Goal: Task Accomplishment & Management: Use online tool/utility

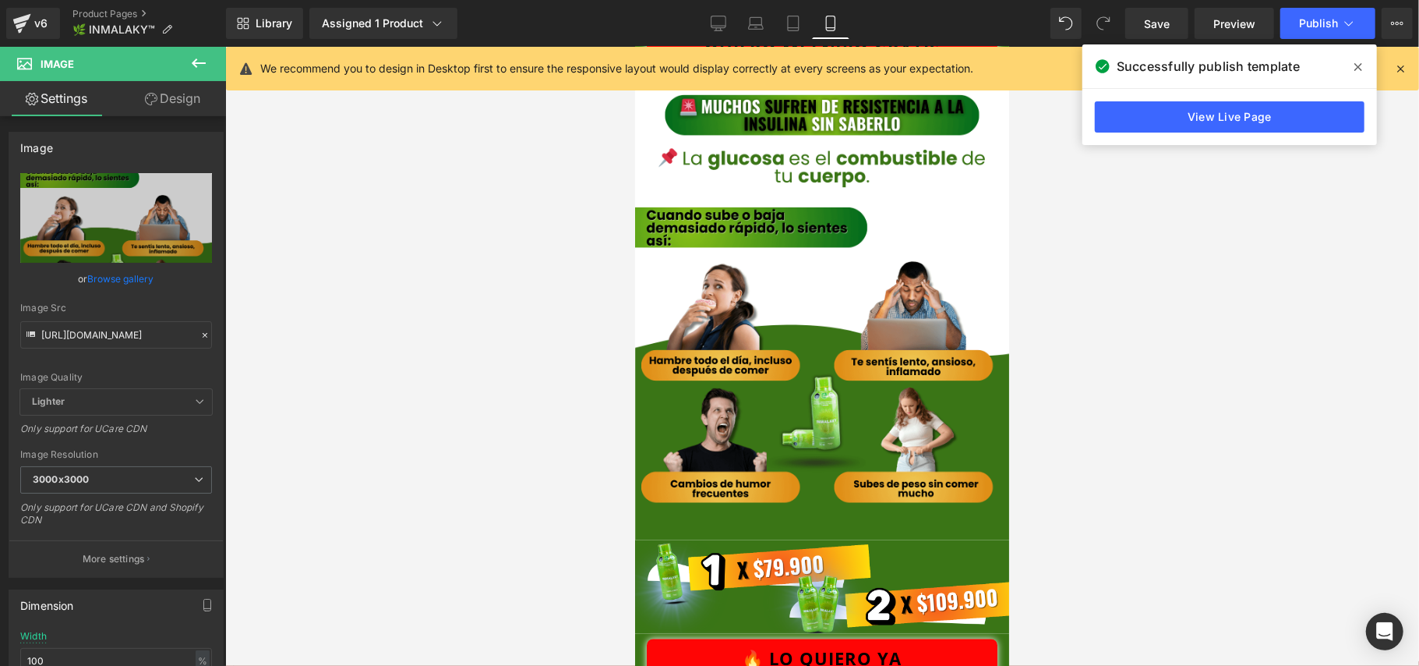
scroll to position [1871, 0]
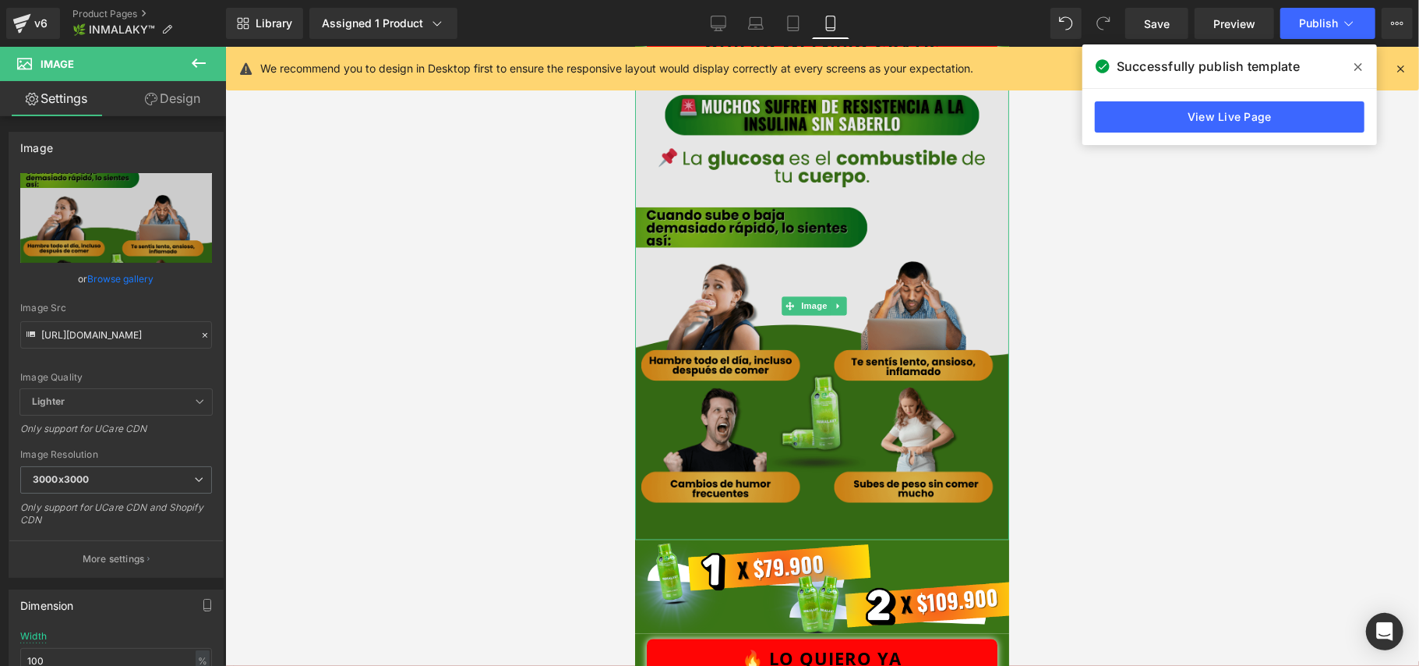
click at [789, 319] on img at bounding box center [821, 306] width 374 height 468
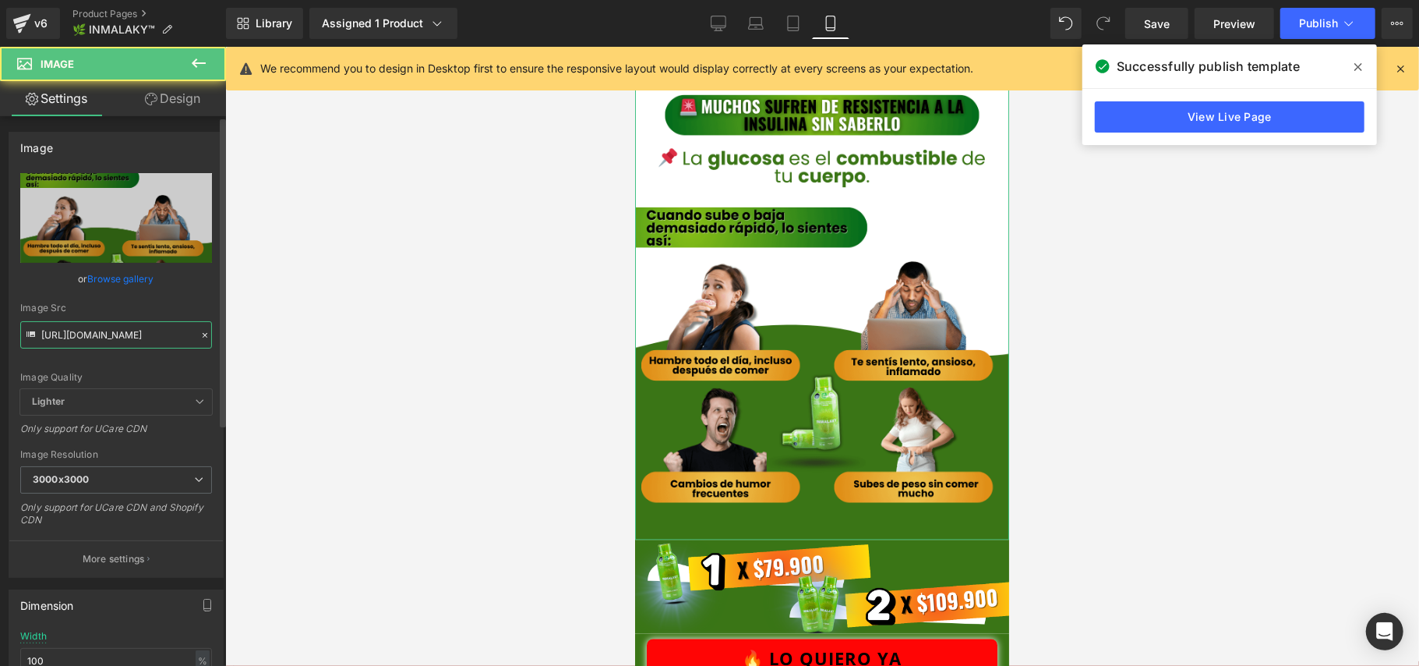
click at [109, 341] on input "[URL][DOMAIN_NAME]" at bounding box center [116, 334] width 192 height 27
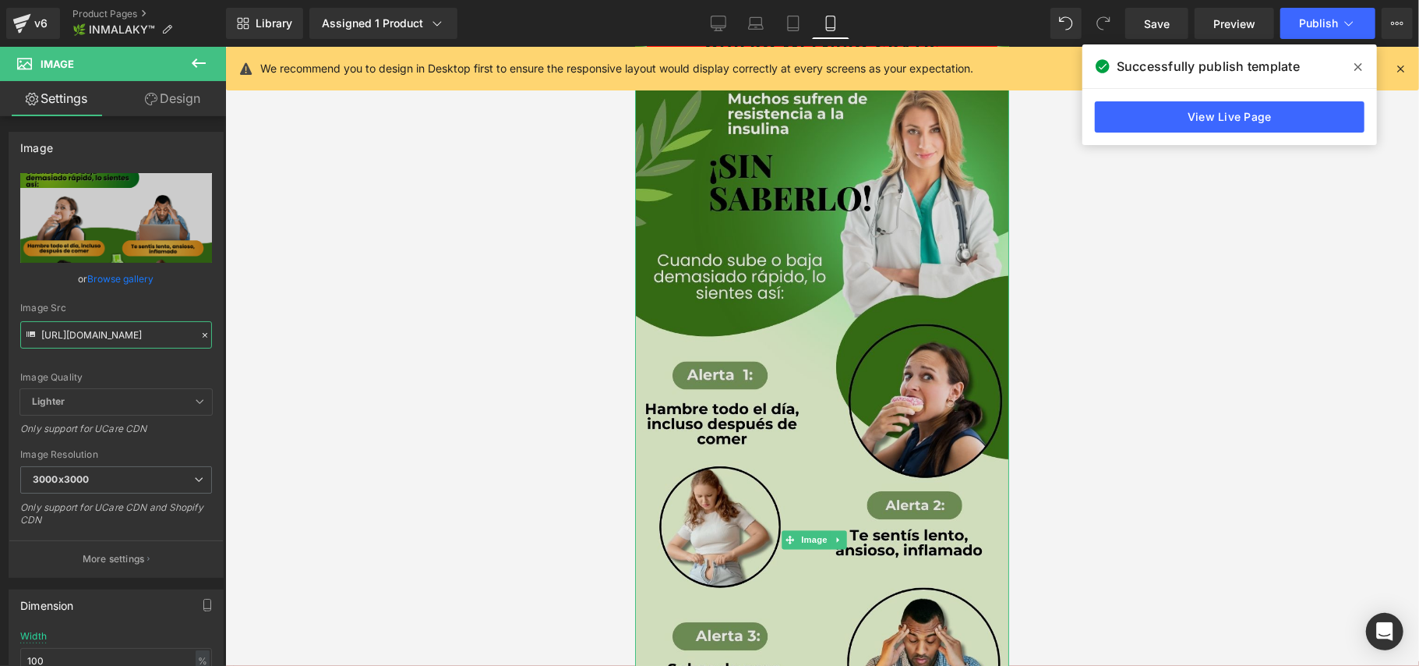
type input "[URL][DOMAIN_NAME]"
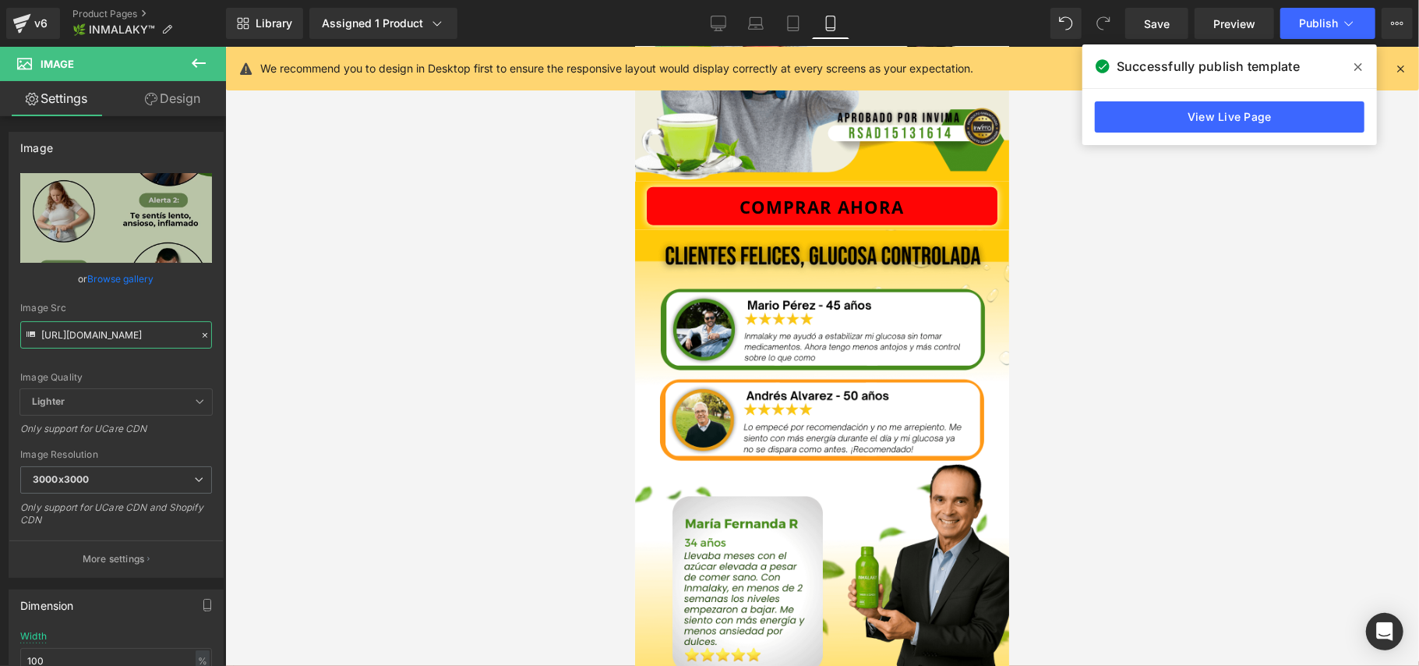
scroll to position [1247, 0]
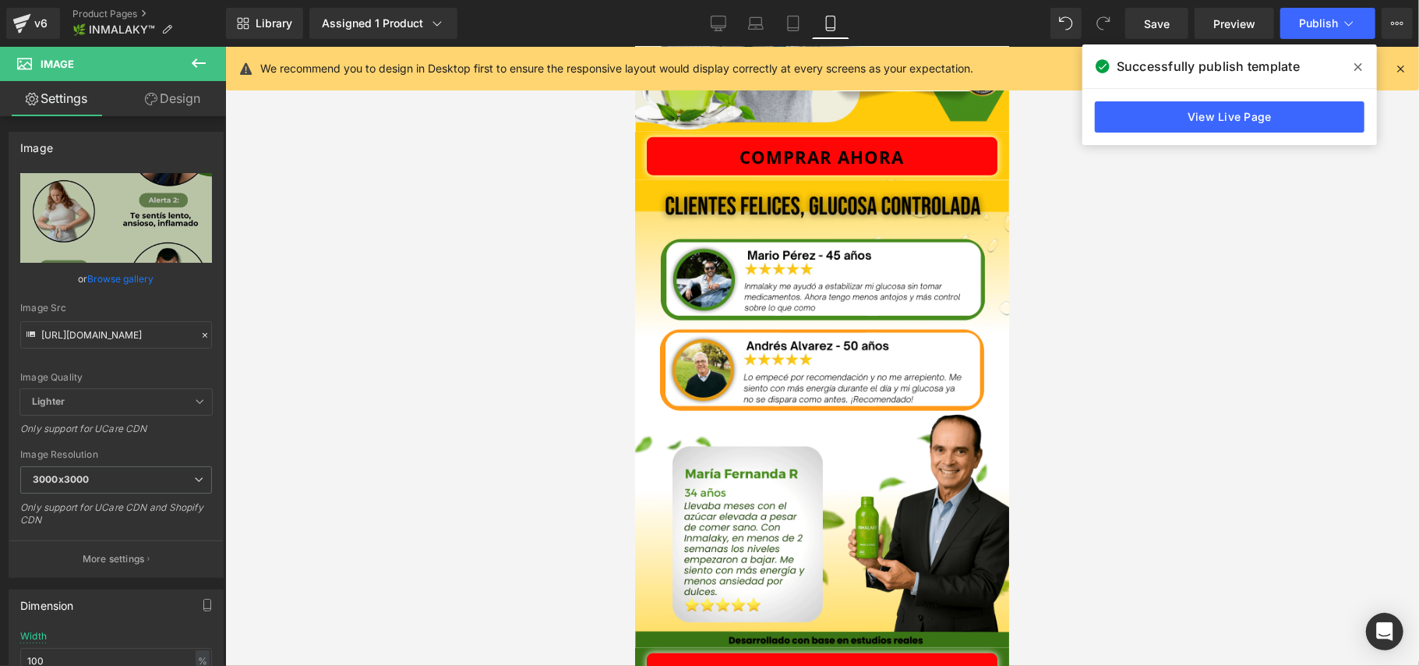
click at [904, 408] on img at bounding box center [821, 413] width 374 height 468
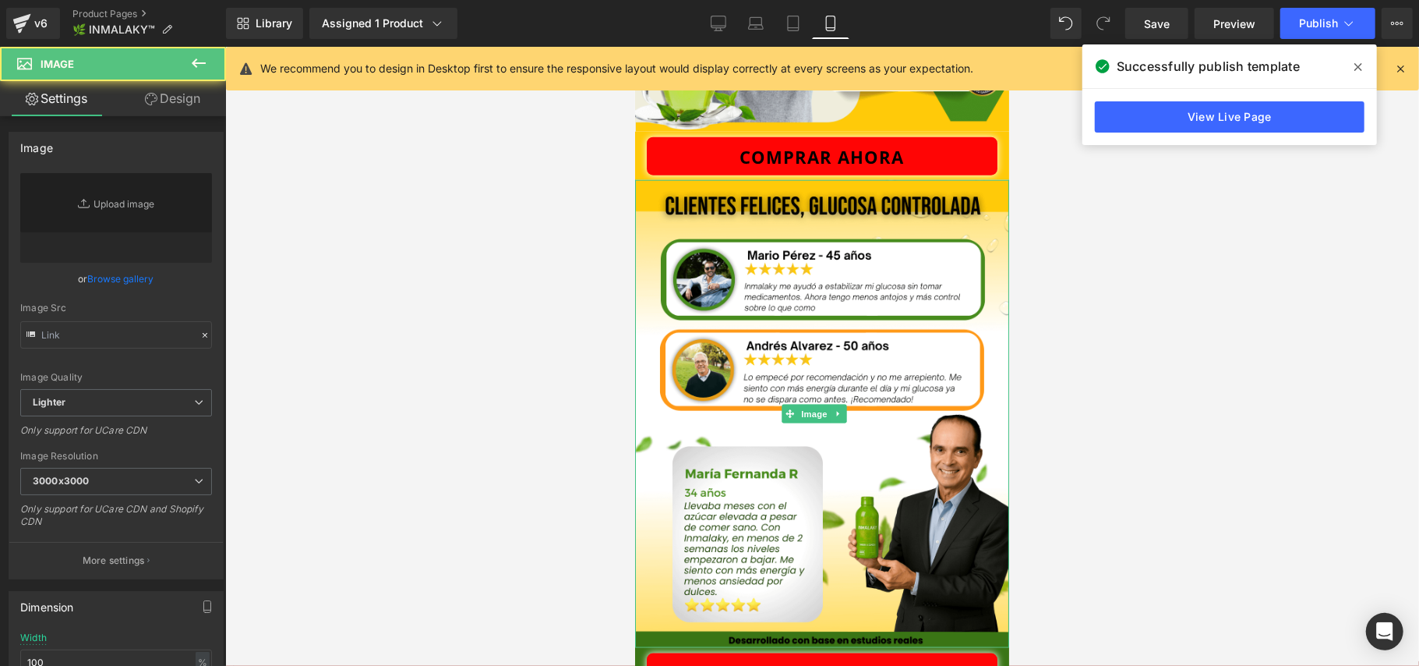
type input "[URL][DOMAIN_NAME]"
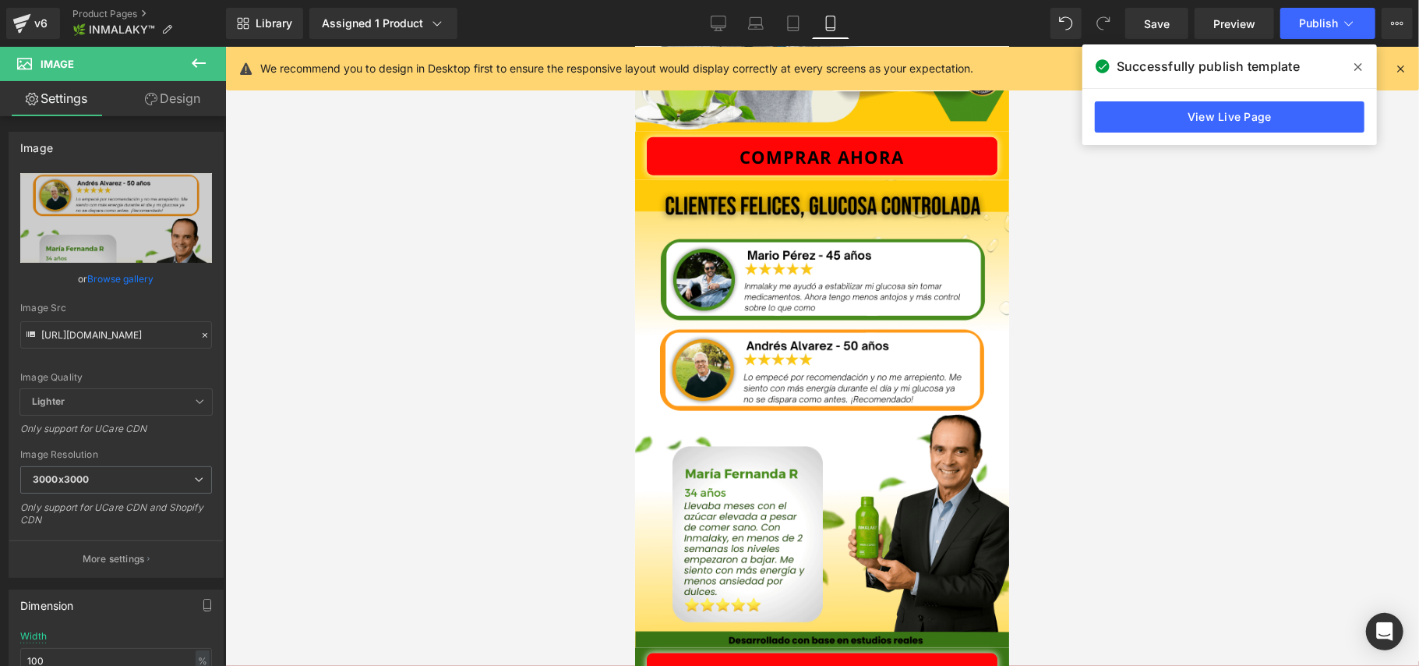
click at [1263, 385] on div at bounding box center [822, 356] width 1194 height 619
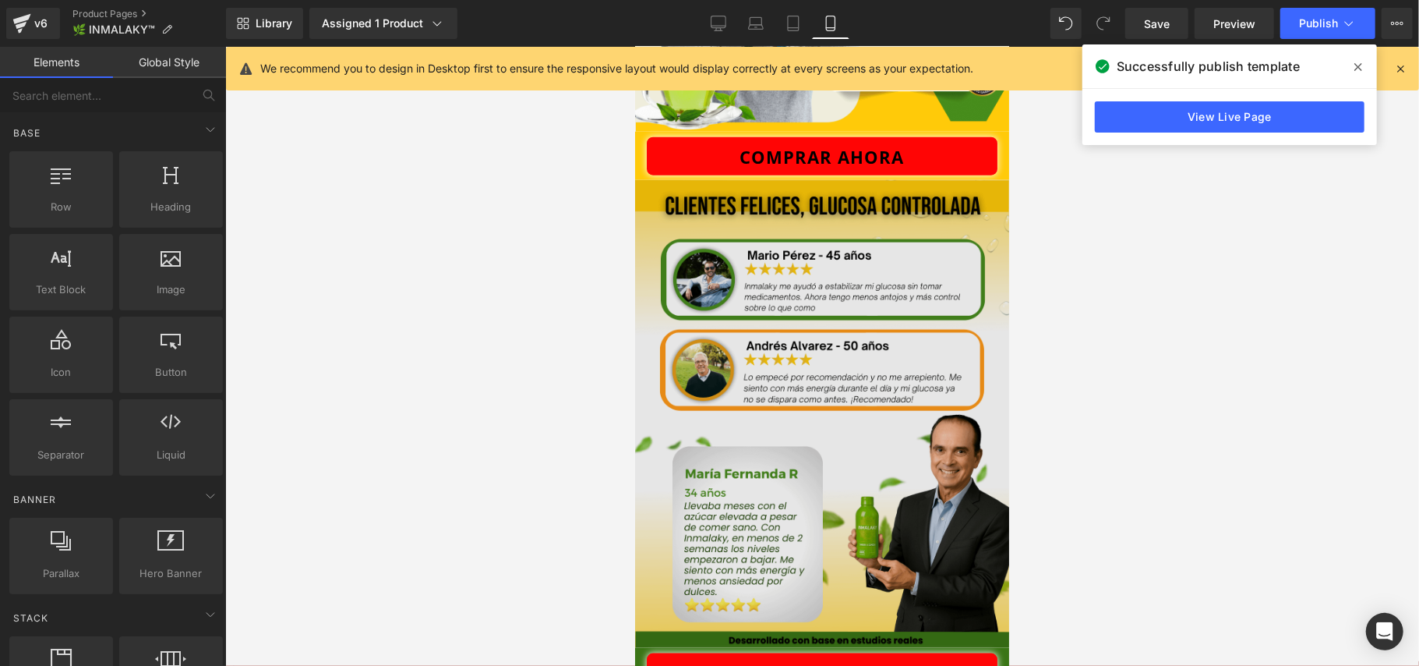
click at [937, 490] on img at bounding box center [821, 413] width 374 height 468
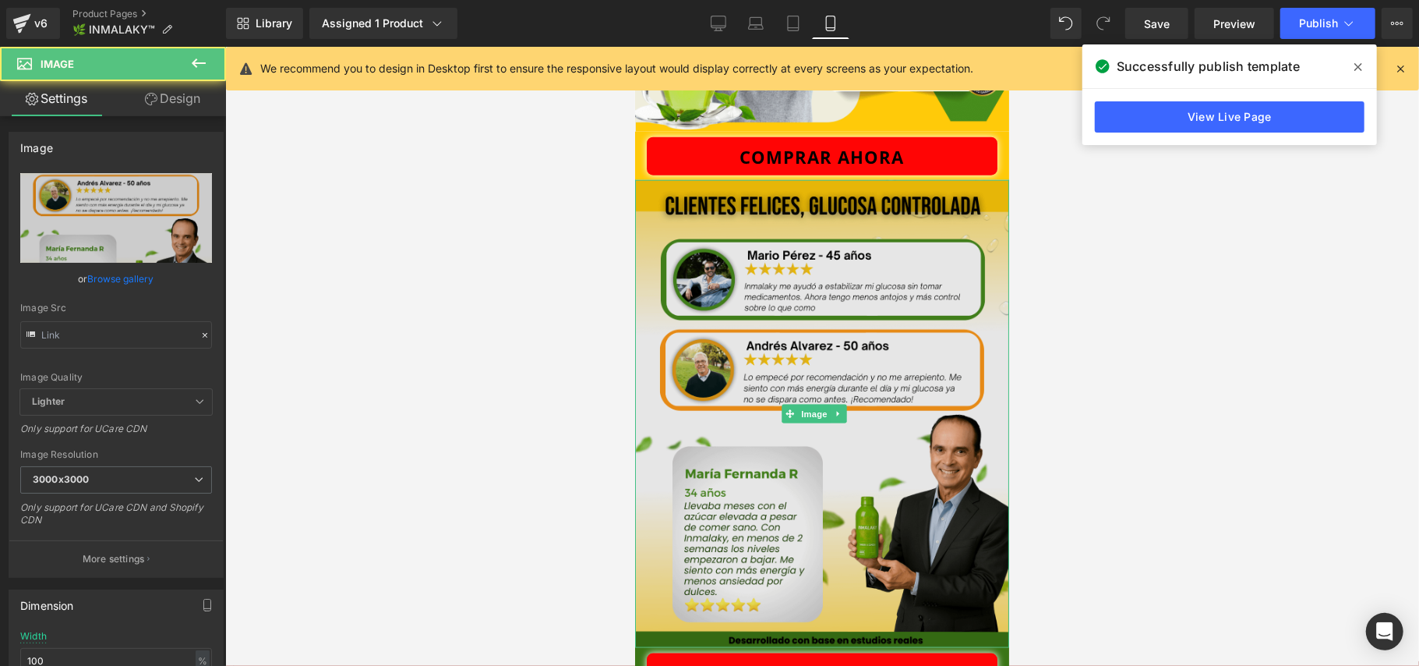
type input "[URL][DOMAIN_NAME]"
click at [871, 280] on img at bounding box center [821, 413] width 374 height 468
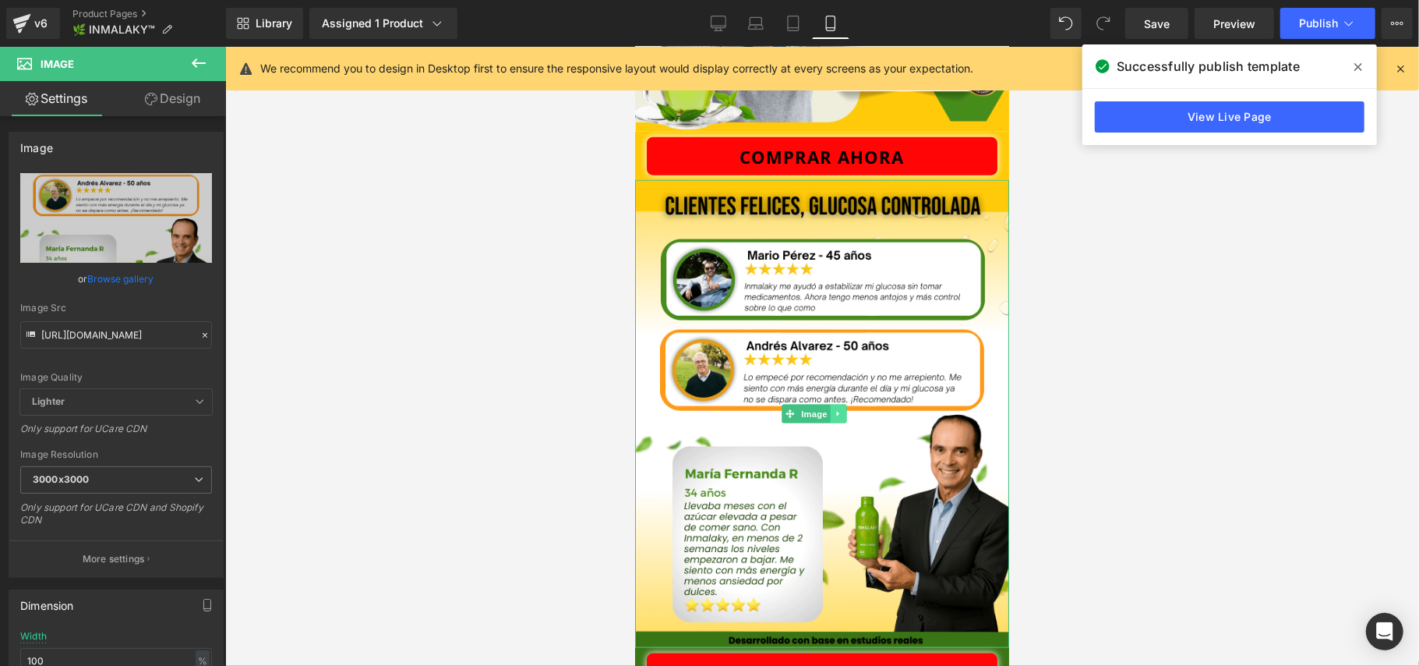
click at [842, 408] on icon at bounding box center [838, 412] width 9 height 9
click at [842, 408] on icon at bounding box center [846, 412] width 9 height 9
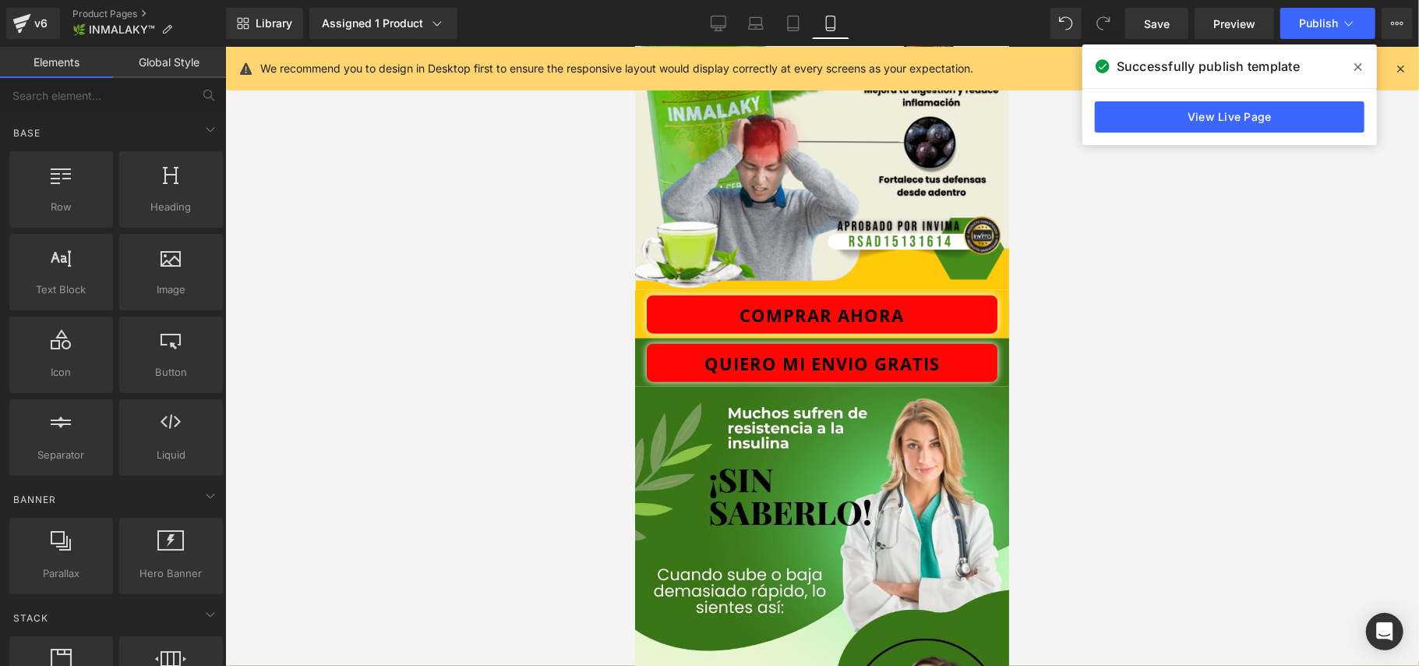
scroll to position [1039, 0]
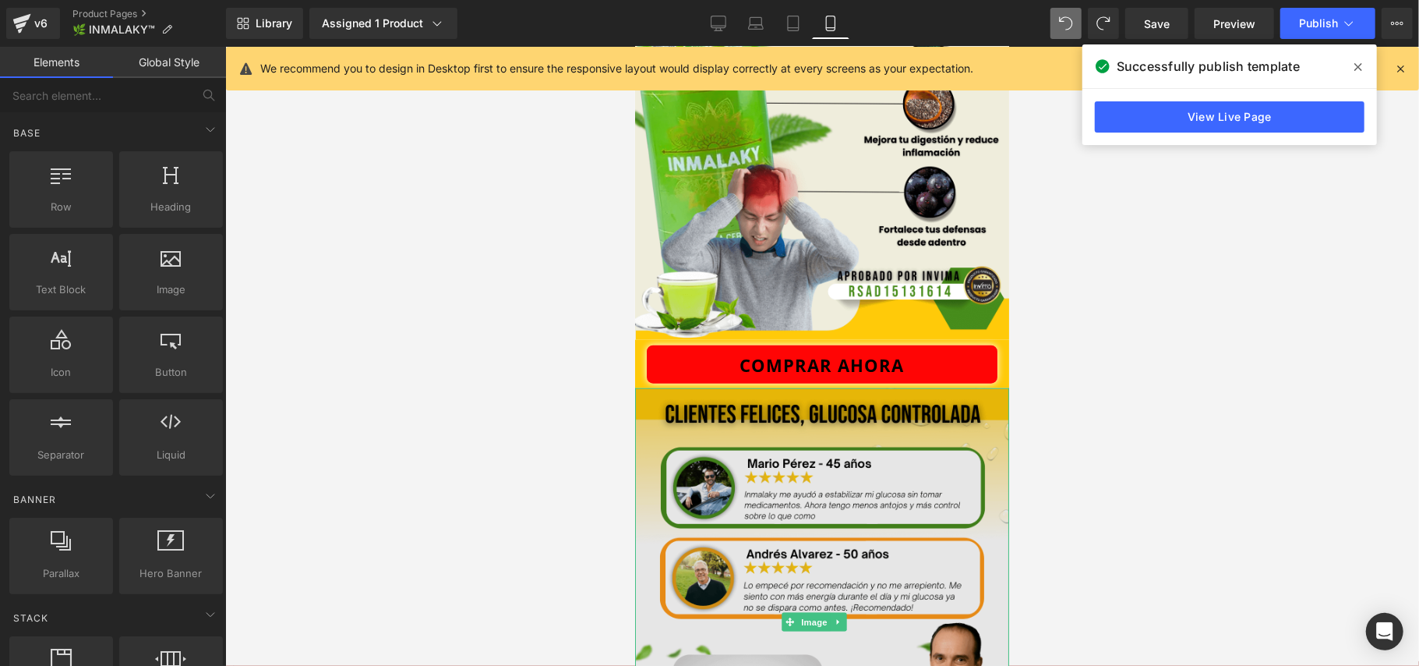
click at [849, 465] on img at bounding box center [821, 621] width 374 height 468
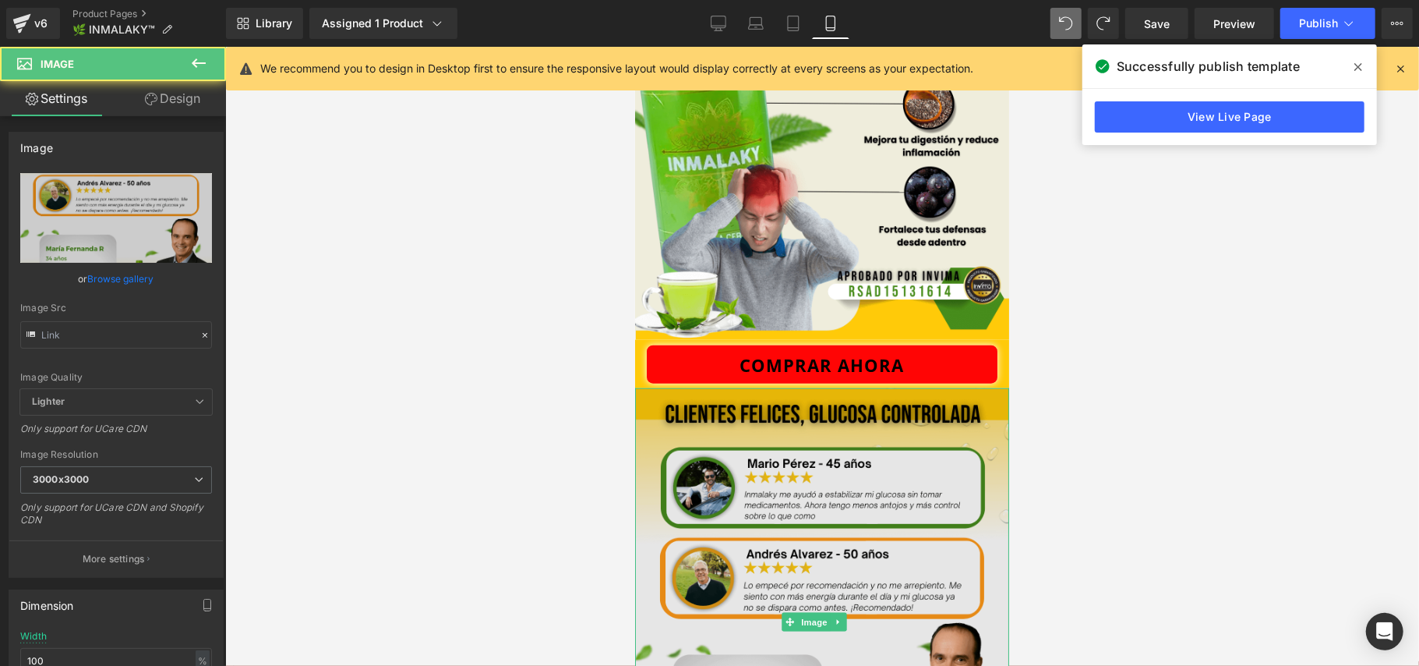
type input "[URL][DOMAIN_NAME]"
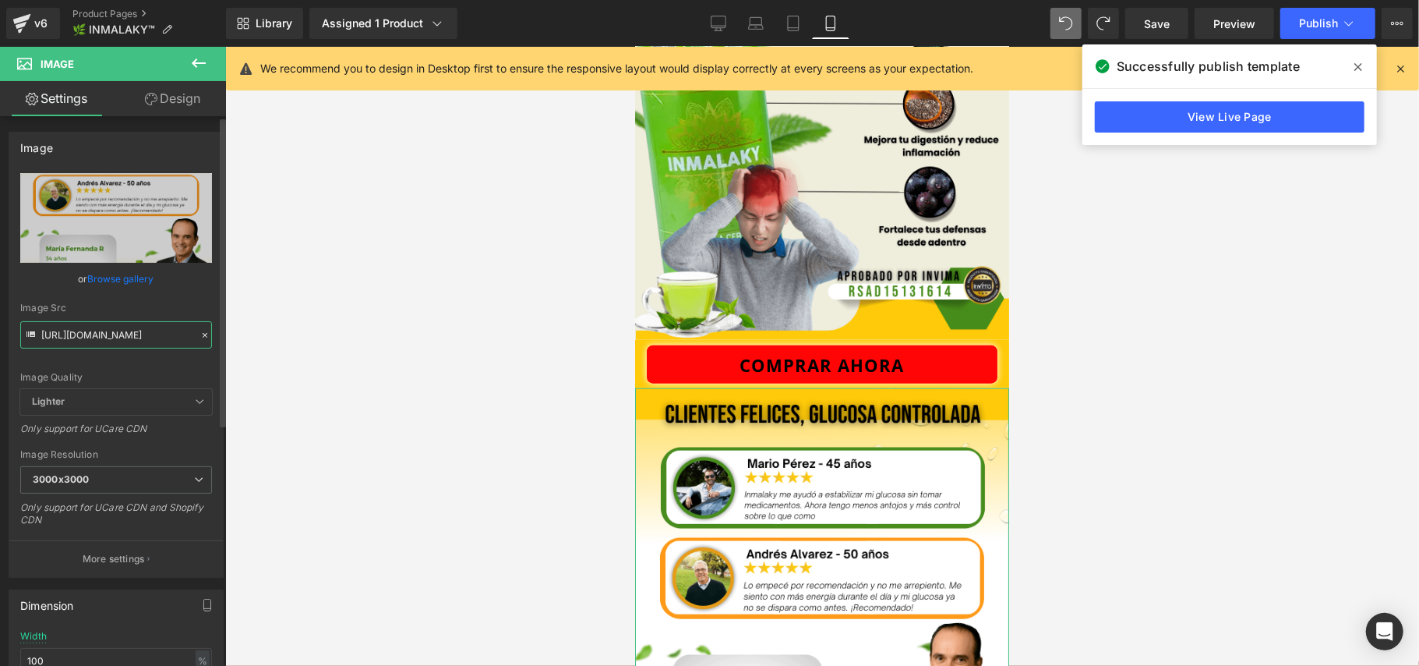
click at [162, 331] on input "[URL][DOMAIN_NAME]" at bounding box center [116, 334] width 192 height 27
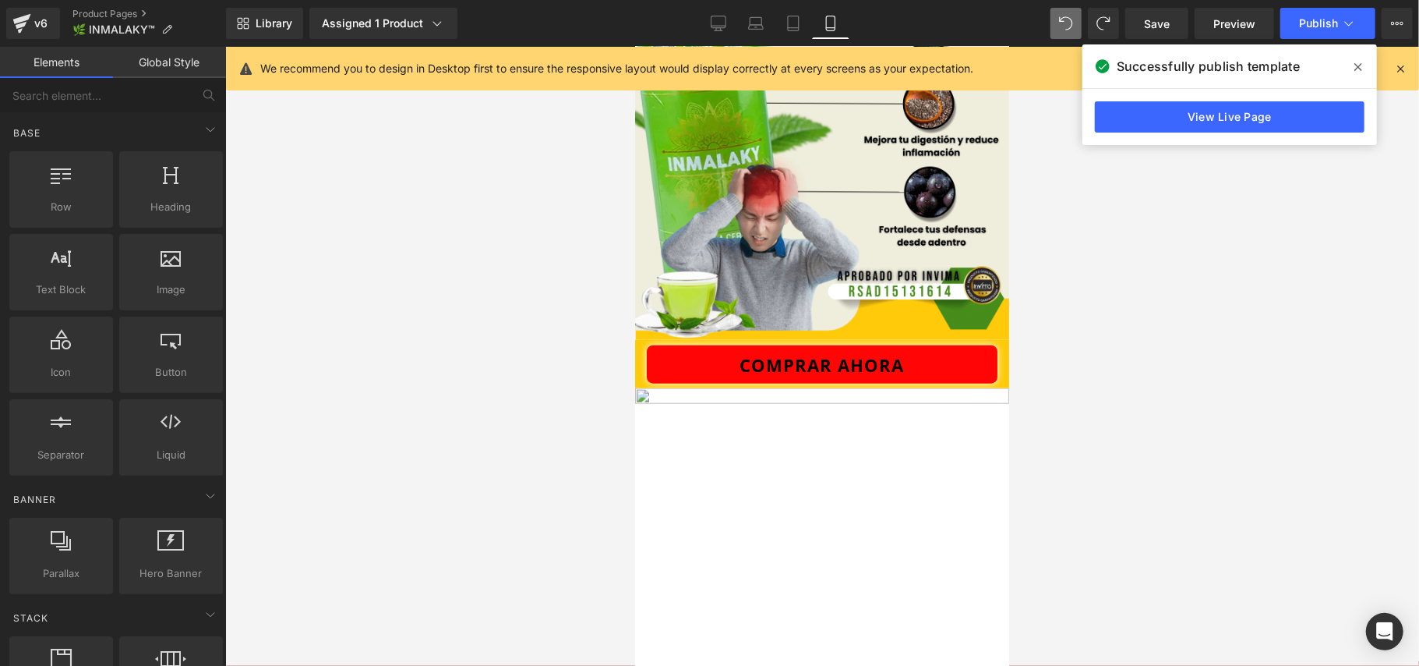
click at [1161, 419] on div at bounding box center [822, 356] width 1194 height 619
click at [856, 489] on img at bounding box center [821, 621] width 374 height 468
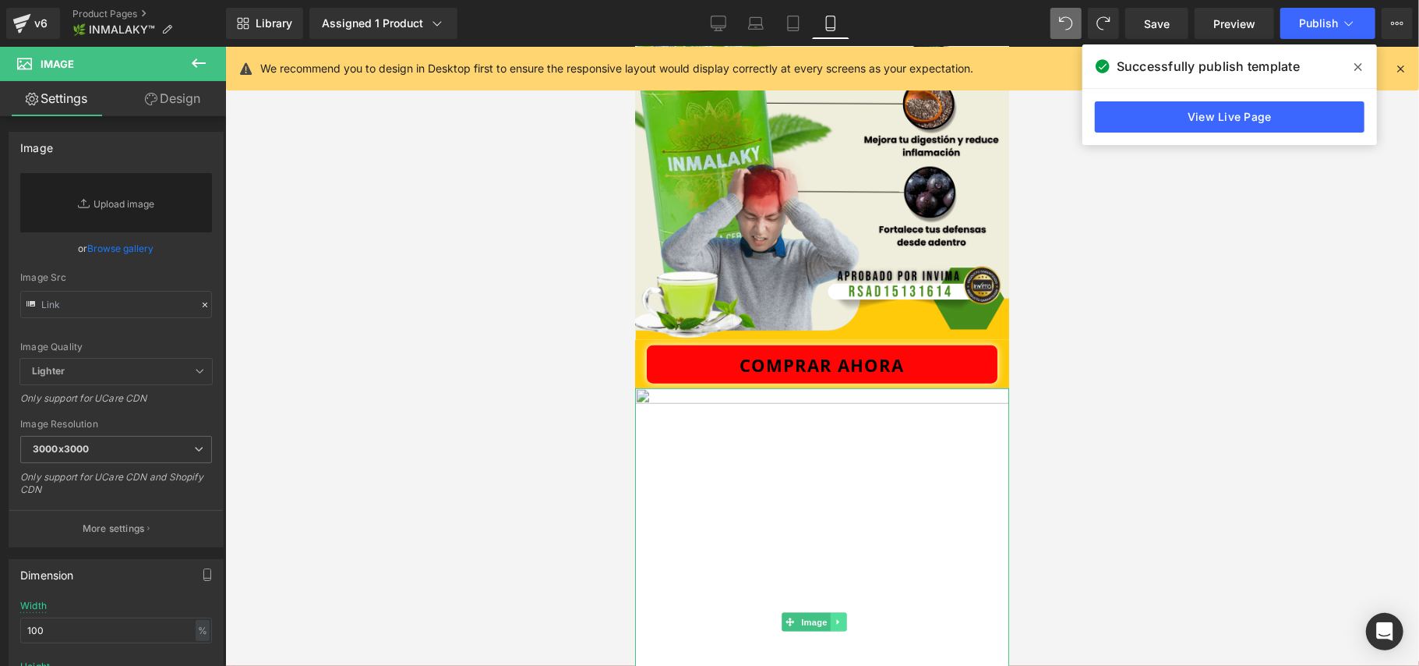
click at [843, 614] on link at bounding box center [838, 621] width 16 height 19
click at [843, 617] on icon at bounding box center [846, 621] width 9 height 9
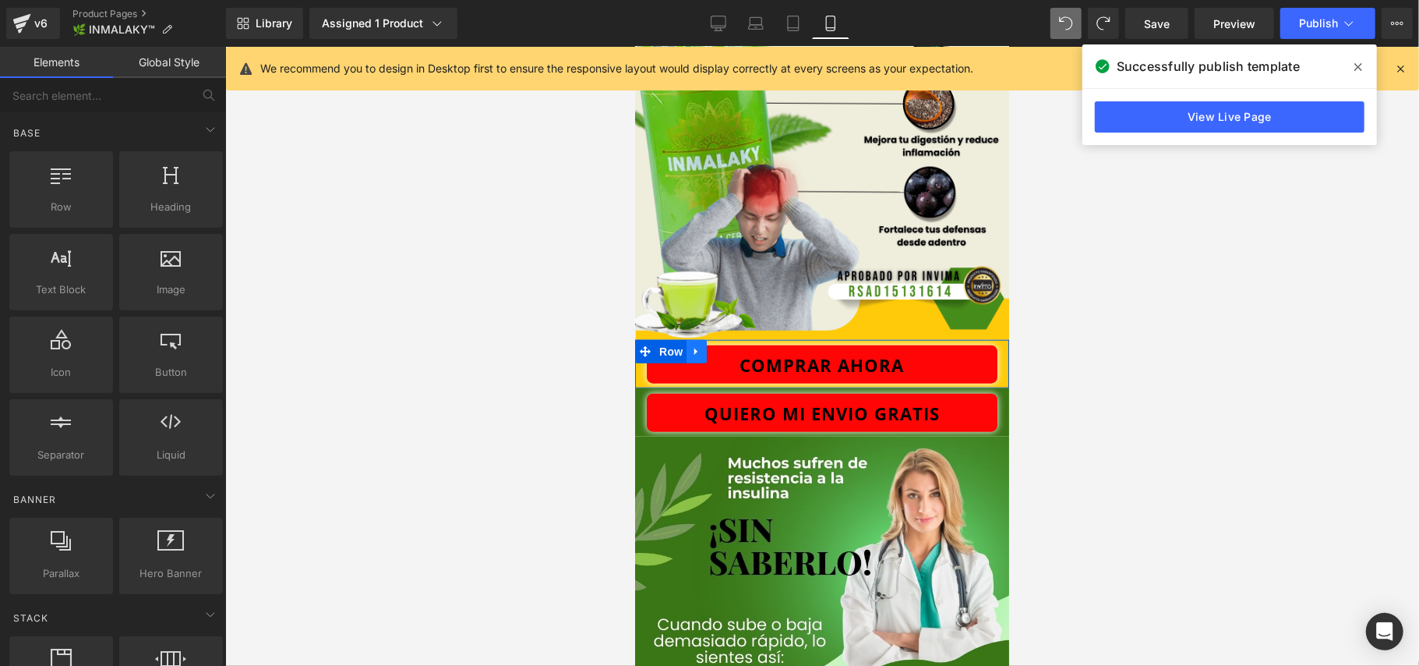
click at [695, 353] on icon at bounding box center [696, 351] width 11 height 12
click at [737, 350] on icon at bounding box center [736, 351] width 11 height 12
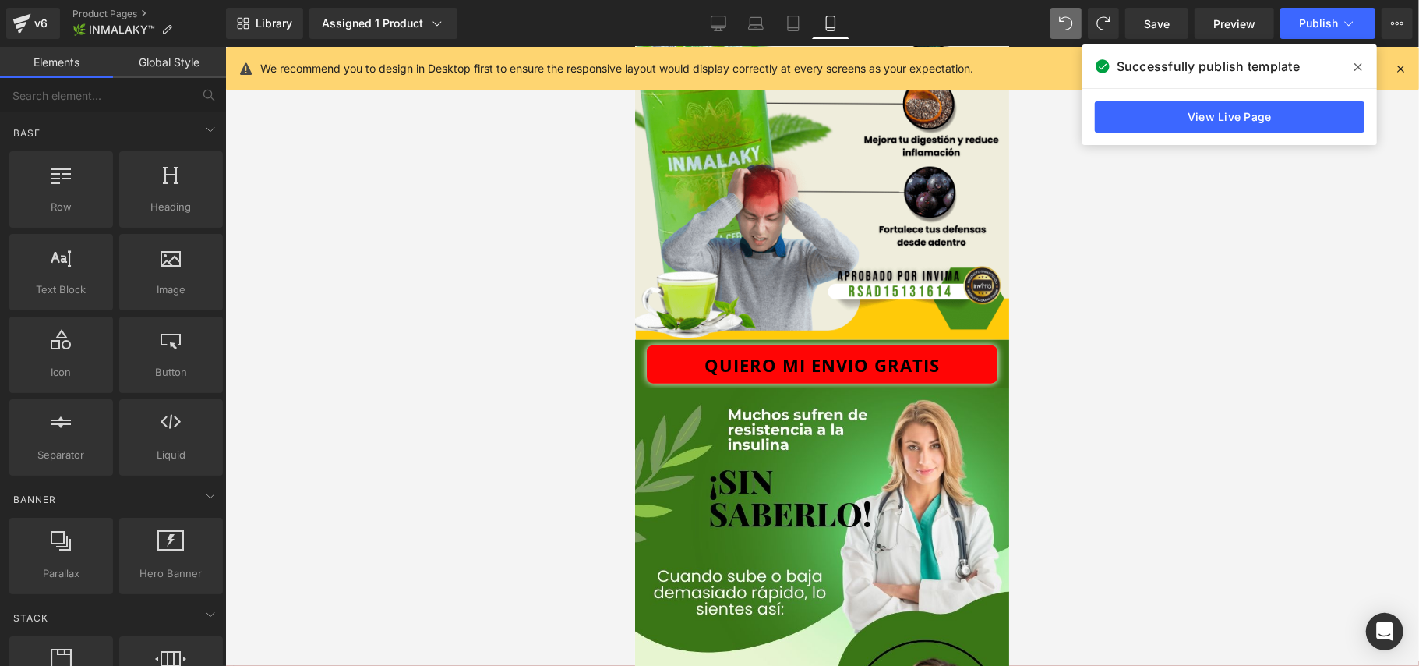
click at [1197, 347] on div at bounding box center [822, 356] width 1194 height 619
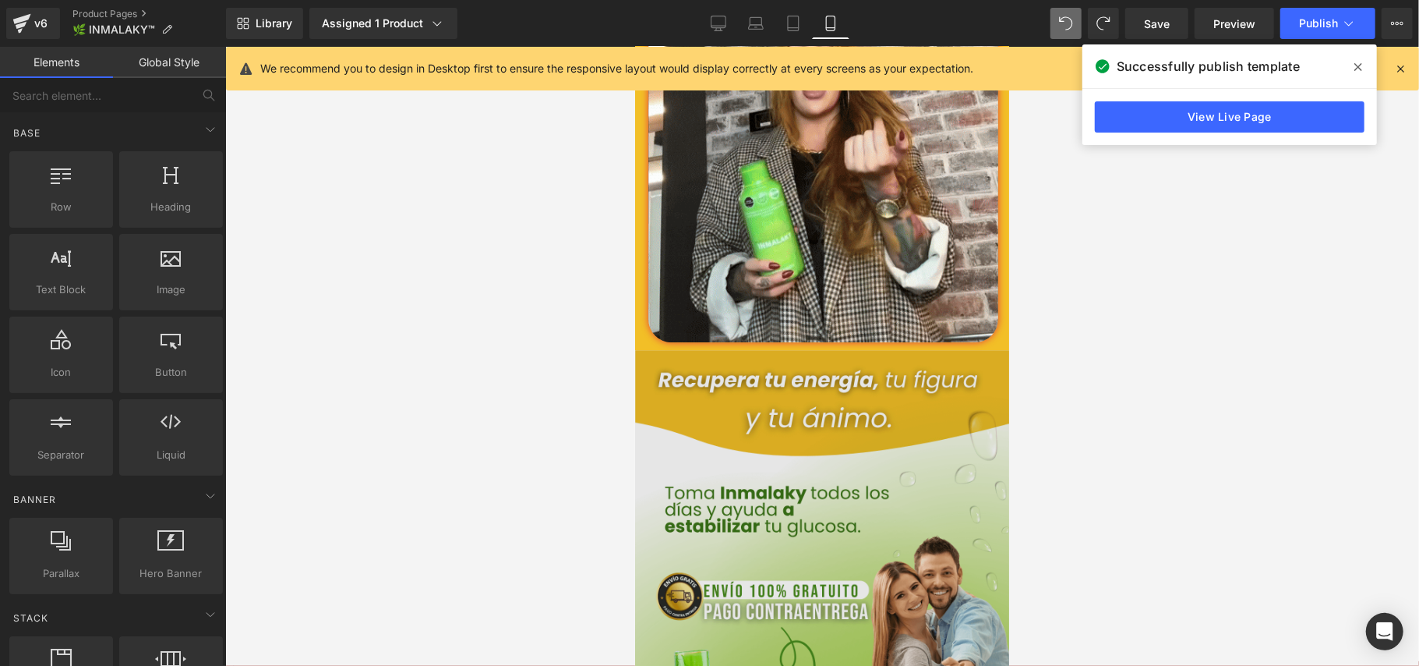
scroll to position [3118, 0]
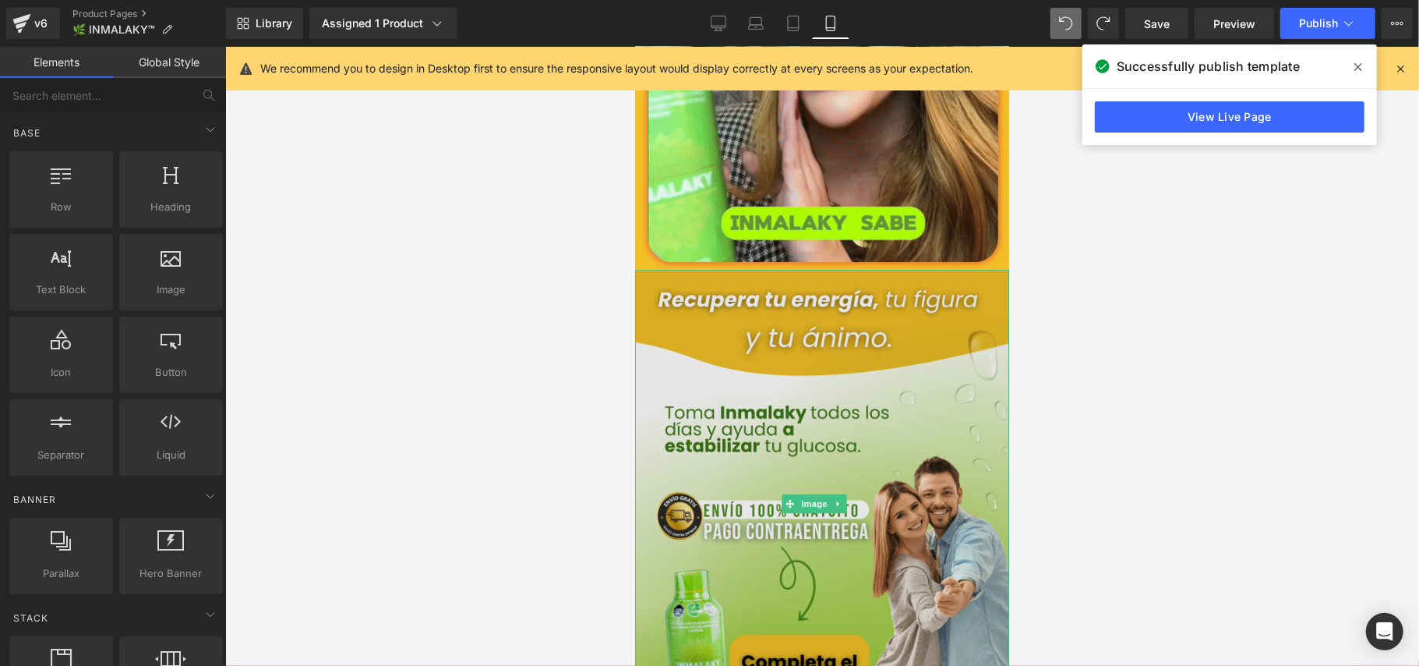
click at [849, 482] on img at bounding box center [821, 503] width 374 height 468
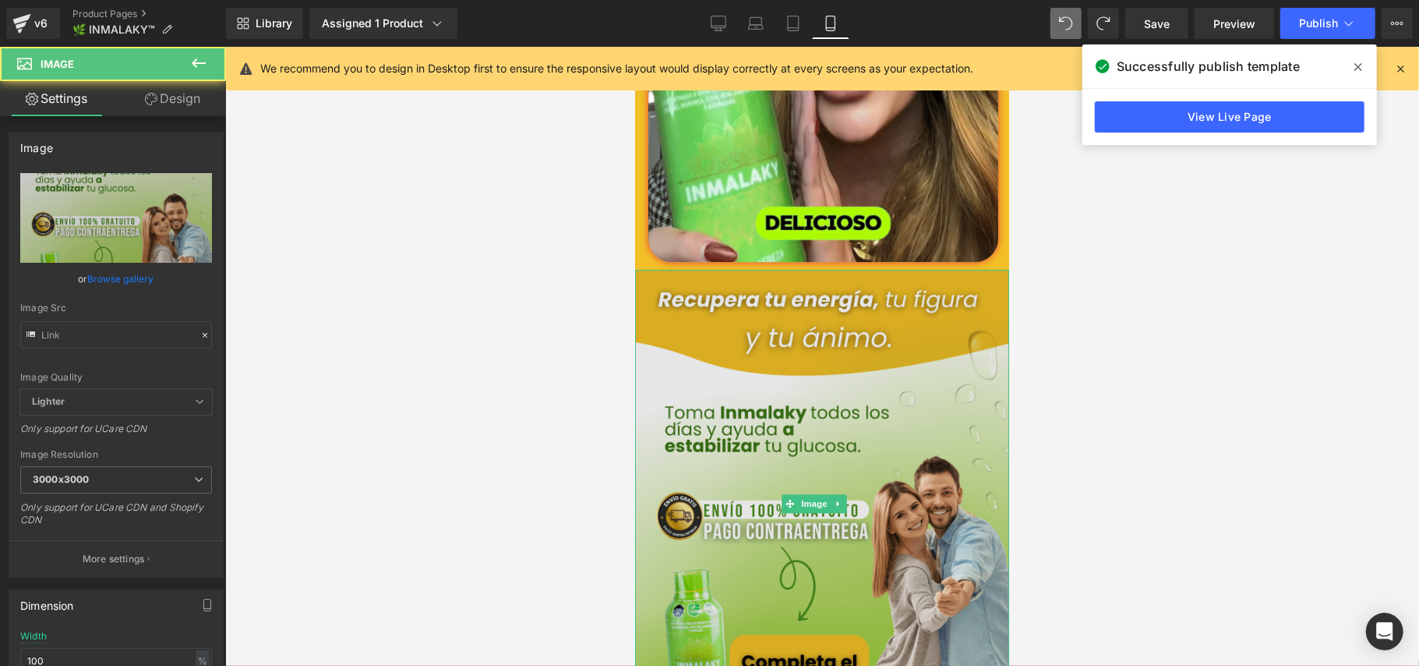
type input "[URL][DOMAIN_NAME]"
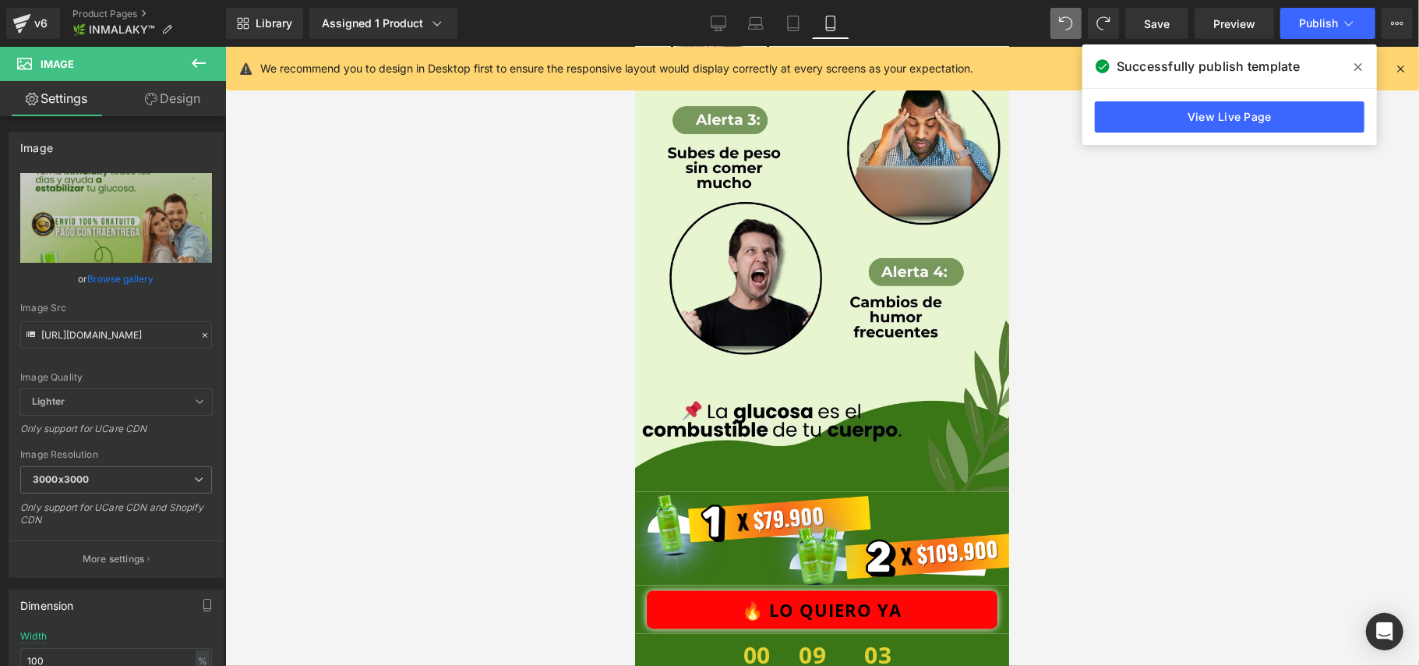
scroll to position [2078, 0]
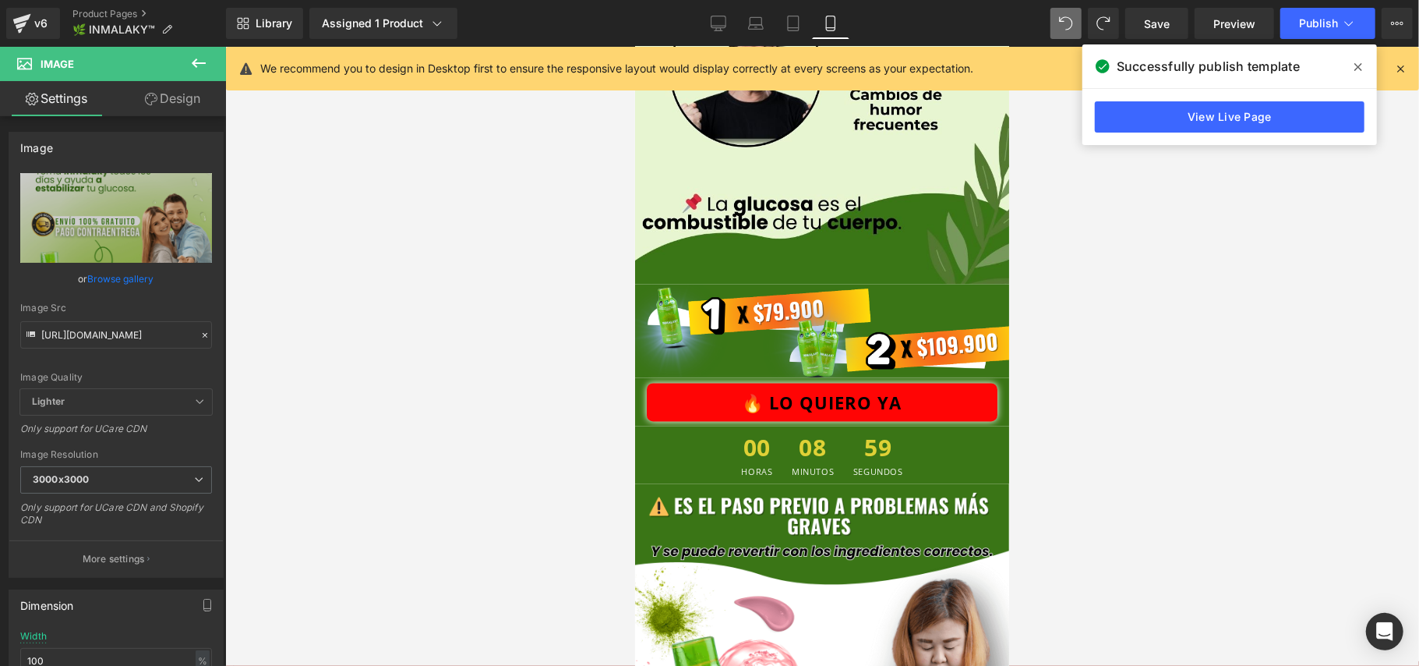
click at [203, 60] on icon at bounding box center [198, 63] width 19 height 19
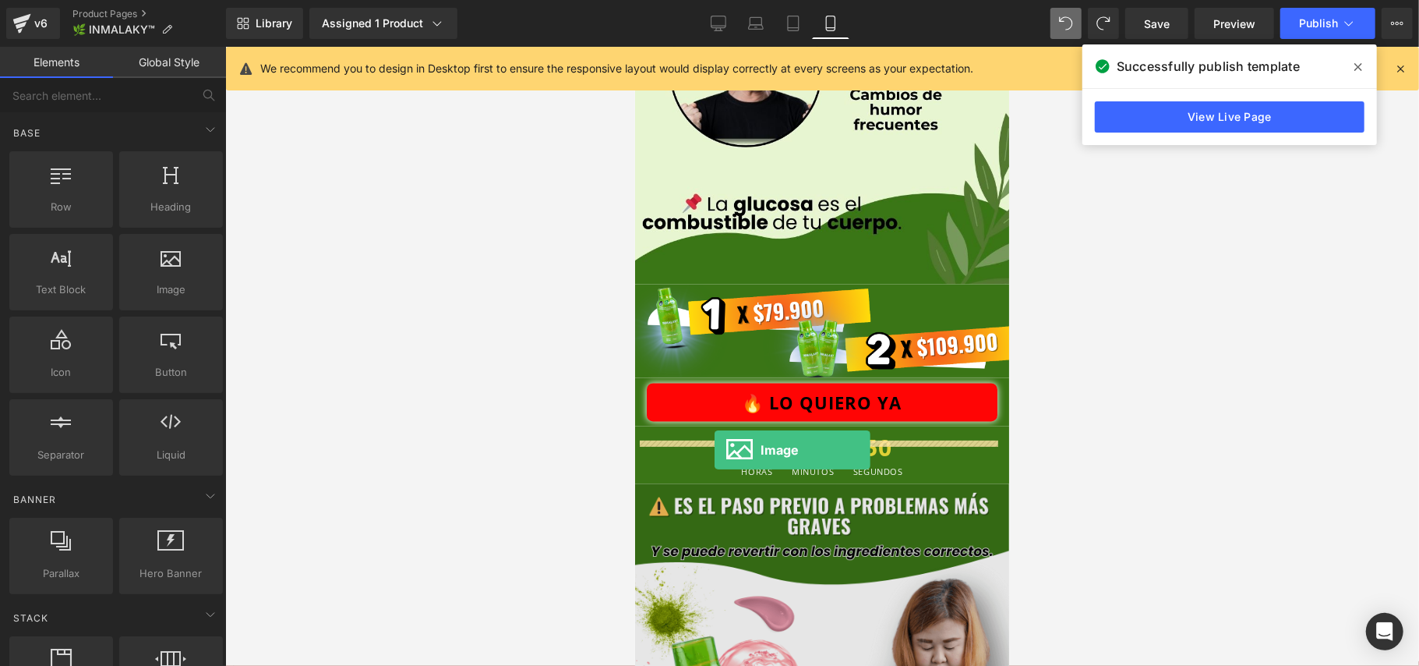
drag, startPoint x: 806, startPoint y: 336, endPoint x: 714, endPoint y: 449, distance: 145.7
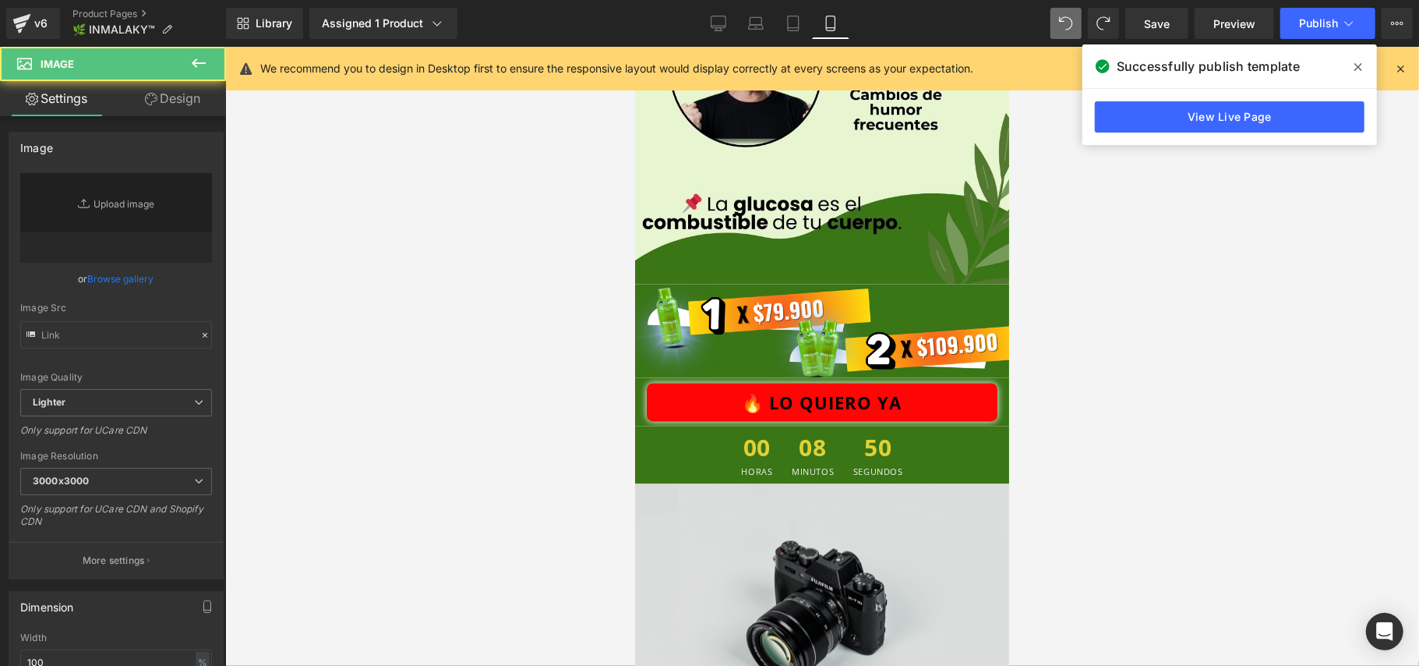
type input "//[DOMAIN_NAME][URL]"
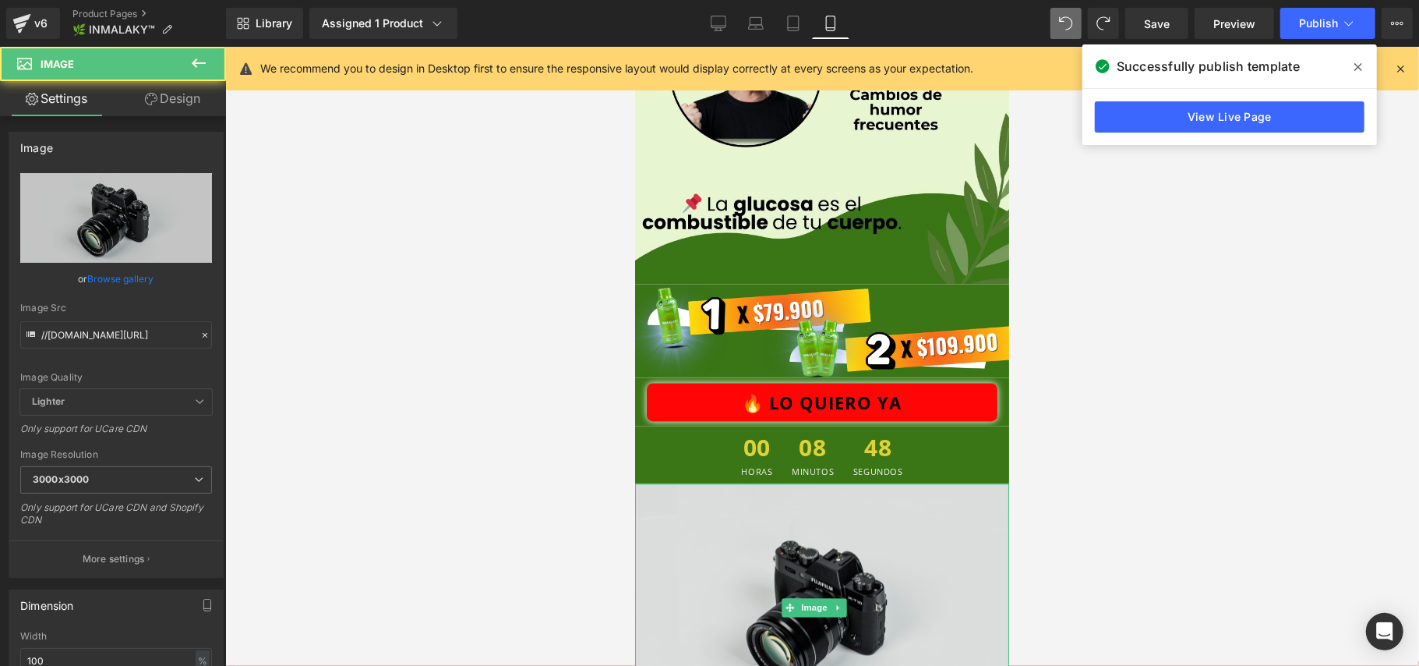
click at [882, 492] on img at bounding box center [821, 607] width 374 height 248
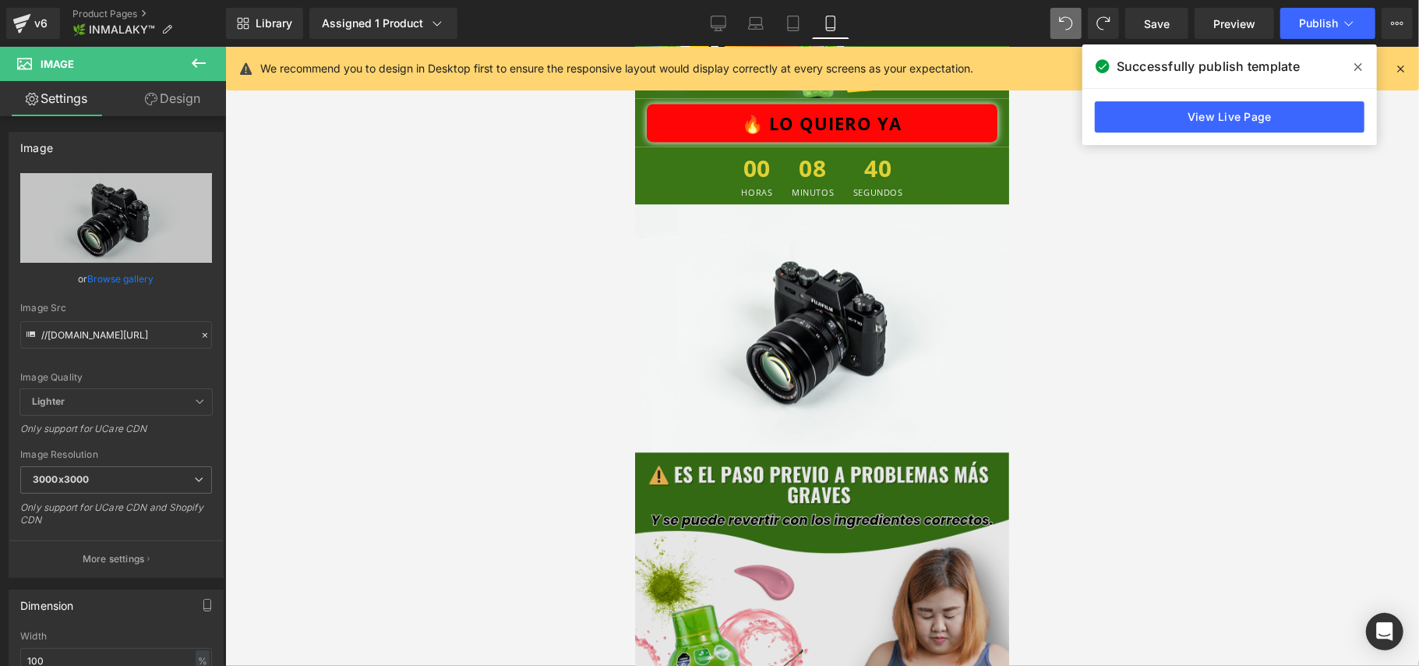
scroll to position [2286, 0]
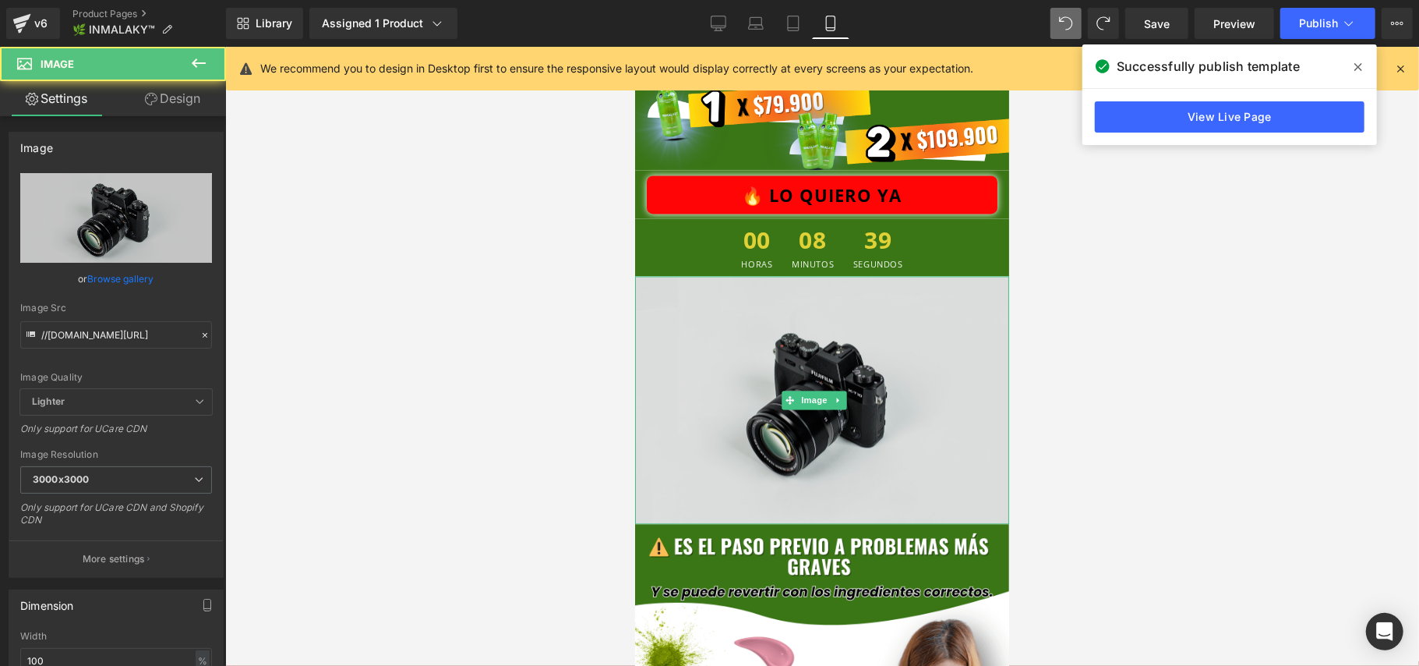
click at [889, 370] on img at bounding box center [821, 399] width 374 height 248
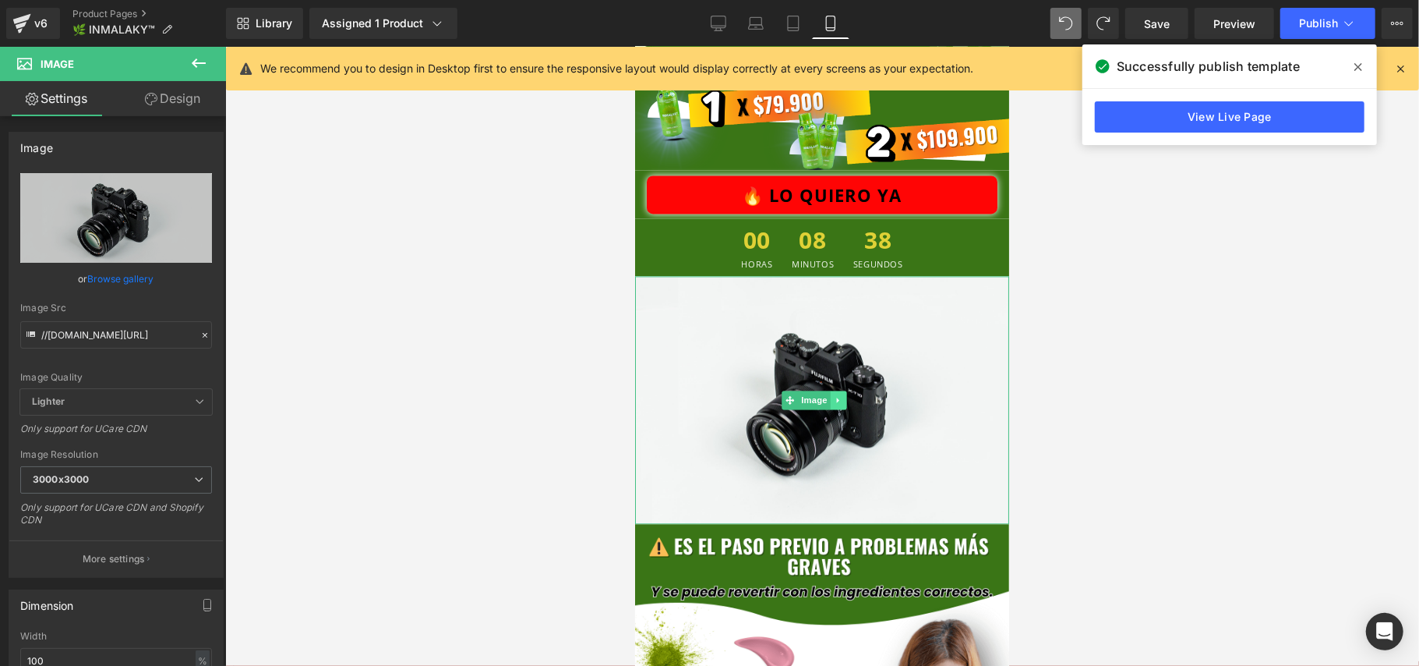
click at [836, 397] on icon at bounding box center [837, 399] width 2 height 5
click at [848, 395] on icon at bounding box center [846, 399] width 9 height 9
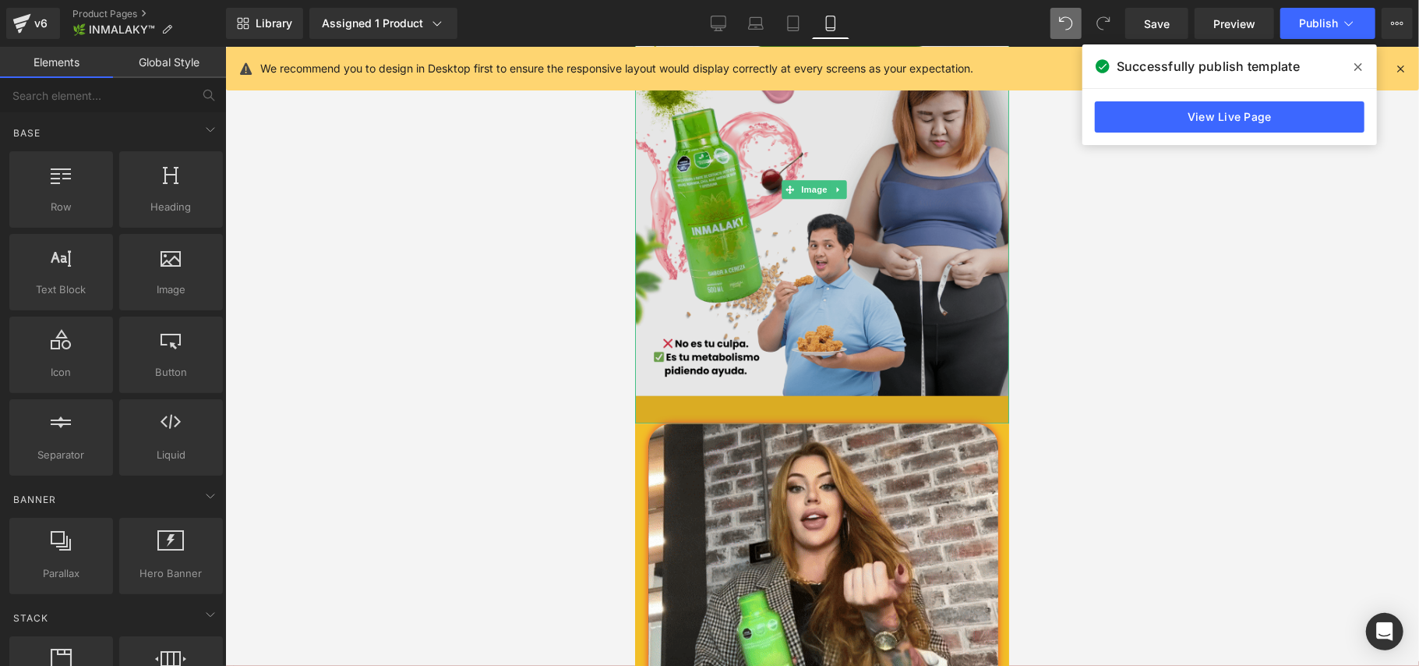
scroll to position [2701, 0]
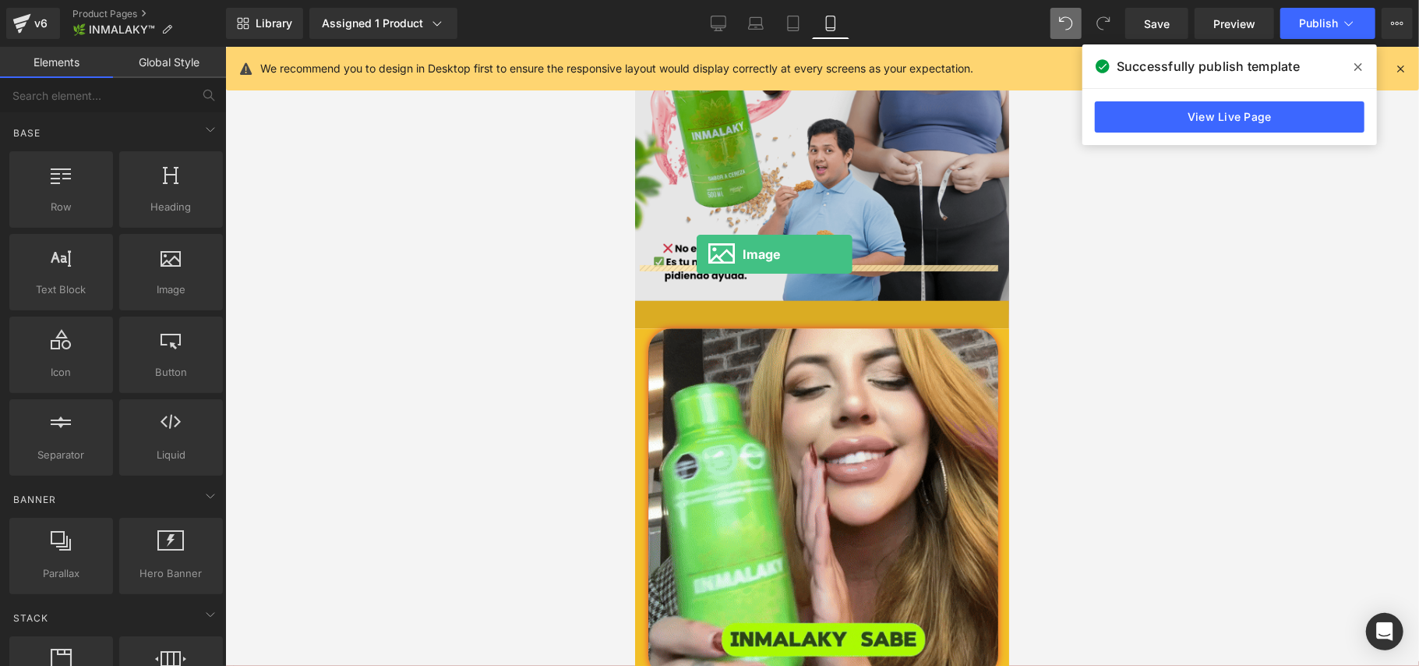
drag, startPoint x: 807, startPoint y: 316, endPoint x: 696, endPoint y: 253, distance: 127.7
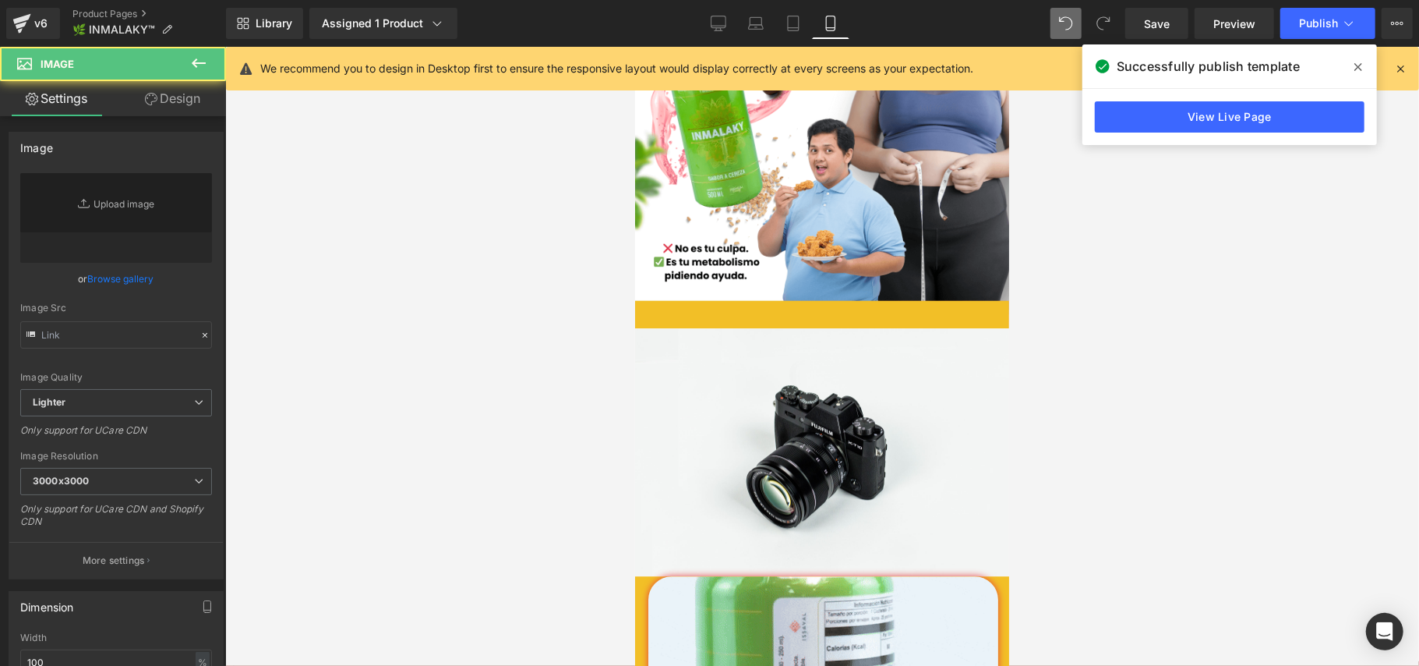
type input "//[DOMAIN_NAME][URL]"
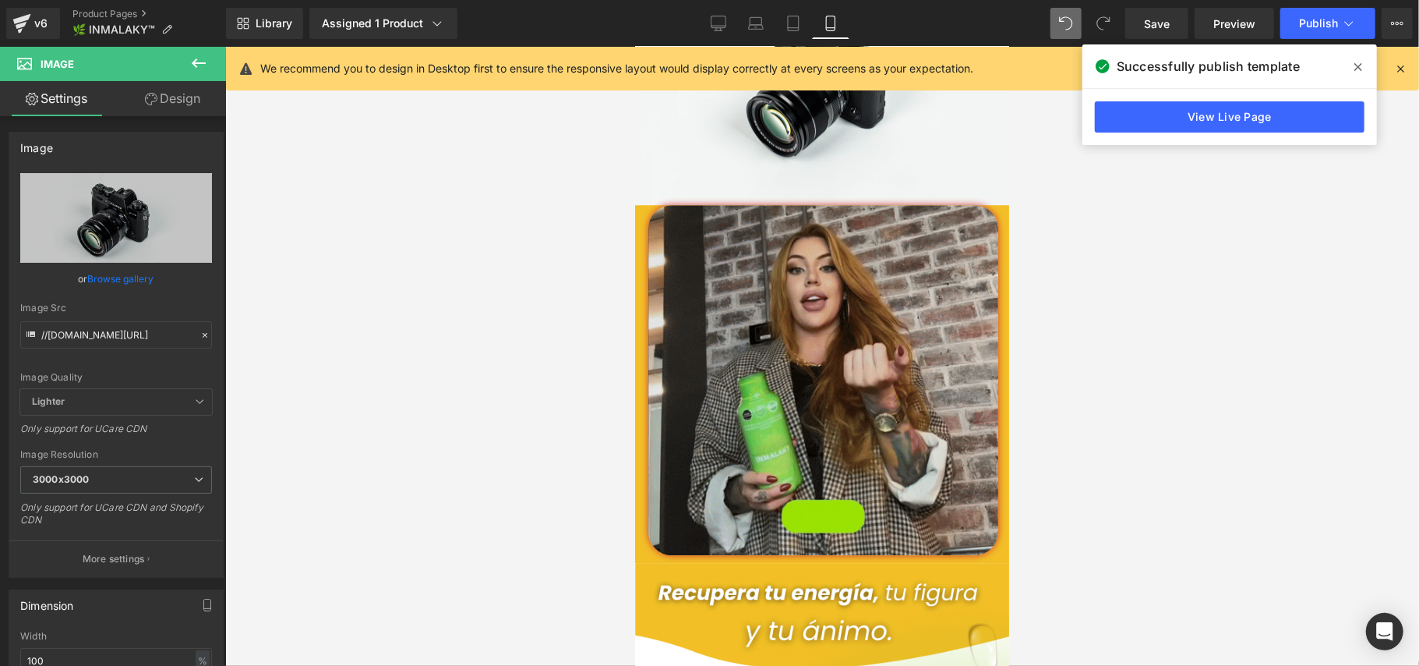
scroll to position [3118, 0]
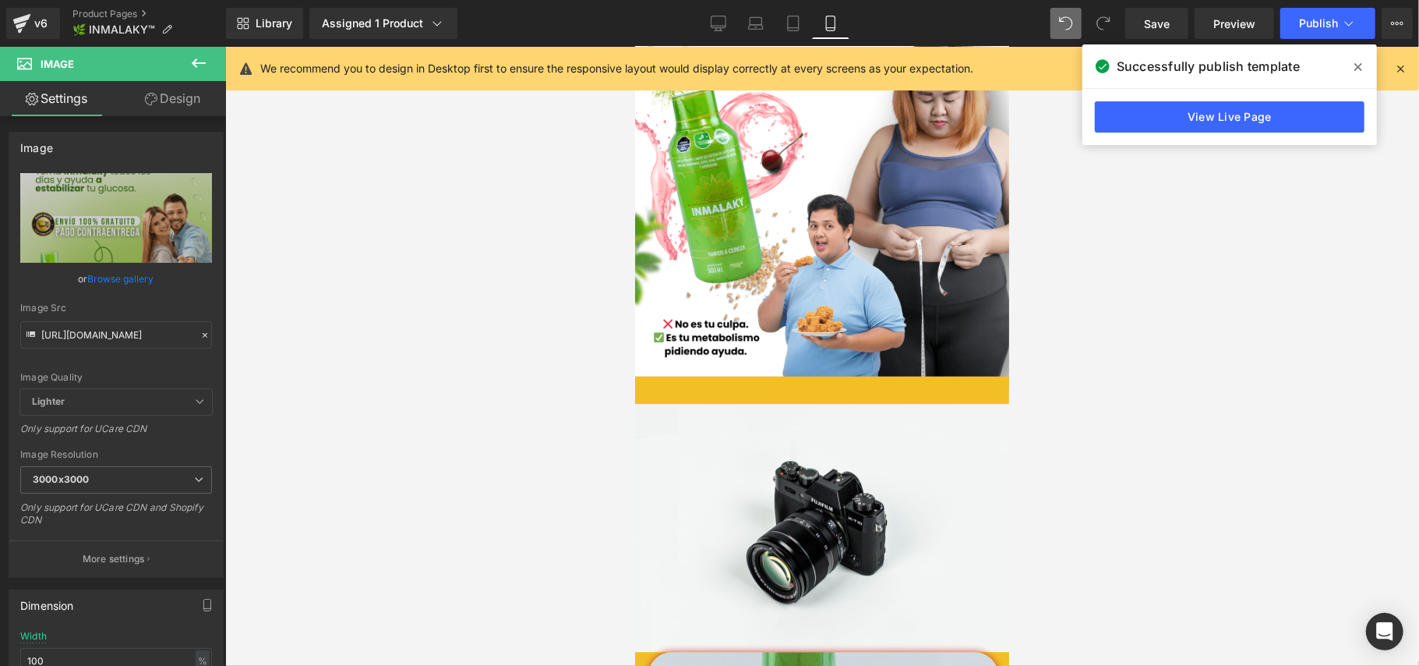
scroll to position [2701, 0]
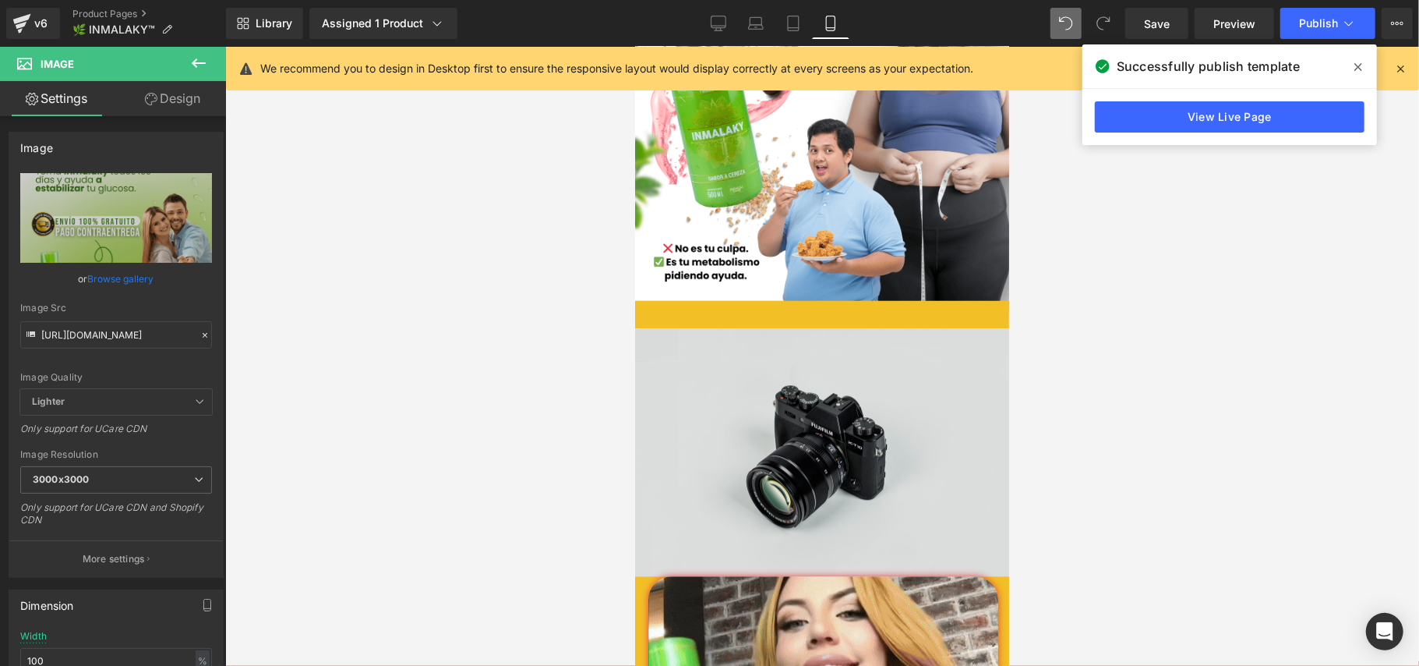
click at [908, 394] on img at bounding box center [821, 451] width 374 height 248
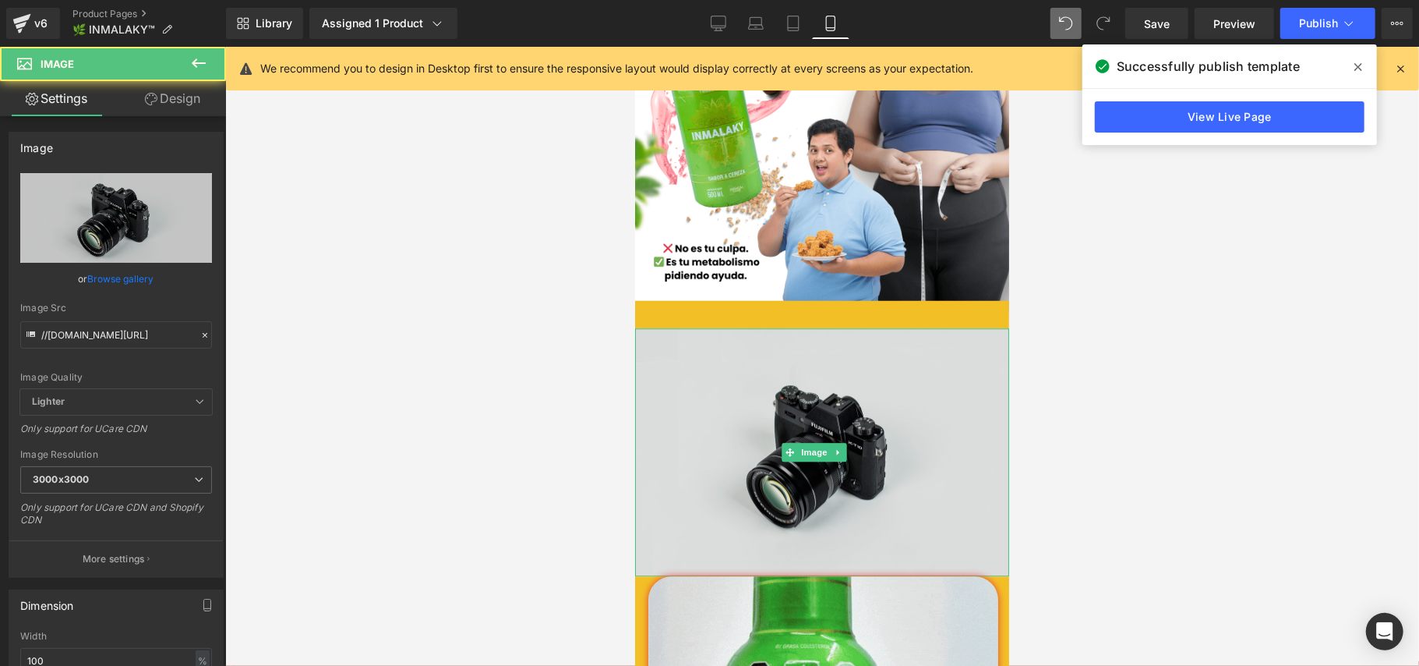
click at [811, 327] on img at bounding box center [821, 451] width 374 height 248
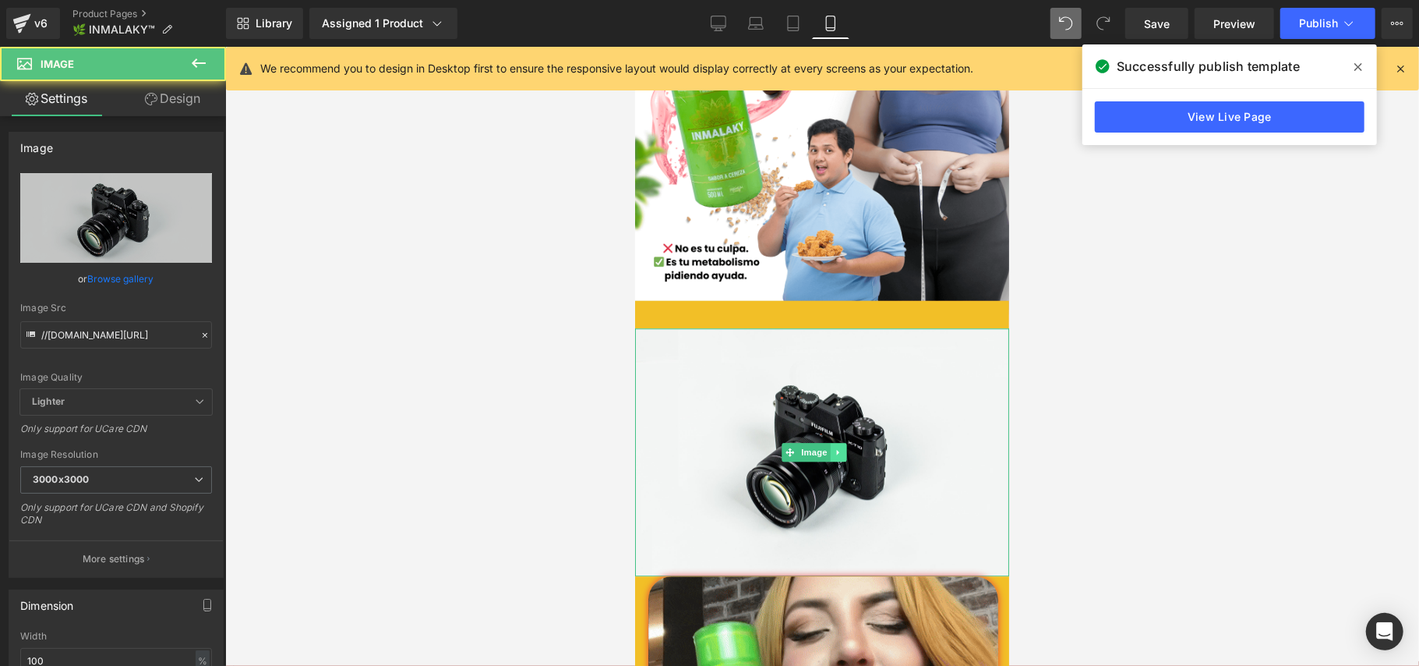
click at [834, 447] on icon at bounding box center [838, 451] width 9 height 9
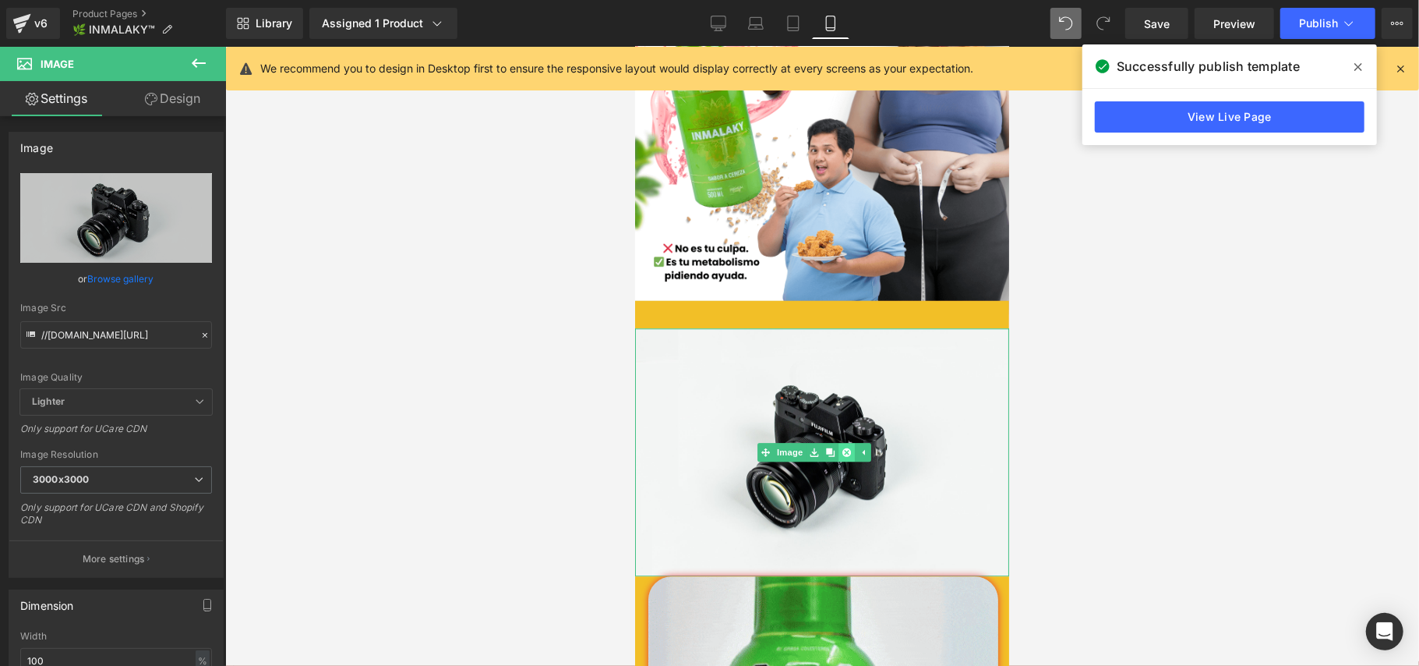
click at [839, 442] on link at bounding box center [846, 451] width 16 height 19
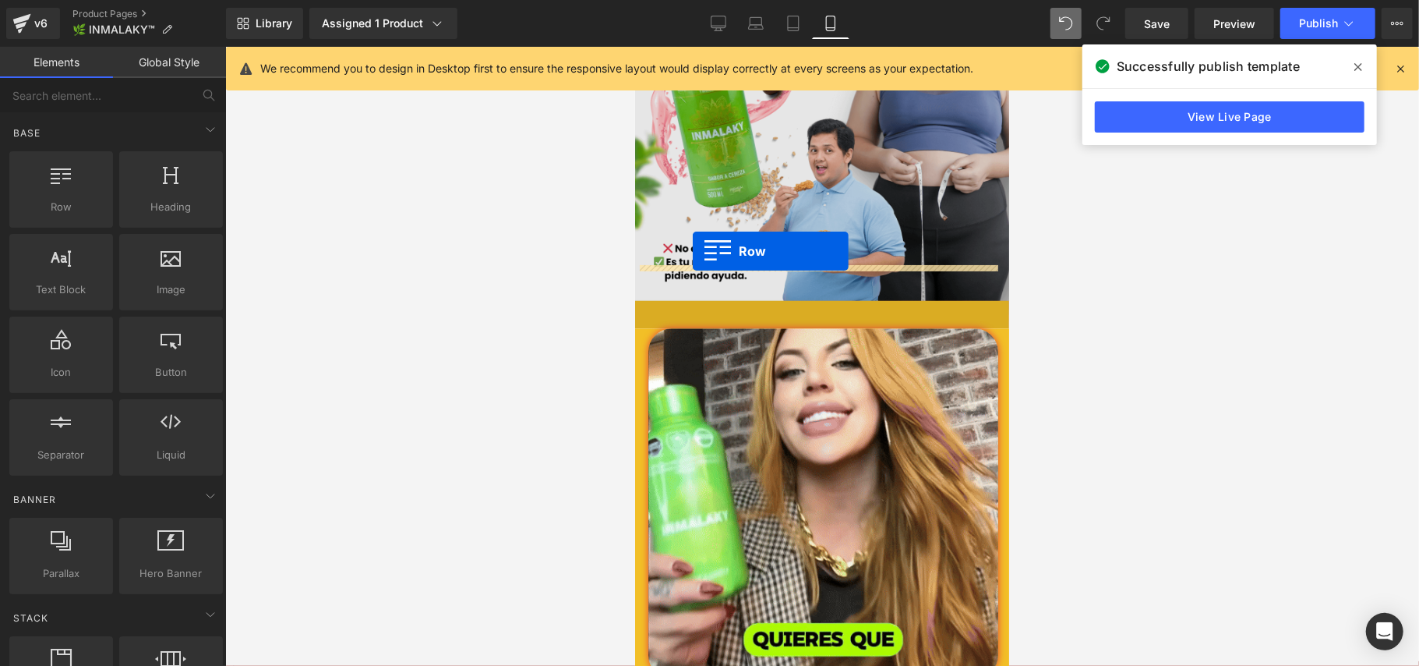
drag, startPoint x: 1107, startPoint y: 319, endPoint x: 692, endPoint y: 249, distance: 420.5
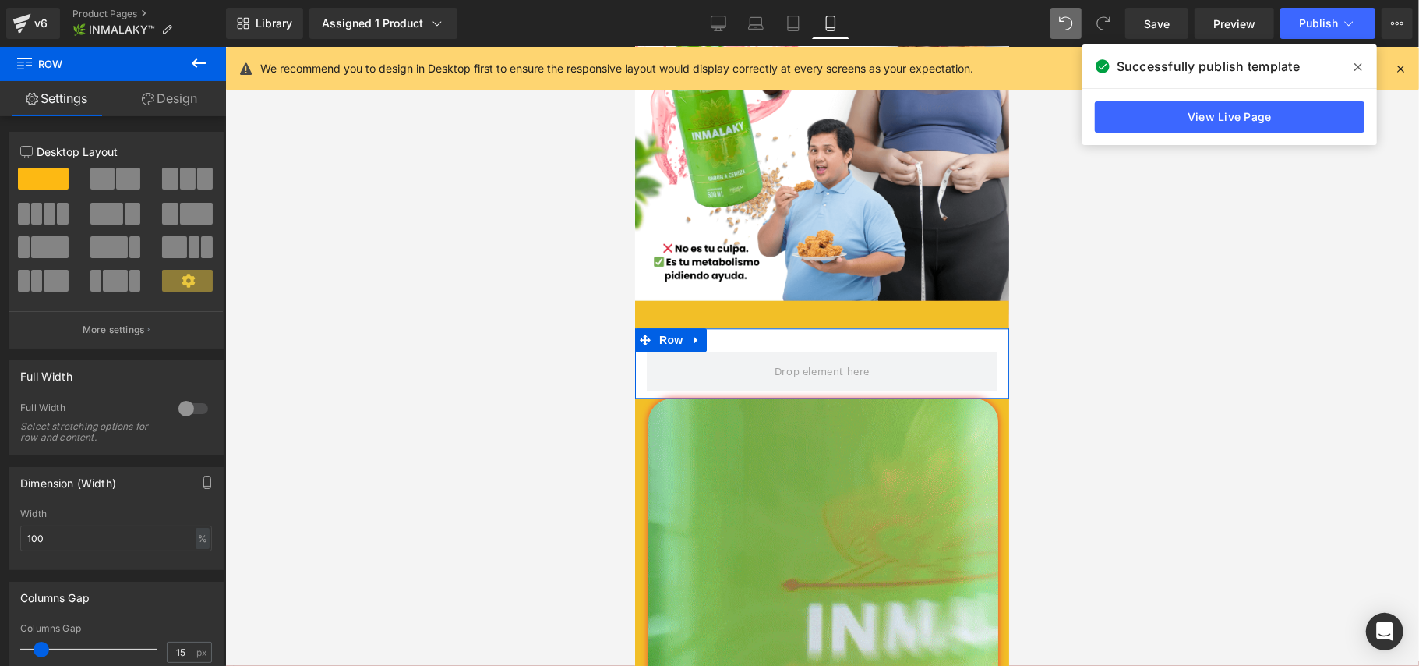
click at [747, 327] on div "Row" at bounding box center [821, 362] width 374 height 70
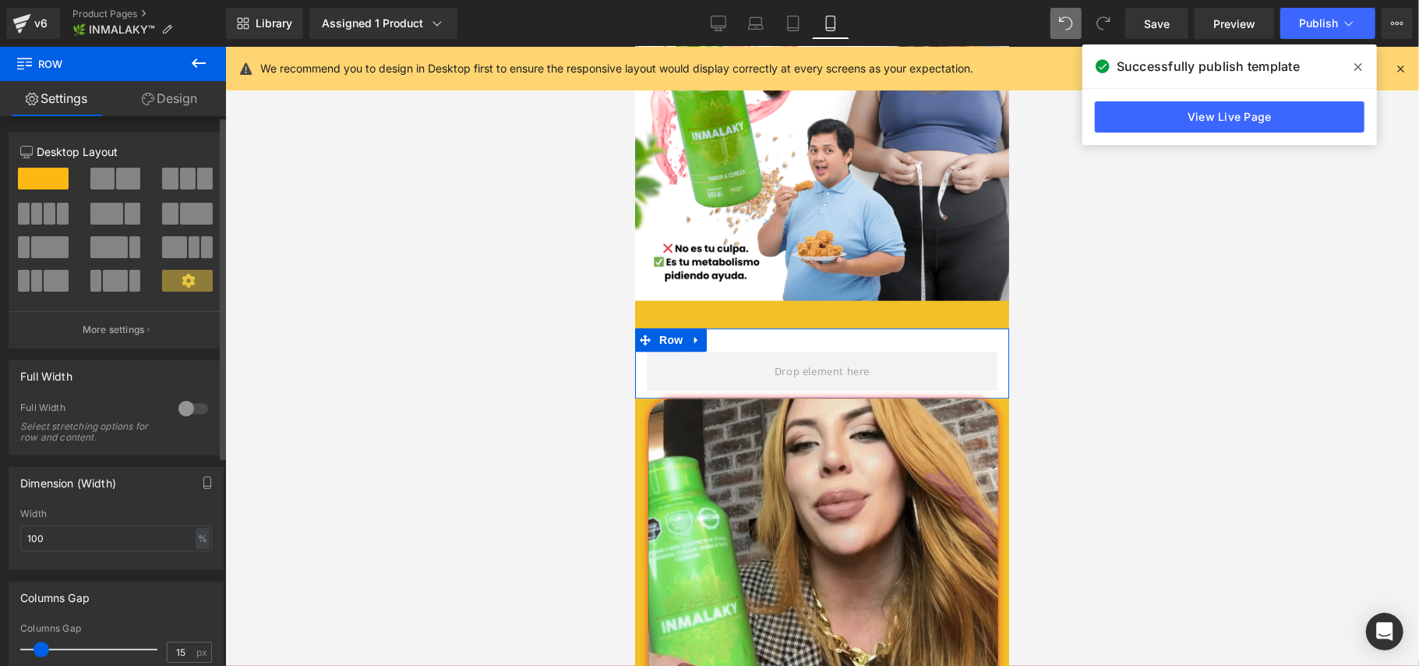
click at [193, 415] on div at bounding box center [193, 408] width 37 height 25
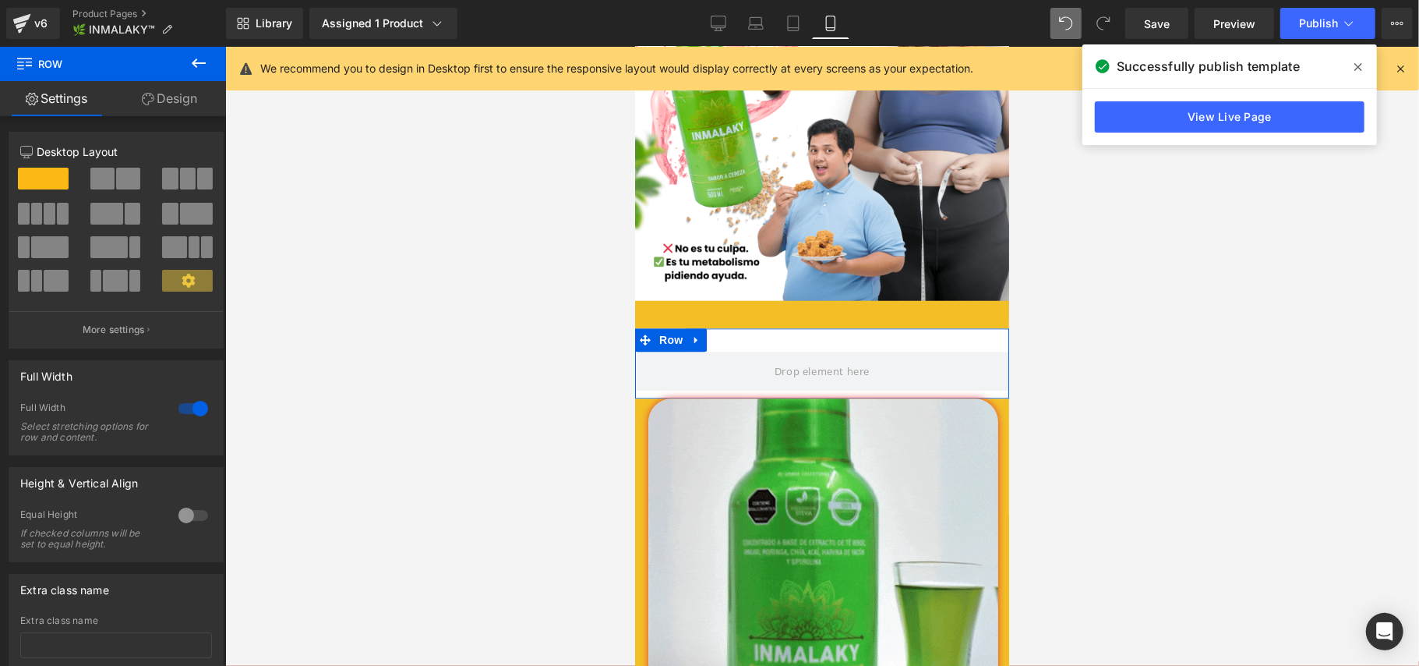
click at [162, 106] on link "Design" at bounding box center [169, 98] width 113 height 35
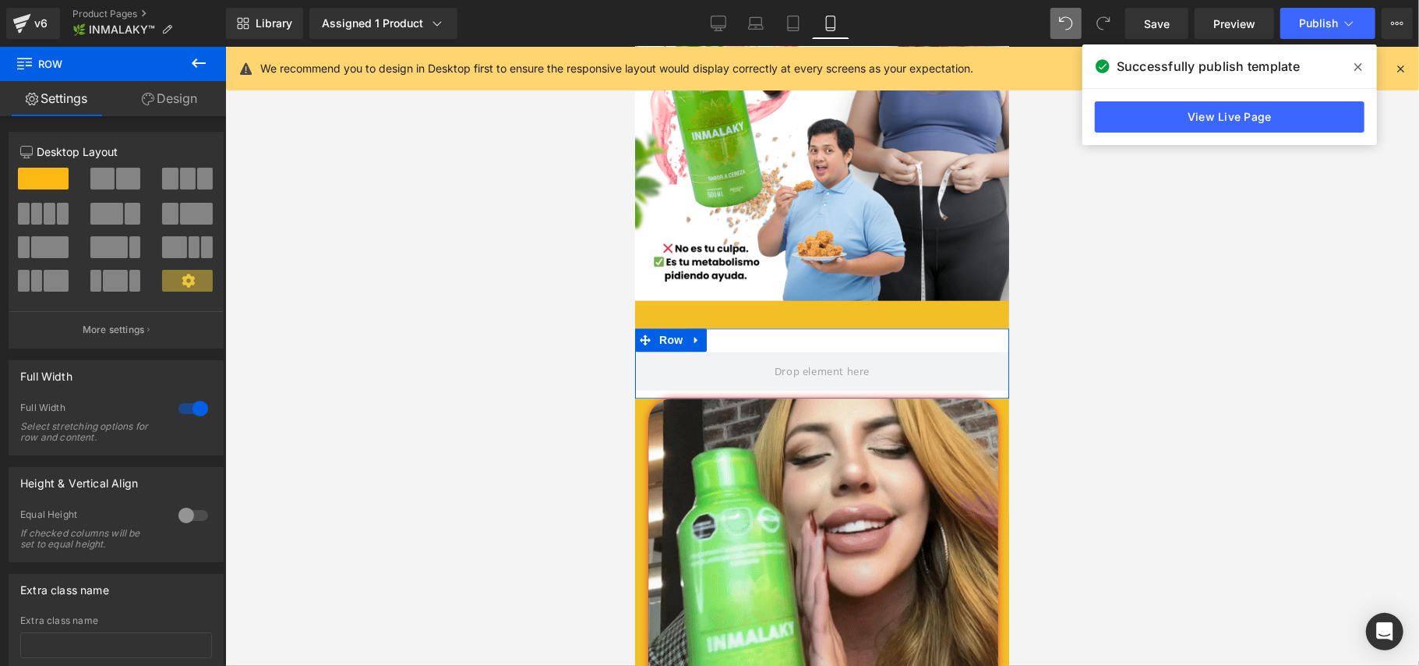
click at [57, 100] on link "Settings" at bounding box center [56, 98] width 113 height 35
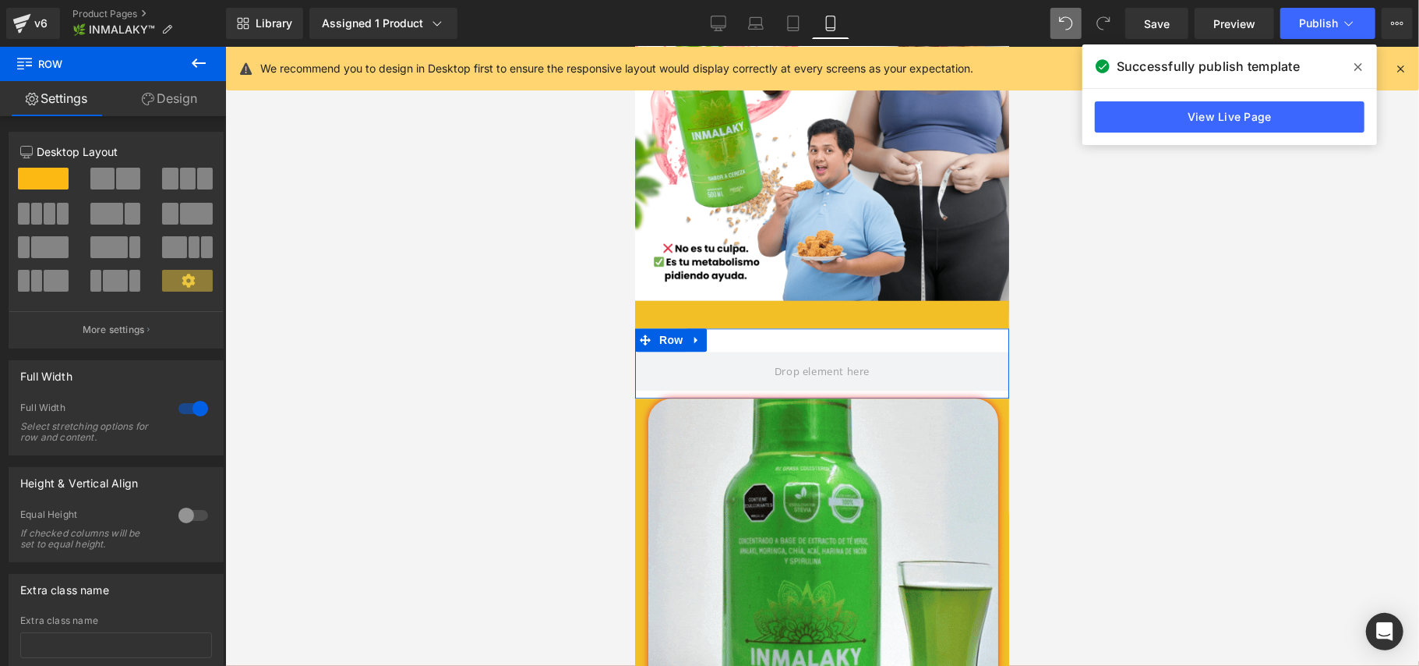
click at [191, 62] on icon at bounding box center [198, 63] width 19 height 19
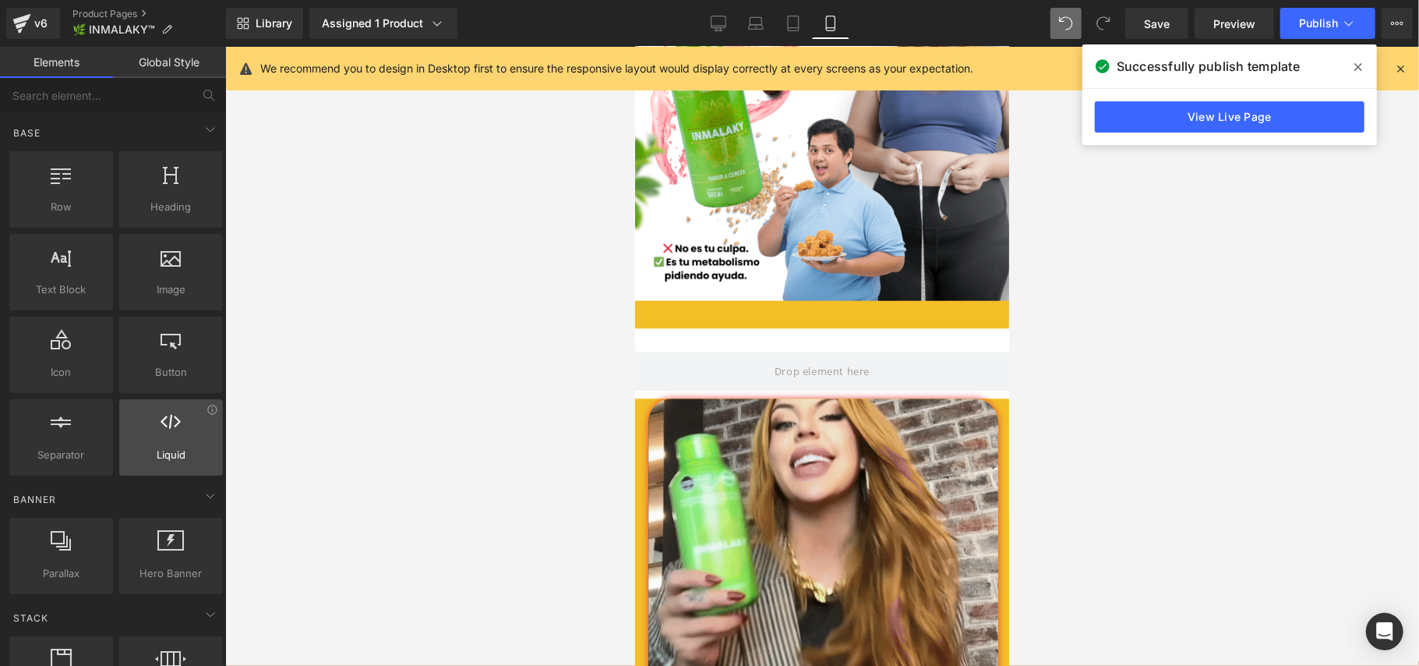
scroll to position [415, 0]
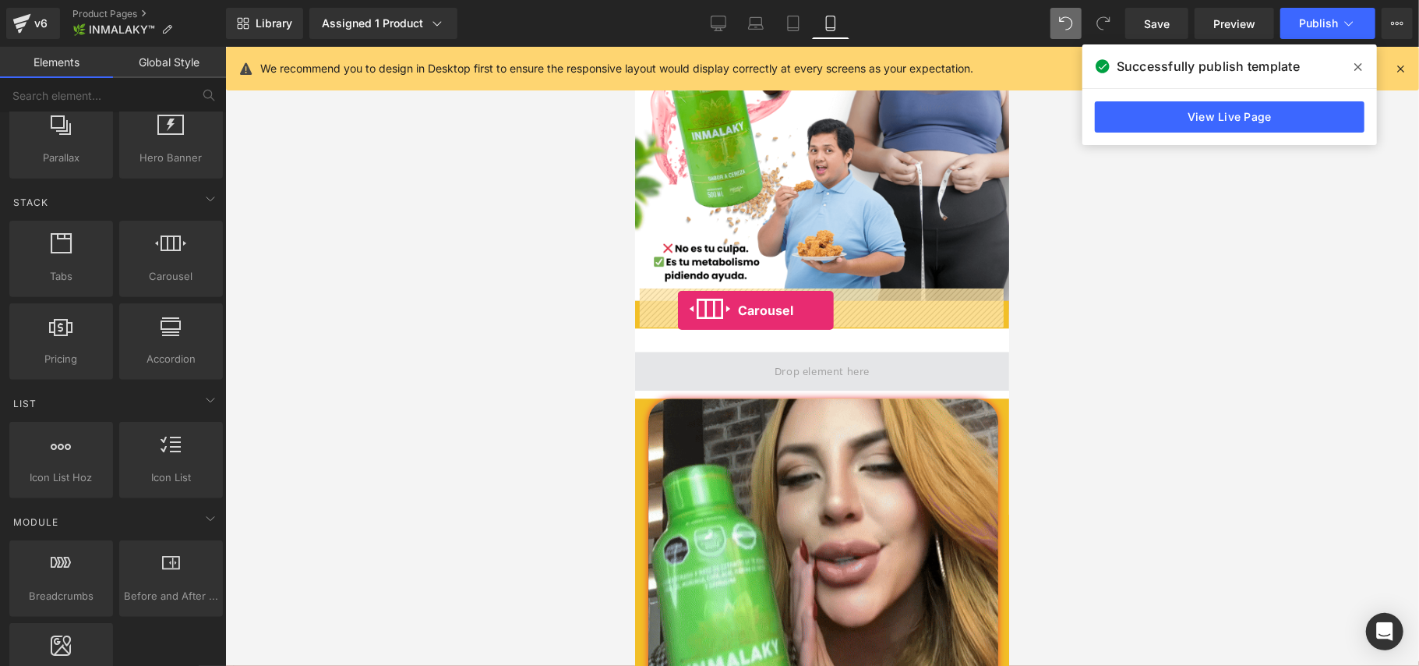
drag, startPoint x: 797, startPoint y: 311, endPoint x: 680, endPoint y: 309, distance: 116.9
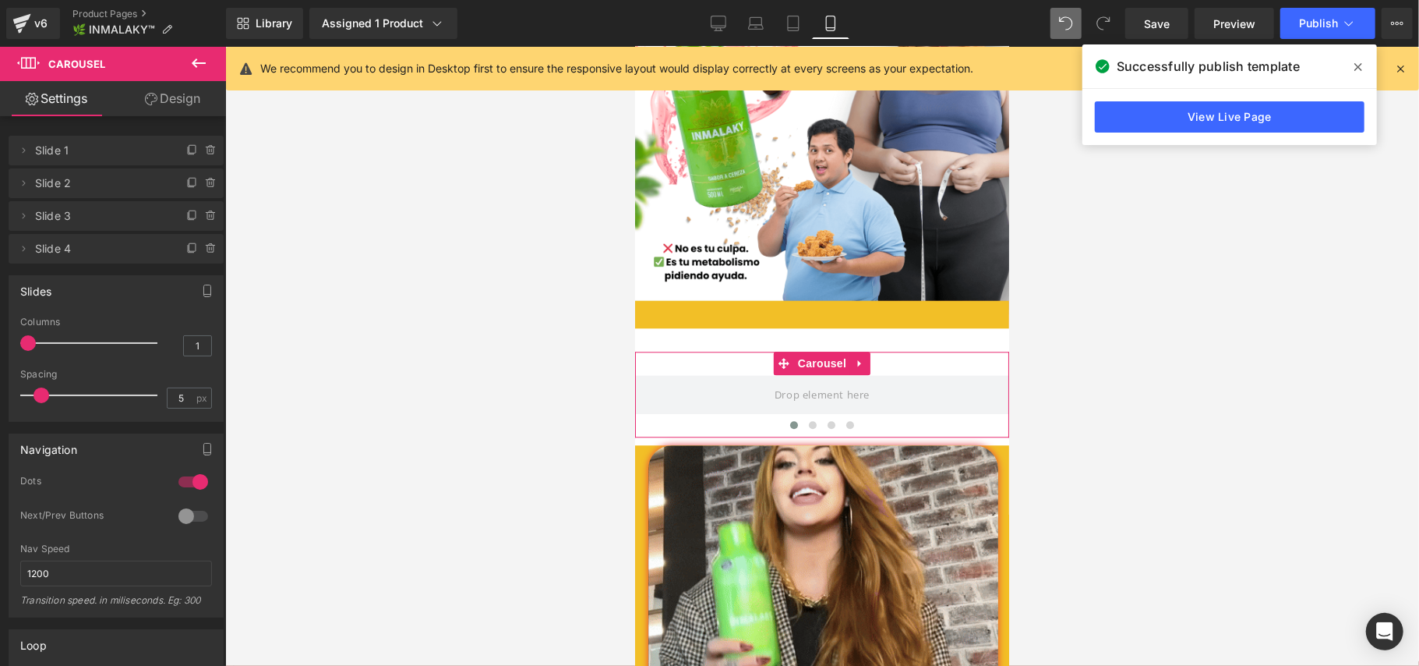
click at [64, 144] on span "Slide 1" at bounding box center [100, 151] width 131 height 30
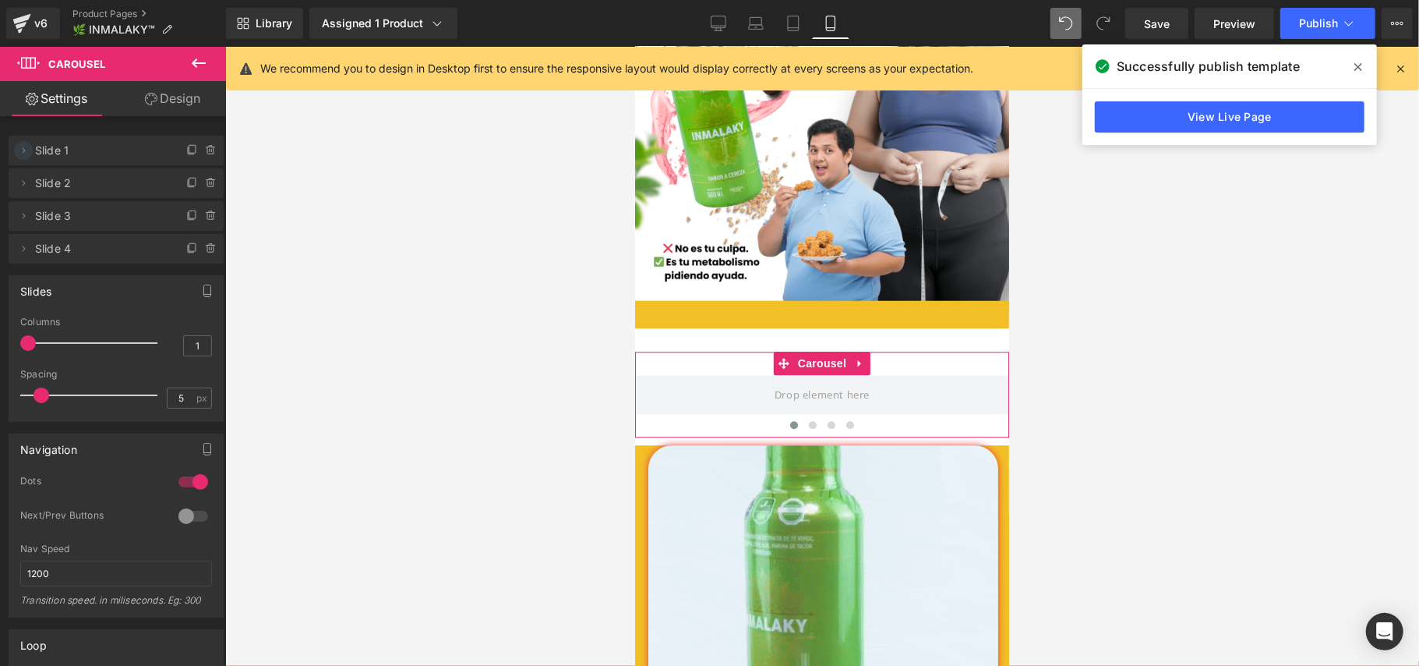
click at [26, 150] on icon at bounding box center [23, 150] width 12 height 12
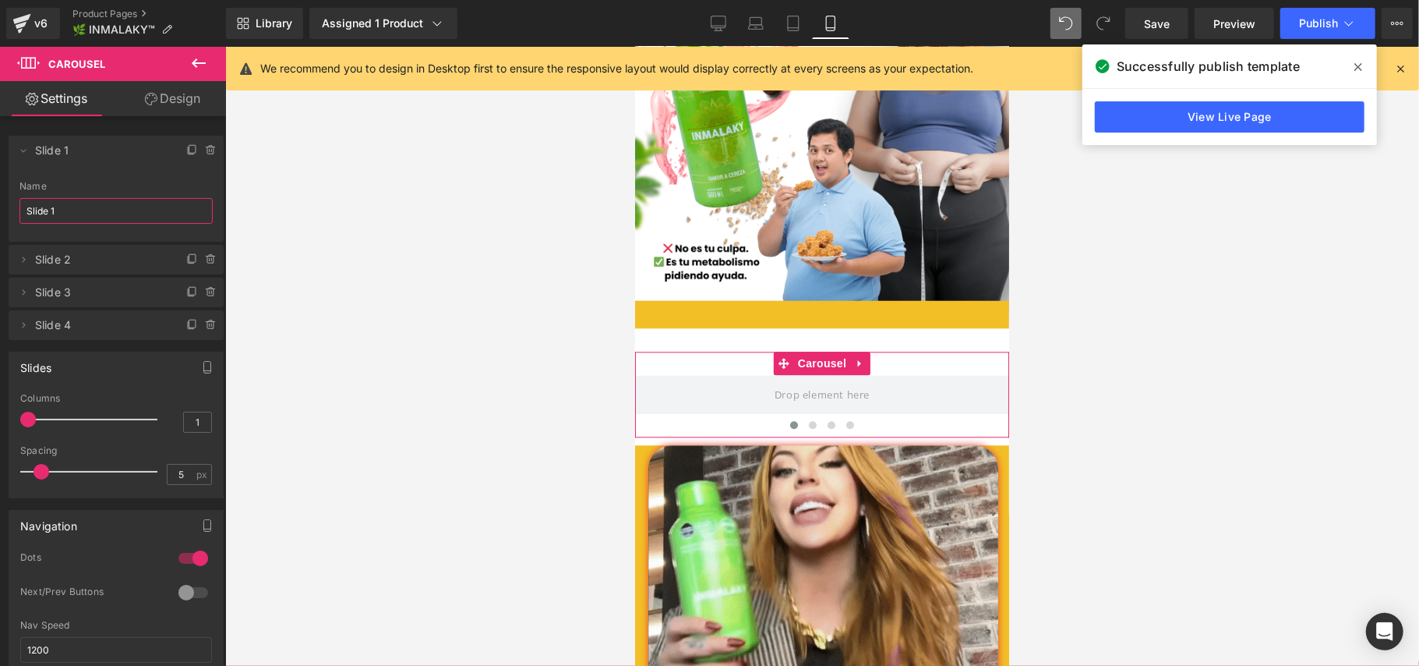
click at [69, 209] on input "Slide 1" at bounding box center [115, 211] width 193 height 26
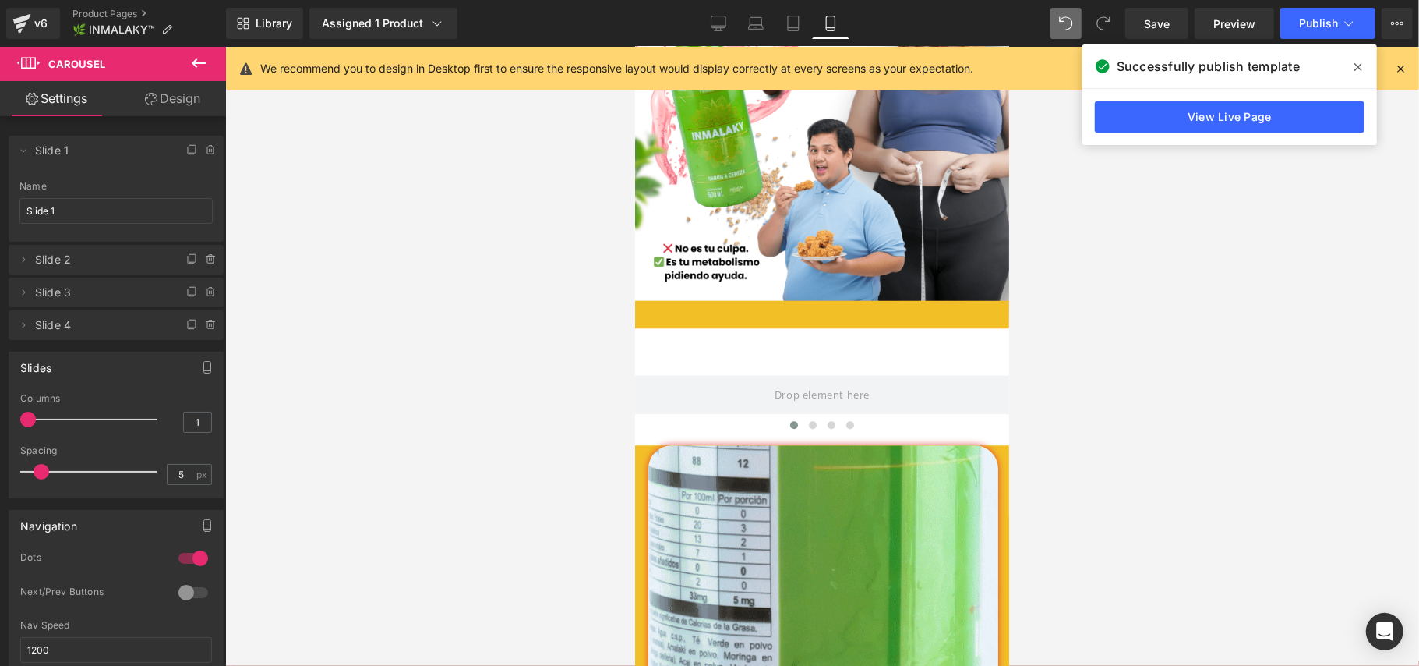
click at [197, 72] on icon at bounding box center [198, 63] width 19 height 19
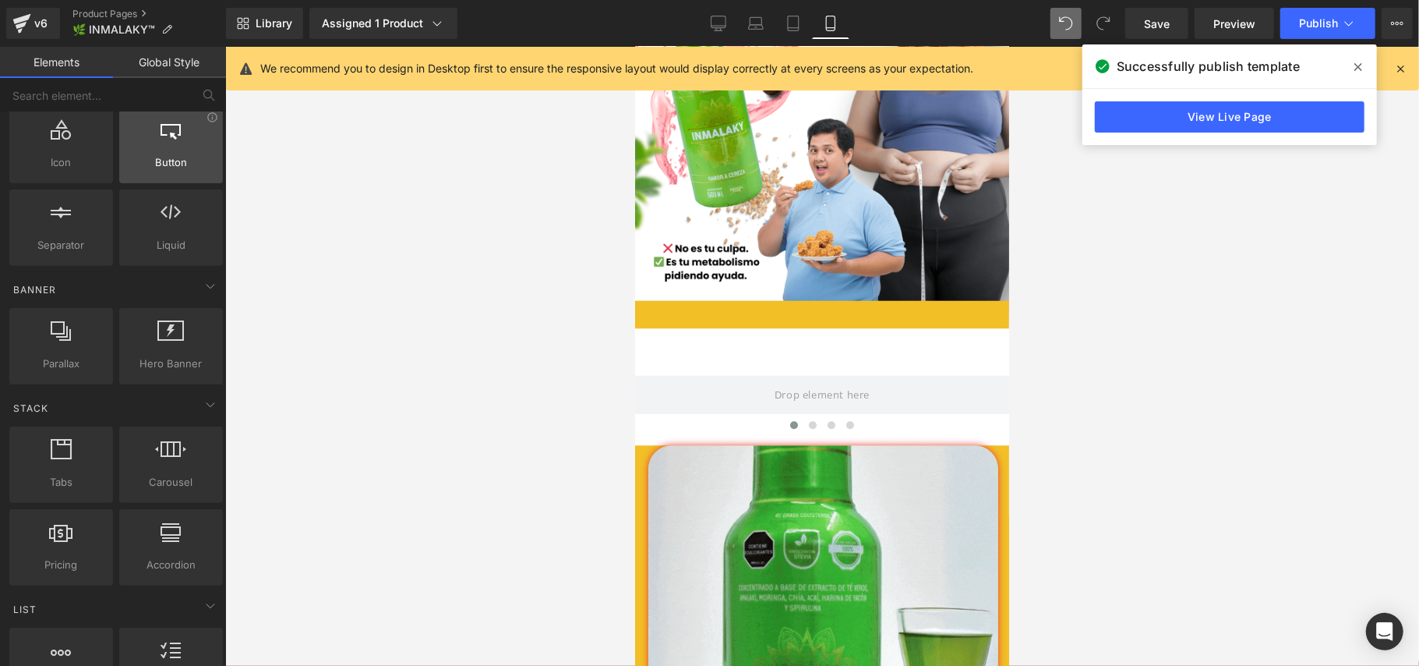
scroll to position [0, 0]
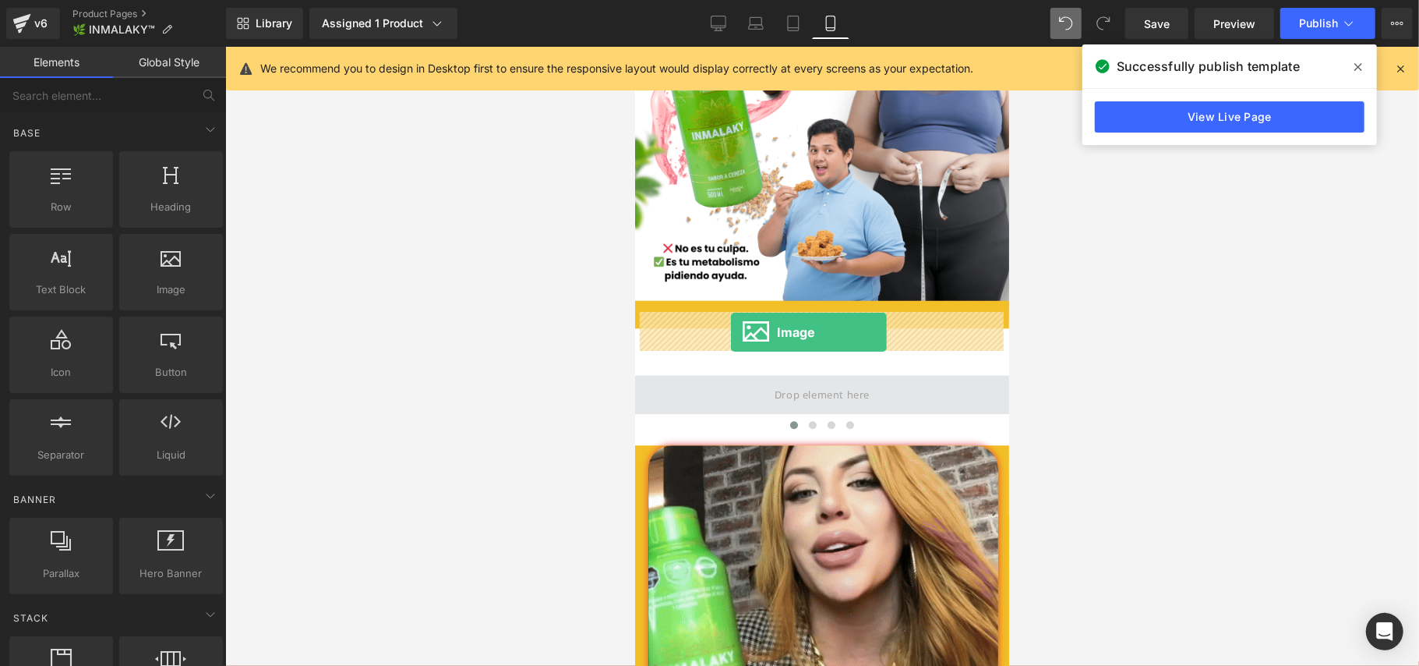
drag, startPoint x: 795, startPoint y: 321, endPoint x: 730, endPoint y: 331, distance: 65.5
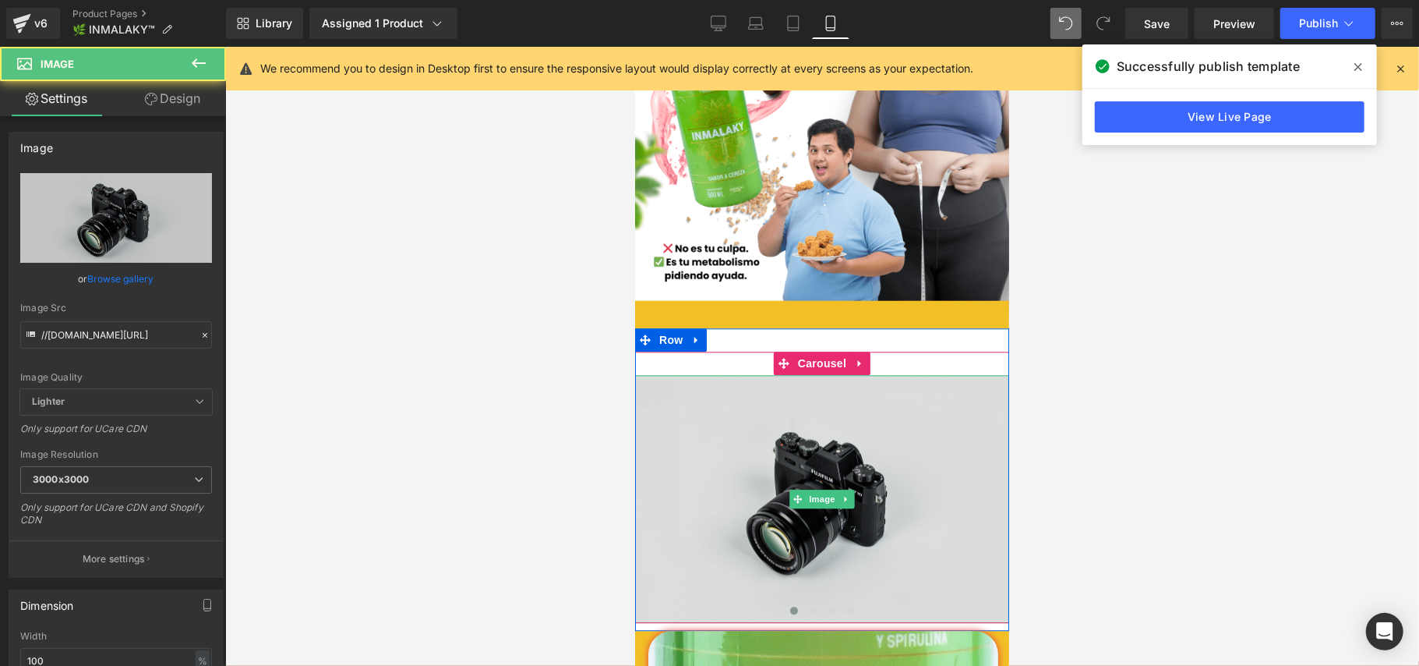
click at [795, 425] on img at bounding box center [821, 498] width 374 height 248
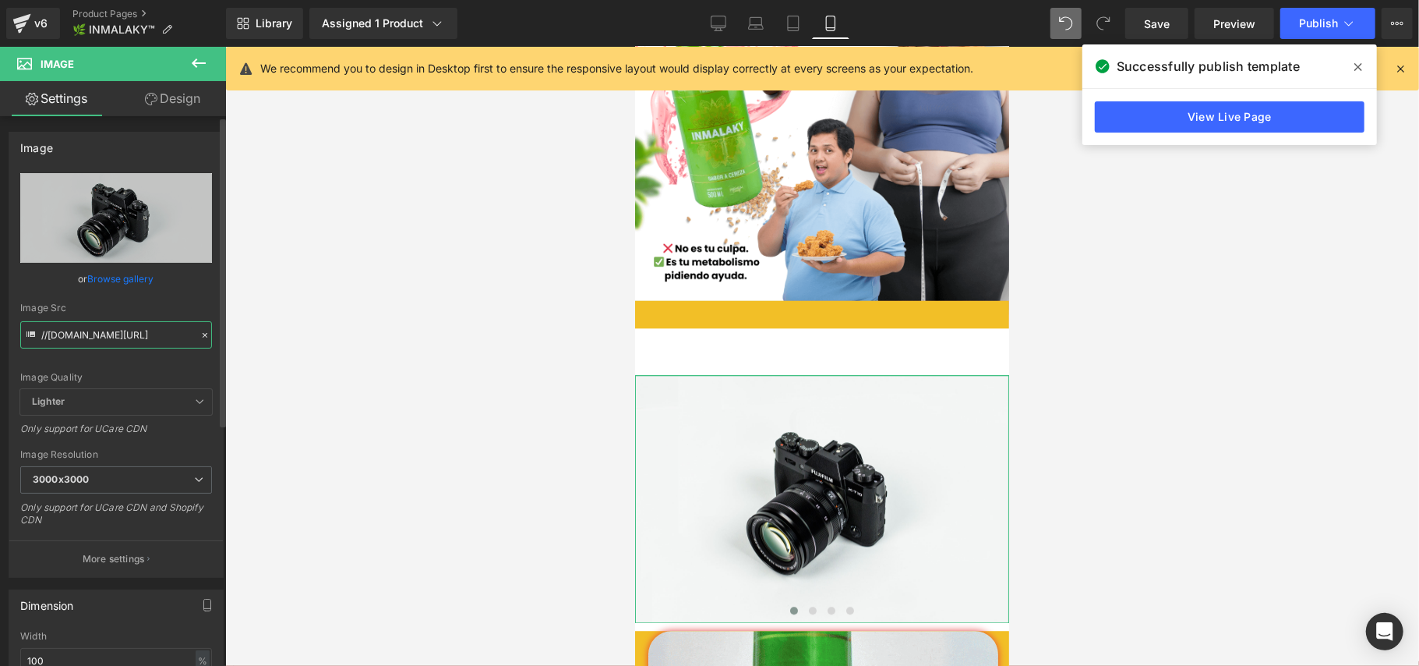
click at [109, 335] on input "//[DOMAIN_NAME][URL]" at bounding box center [116, 334] width 192 height 27
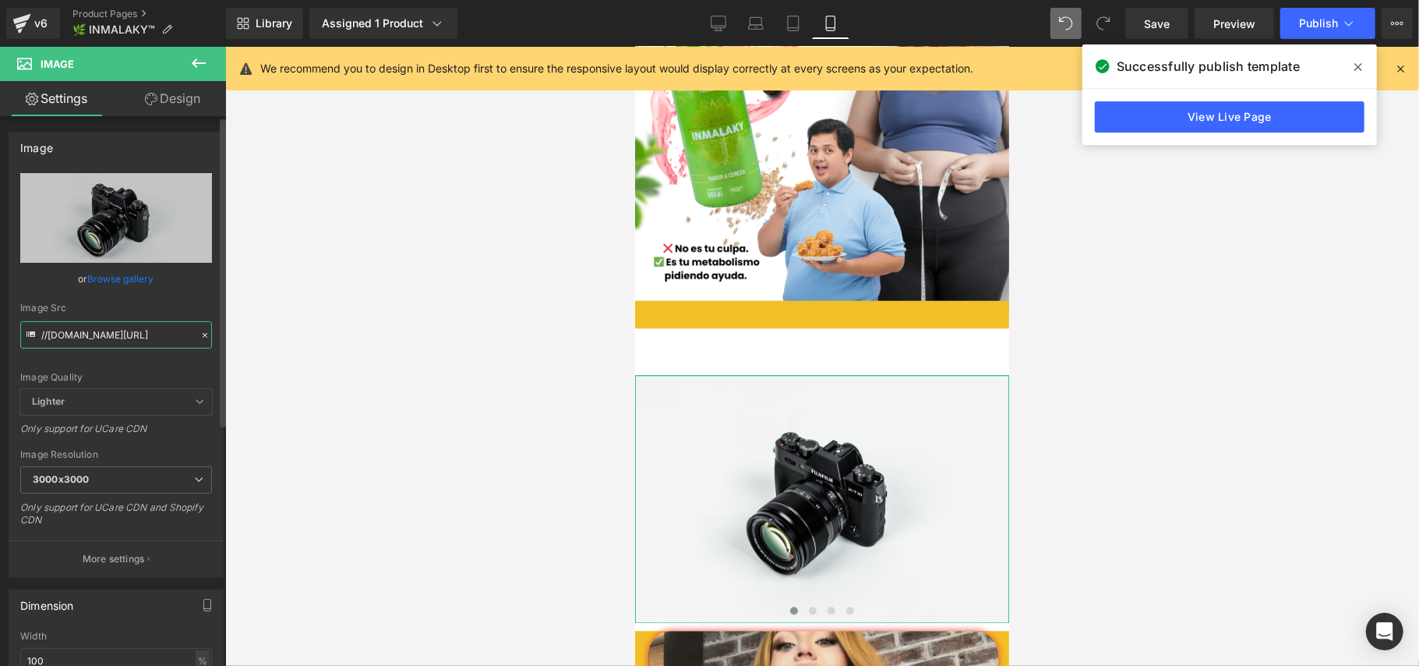
click at [109, 335] on input "//[DOMAIN_NAME][URL]" at bounding box center [116, 334] width 192 height 27
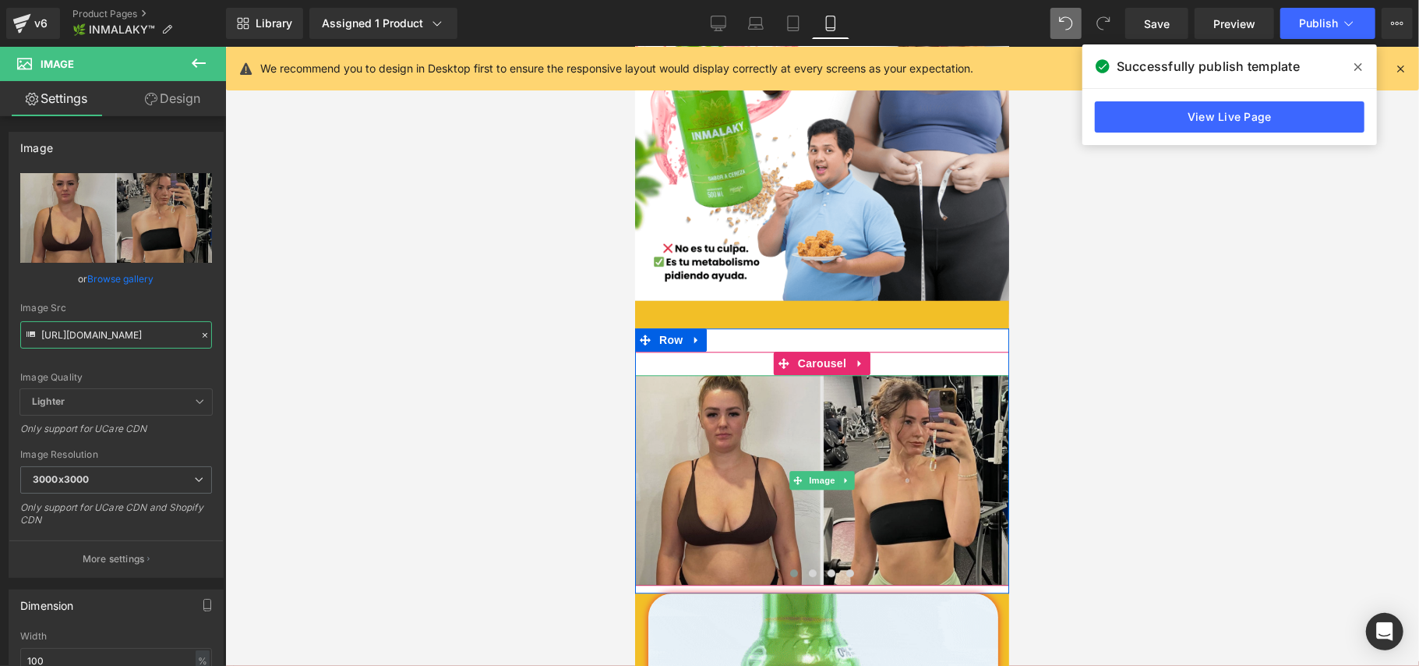
type input "[URL][DOMAIN_NAME]"
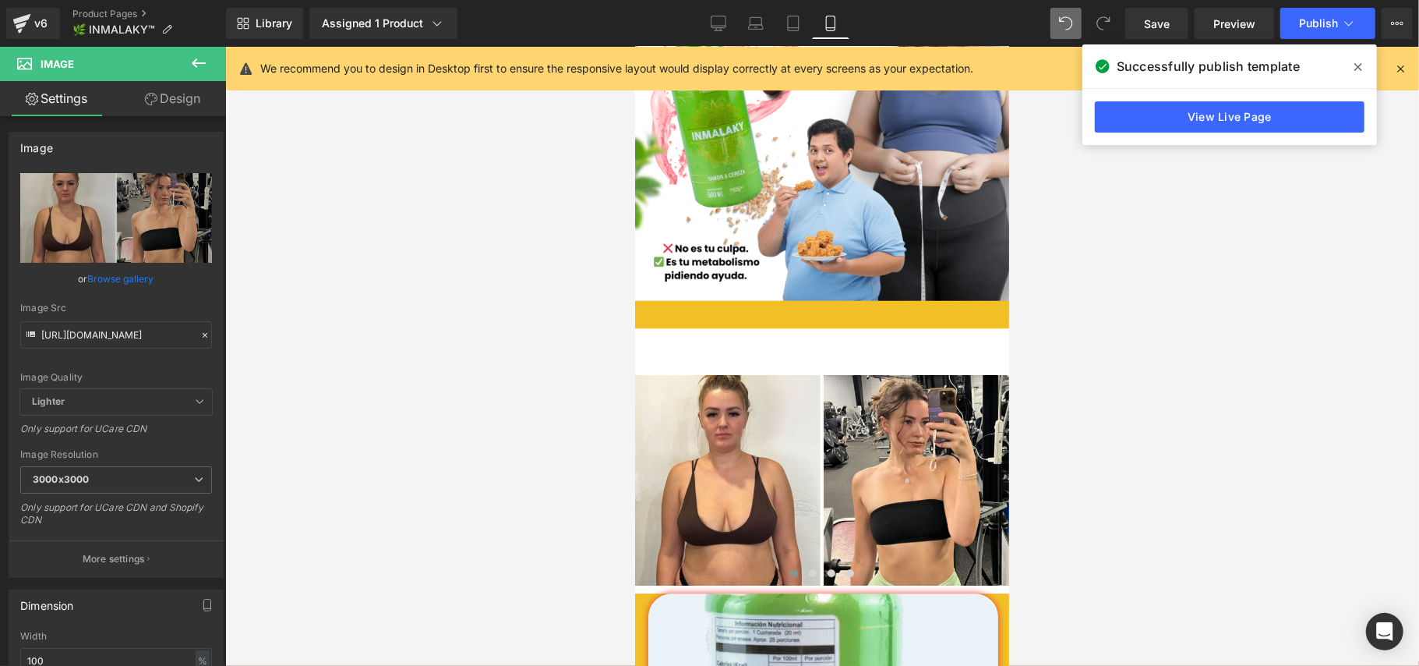
click at [1139, 388] on div at bounding box center [822, 356] width 1194 height 619
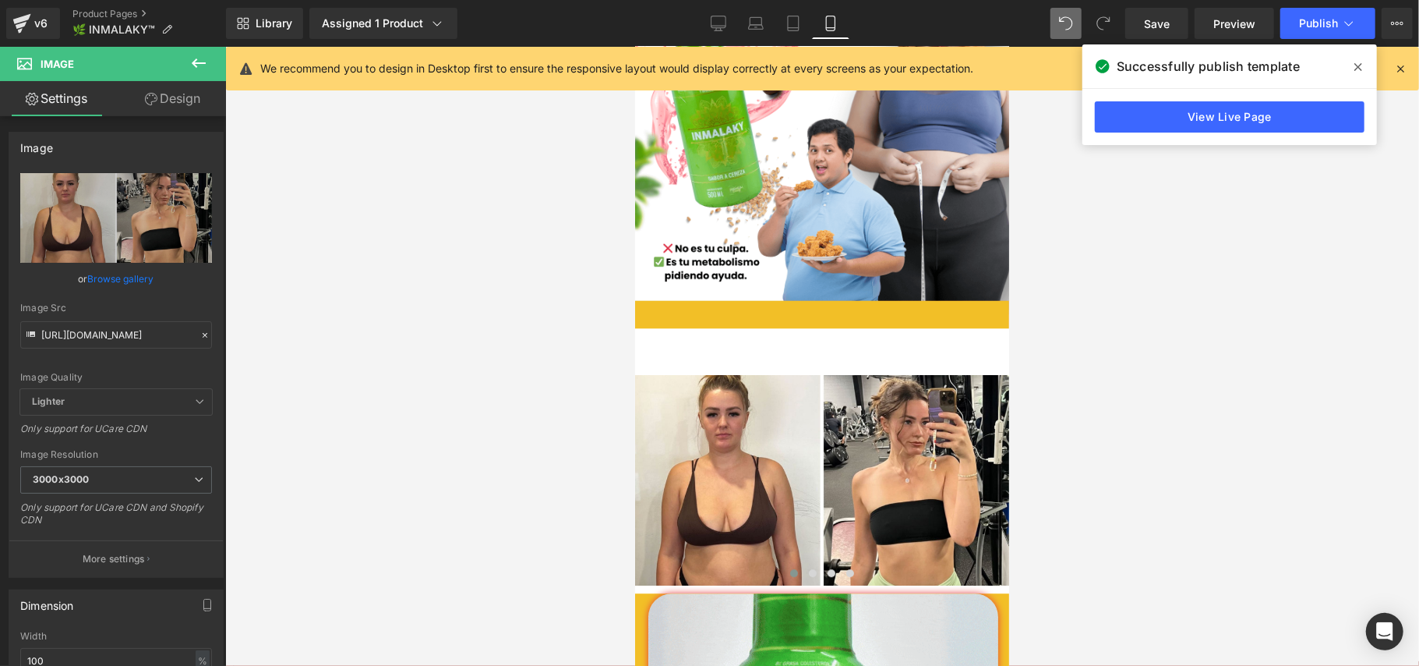
scroll to position [0, 0]
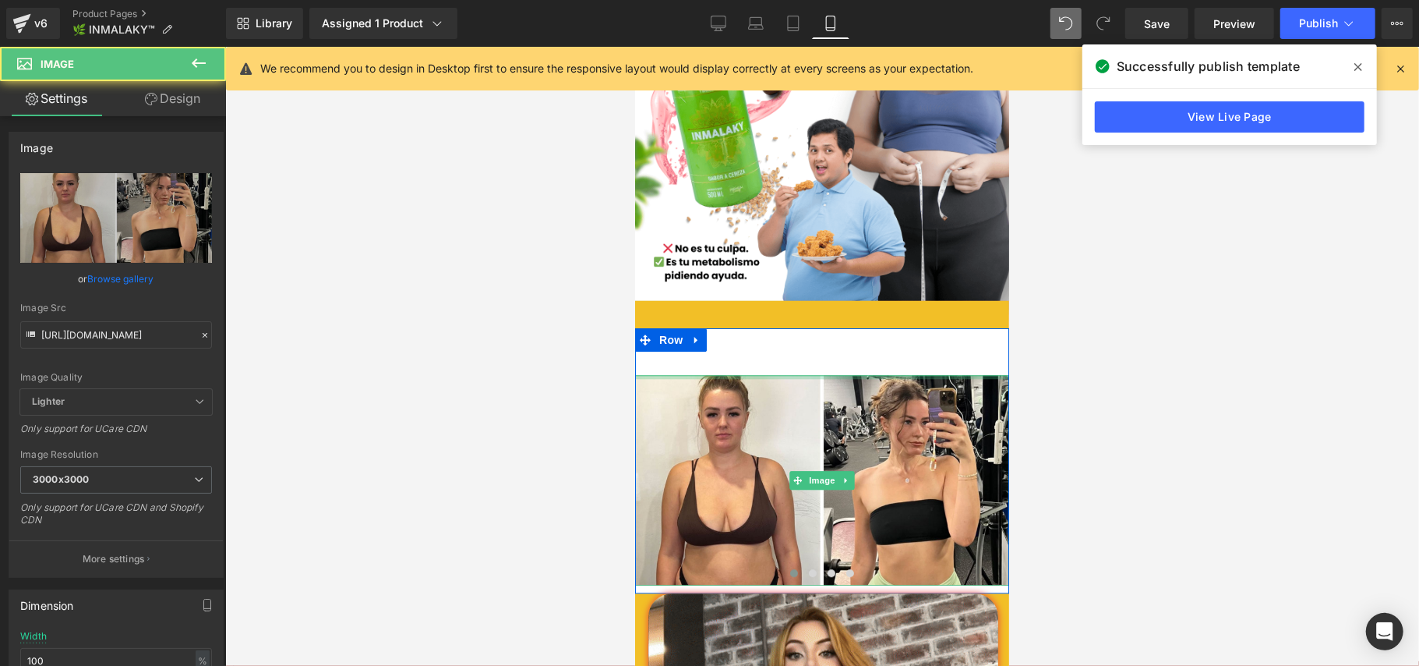
drag, startPoint x: 942, startPoint y: 315, endPoint x: 942, endPoint y: 284, distance: 31.2
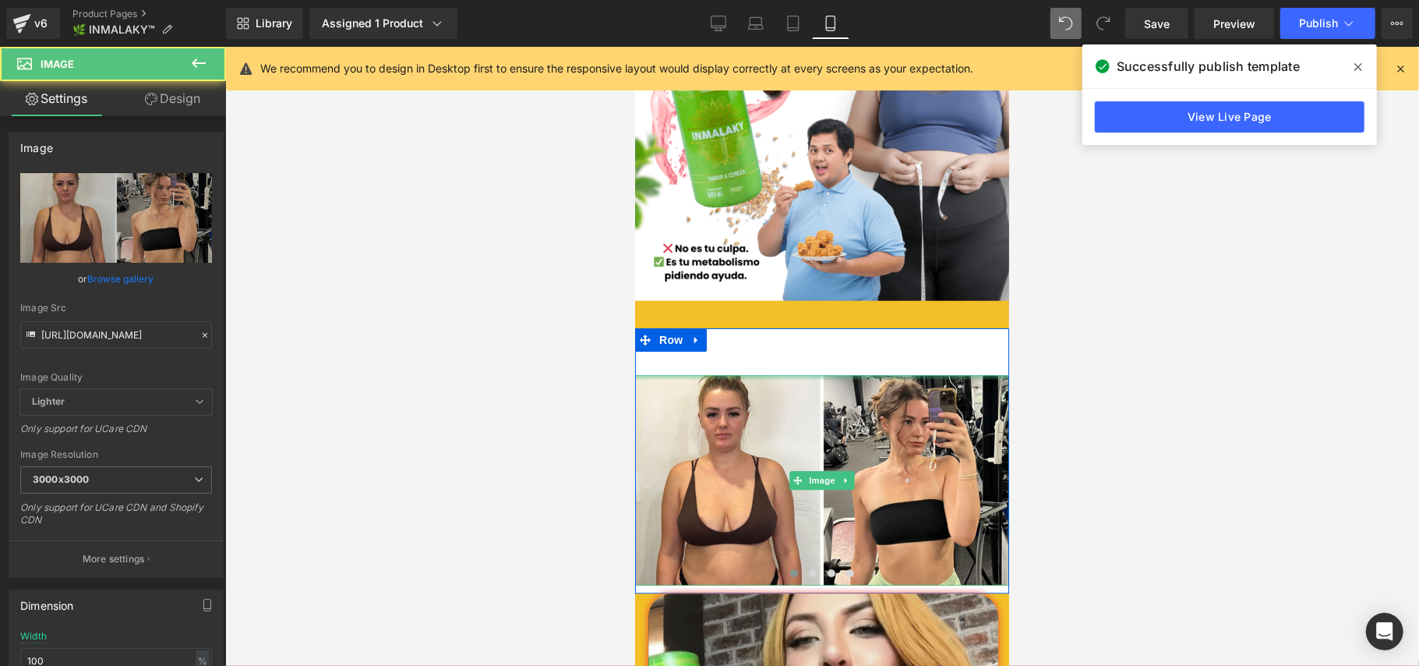
click at [942, 327] on div "Image ‹ › [GEOGRAPHIC_DATA]" at bounding box center [821, 459] width 374 height 265
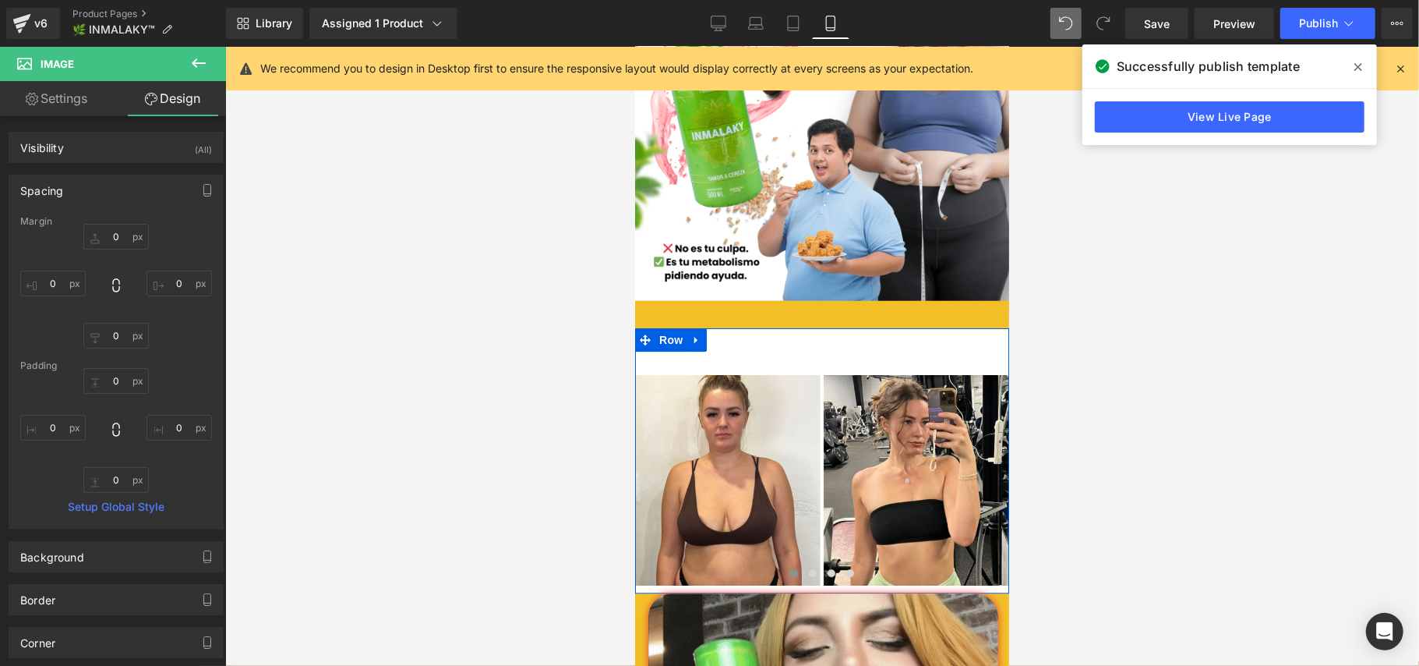
click at [931, 327] on div at bounding box center [821, 338] width 374 height 23
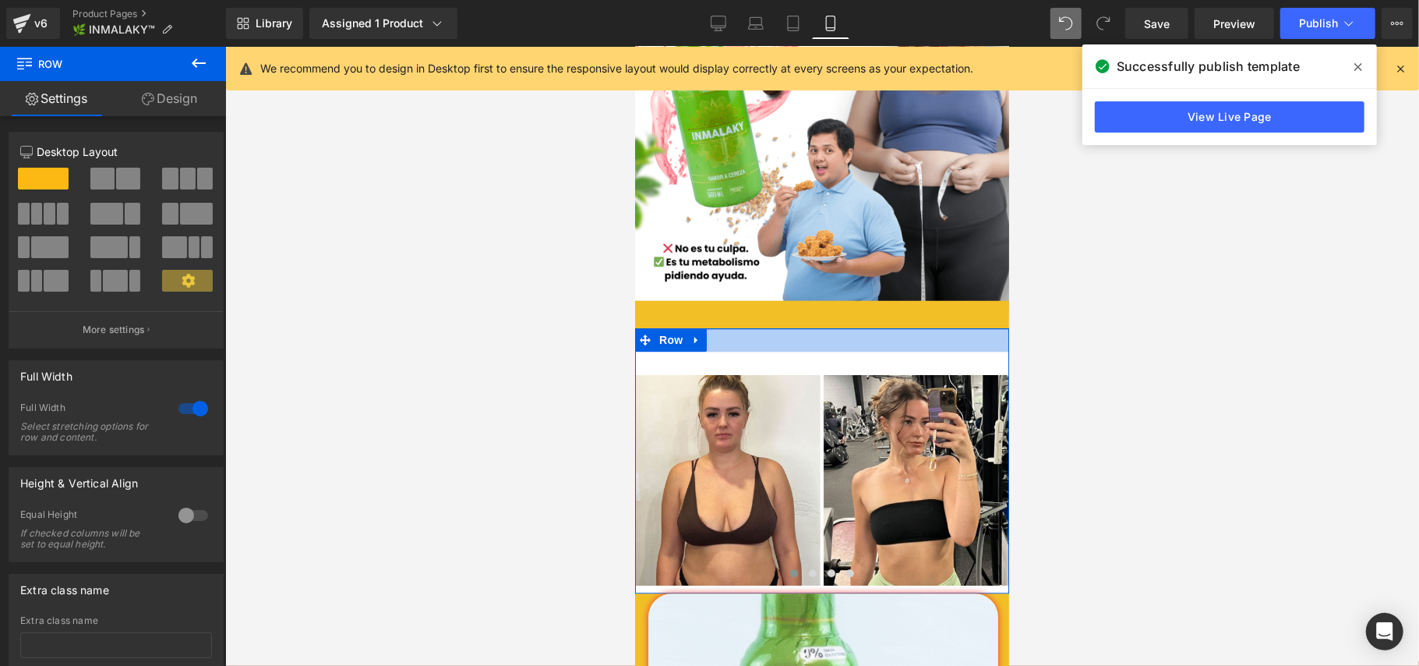
click at [959, 327] on div at bounding box center [821, 338] width 374 height 23
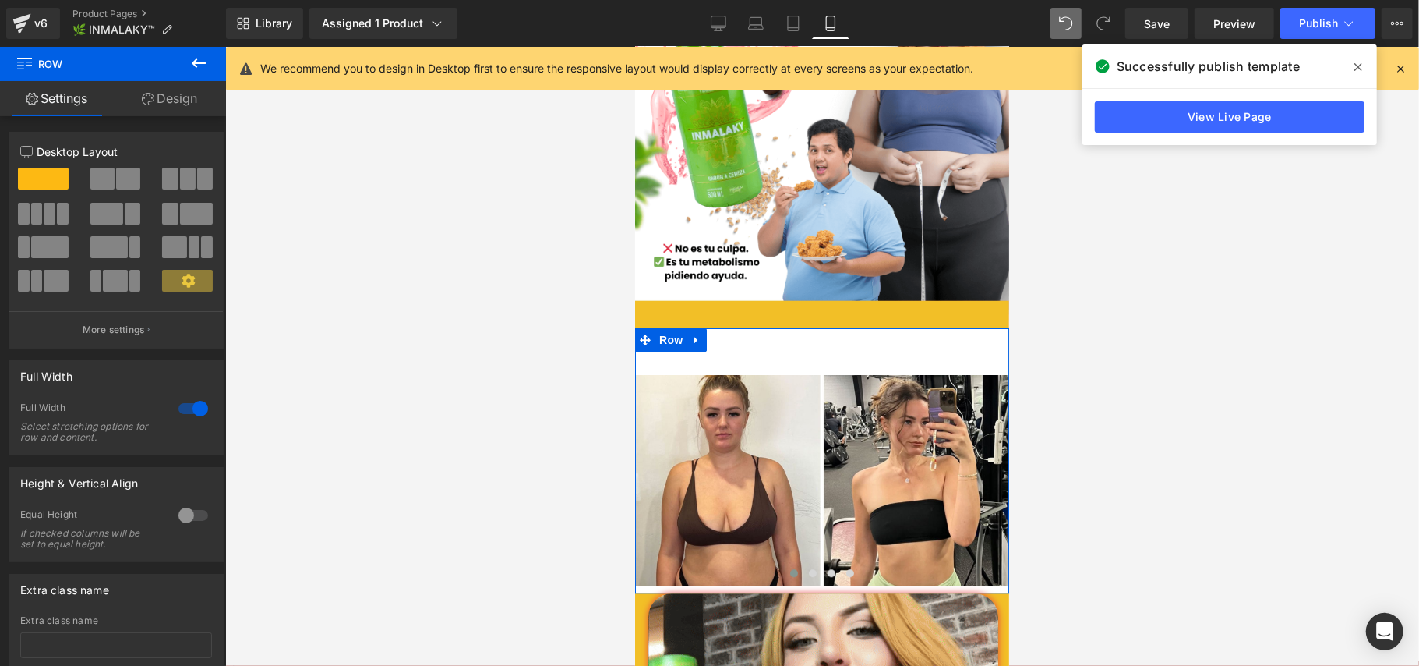
click at [194, 97] on link "Design" at bounding box center [169, 98] width 113 height 35
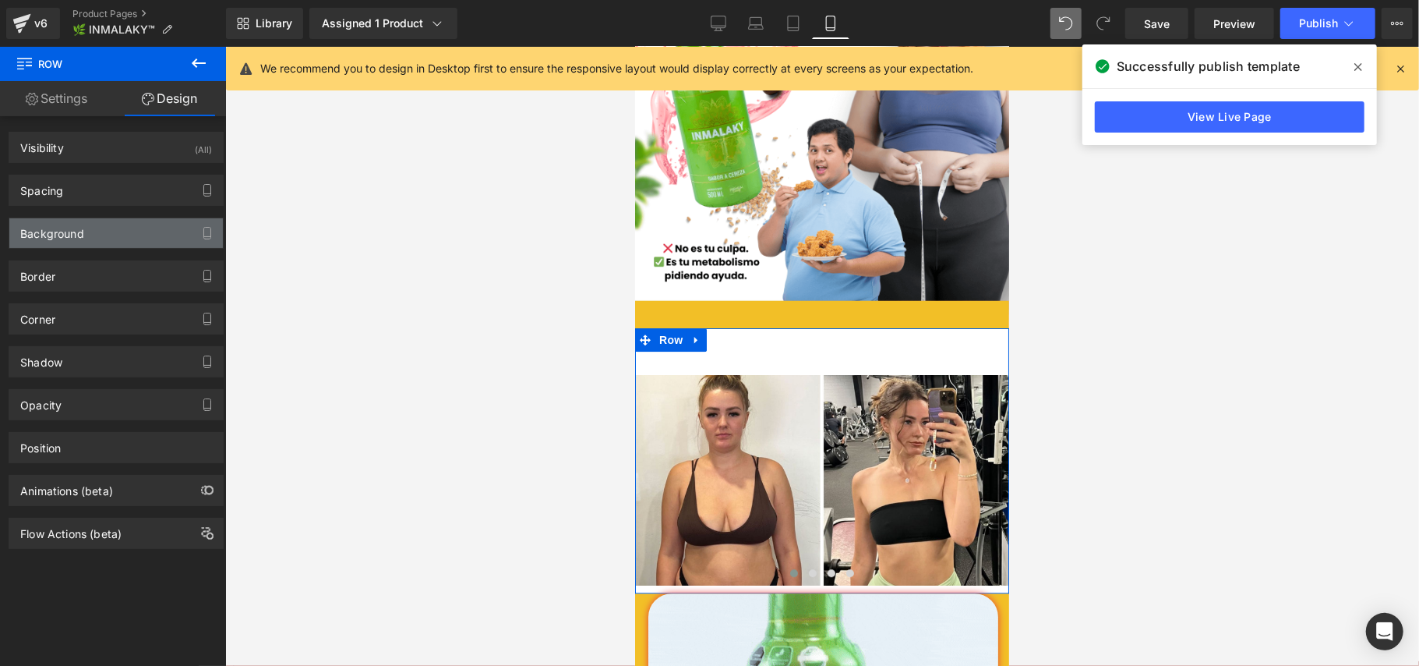
click at [72, 243] on div "Background" at bounding box center [116, 233] width 214 height 30
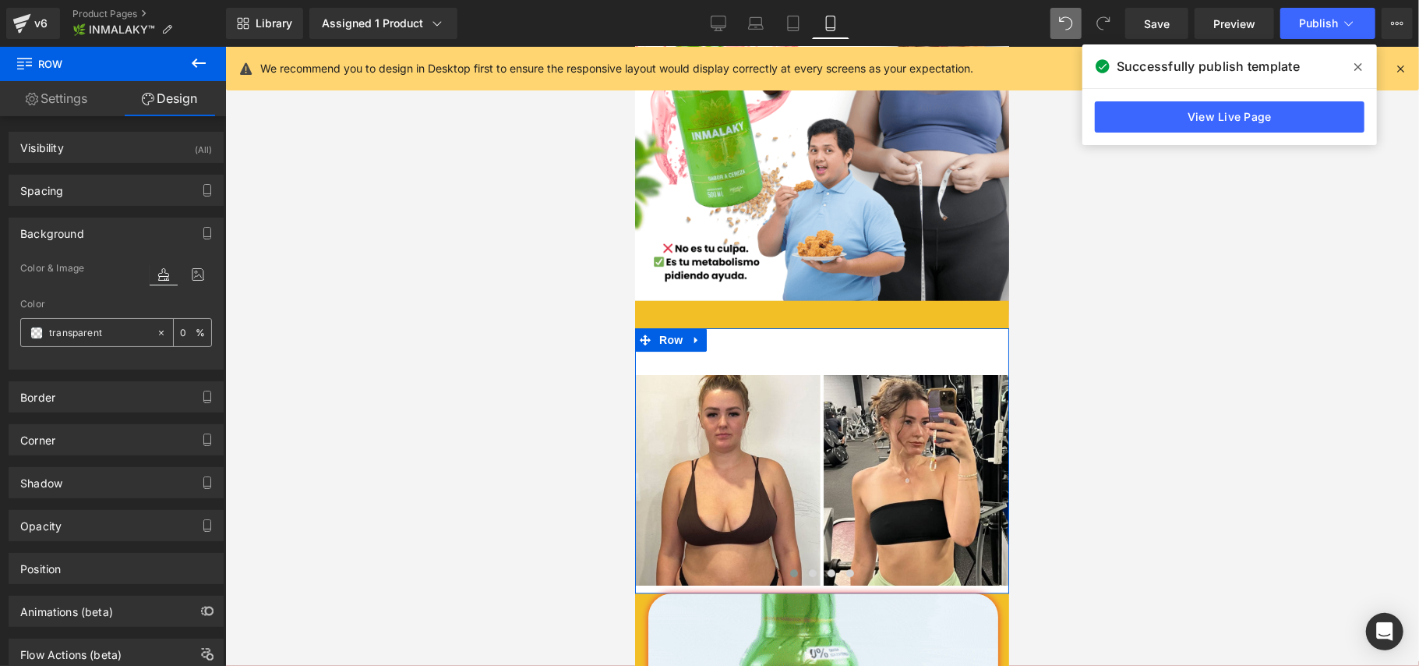
click at [26, 335] on div "transparent" at bounding box center [88, 332] width 135 height 27
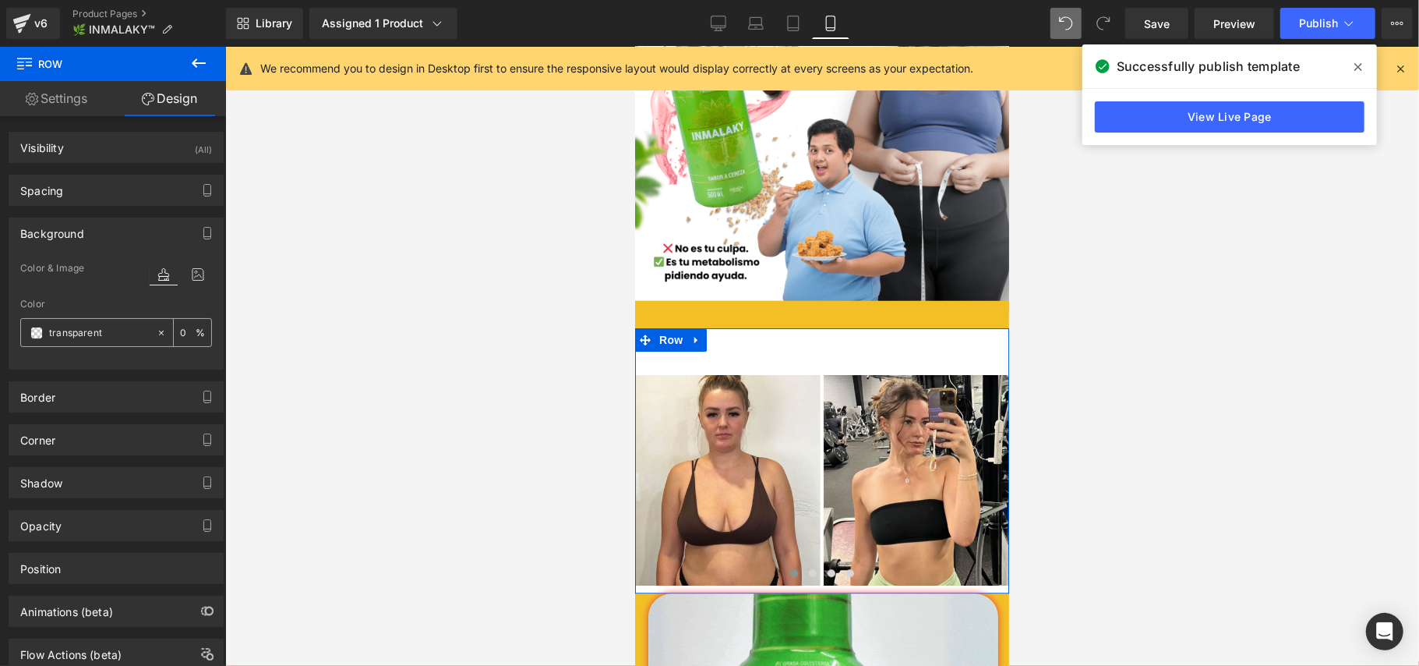
click at [33, 335] on span at bounding box center [36, 333] width 12 height 12
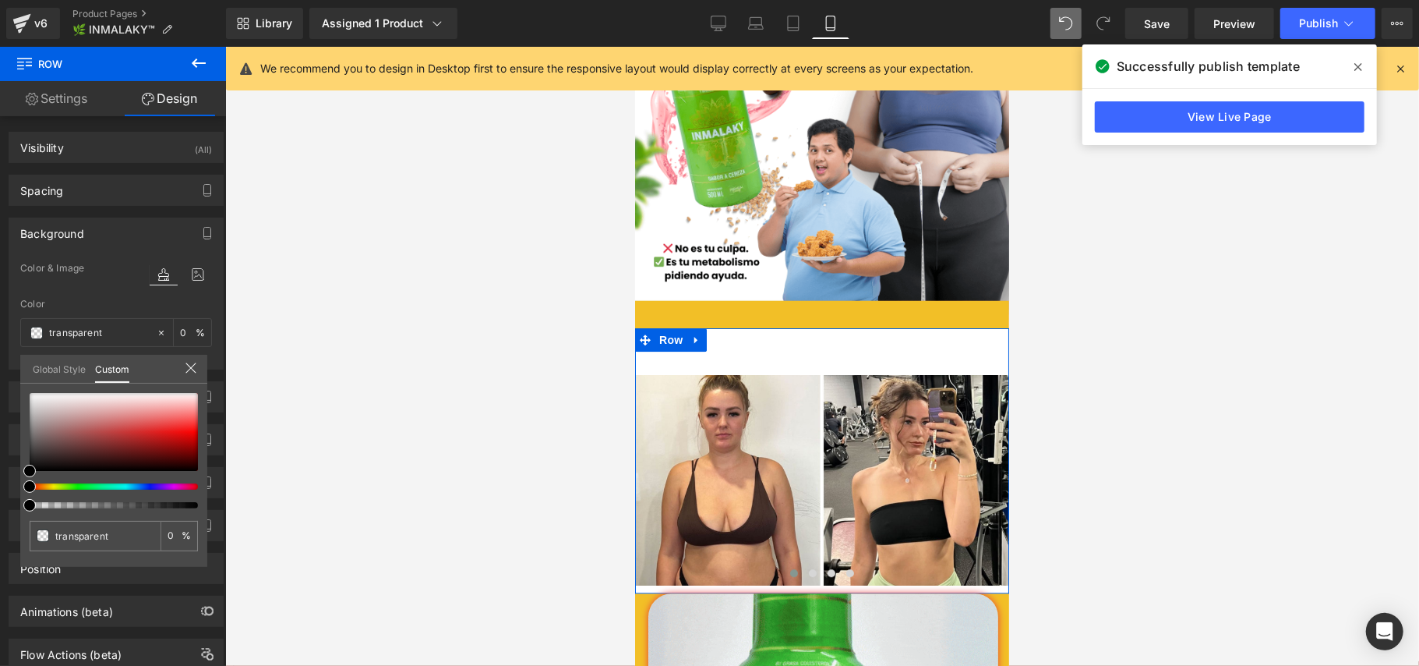
click at [95, 331] on input "transparent" at bounding box center [99, 332] width 100 height 17
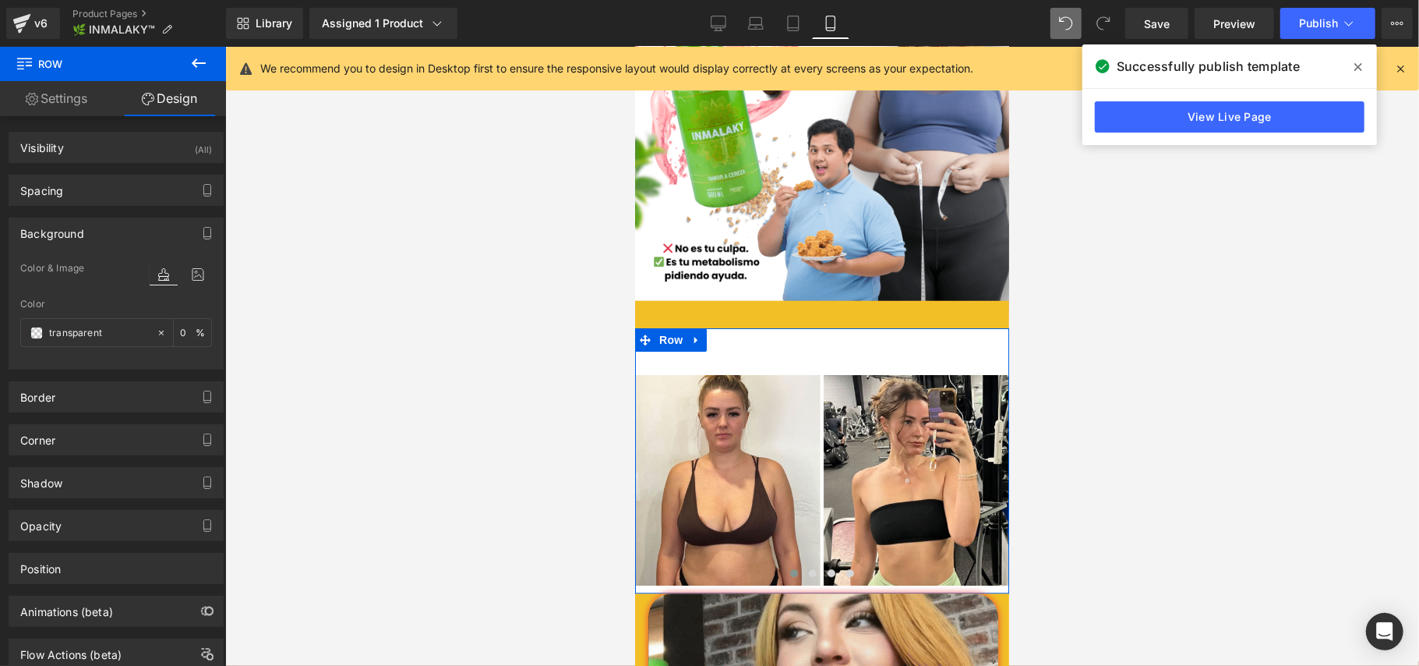
click at [95, 331] on input "transparent" at bounding box center [99, 332] width 100 height 17
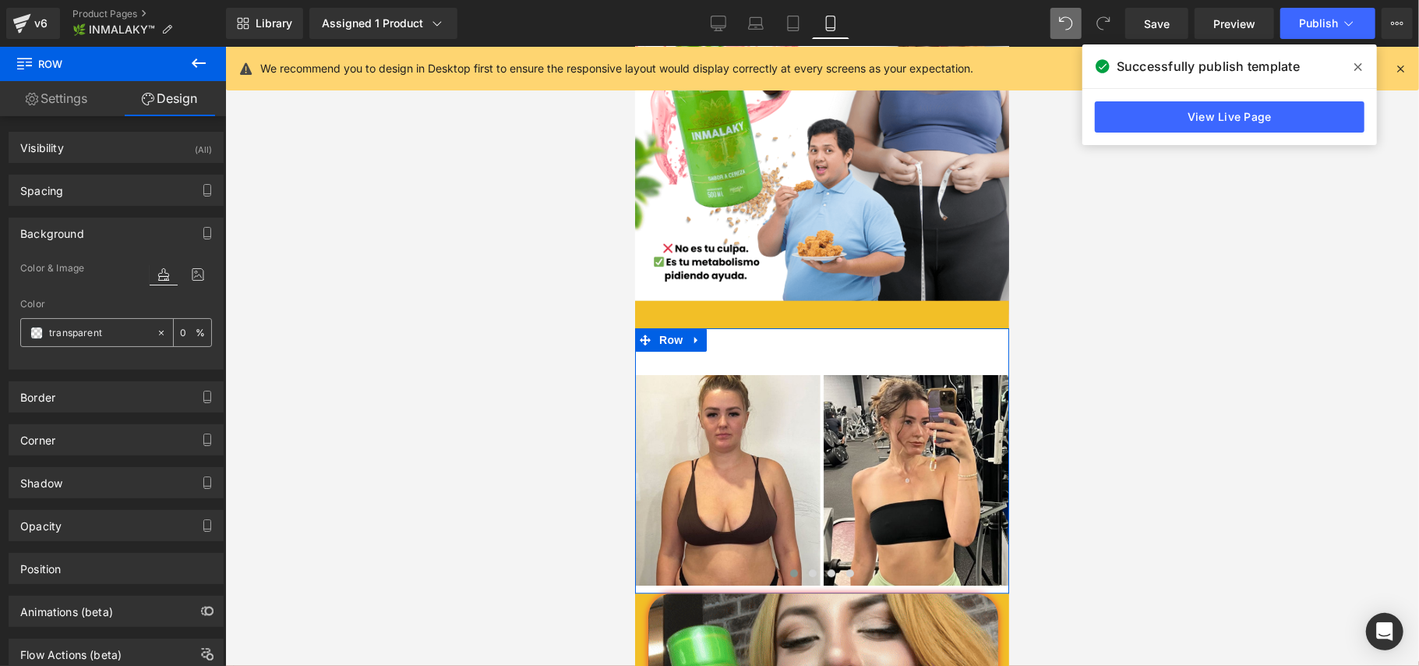
click at [37, 334] on span at bounding box center [36, 333] width 12 height 12
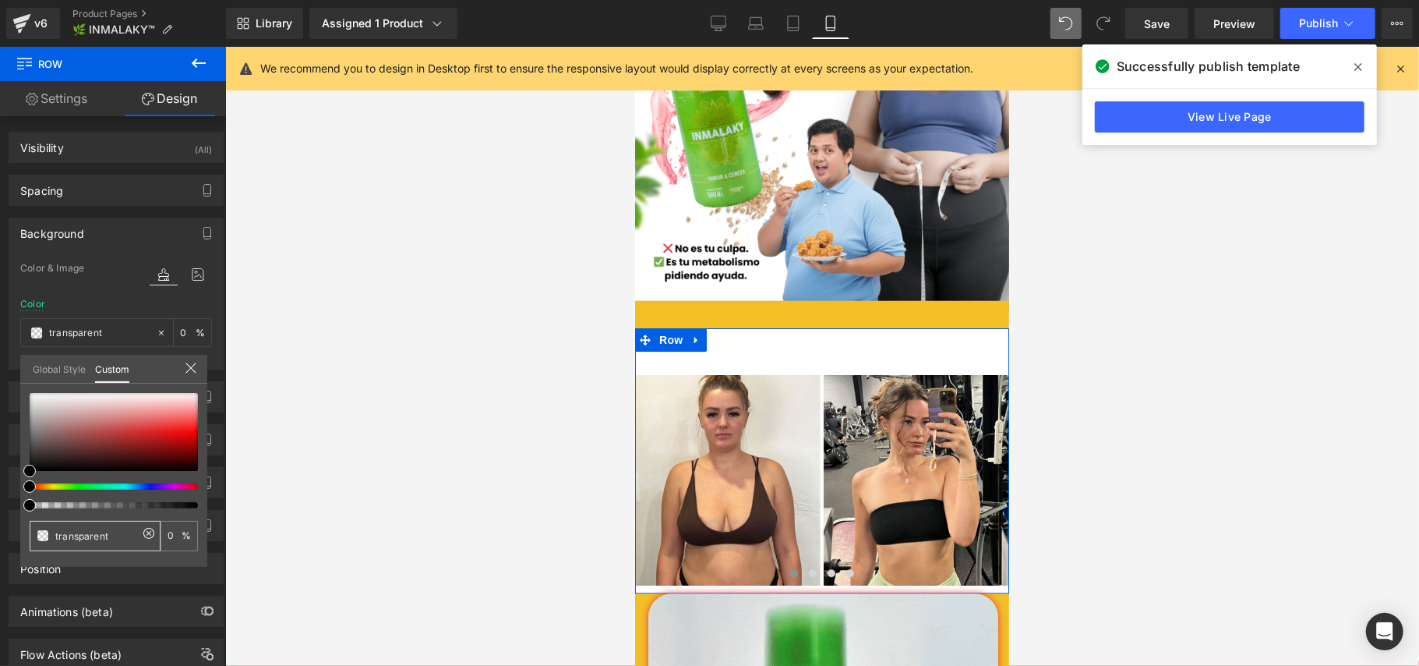
click at [73, 538] on input "transparent" at bounding box center [96, 536] width 83 height 16
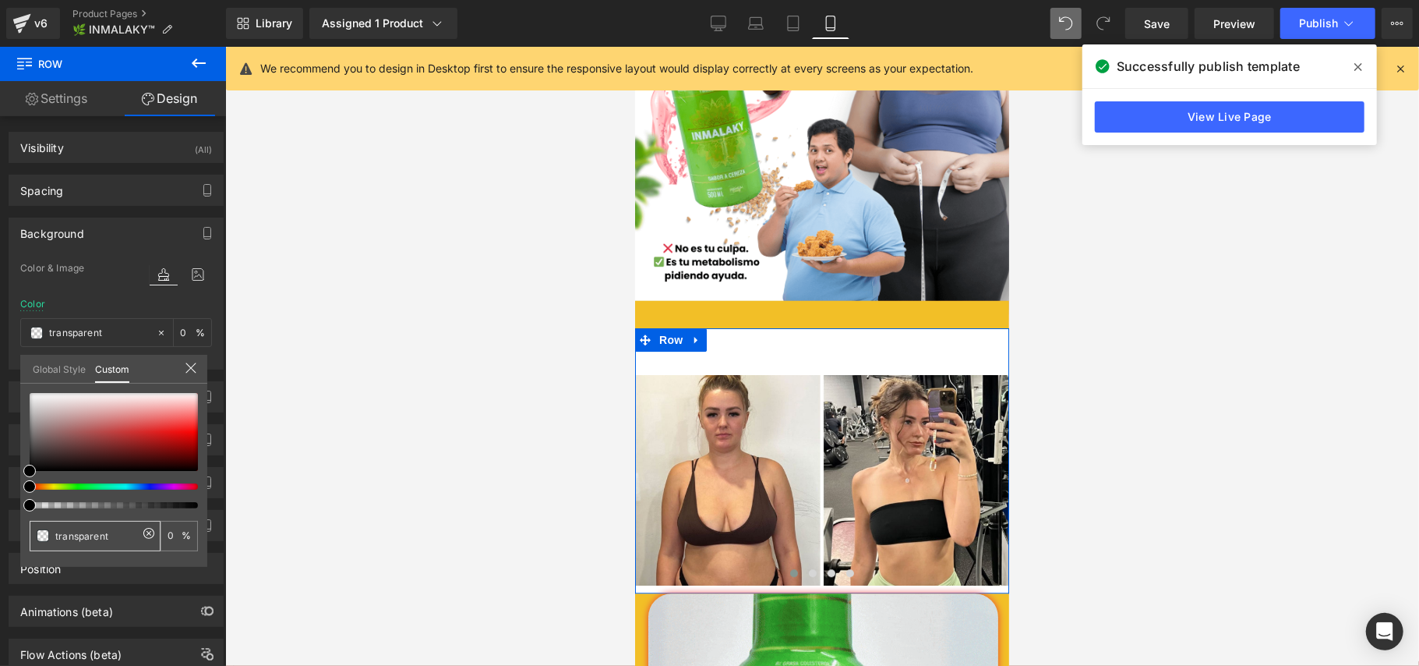
click at [144, 531] on icon at bounding box center [148, 533] width 11 height 11
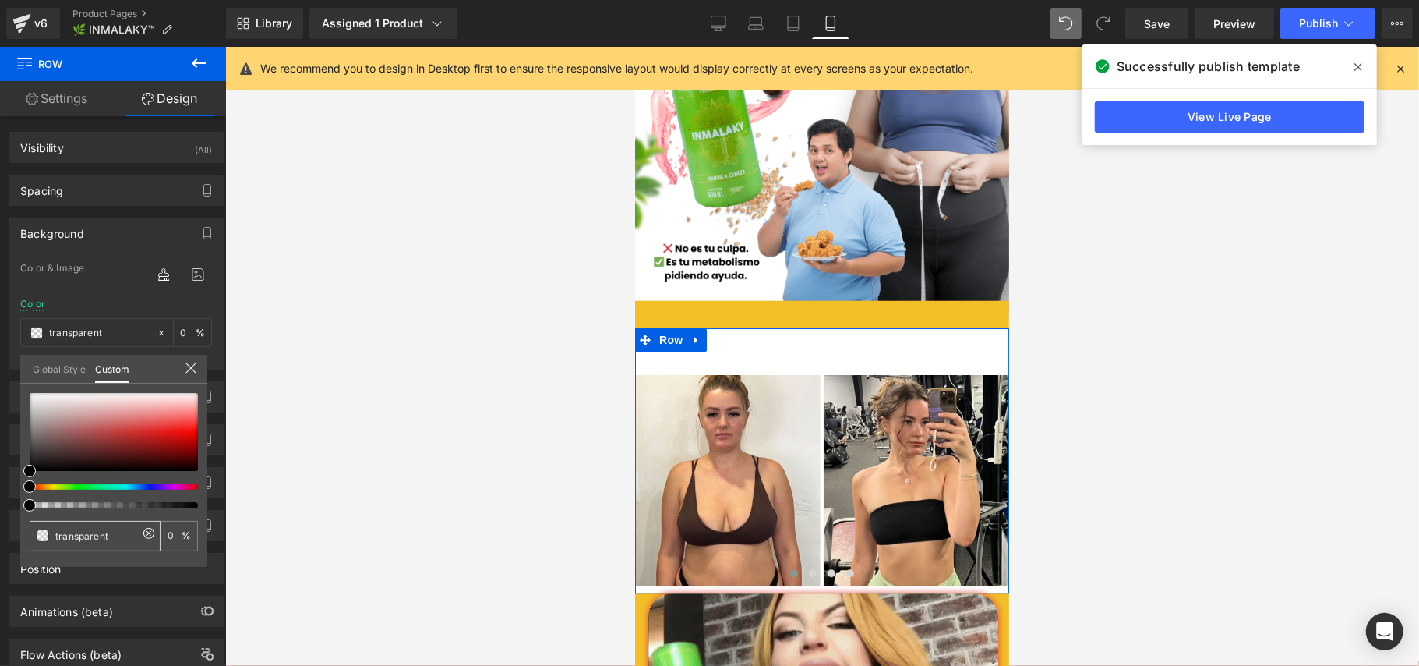
type input "none"
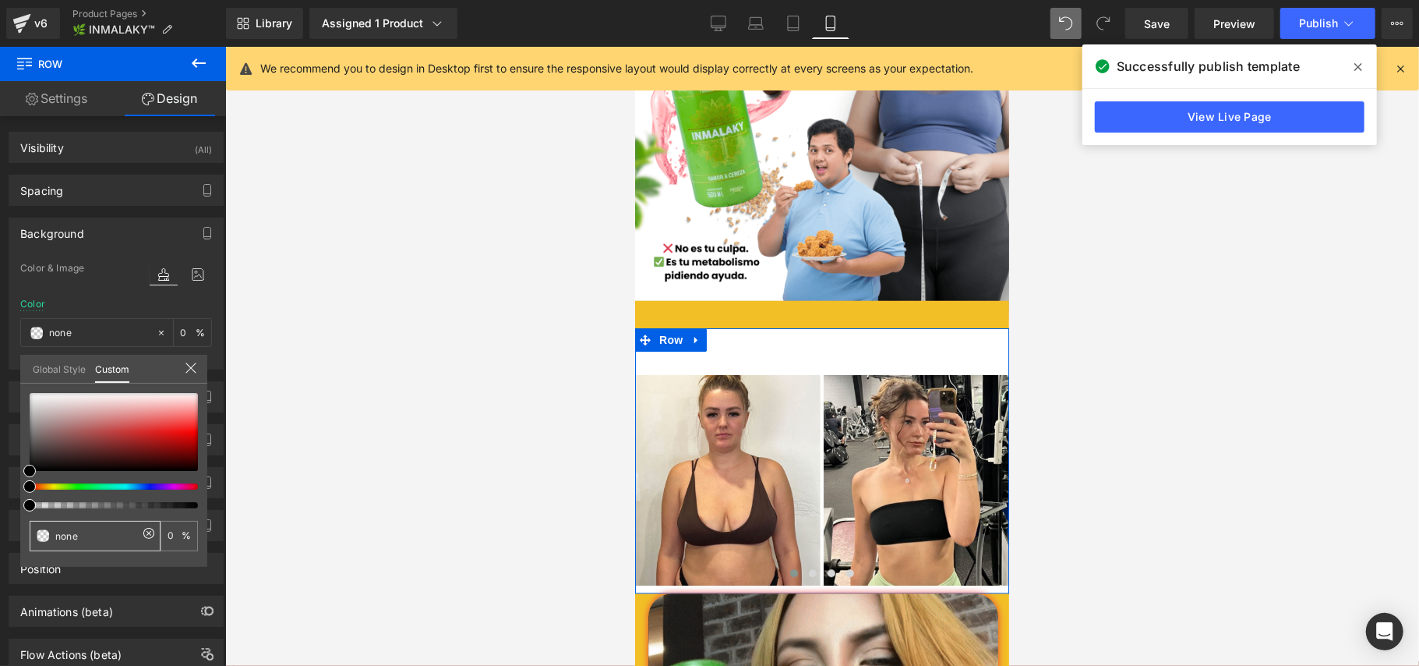
click at [83, 531] on input "none" at bounding box center [96, 536] width 83 height 16
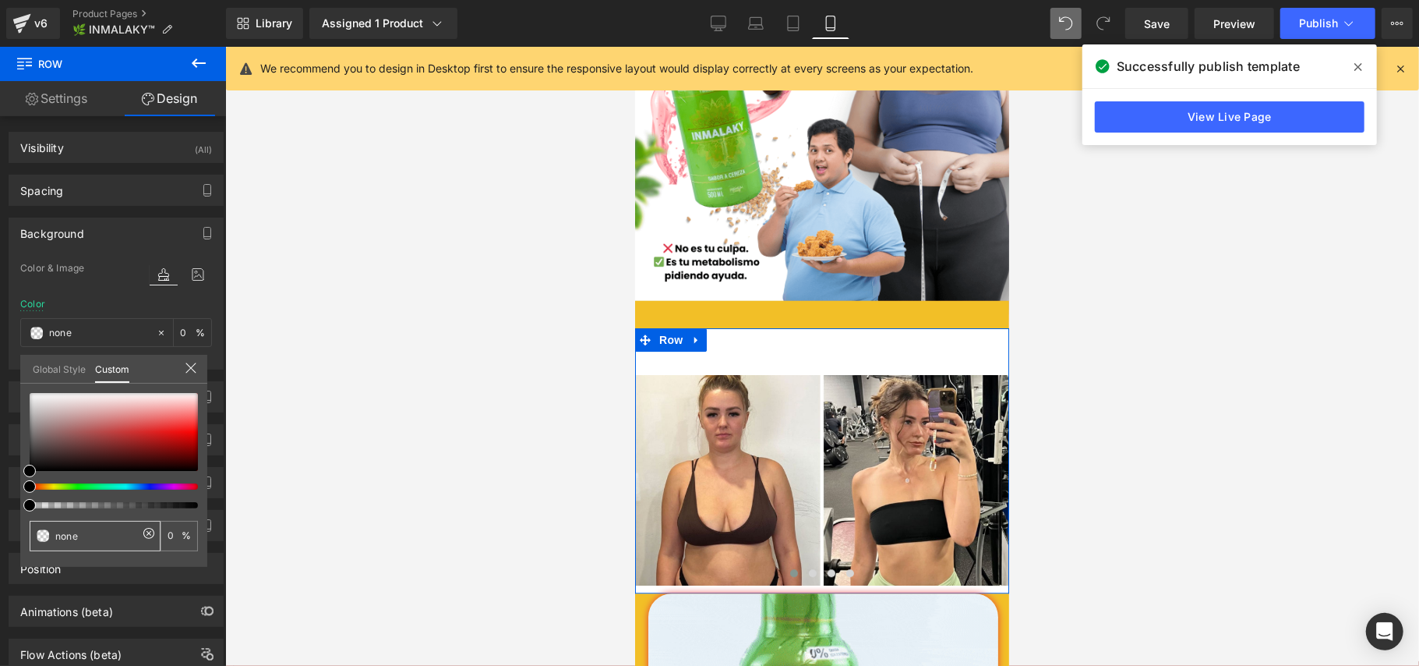
click at [83, 531] on input "none" at bounding box center [96, 536] width 83 height 16
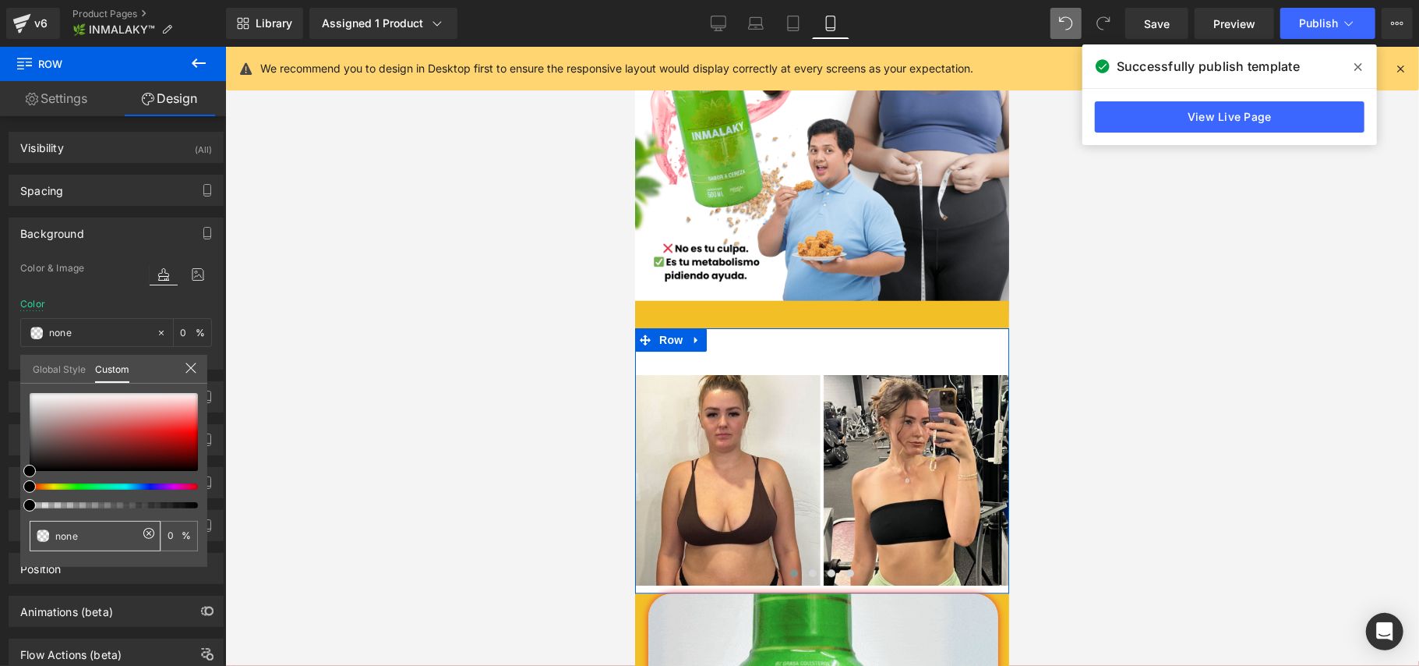
paste input "#f2bf27"
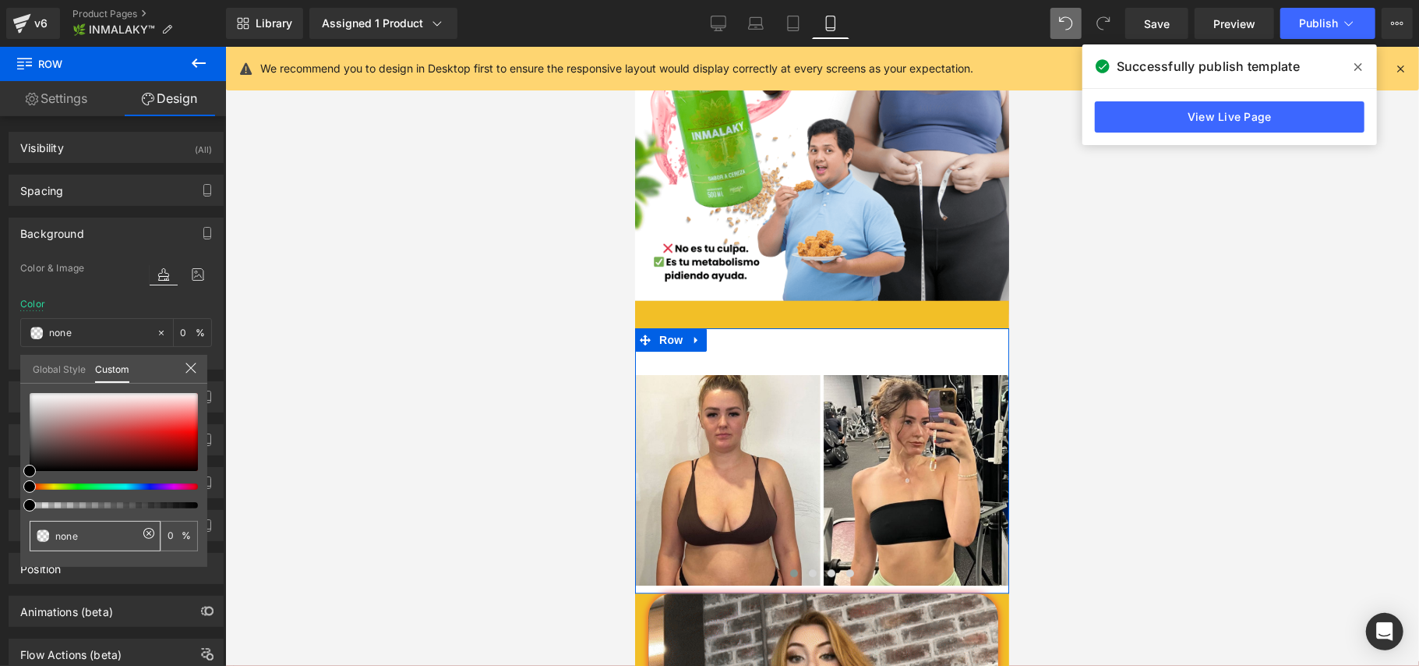
type input "#f2bf27"
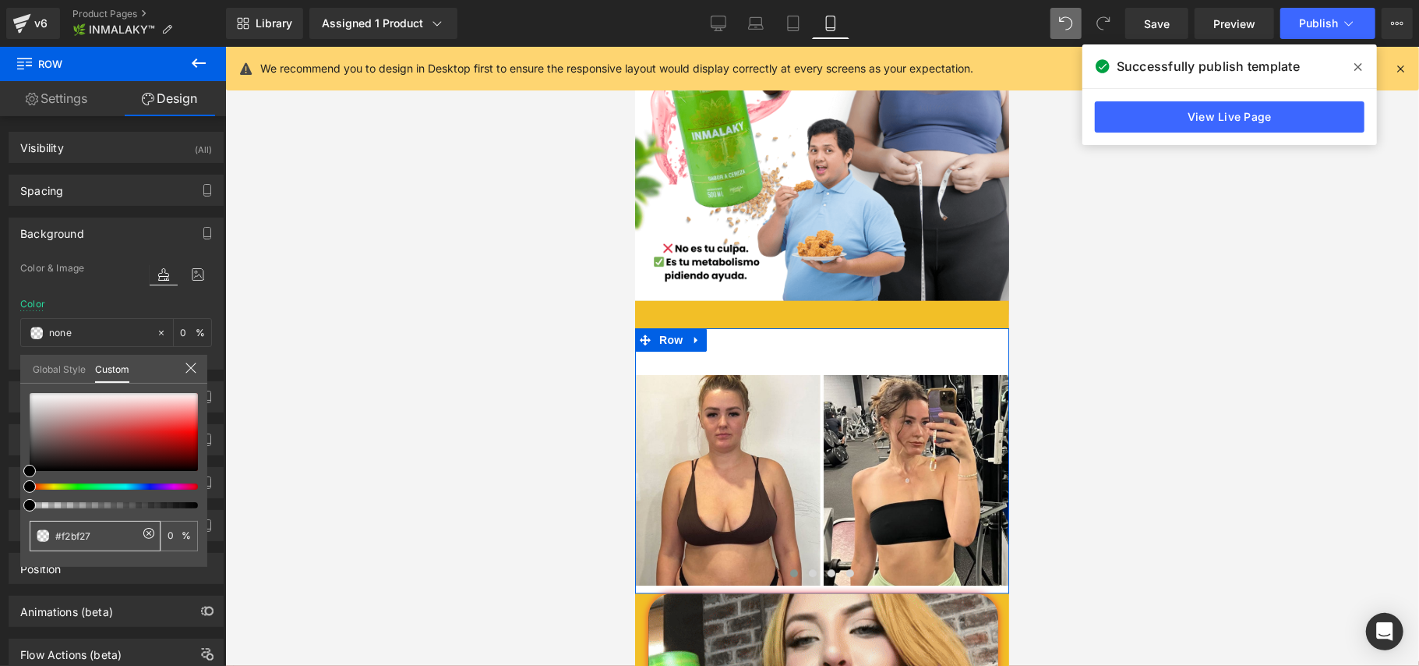
type input "#f2bf27"
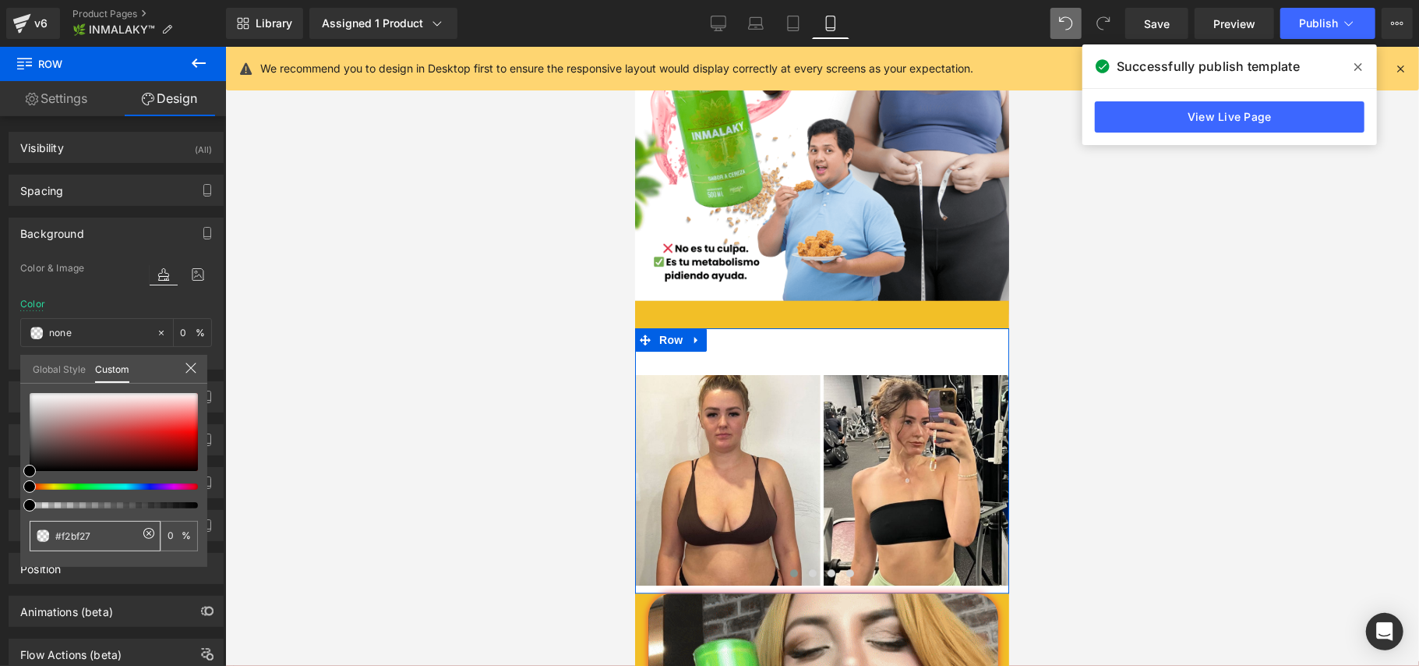
type input "100"
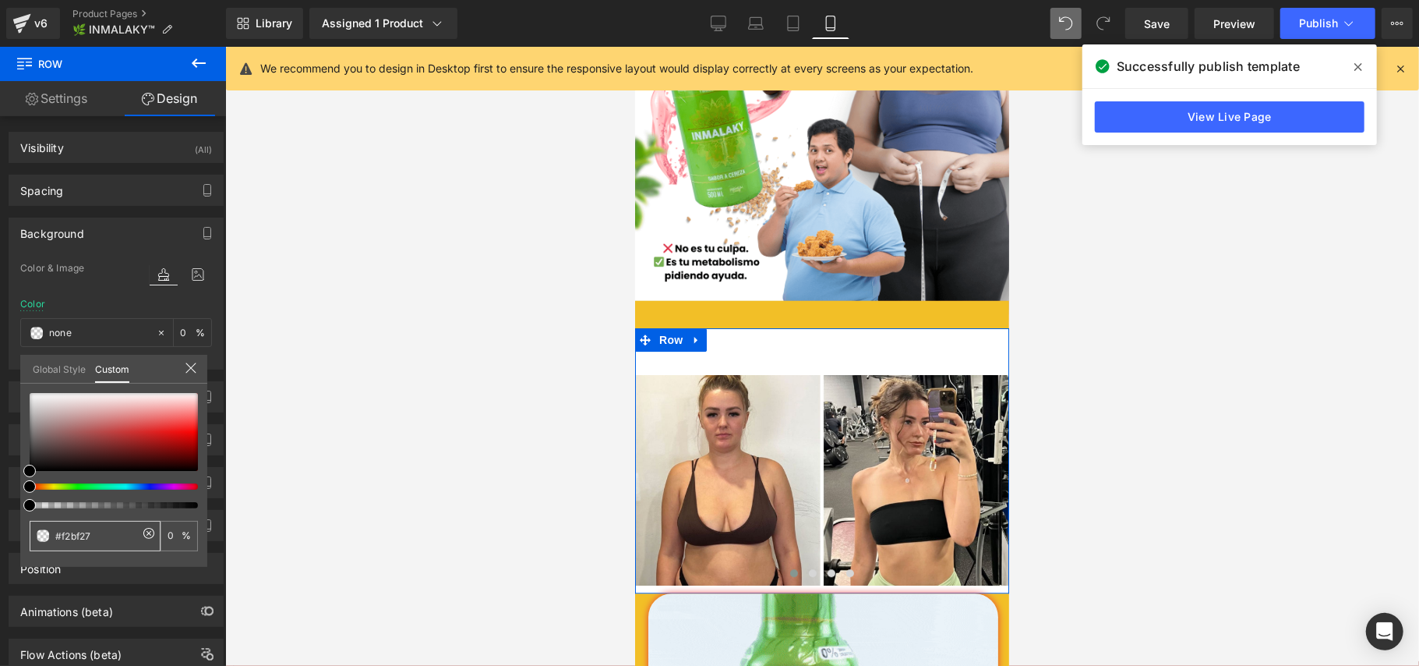
type input "100"
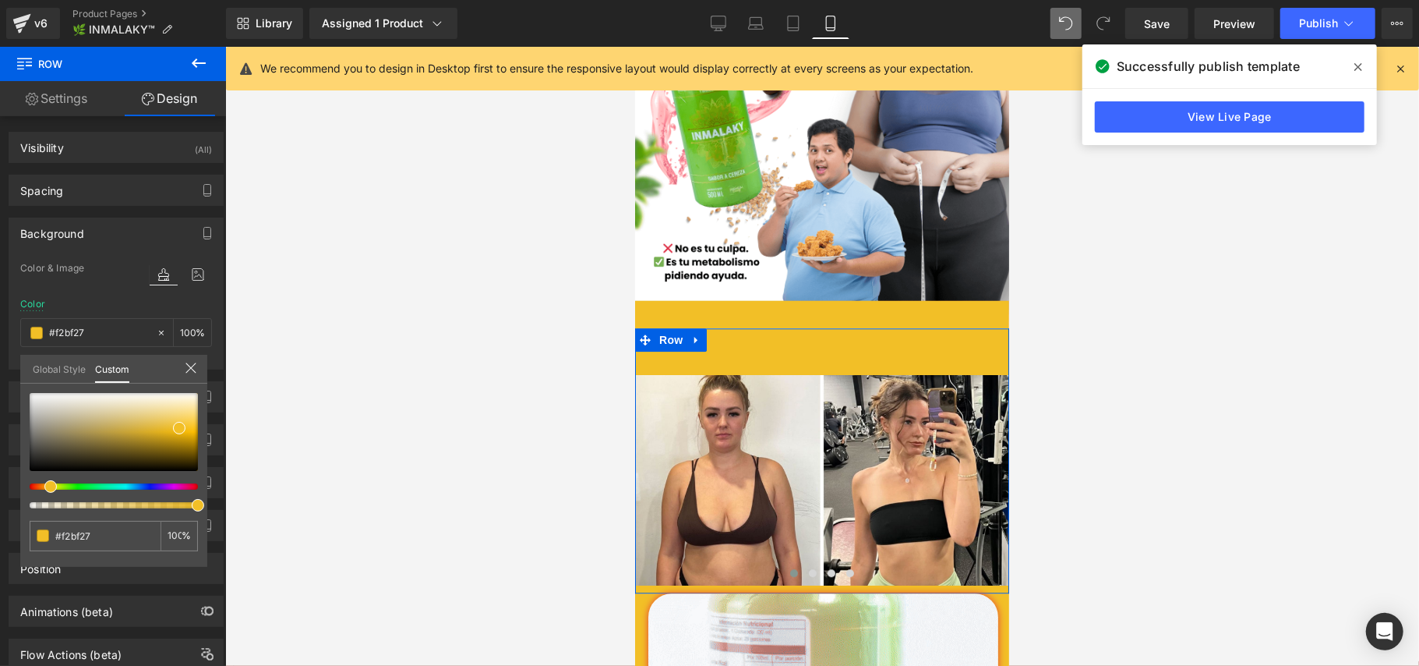
type input "#f2bf27"
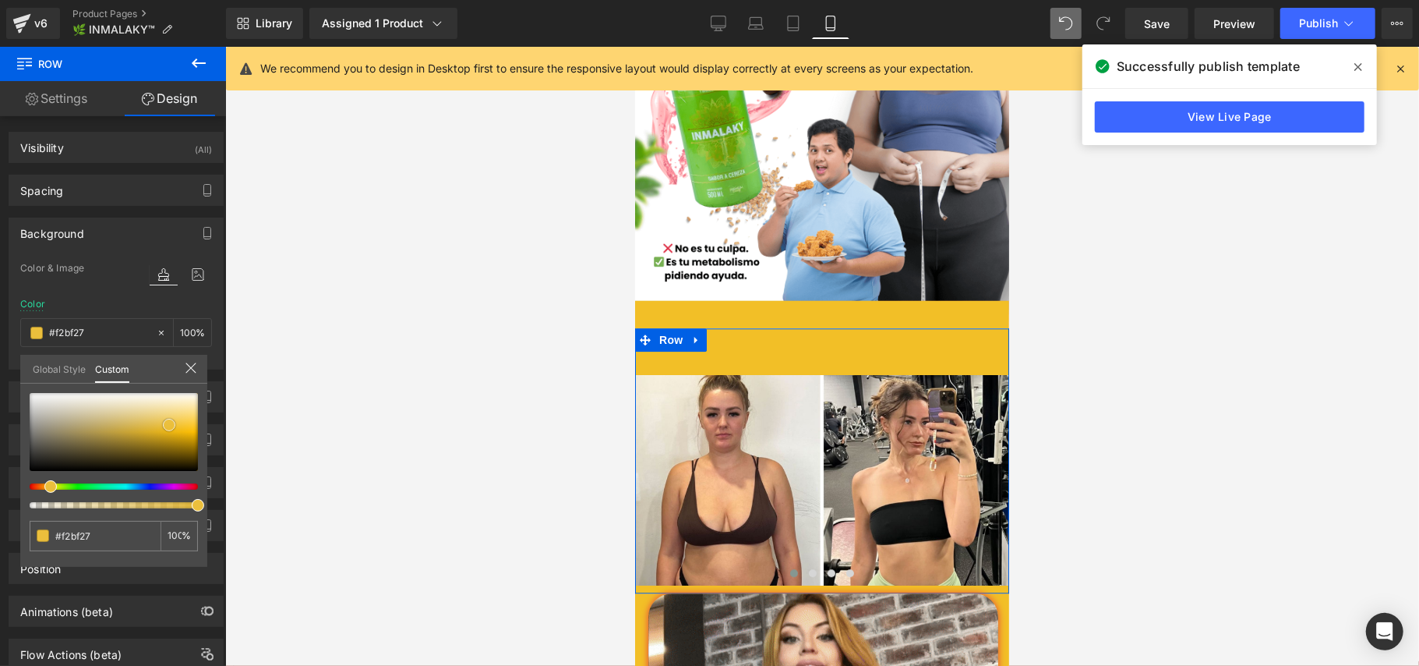
type input "#eabf3d"
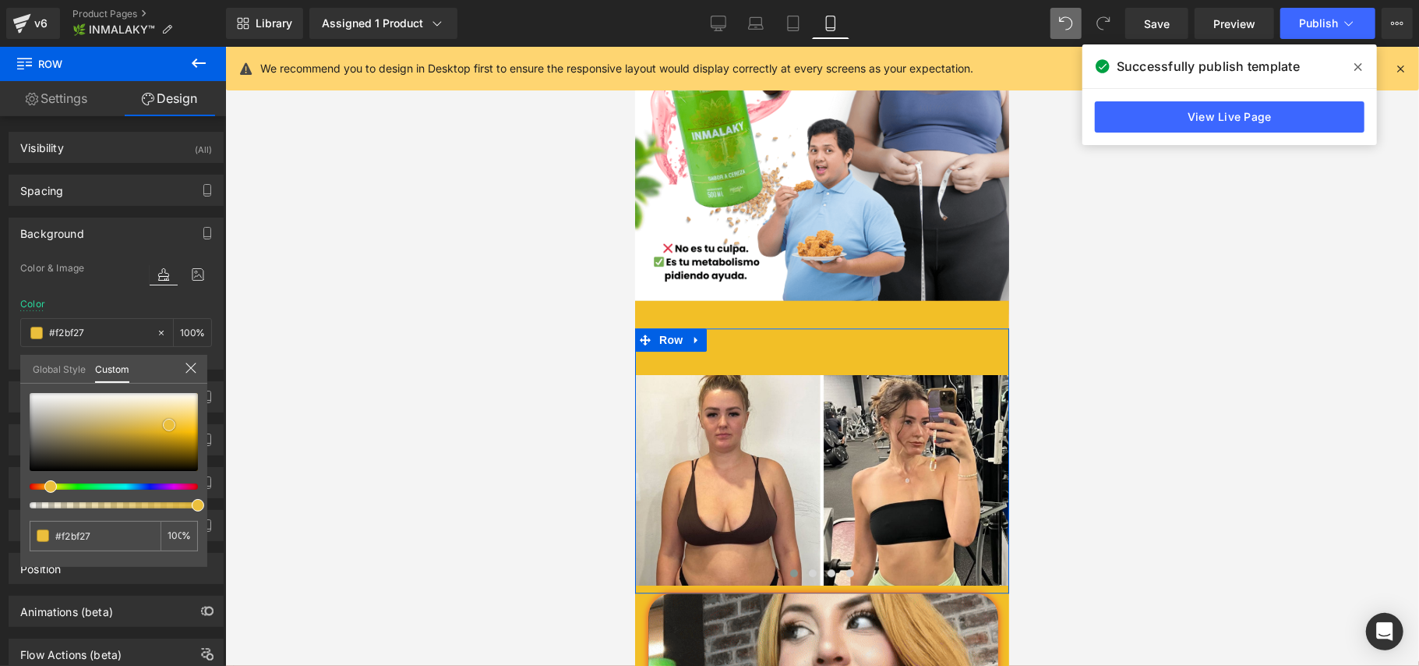
type input "#eabf3d"
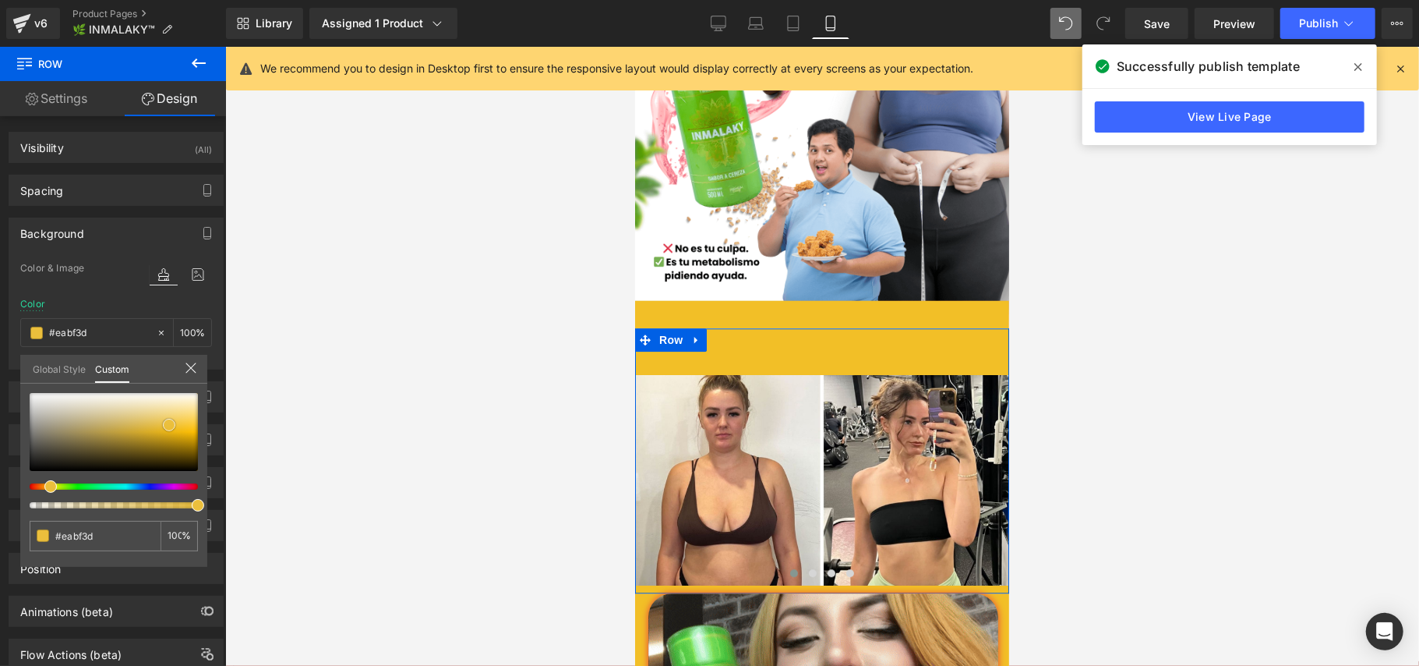
type input "#ebbf3c"
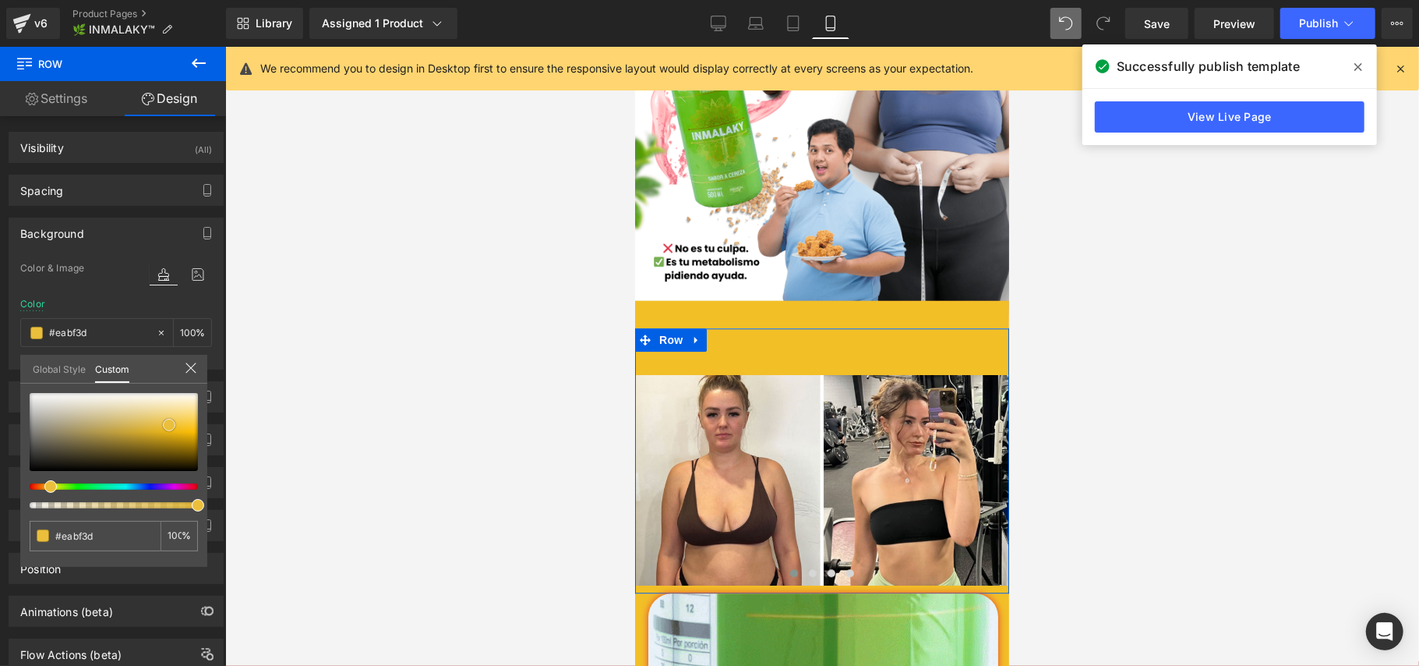
type input "#ebbf3c"
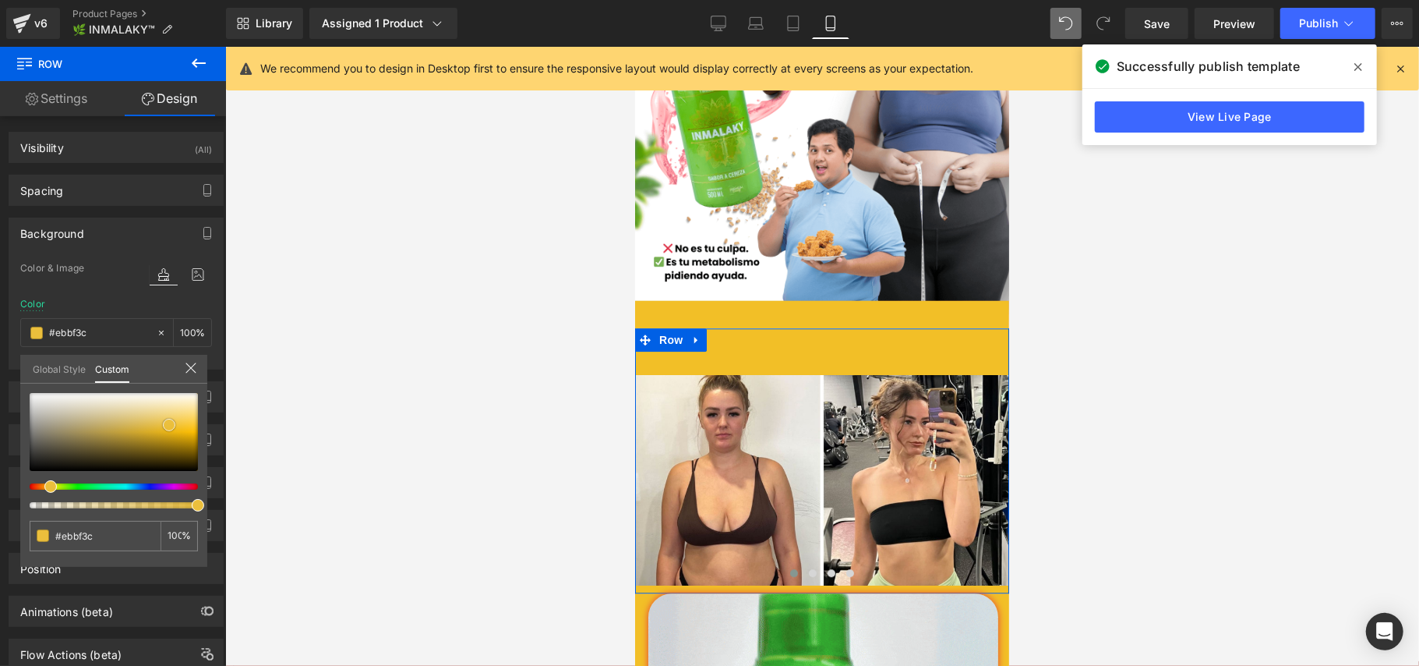
type input "#ebc860"
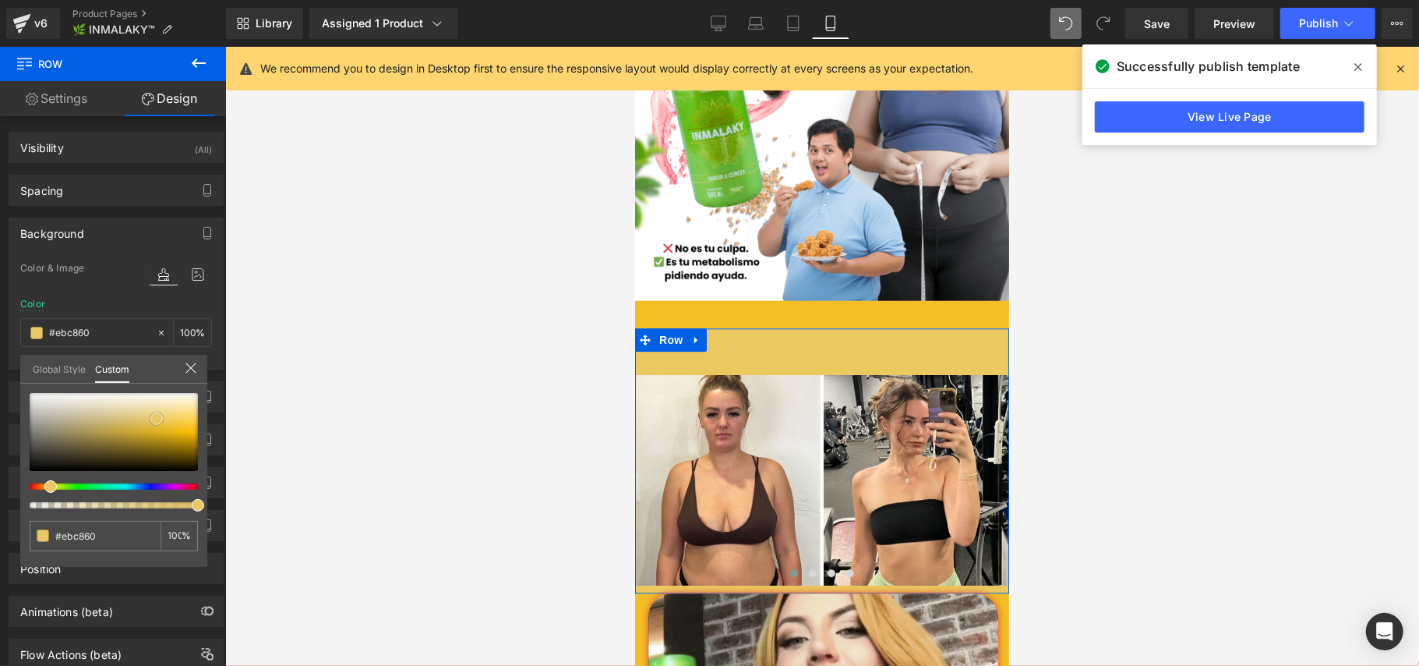
type input "#eac861"
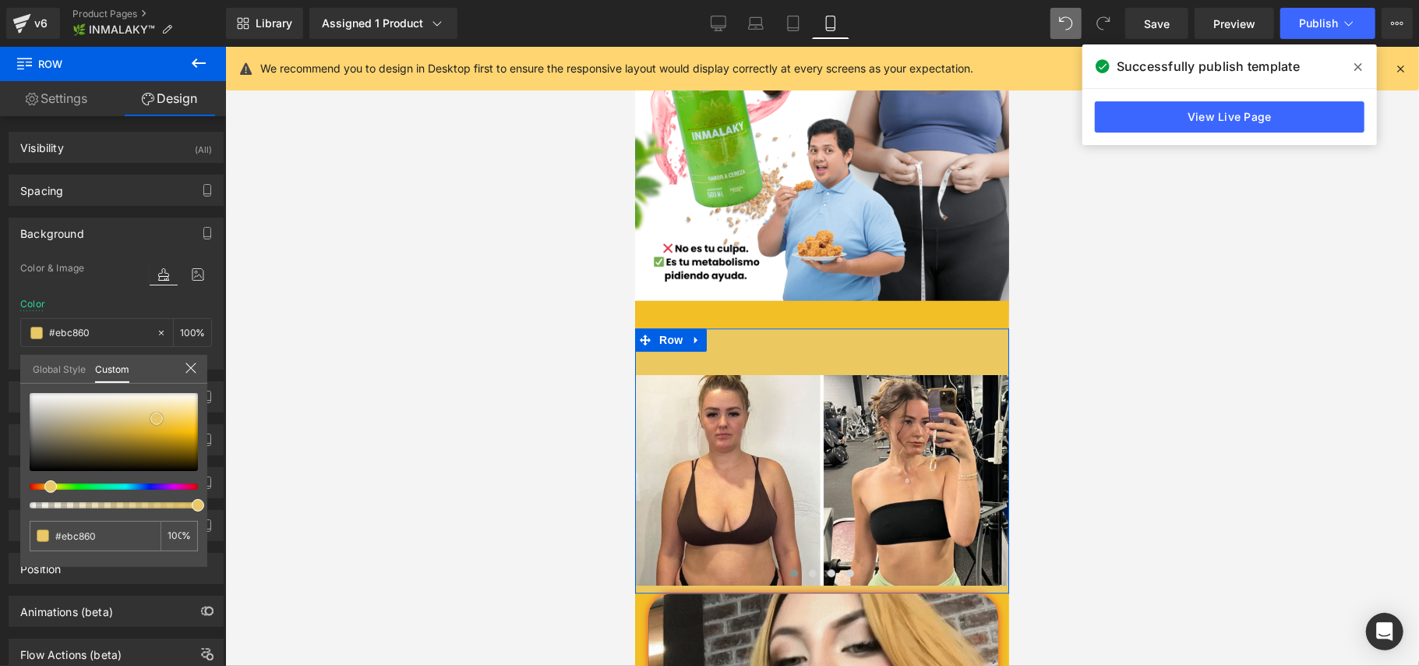
type input "#eac861"
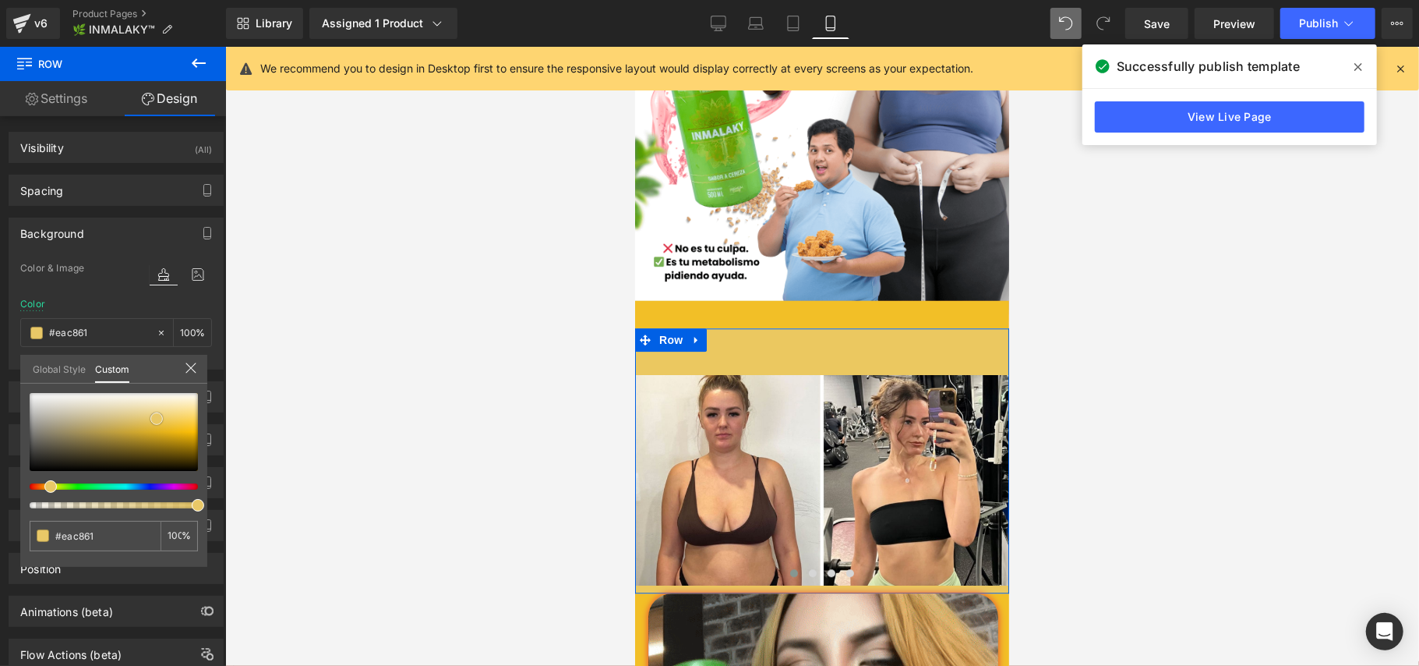
type input "#e9c867"
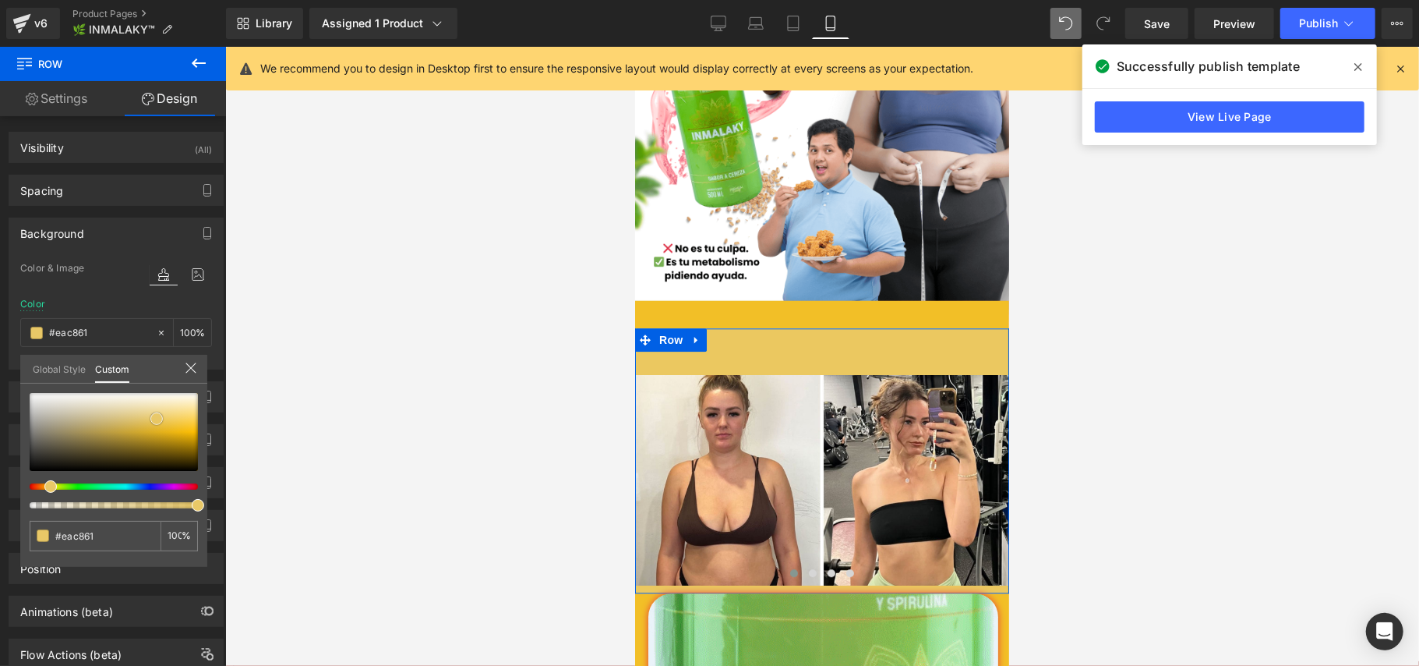
type input "#e9c867"
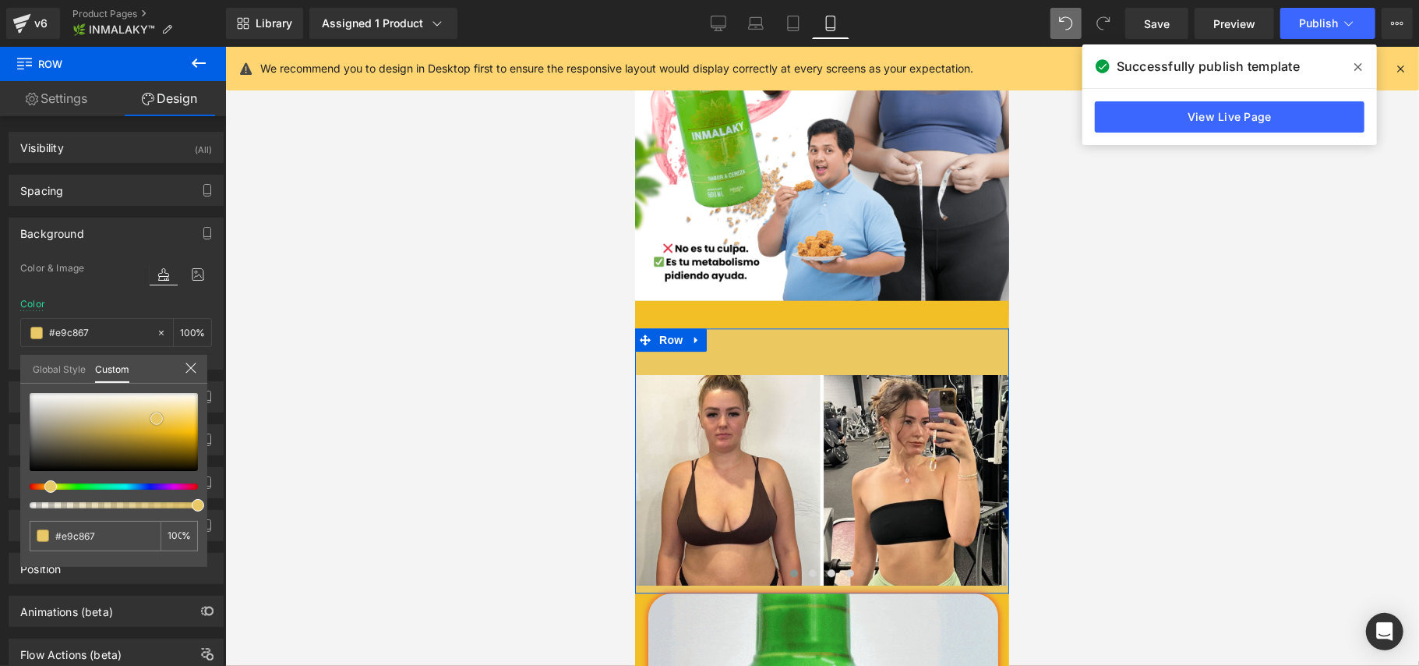
type input "#ebce79"
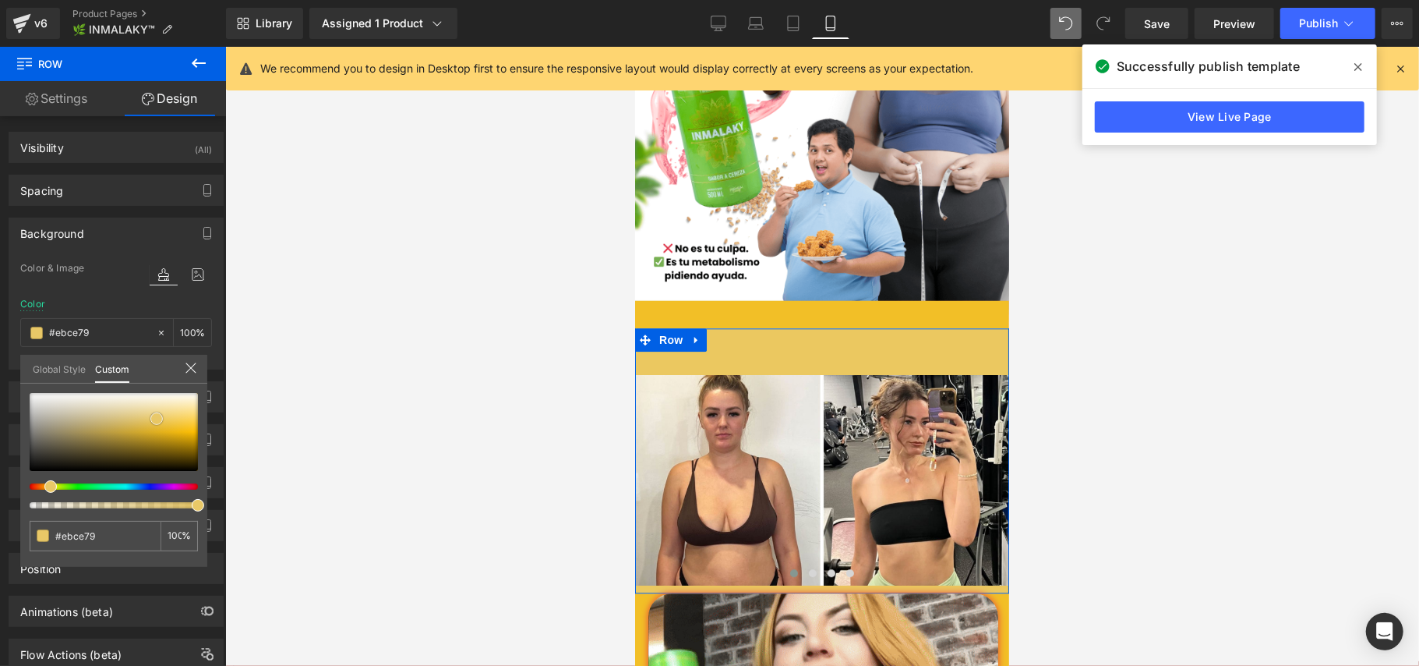
type input "#ecd387"
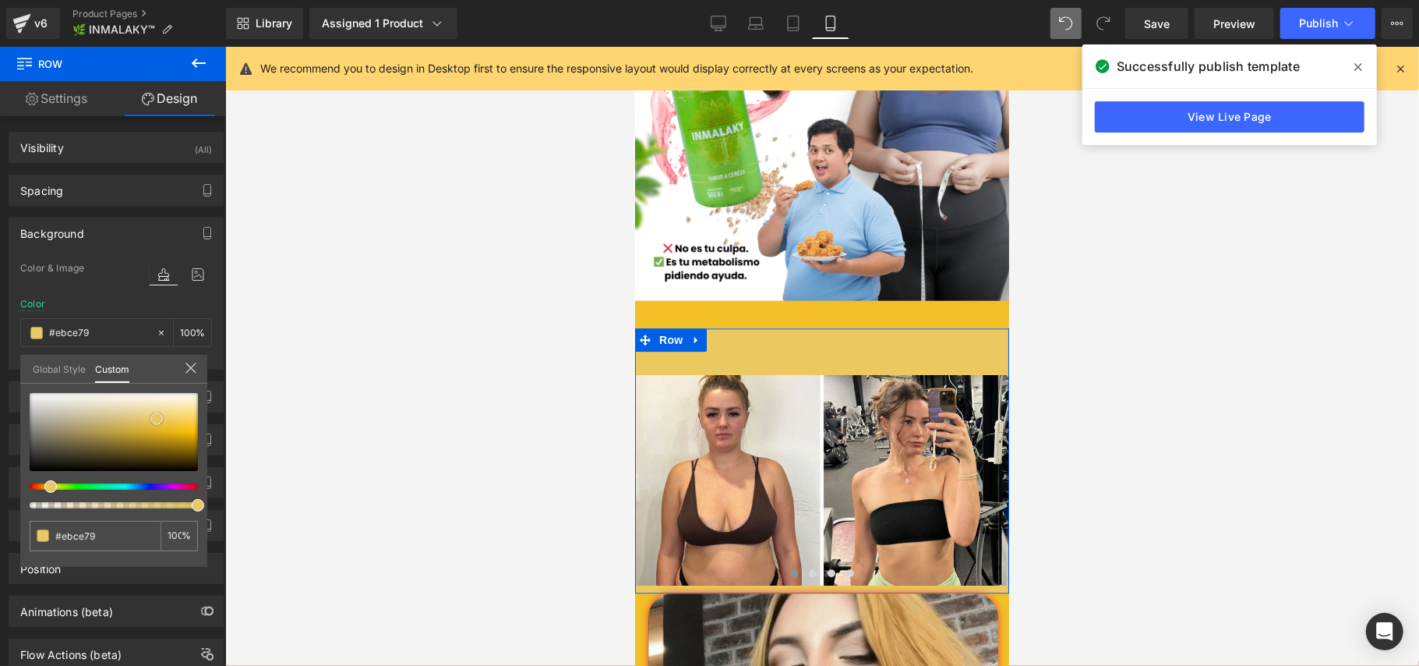
type input "#ecd387"
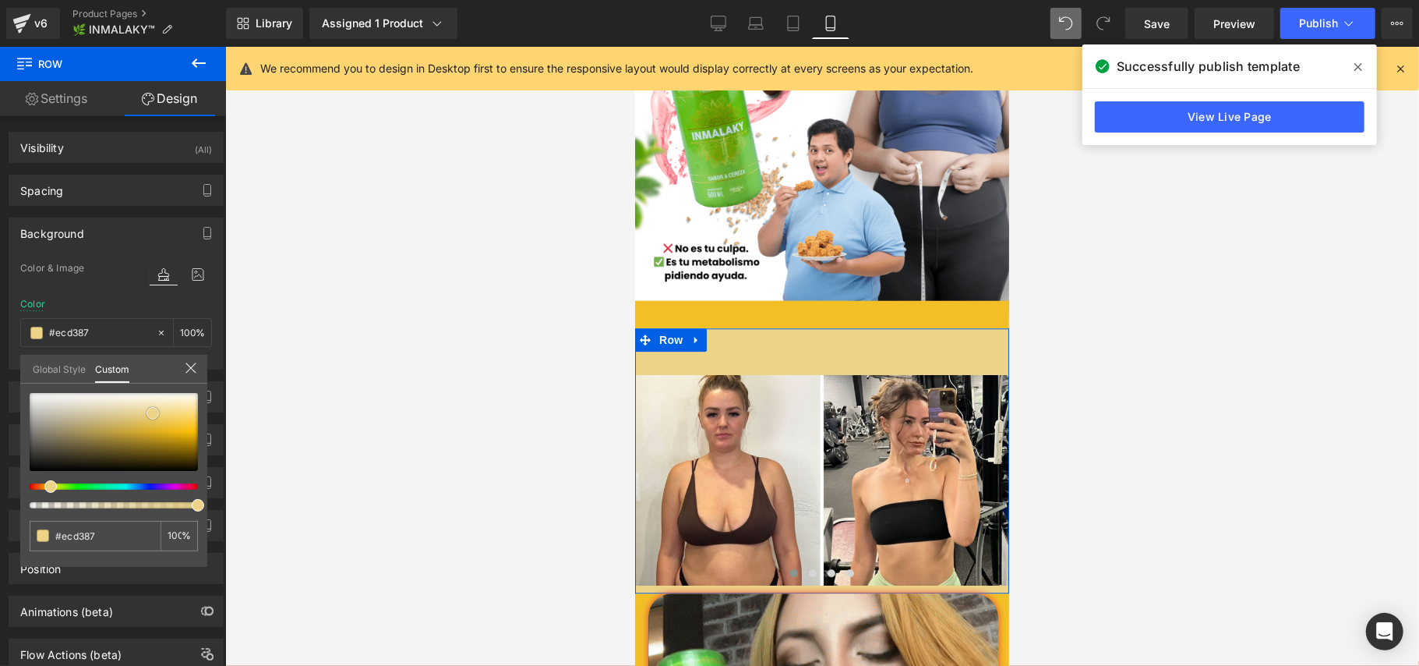
type input "#edd48c"
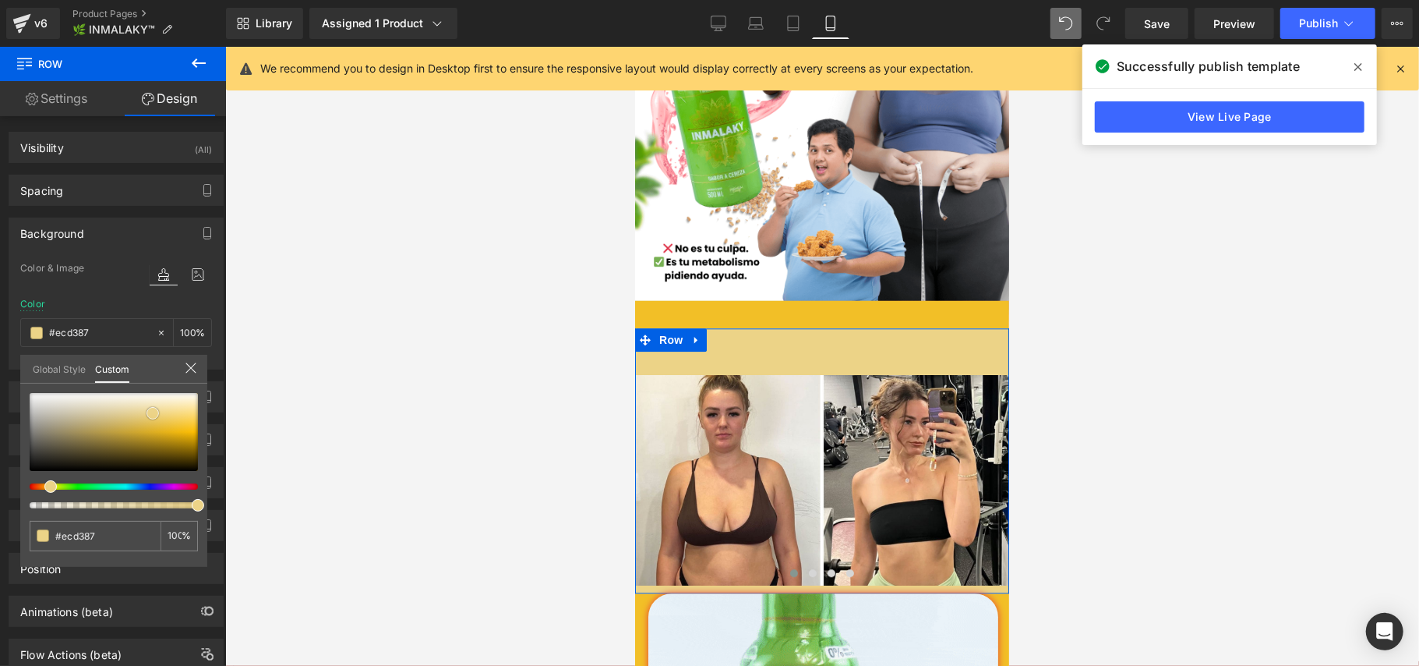
type input "#edd48c"
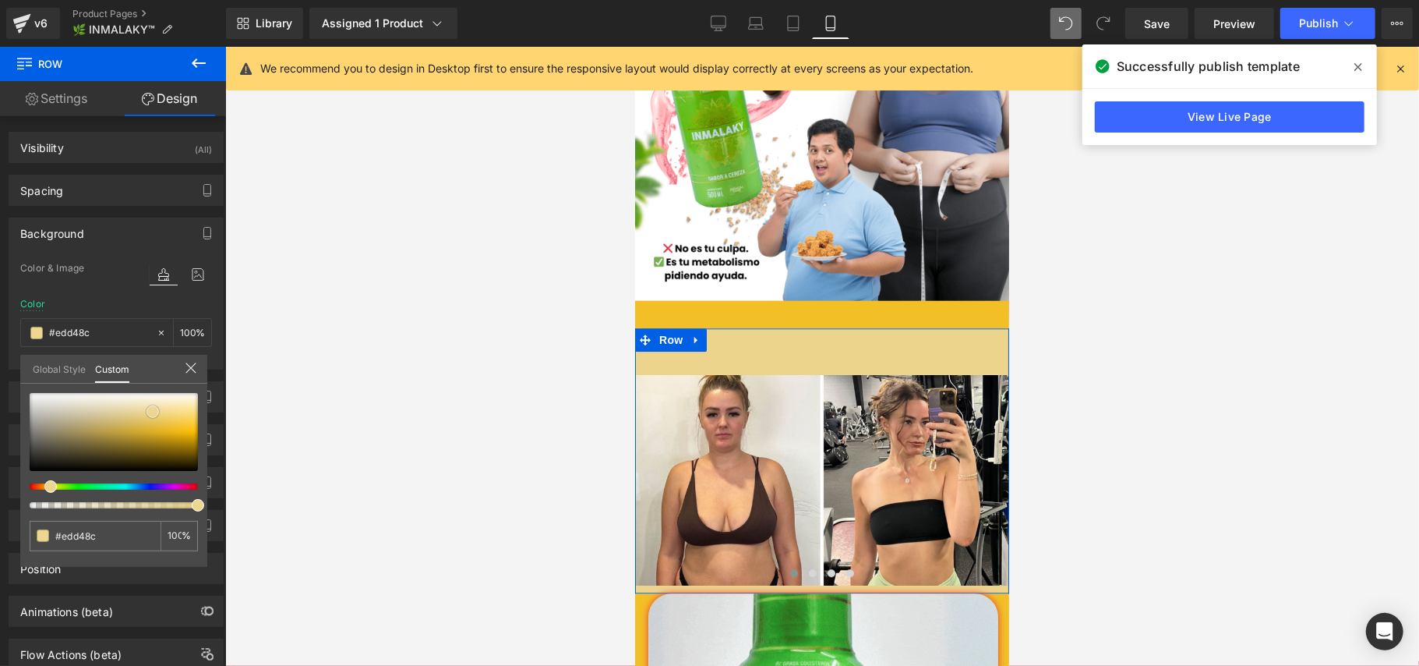
type input "#edd691"
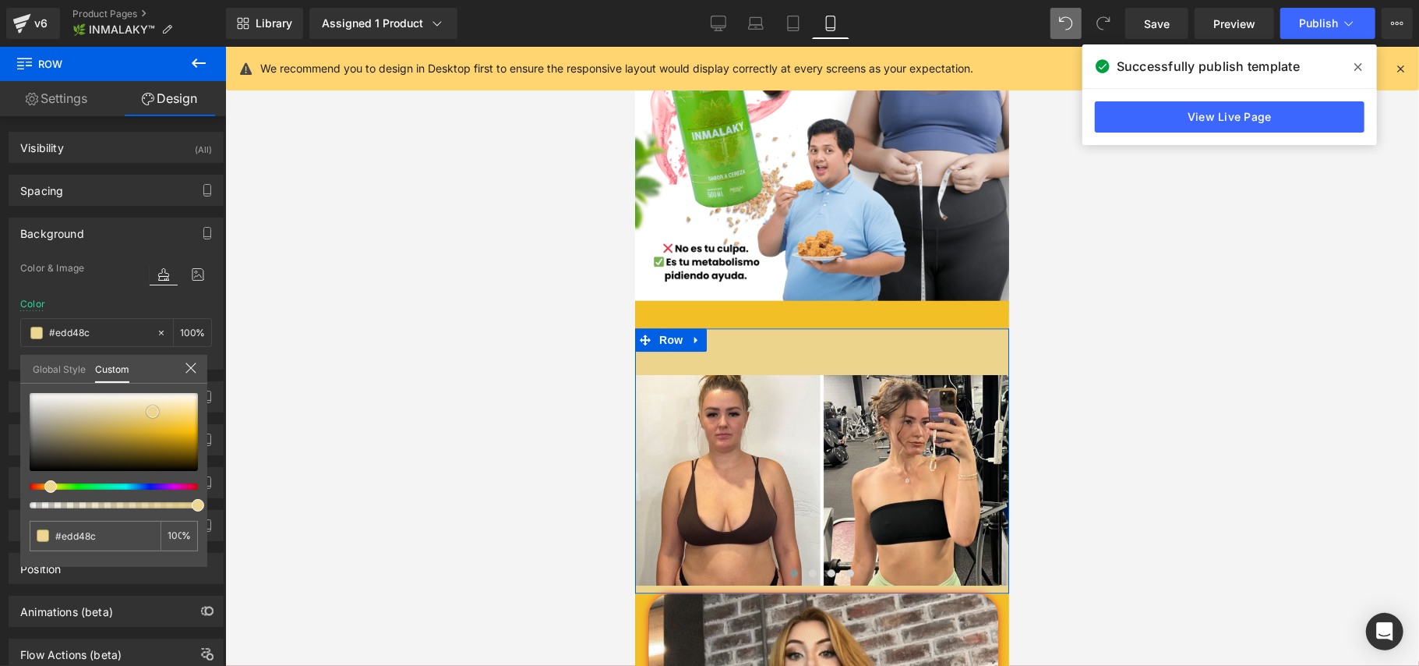
type input "#edd691"
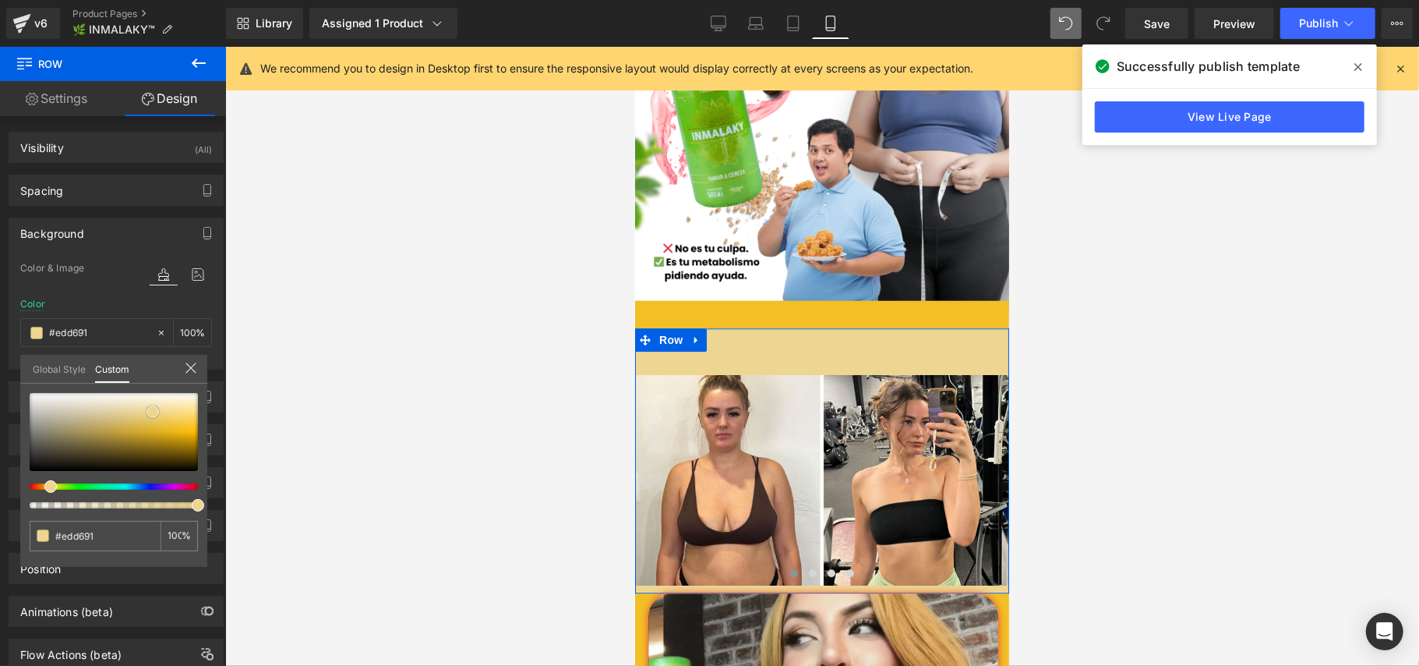
type input "#ecd48c"
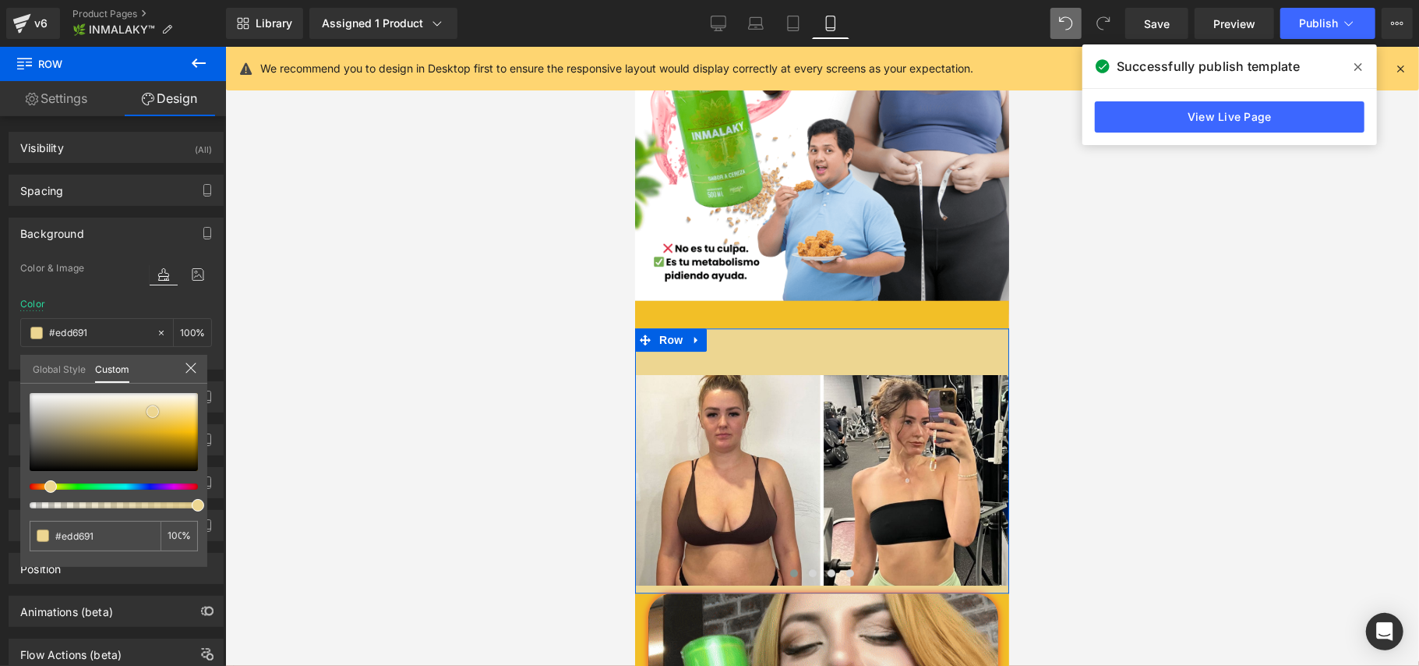
type input "#ecd48c"
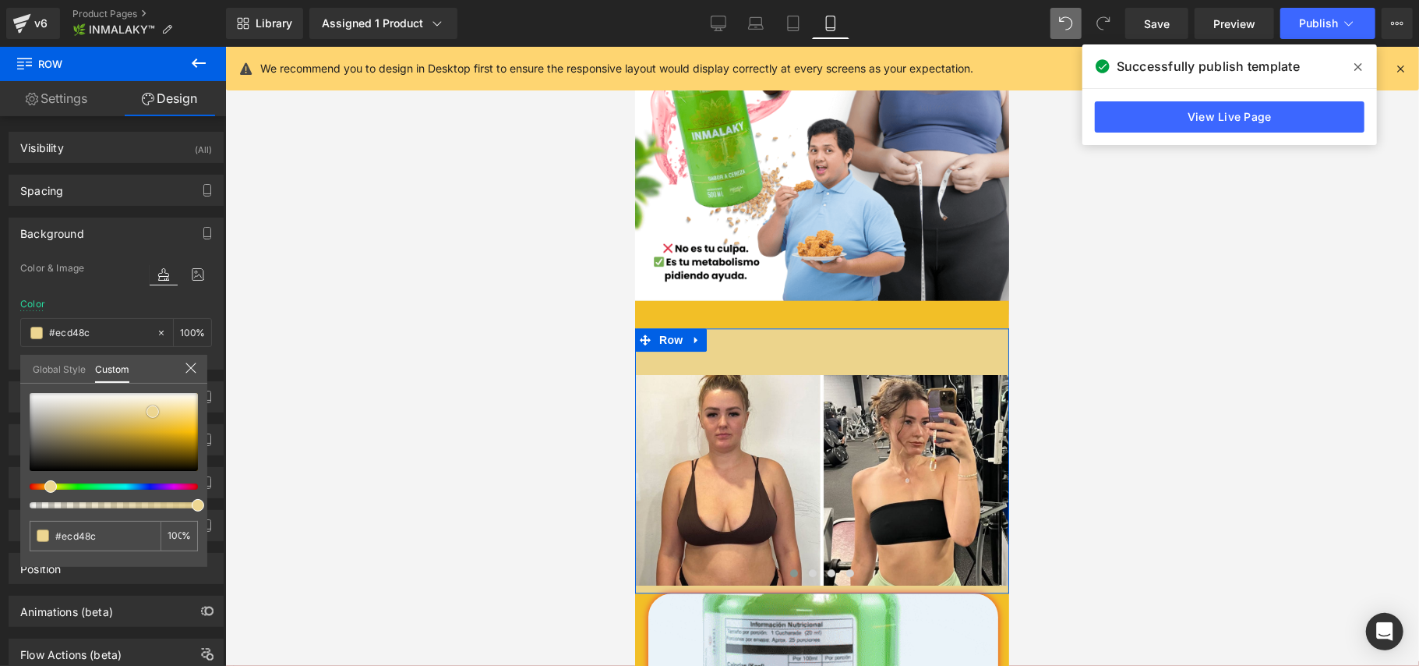
type input "#ecd387"
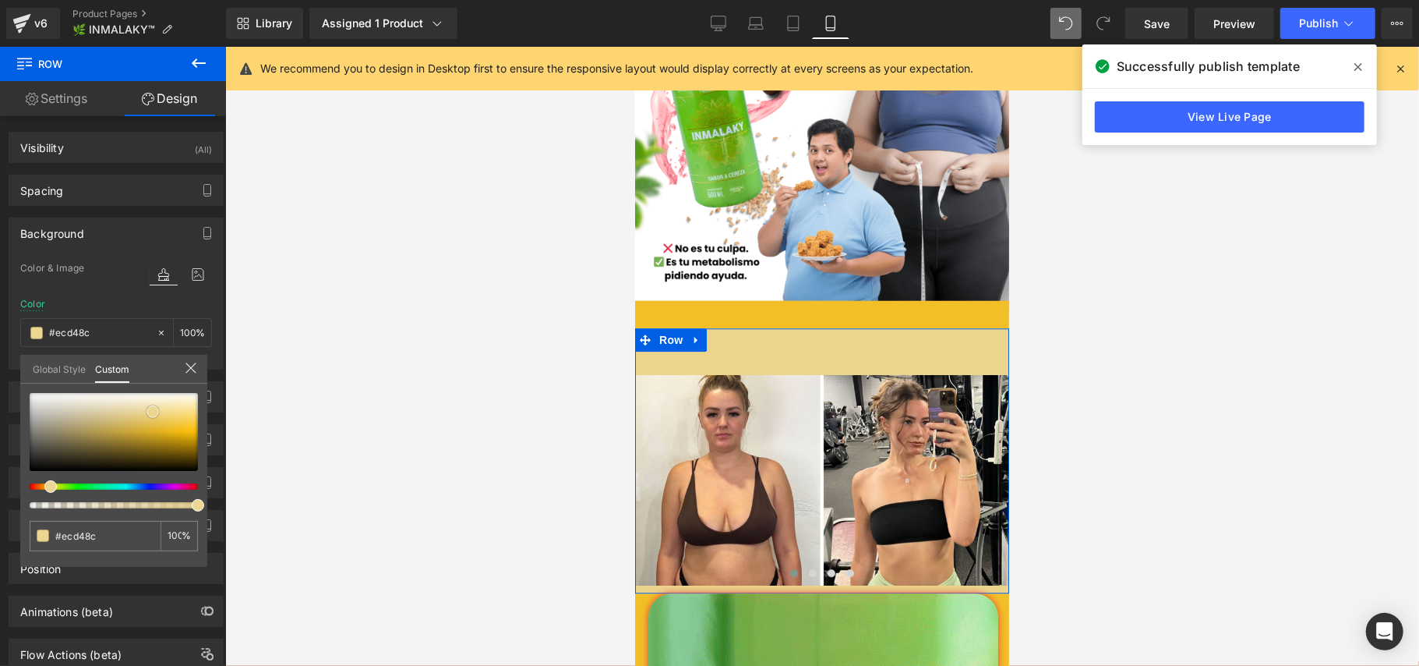
type input "#ecd387"
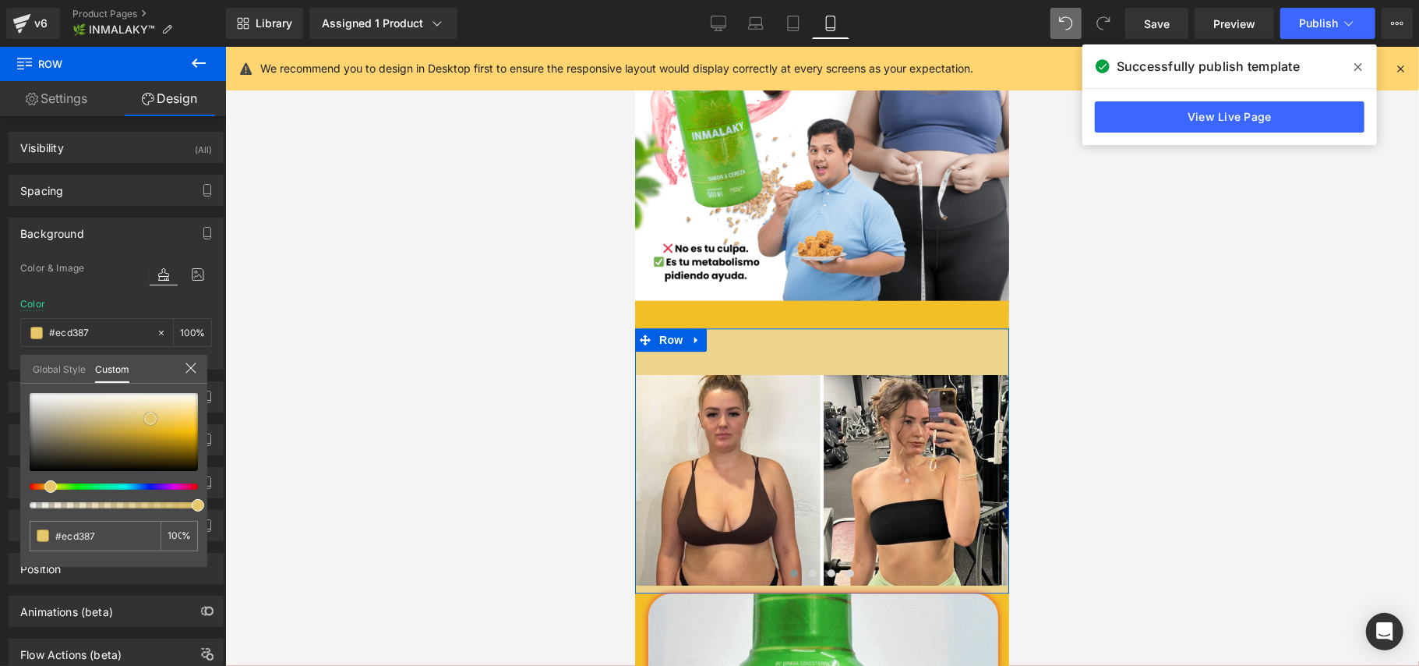
type input "#e7c96e"
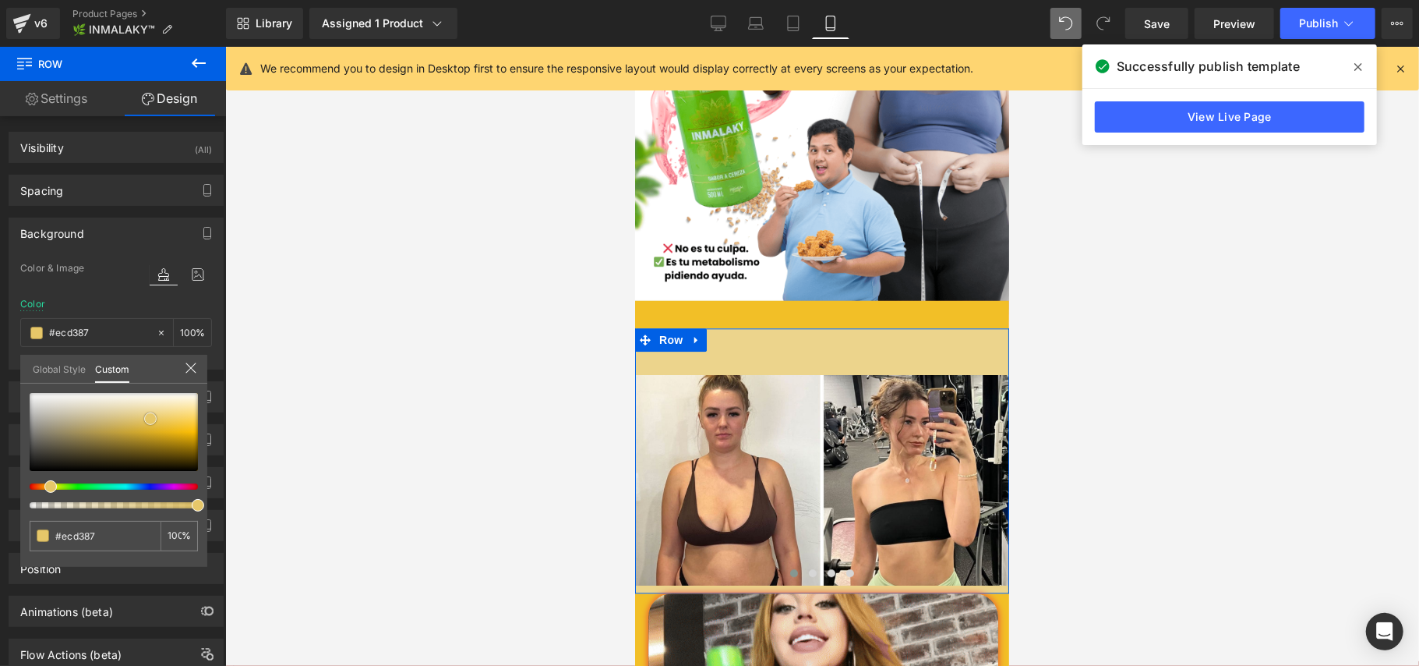
type input "#e7c96e"
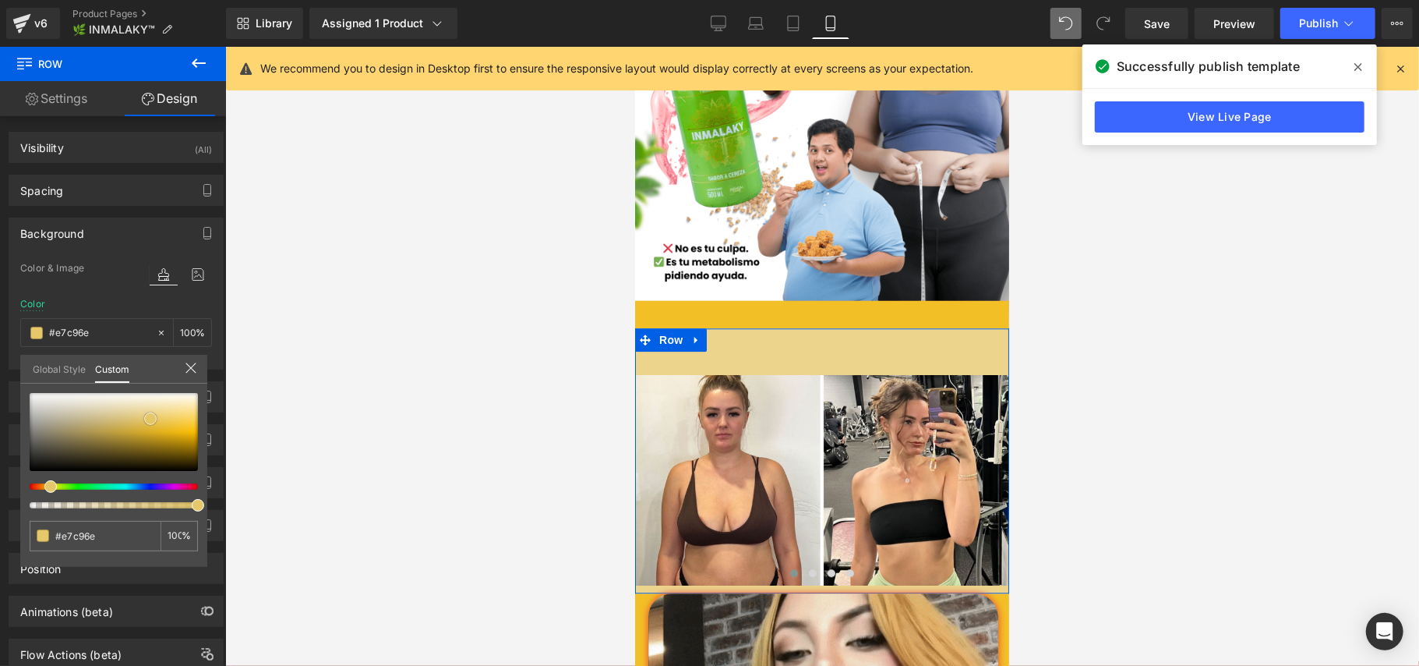
type input "#e2c059"
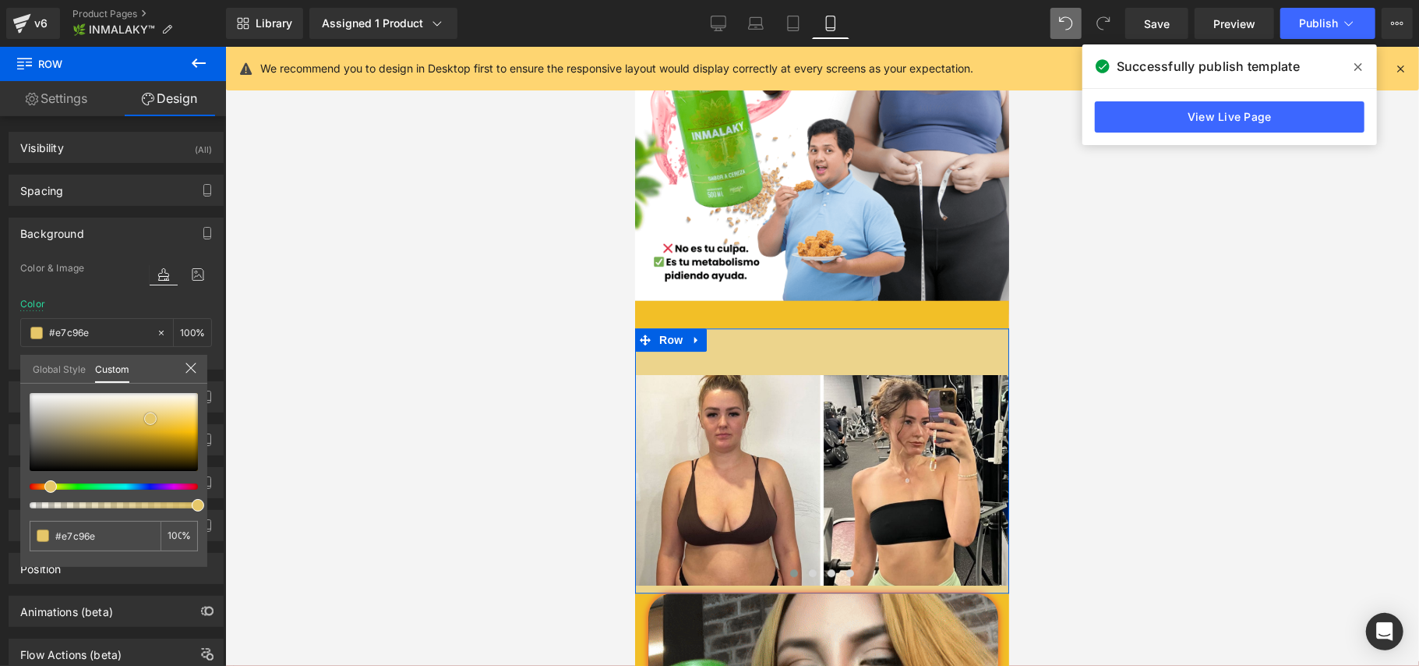
type input "#e2c059"
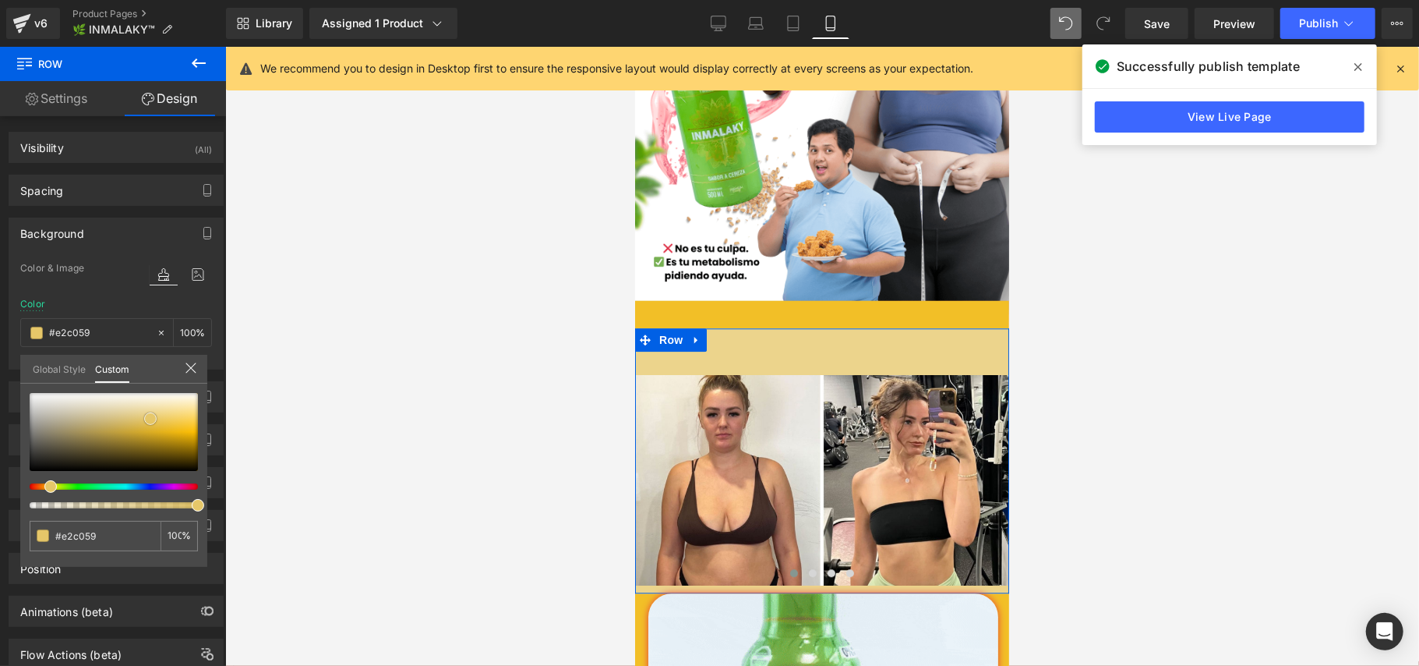
type input "#dfbb4d"
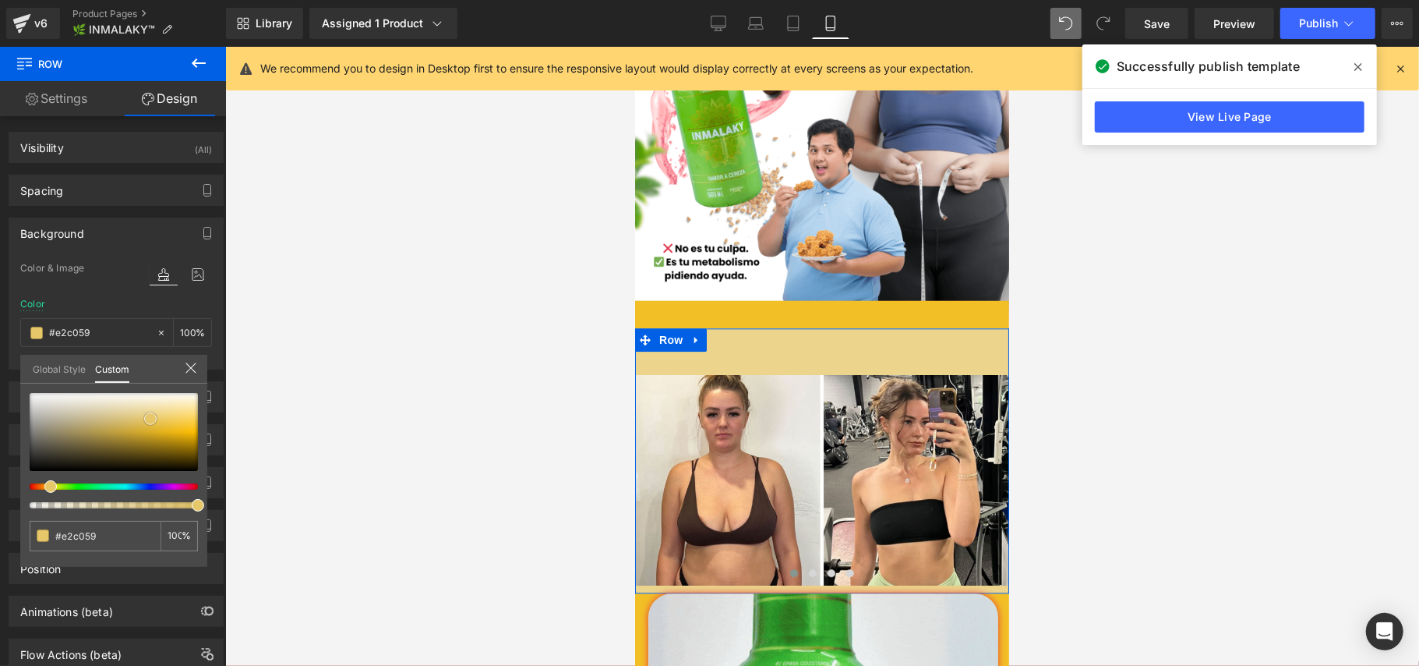
type input "#dfbb4d"
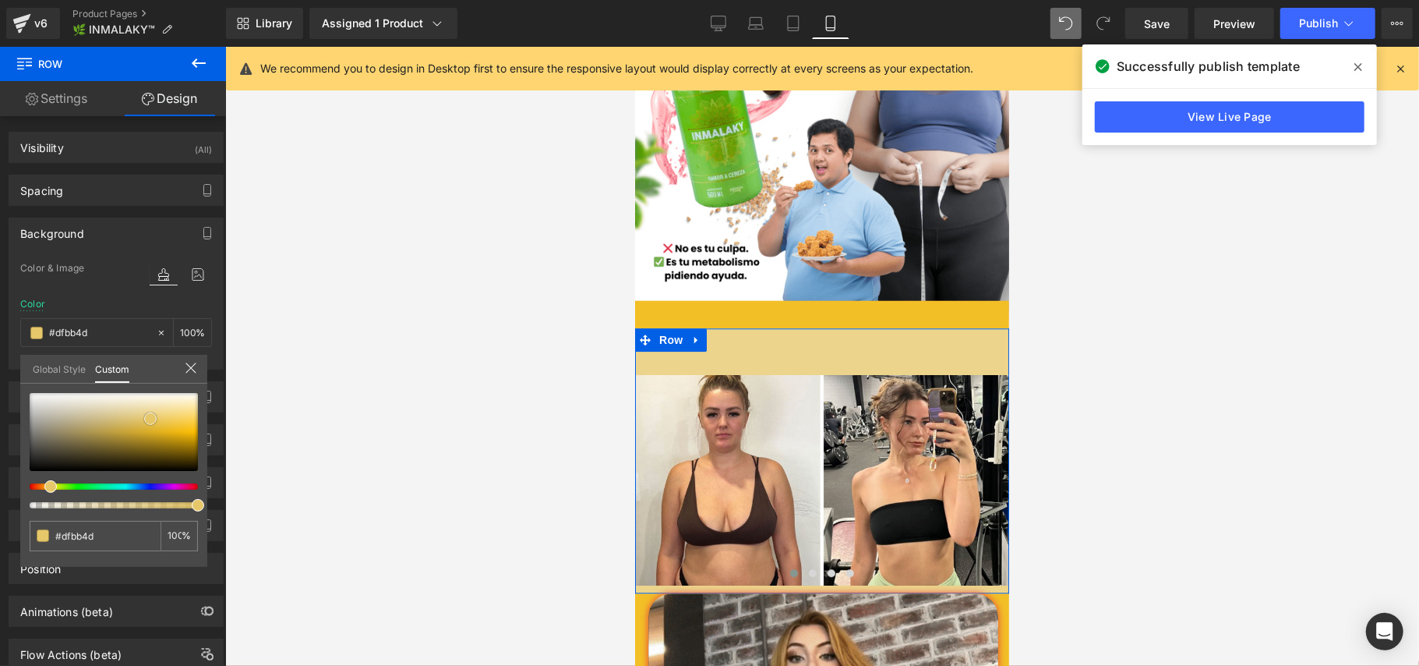
type input "#d8af35"
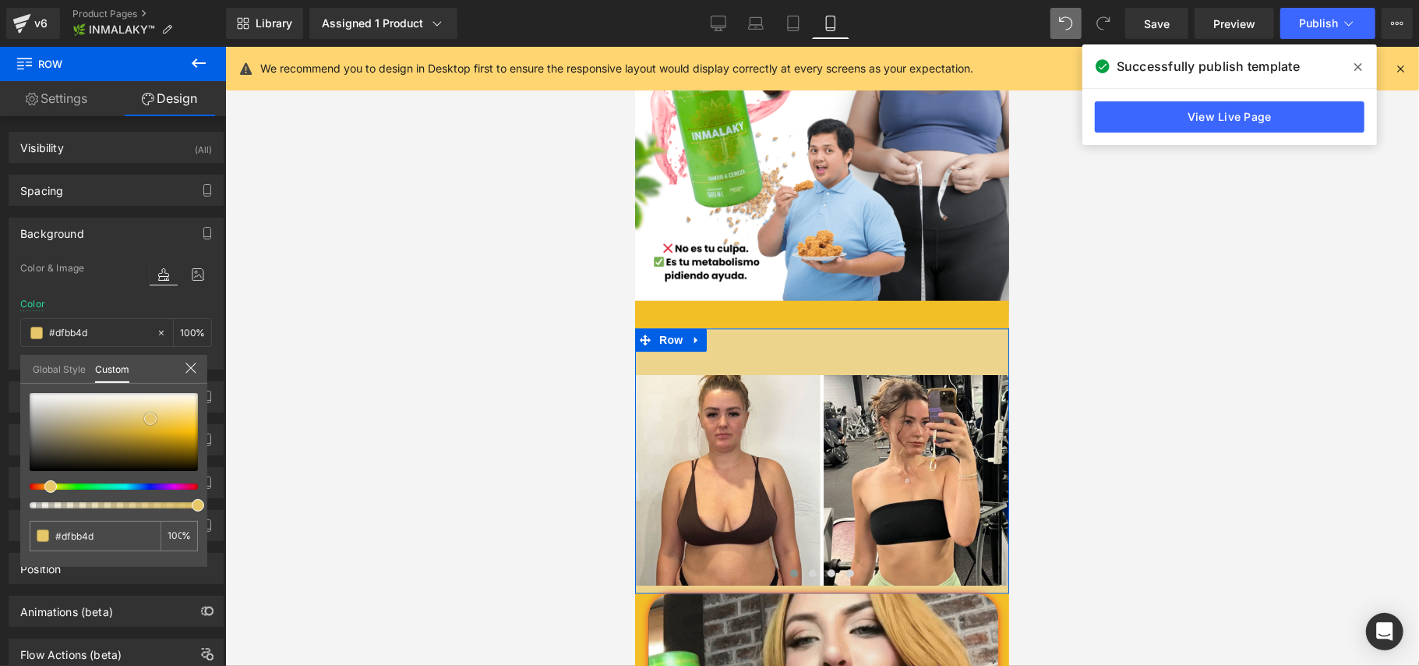
type input "#d8af35"
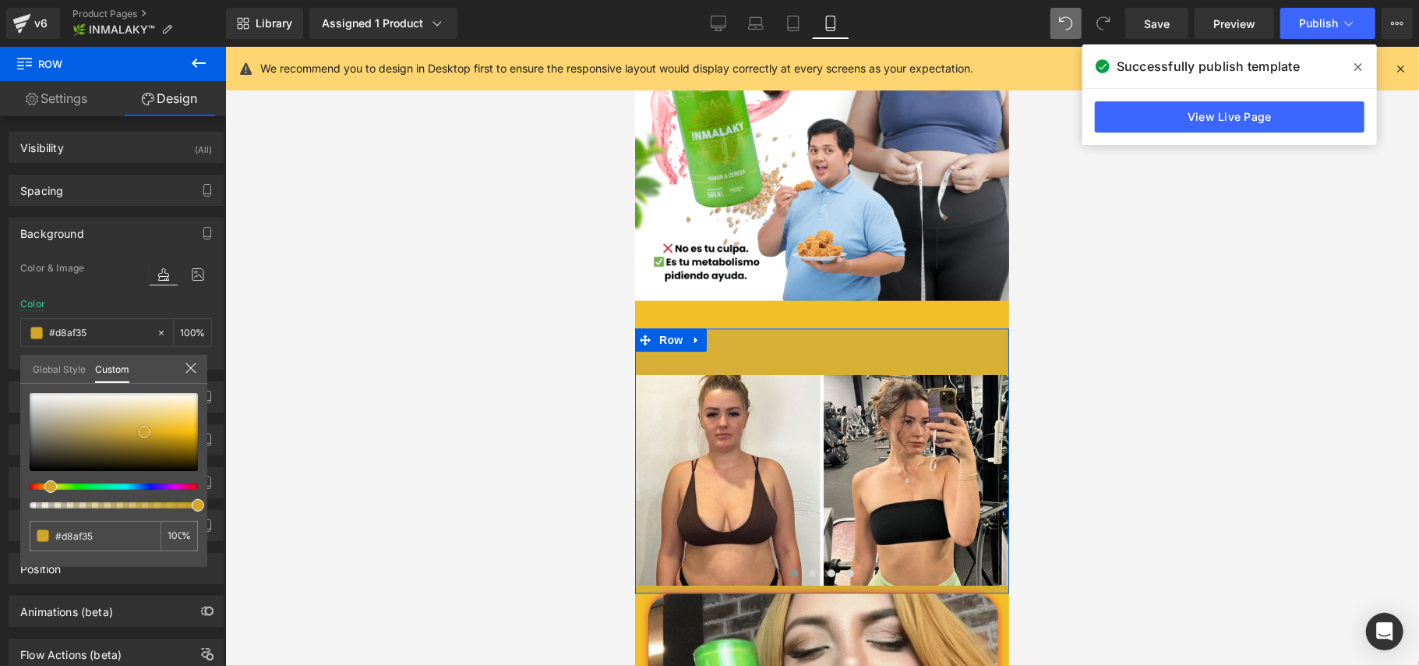
type input "#d1a727"
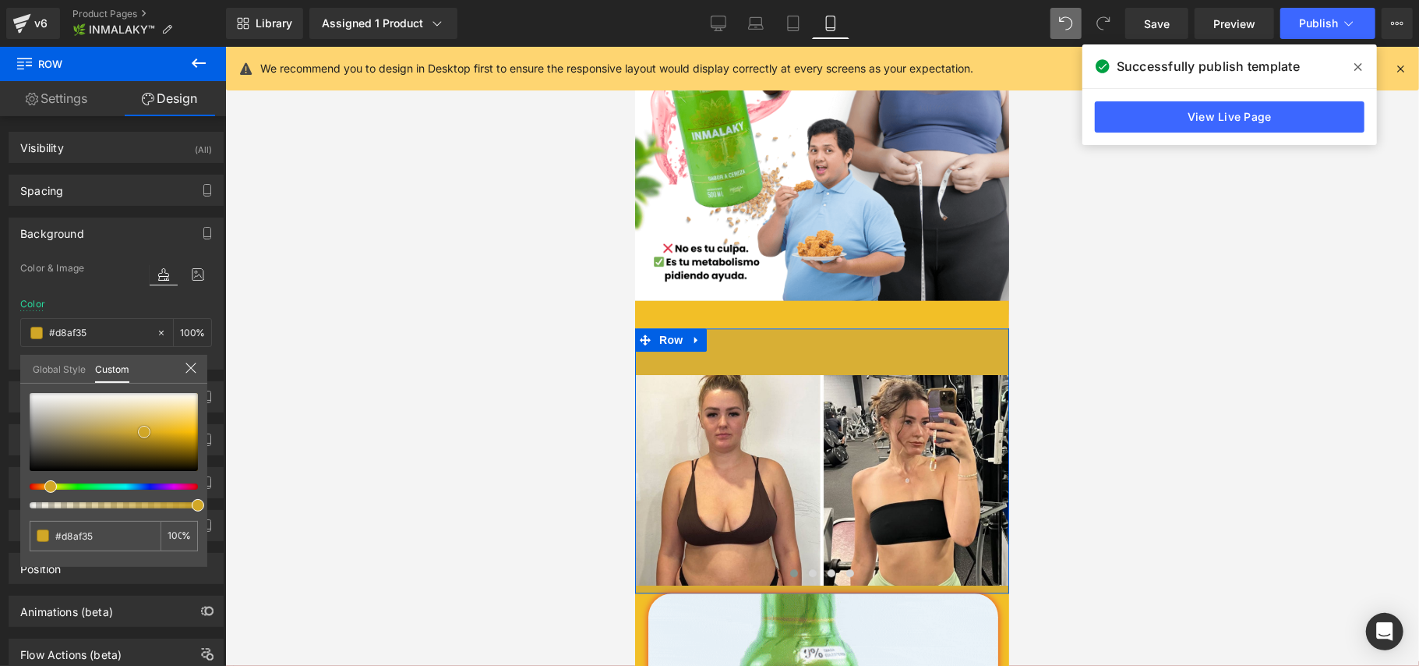
type input "#d1a727"
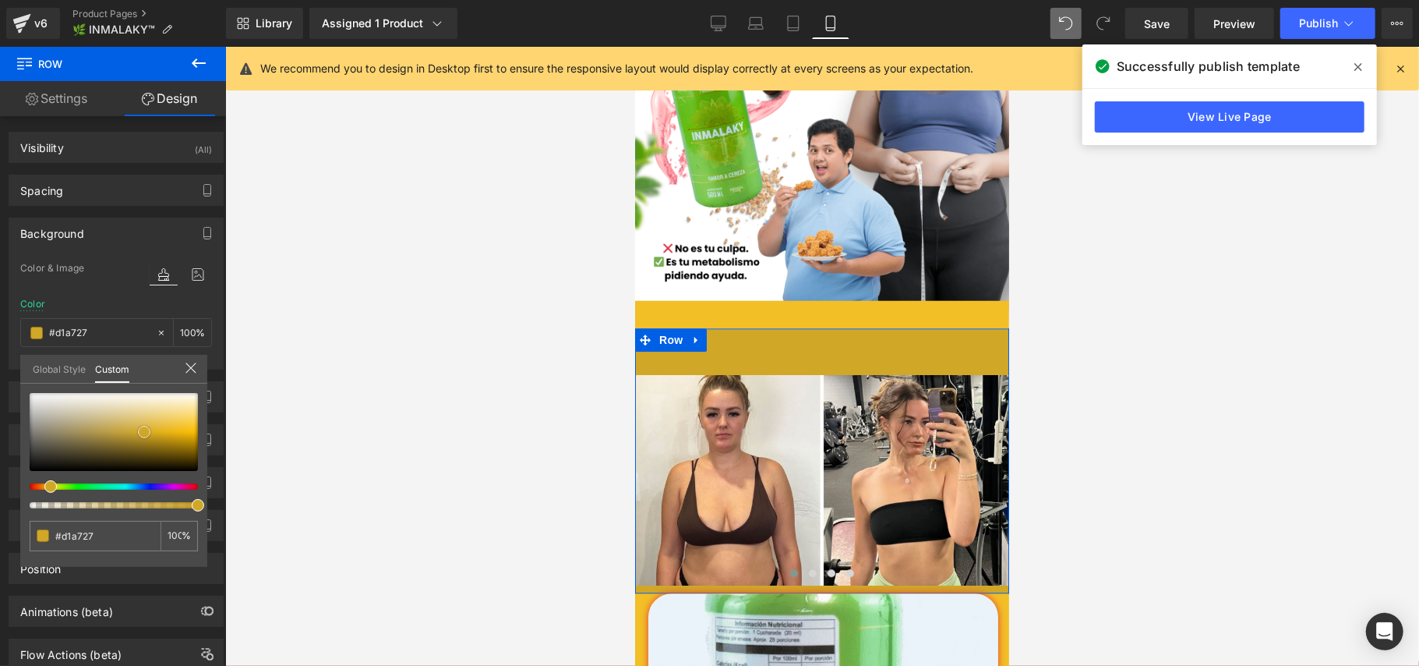
type input "#d9b034"
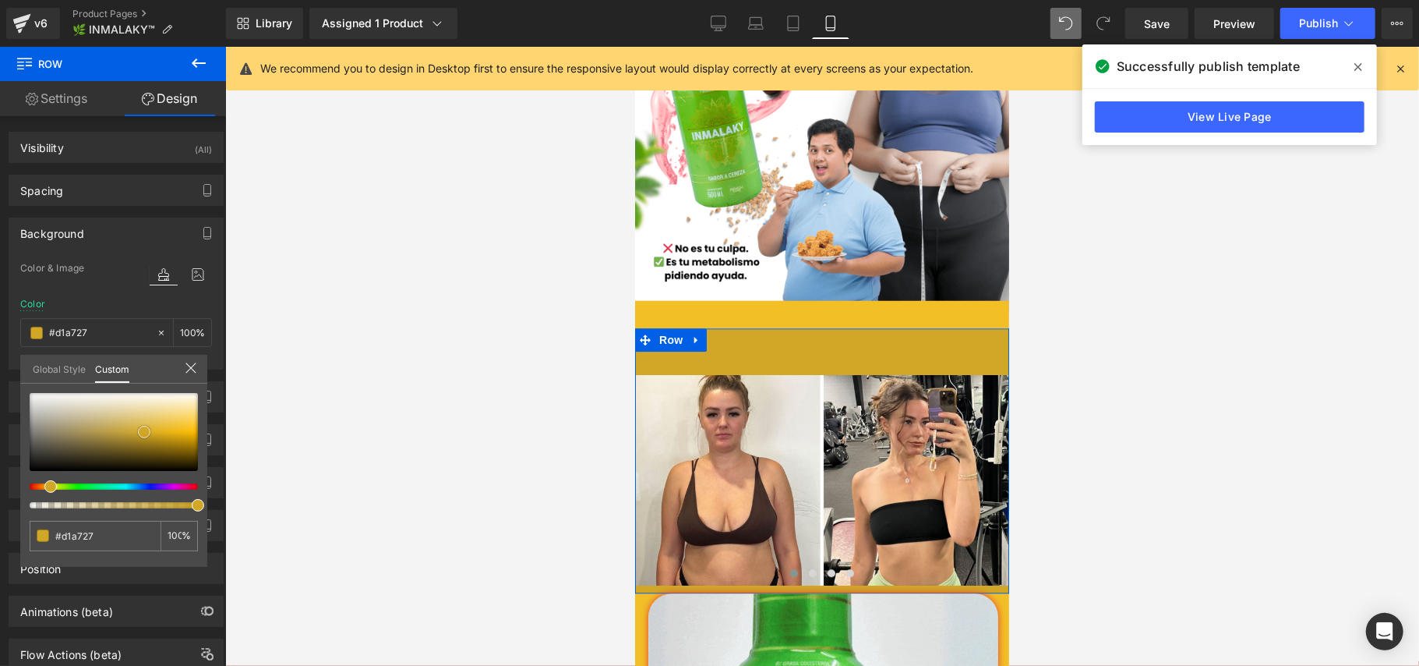
type input "#d9b034"
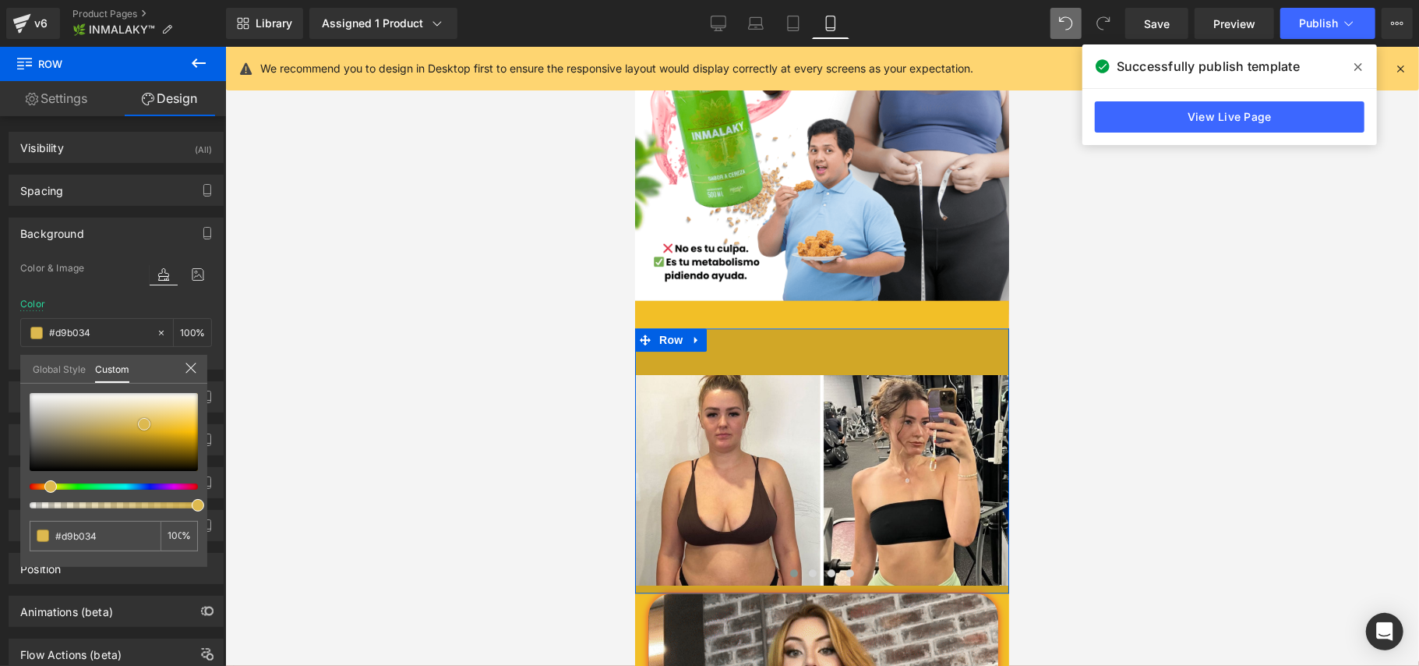
type input "#ddb94f"
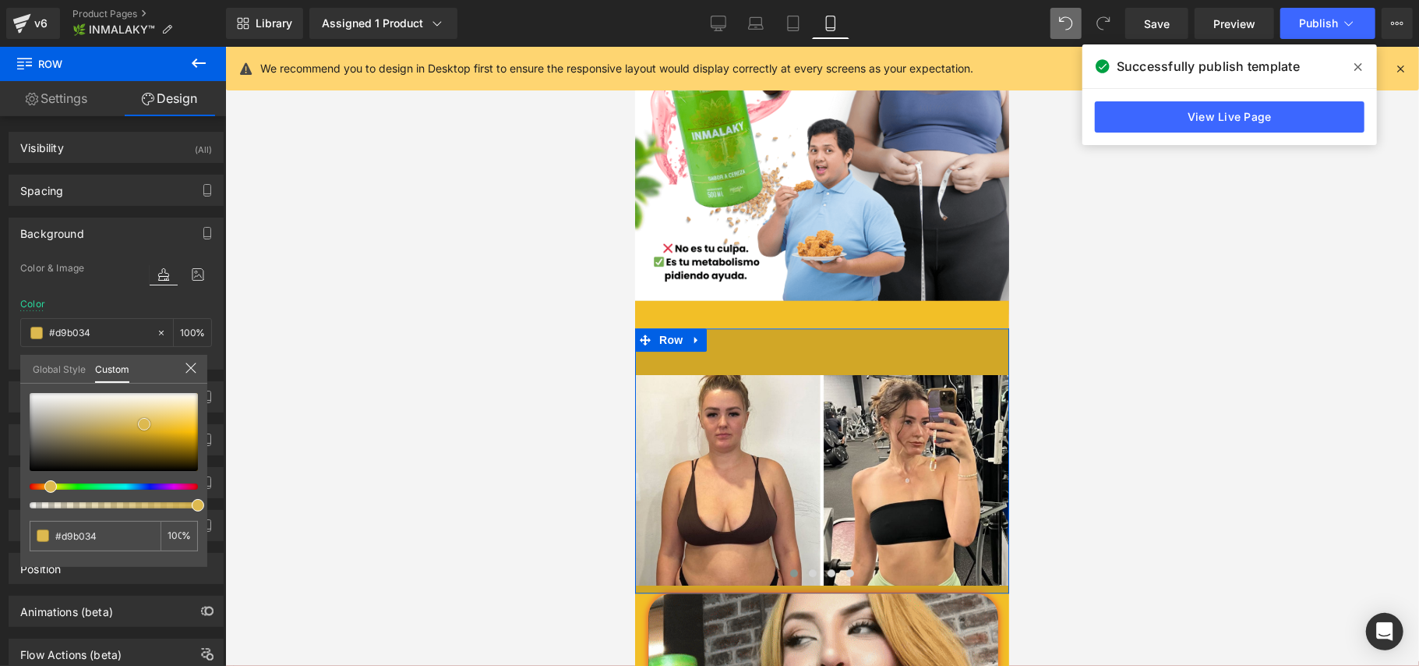
type input "#ddb94f"
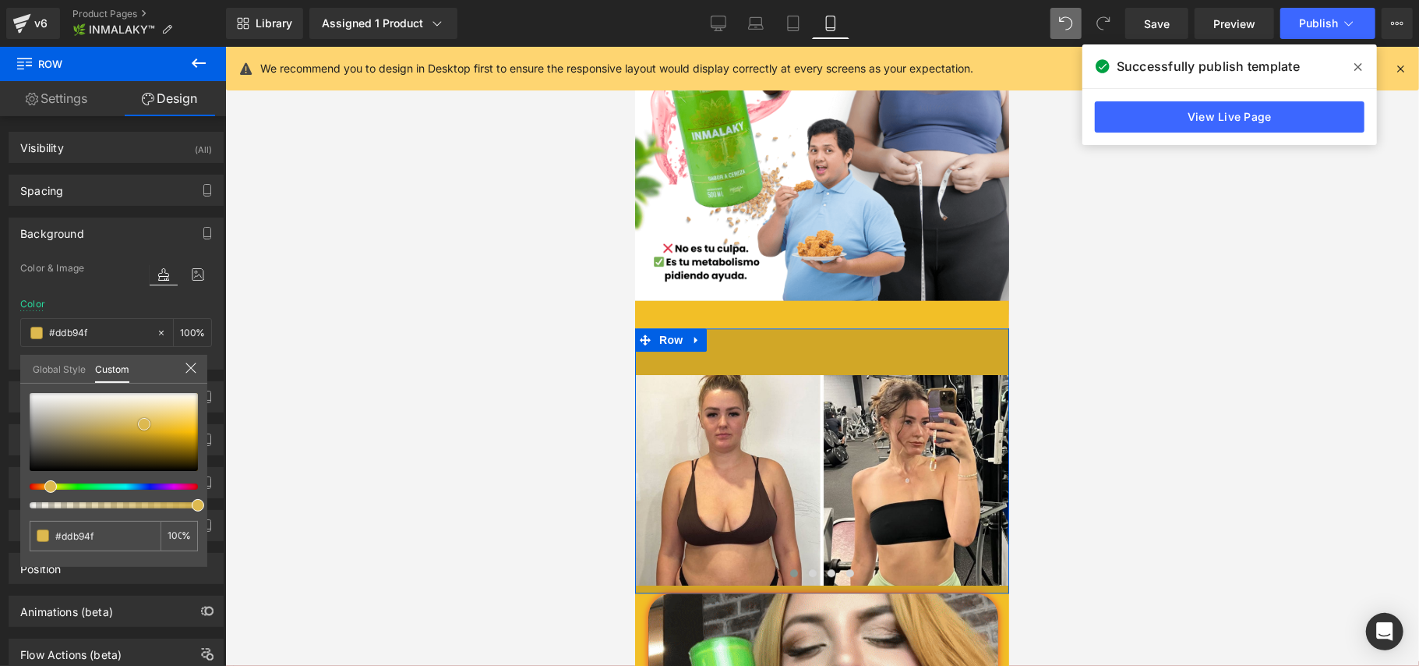
type input "#dfbd57"
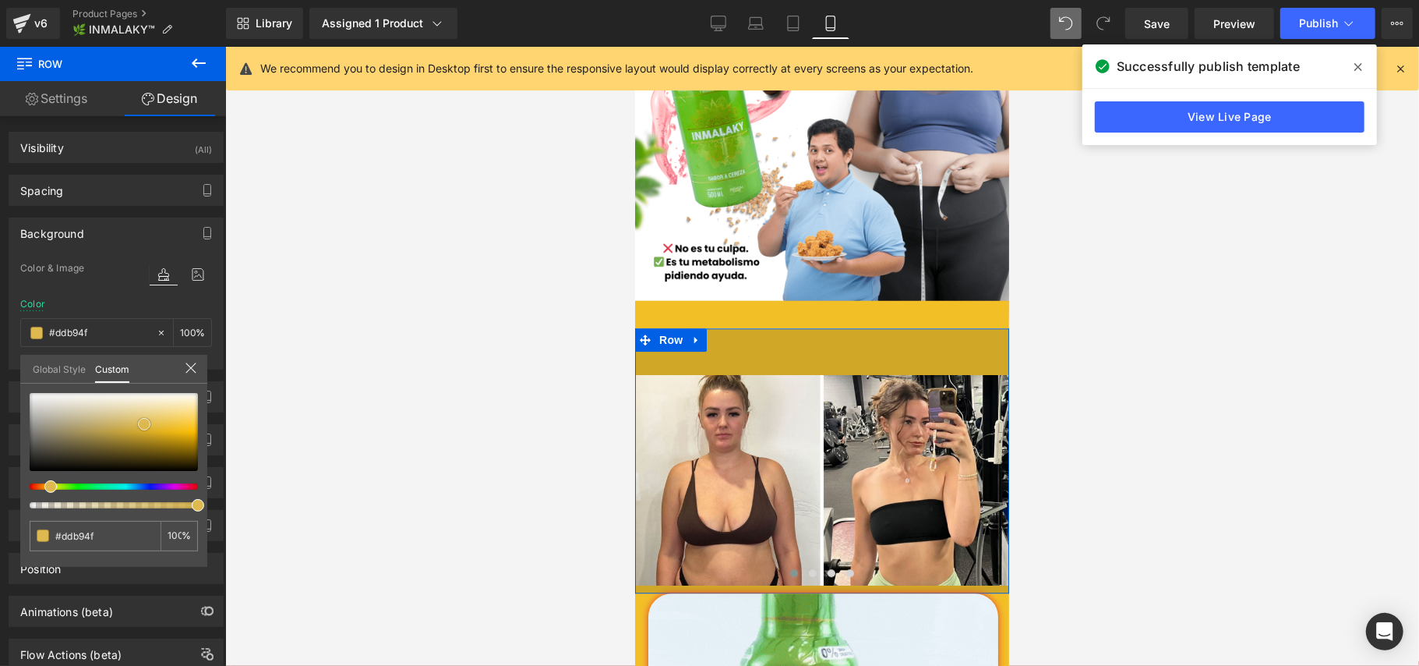
type input "#dfbd57"
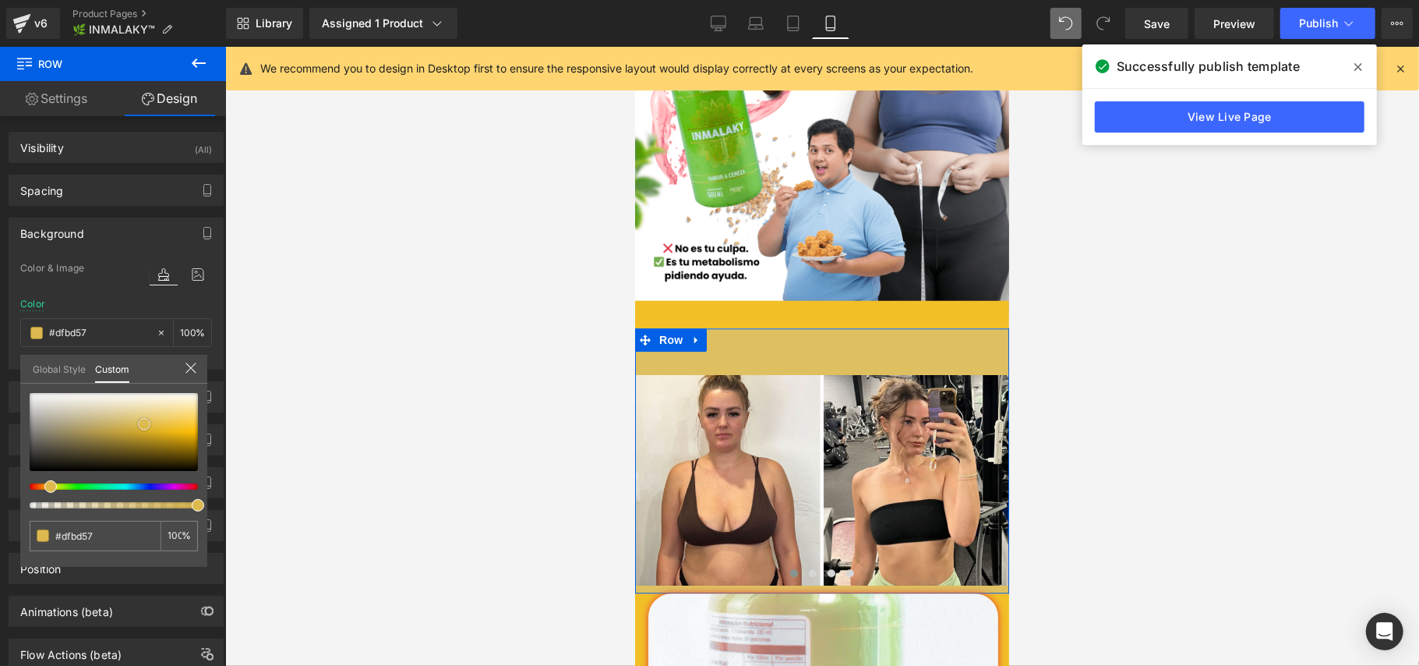
type input "#dfc061"
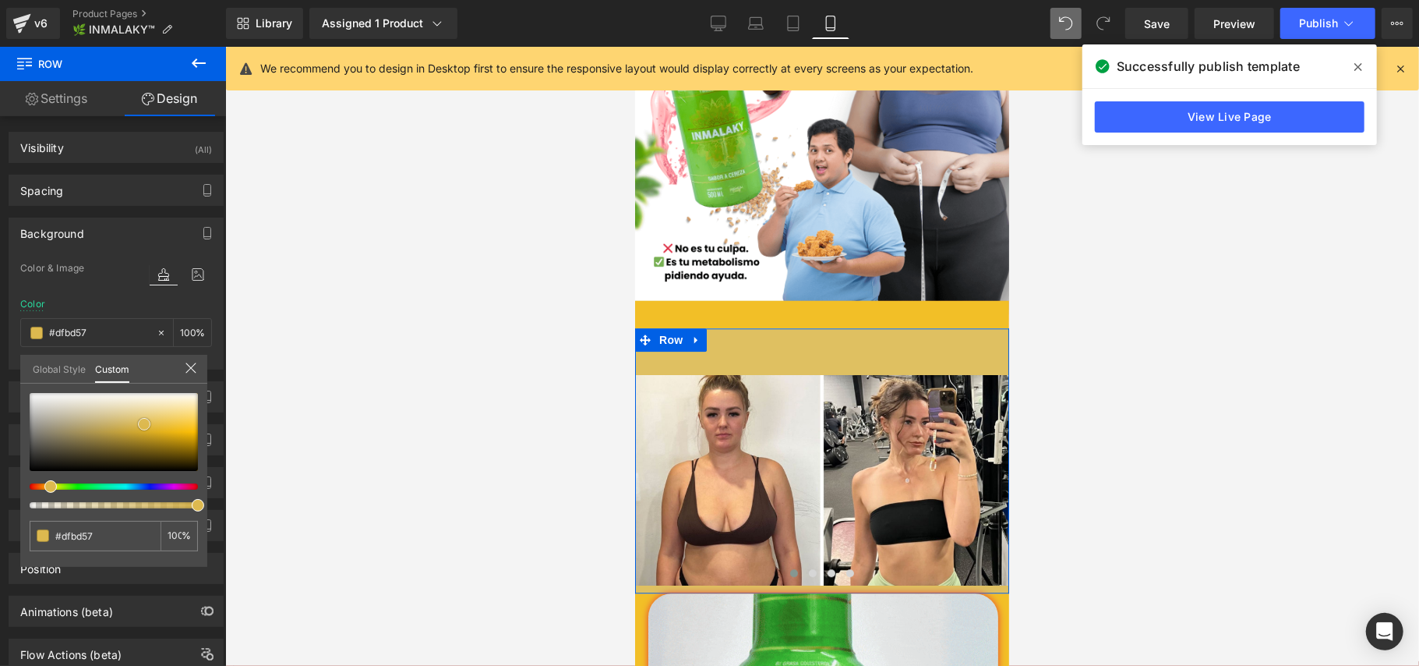
type input "#dfc061"
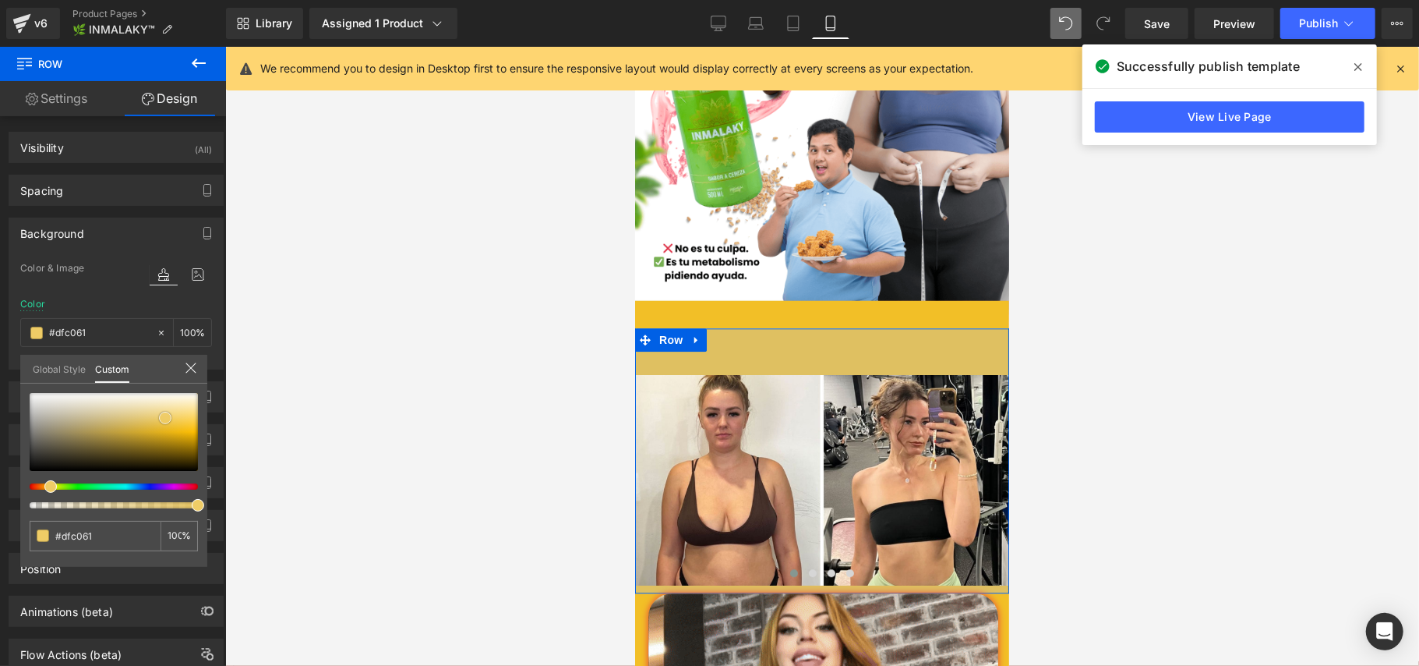
type input "#e7c96e"
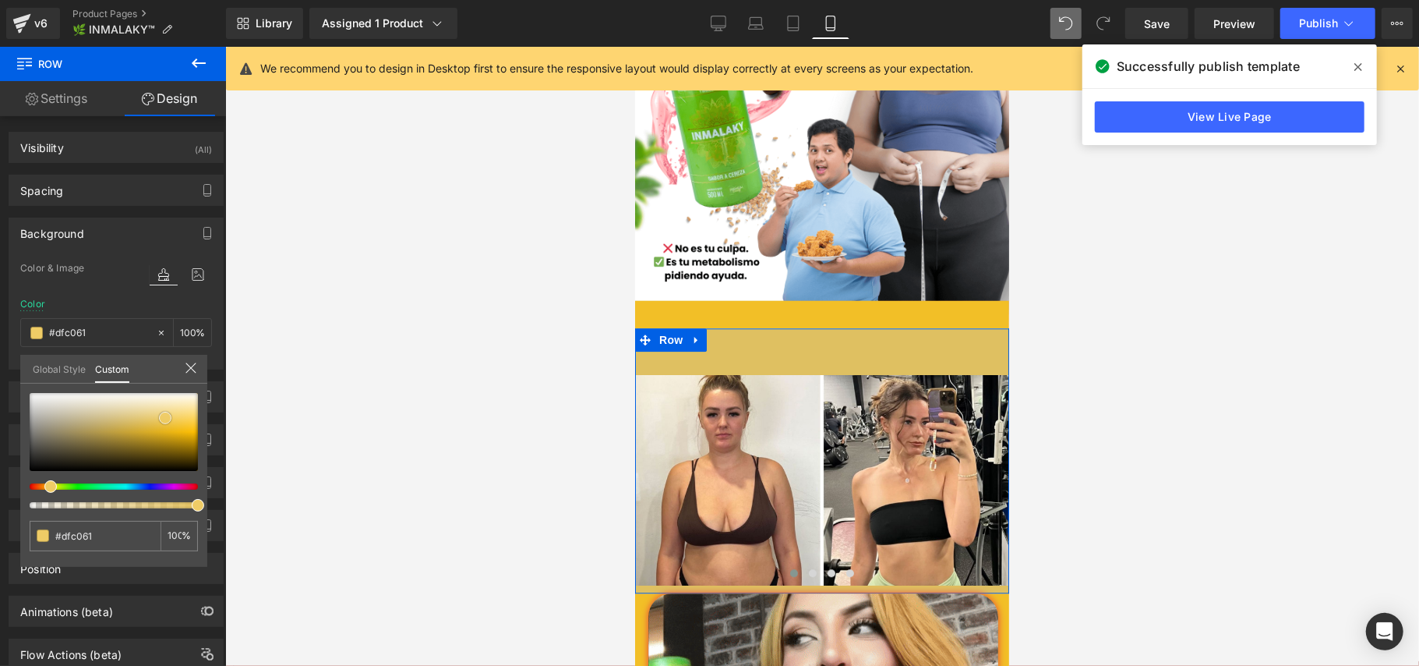
type input "#e7c96e"
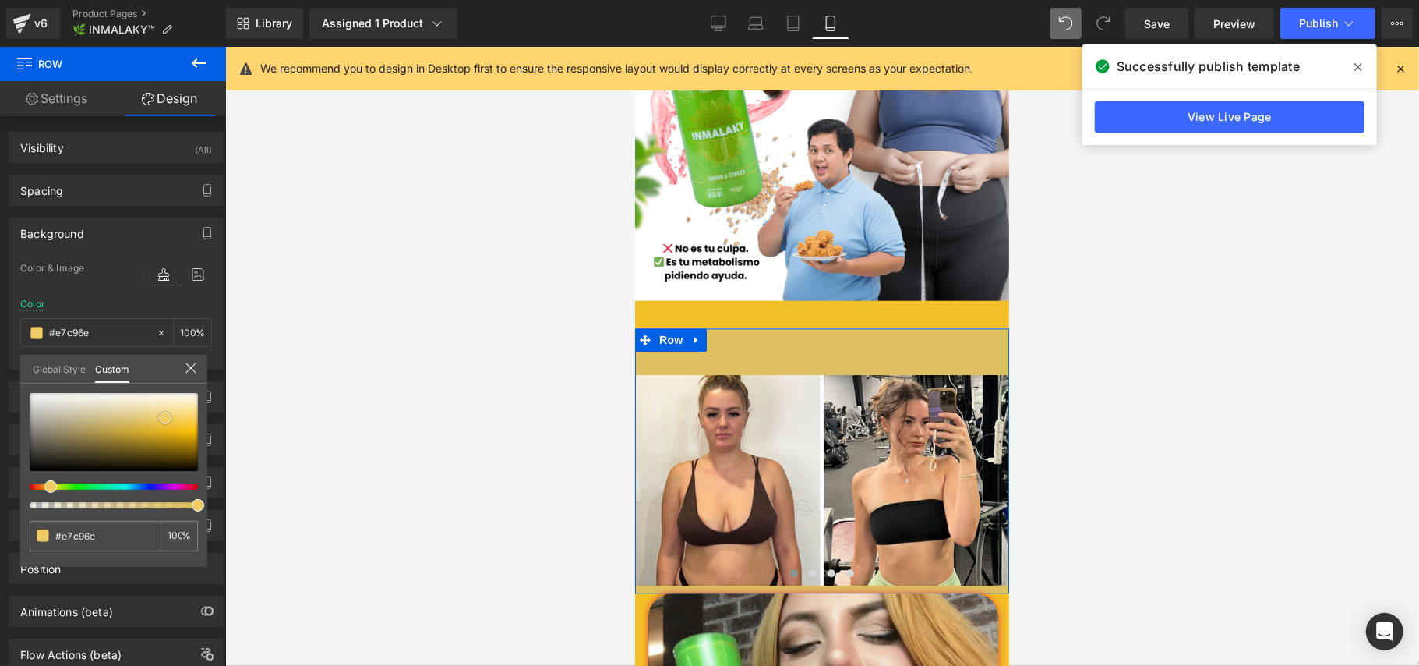
type input "#f0cd65"
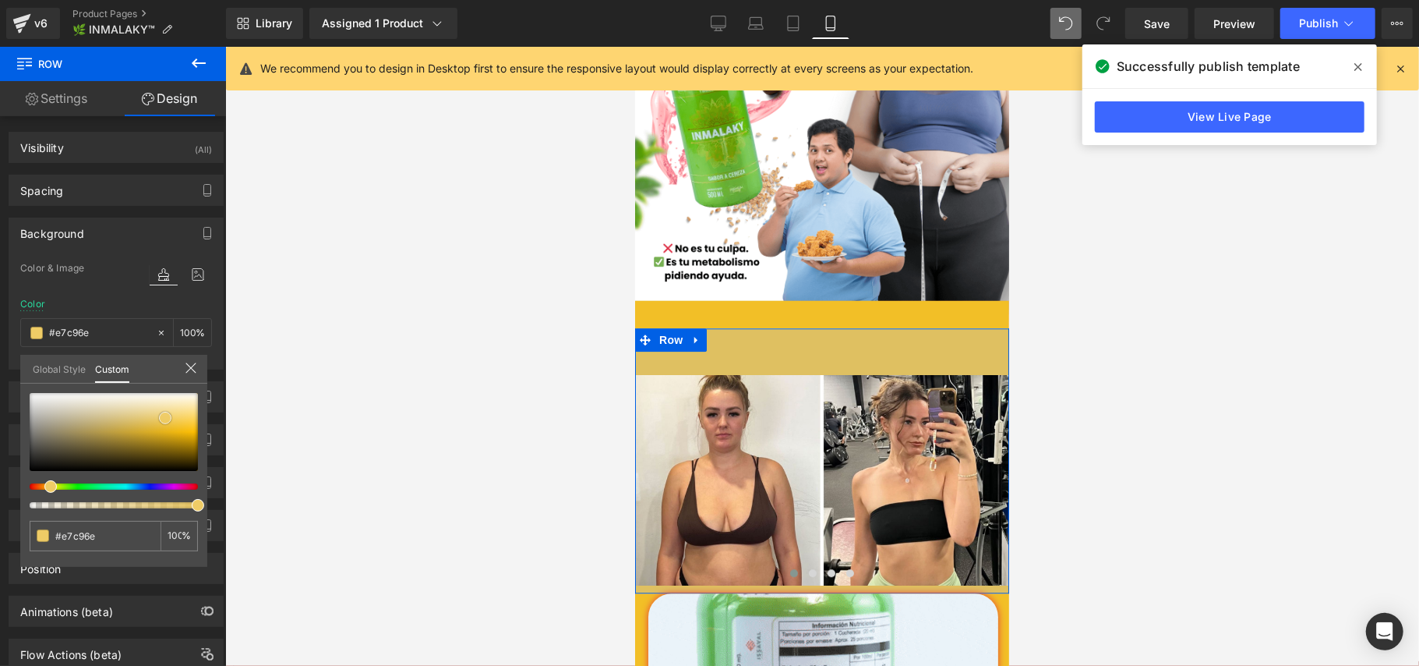
type input "#f0cd65"
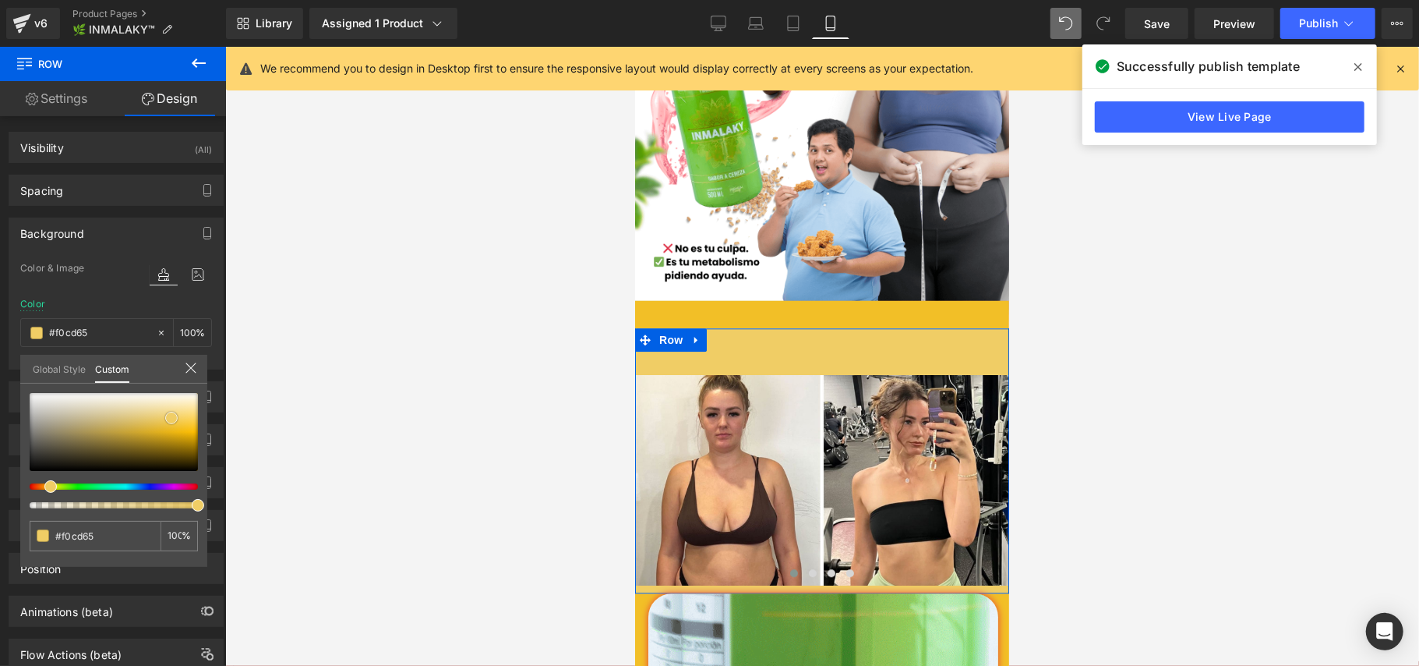
type input "#f2ce63"
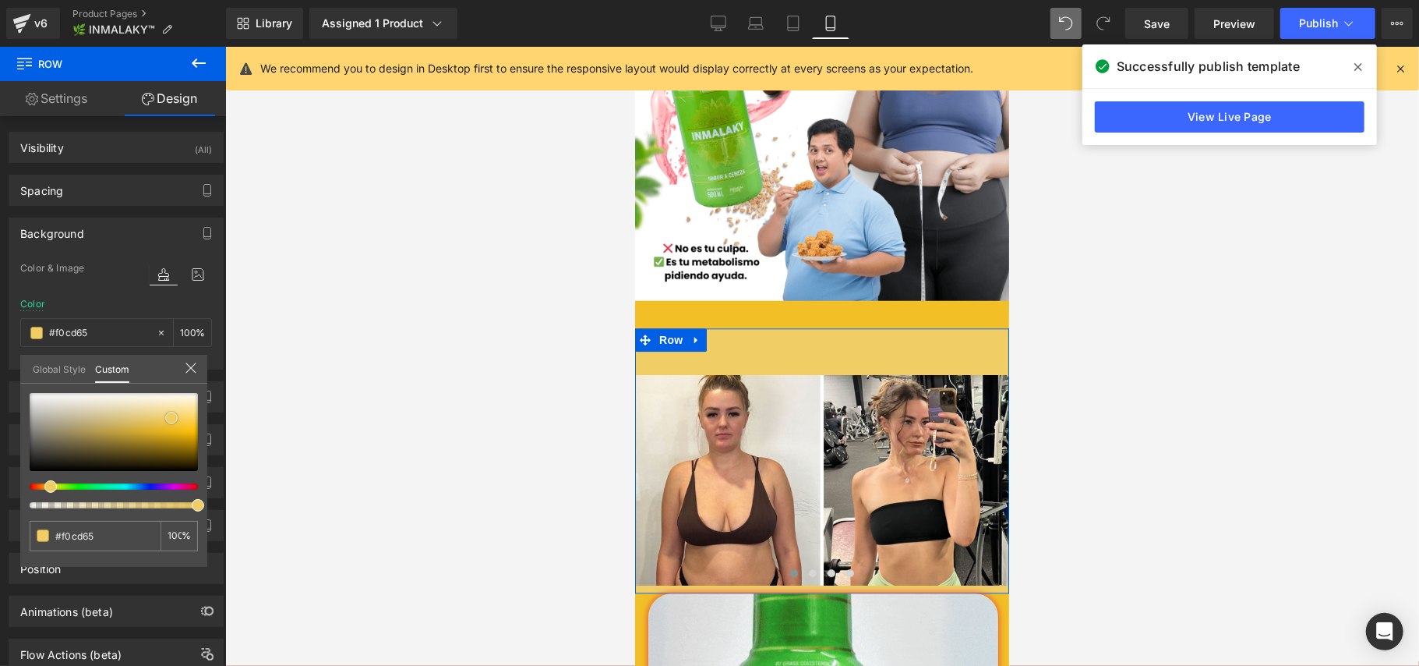
type input "#f2ce63"
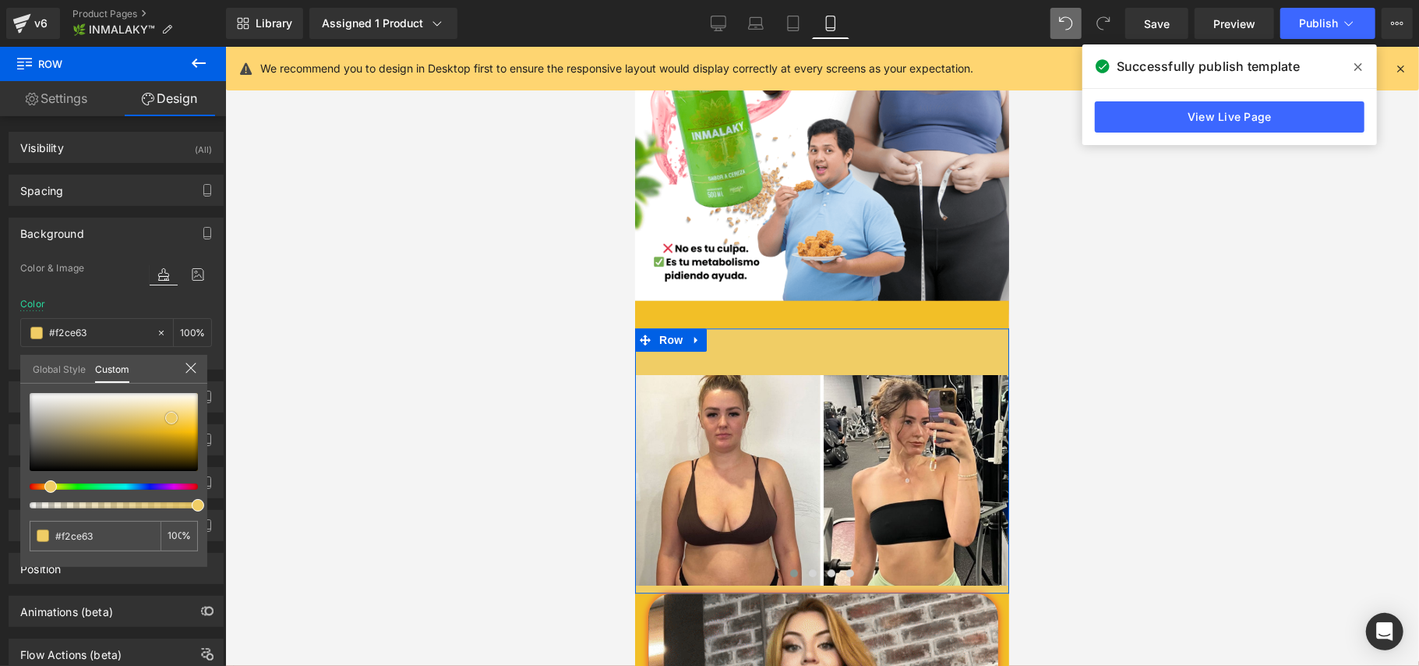
type input "#f8d97c"
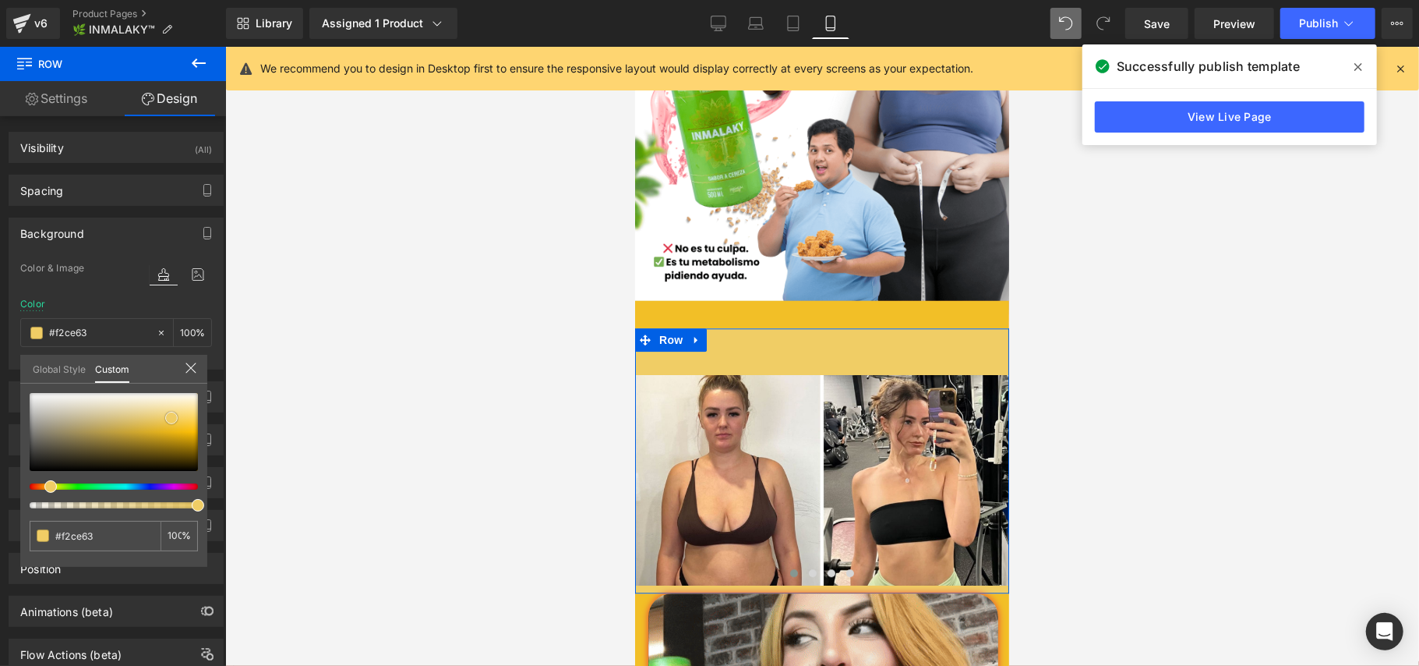
type input "#f8d97c"
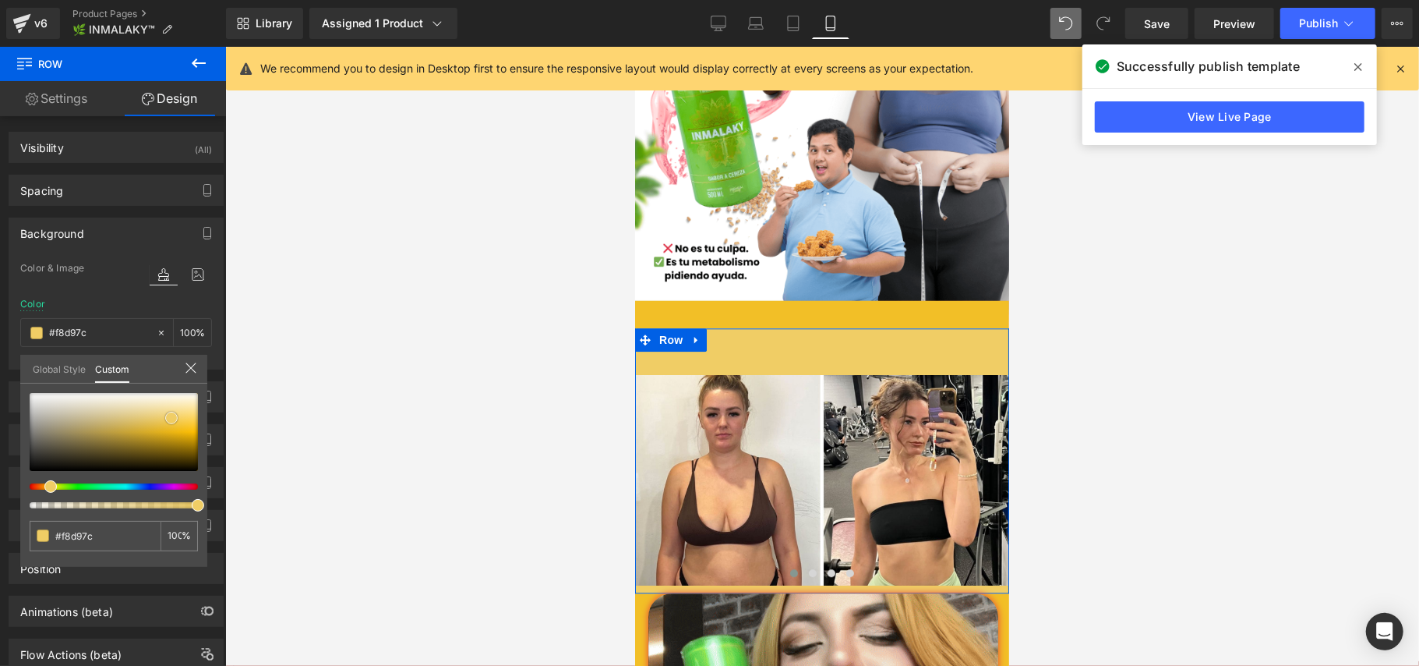
type input "#f8db85"
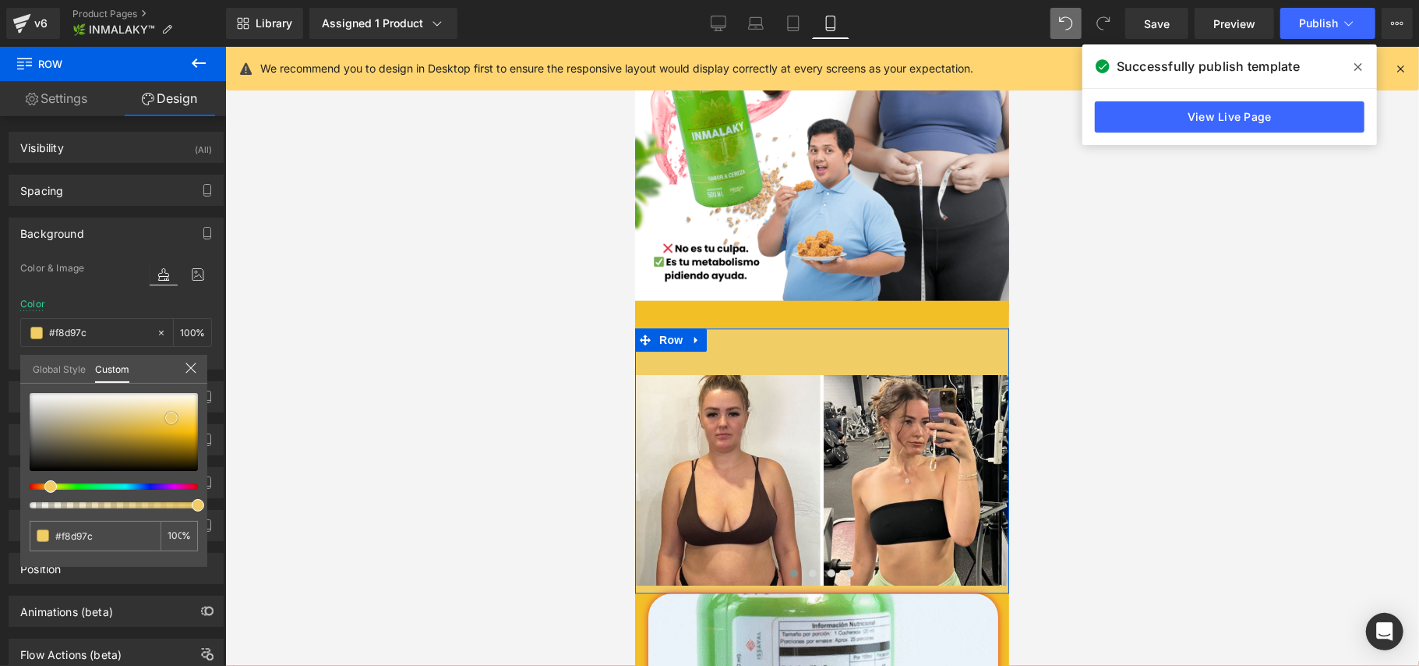
type input "#f8db85"
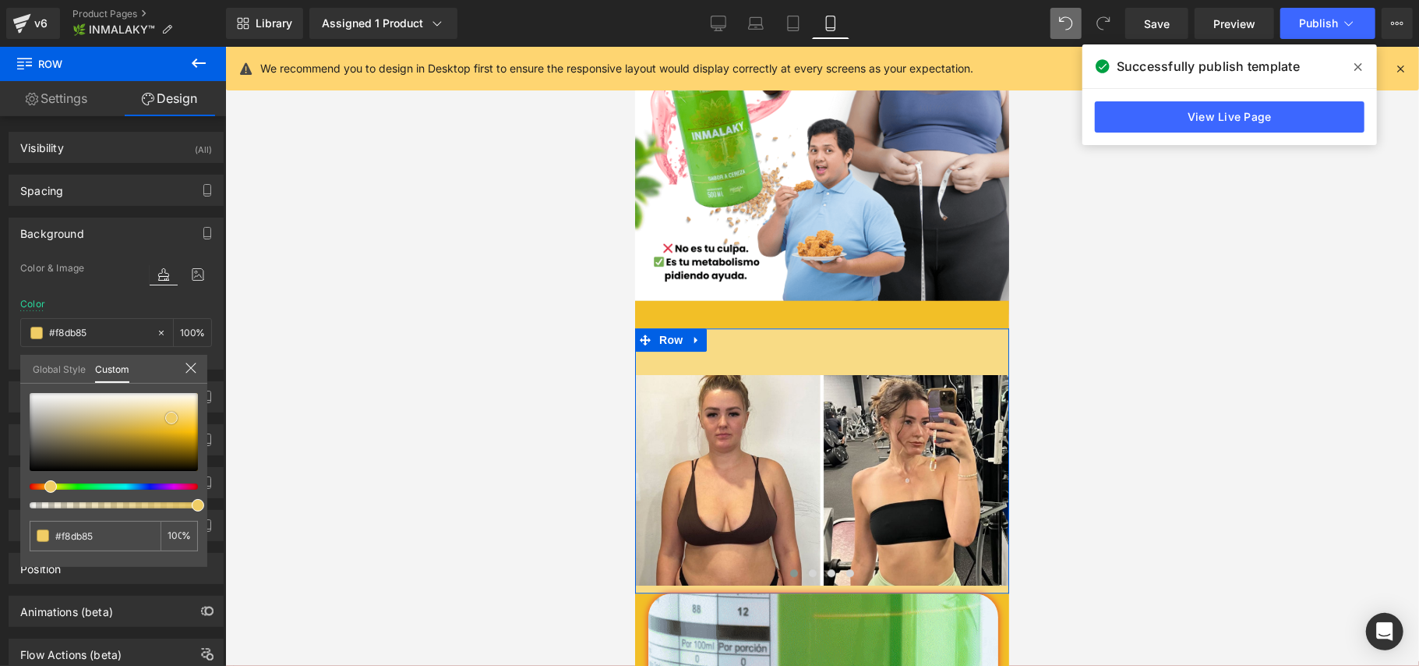
type input "#f9dc85"
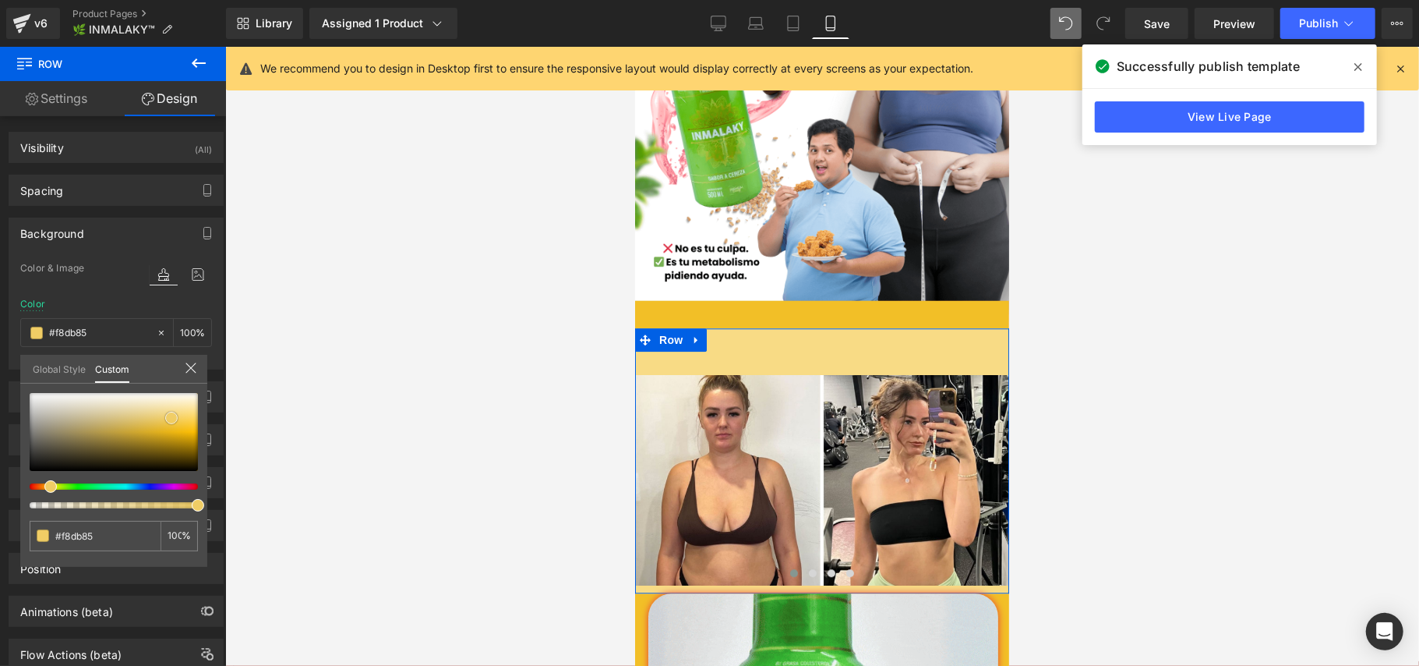
type input "#f9dc85"
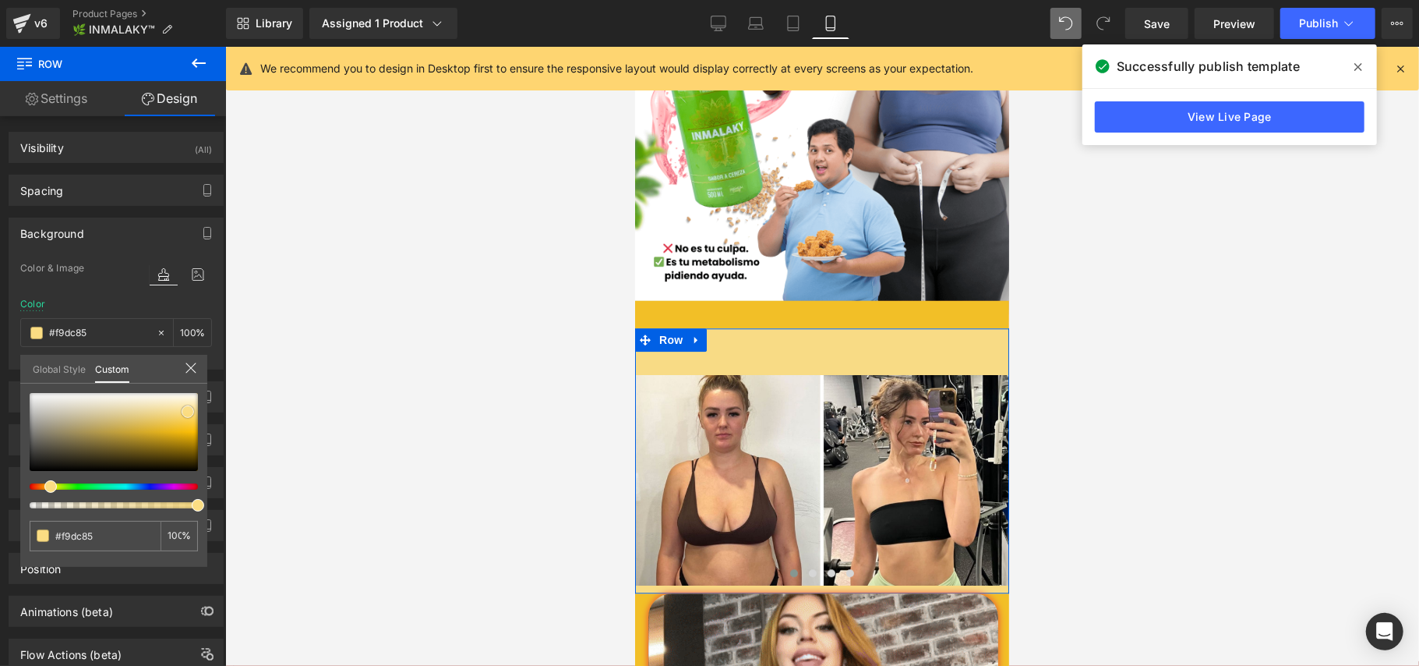
type input "#fbdd83"
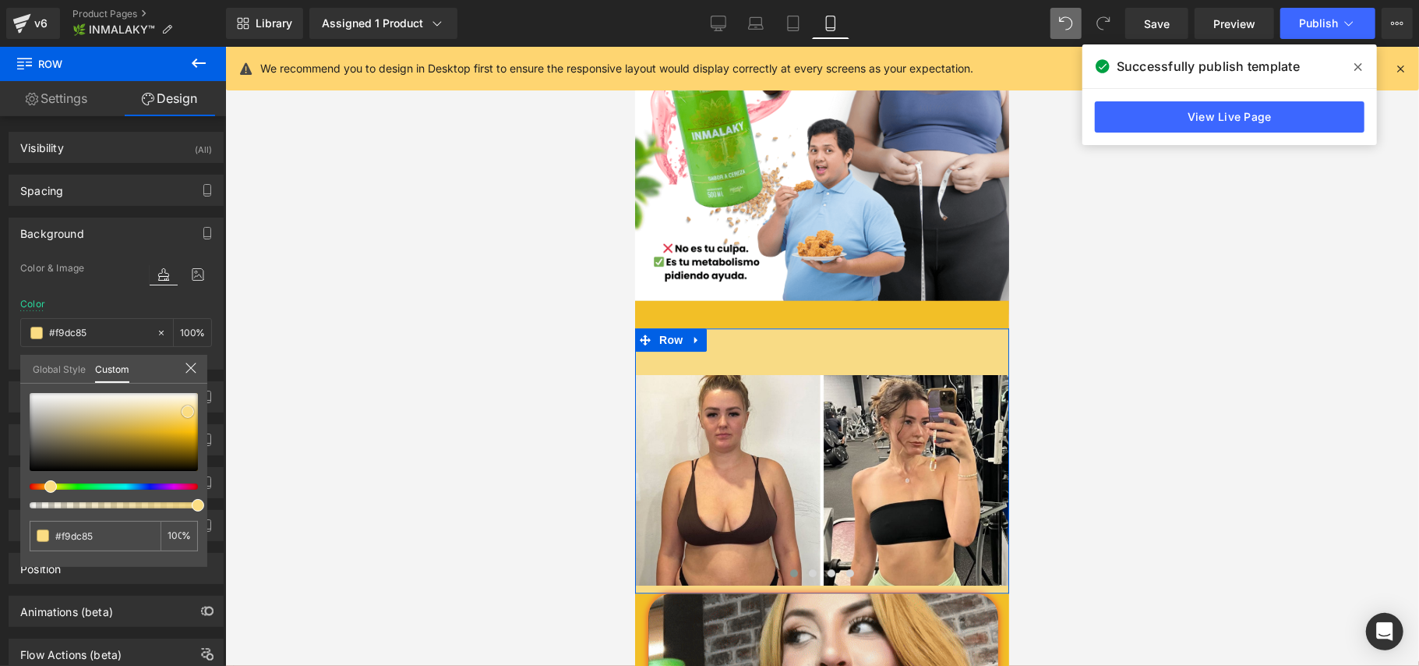
type input "#fbdd83"
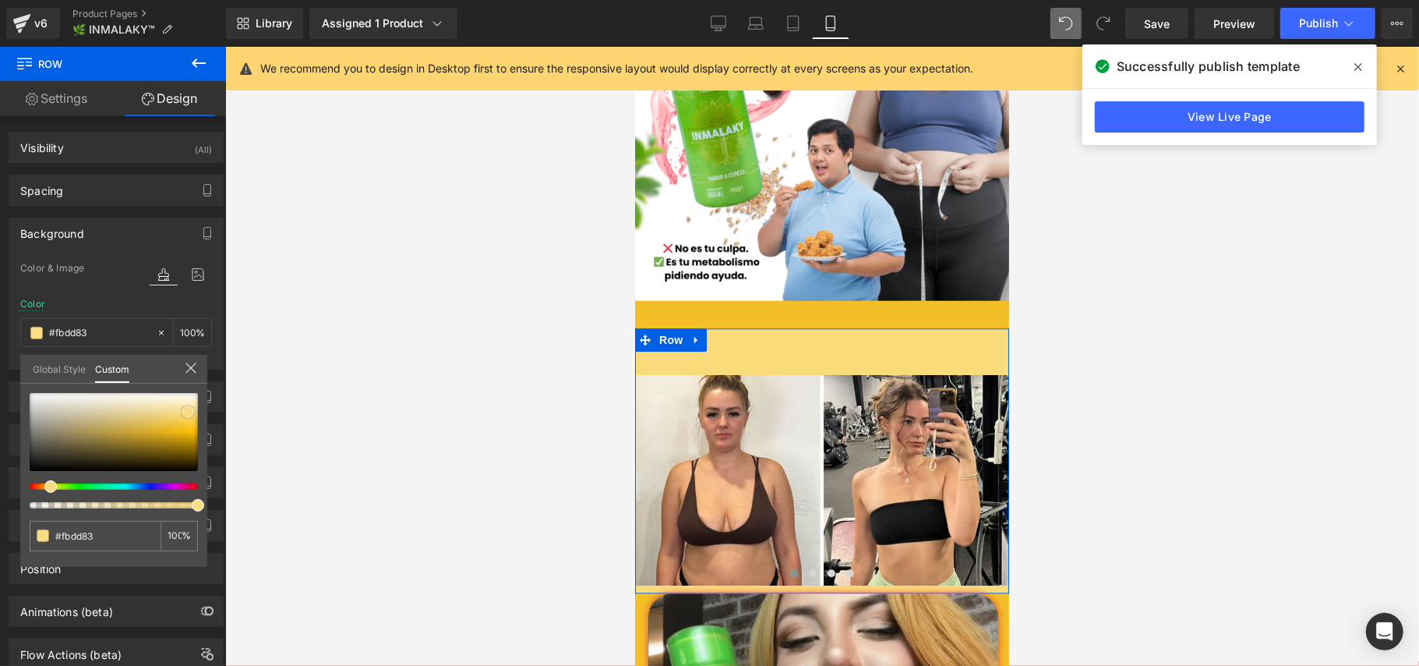
type input "#fbdc7d"
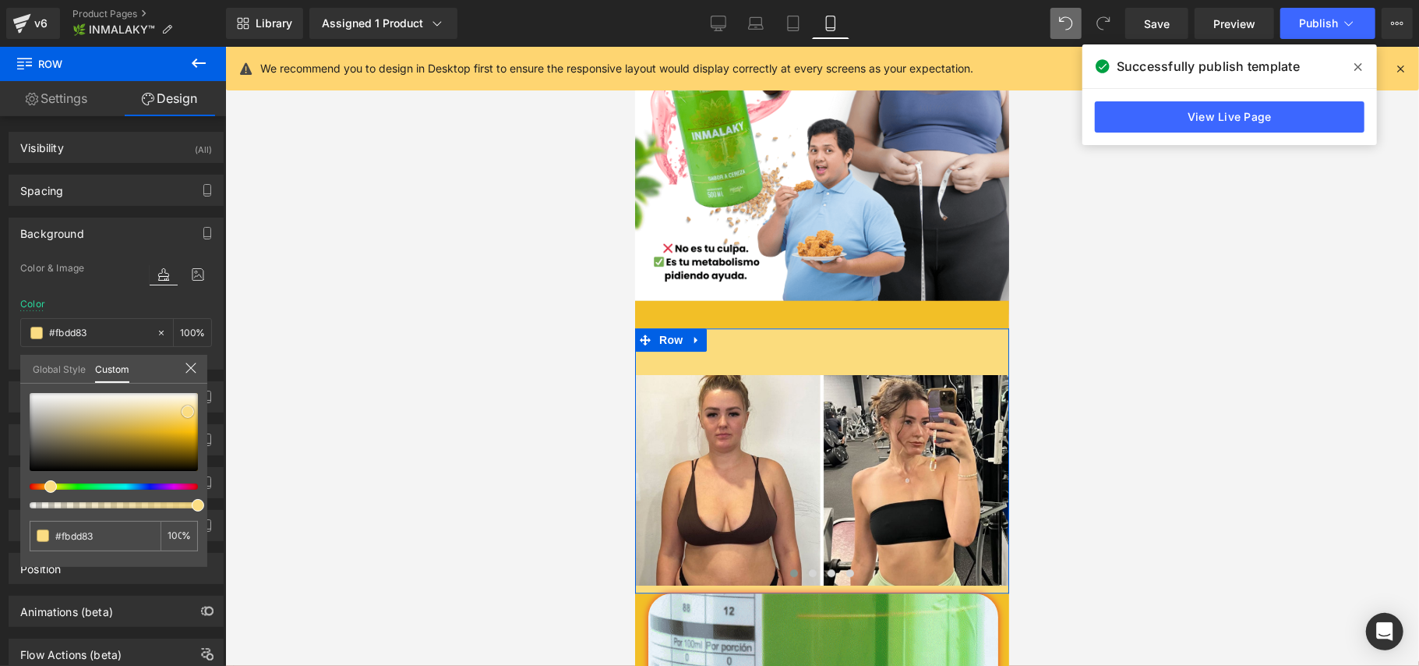
type input "#fbdc7d"
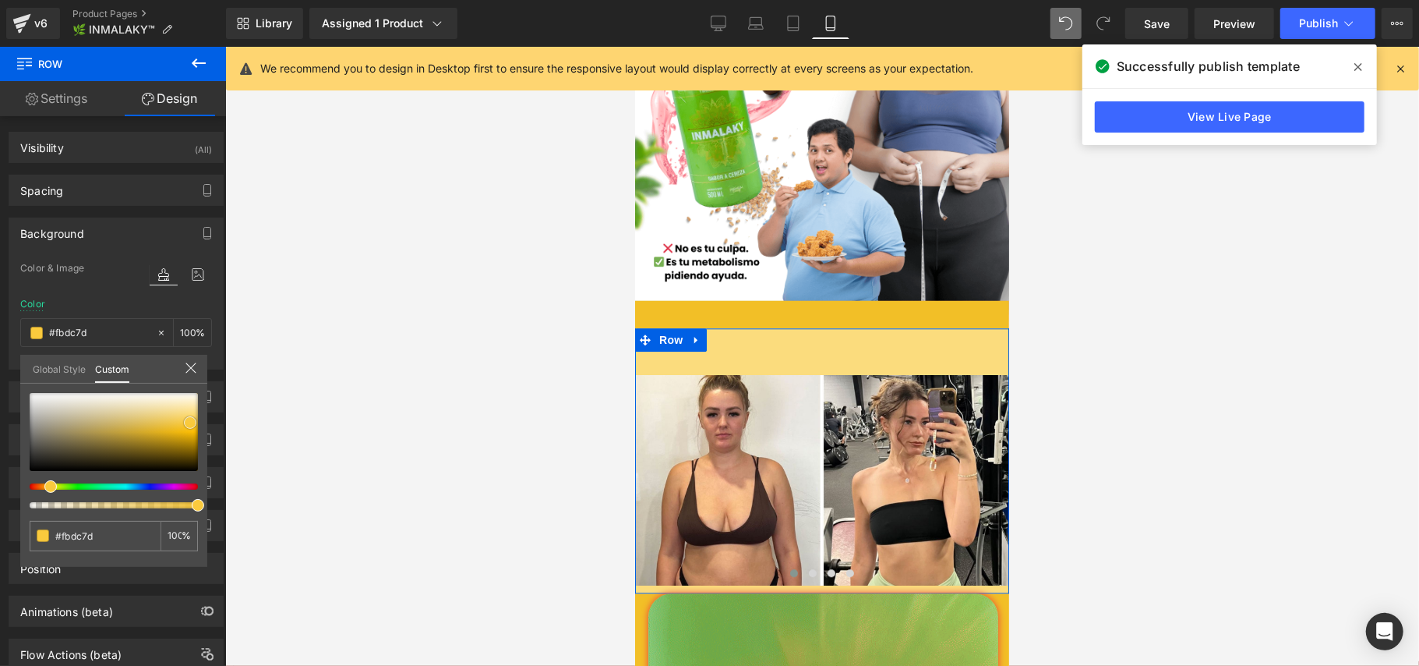
type input "#fbd86e"
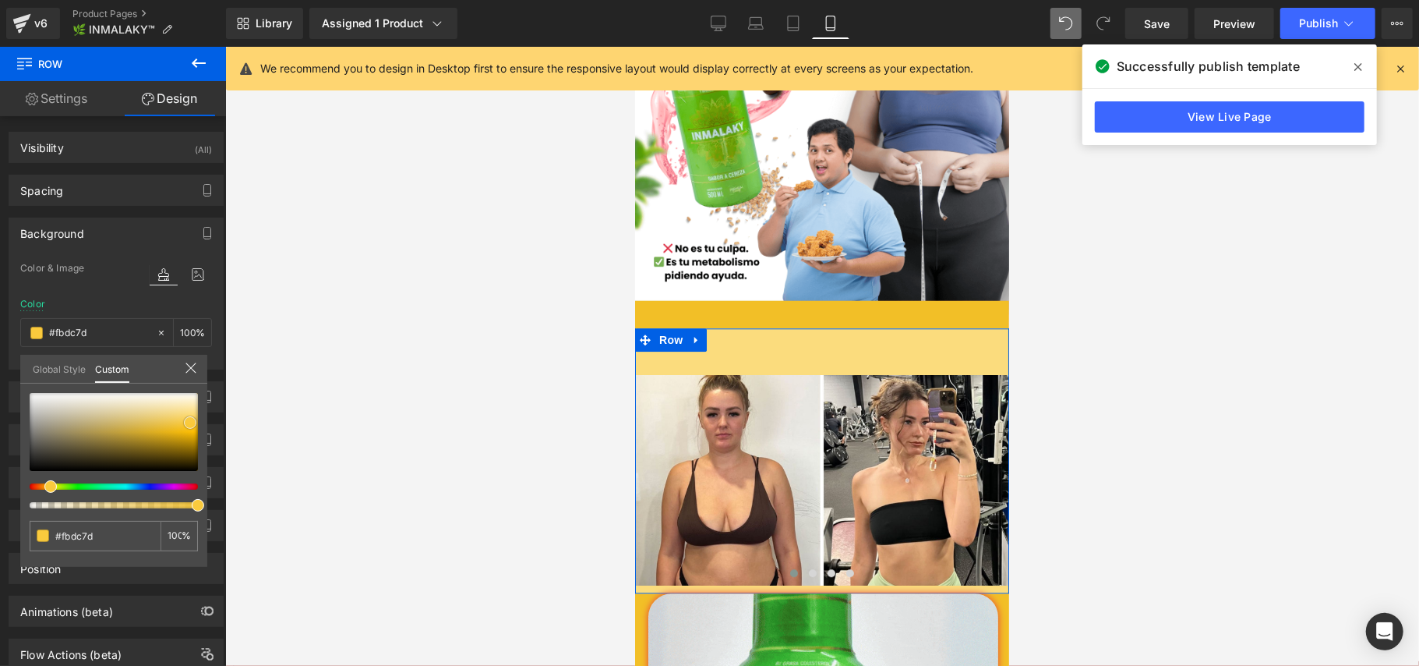
type input "#fbd86e"
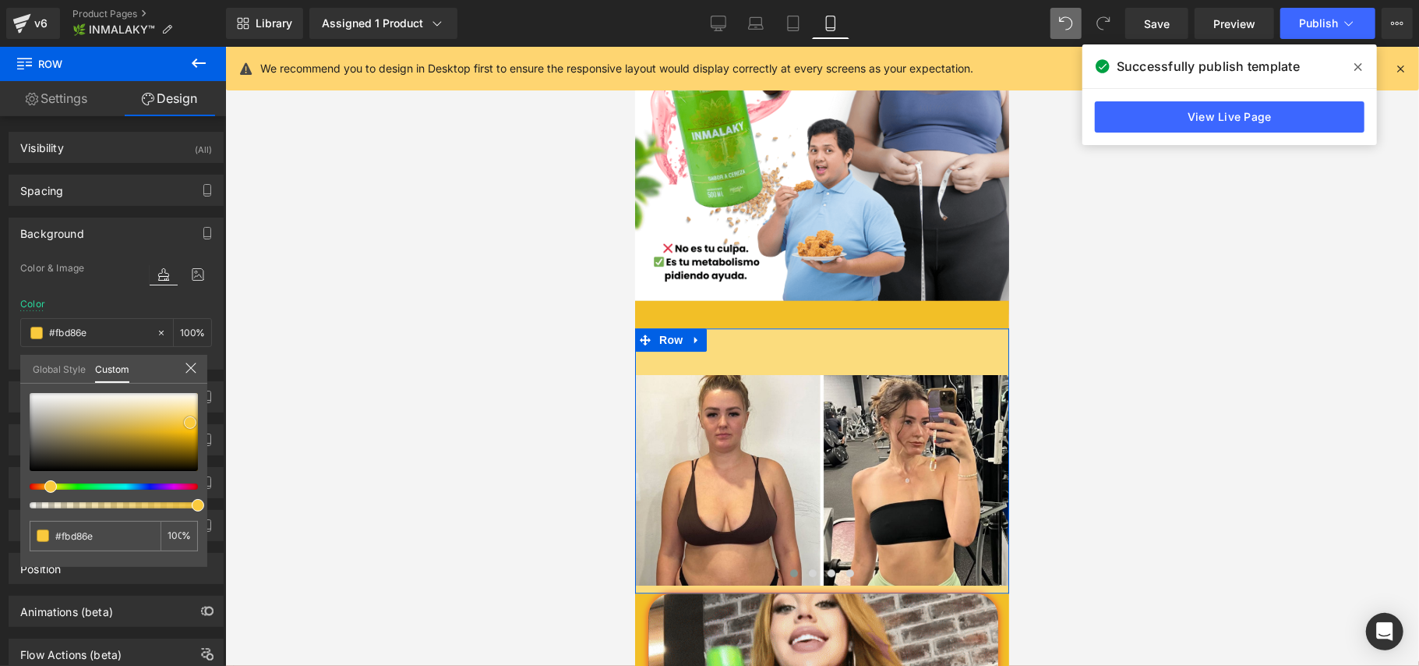
type input "#faca3d"
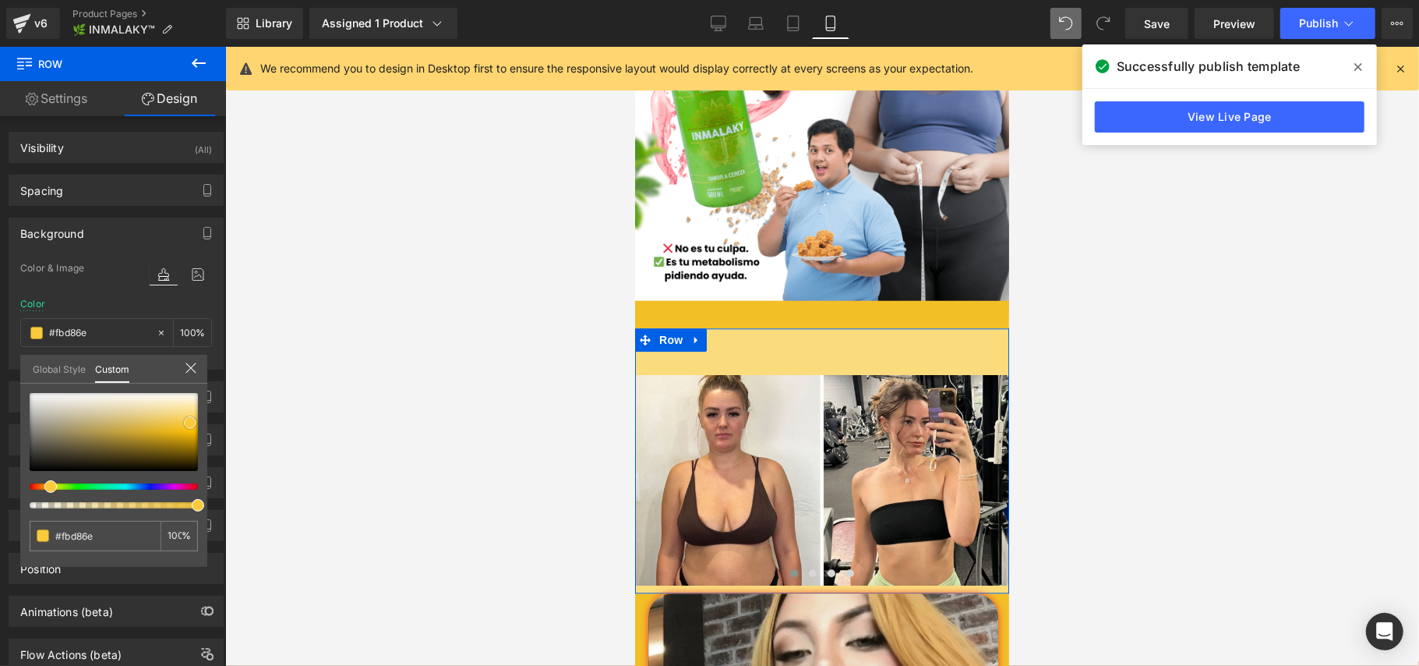
type input "#faca3d"
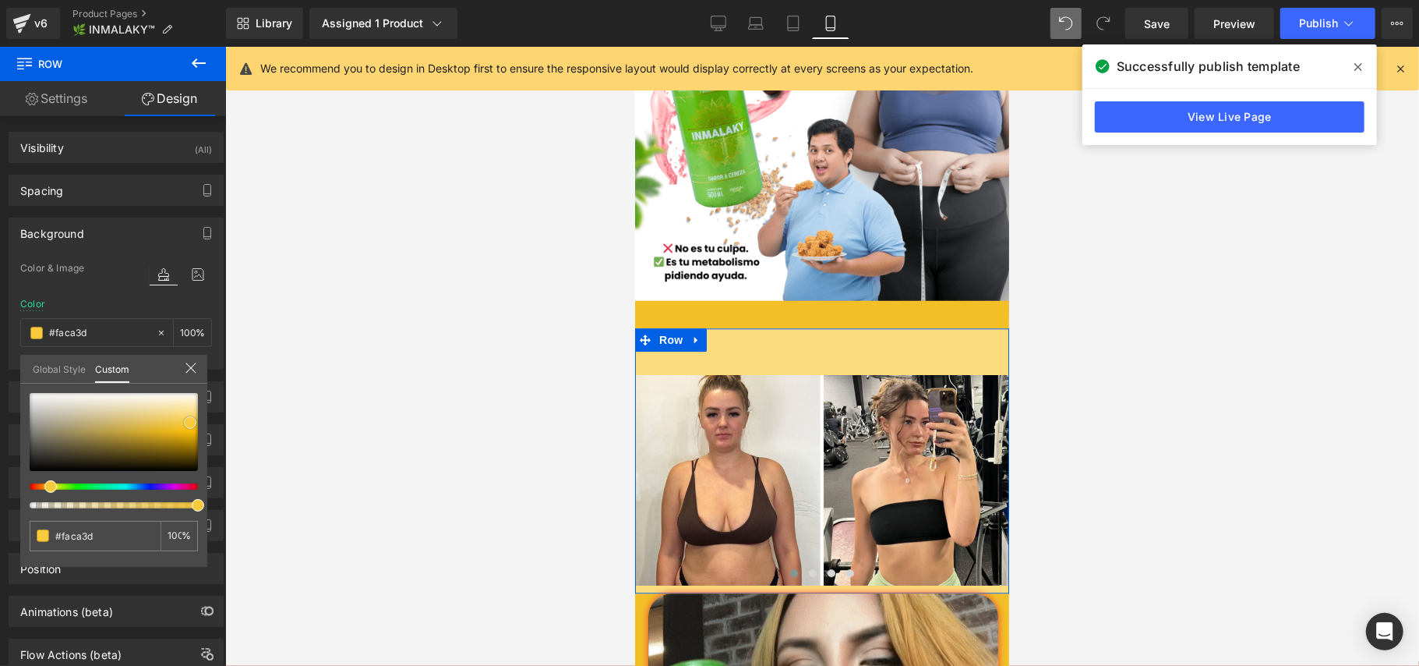
type input "#f9c833"
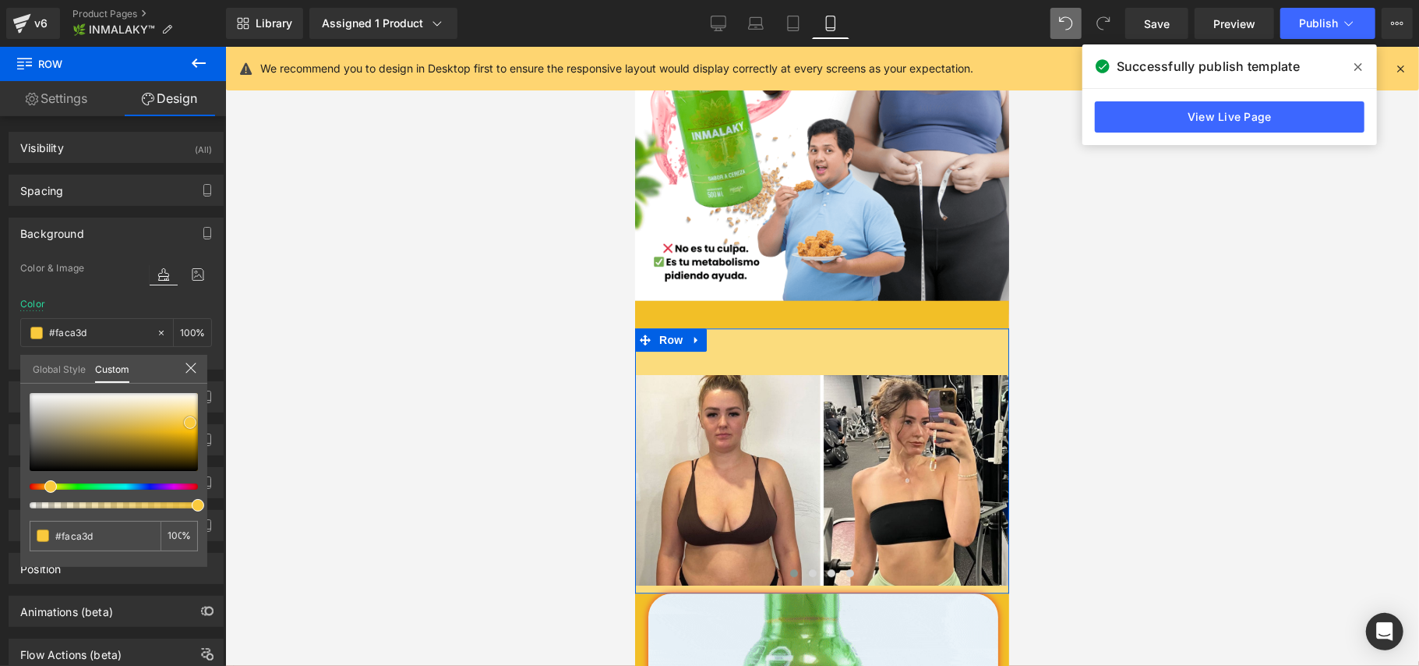
type input "#f9c833"
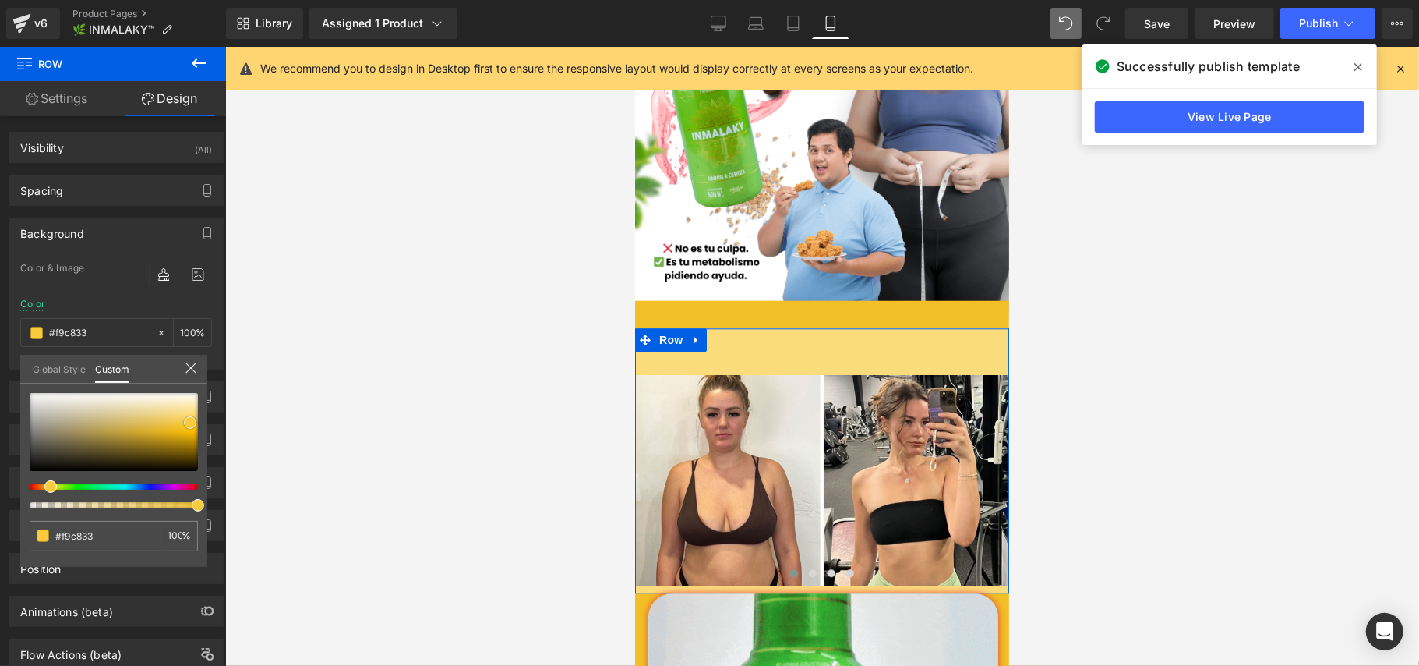
type input "#f8c62f"
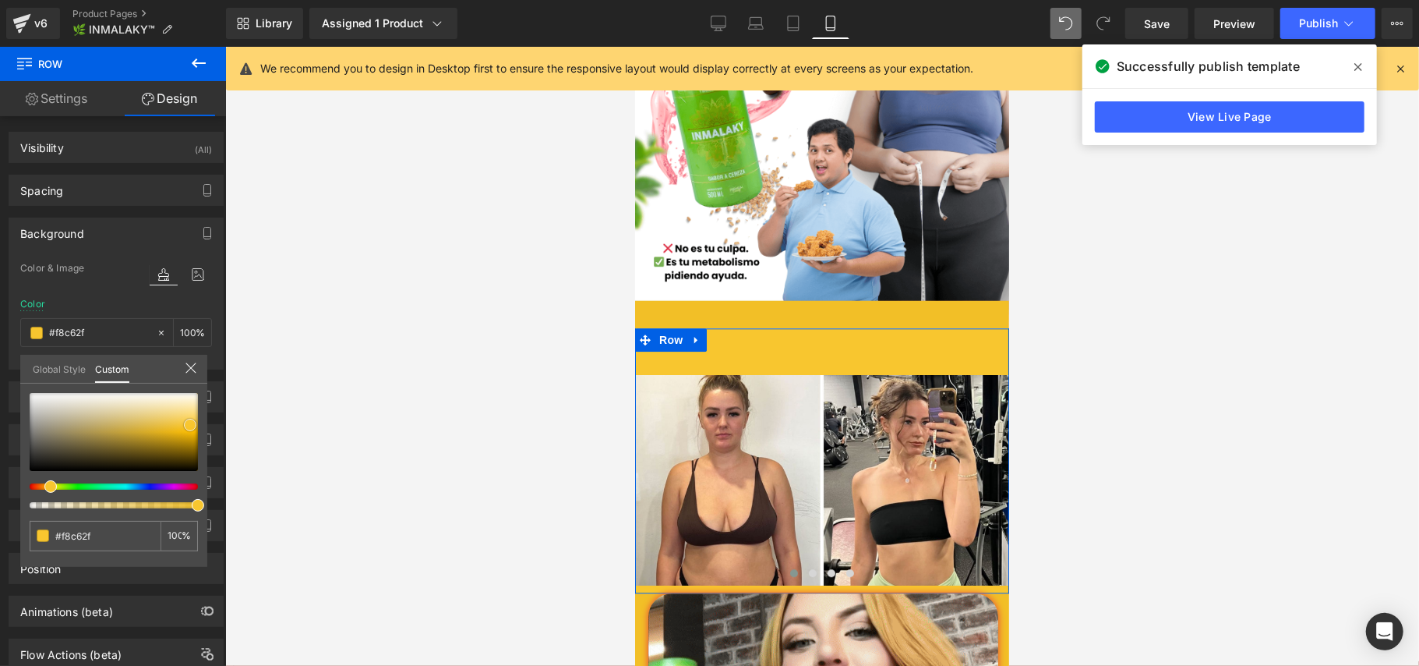
type input "#f7c01b"
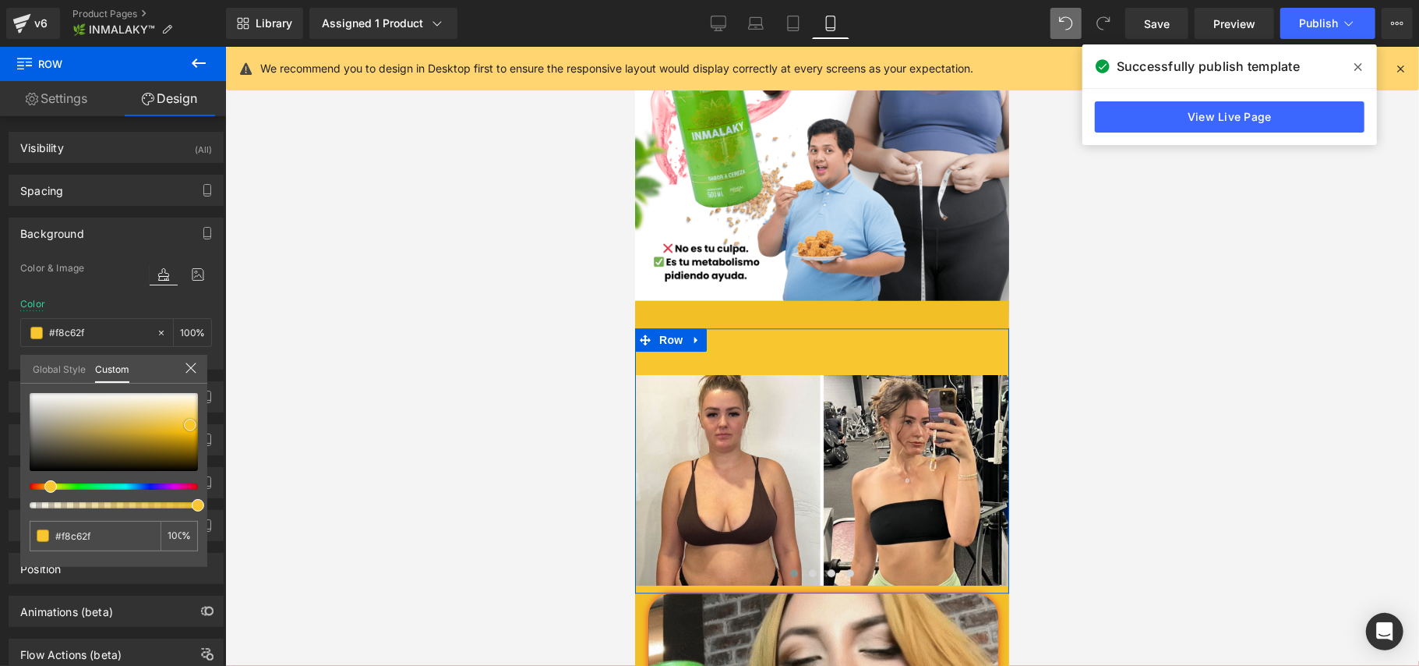
type input "#f7c01b"
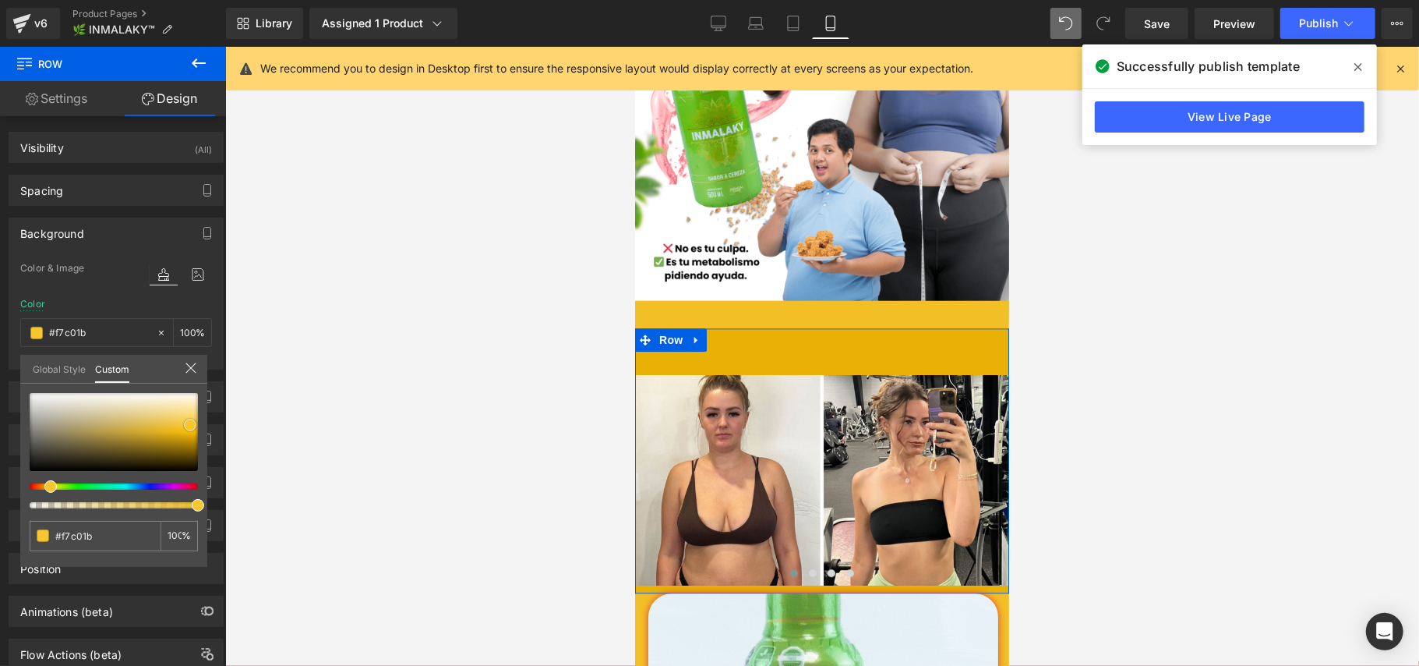
type input "#e9b005"
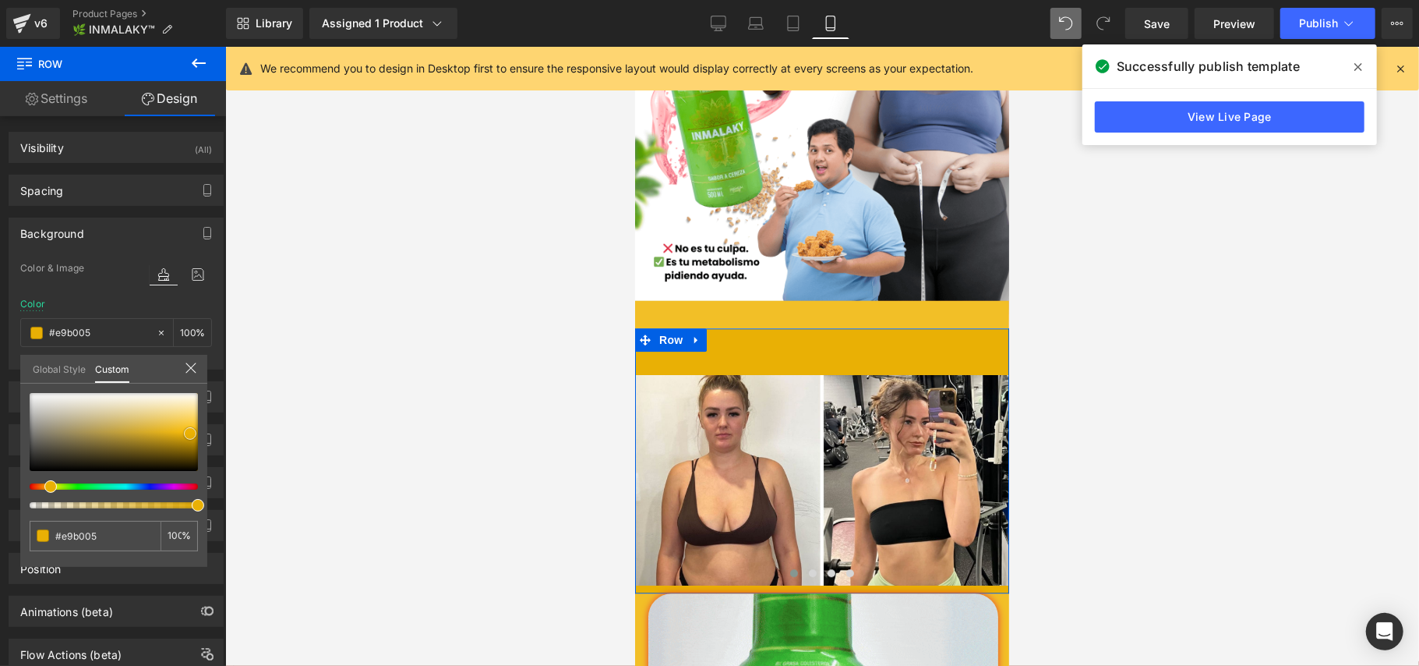
type input "#e5ad04"
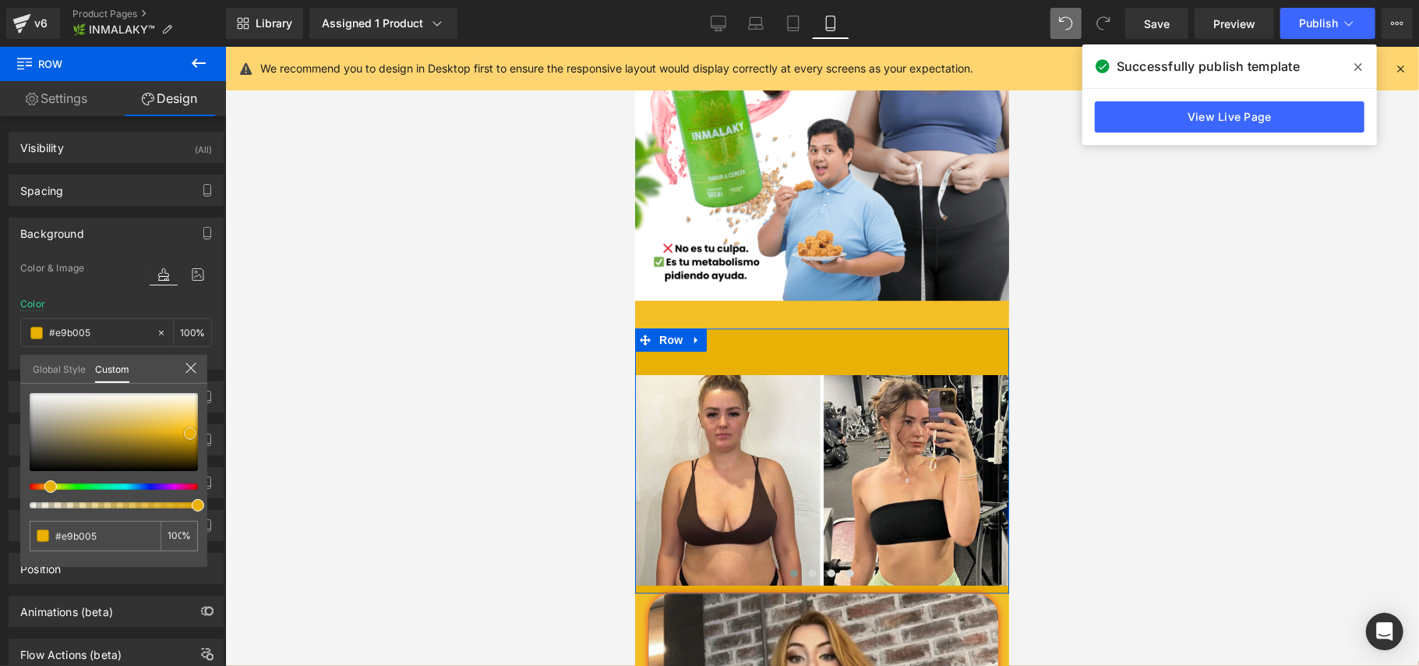
type input "#e5ad04"
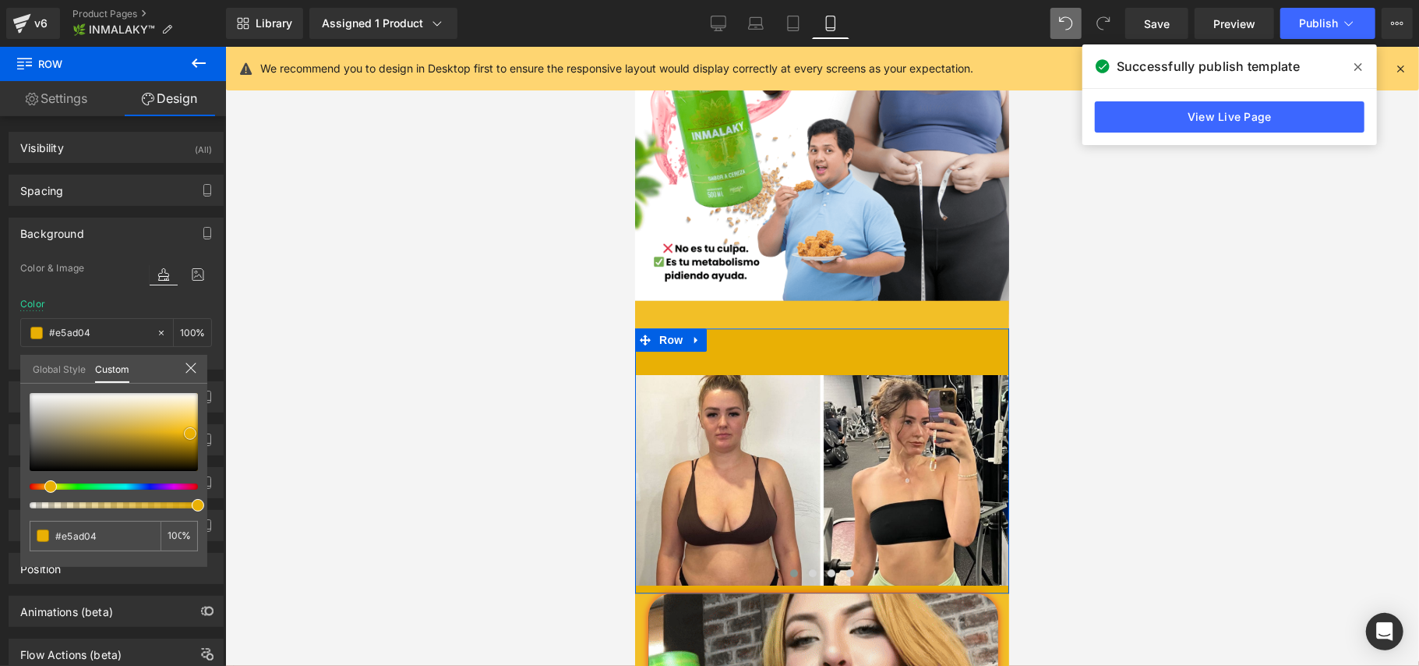
type input "#e0a904"
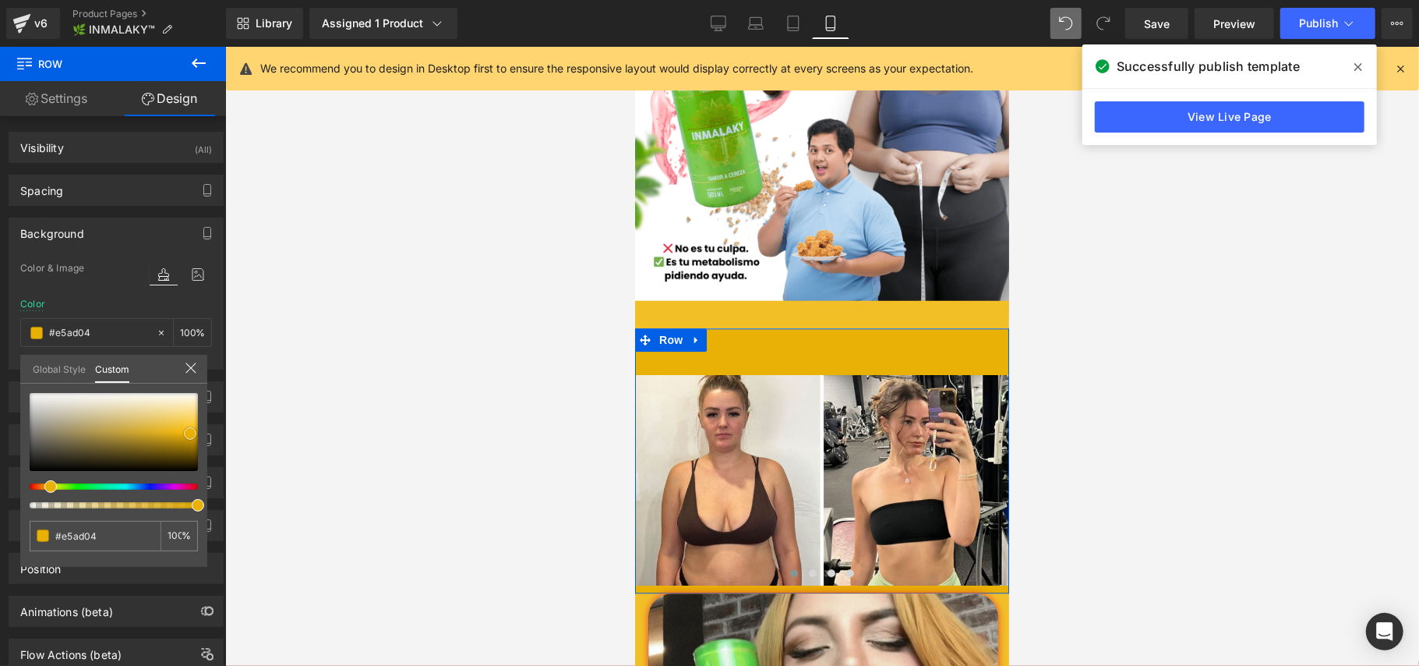
type input "#e0a904"
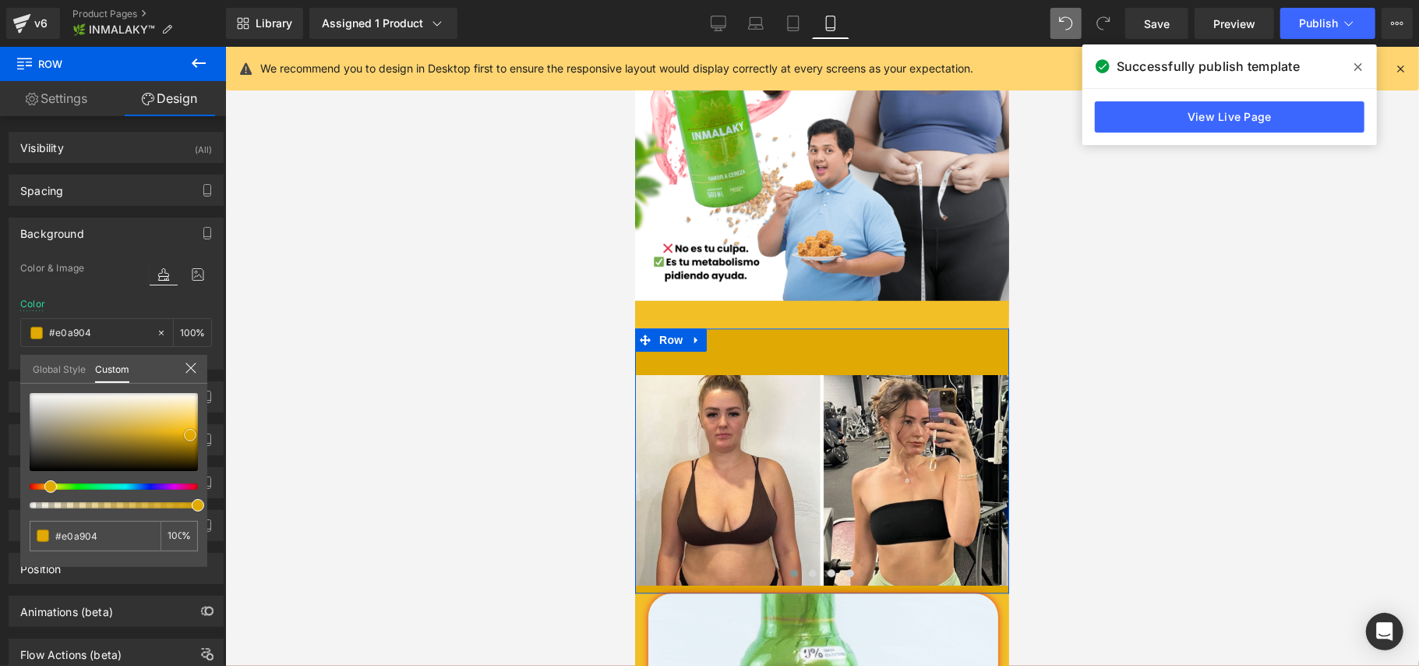
type input "#e5ad04"
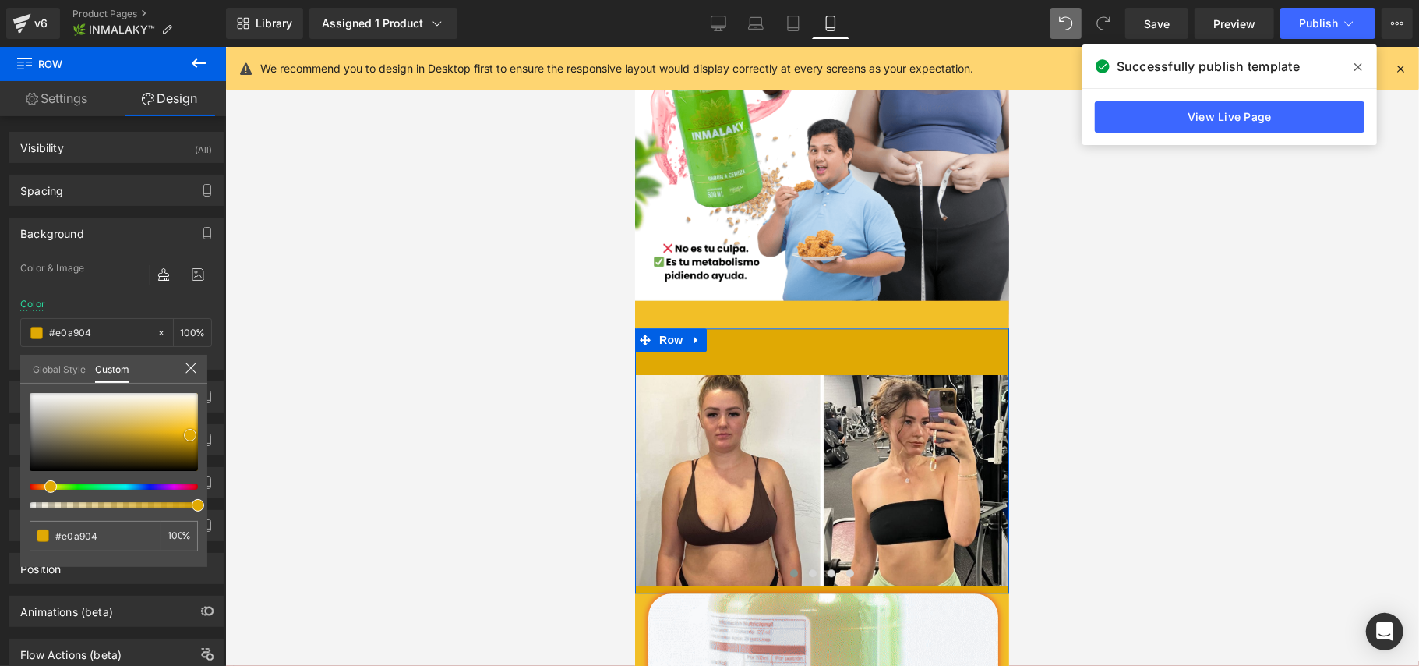
type input "#e5ad04"
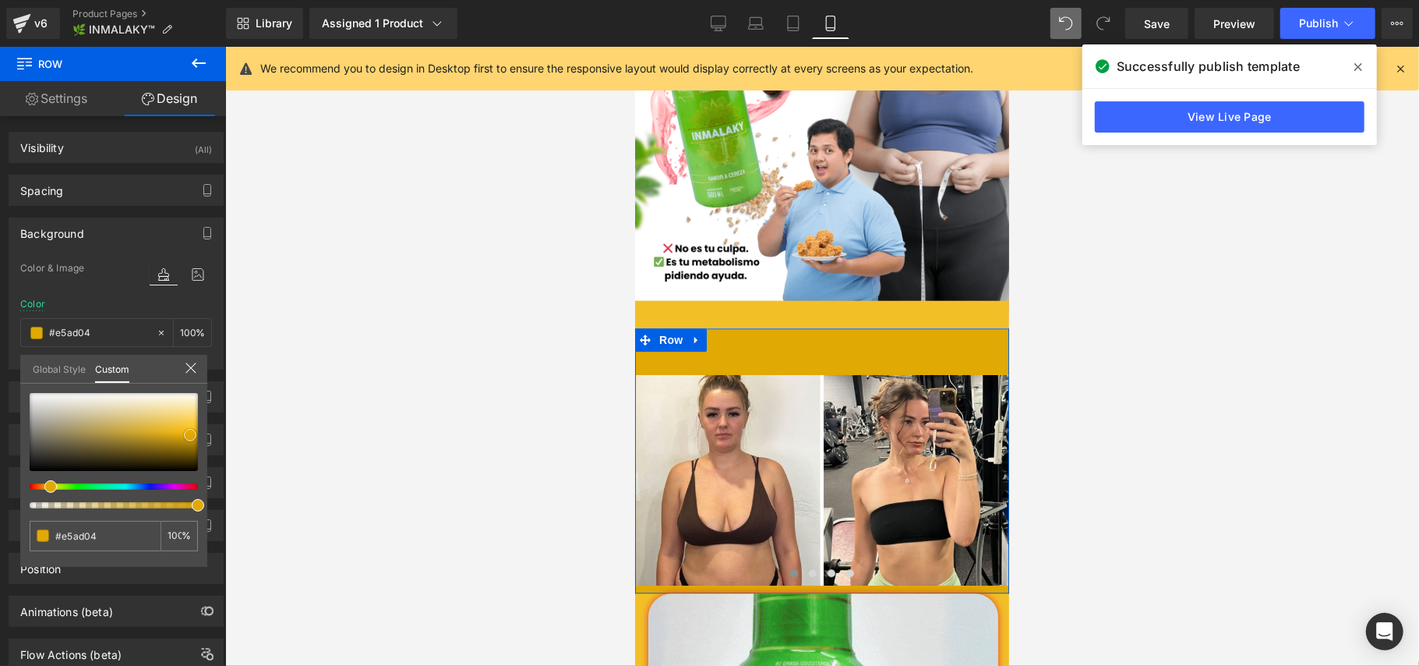
type input "#eab104"
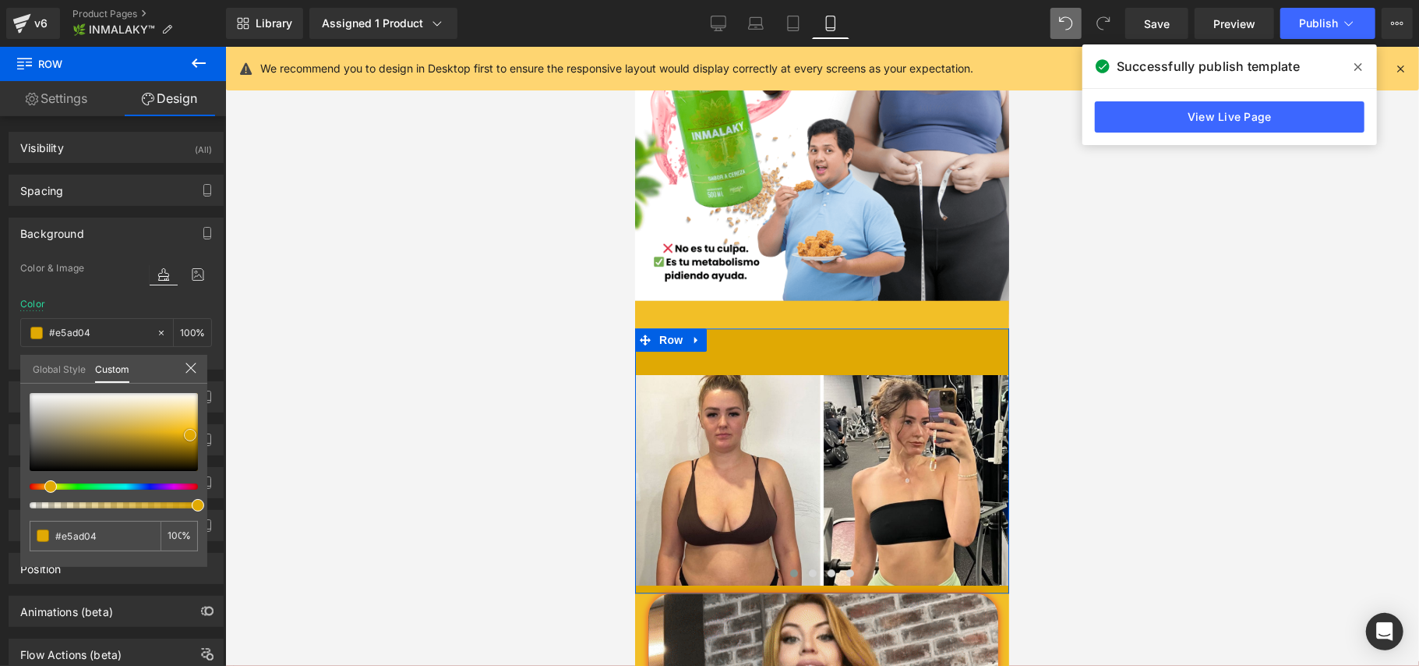
type input "#eab104"
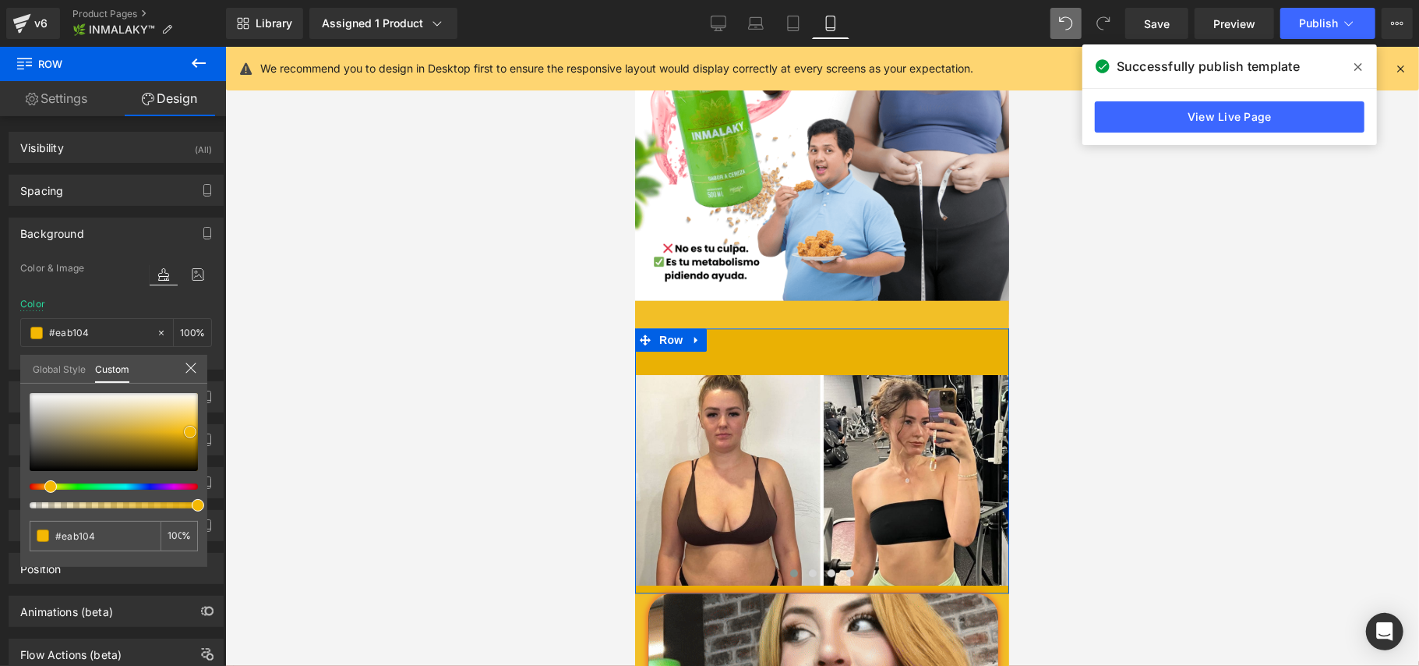
type input "#e9b005"
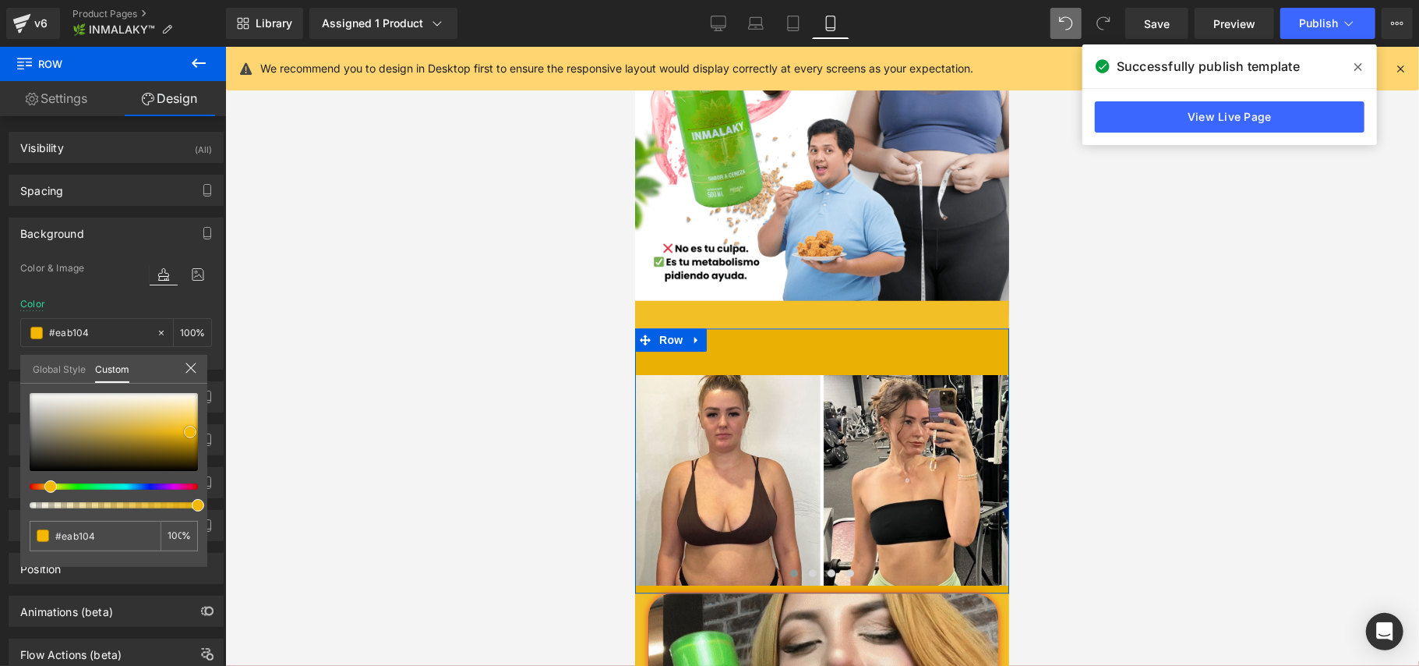
type input "#e9b005"
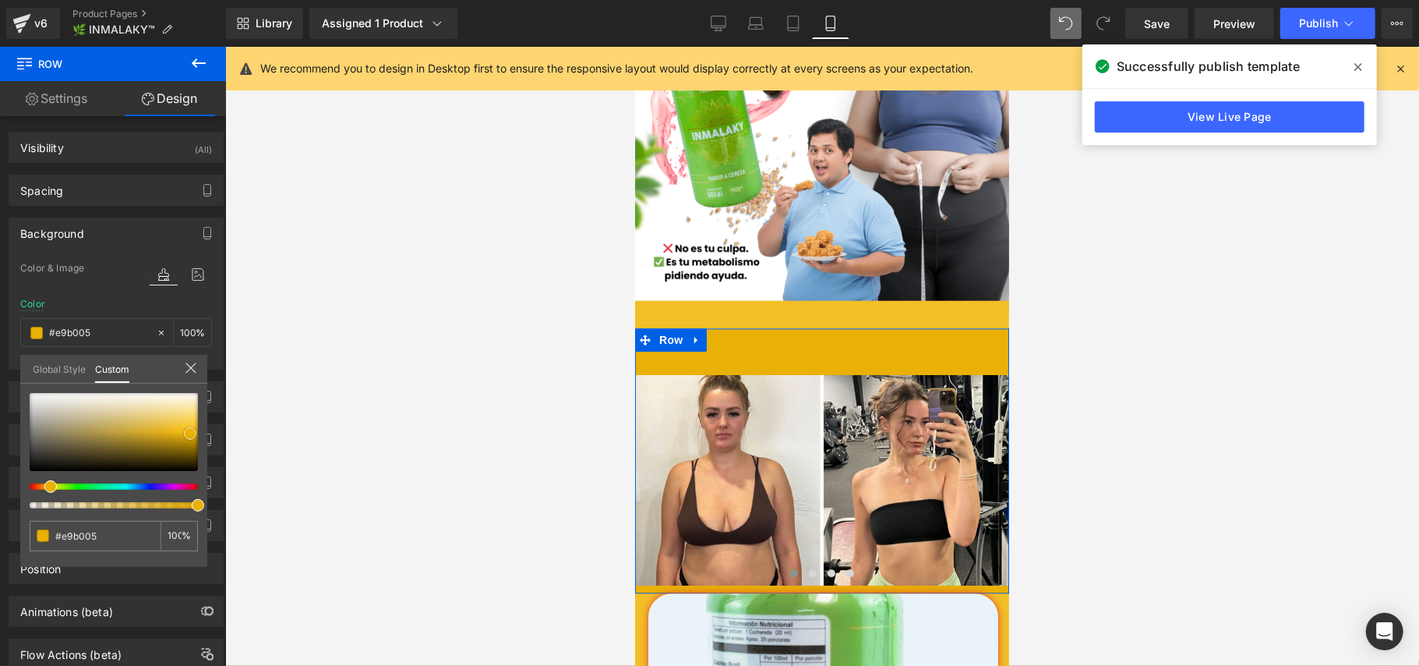
type input "#e0a904"
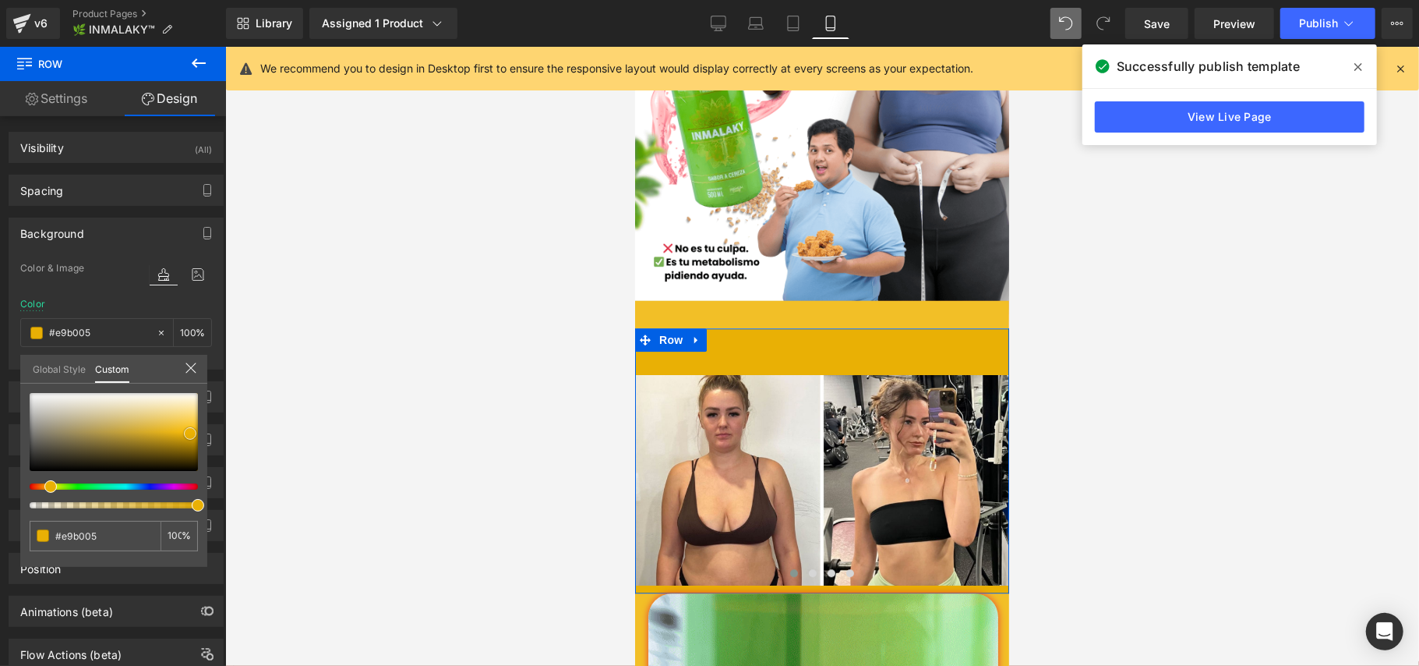
type input "#e0a904"
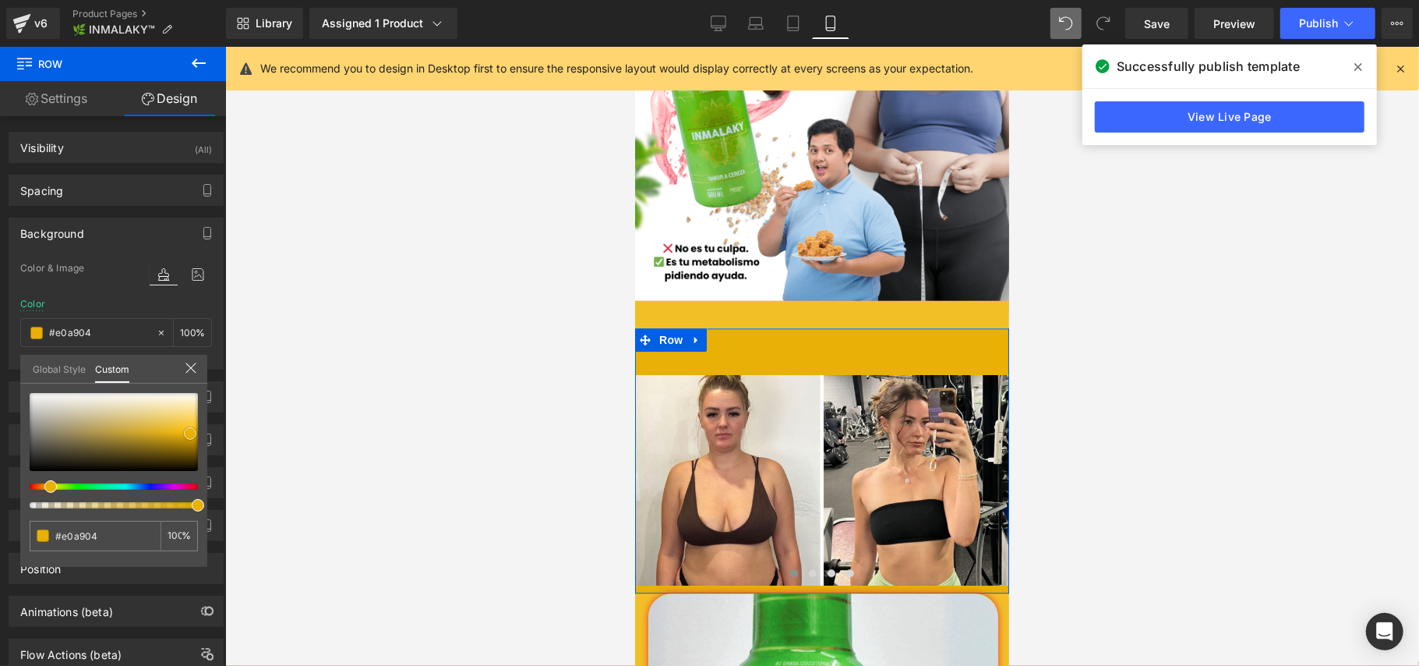
type input "#a97f04"
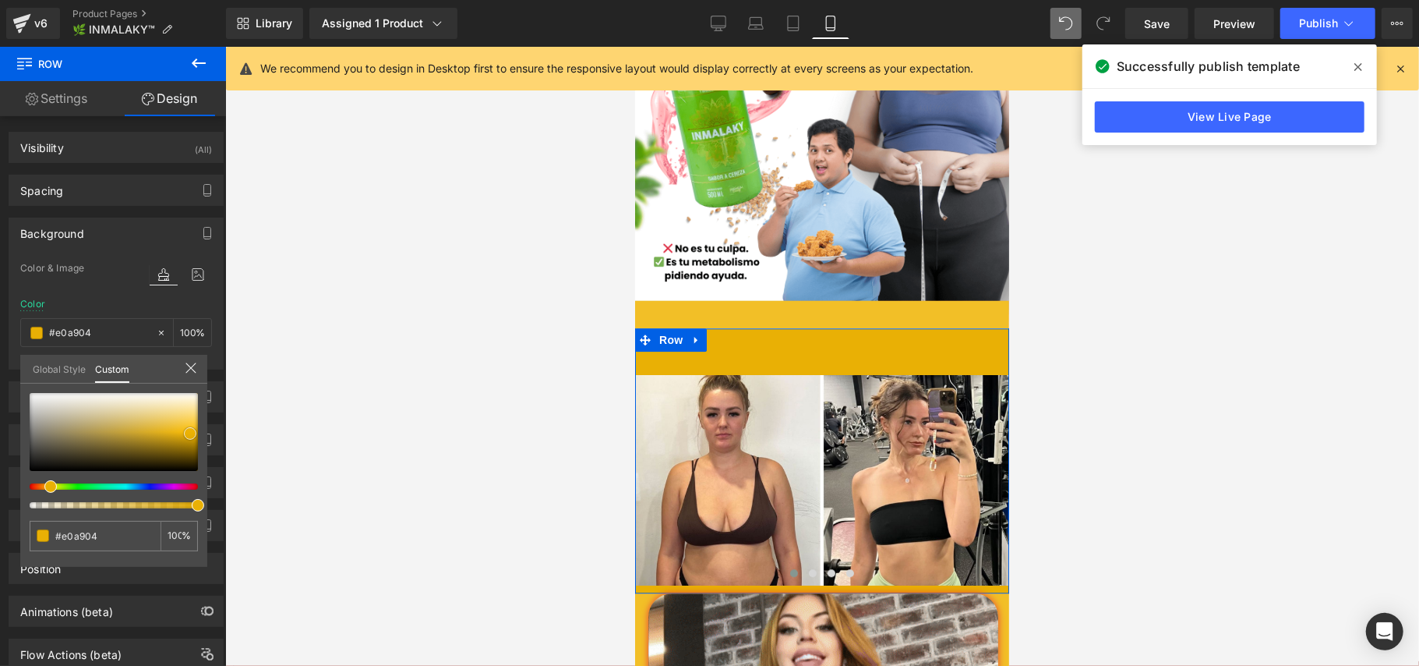
type input "#a97f04"
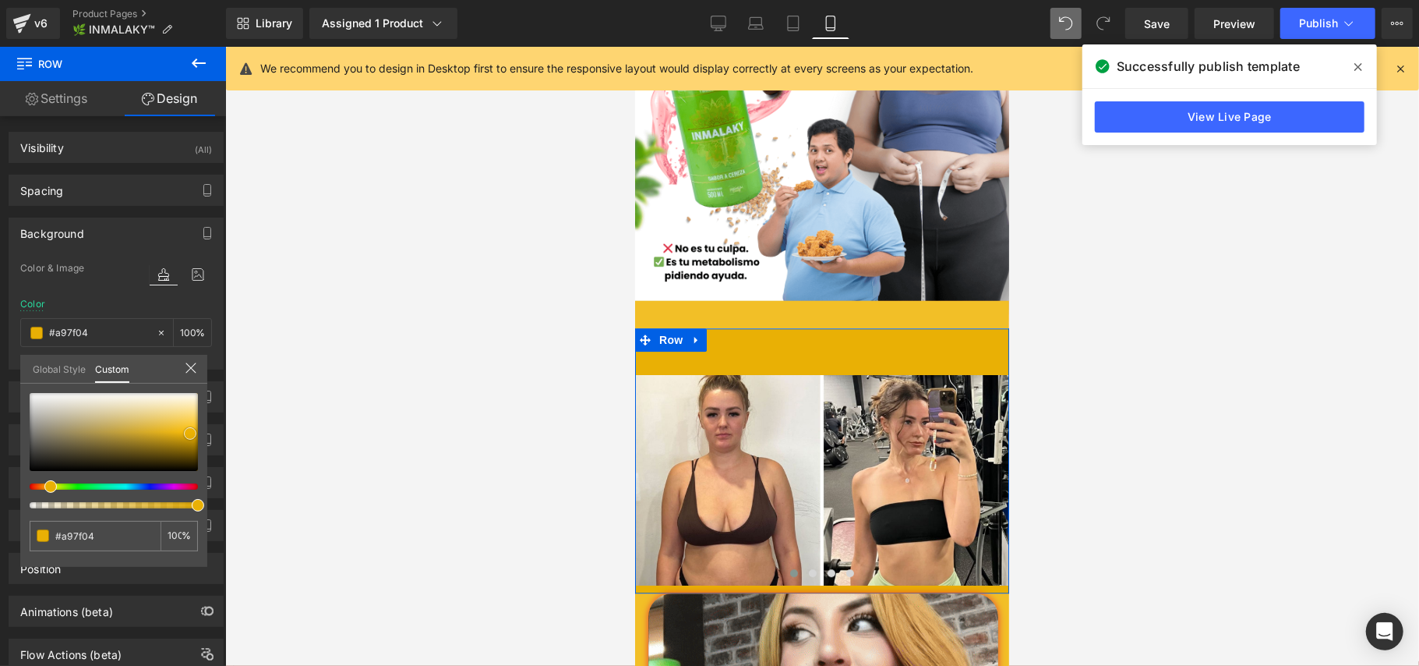
type input "#594301"
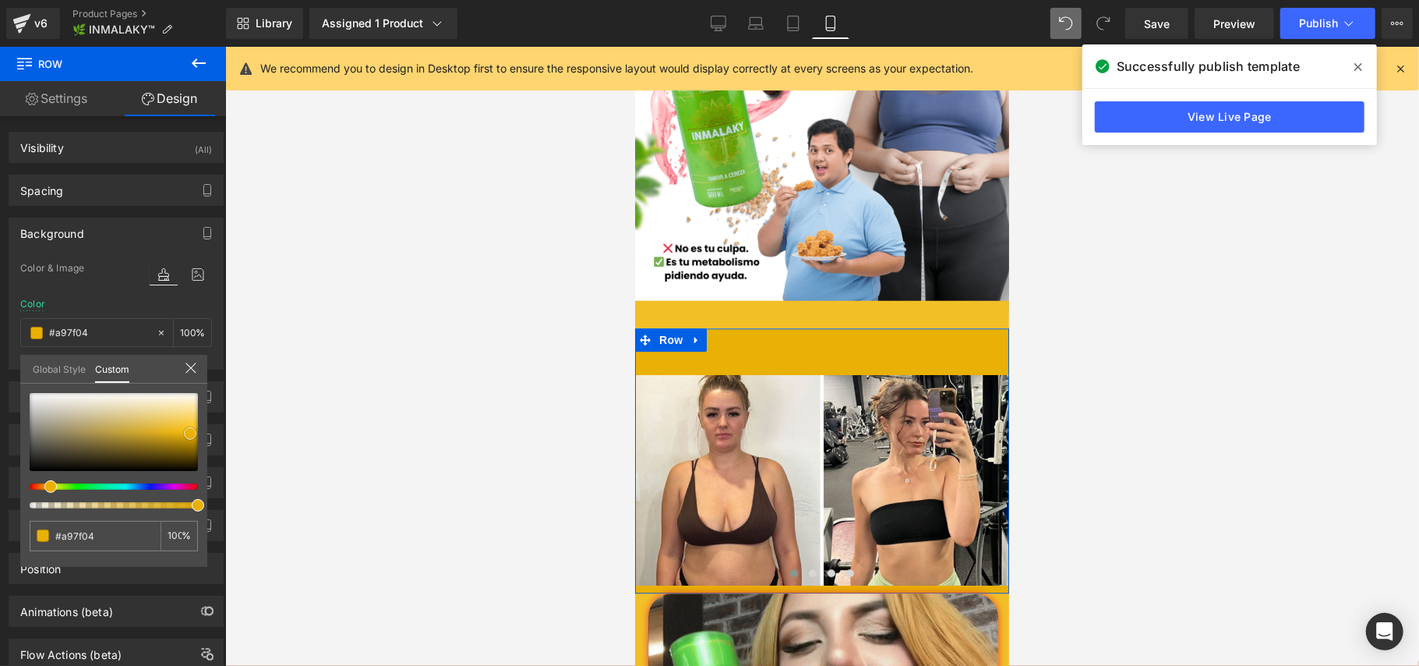
type input "#594301"
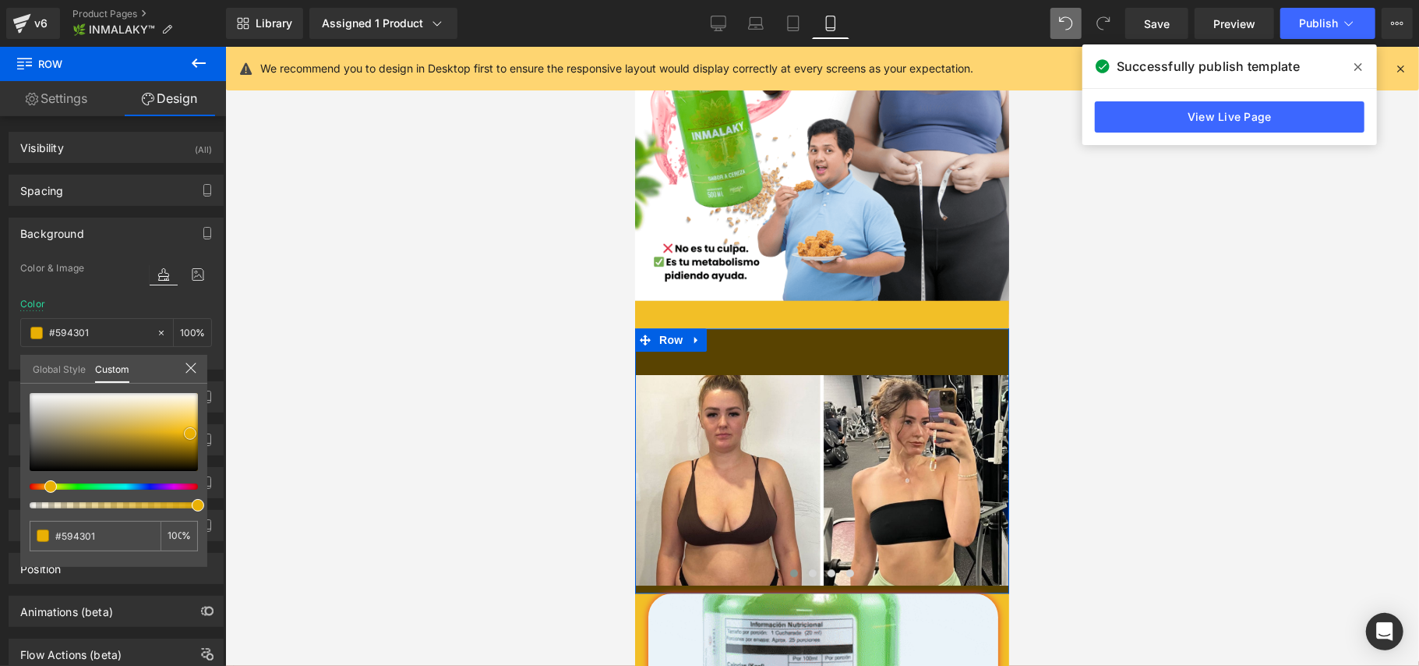
type input "#231a00"
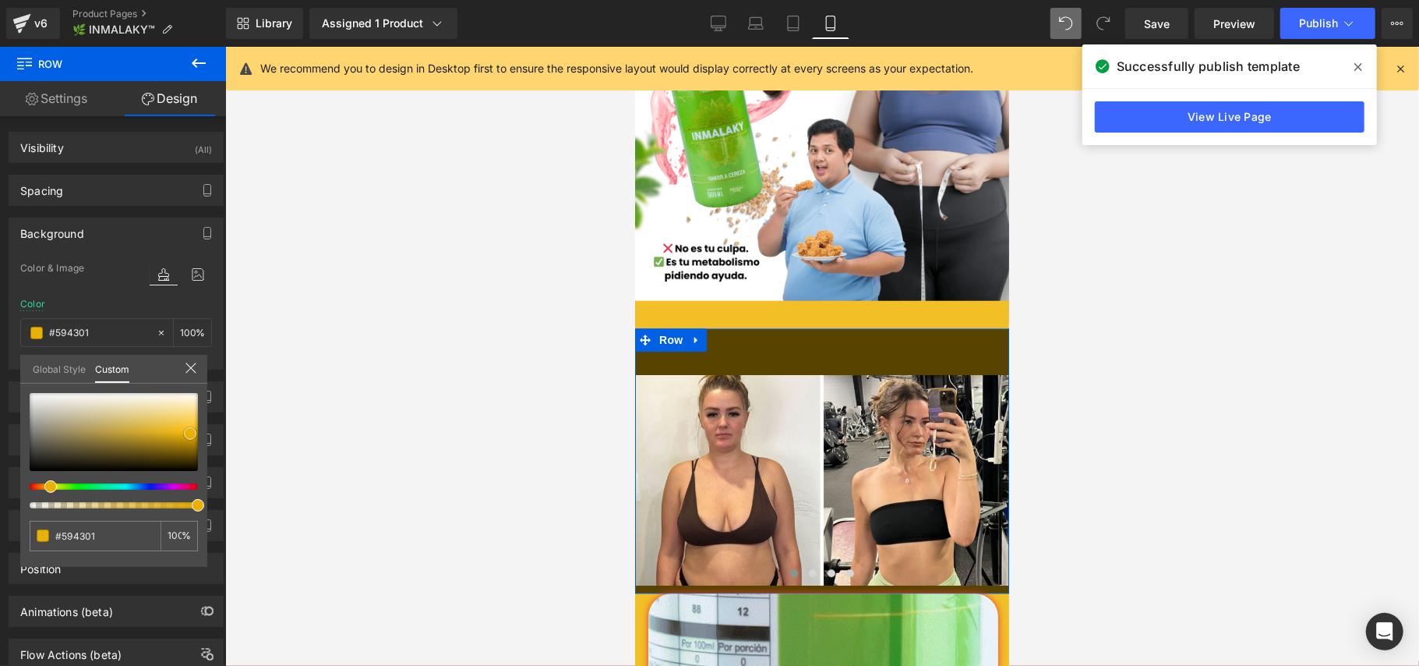
type input "#231a00"
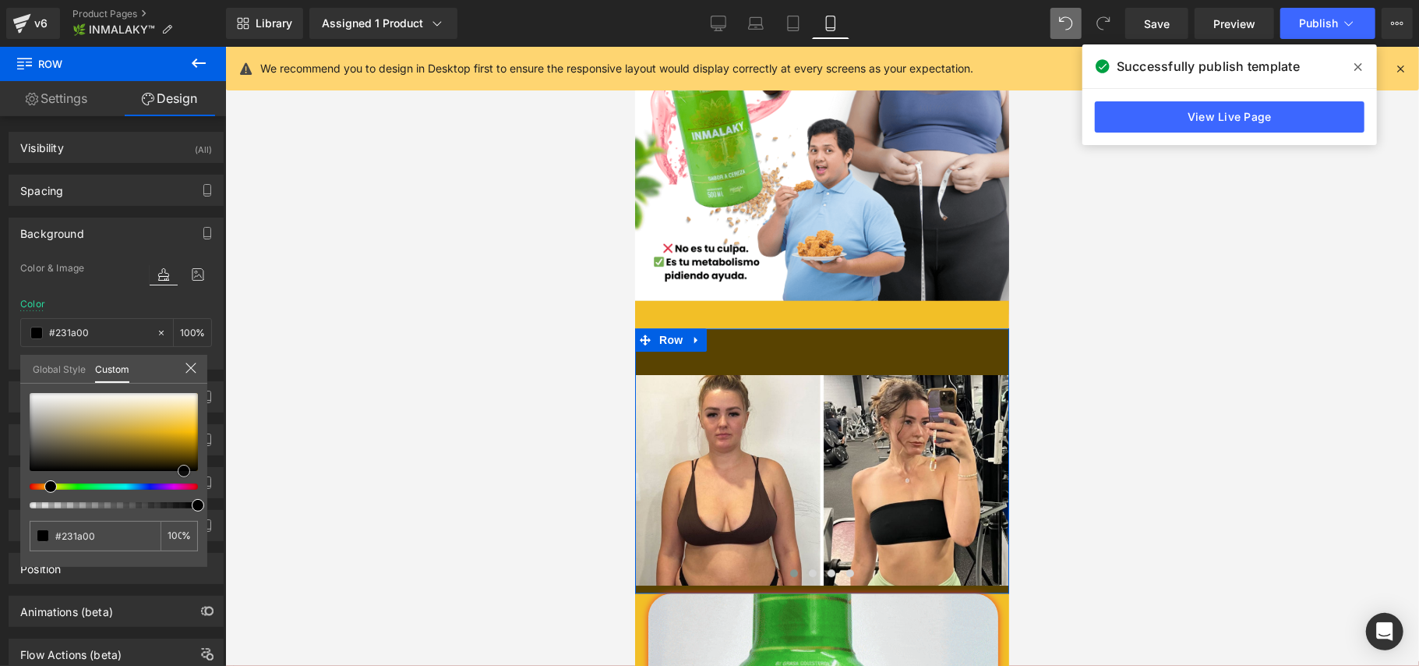
type input "#000000"
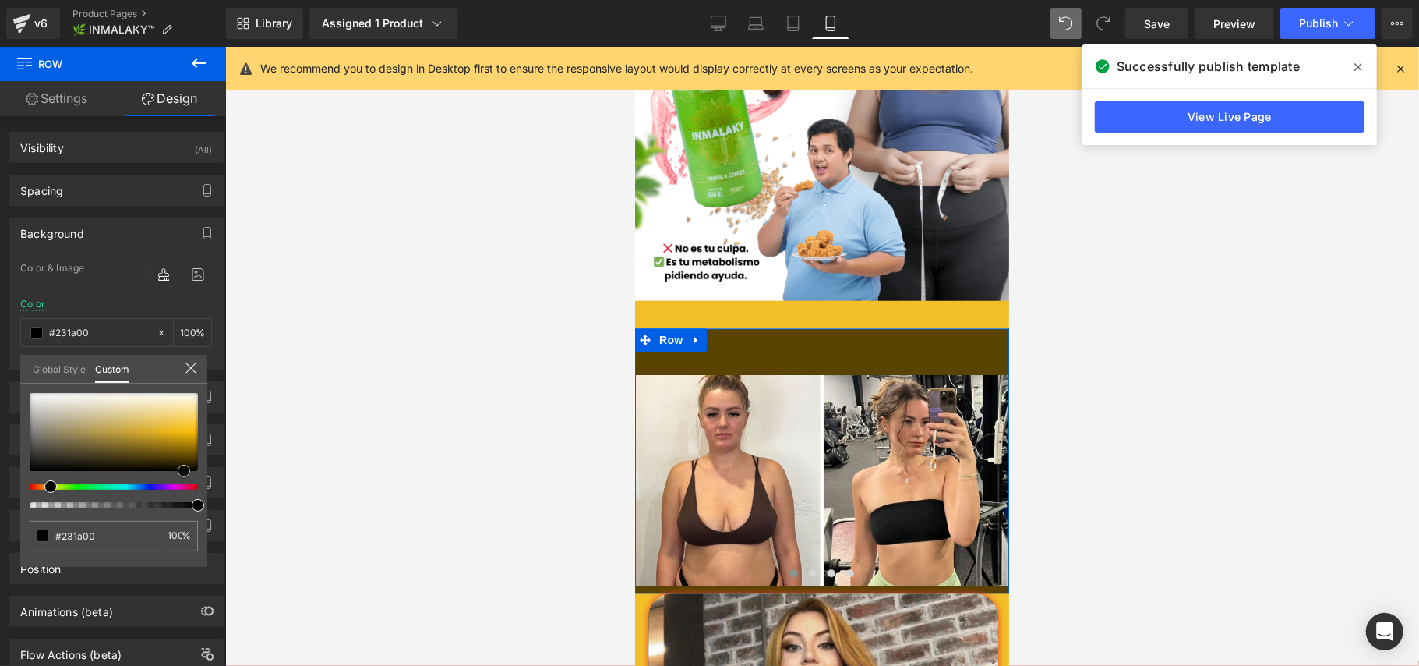
type input "#000000"
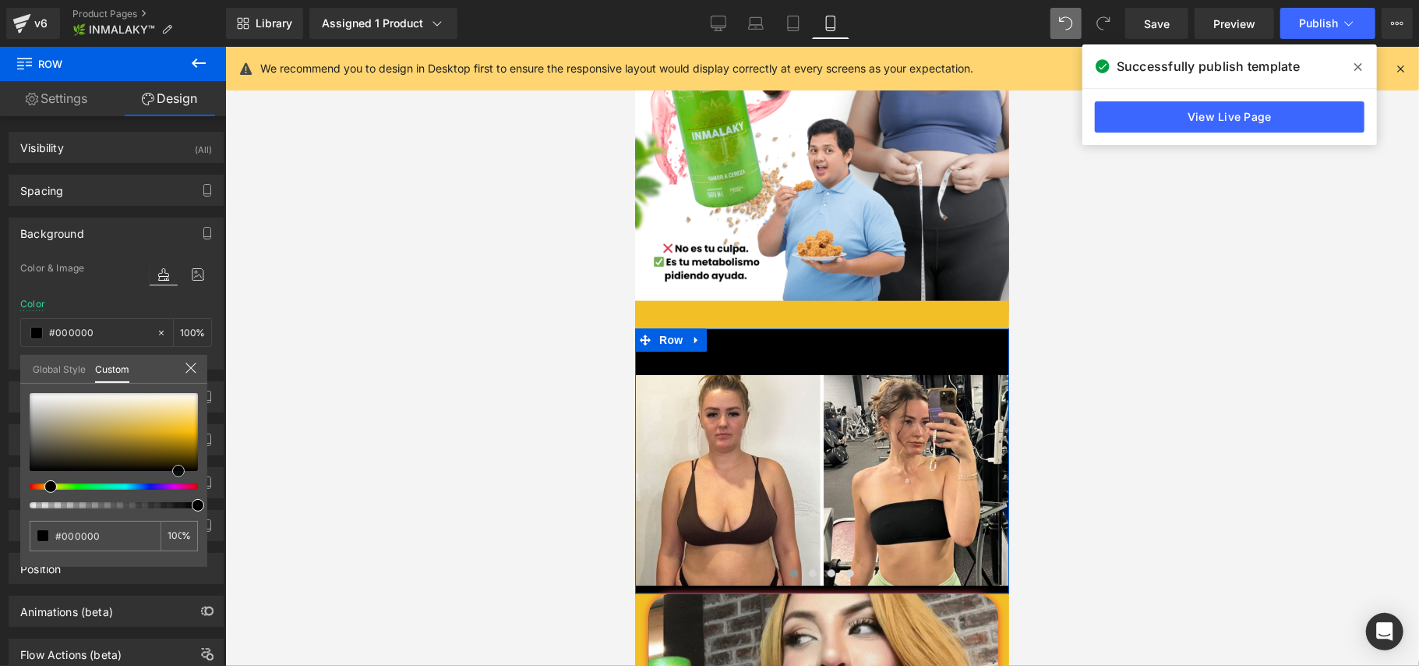
type input "#050300"
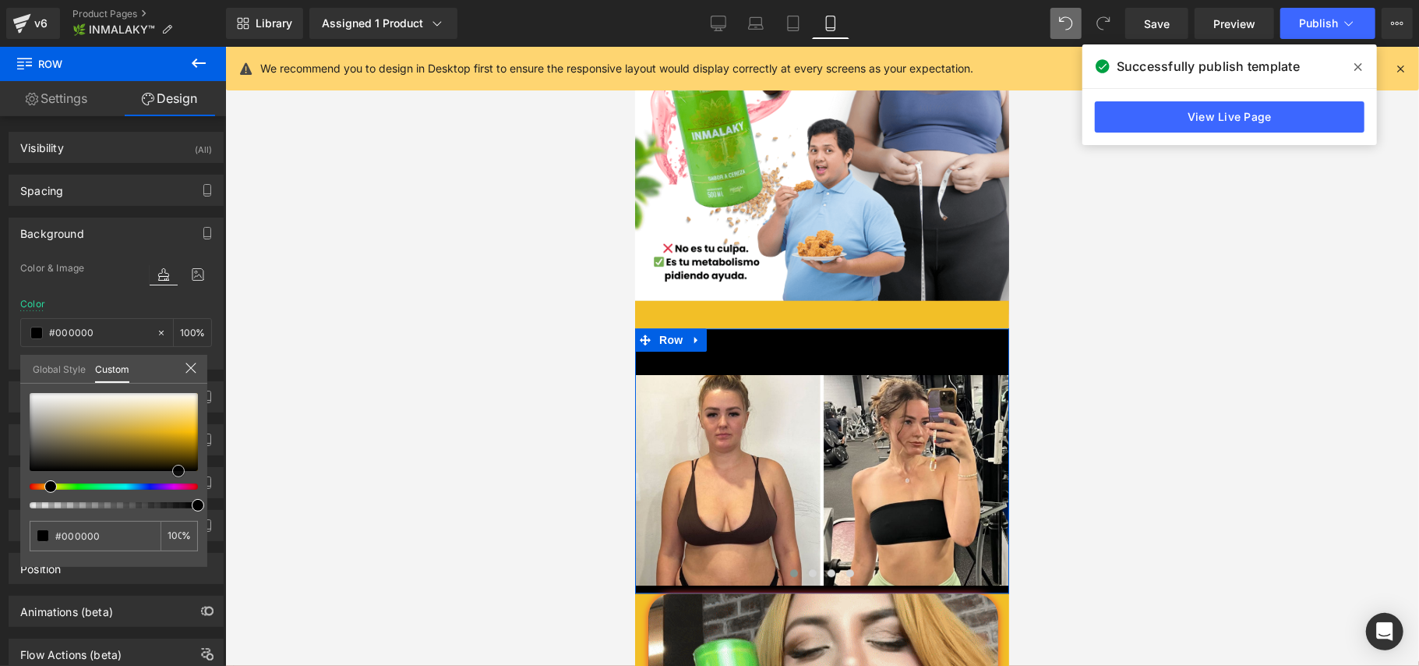
type input "#050300"
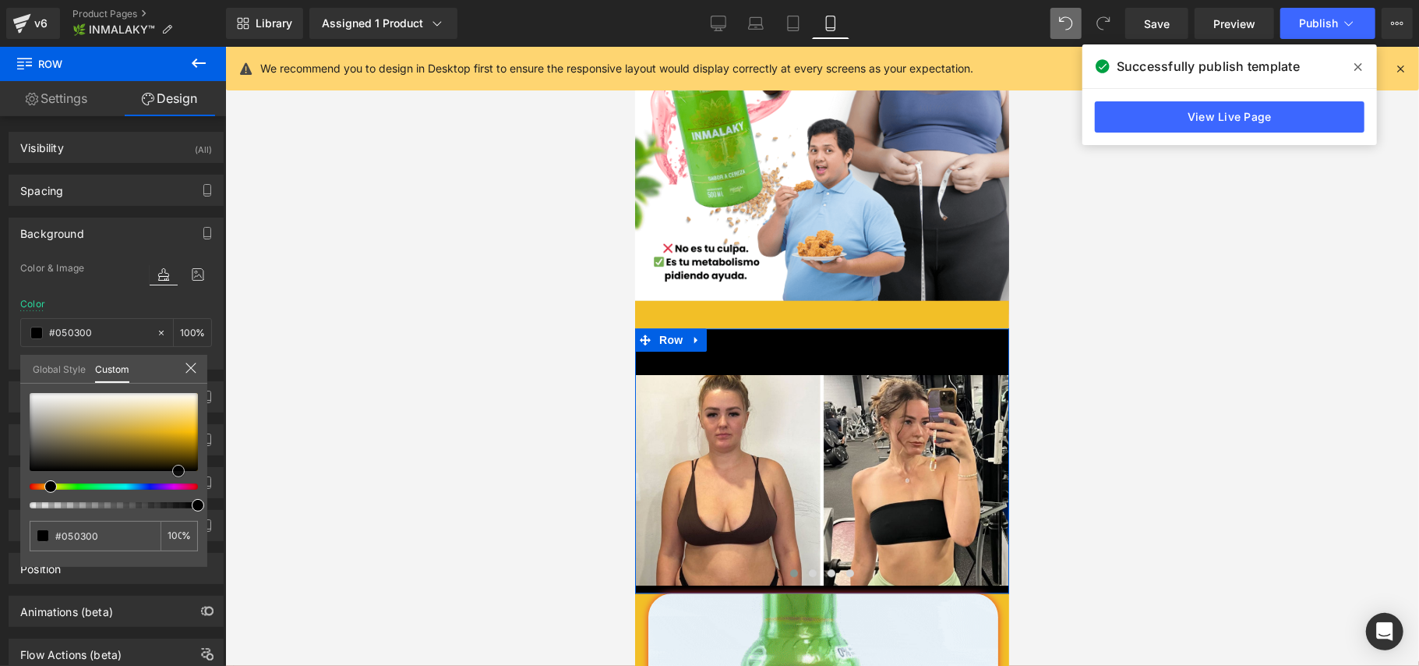
type input "#553506"
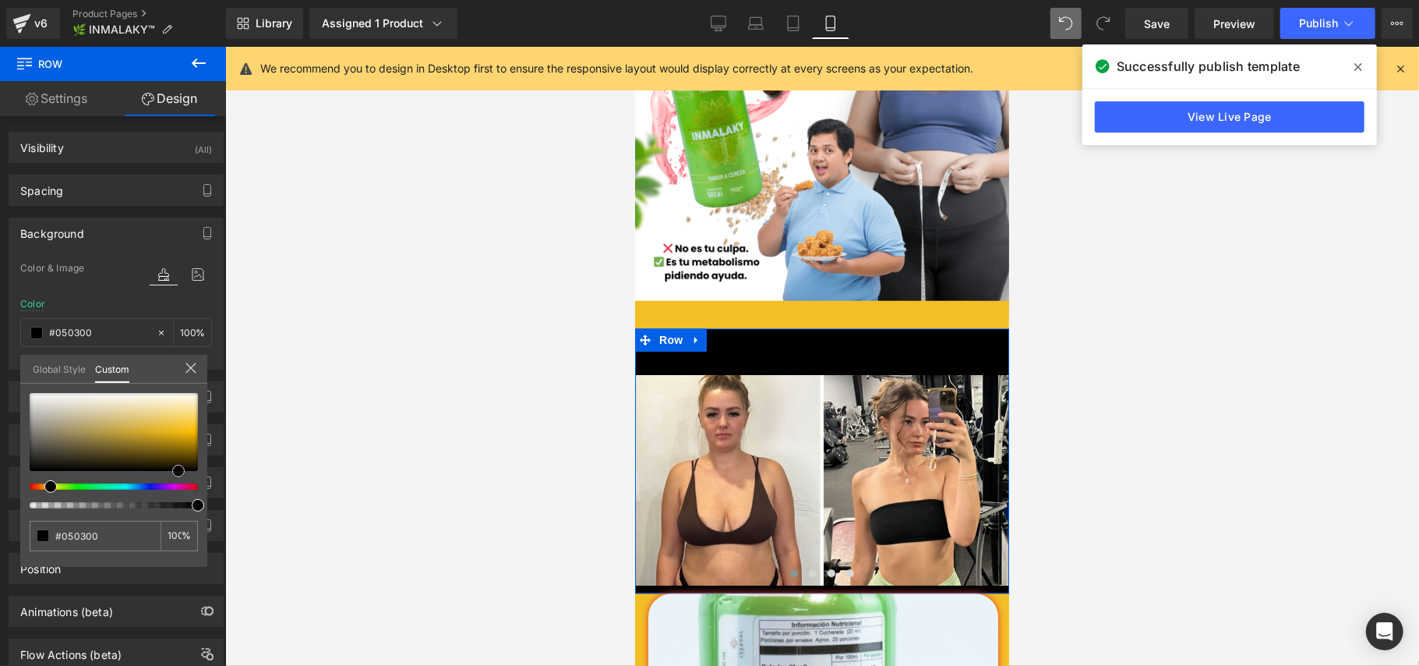
type input "#553506"
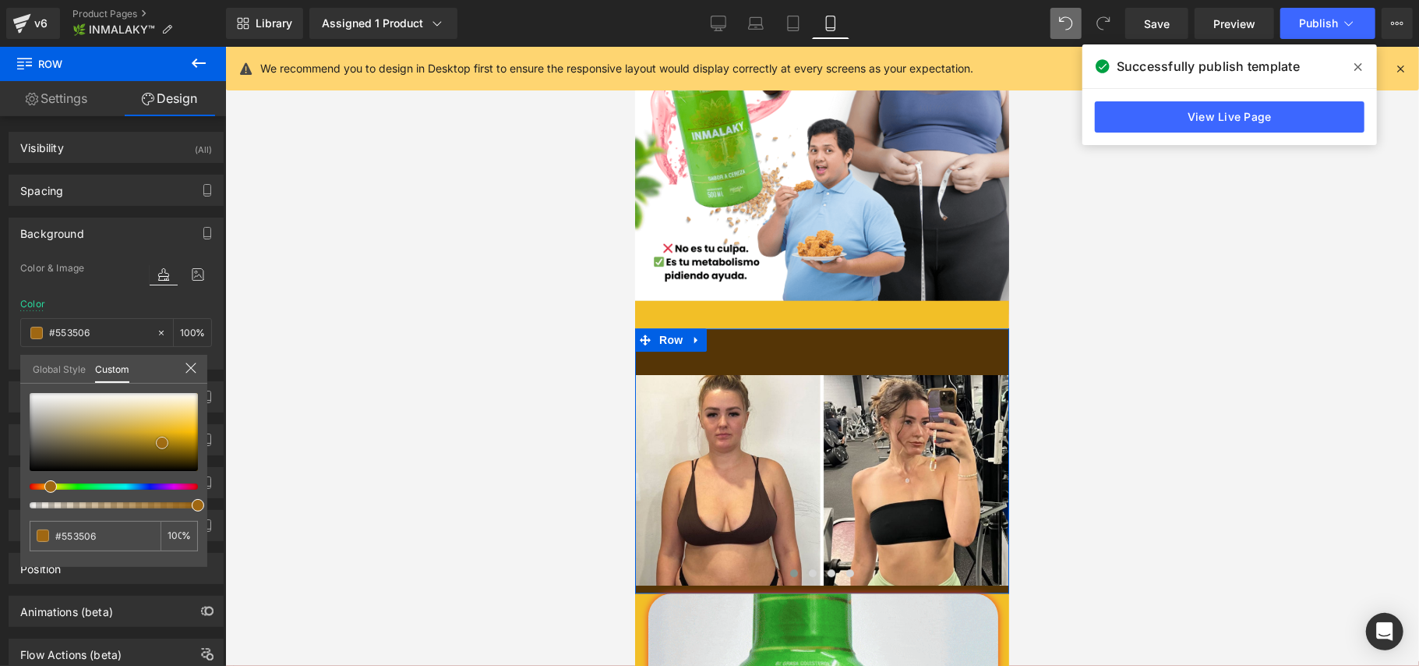
type input "#7c500d"
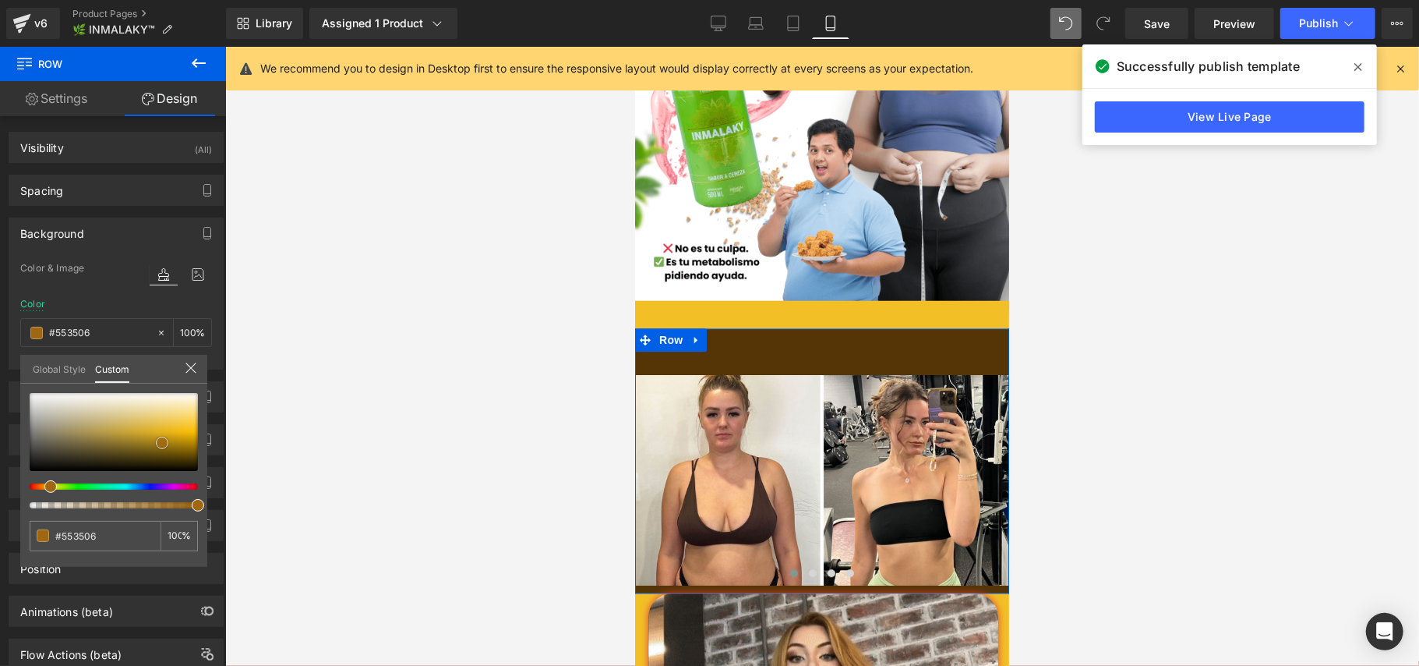
type input "#7c500d"
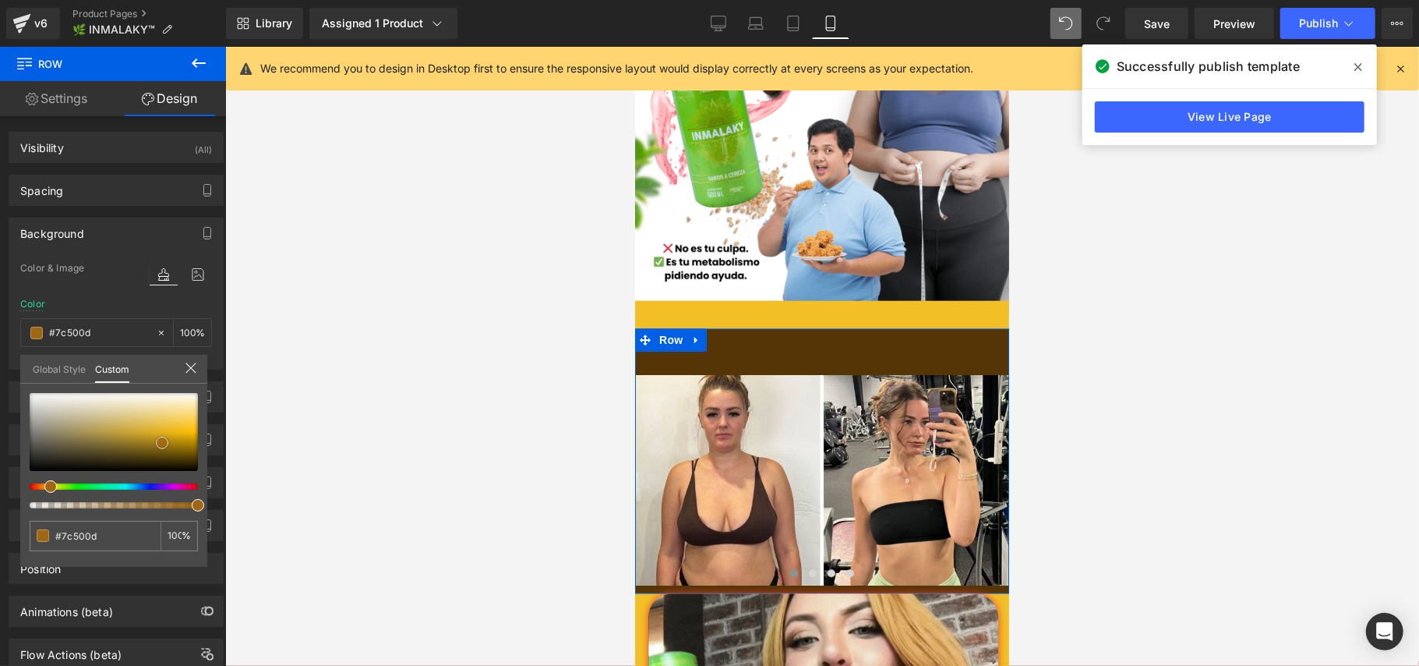
type input "#9f6712"
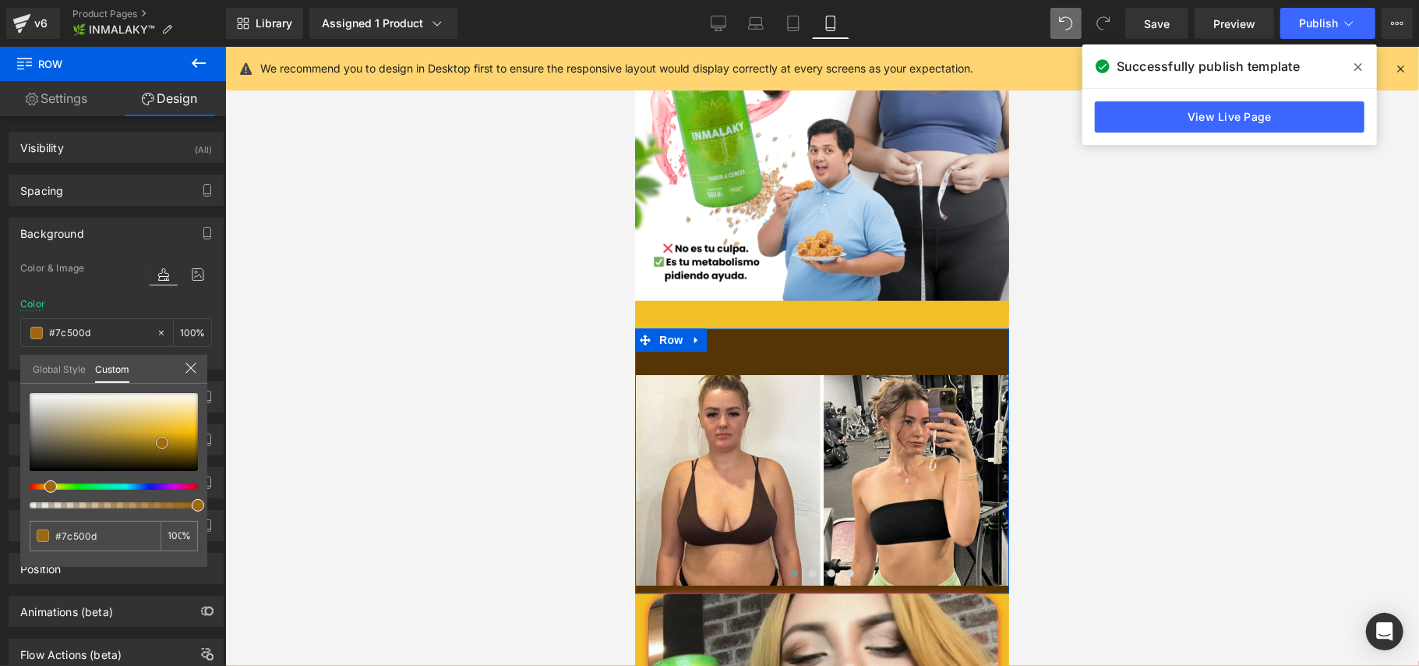
type input "#9f6712"
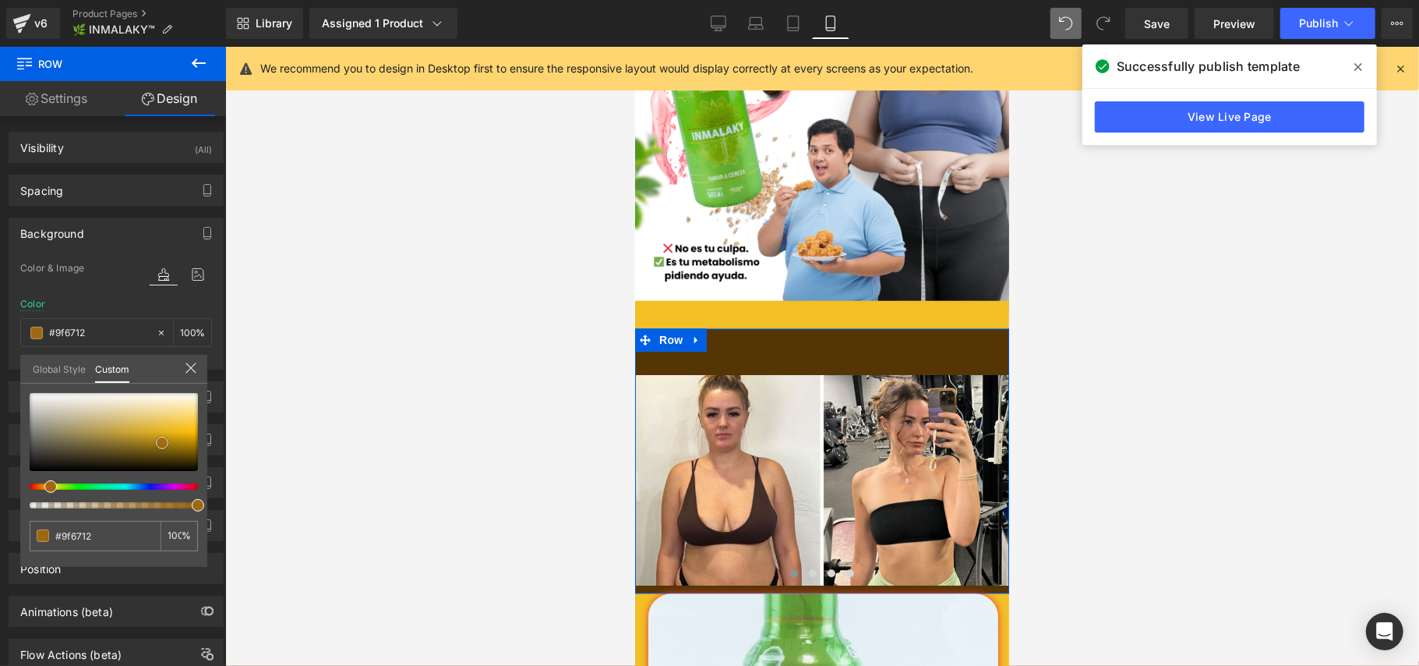
type input "#ab6f16"
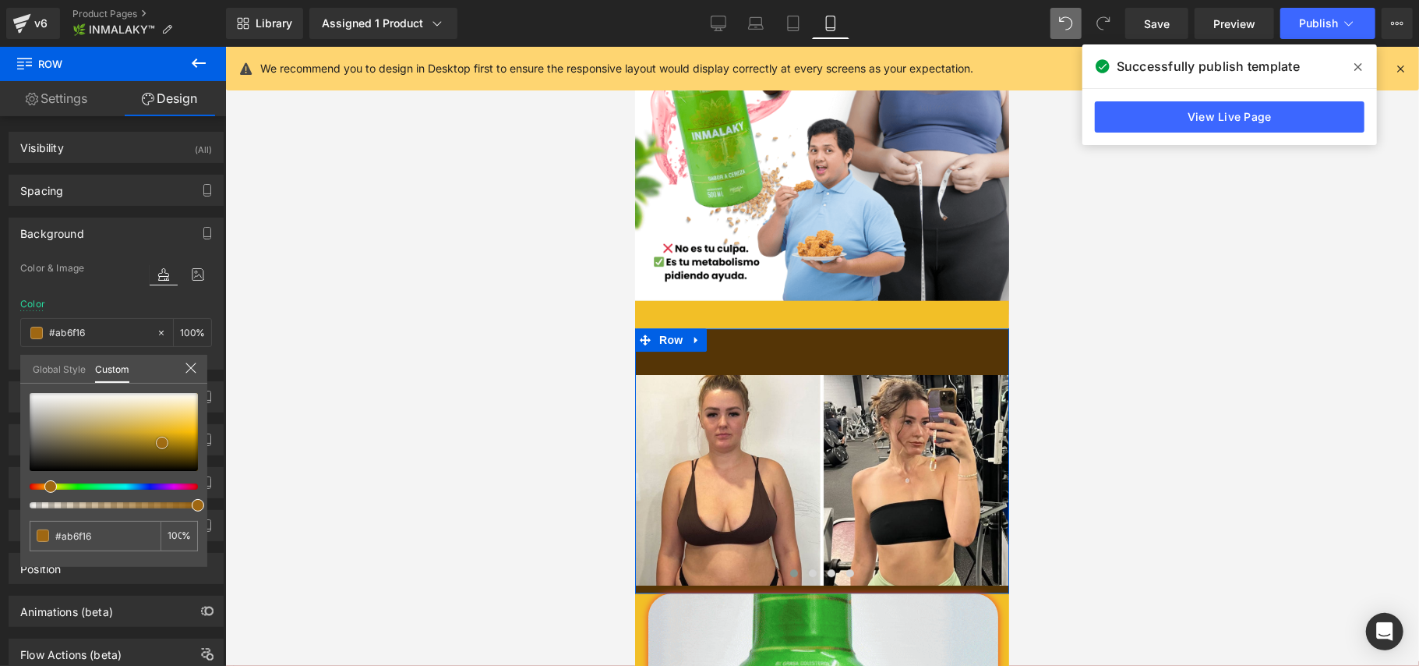
type input "#b5781b"
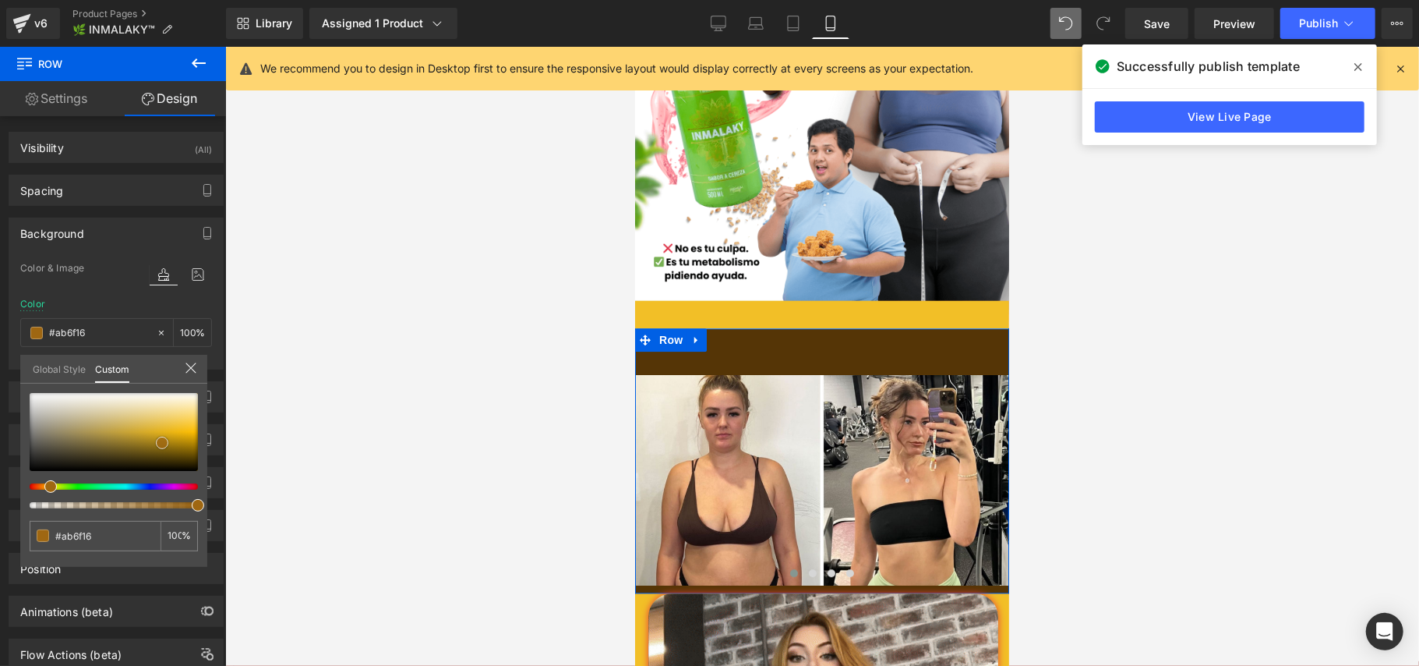
type input "#b5781b"
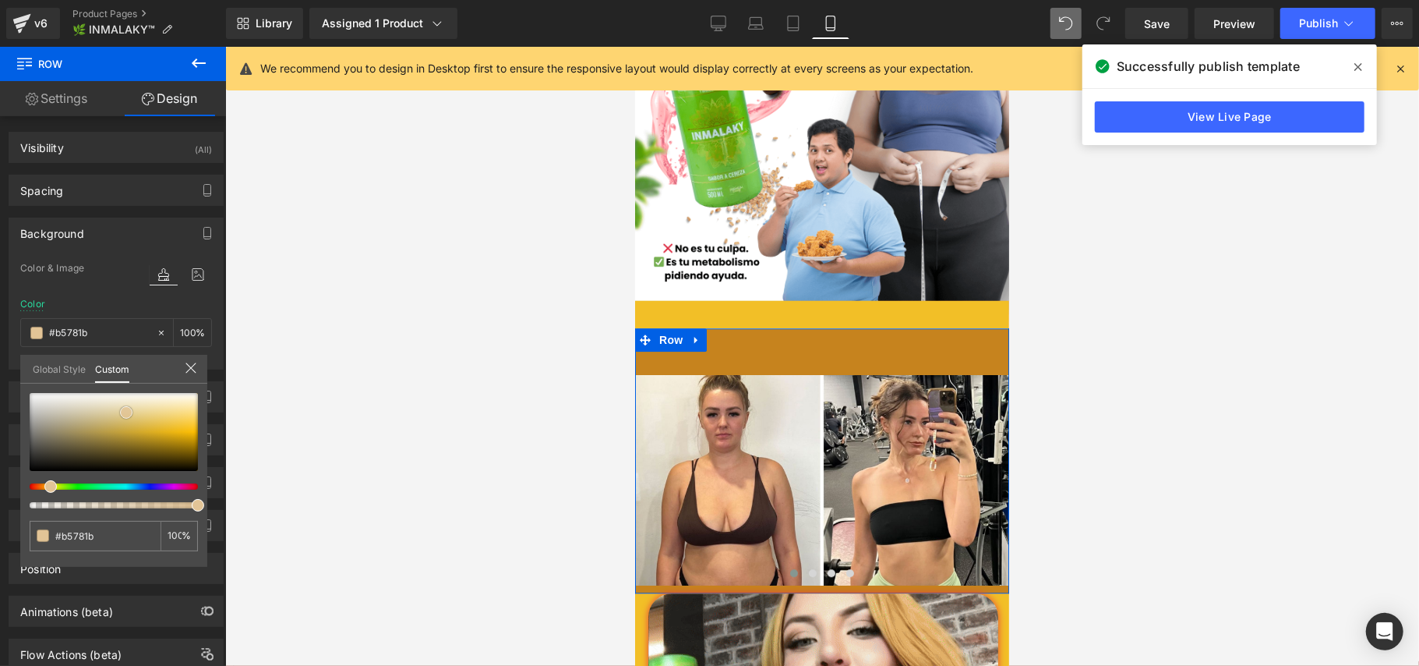
type input "#c6831e"
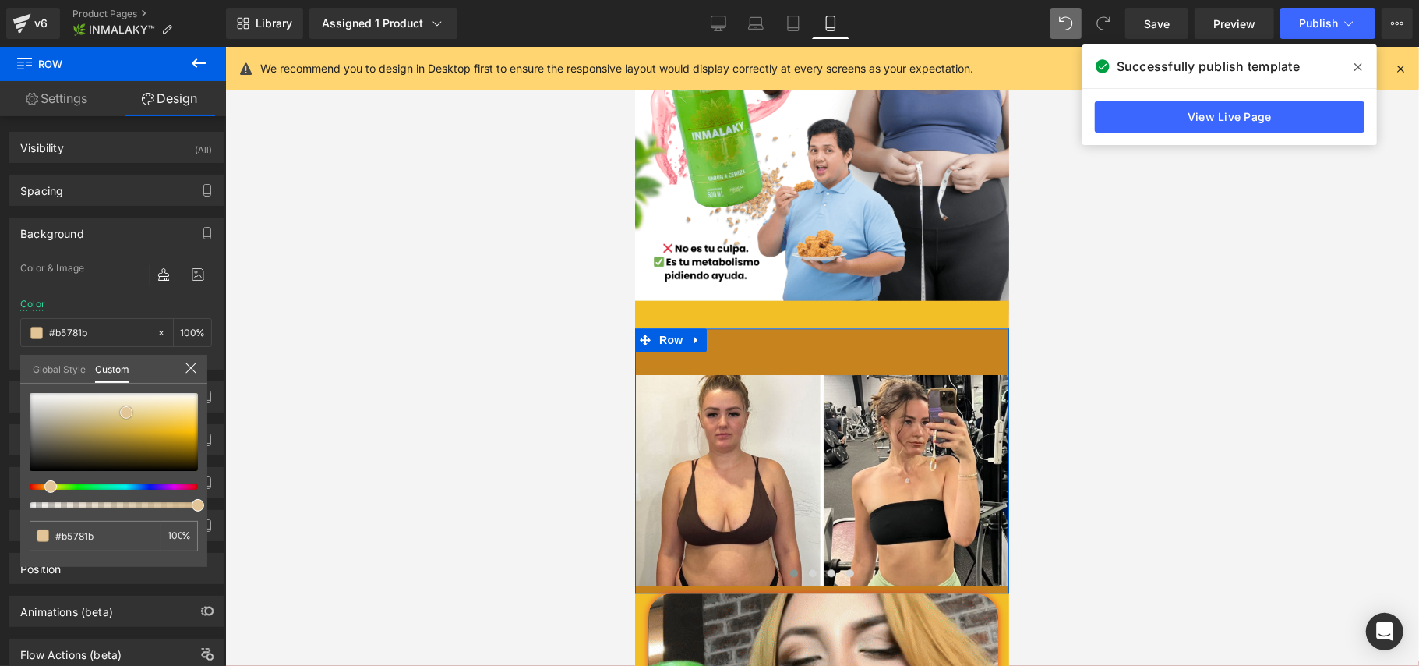
type input "#c6831e"
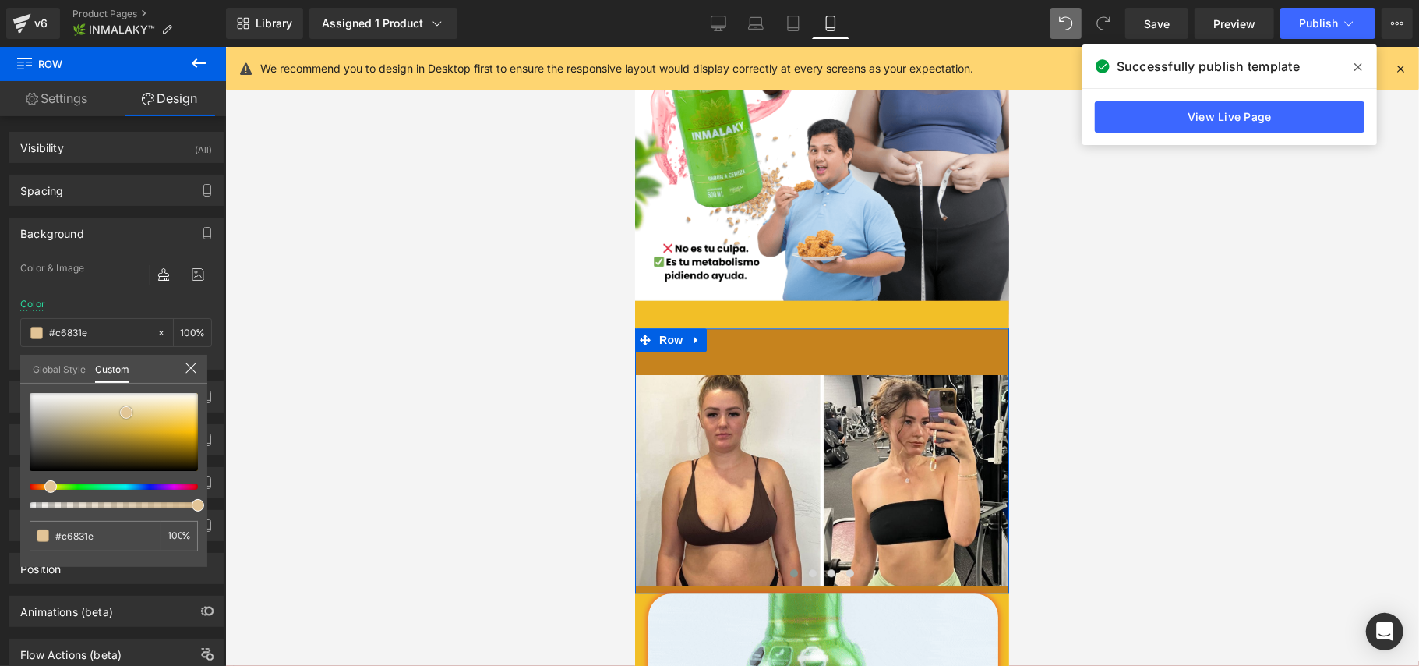
type input "#debb86"
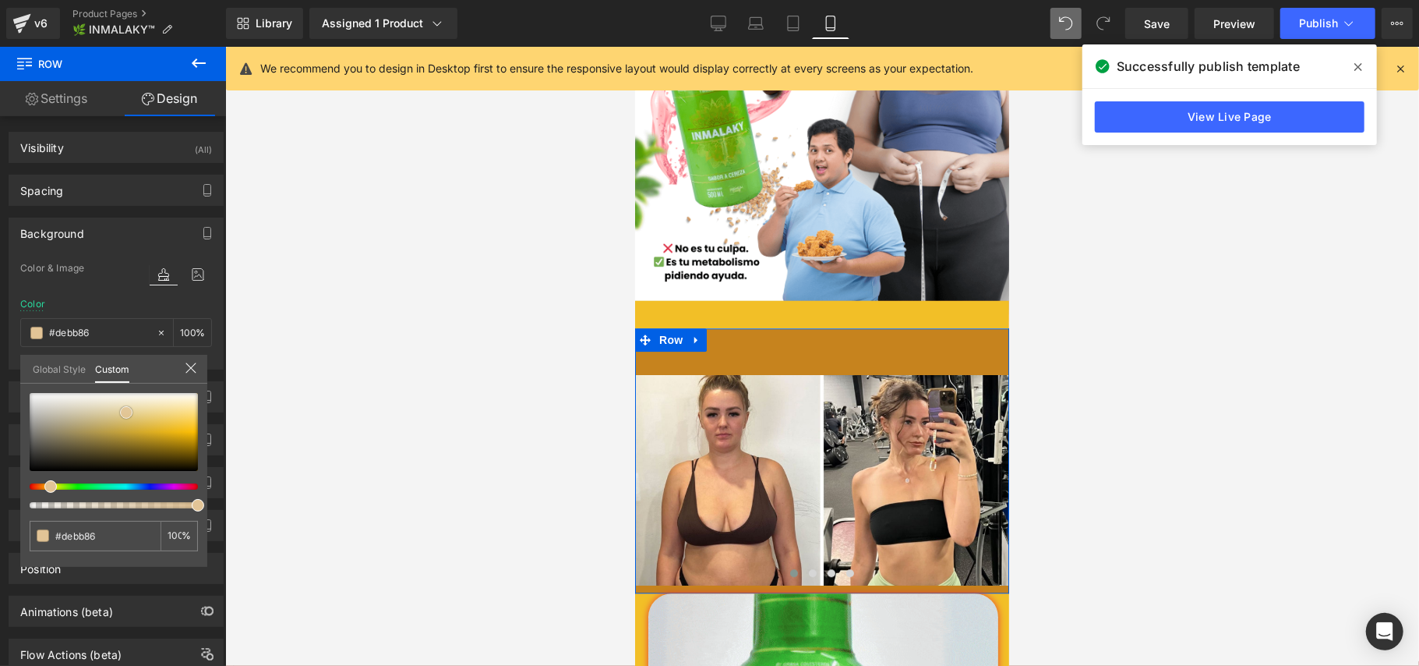
type input "#eedfc8"
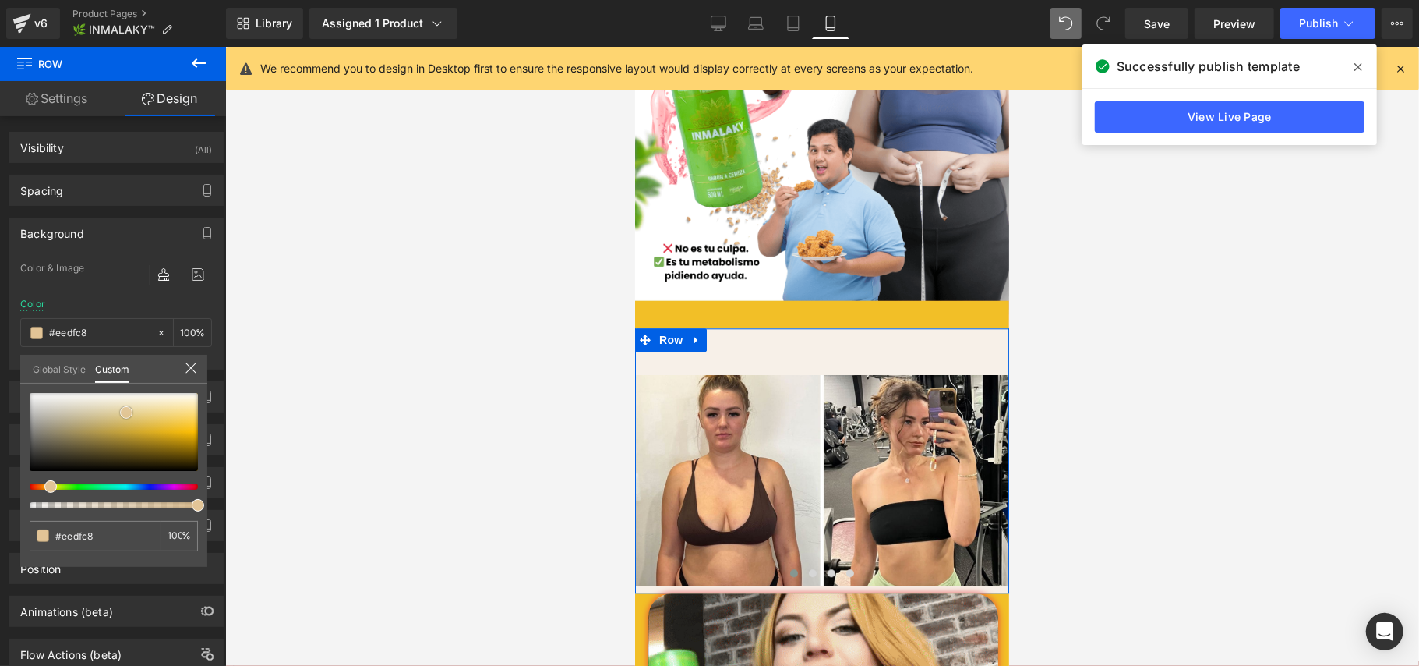
type input "#f7f0e8"
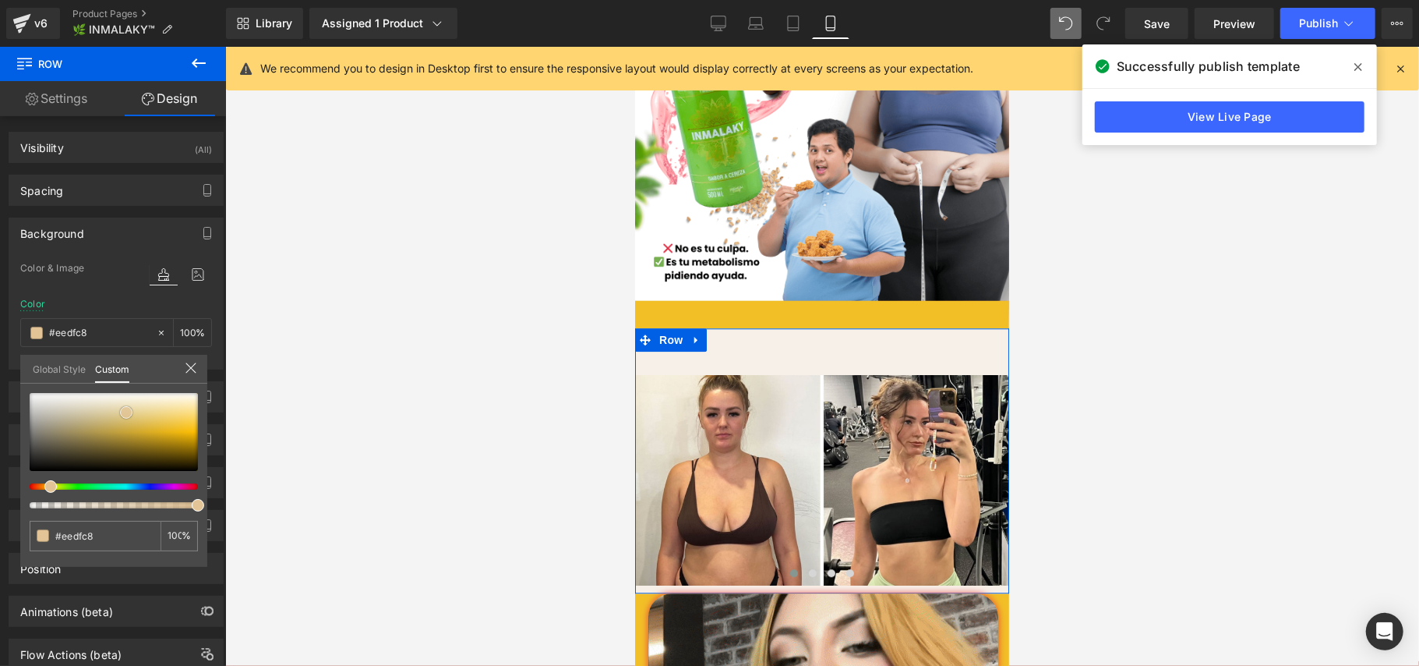
type input "#f7f0e8"
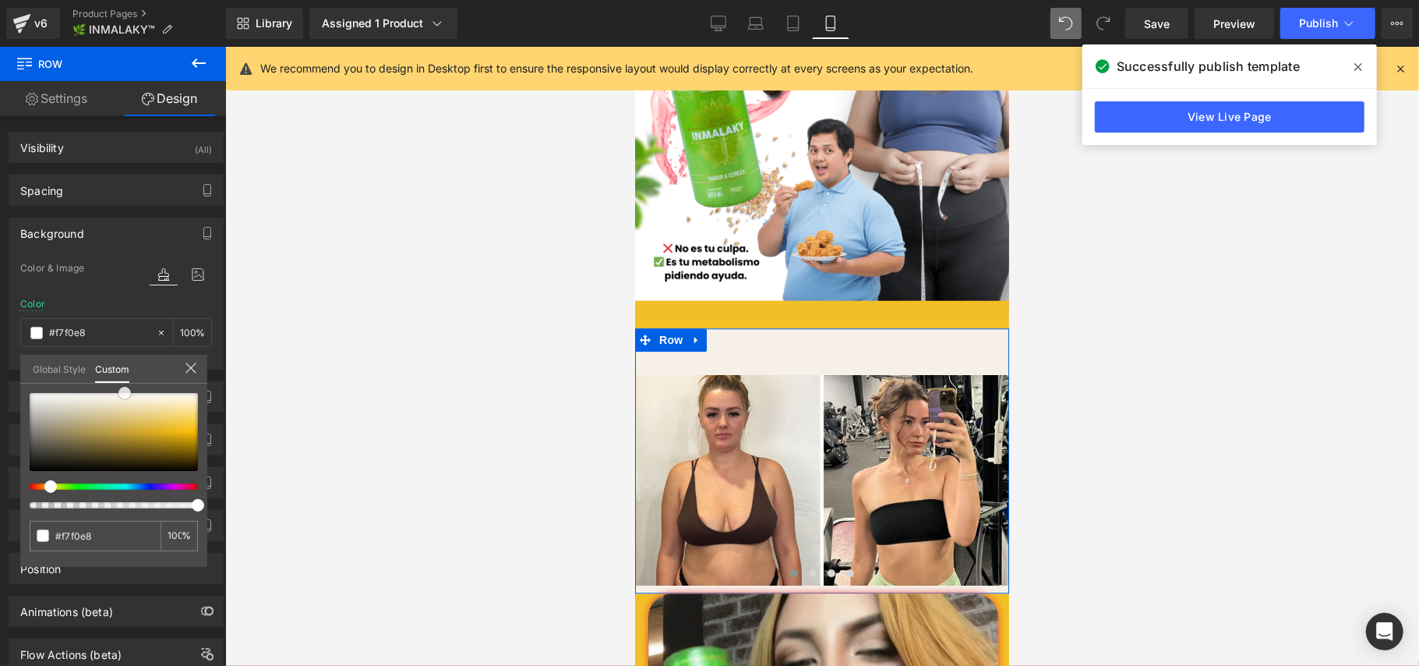
type input "#fcfaf7"
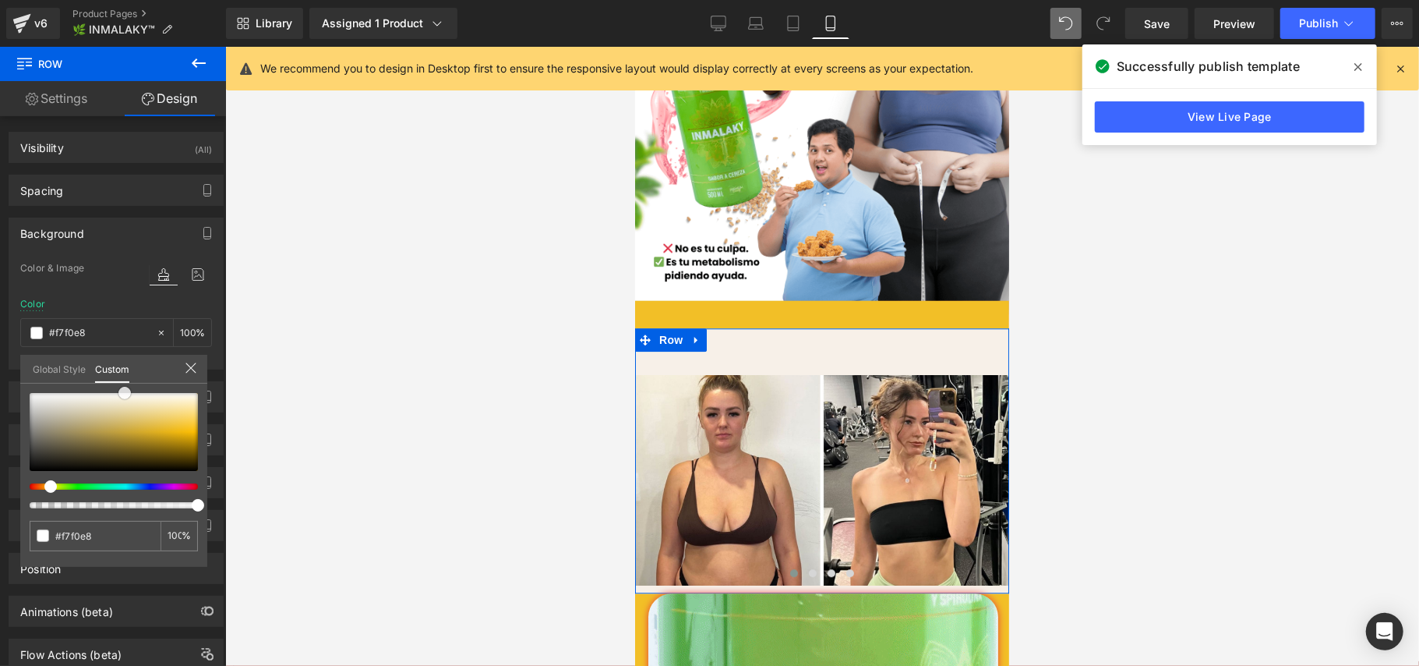
type input "#fcfaf7"
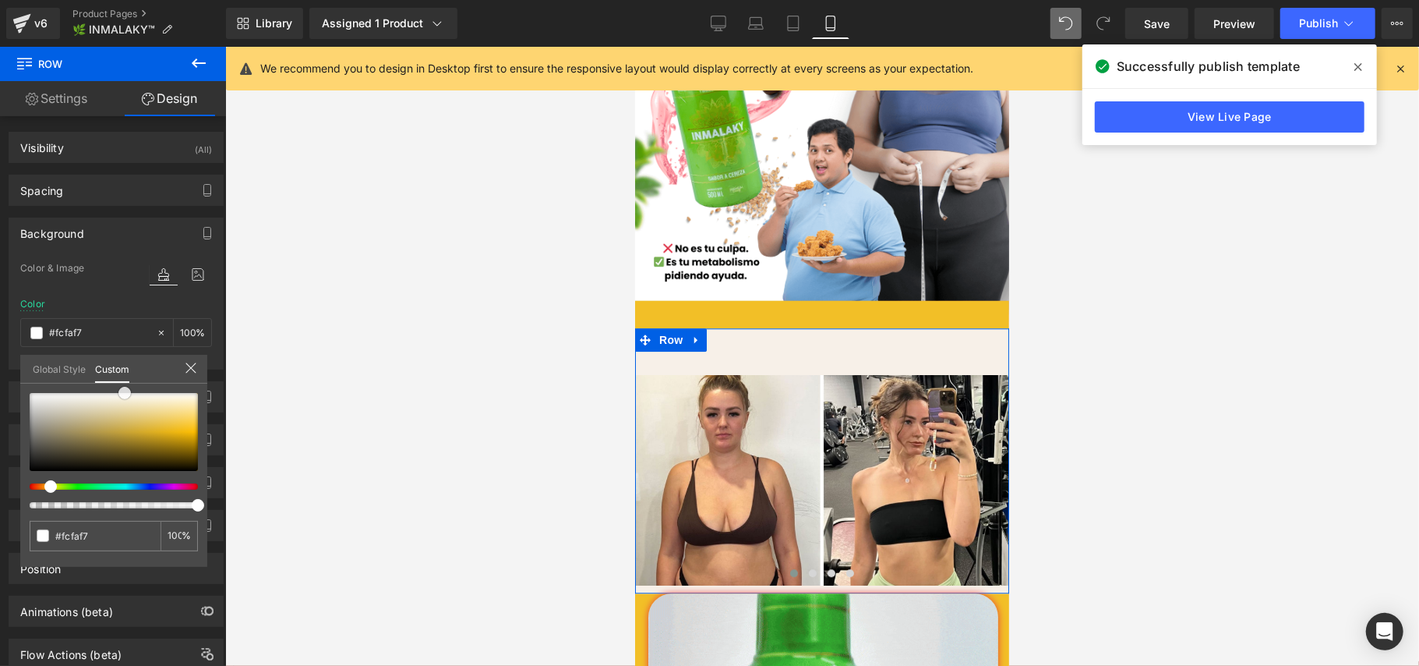
type input "#ffffff"
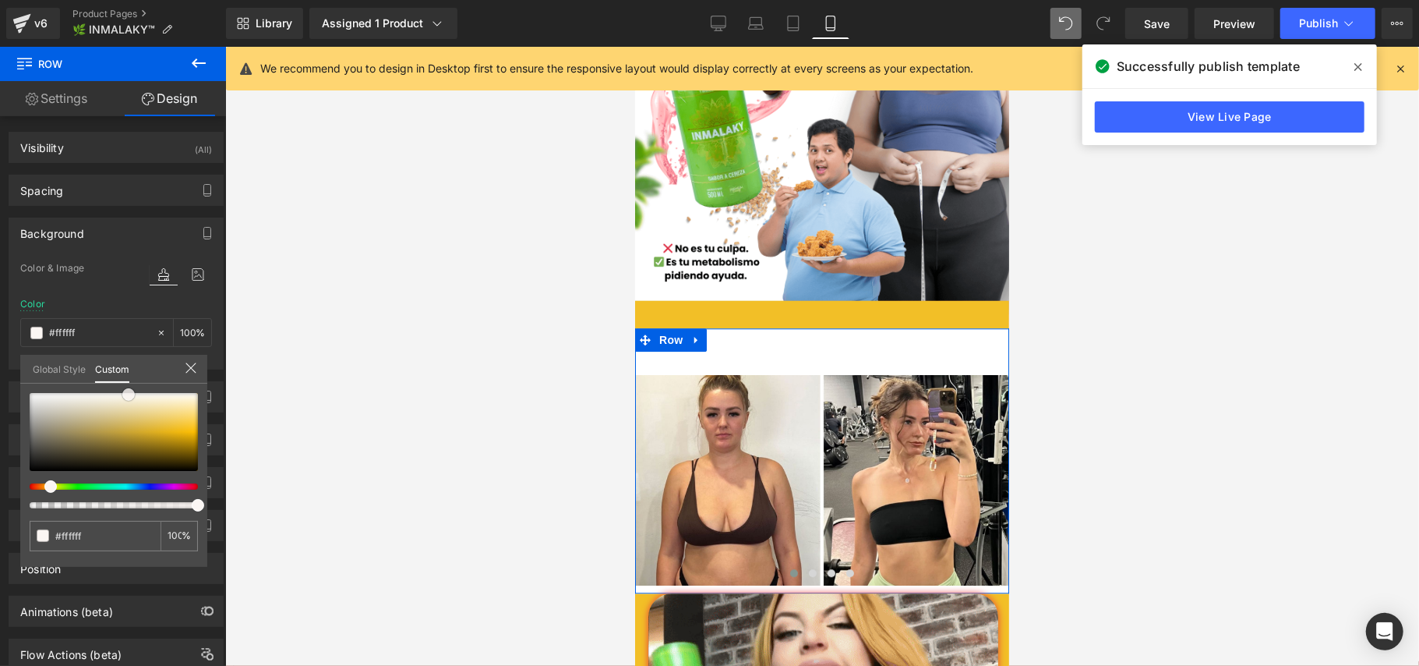
type input "#fffcf9"
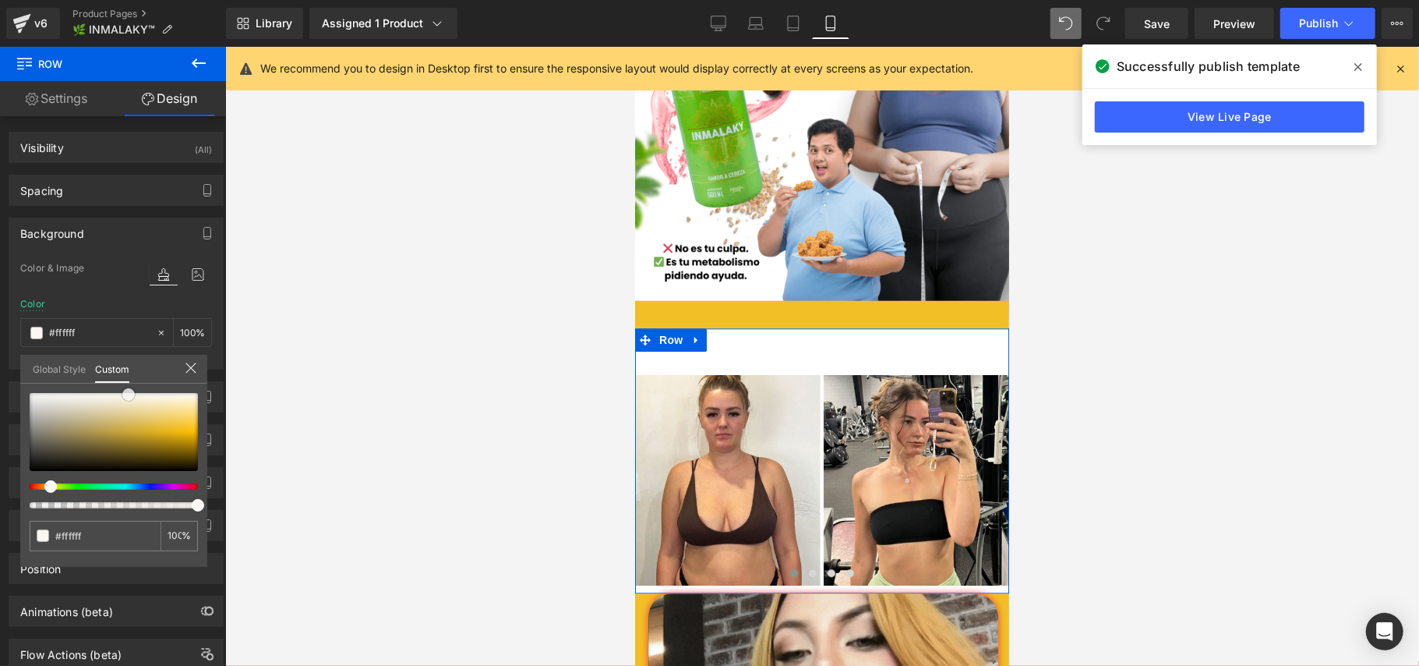
type input "#fffcf9"
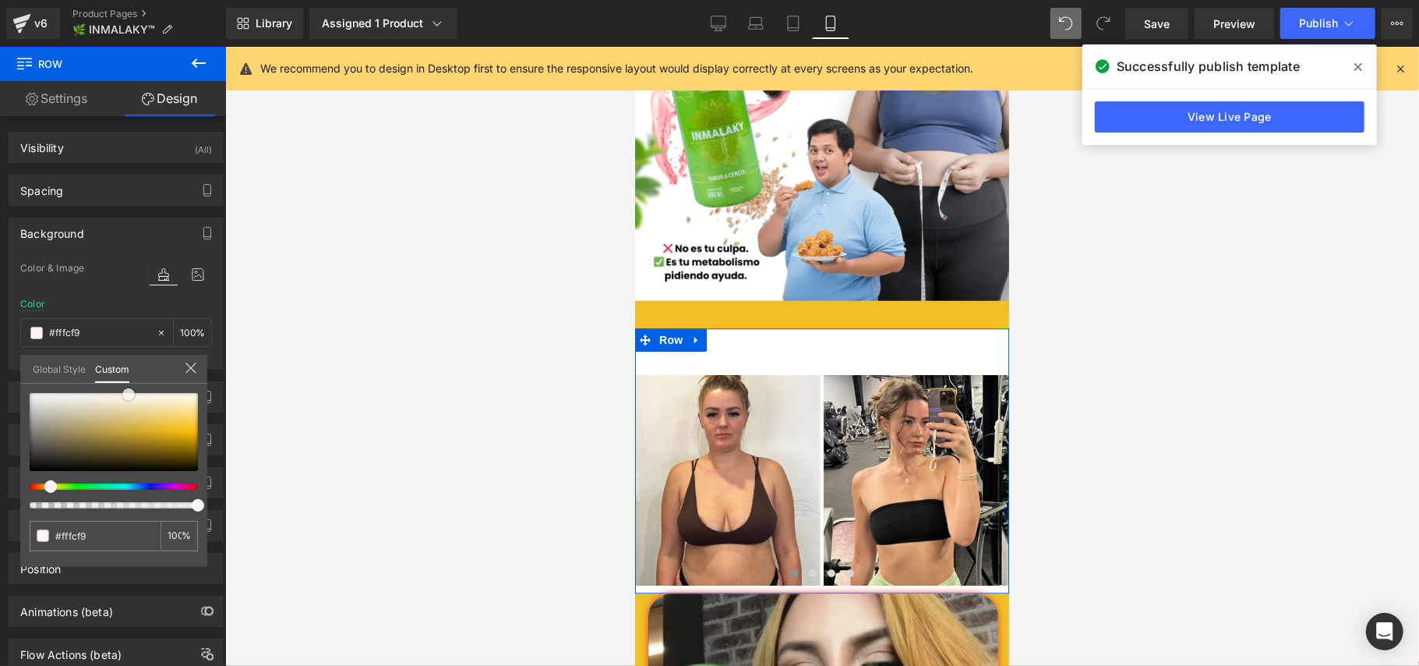
type input "#fcf9f7"
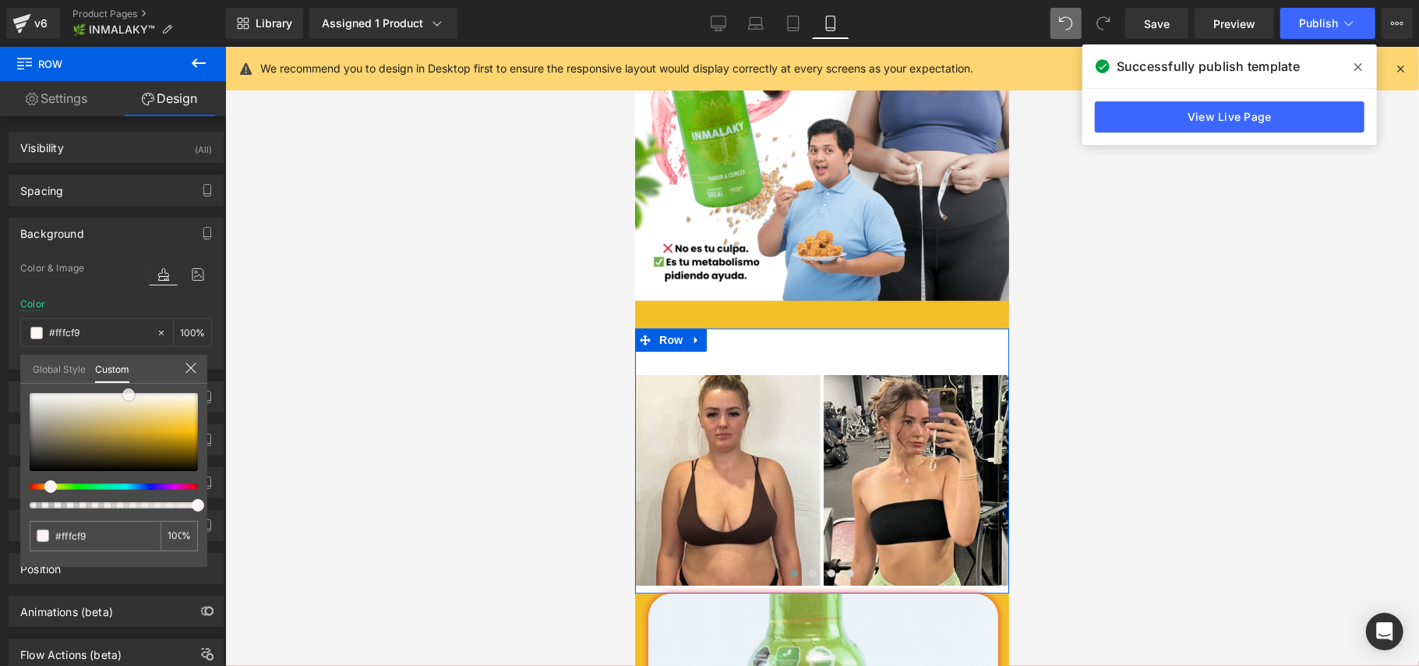
type input "#fcf9f7"
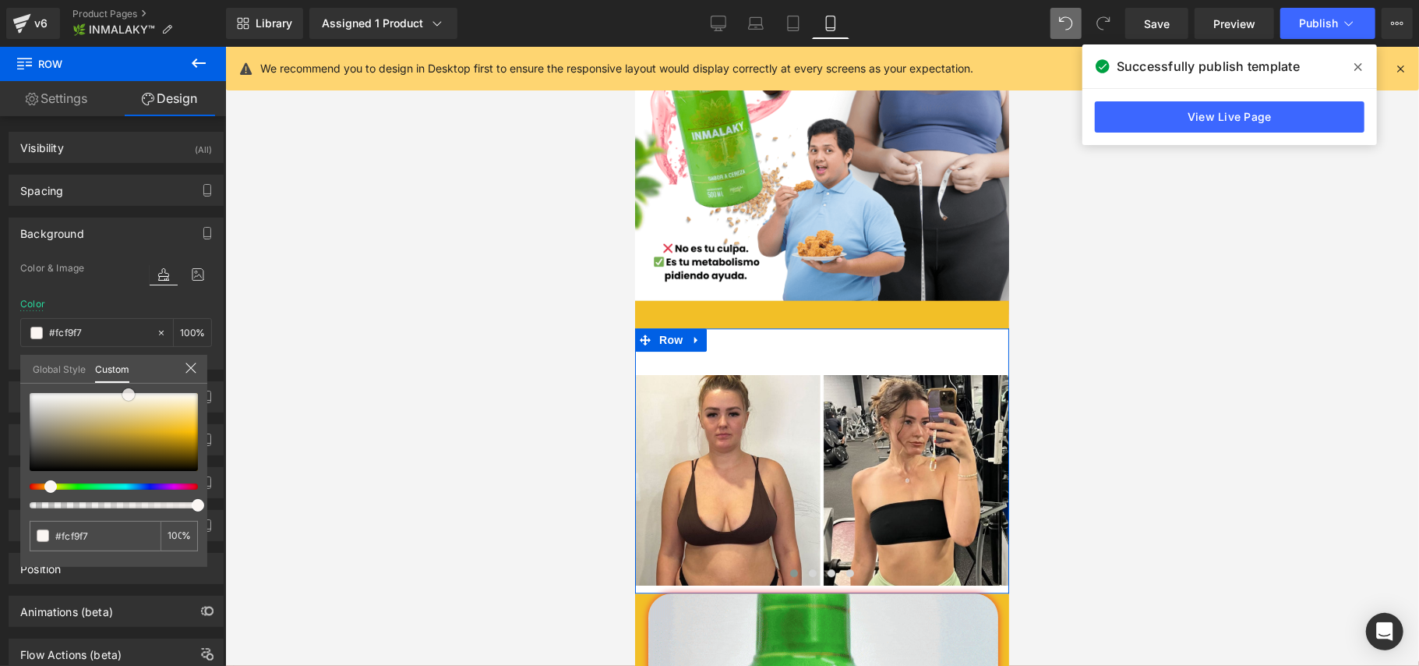
type input "#f8ede7"
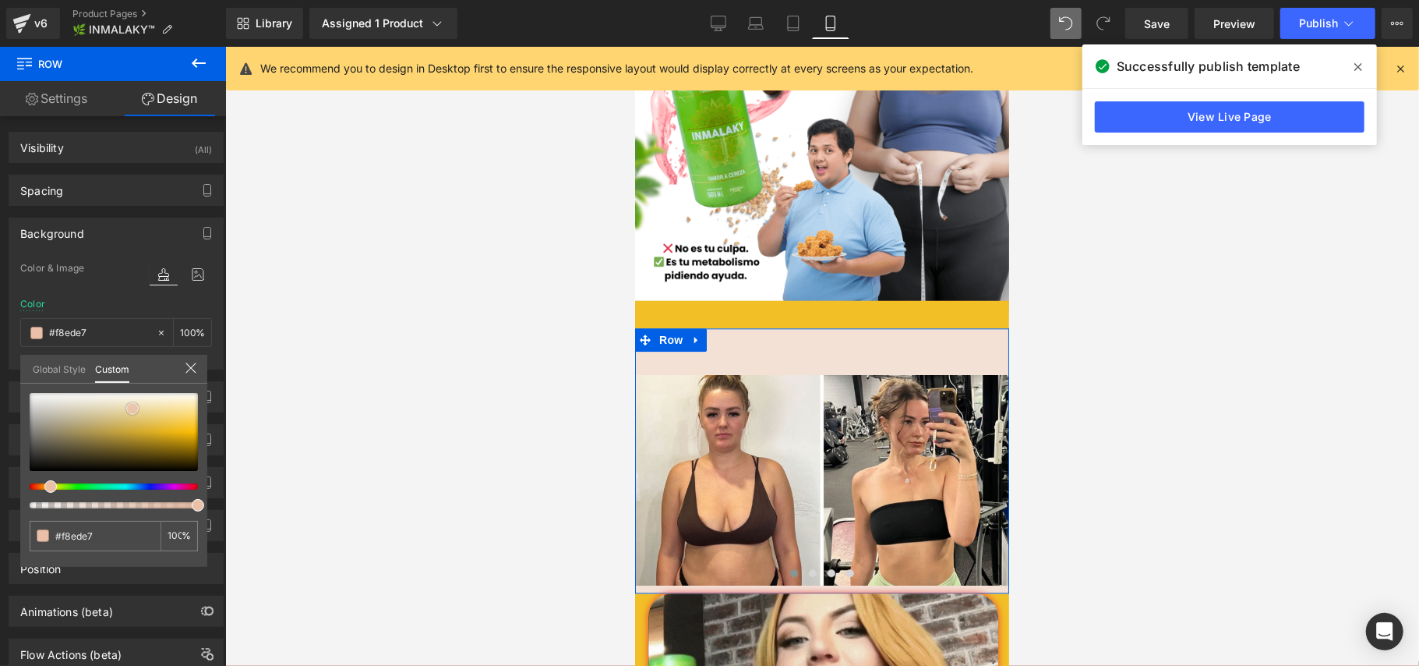
type input "#f4e1d6"
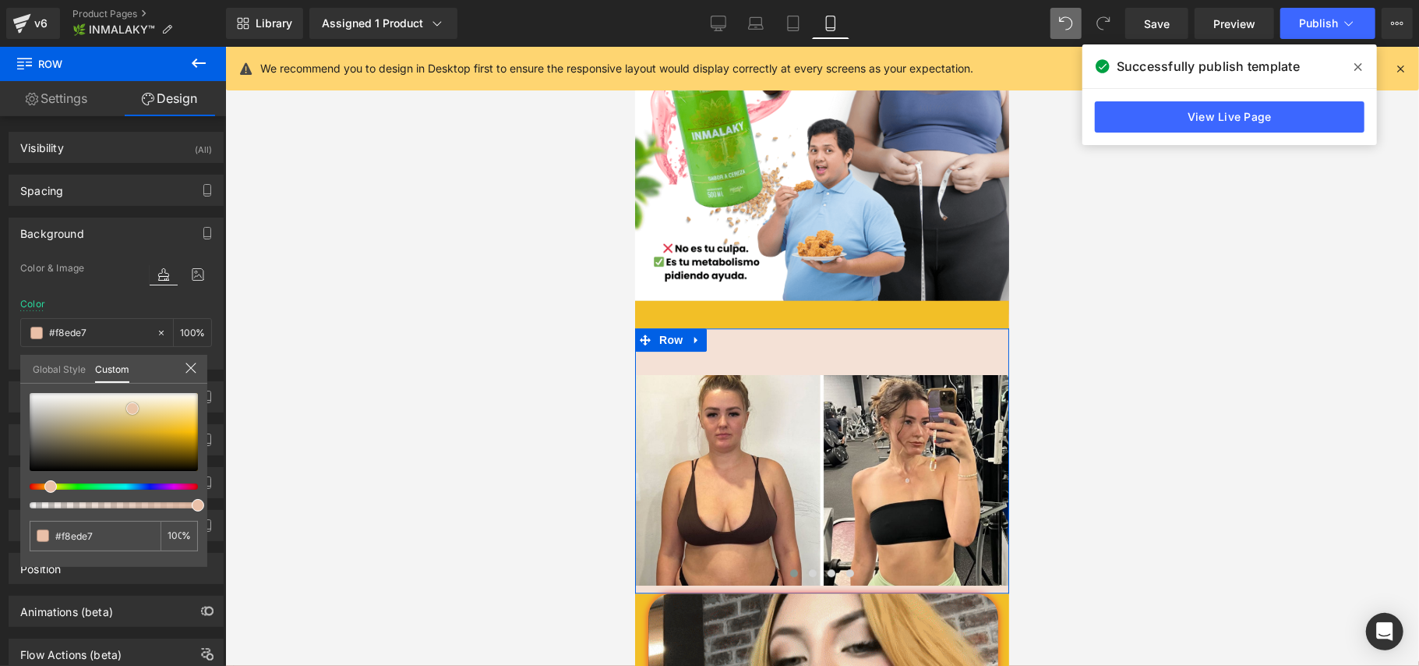
type input "#f4e1d6"
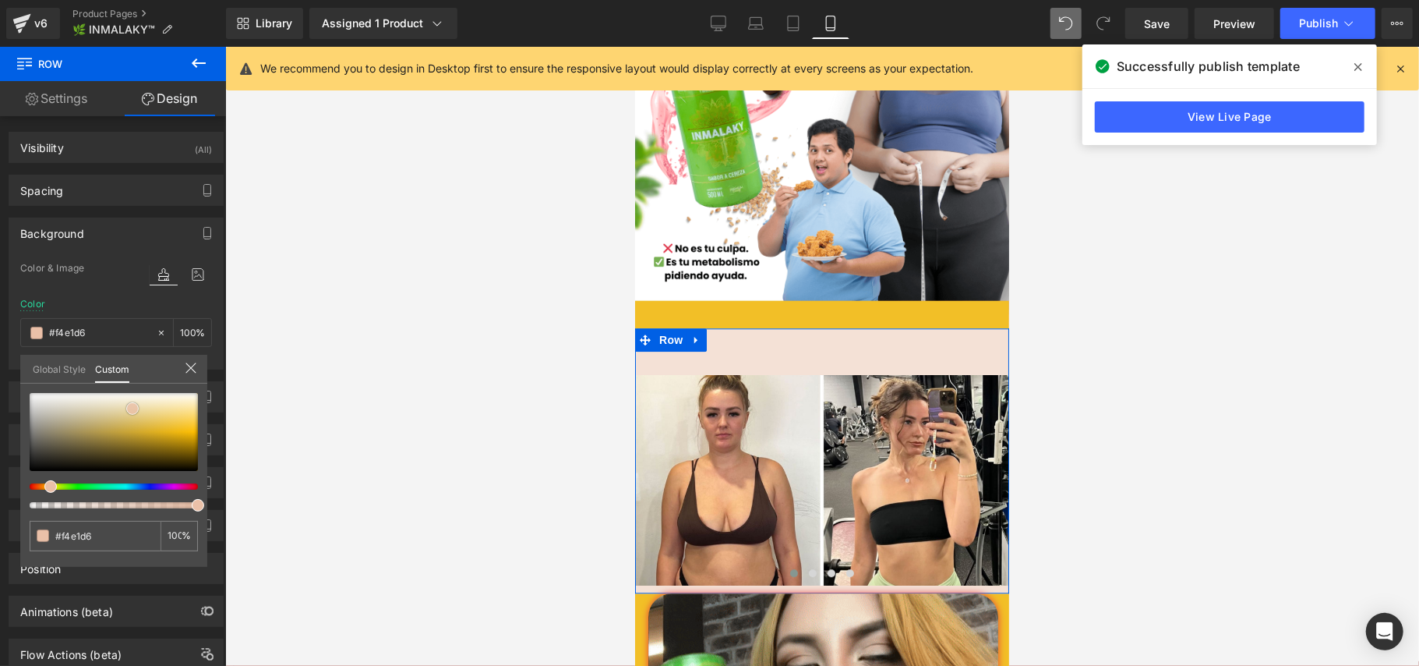
type input "#ecc6b0"
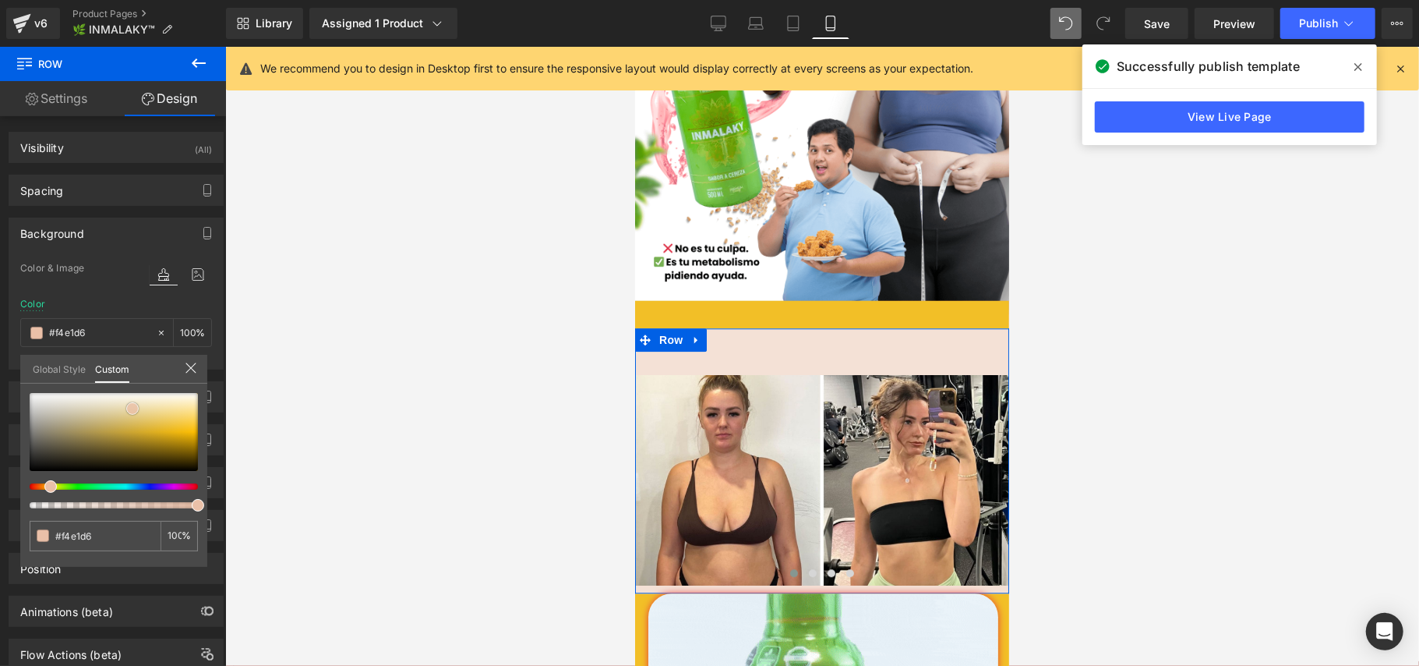
type input "#ecc6b0"
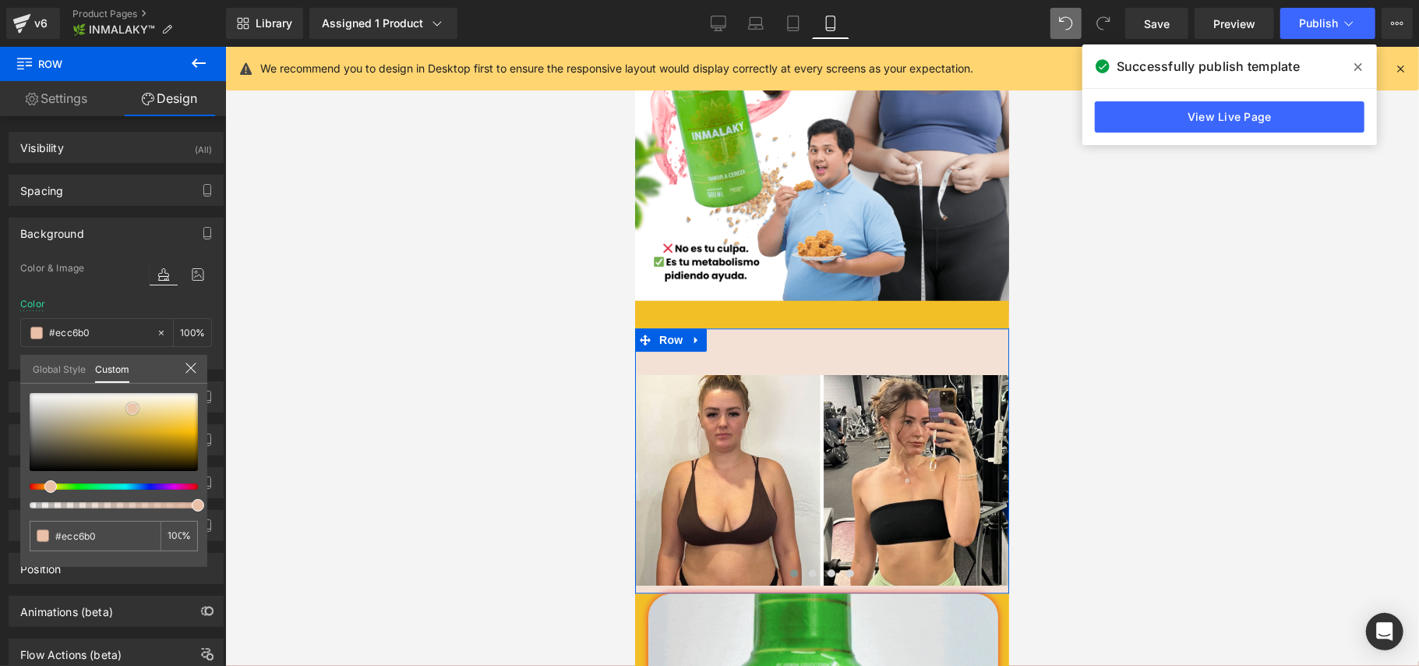
type input "#e6b498"
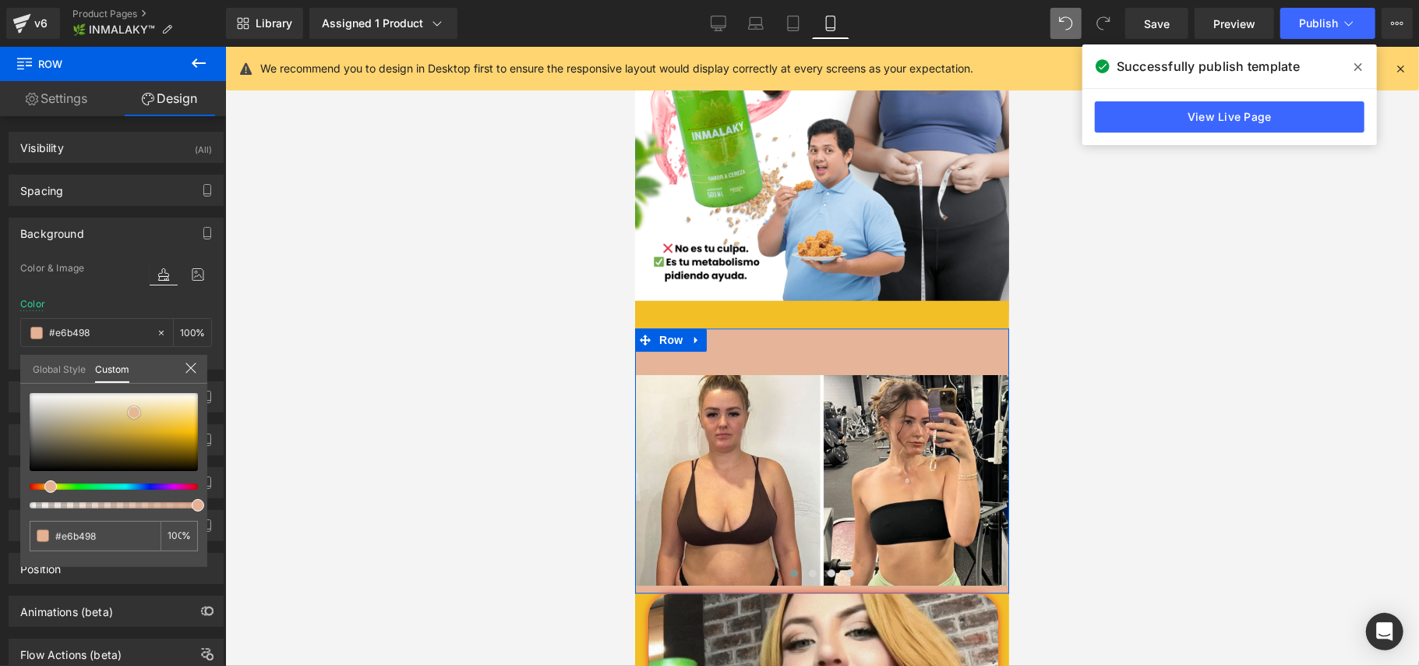
type input "#e5b194"
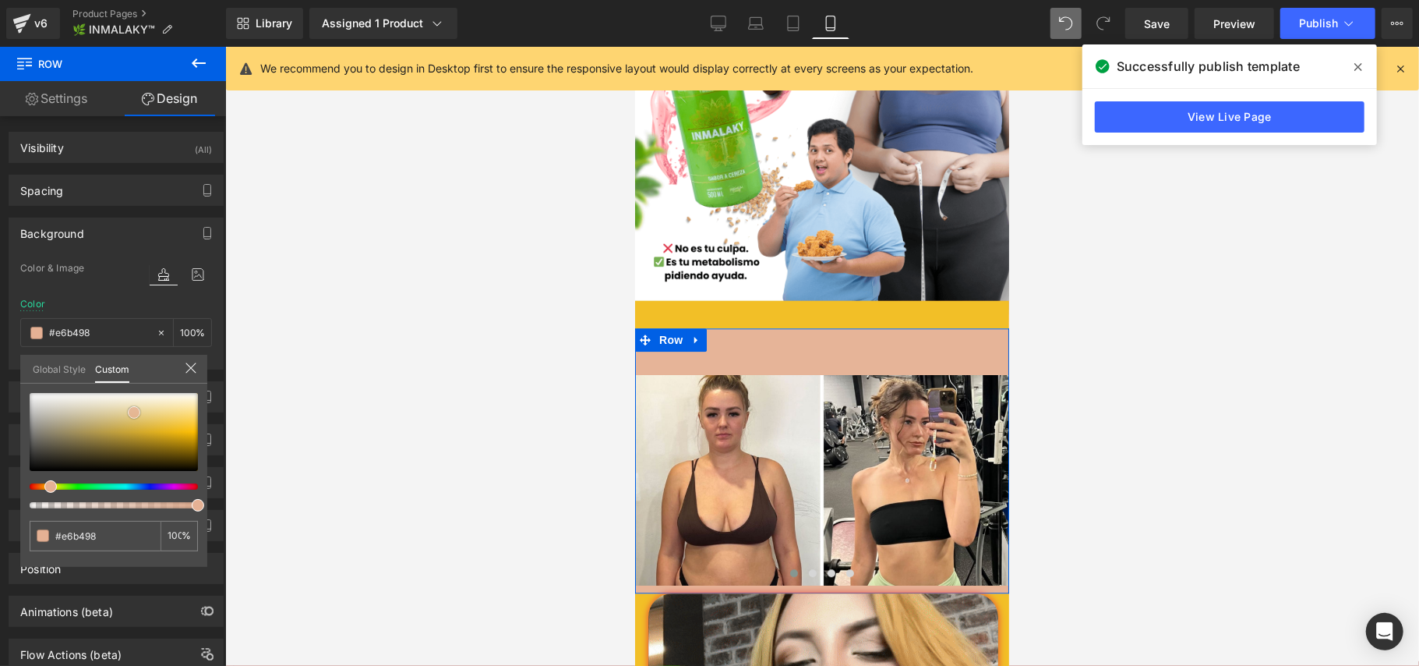
type input "#e5b194"
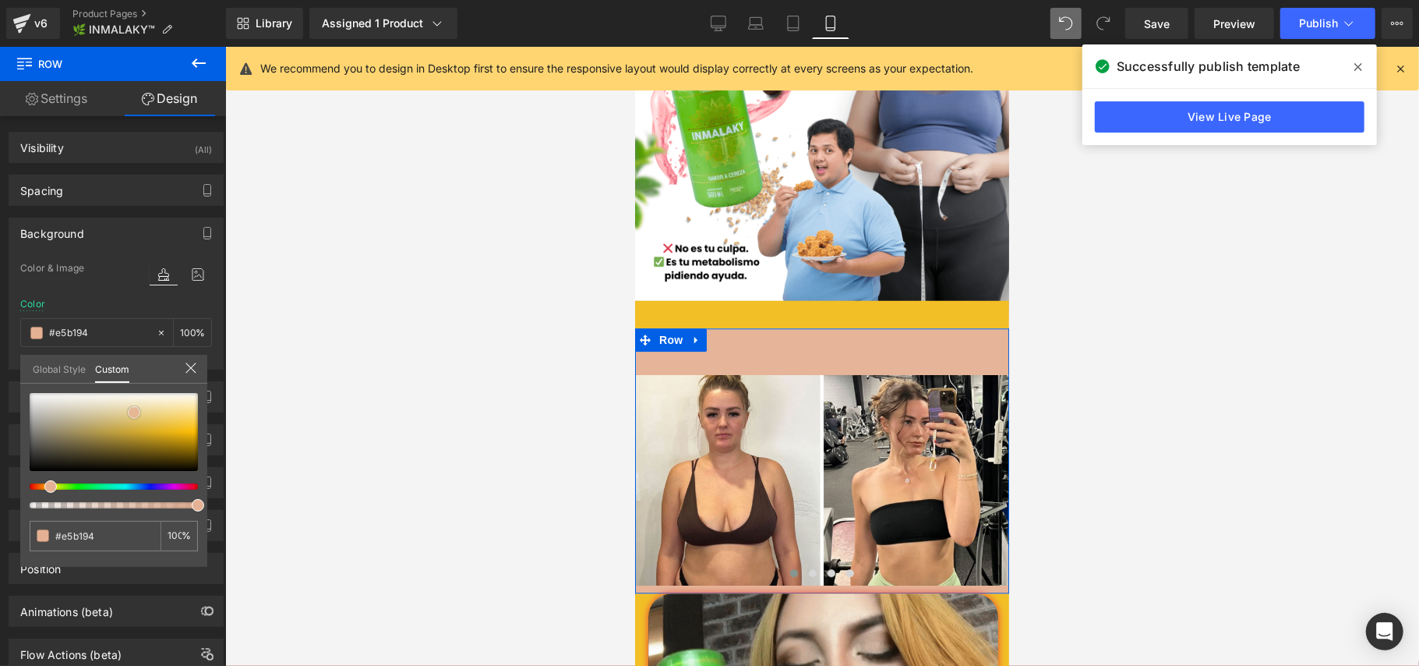
type input "#e4ad90"
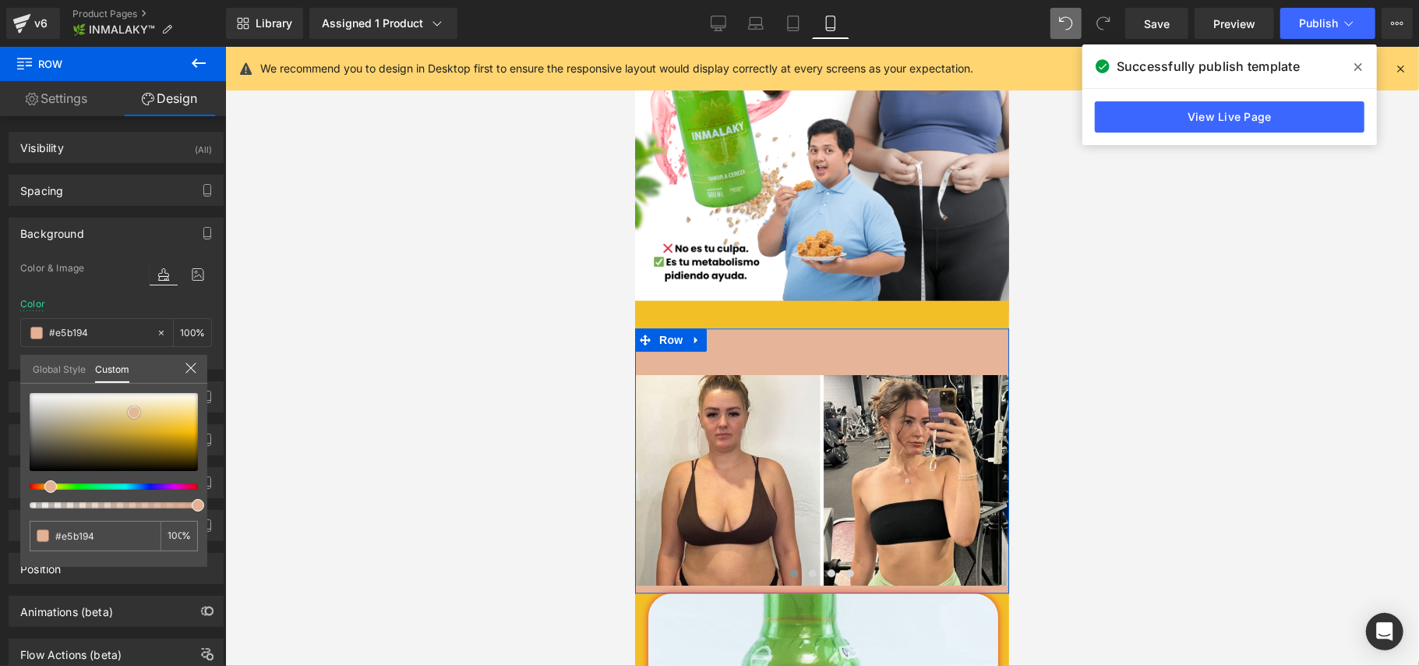
type input "#e4ad90"
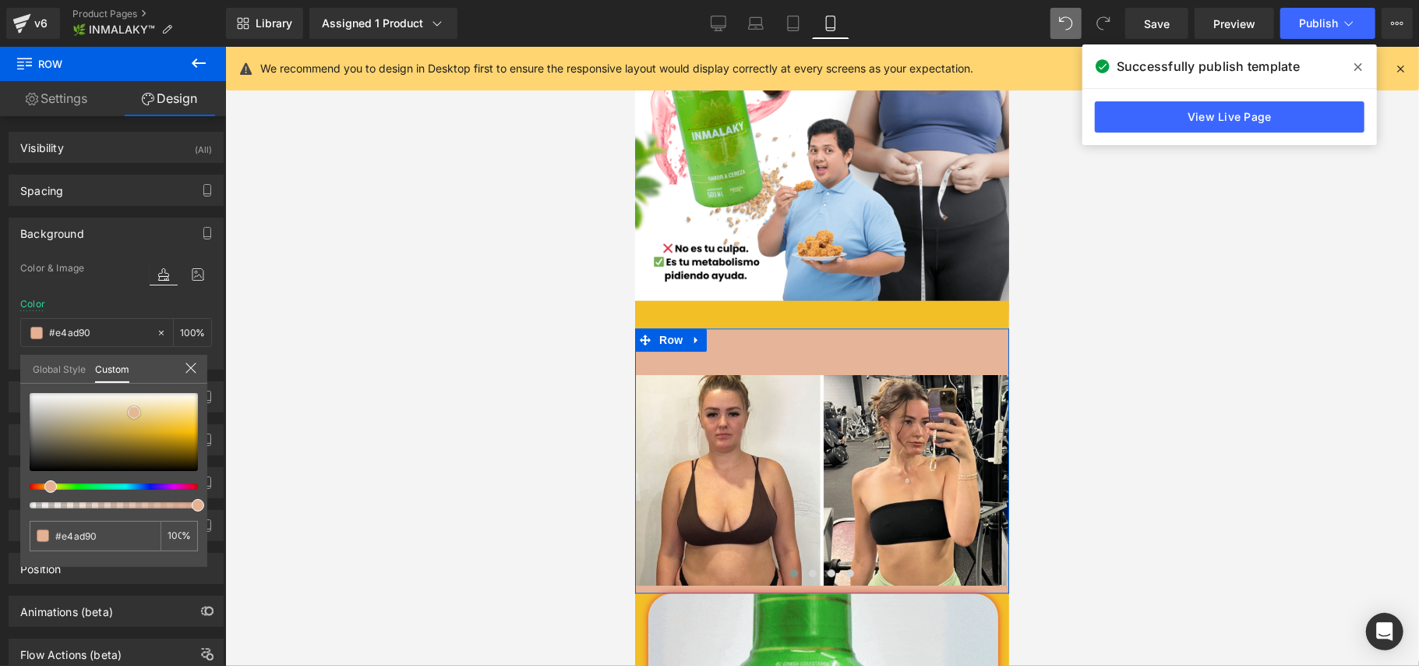
type input "#e1a483"
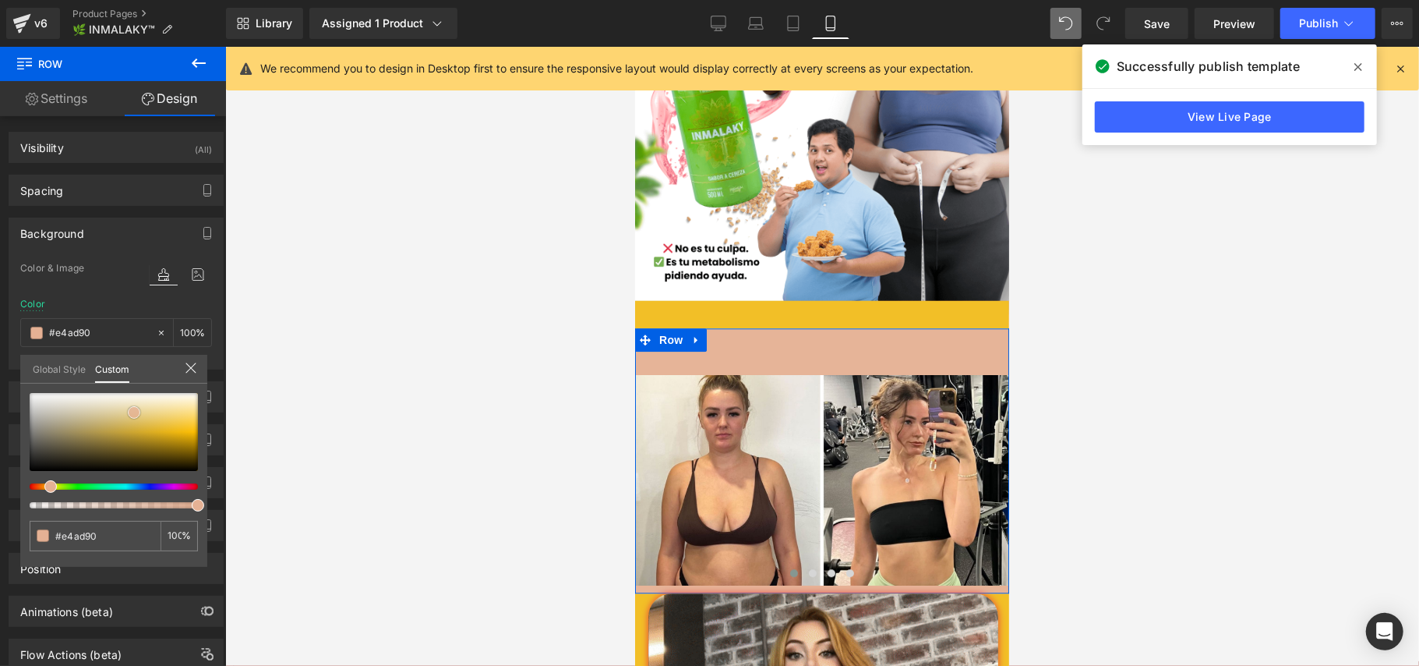
type input "#e1a483"
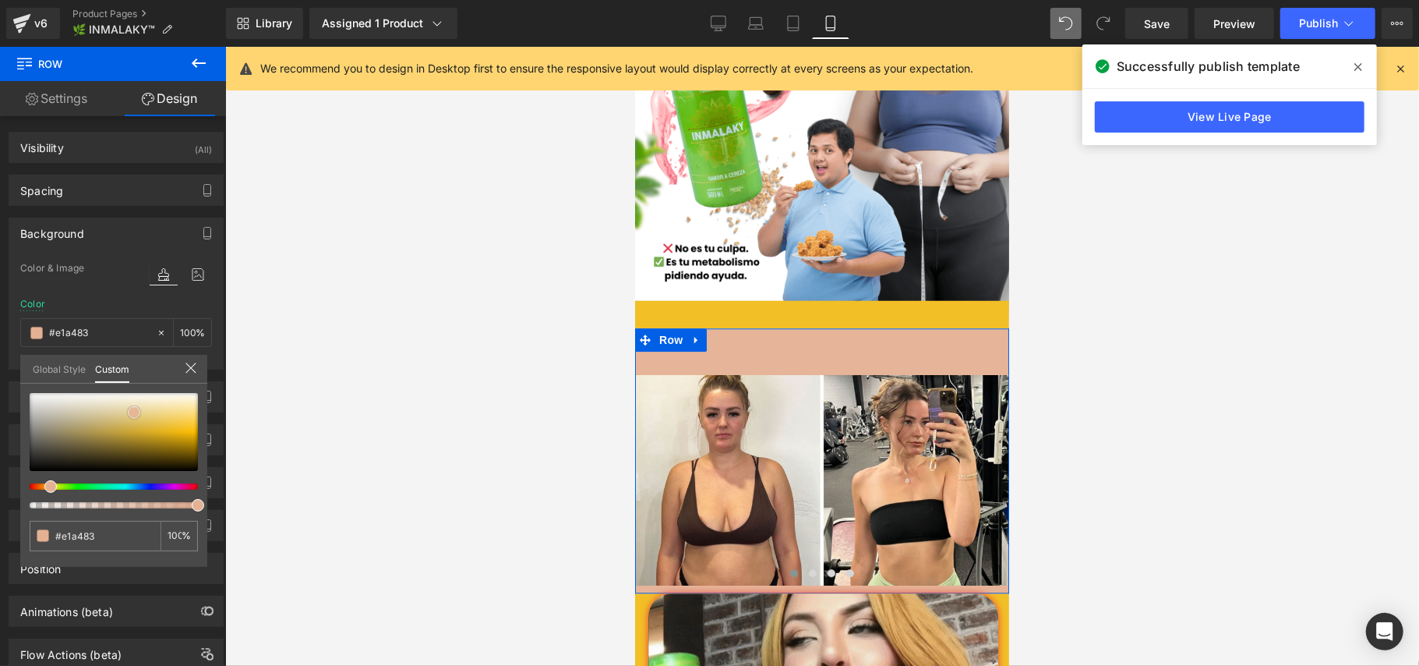
type input "#e0a17f"
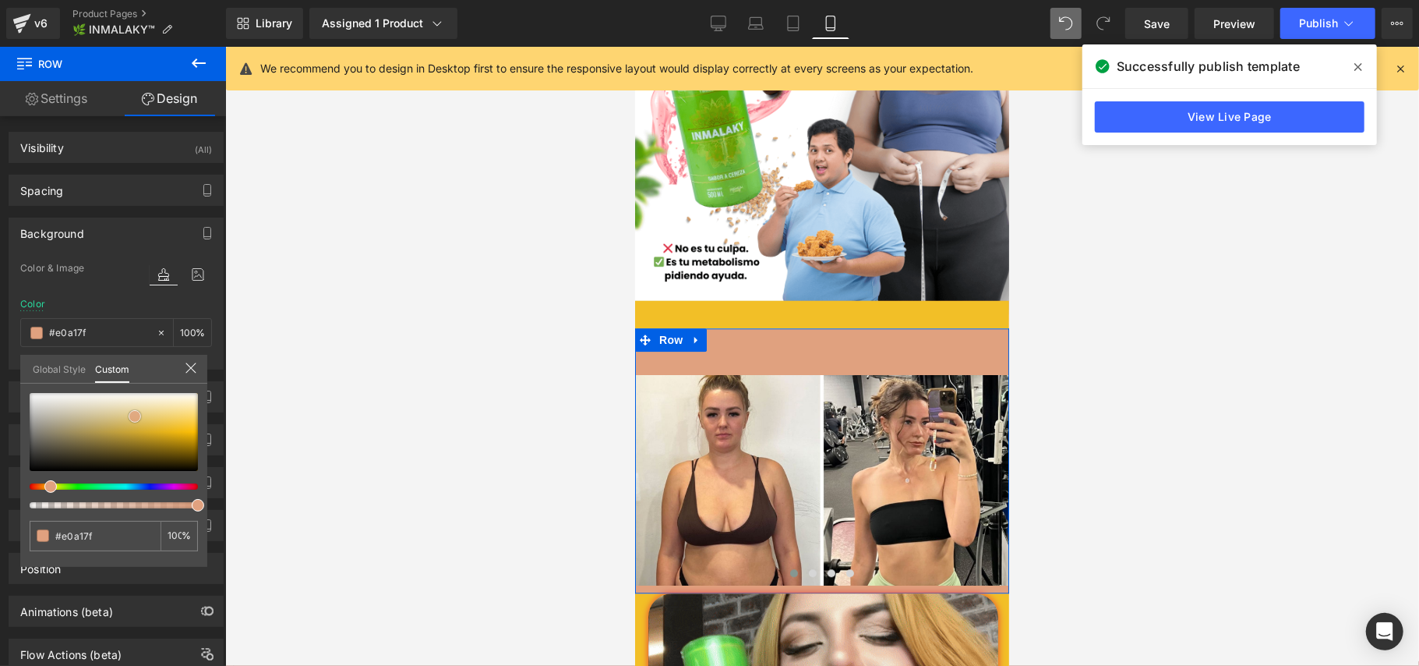
drag, startPoint x: 167, startPoint y: 425, endPoint x: 135, endPoint y: 416, distance: 33.1
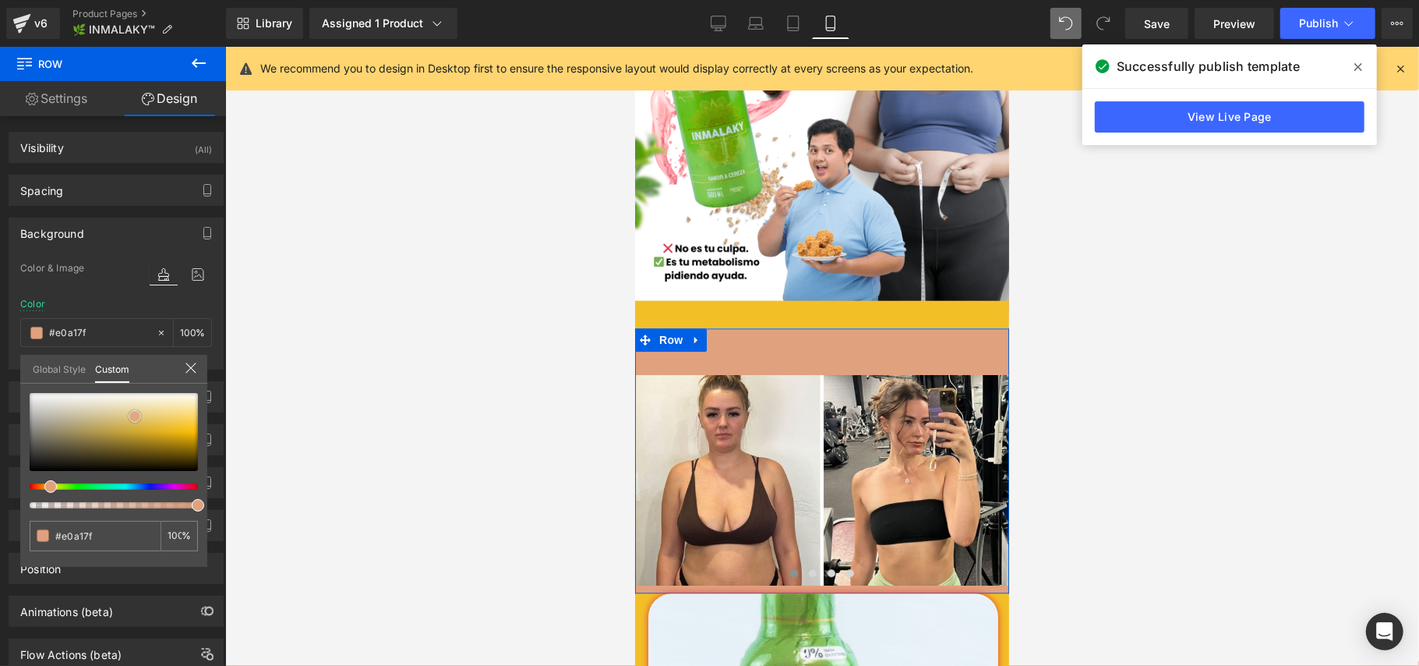
click at [135, 416] on div at bounding box center [114, 432] width 168 height 78
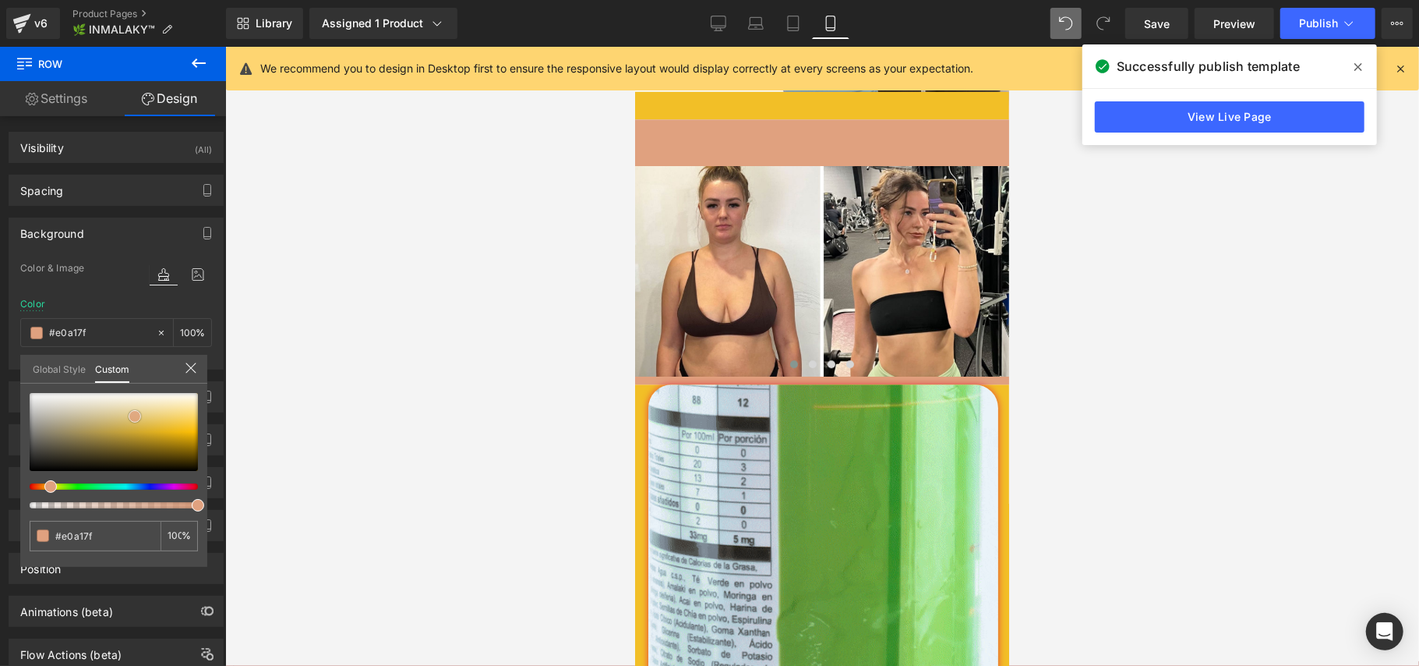
scroll to position [2910, 0]
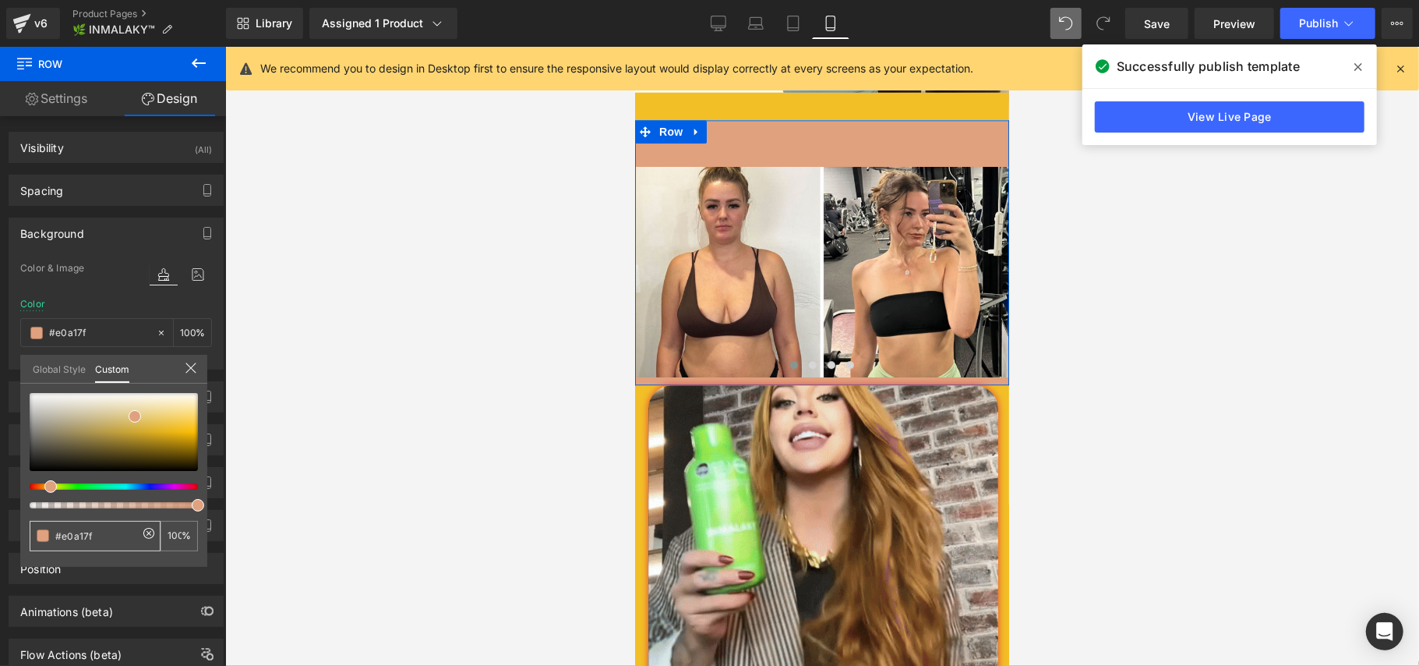
click at [79, 532] on input "#e0a17f" at bounding box center [96, 536] width 83 height 16
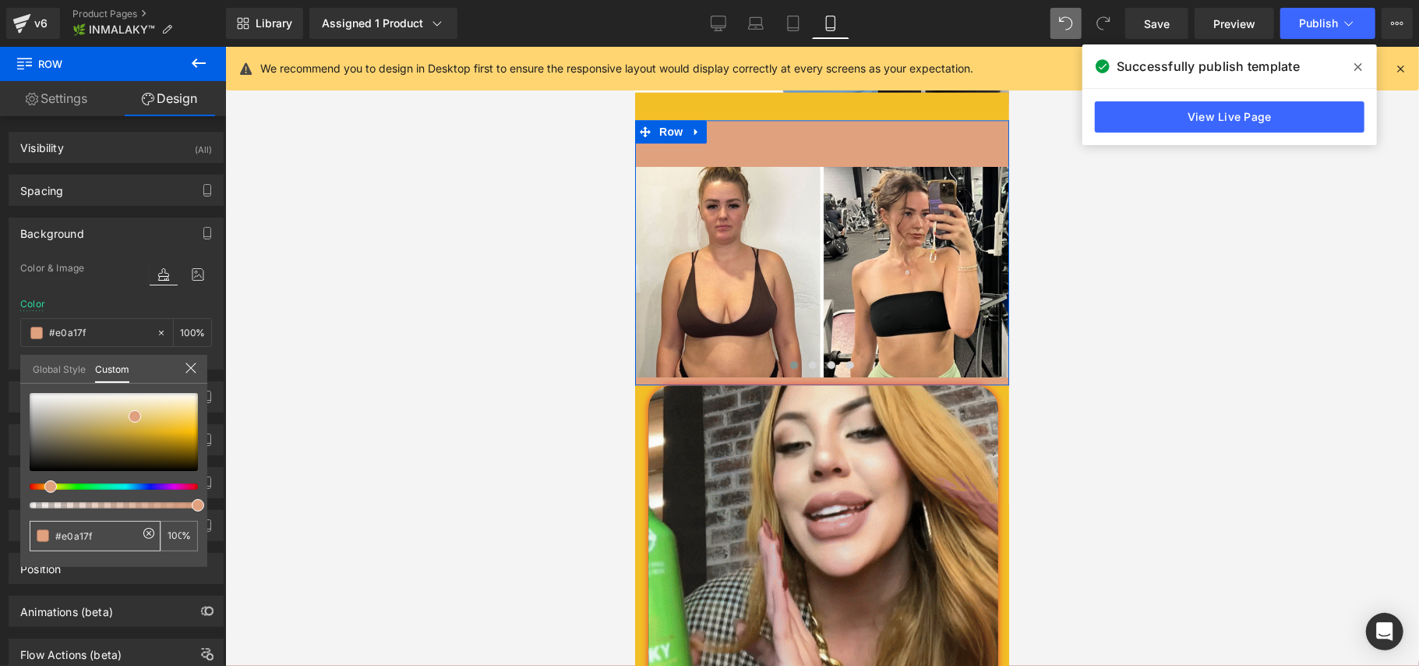
click at [79, 532] on input "#e0a17f" at bounding box center [96, 536] width 83 height 16
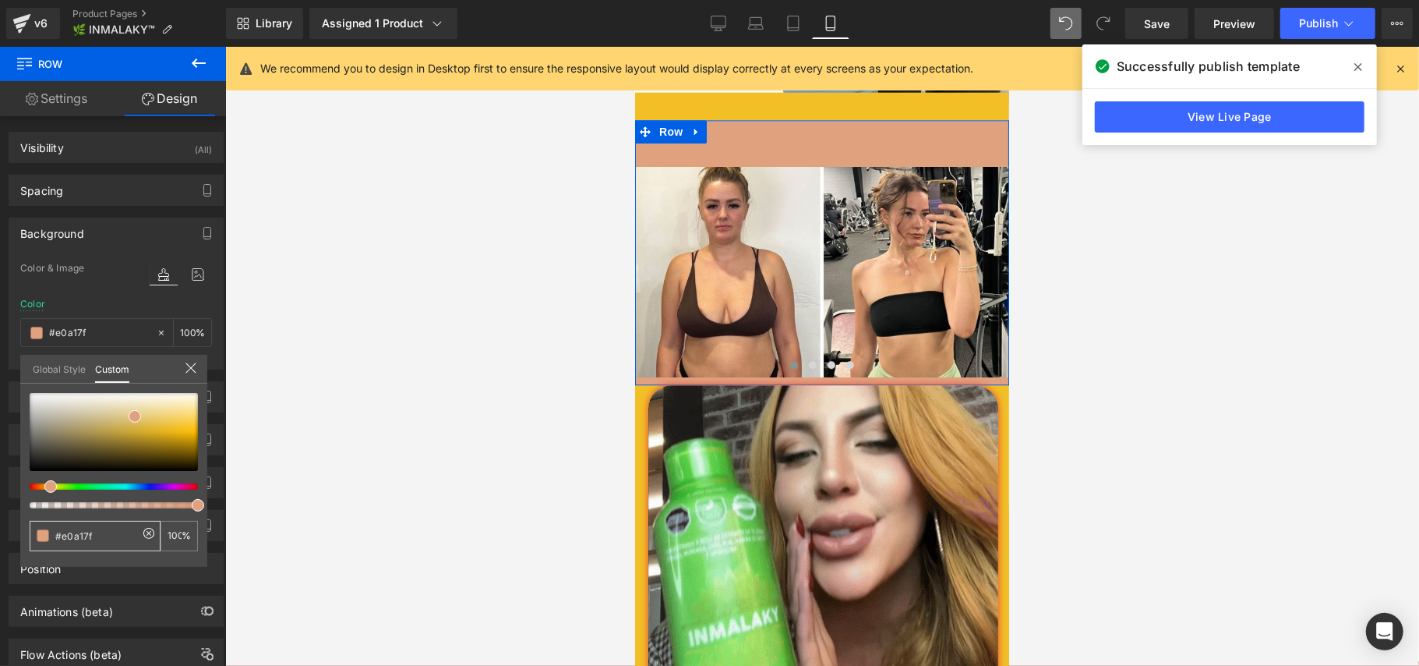
click at [79, 532] on input "#e0a17f" at bounding box center [96, 536] width 83 height 16
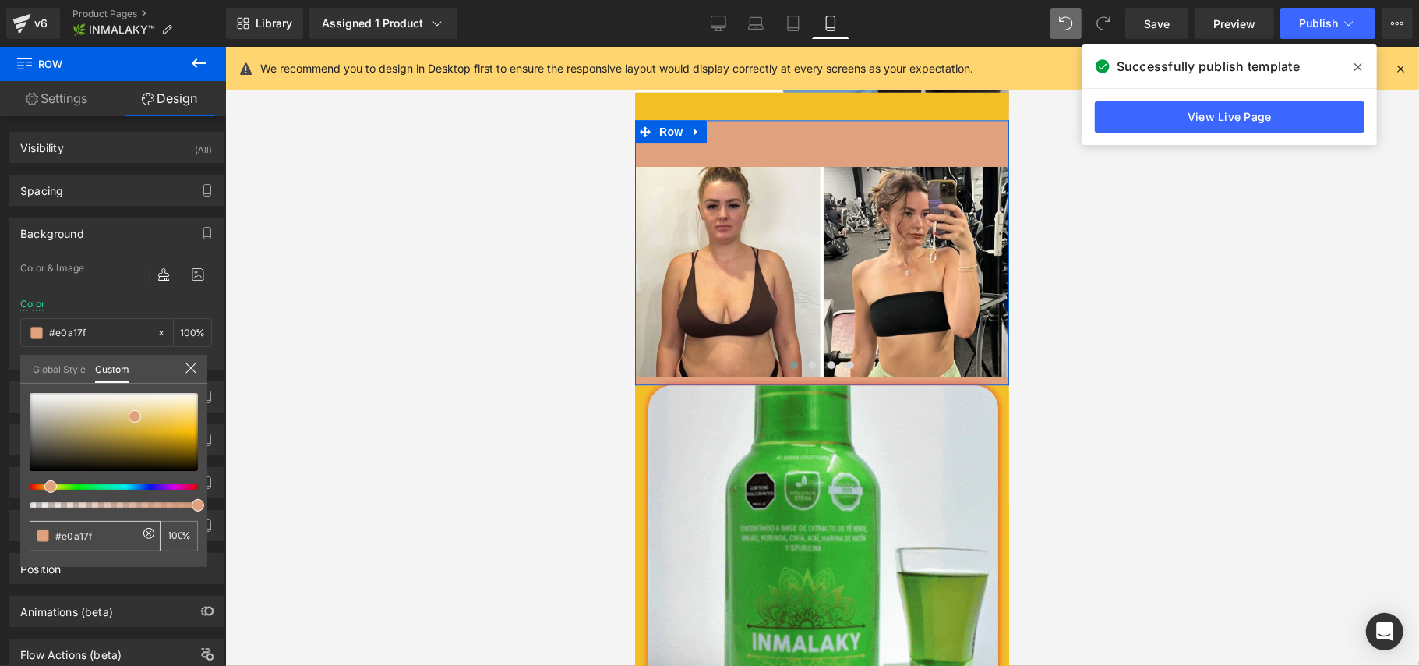
paste input "8ac017"
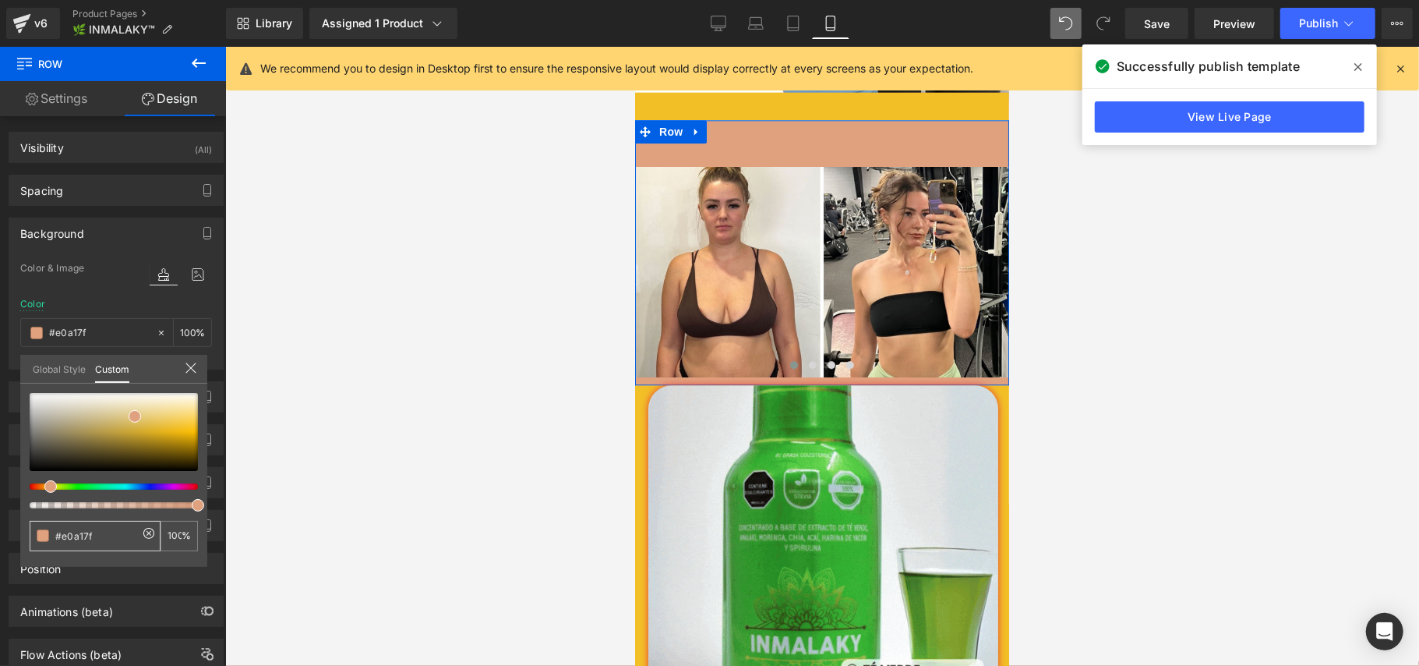
type input "#8ac017"
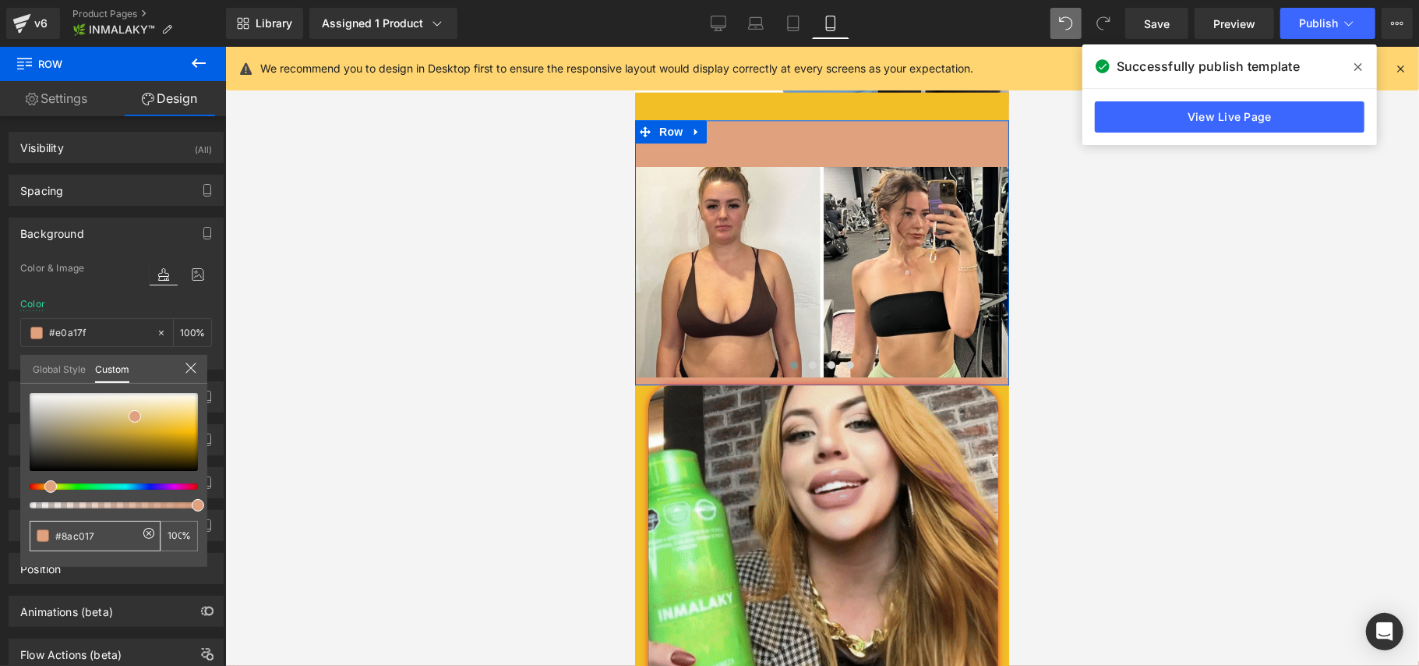
type input "#8ac017"
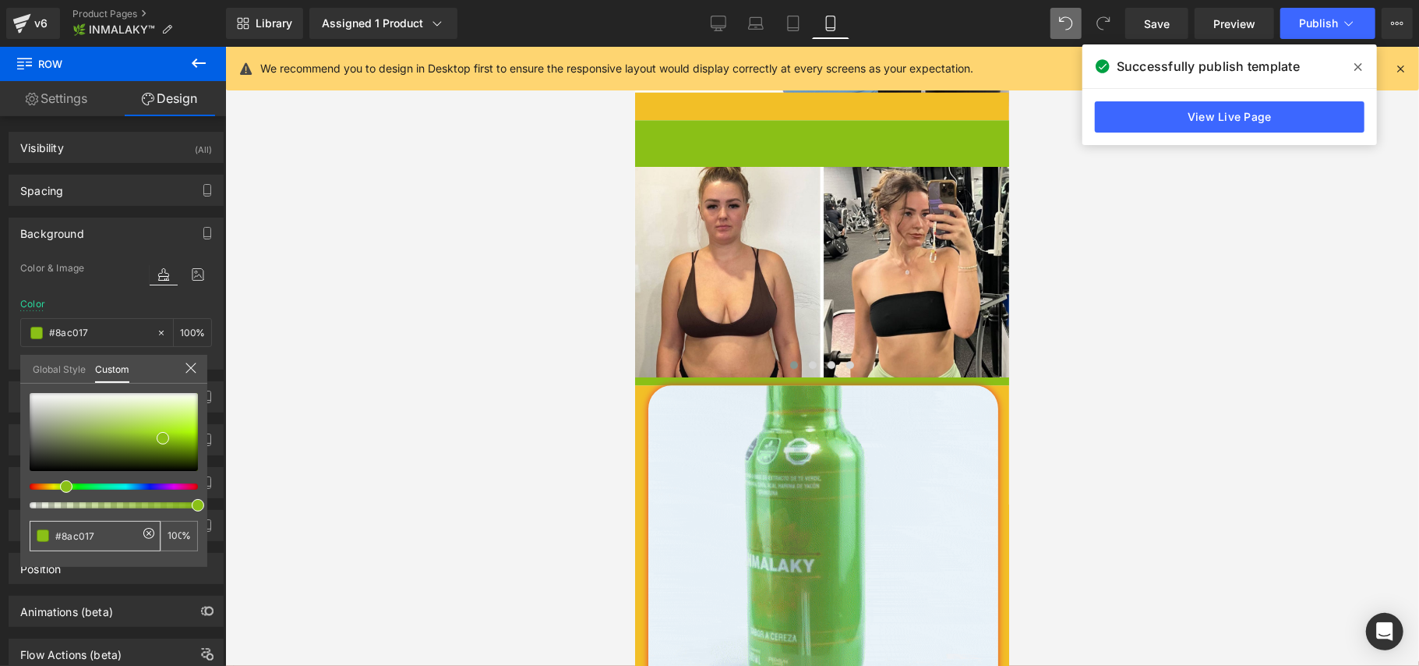
click at [1155, 382] on div at bounding box center [822, 356] width 1194 height 619
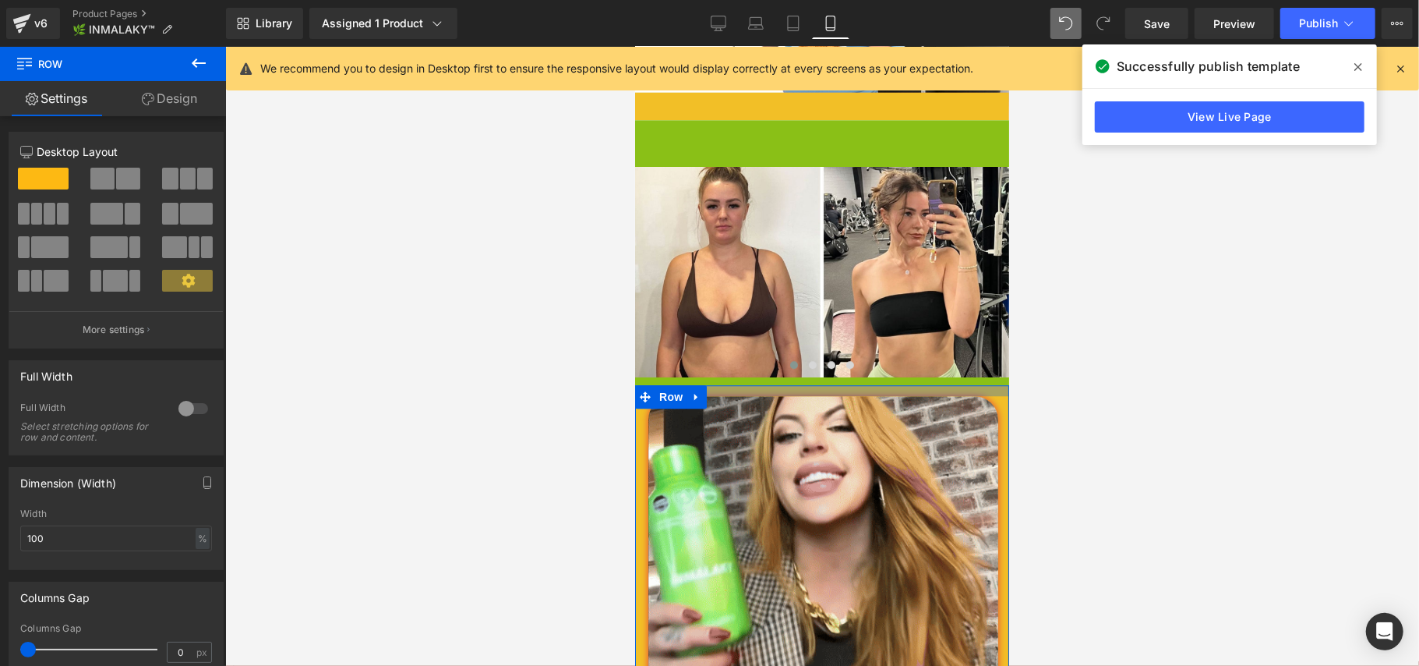
click at [971, 384] on div at bounding box center [821, 389] width 374 height 11
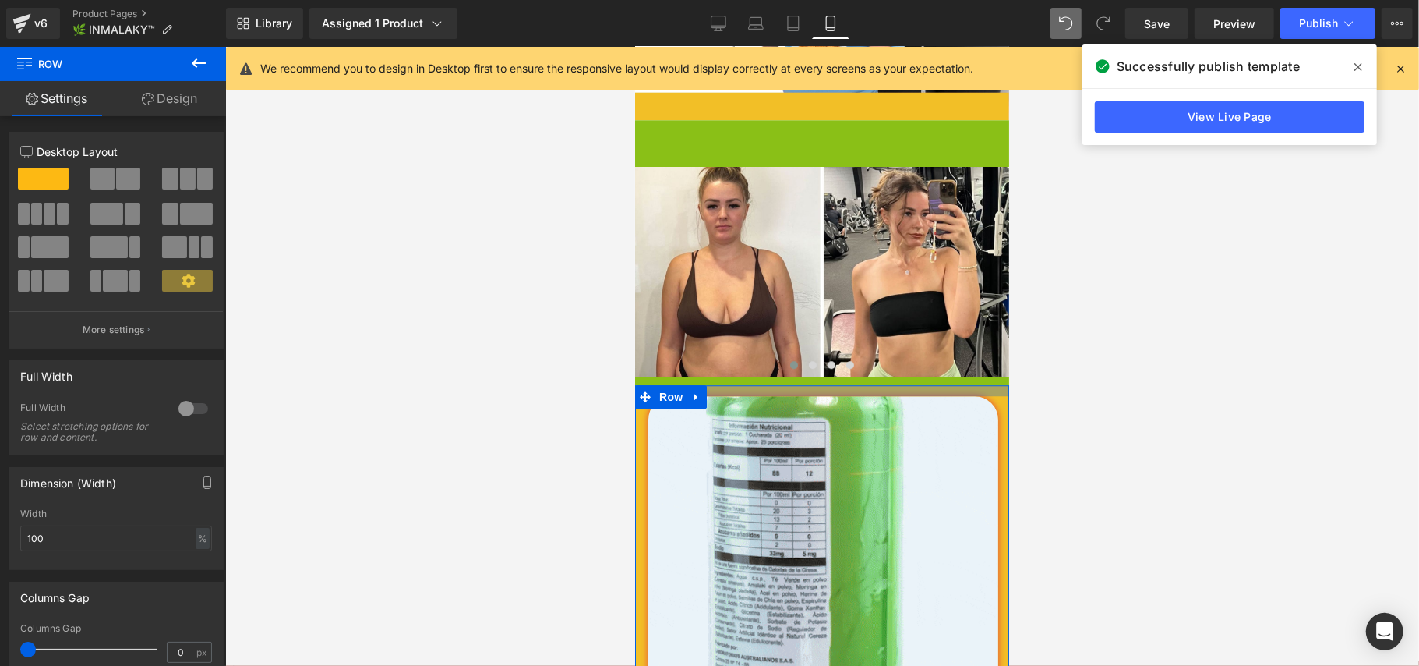
click at [1126, 306] on div at bounding box center [822, 356] width 1194 height 619
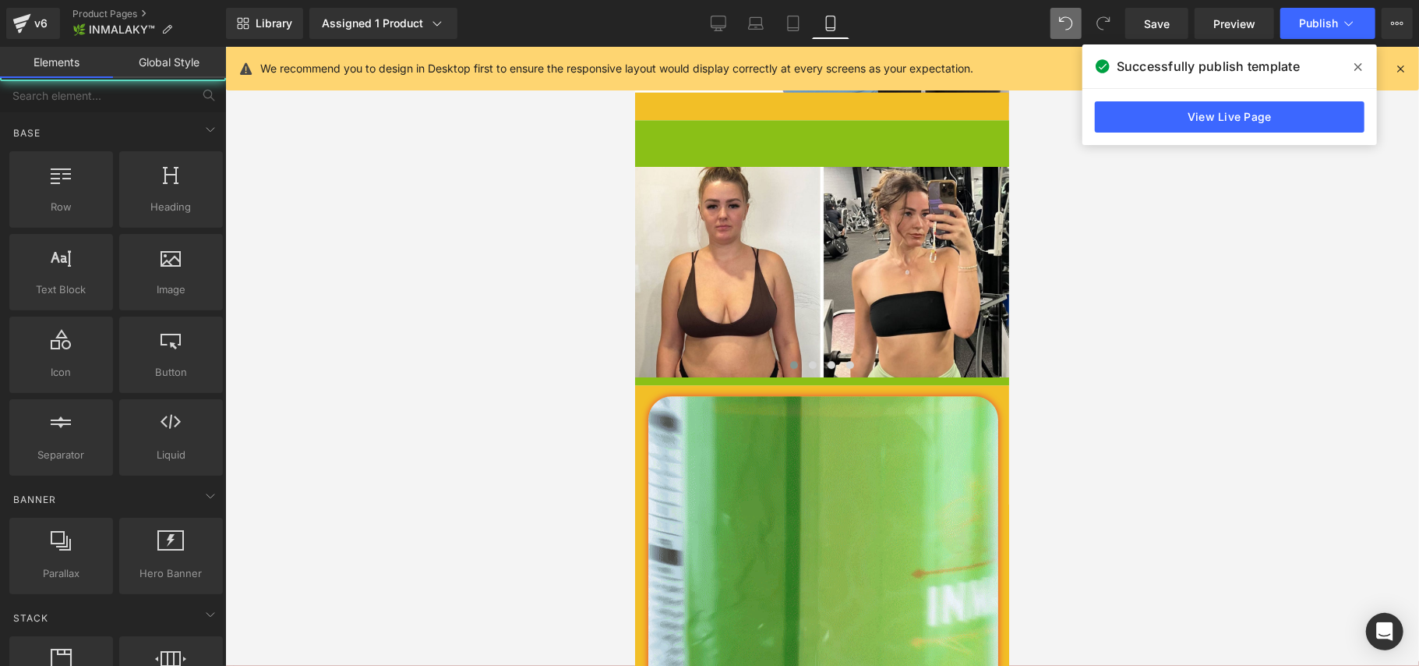
scroll to position [2701, 0]
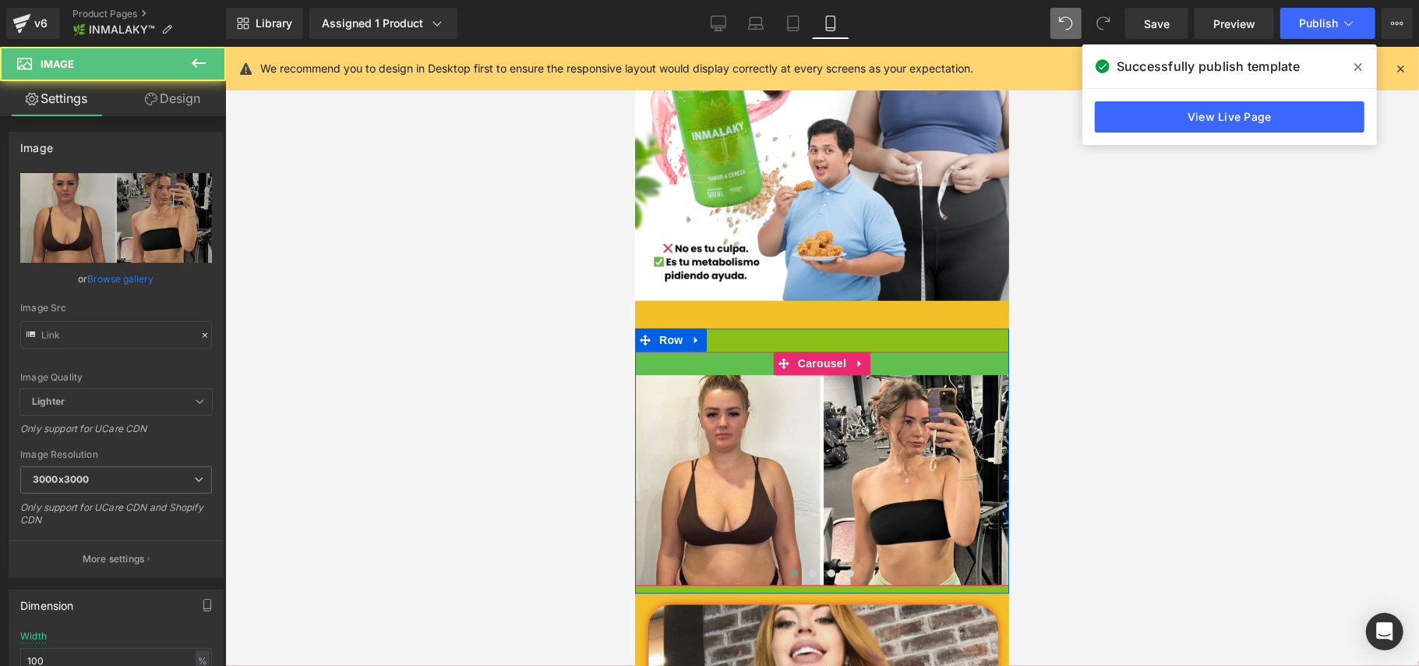
type input "[URL][DOMAIN_NAME]"
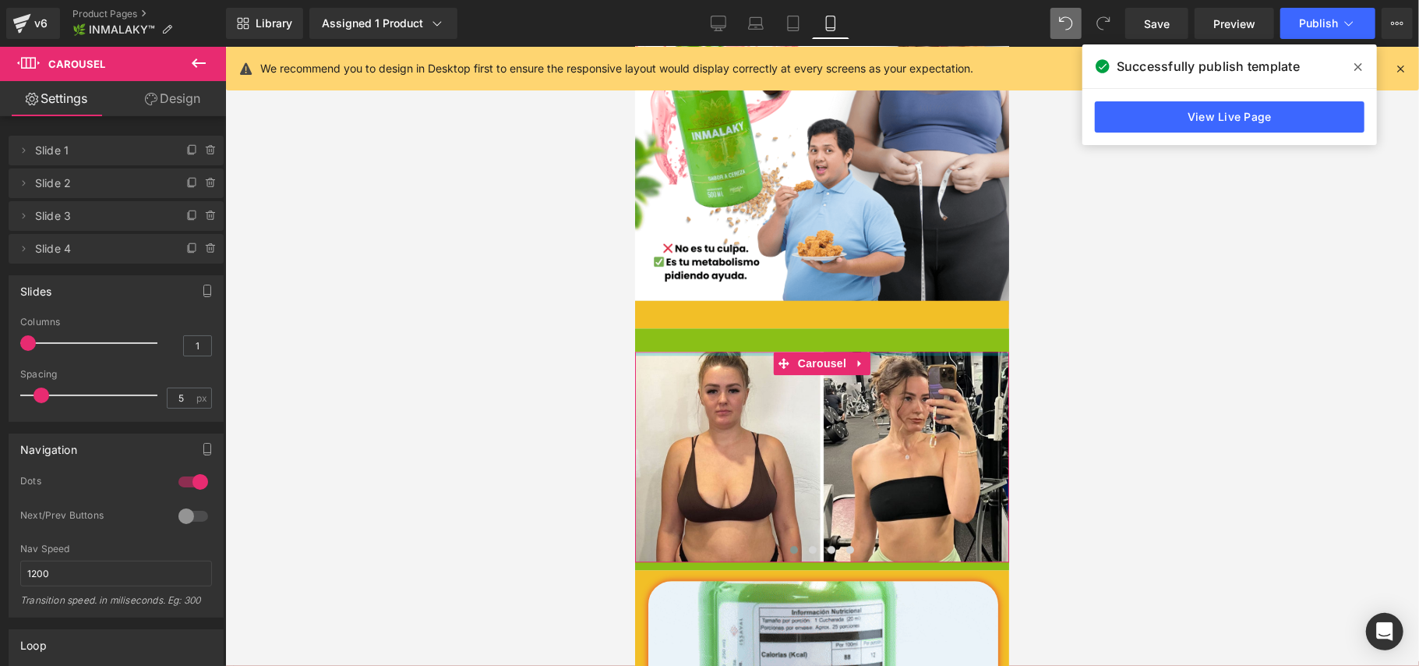
click at [1161, 369] on div at bounding box center [822, 356] width 1194 height 619
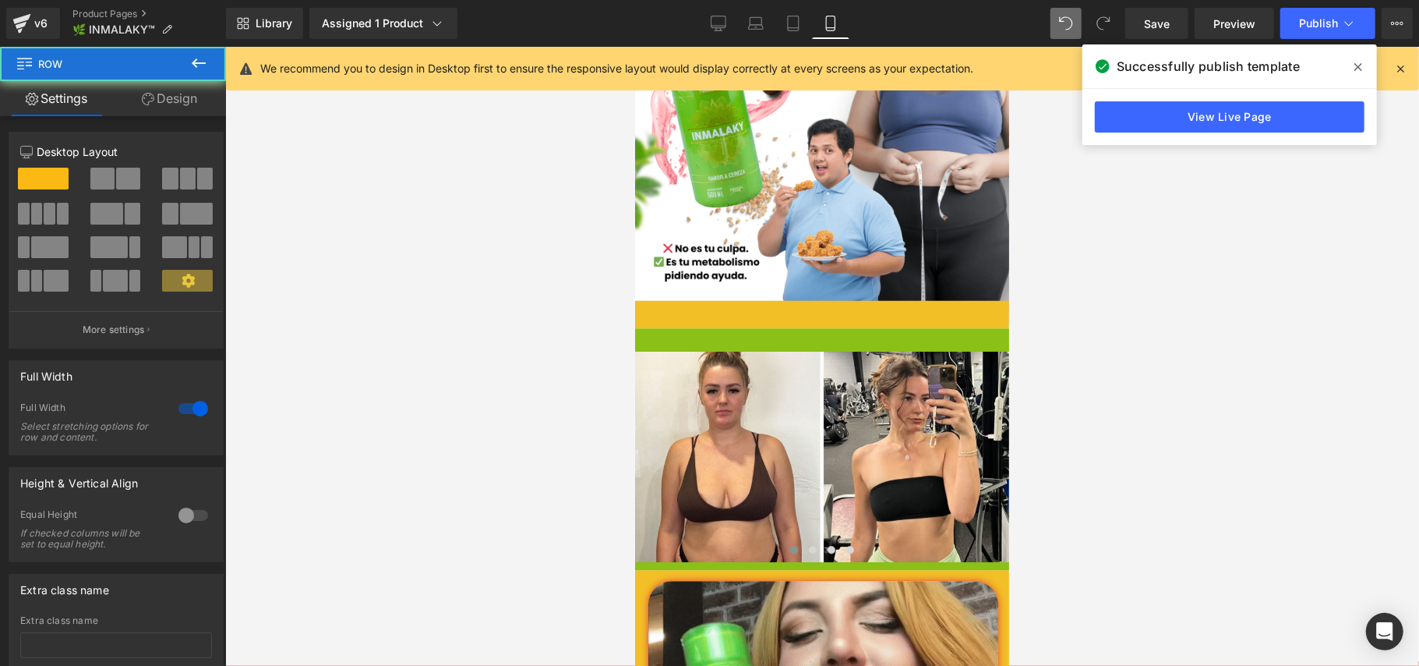
click at [927, 327] on div "Image ‹ › [GEOGRAPHIC_DATA]" at bounding box center [821, 448] width 374 height 242
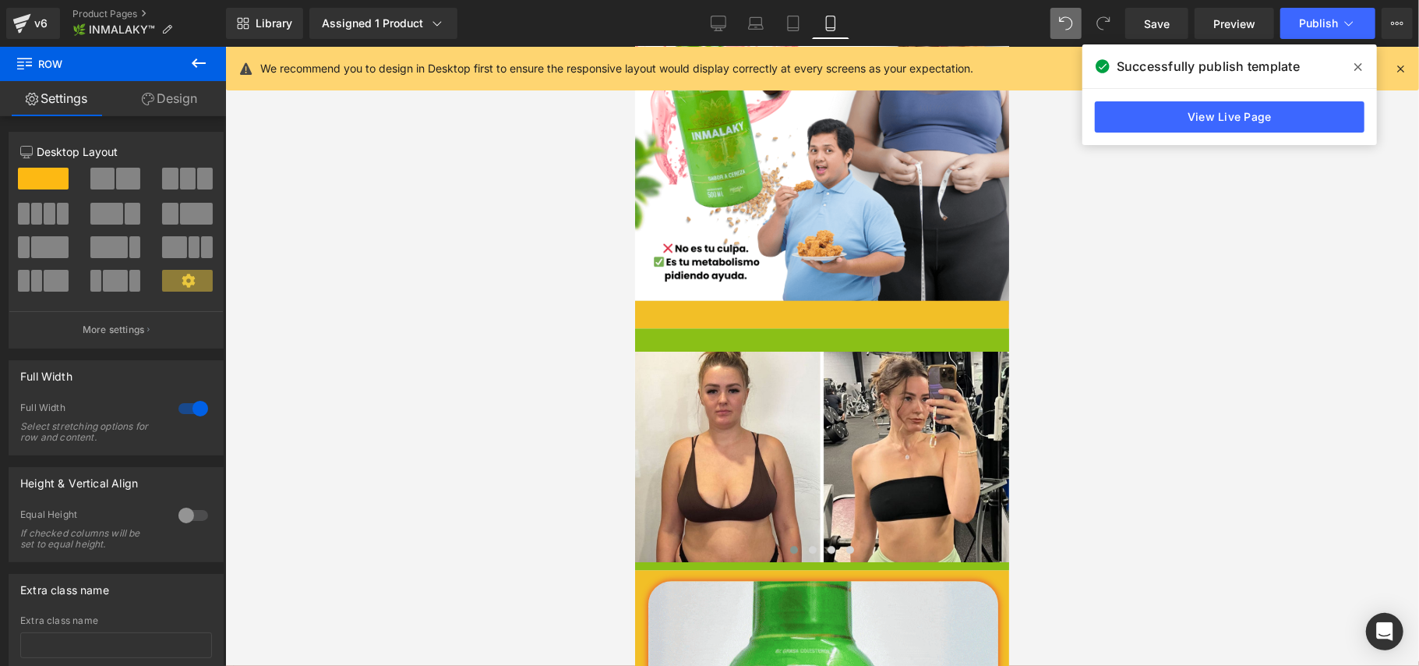
click at [948, 327] on div "Image ‹ › [GEOGRAPHIC_DATA]" at bounding box center [821, 448] width 374 height 242
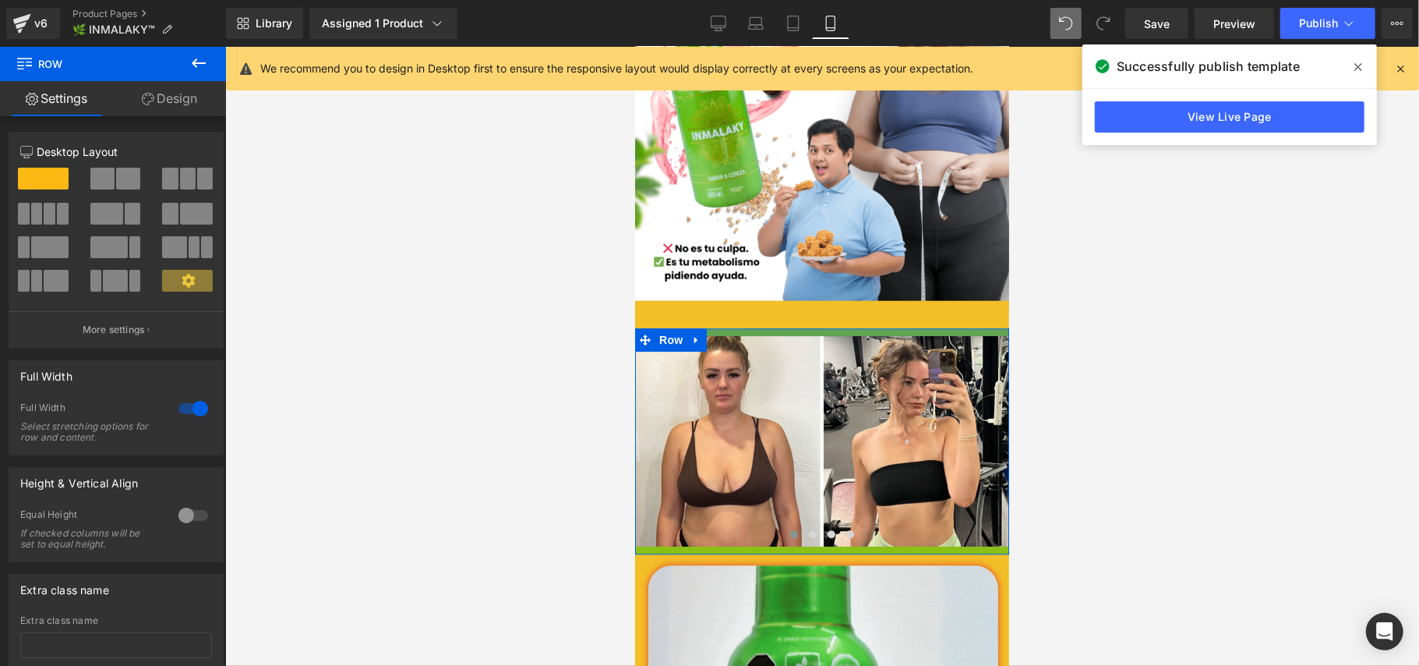
click at [1129, 290] on div at bounding box center [822, 356] width 1194 height 619
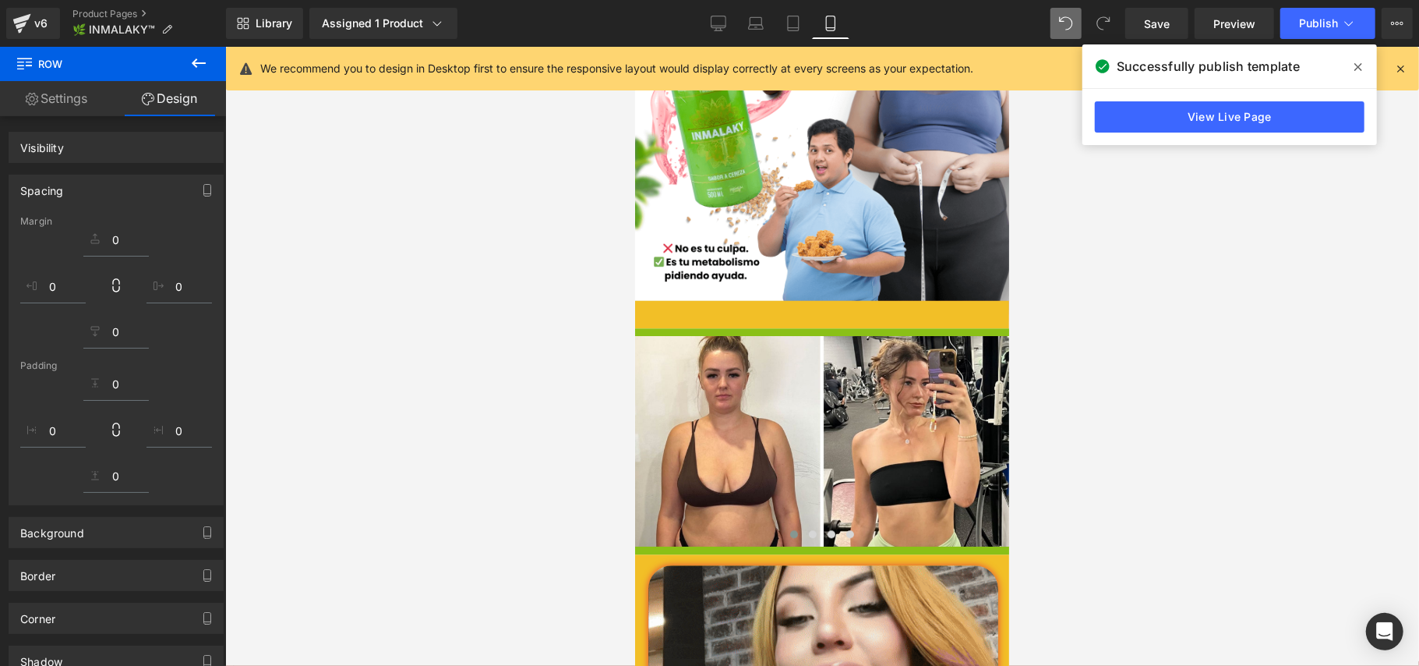
click at [1182, 369] on div at bounding box center [822, 356] width 1194 height 619
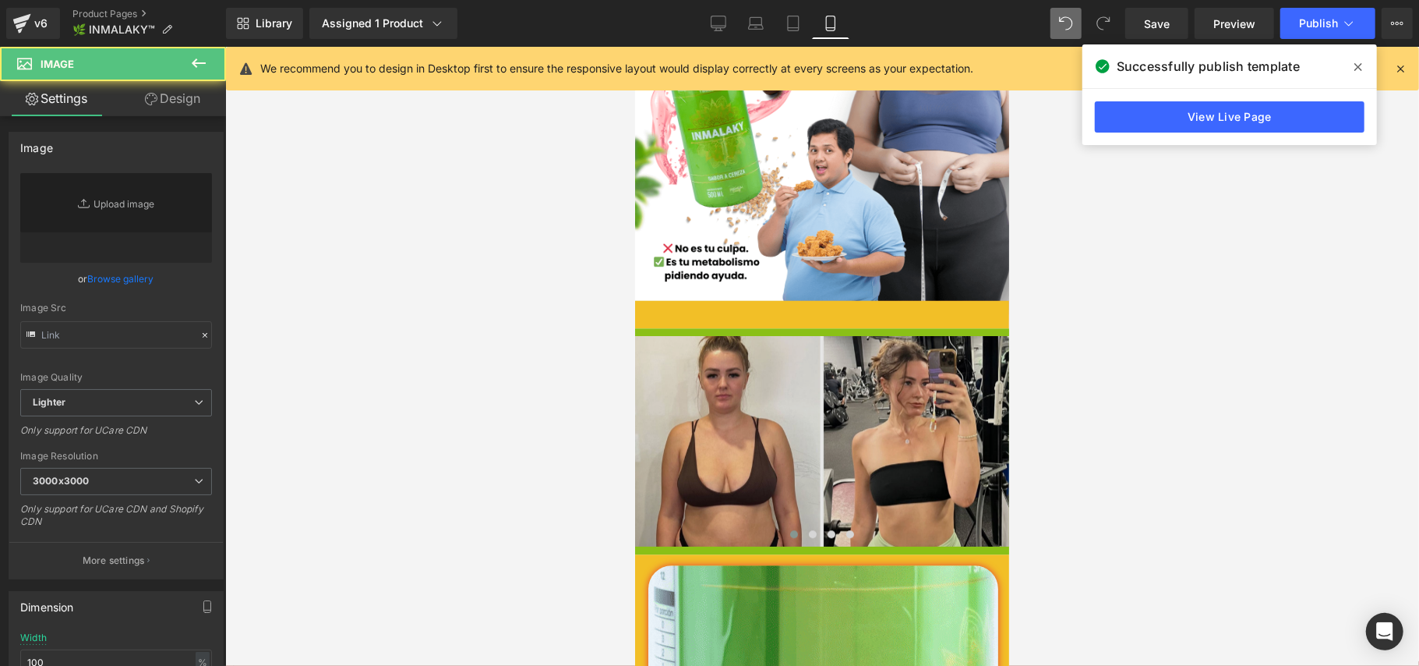
click at [871, 375] on img at bounding box center [821, 440] width 374 height 210
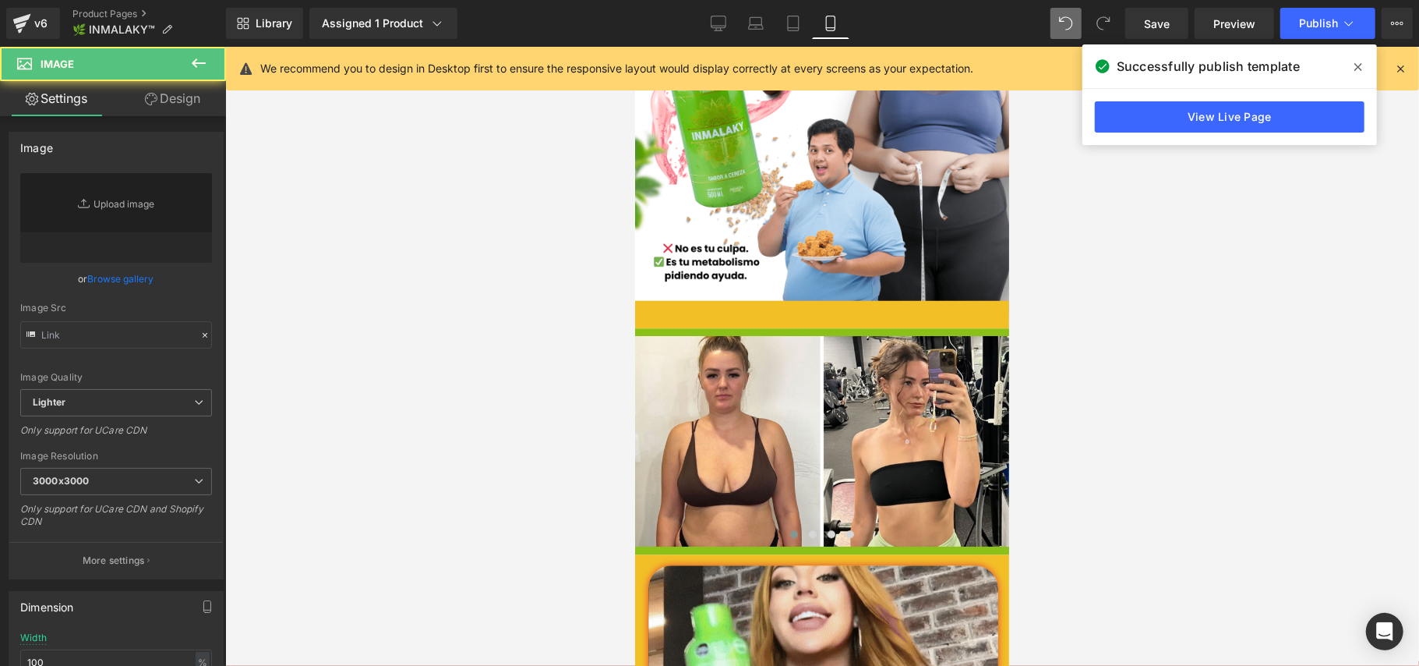
click at [0, 0] on div at bounding box center [0, 0] width 0 height 0
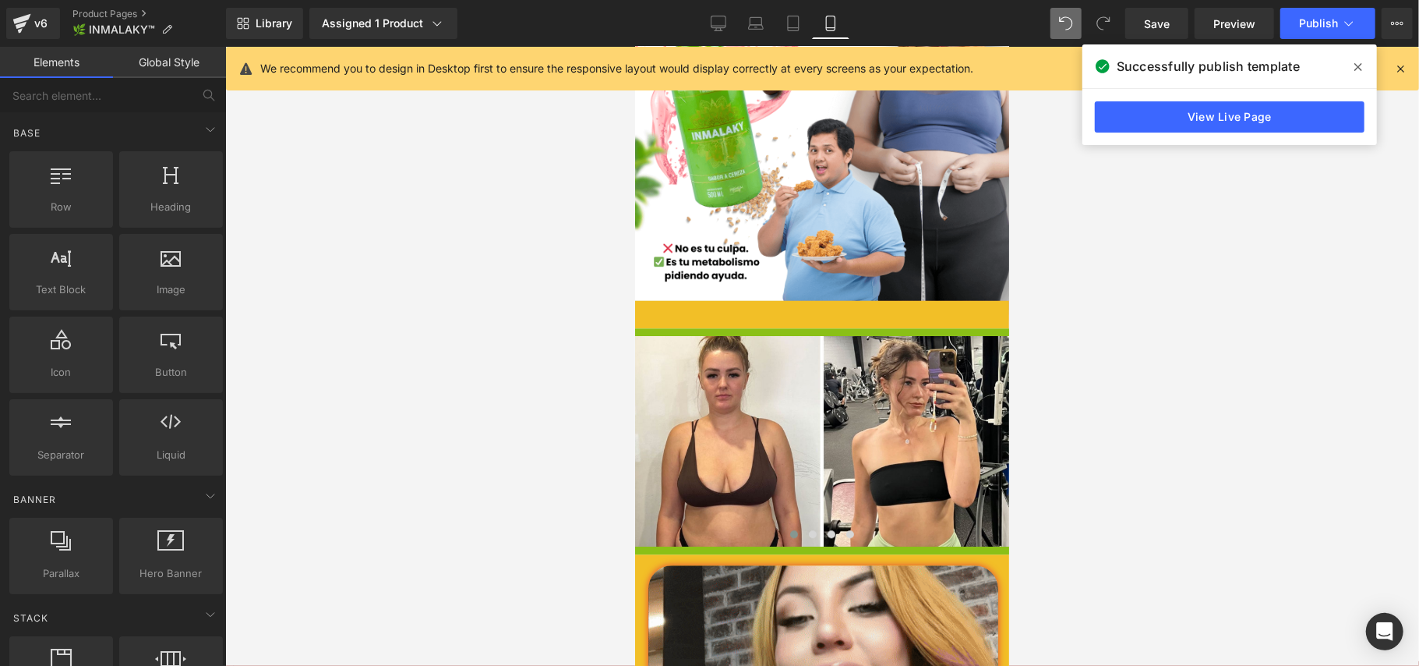
click at [608, 352] on div at bounding box center [822, 356] width 1194 height 619
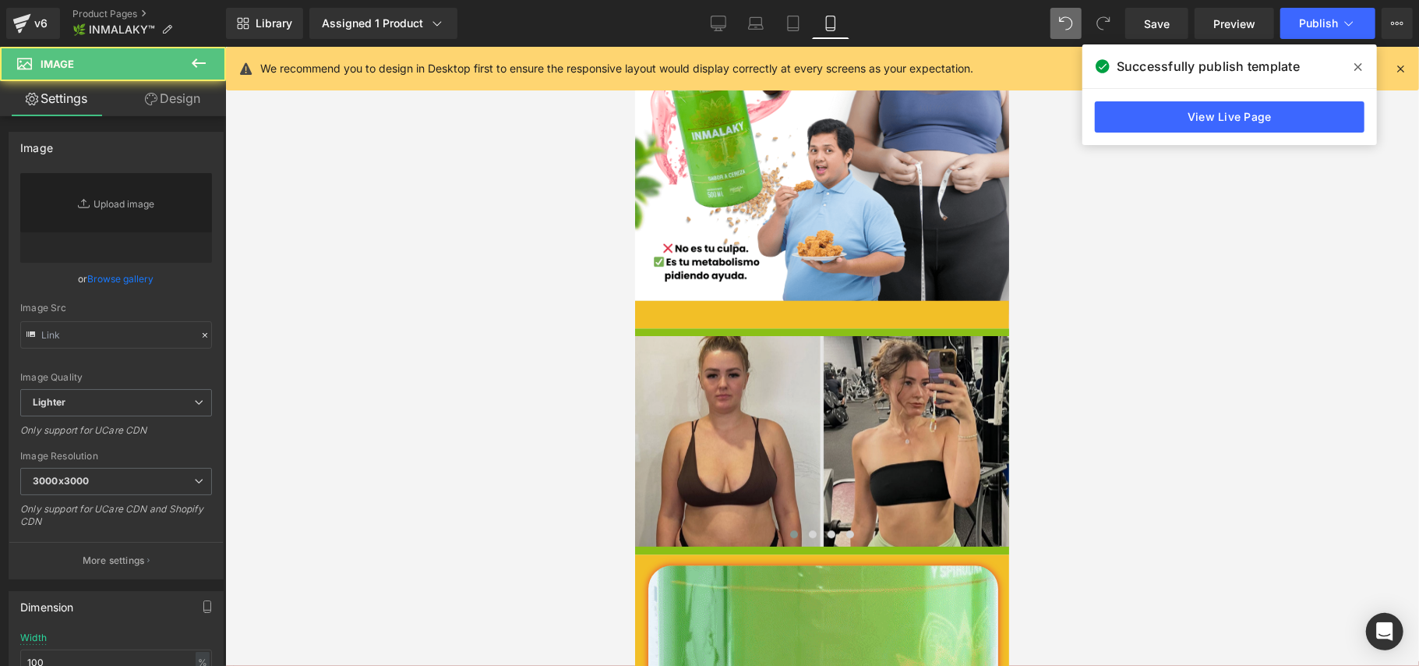
click at [790, 352] on img at bounding box center [821, 440] width 374 height 210
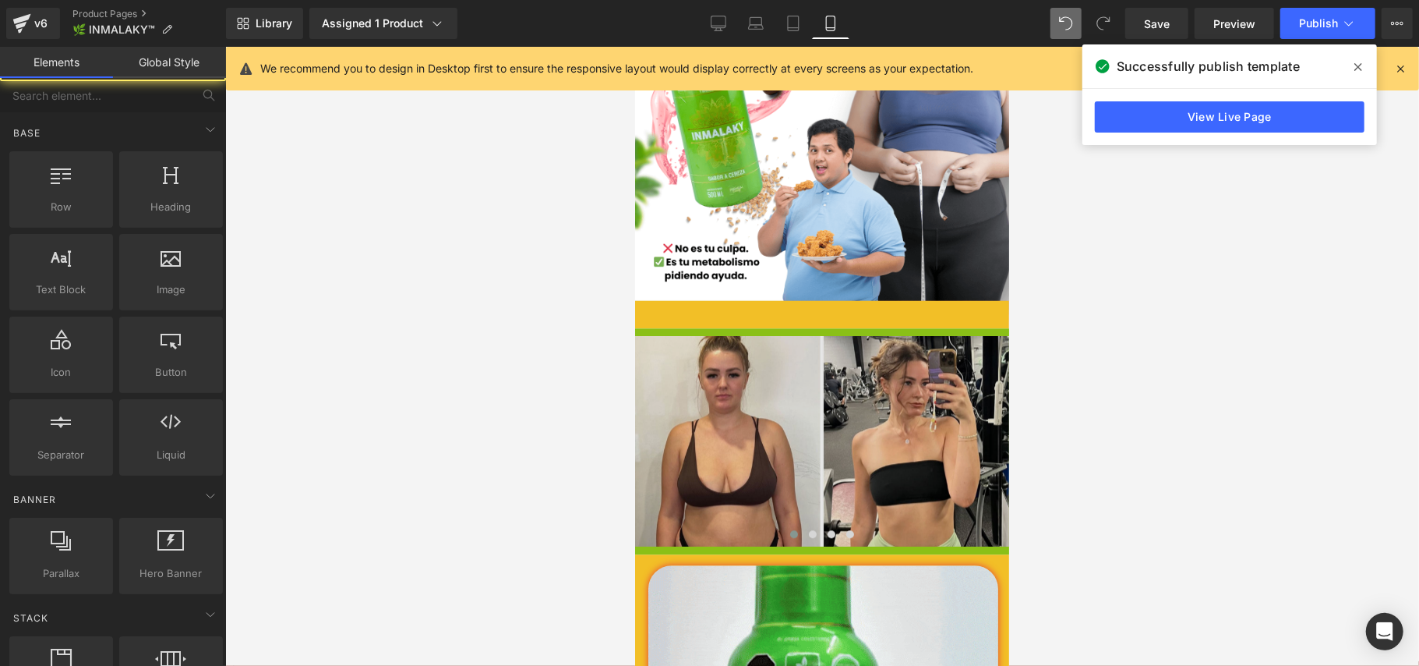
click at [783, 335] on img at bounding box center [821, 440] width 374 height 210
click at [846, 376] on div "Image" at bounding box center [821, 440] width 374 height 210
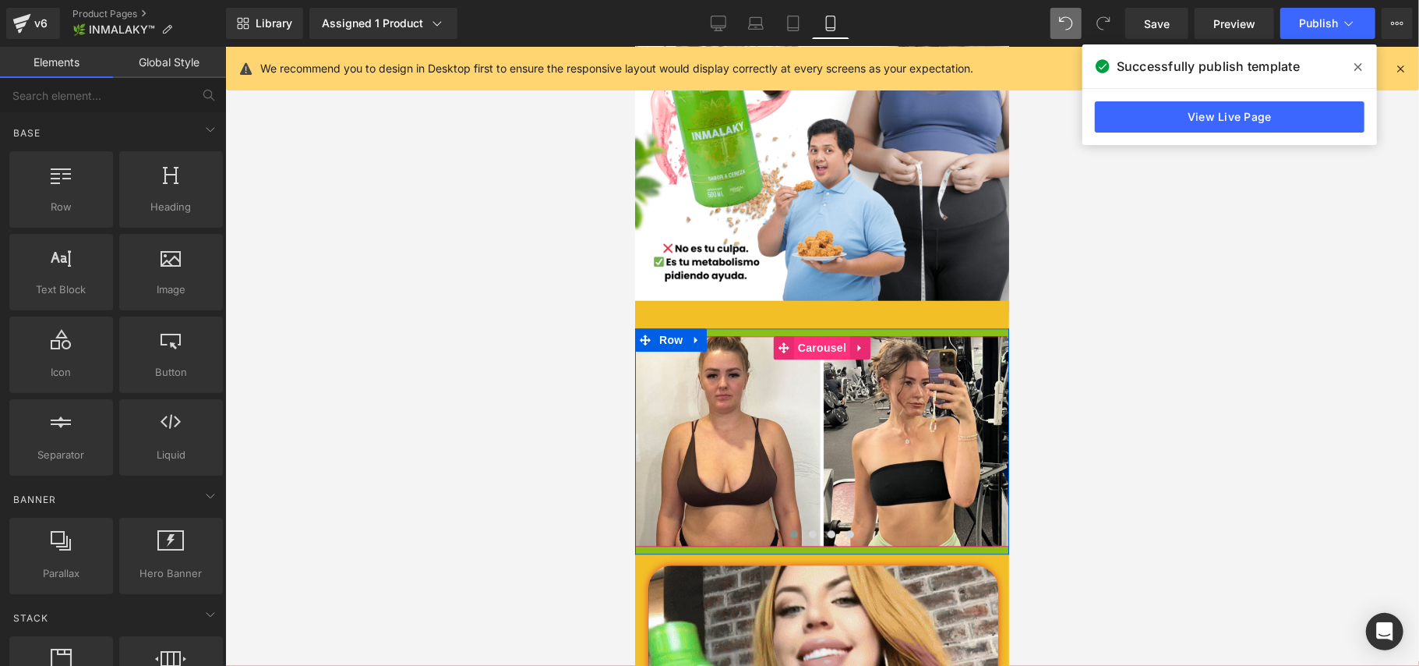
click at [779, 341] on icon at bounding box center [783, 347] width 11 height 12
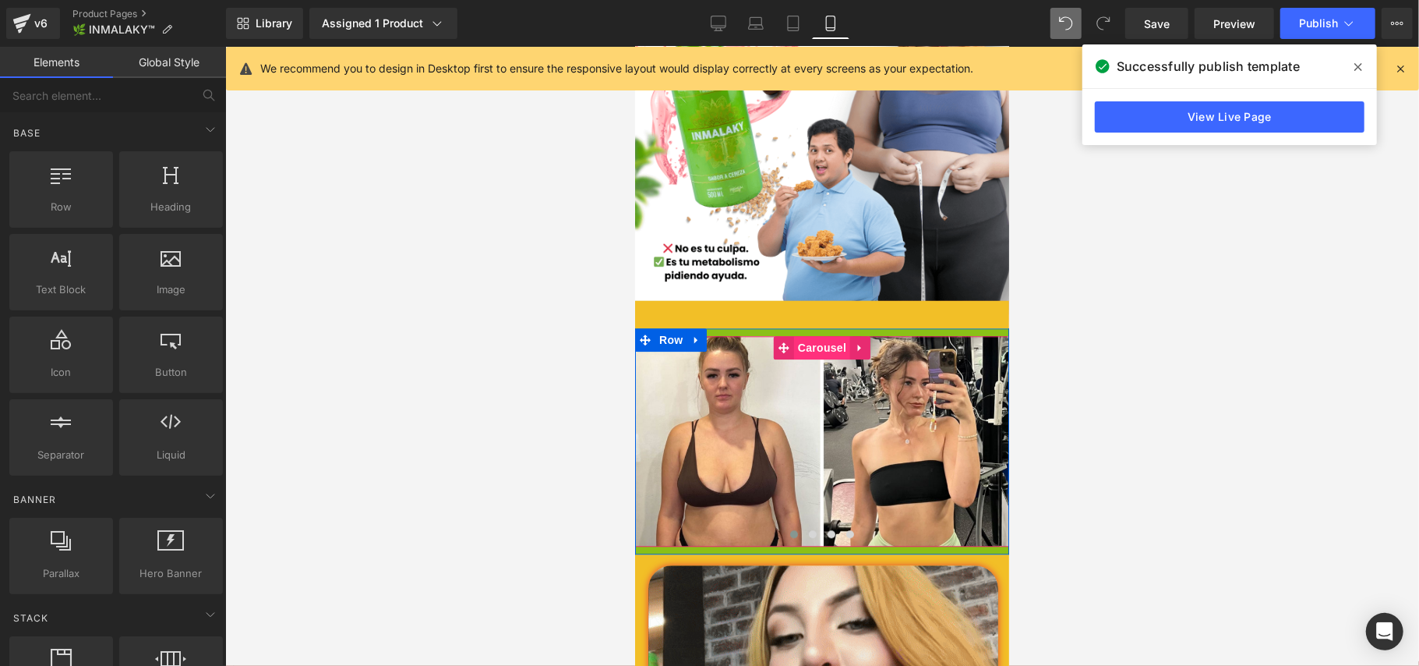
click at [818, 335] on span "Carousel" at bounding box center [821, 346] width 56 height 23
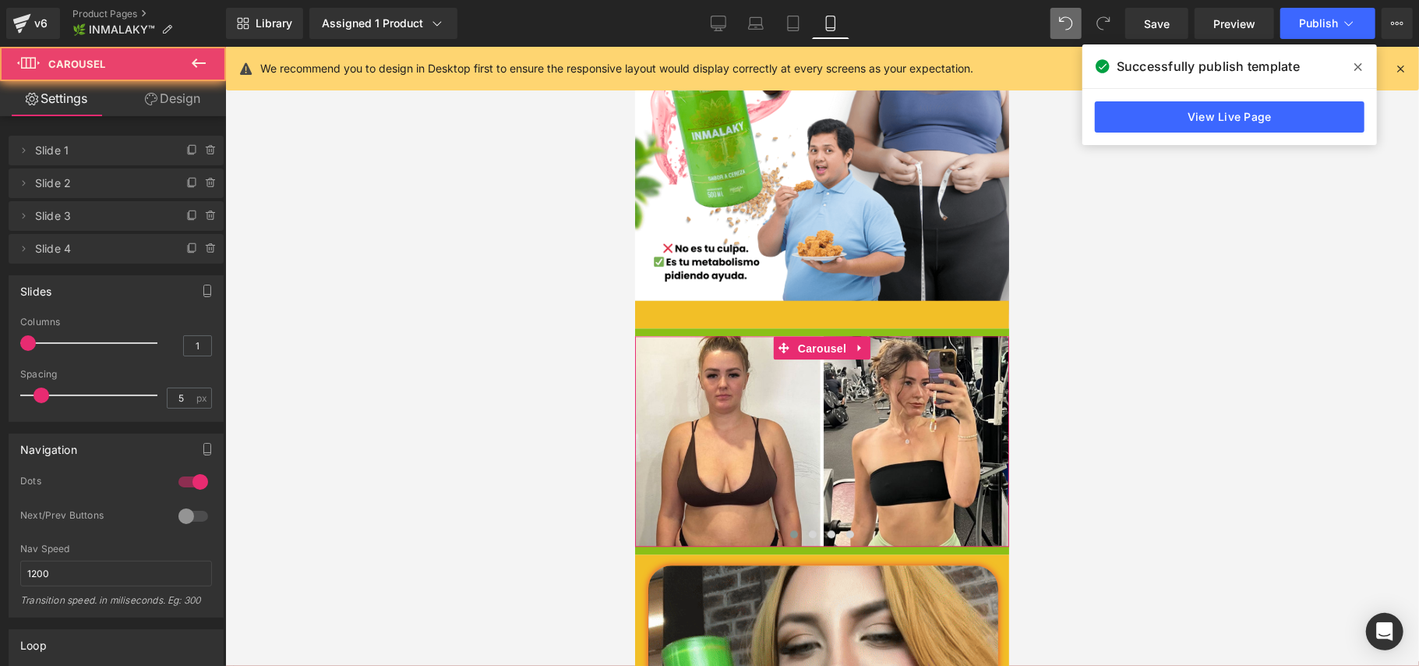
click at [36, 348] on span at bounding box center [28, 343] width 16 height 16
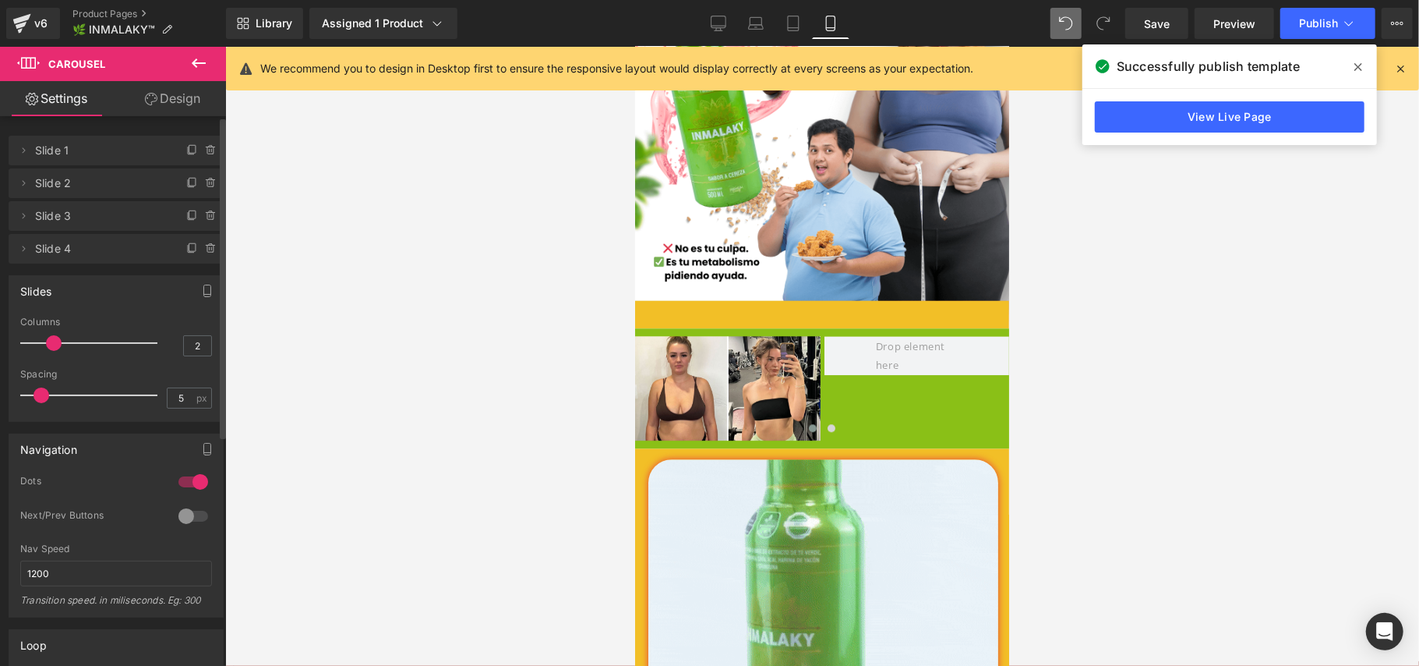
type input "1"
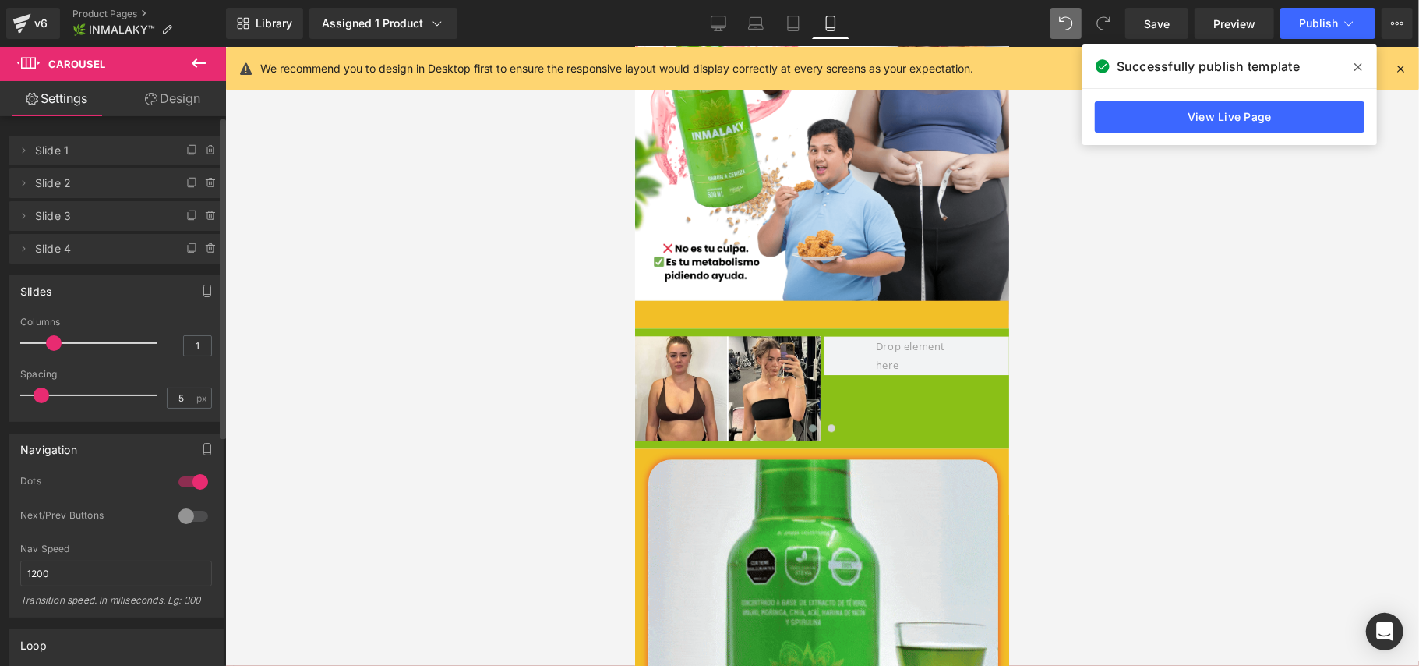
drag, startPoint x: 48, startPoint y: 348, endPoint x: 72, endPoint y: 362, distance: 27.9
click at [46, 349] on span at bounding box center [54, 343] width 16 height 16
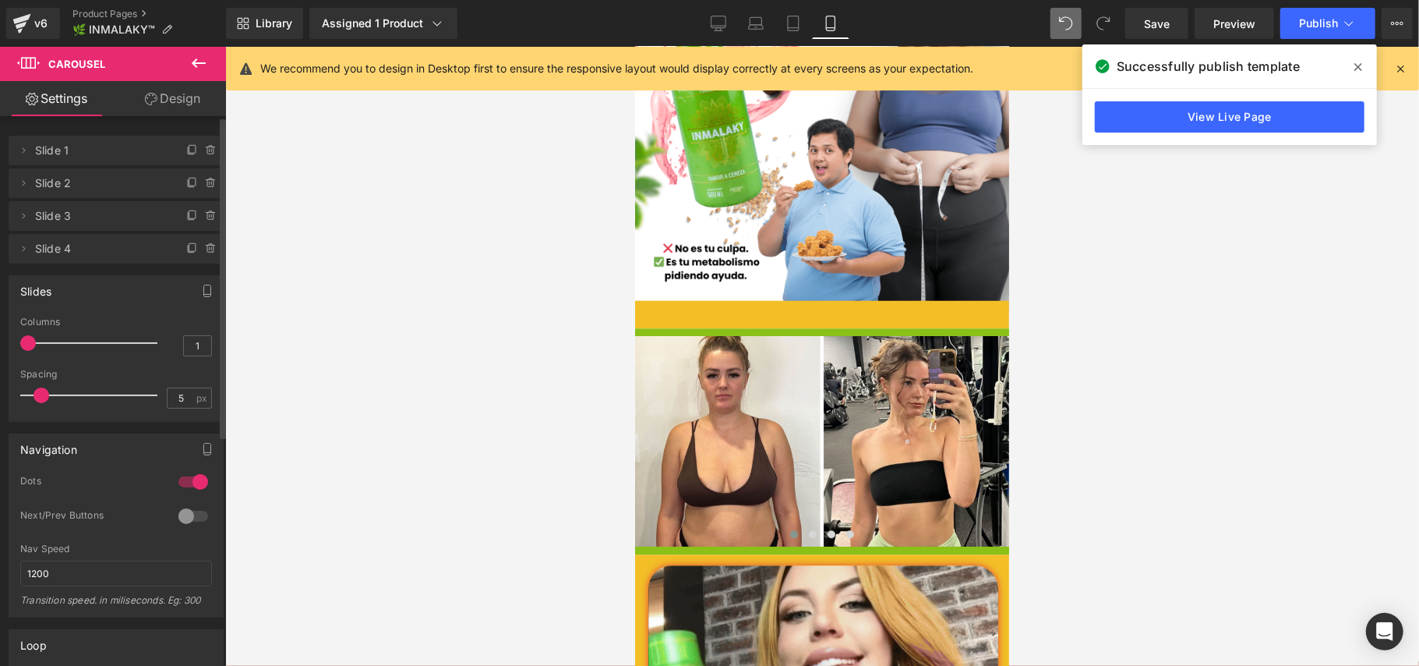
click at [182, 512] on div at bounding box center [193, 515] width 37 height 25
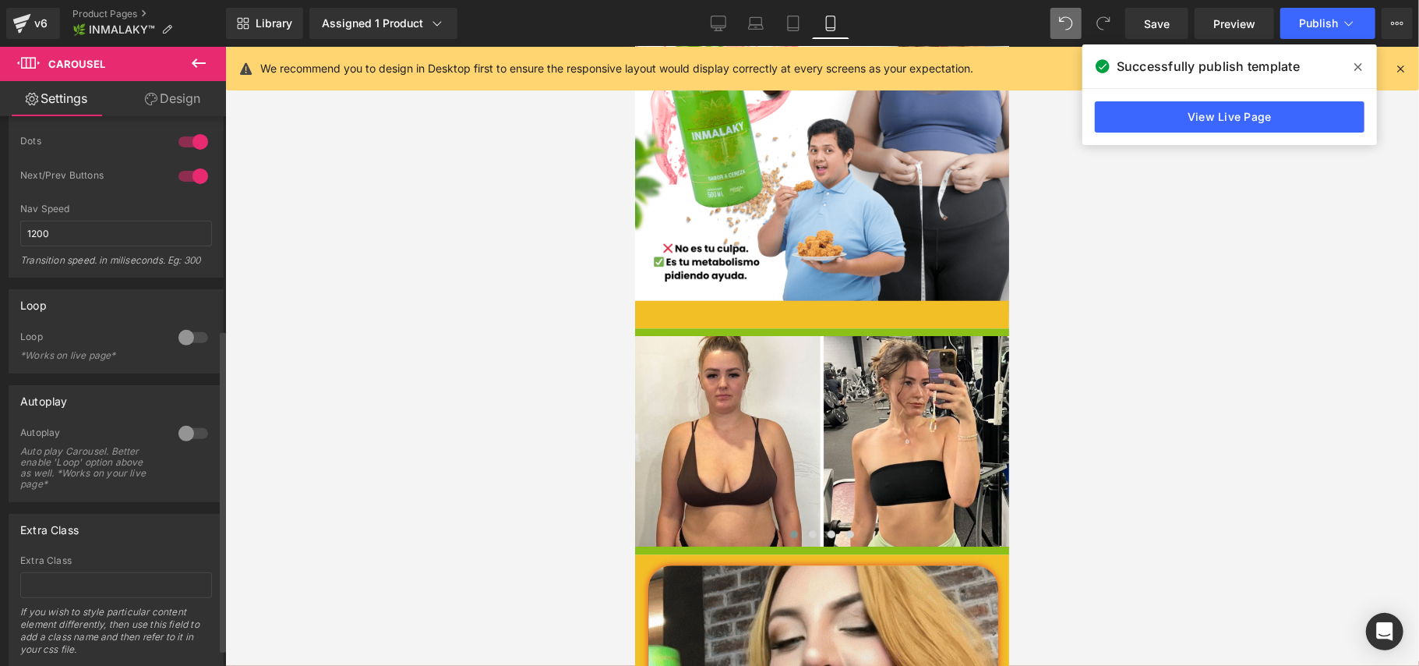
scroll to position [390, 0]
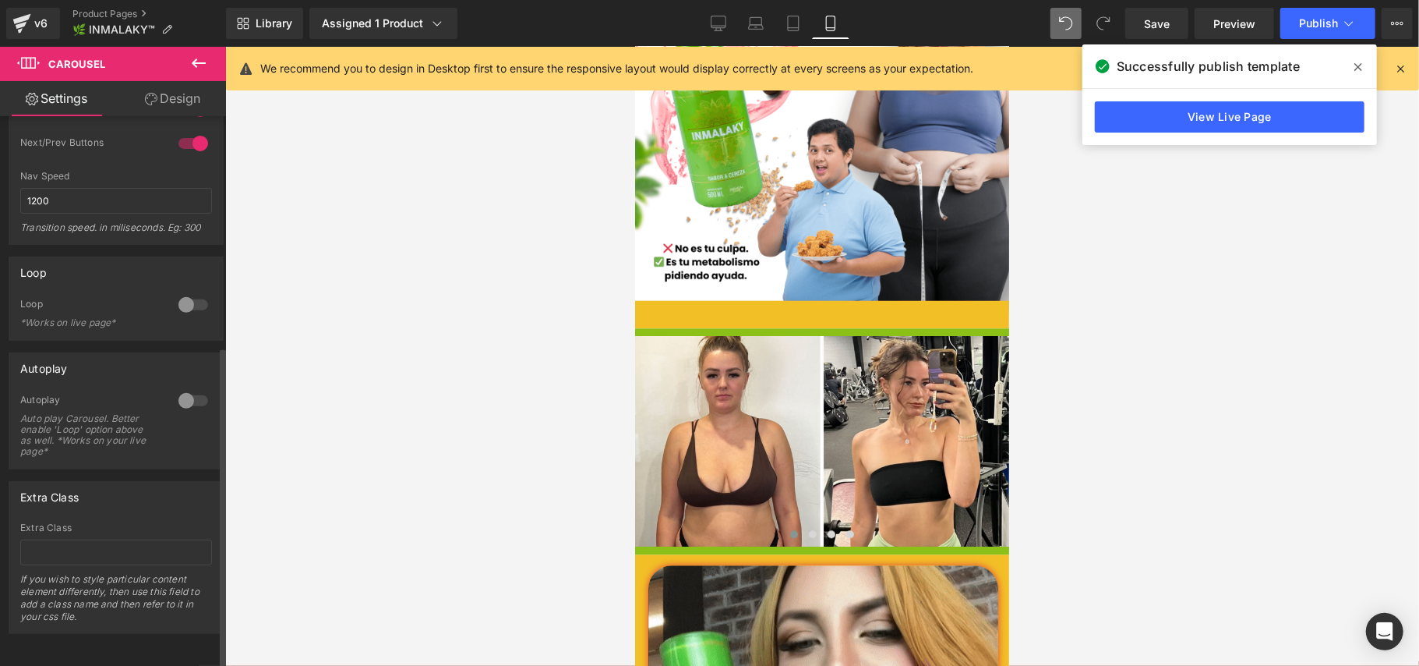
click at [175, 292] on div at bounding box center [193, 304] width 37 height 25
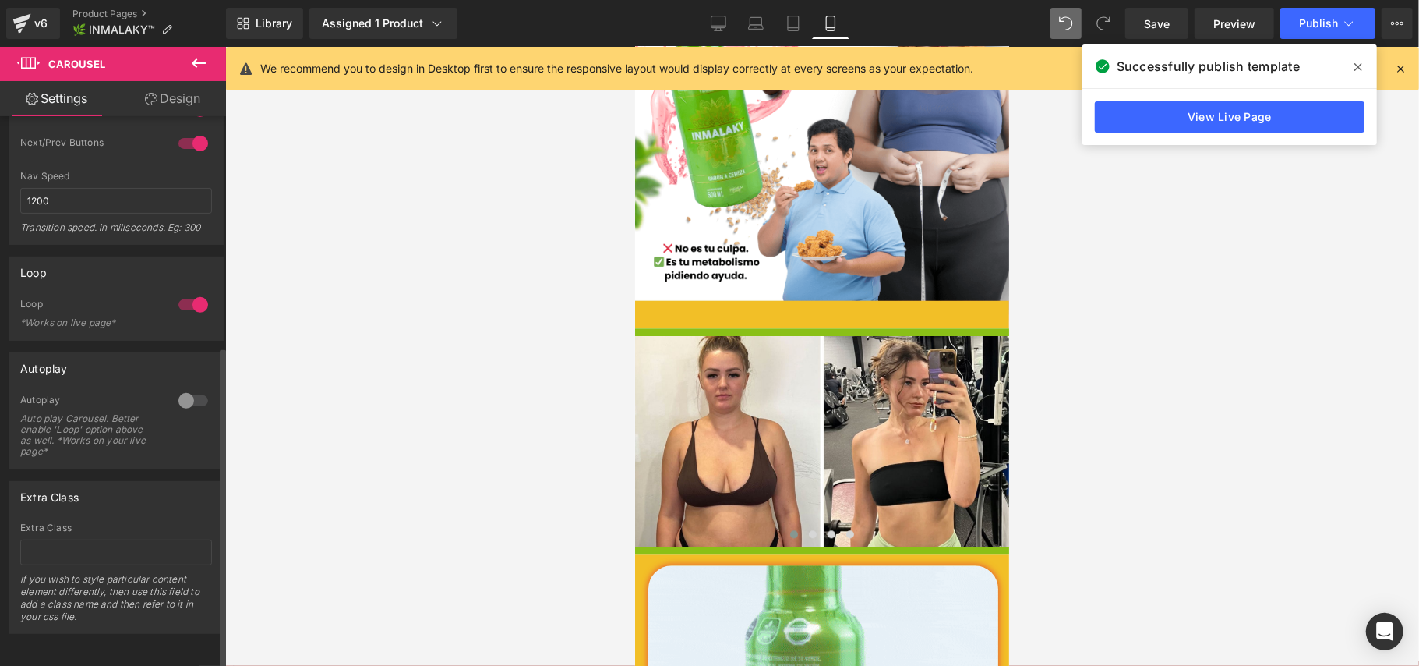
click at [178, 390] on div at bounding box center [193, 400] width 37 height 25
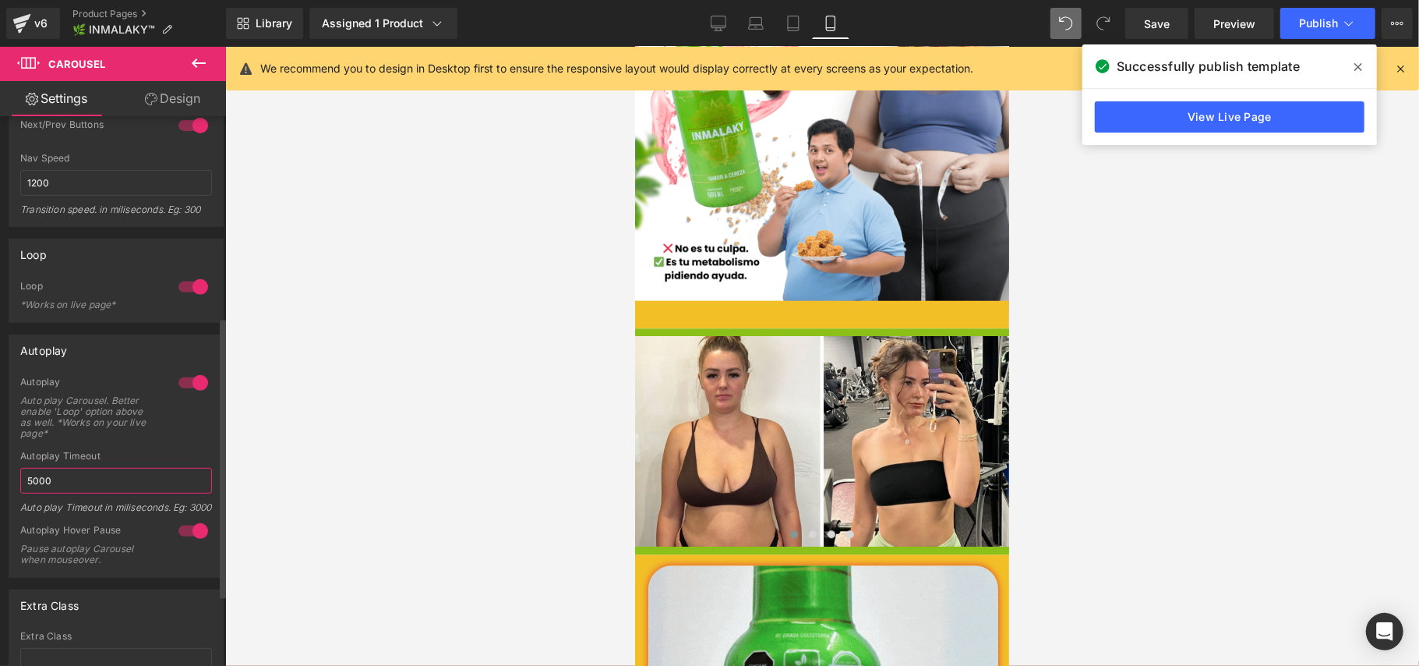
click at [32, 482] on input "5000" at bounding box center [116, 481] width 192 height 26
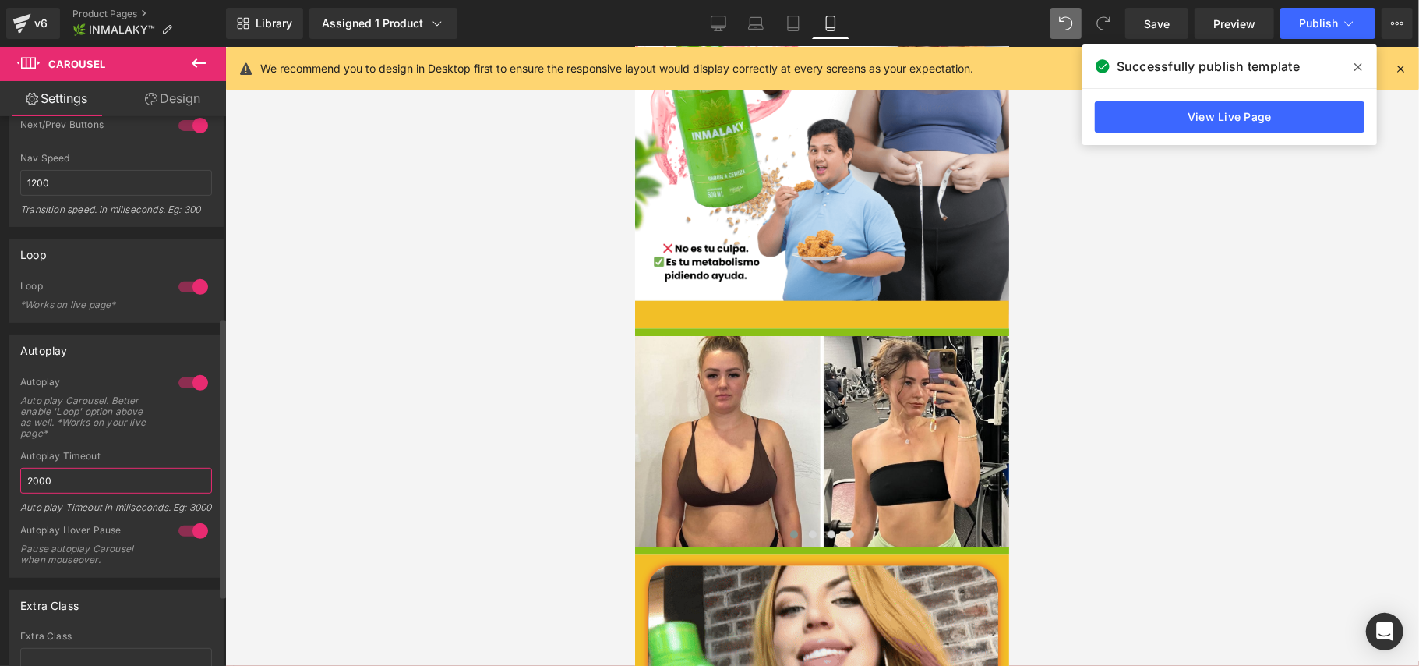
type input "2000"
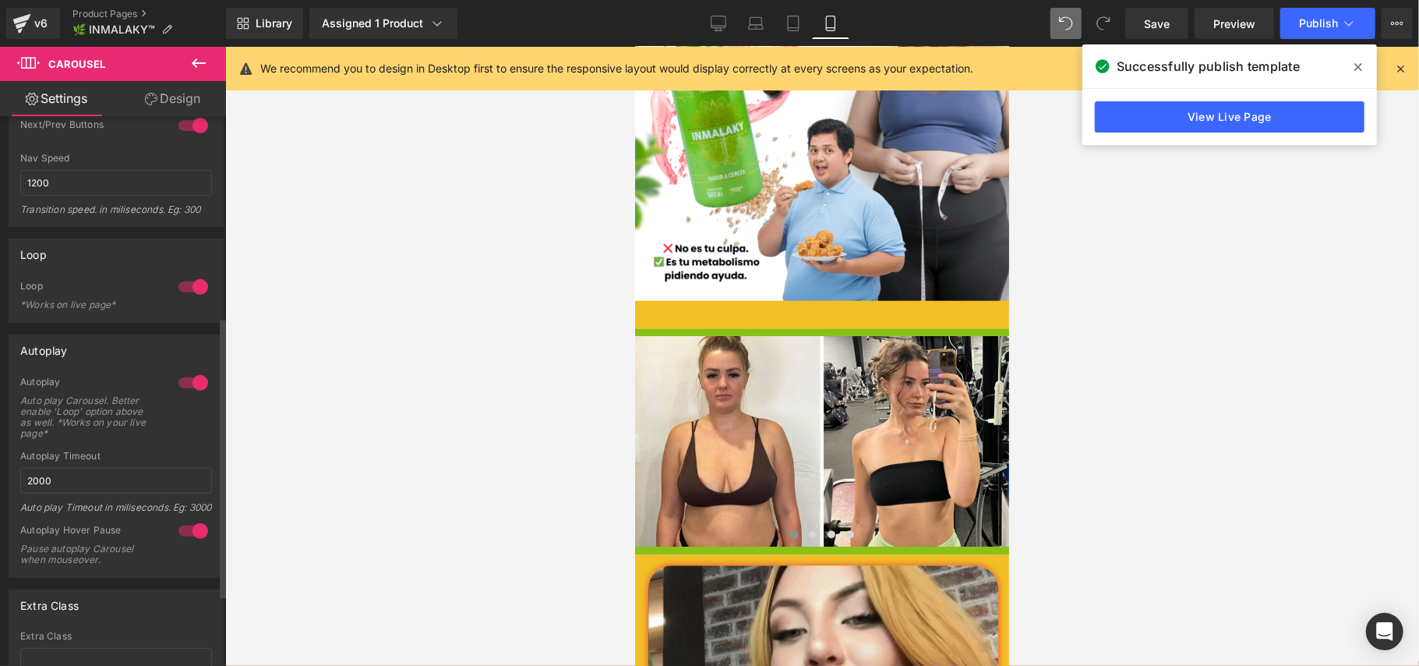
click at [142, 452] on div "Autoplay Timeout" at bounding box center [116, 455] width 192 height 11
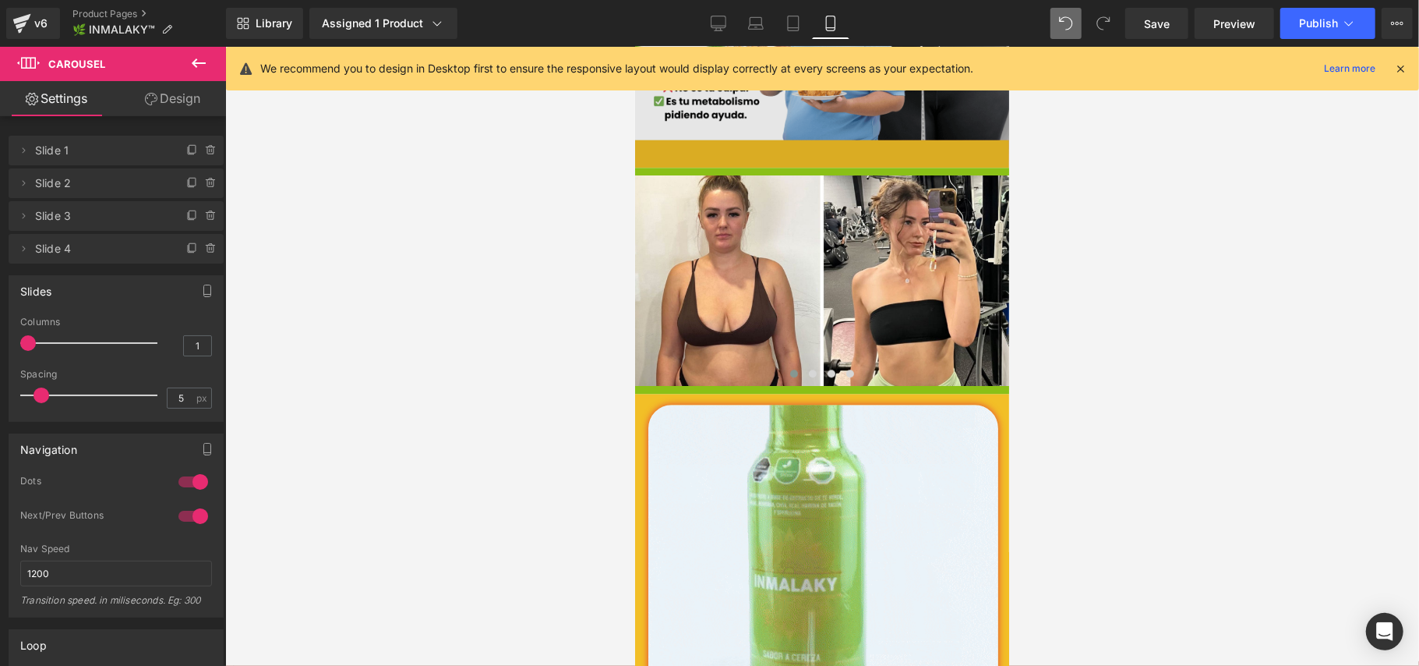
scroll to position [2701, 0]
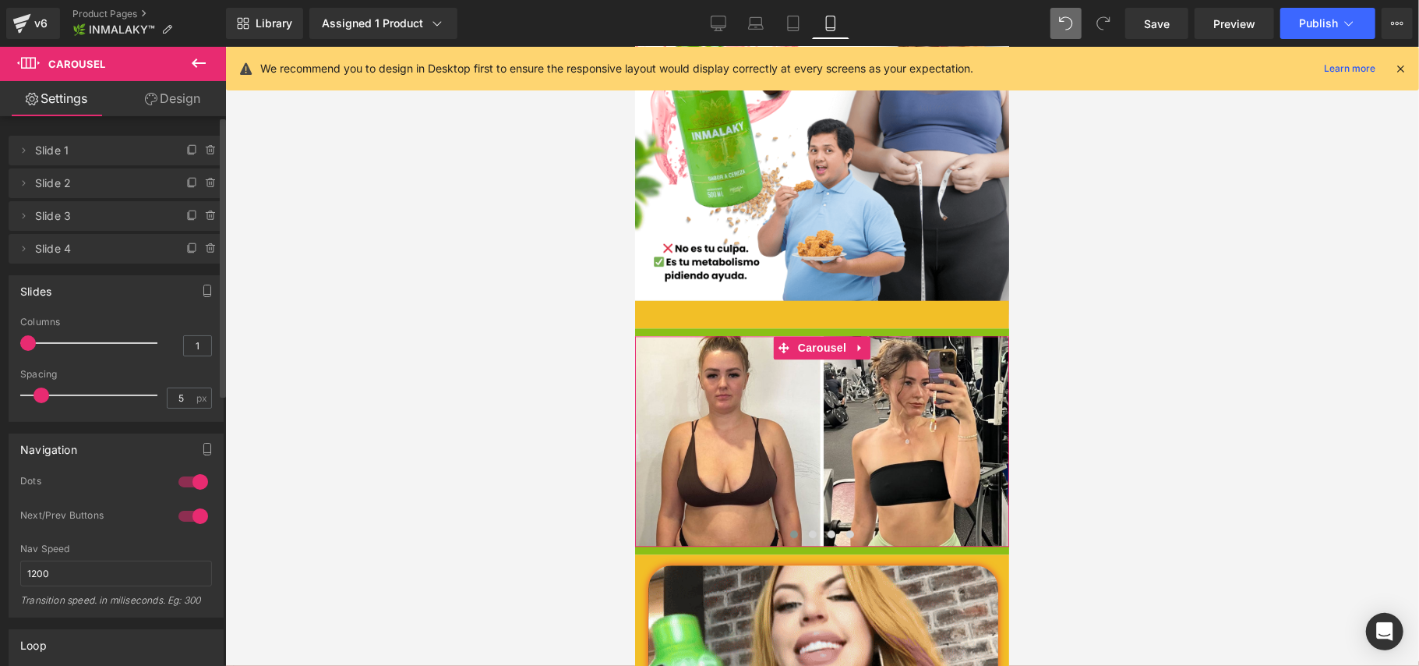
click at [70, 185] on span "Slide 2" at bounding box center [100, 183] width 131 height 30
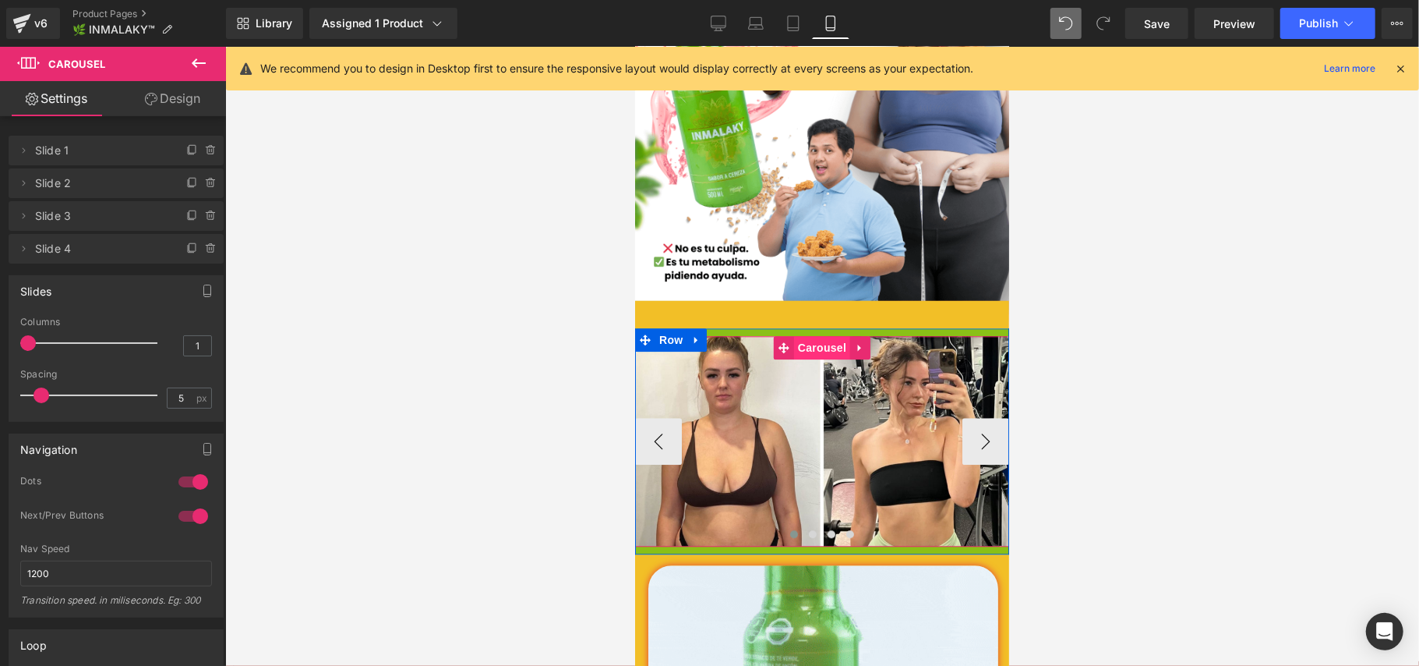
click at [820, 335] on span "Carousel" at bounding box center [821, 346] width 56 height 23
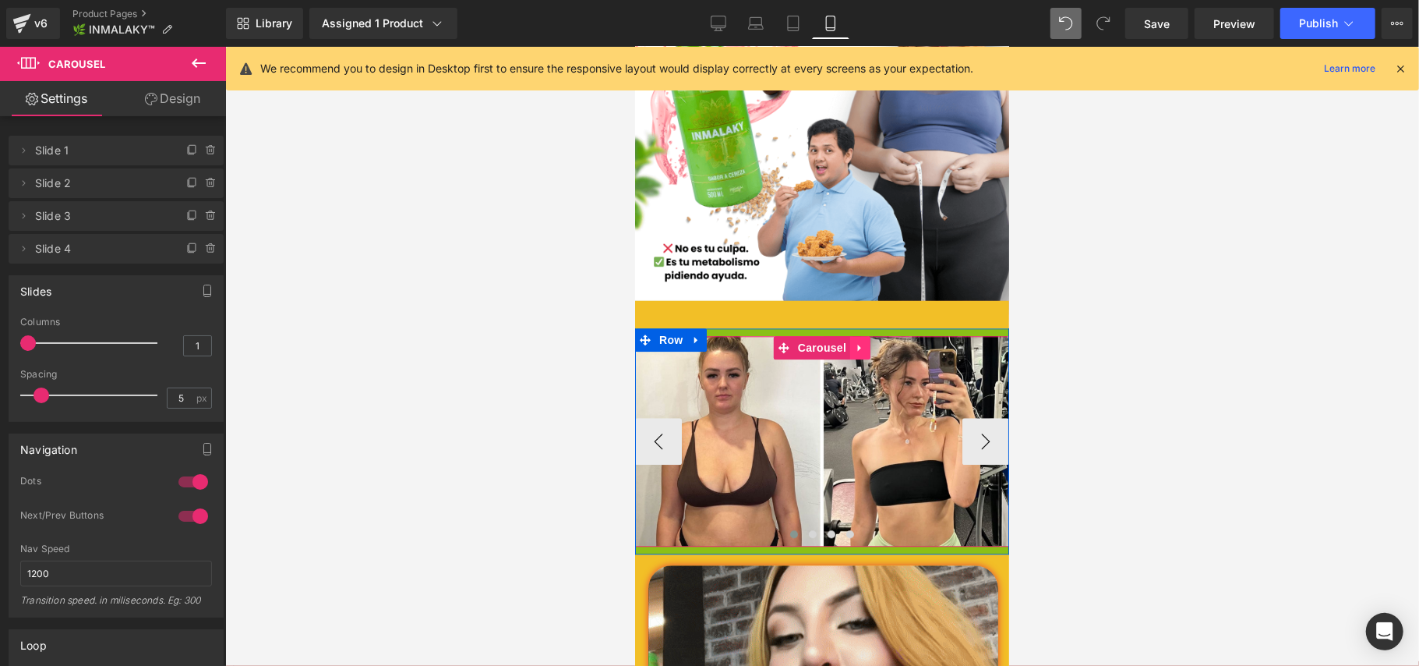
click at [854, 341] on icon at bounding box center [859, 347] width 11 height 12
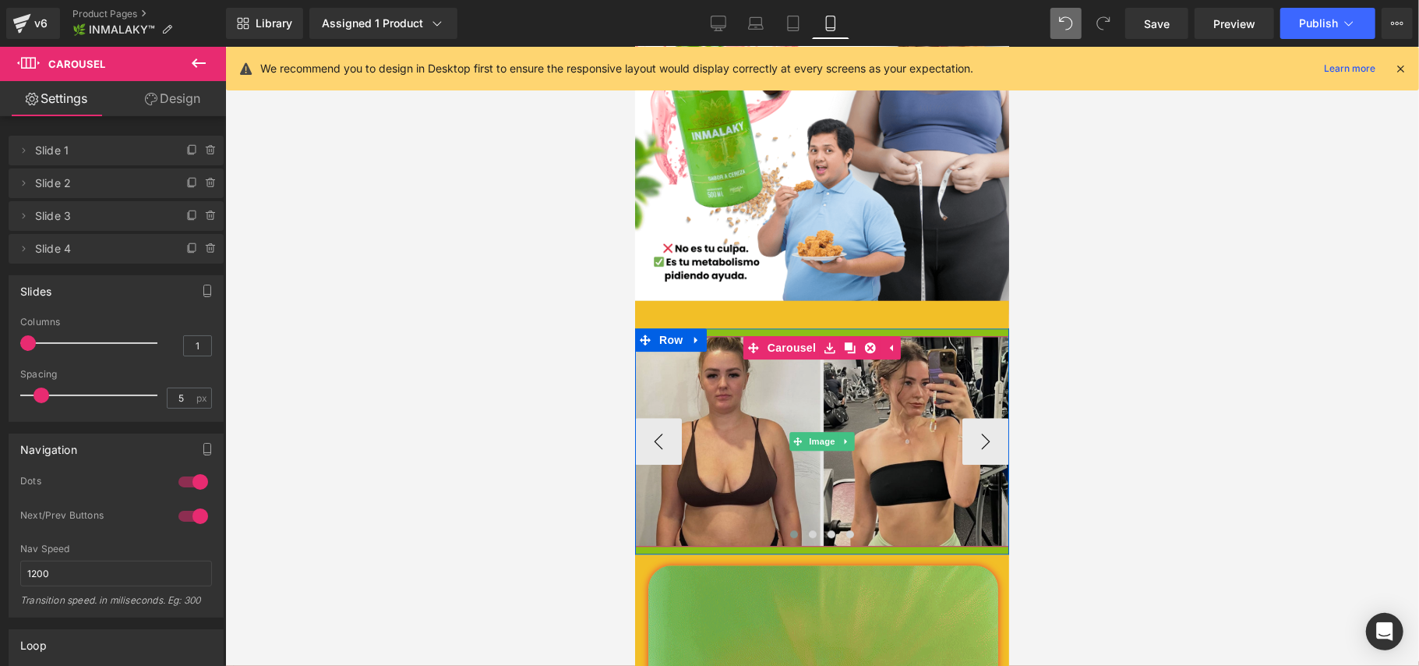
click at [818, 359] on img at bounding box center [821, 440] width 374 height 210
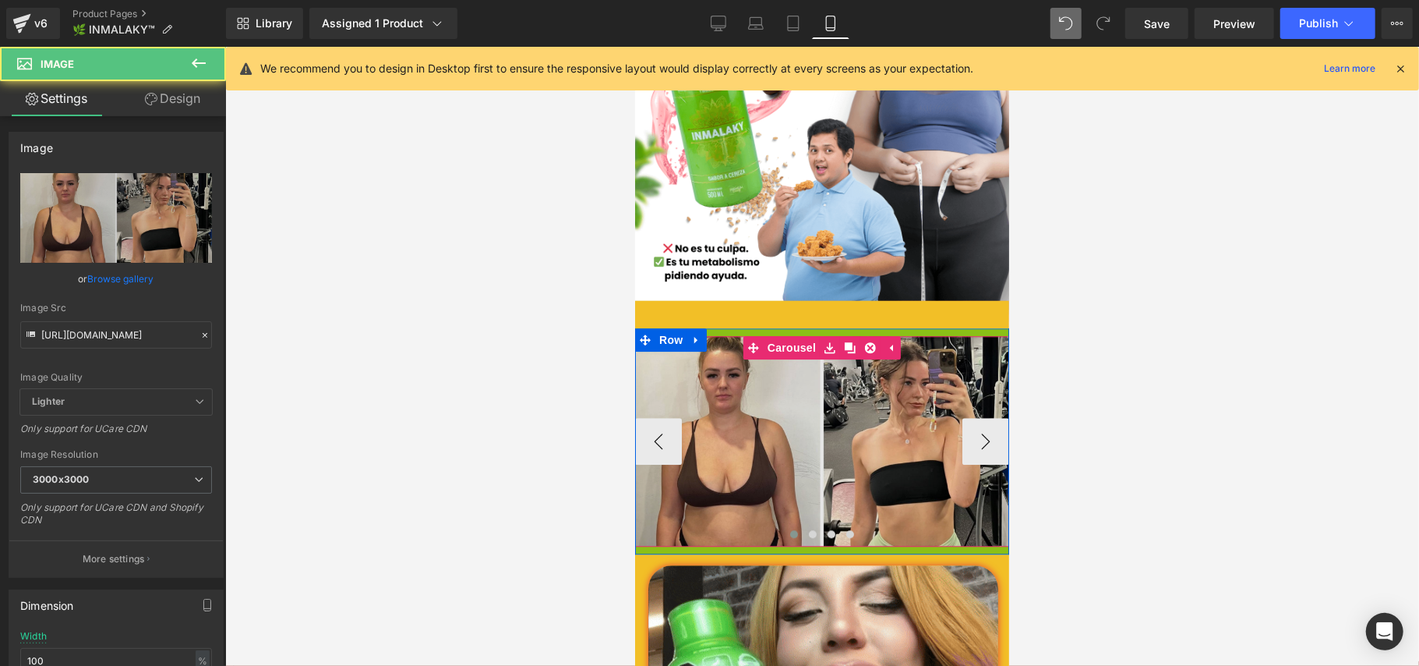
click at [973, 417] on button "›" at bounding box center [985, 440] width 47 height 47
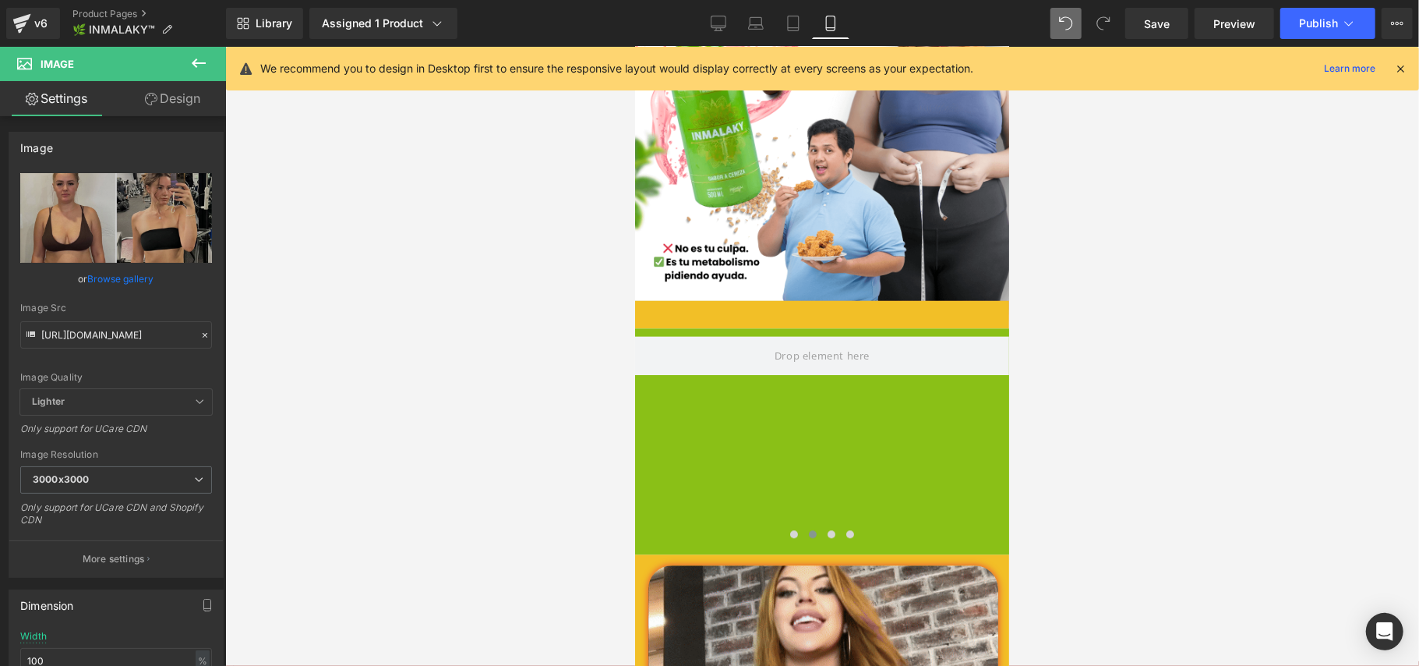
click at [206, 63] on icon at bounding box center [199, 62] width 14 height 9
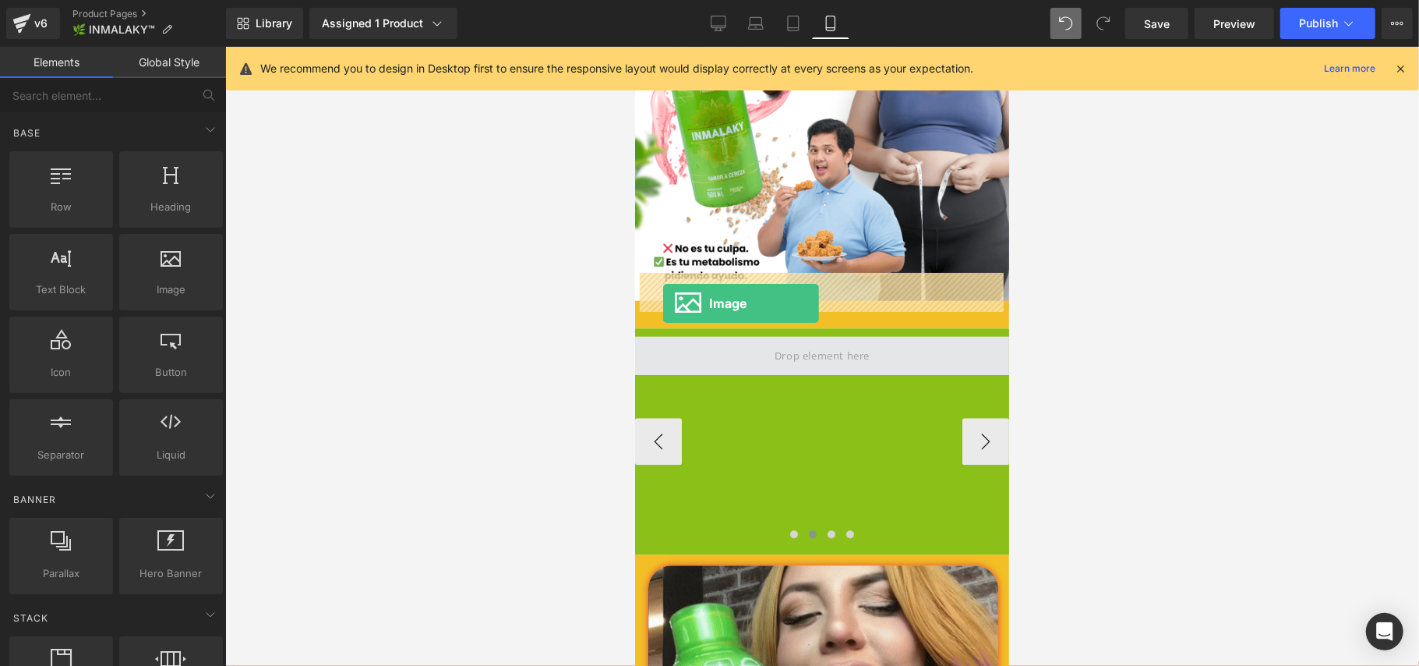
drag, startPoint x: 812, startPoint y: 333, endPoint x: 662, endPoint y: 302, distance: 152.7
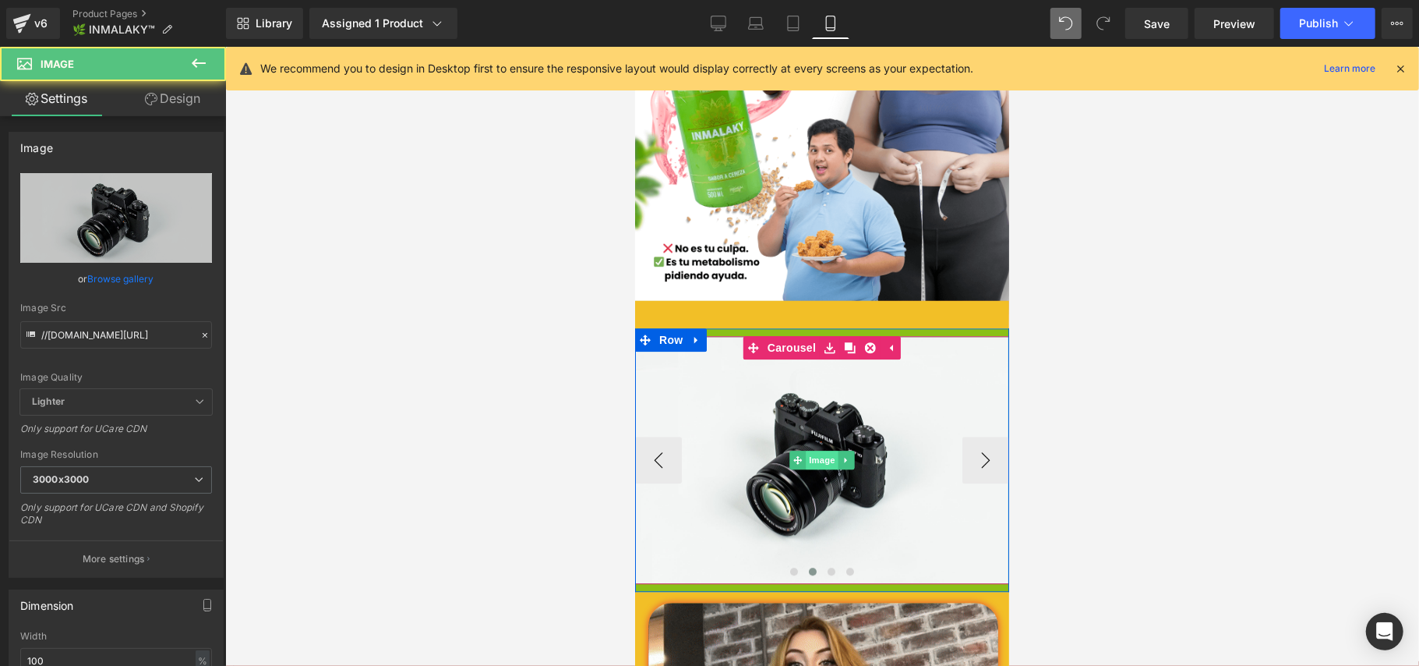
click at [811, 450] on span "Image" at bounding box center [821, 459] width 33 height 19
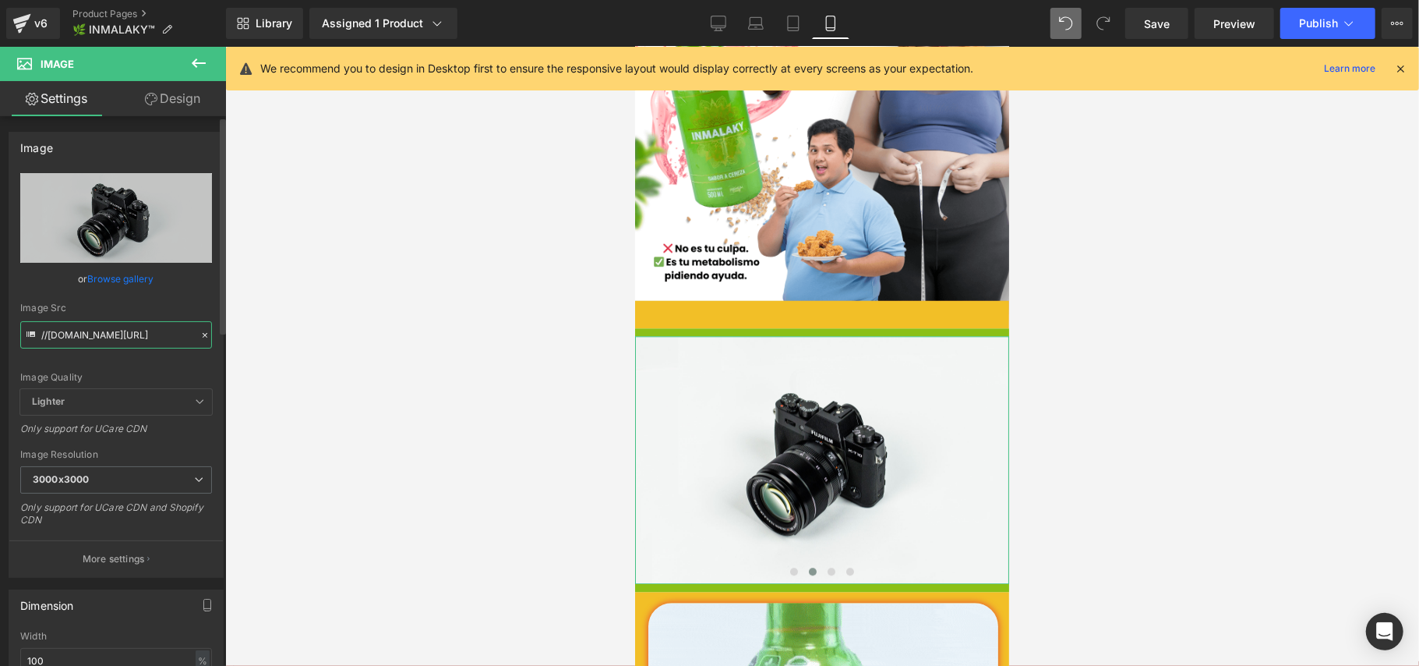
click at [132, 332] on input "//[DOMAIN_NAME][URL]" at bounding box center [116, 334] width 192 height 27
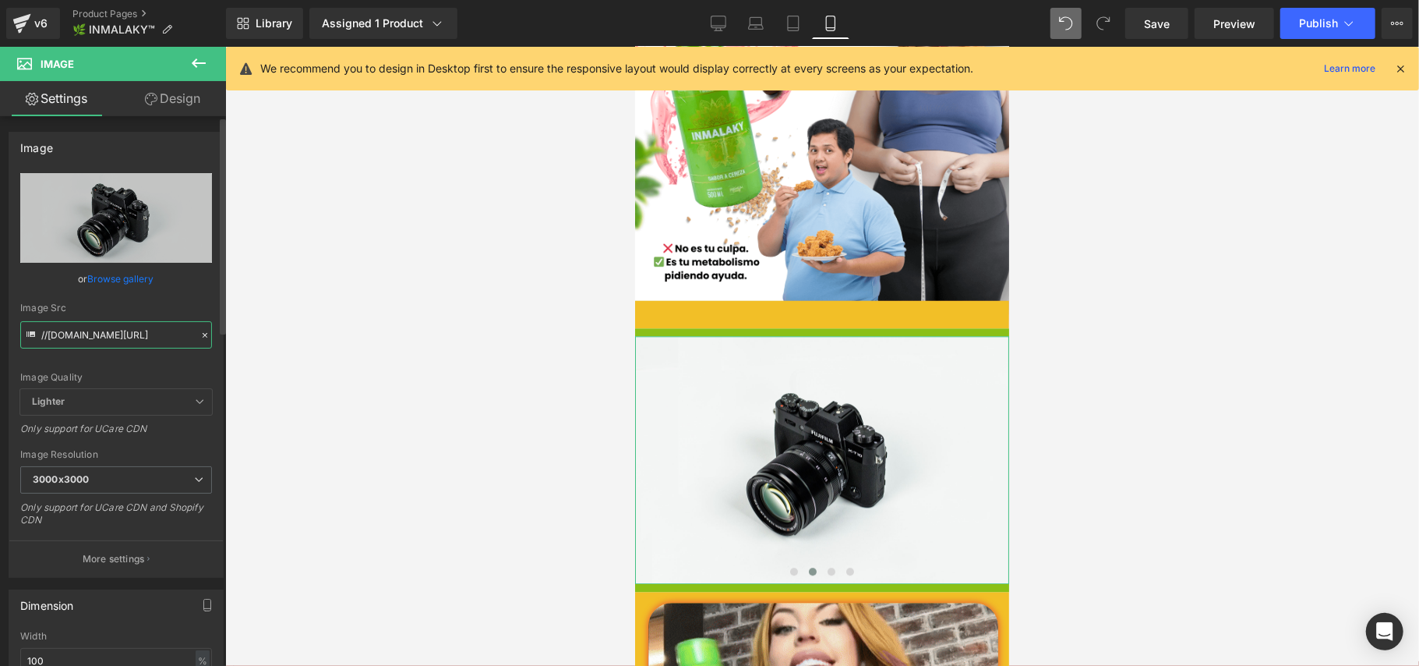
click at [132, 332] on input "//[DOMAIN_NAME][URL]" at bounding box center [116, 334] width 192 height 27
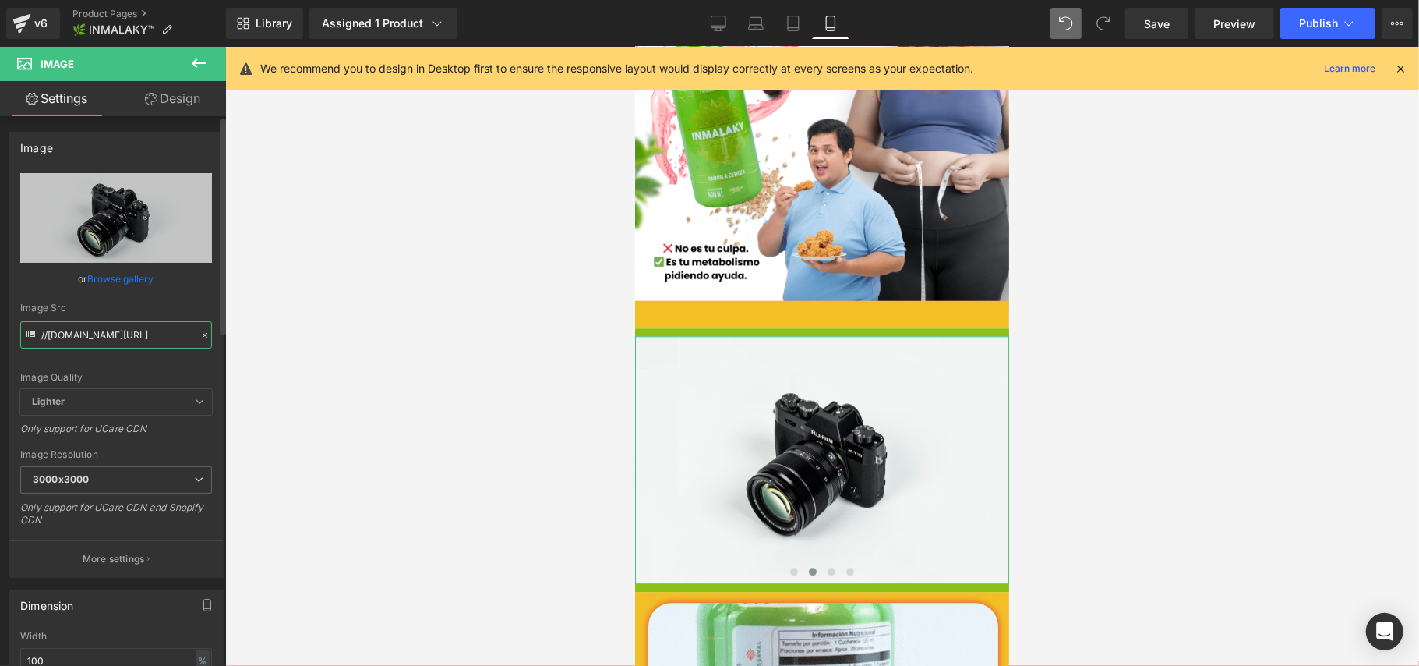
click at [132, 332] on input "//[DOMAIN_NAME][URL]" at bounding box center [116, 334] width 192 height 27
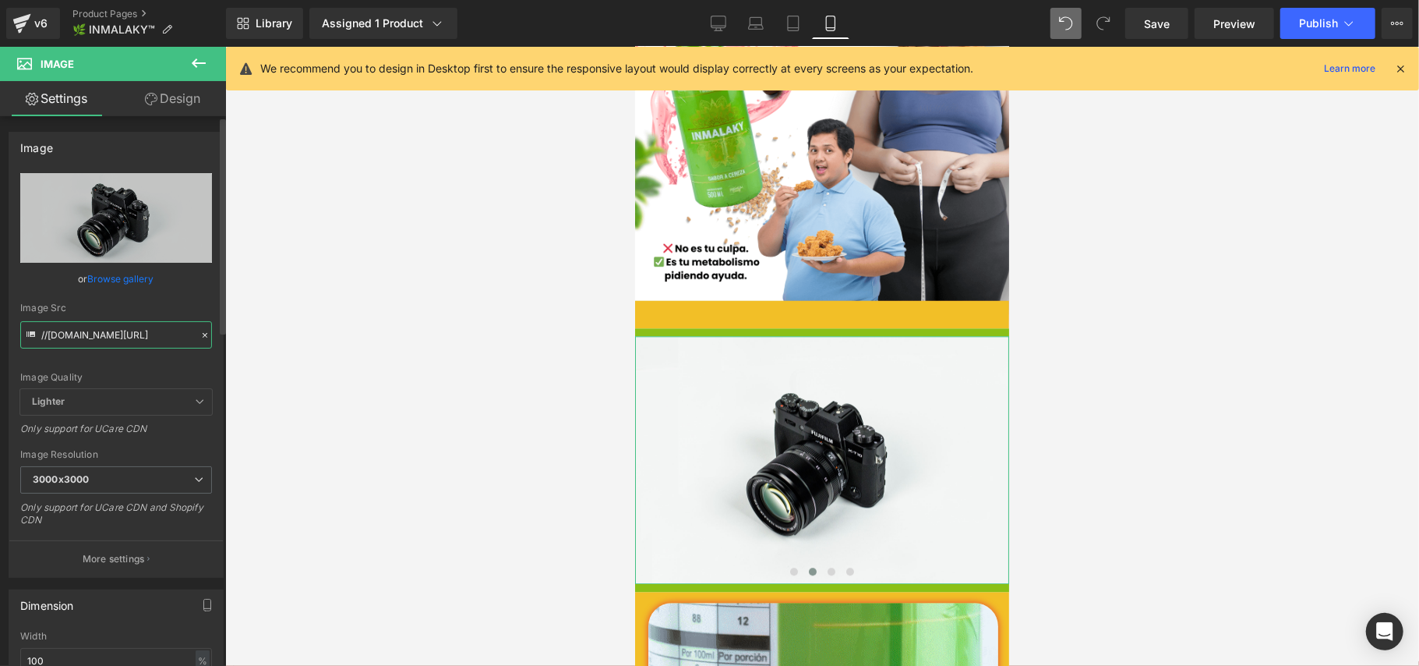
paste input "[URL][DOMAIN_NAME]"
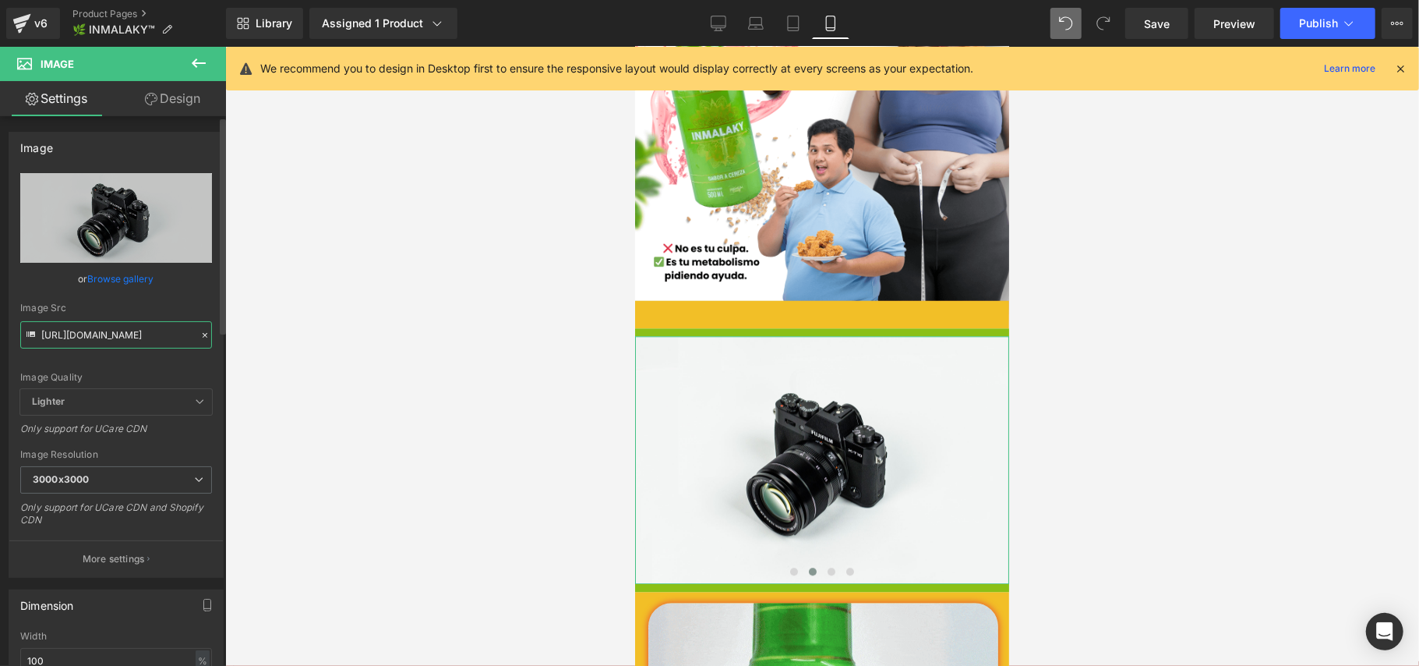
scroll to position [0, 577]
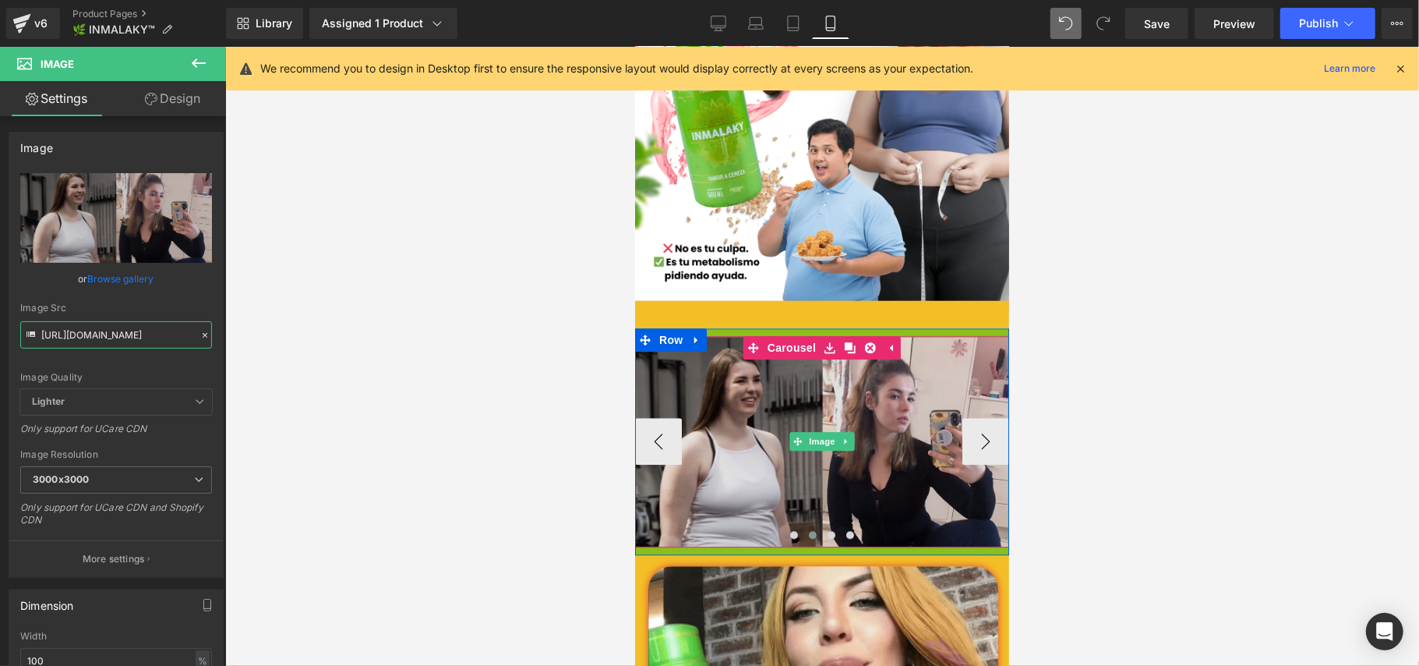
type input "[URL][DOMAIN_NAME]"
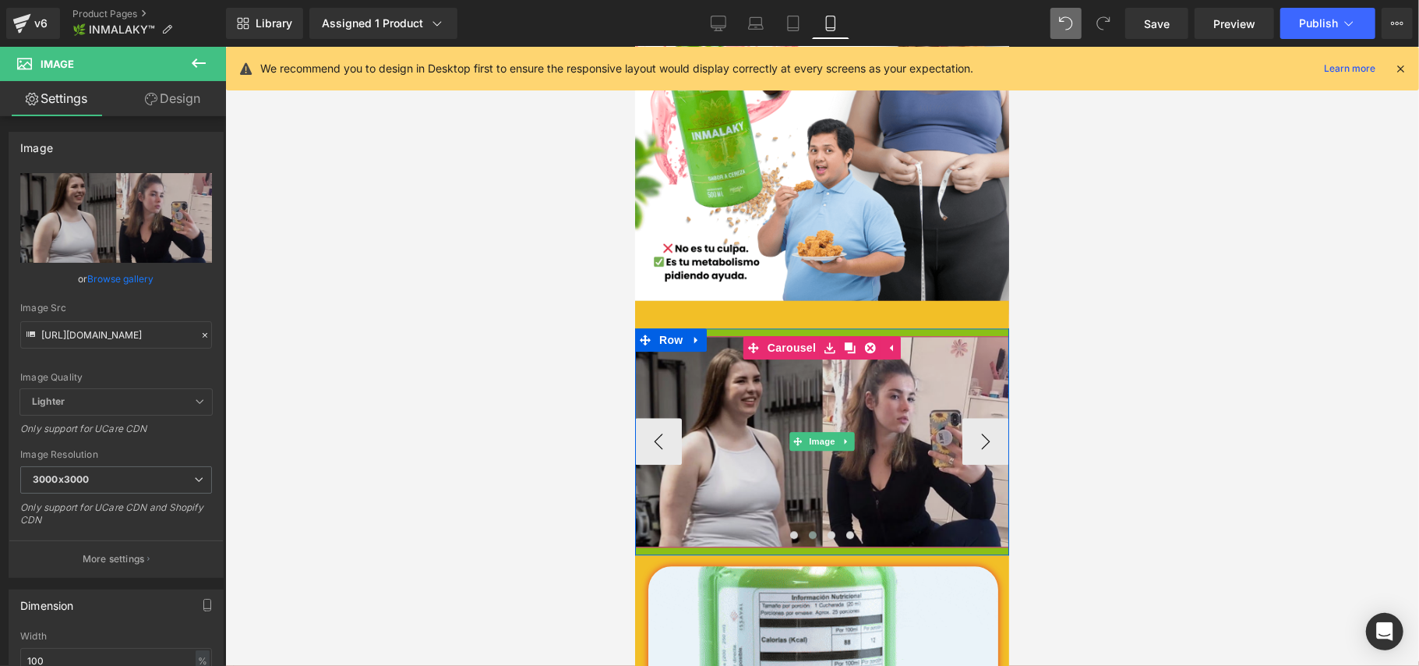
click at [675, 375] on img at bounding box center [821, 440] width 374 height 210
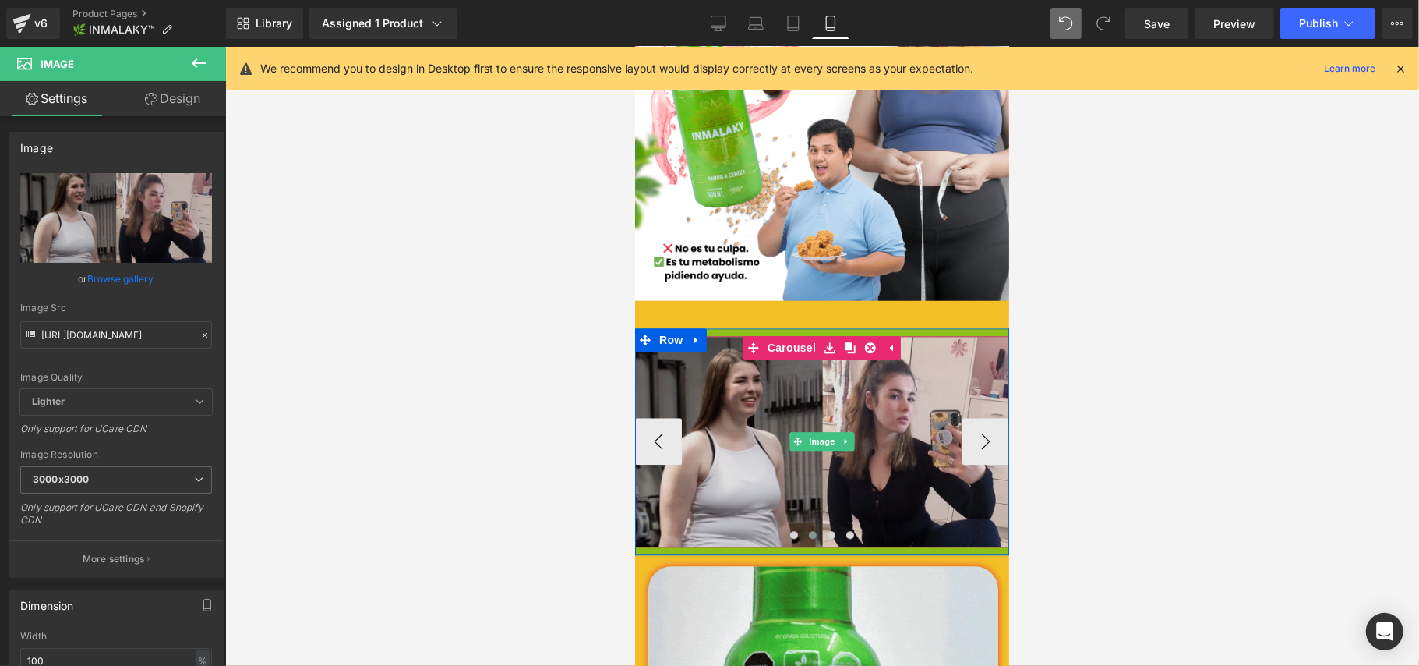
scroll to position [0, 0]
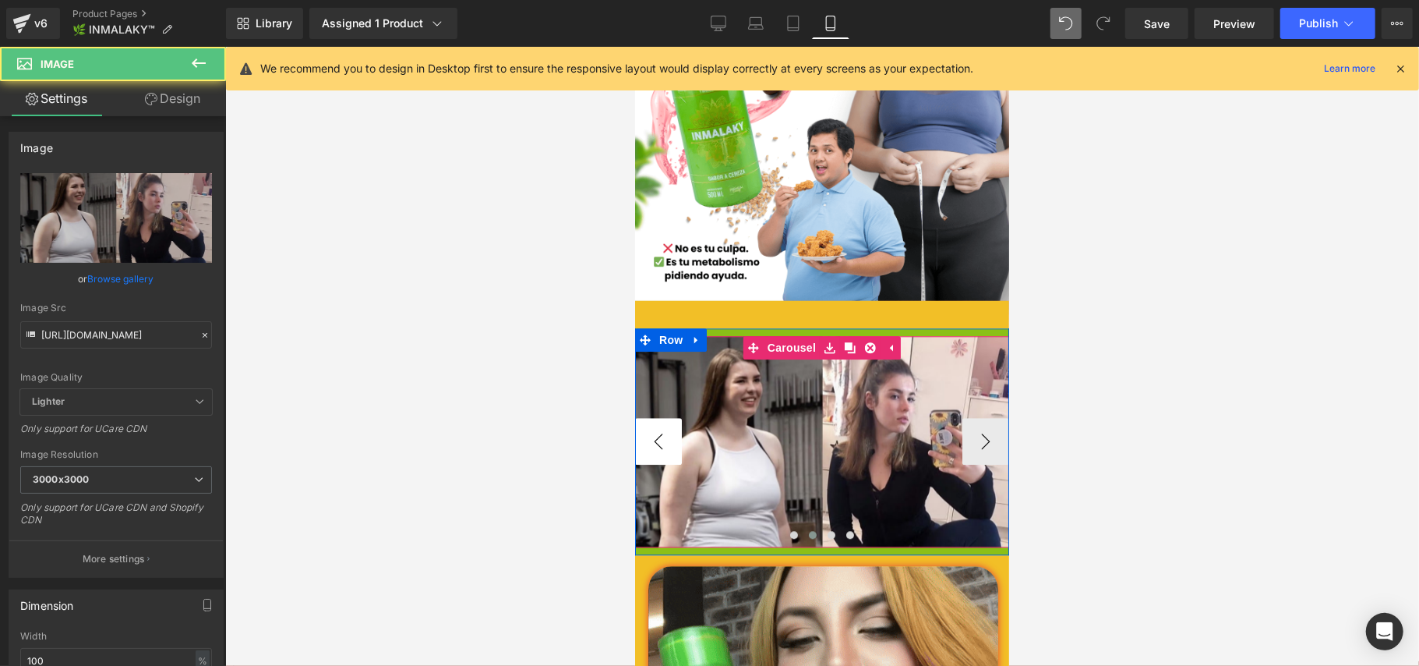
click at [662, 417] on button "‹" at bounding box center [657, 440] width 47 height 47
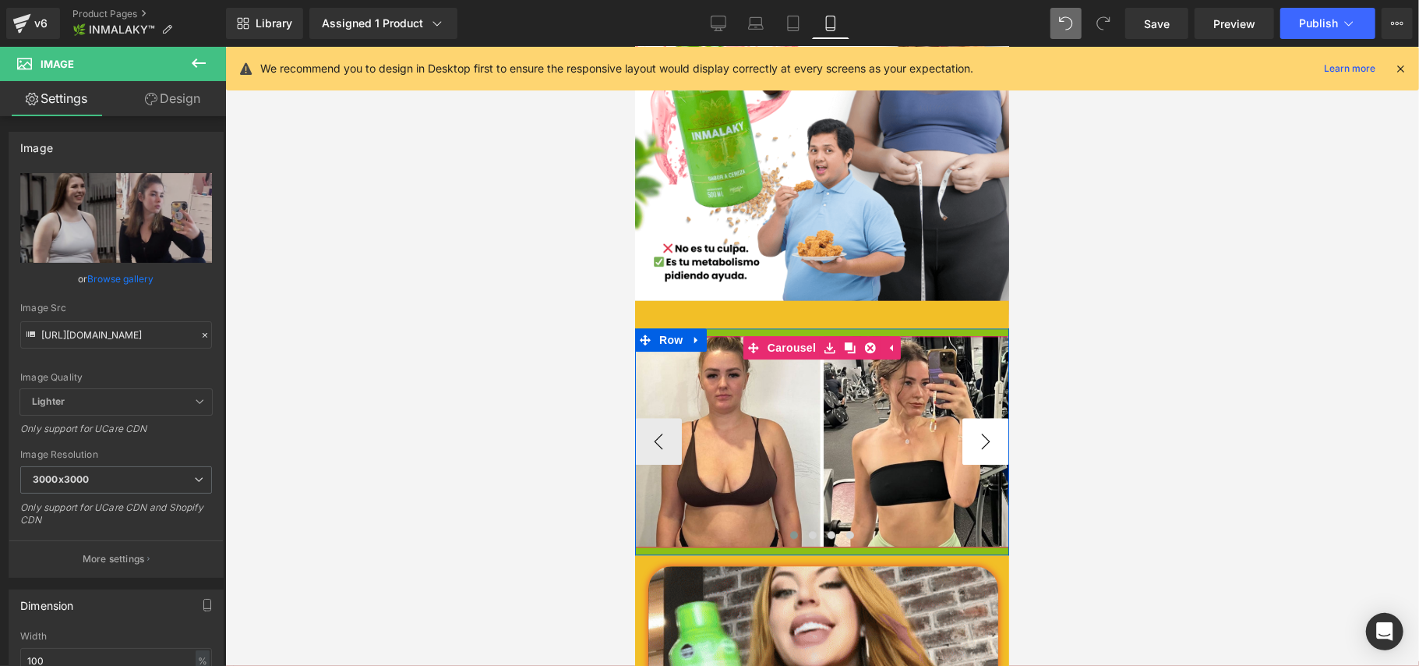
click at [983, 417] on button "›" at bounding box center [985, 440] width 47 height 47
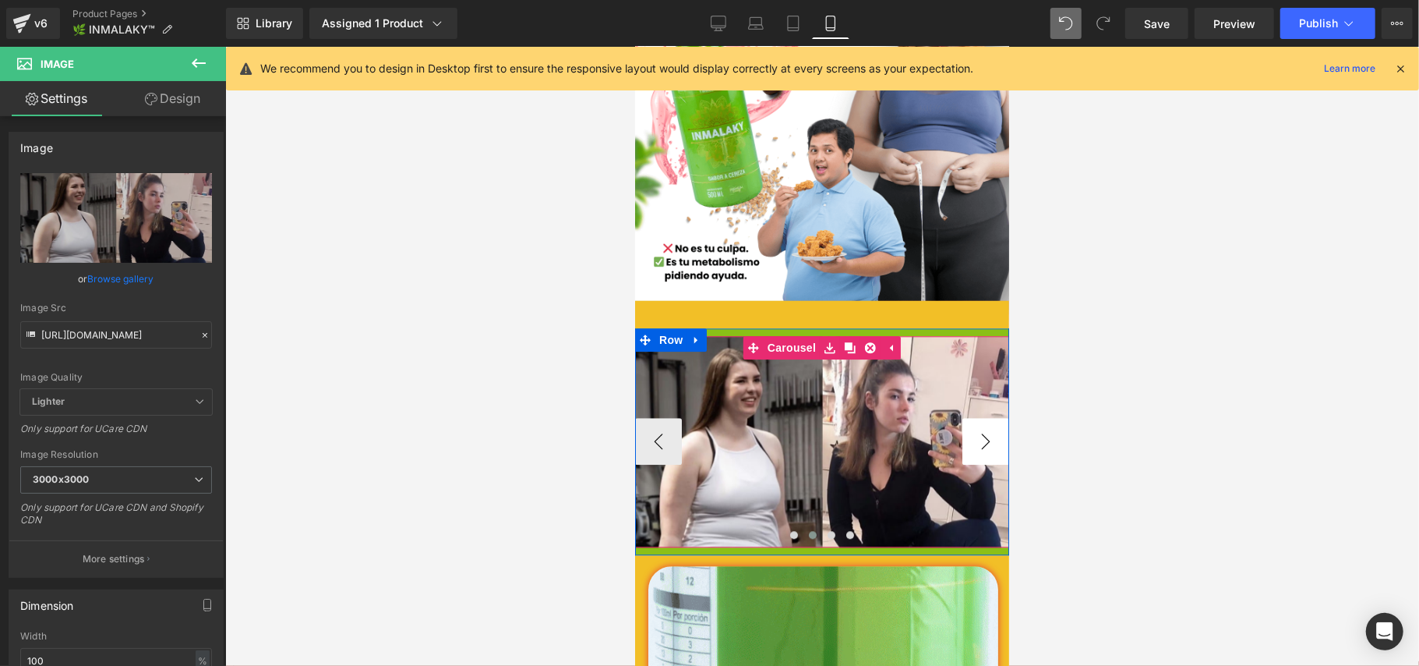
click at [982, 417] on button "›" at bounding box center [985, 440] width 47 height 47
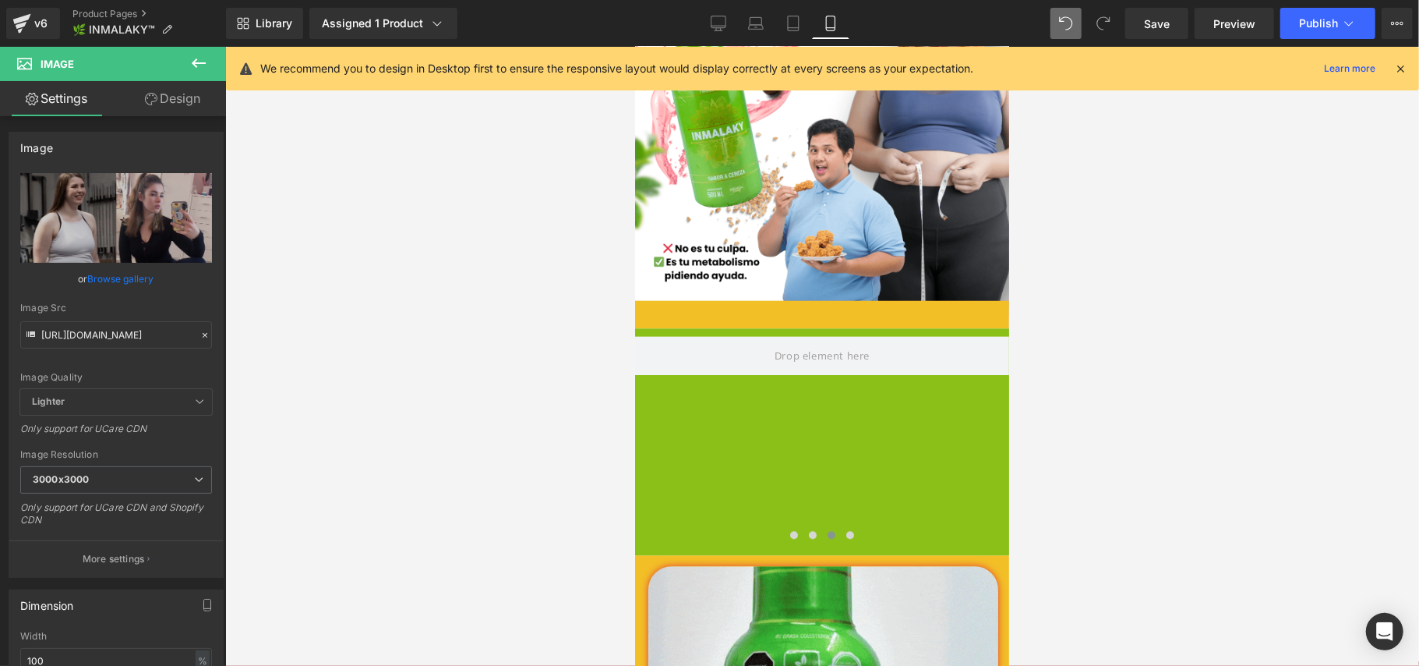
drag, startPoint x: 196, startPoint y: 69, endPoint x: 197, endPoint y: 113, distance: 44.4
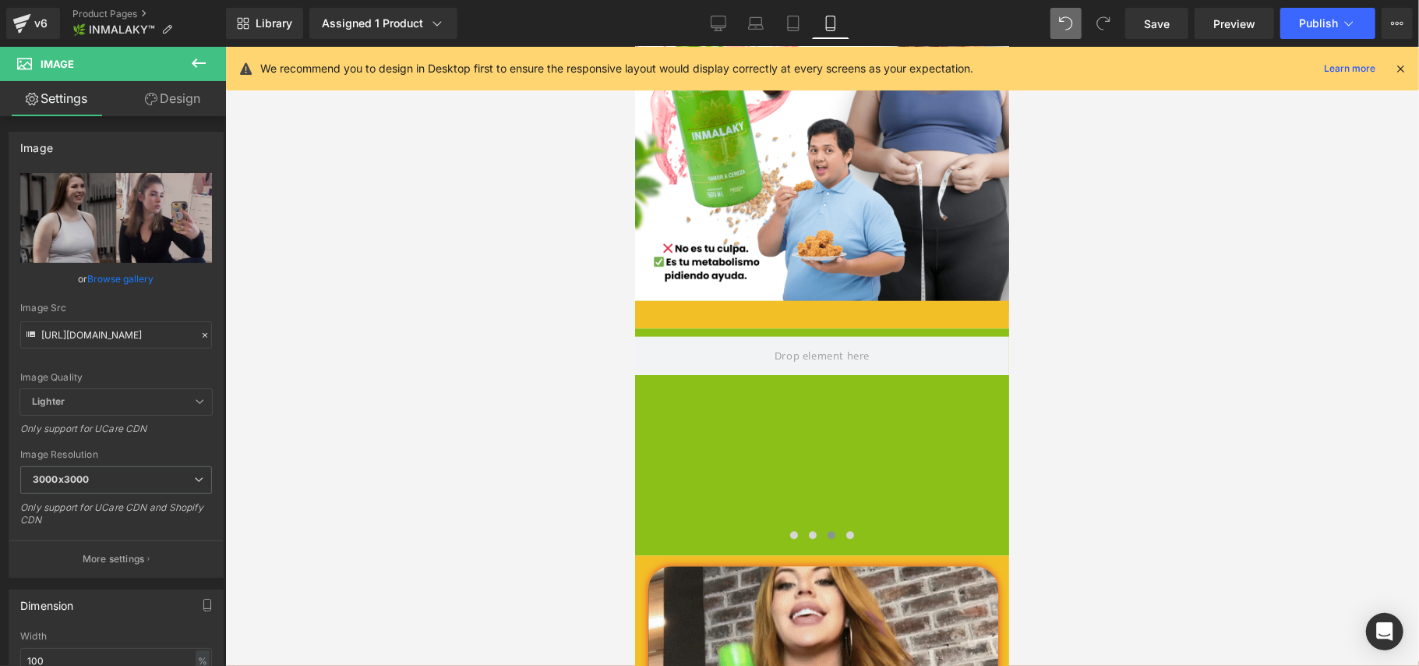
click at [196, 69] on icon at bounding box center [198, 63] width 19 height 19
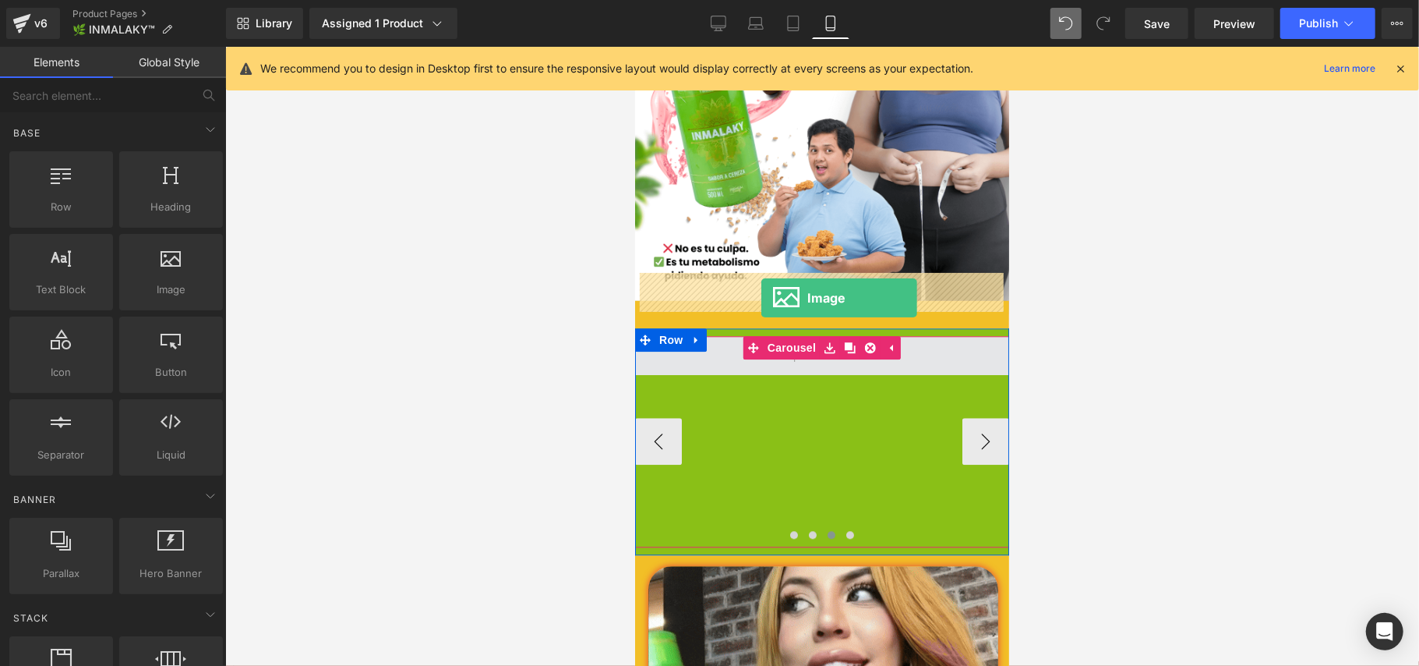
drag, startPoint x: 801, startPoint y: 327, endPoint x: 761, endPoint y: 297, distance: 50.7
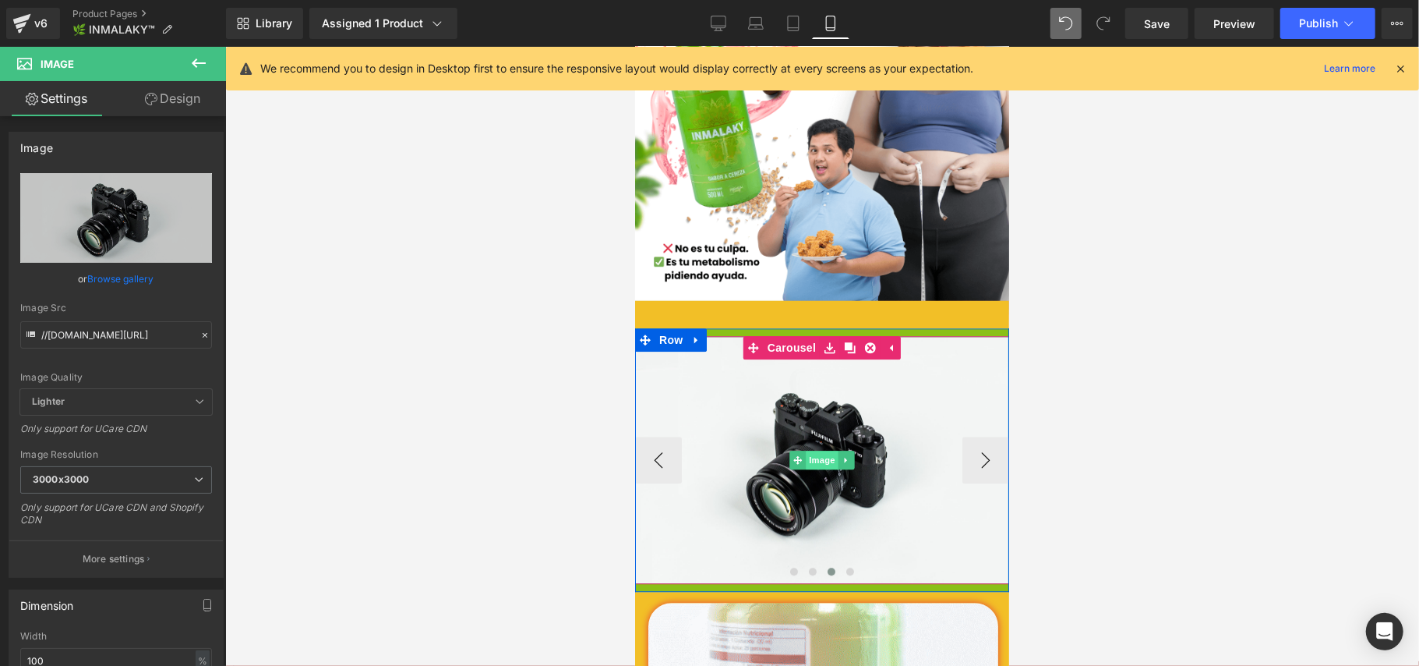
click at [820, 450] on span "Image" at bounding box center [821, 459] width 33 height 19
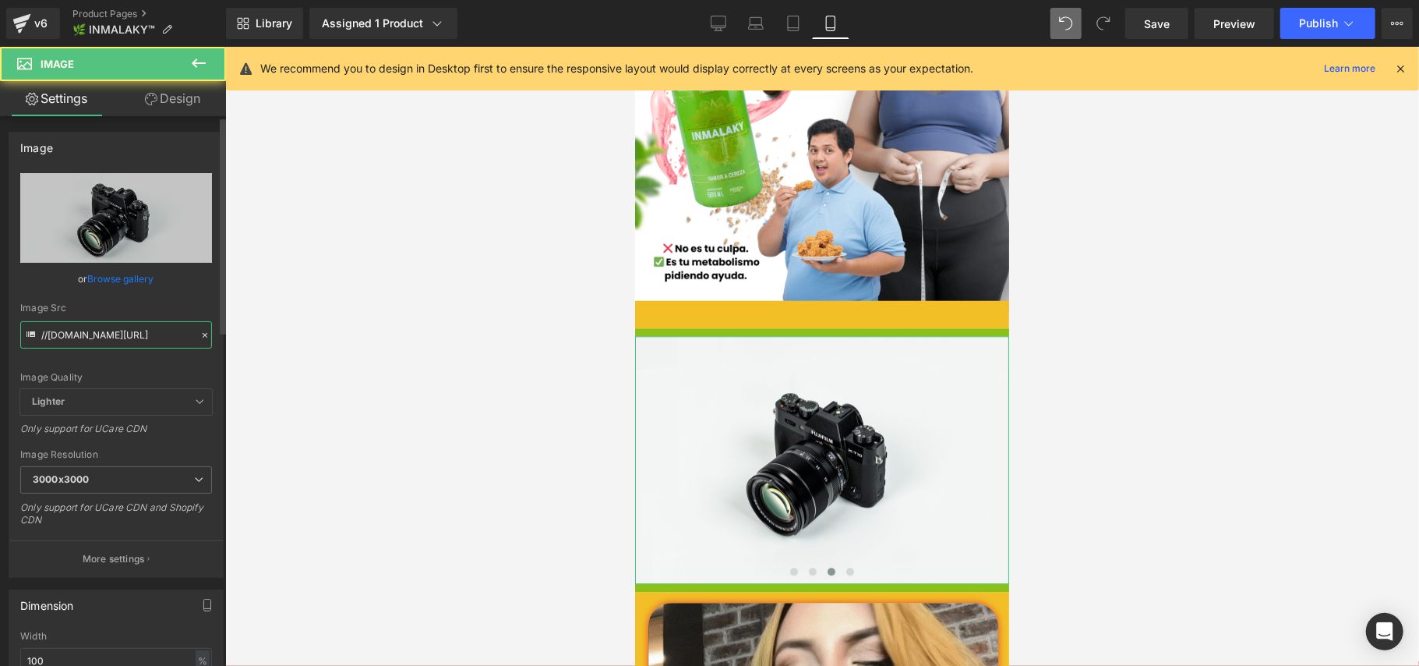
click at [154, 327] on input "//[DOMAIN_NAME][URL]" at bounding box center [116, 334] width 192 height 27
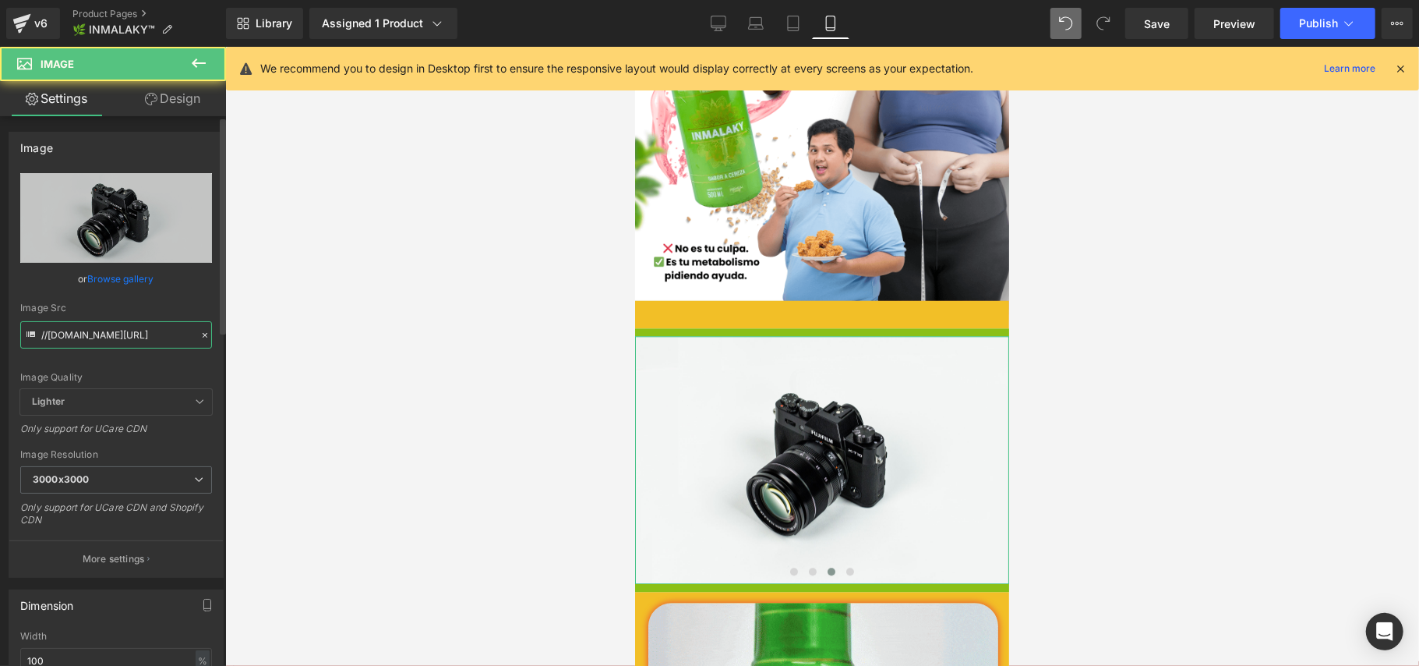
click at [154, 327] on input "//[DOMAIN_NAME][URL]" at bounding box center [116, 334] width 192 height 27
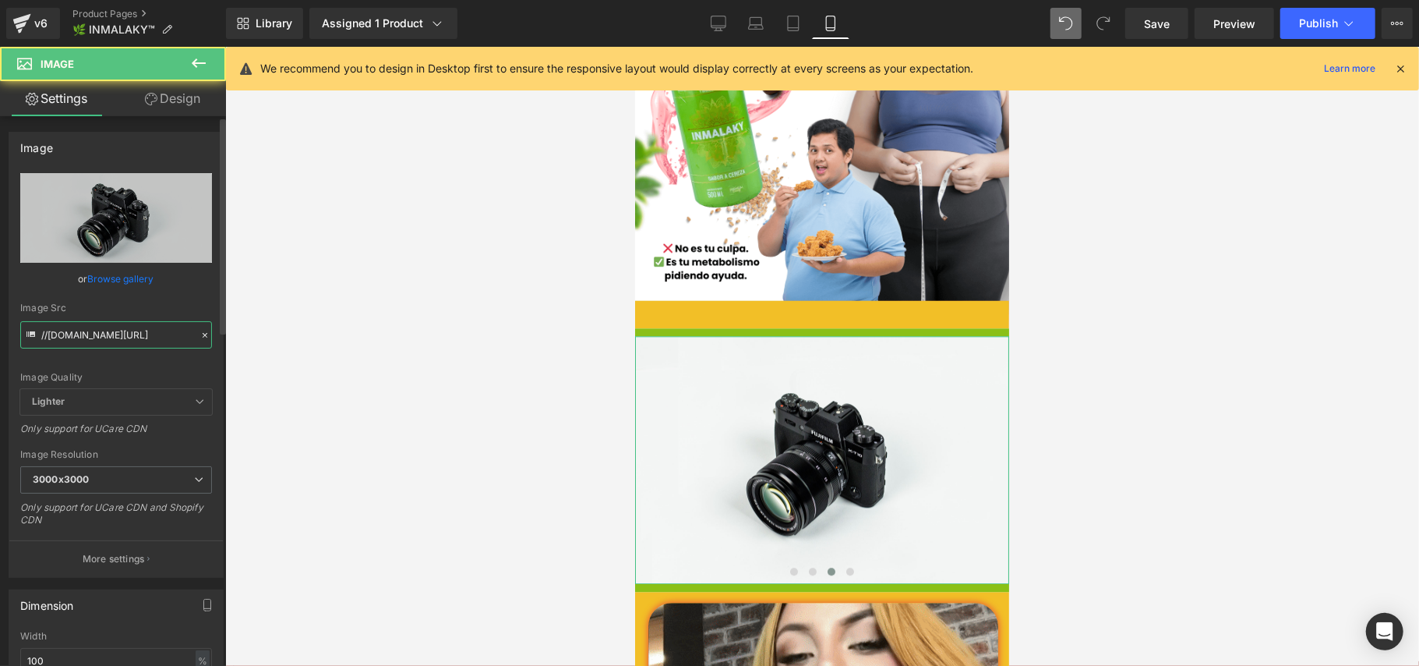
click at [154, 327] on input "//[DOMAIN_NAME][URL]" at bounding box center [116, 334] width 192 height 27
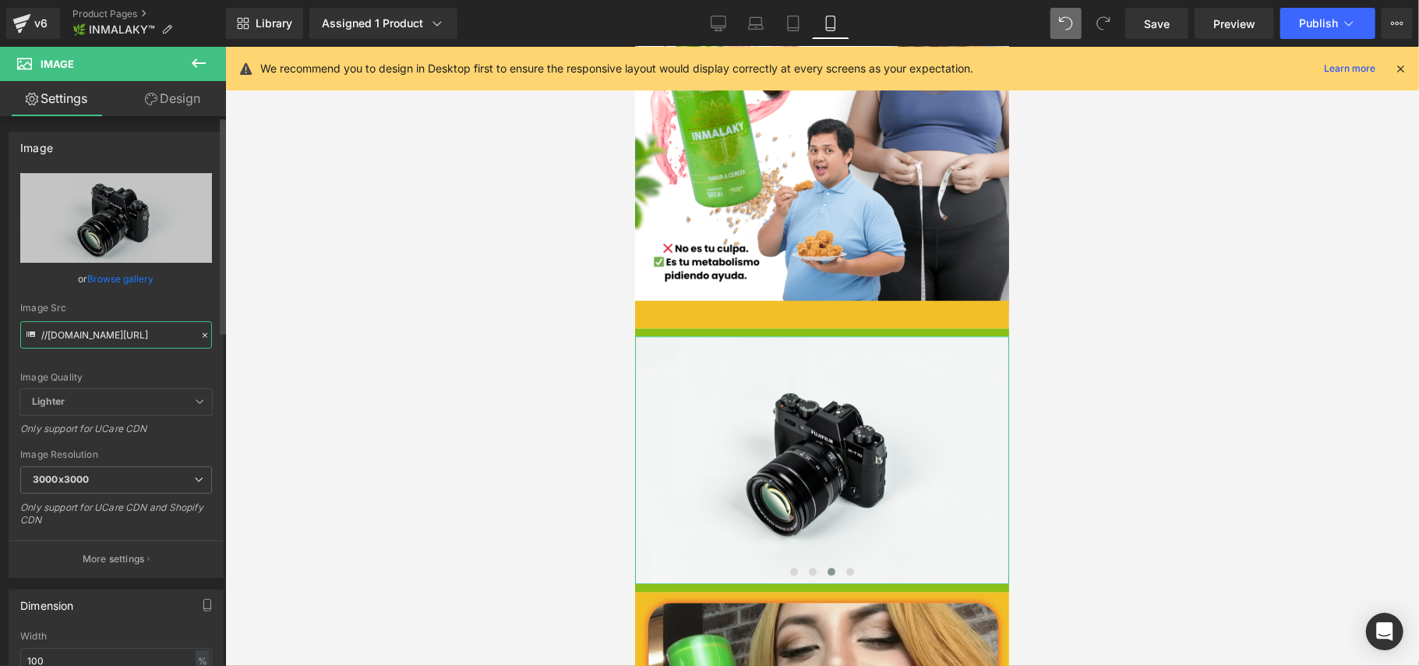
paste input "[URL][DOMAIN_NAME]"
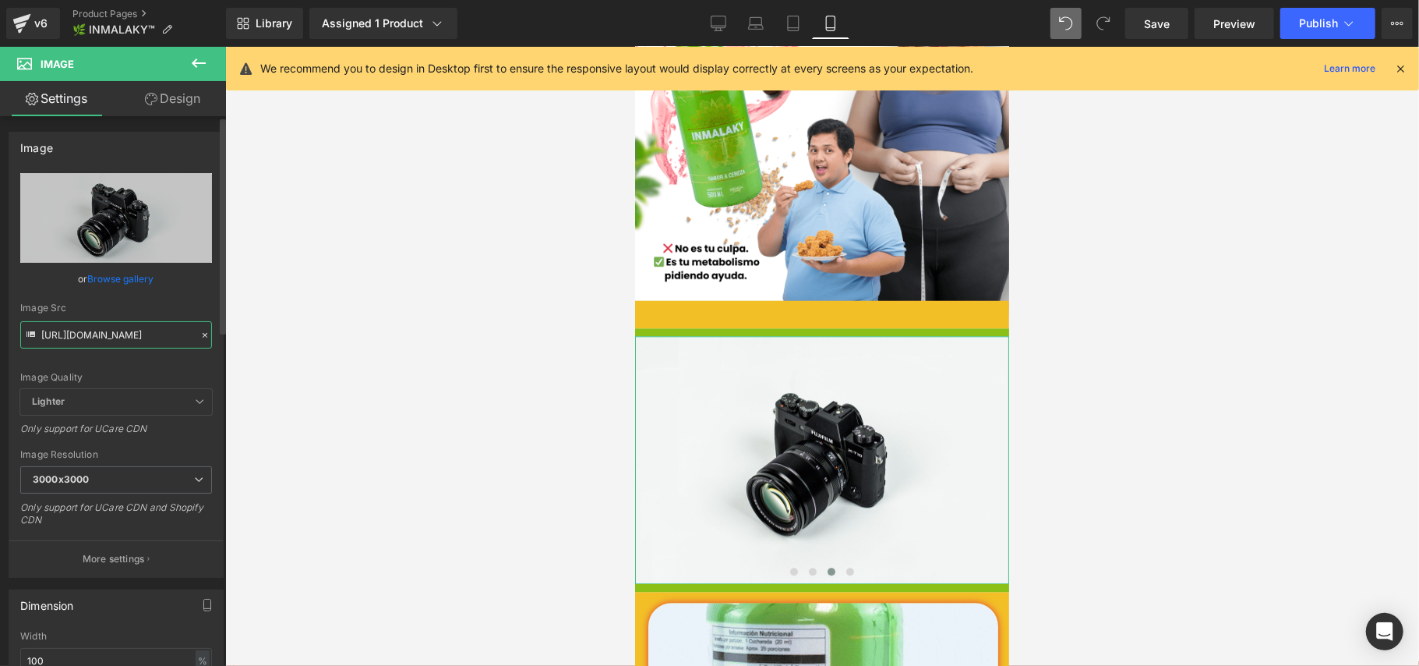
scroll to position [0, 306]
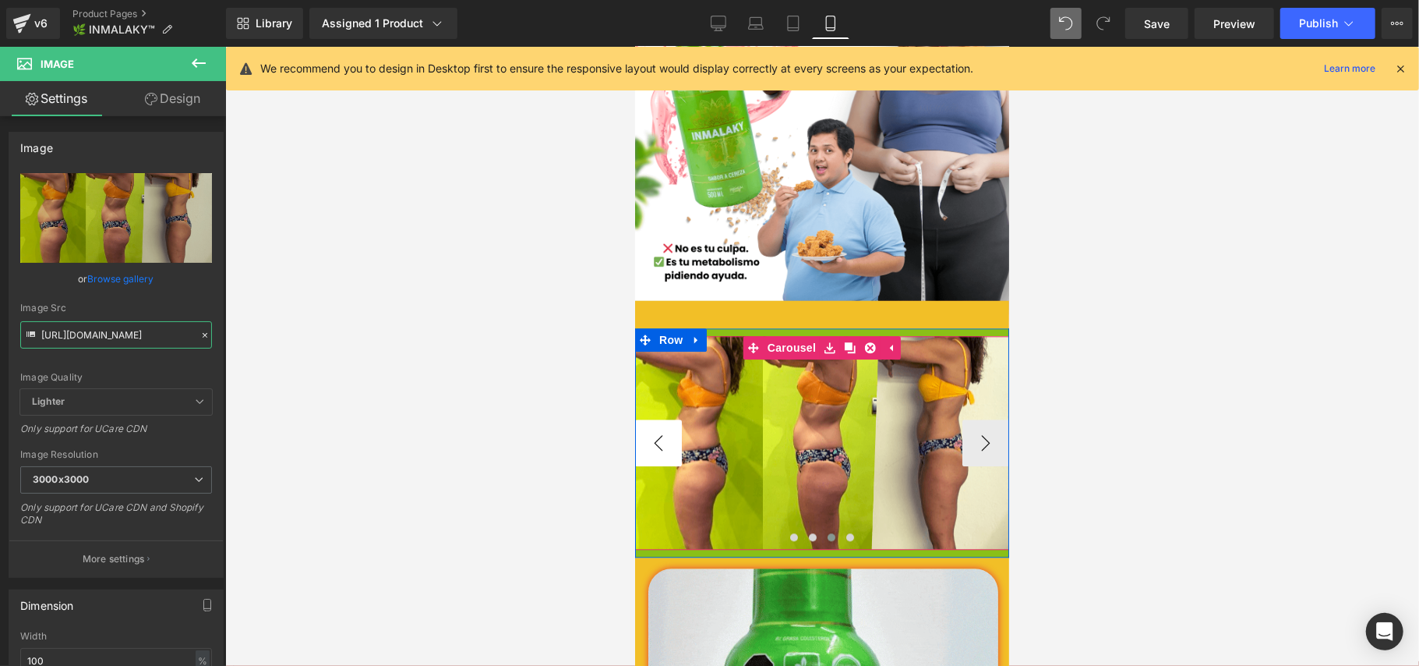
type input "[URL][DOMAIN_NAME]"
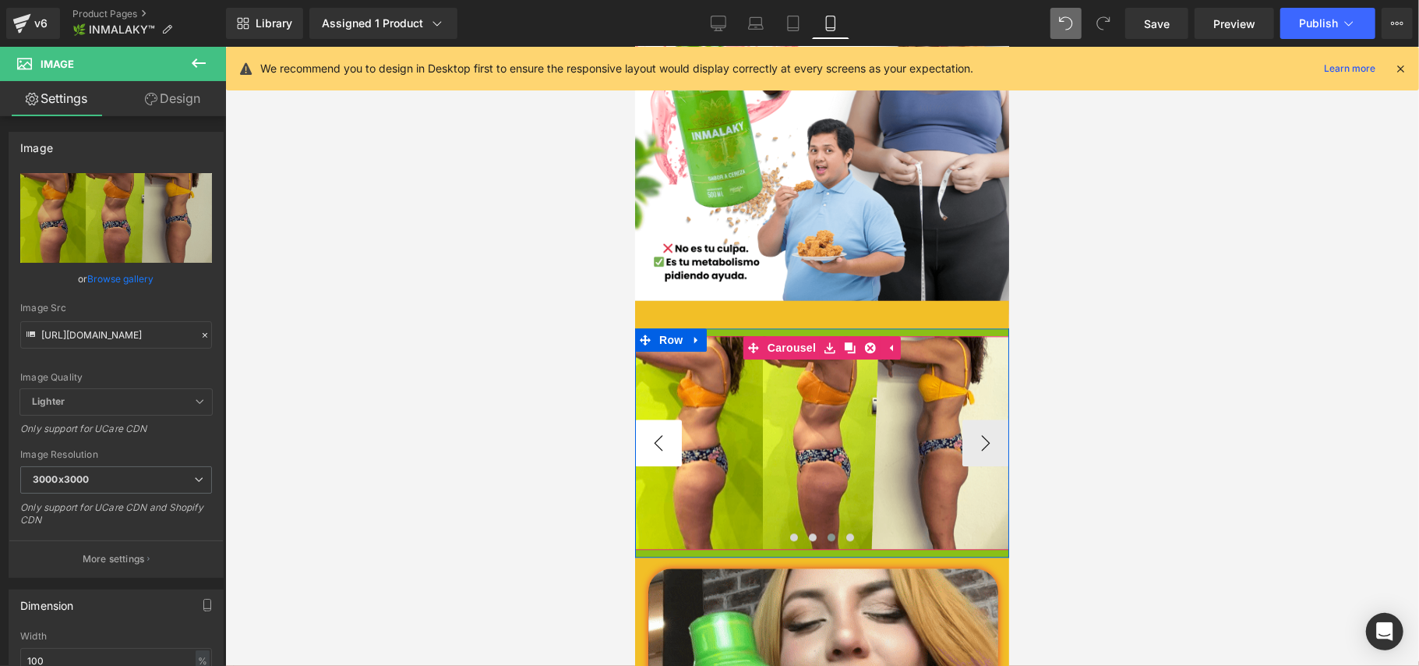
click at [652, 419] on button "‹" at bounding box center [657, 442] width 47 height 47
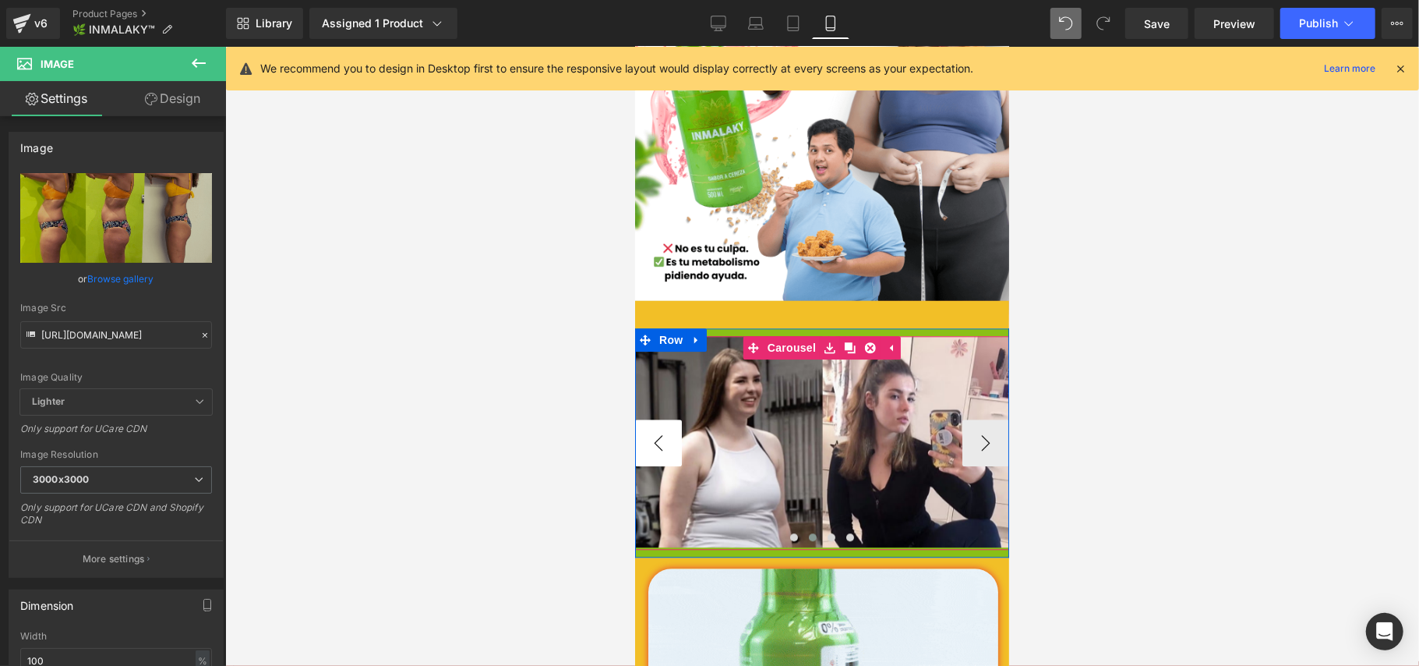
scroll to position [0, 0]
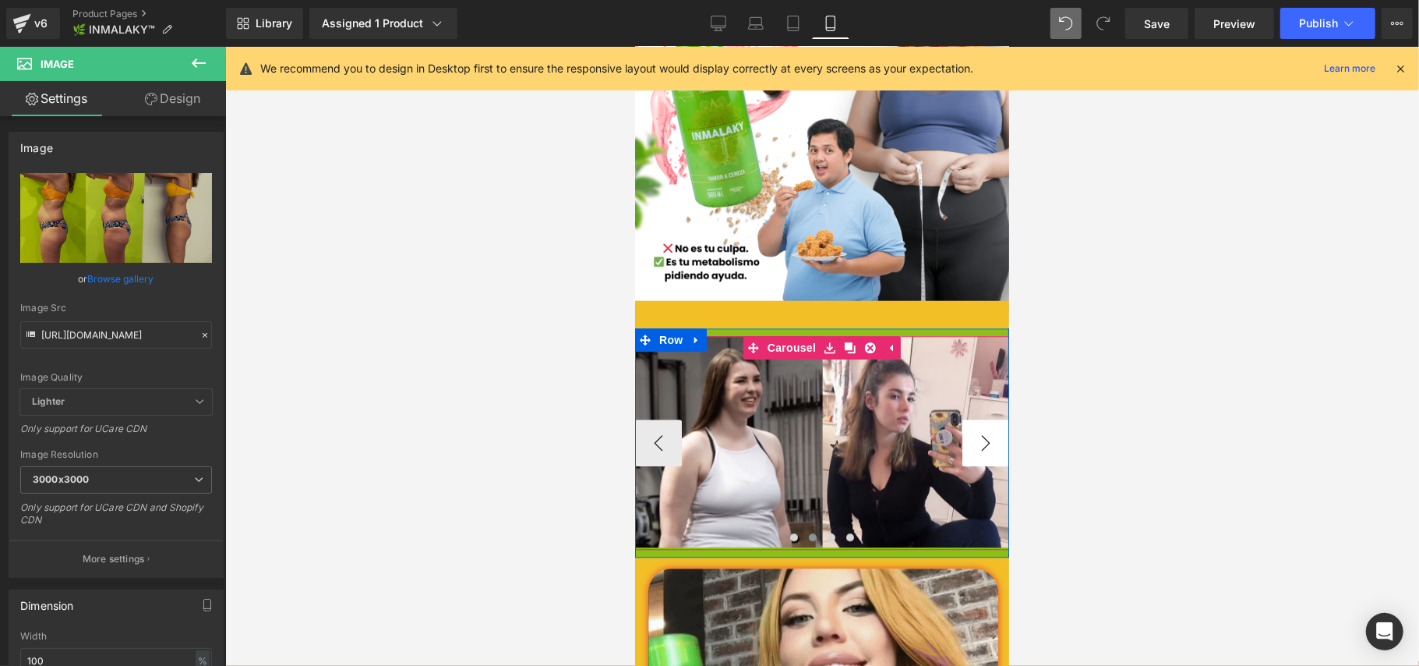
click at [970, 419] on button "›" at bounding box center [985, 442] width 47 height 47
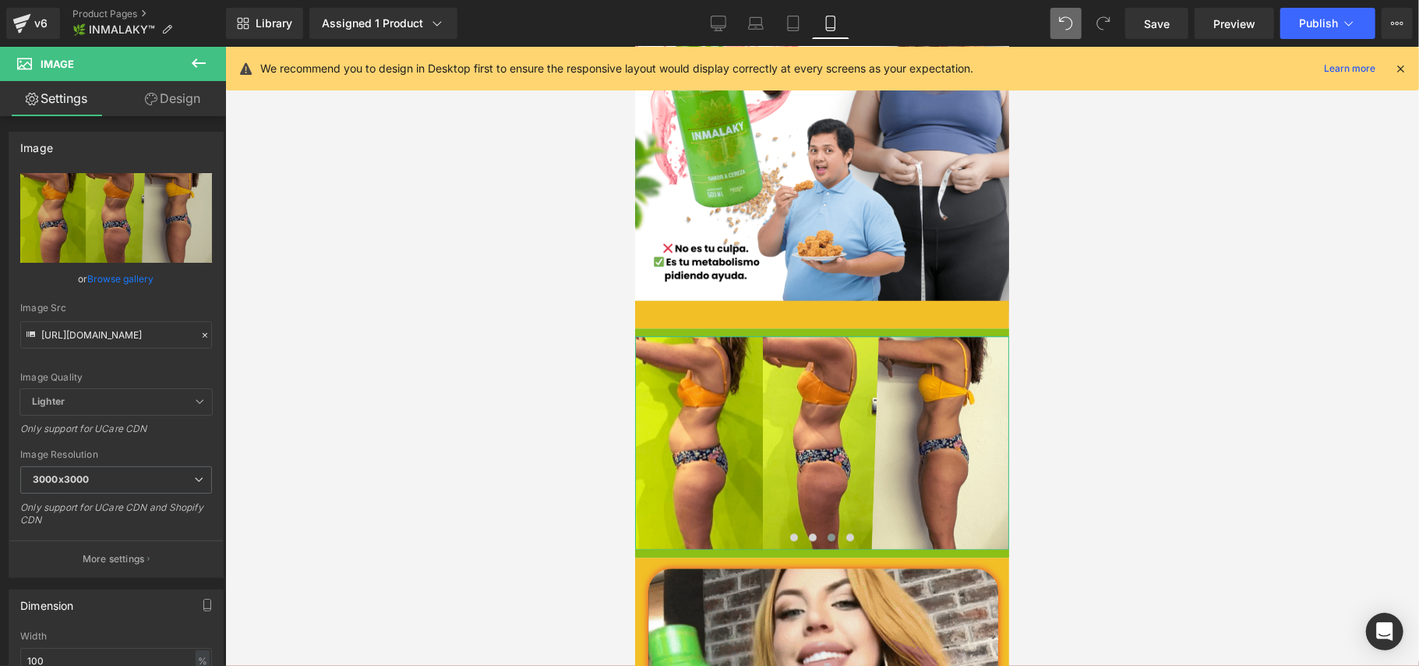
click at [176, 87] on link "Design" at bounding box center [172, 98] width 113 height 35
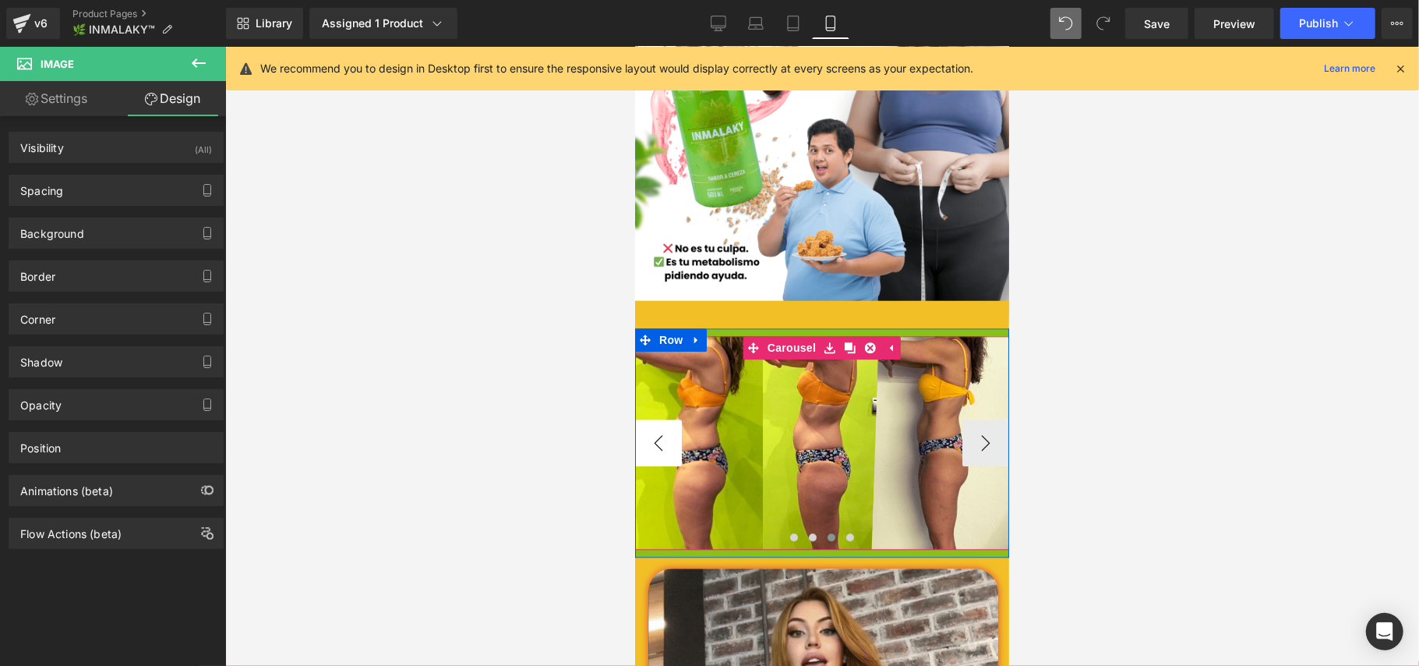
click at [642, 419] on button "‹" at bounding box center [657, 442] width 47 height 47
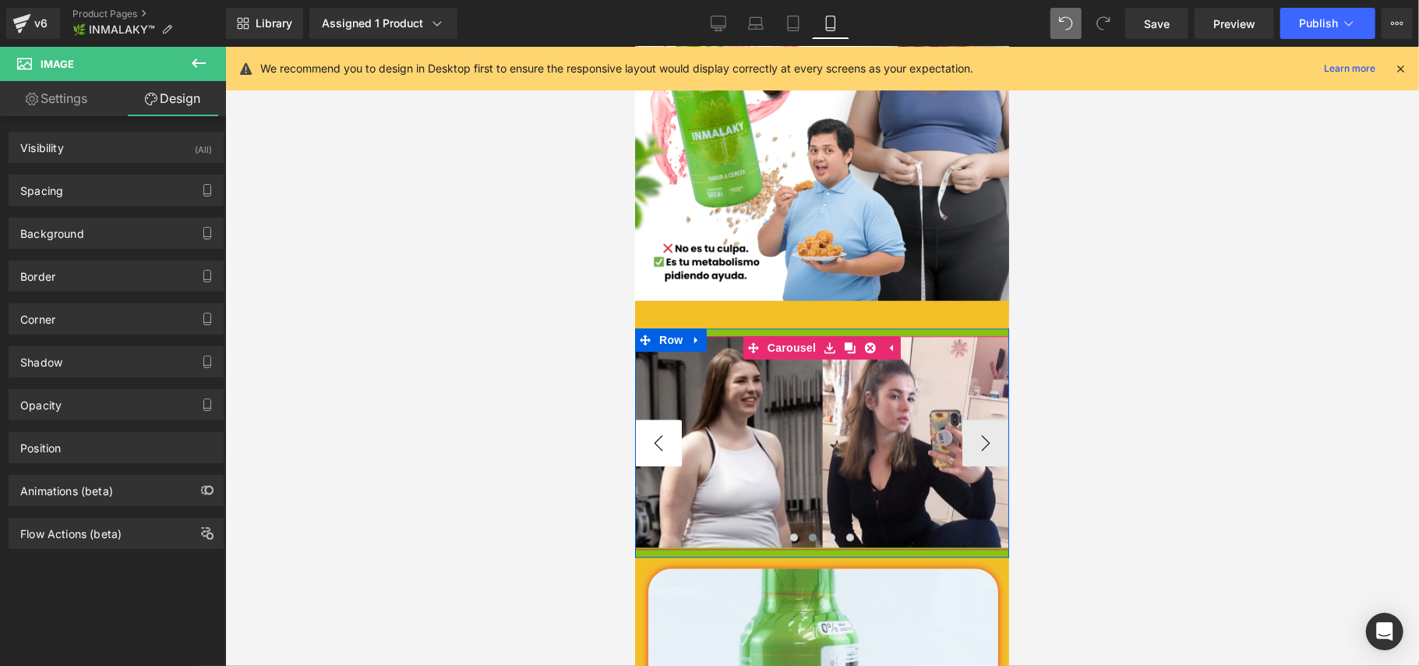
click at [642, 419] on button "‹" at bounding box center [657, 442] width 47 height 47
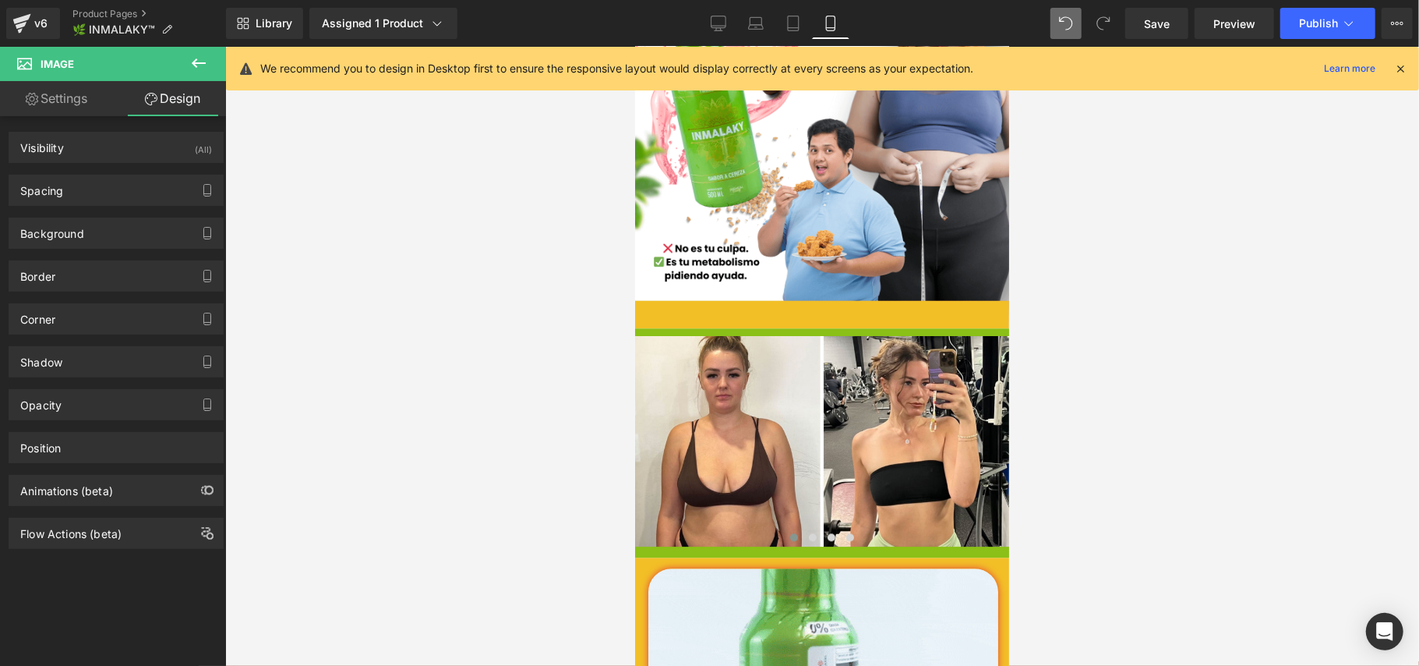
click at [171, 94] on link "Design" at bounding box center [172, 98] width 113 height 35
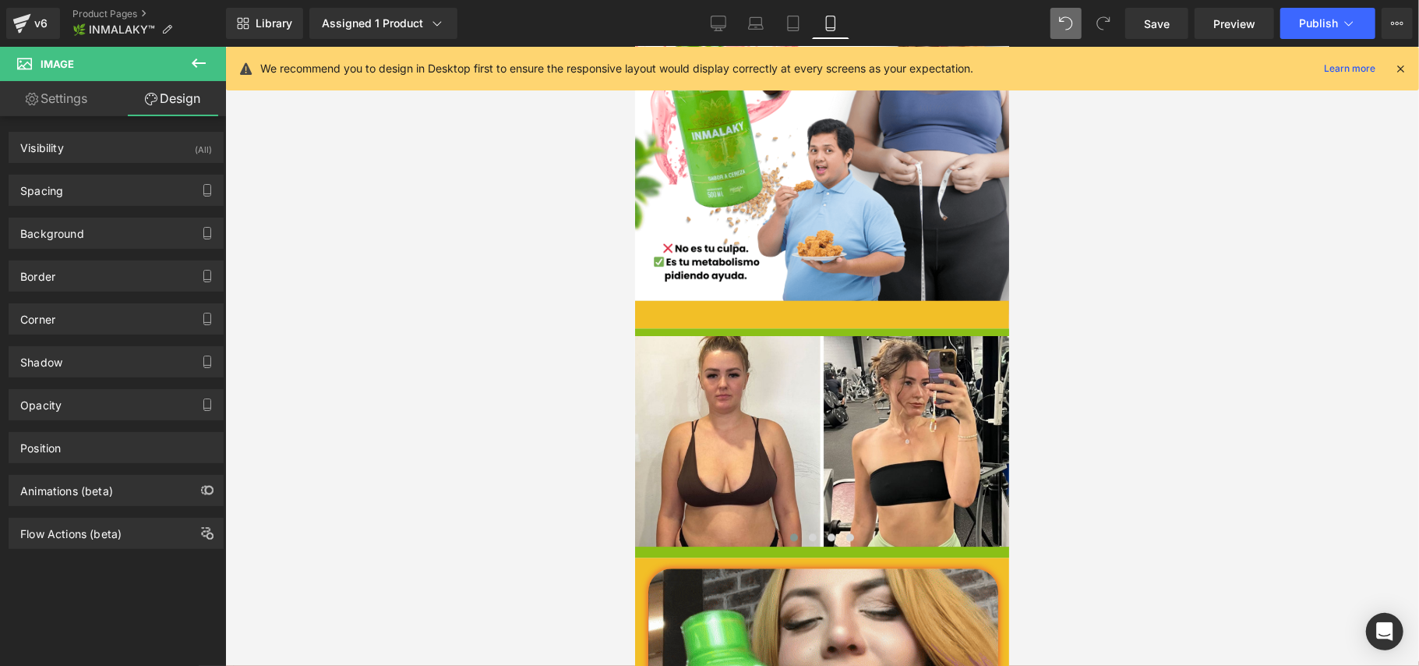
click at [203, 62] on icon at bounding box center [199, 62] width 14 height 9
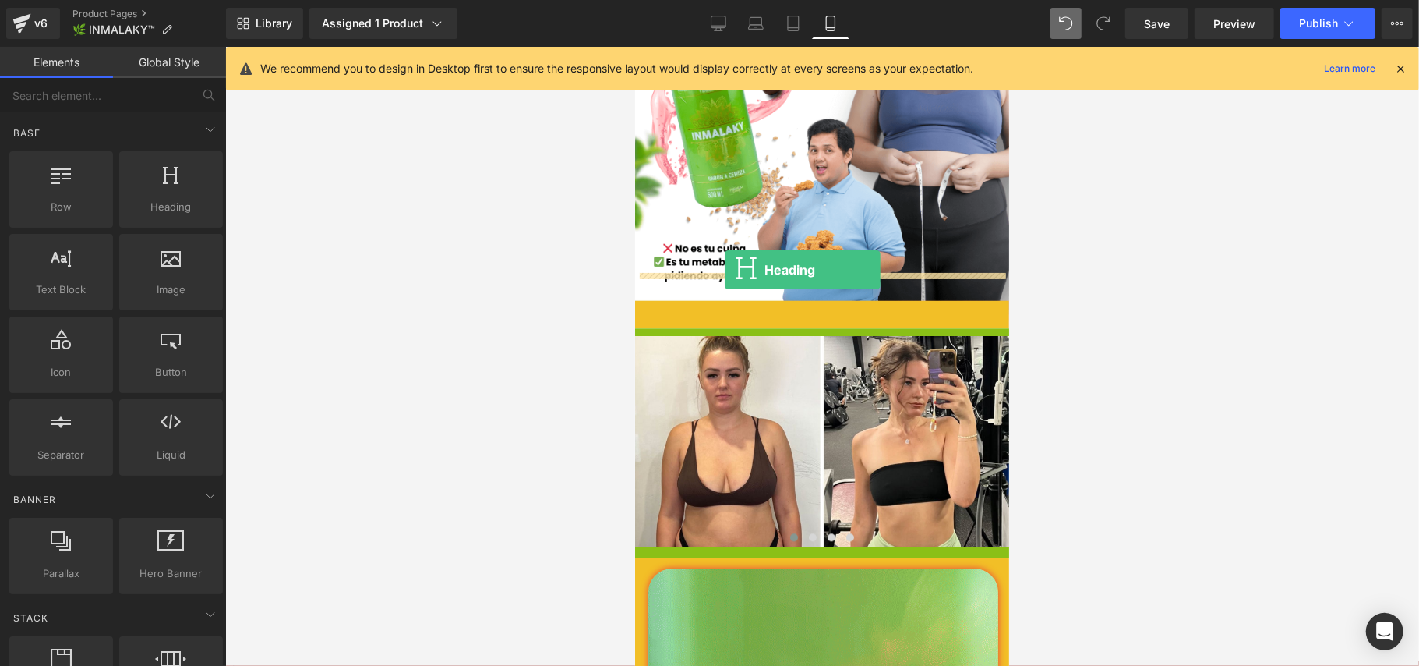
drag, startPoint x: 786, startPoint y: 249, endPoint x: 724, endPoint y: 269, distance: 64.8
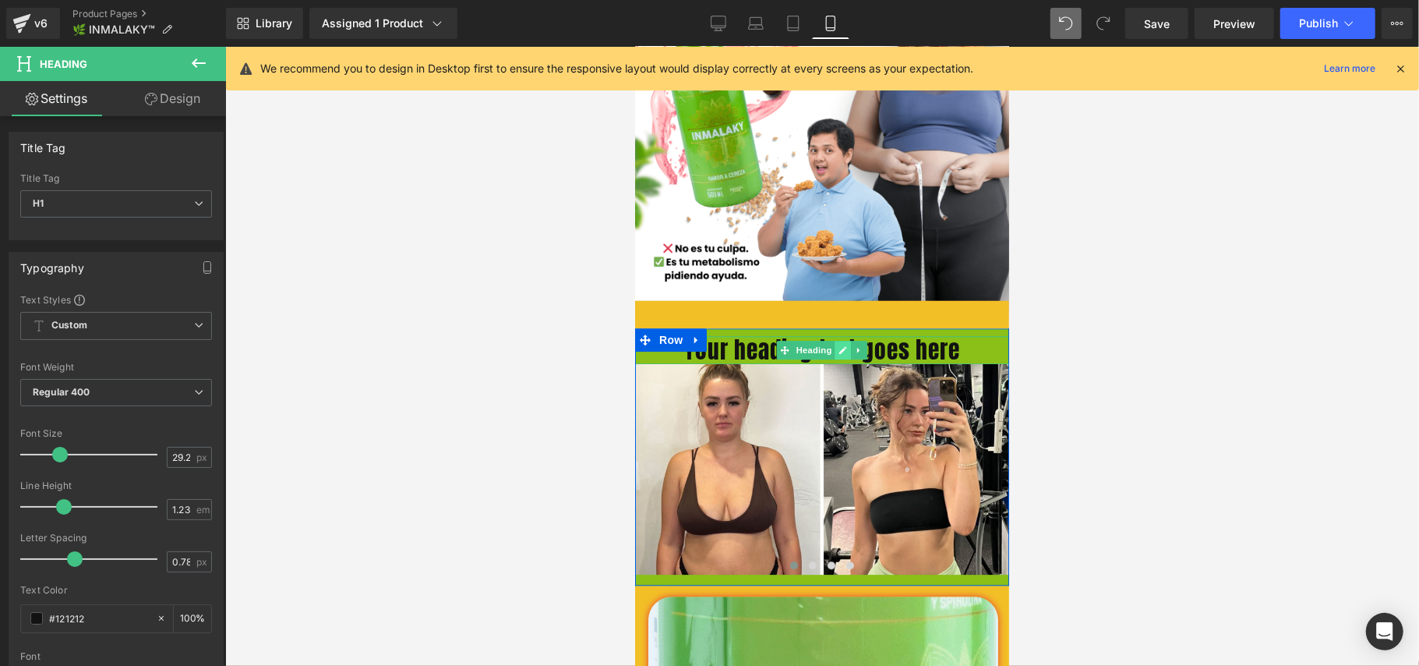
click at [838, 344] on icon at bounding box center [842, 348] width 9 height 9
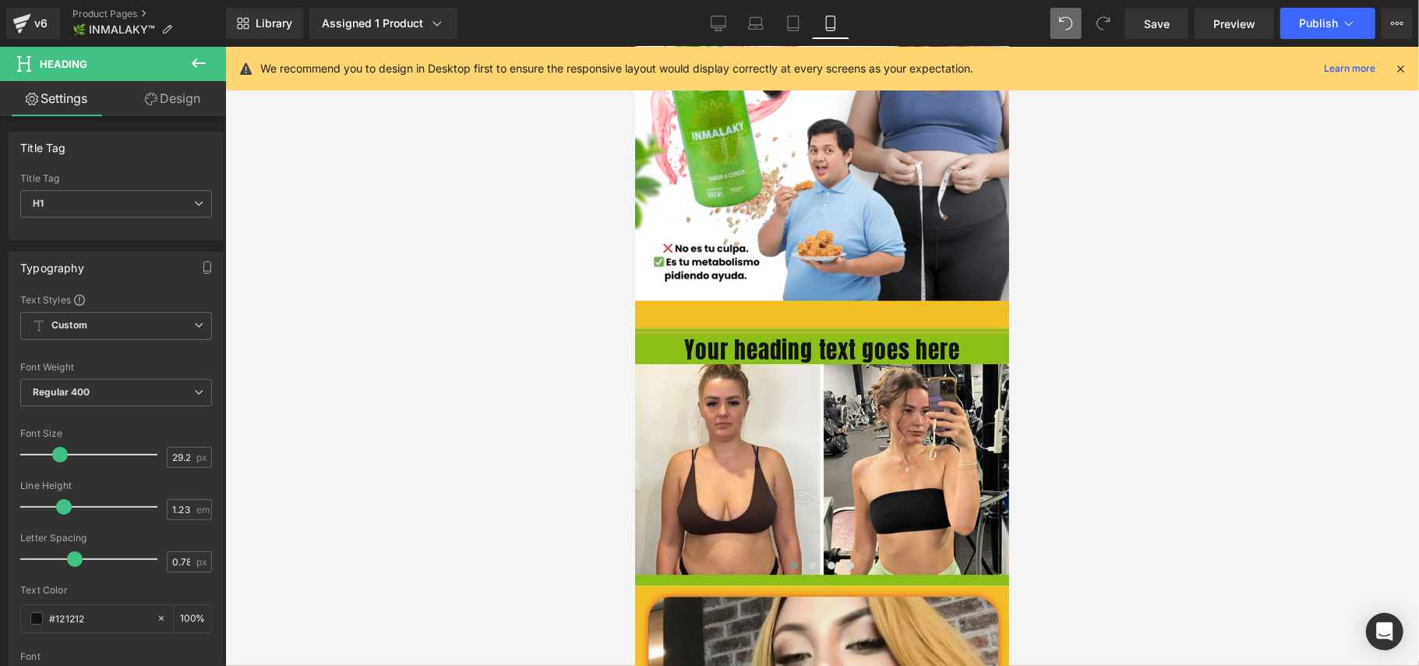
click at [831, 335] on h1 "Your heading text goes here" at bounding box center [821, 349] width 374 height 28
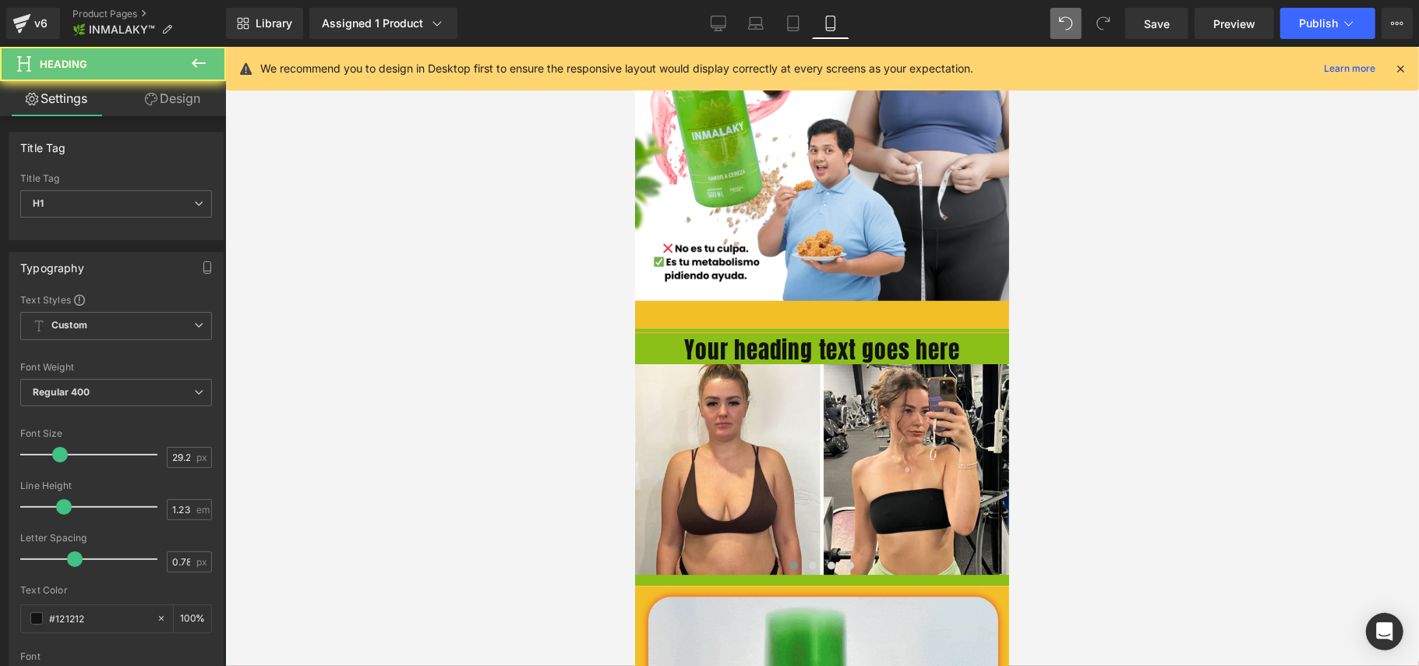
click at [831, 335] on h1 "Your heading text goes here" at bounding box center [821, 349] width 374 height 28
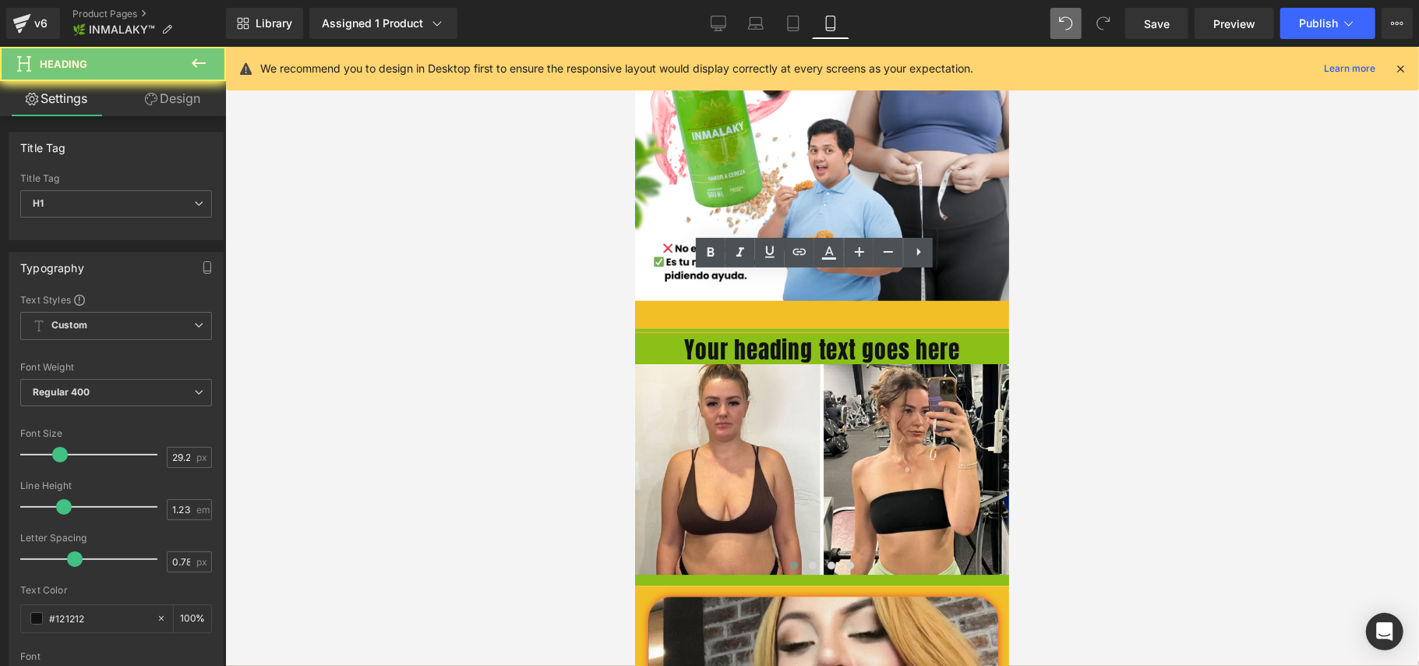
click at [831, 335] on h1 "Your heading text goes here" at bounding box center [821, 349] width 374 height 28
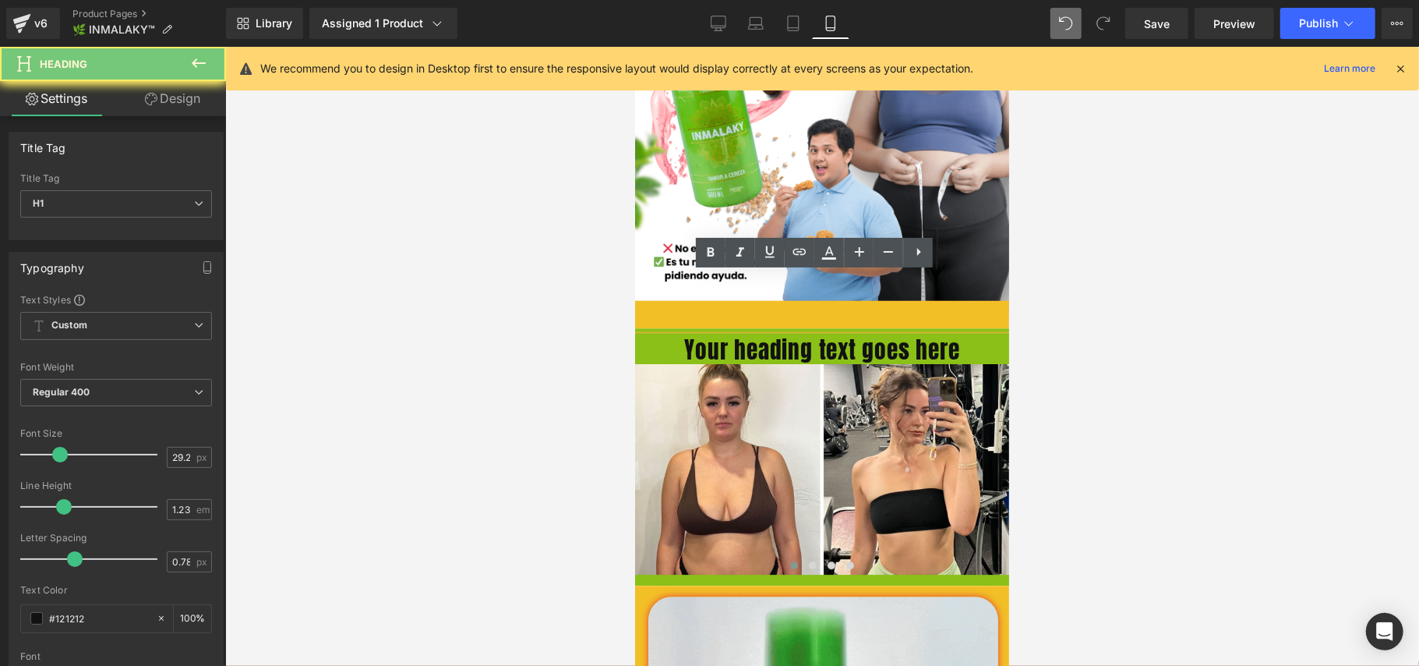
click at [831, 335] on h1 "Your heading text goes here" at bounding box center [821, 349] width 374 height 28
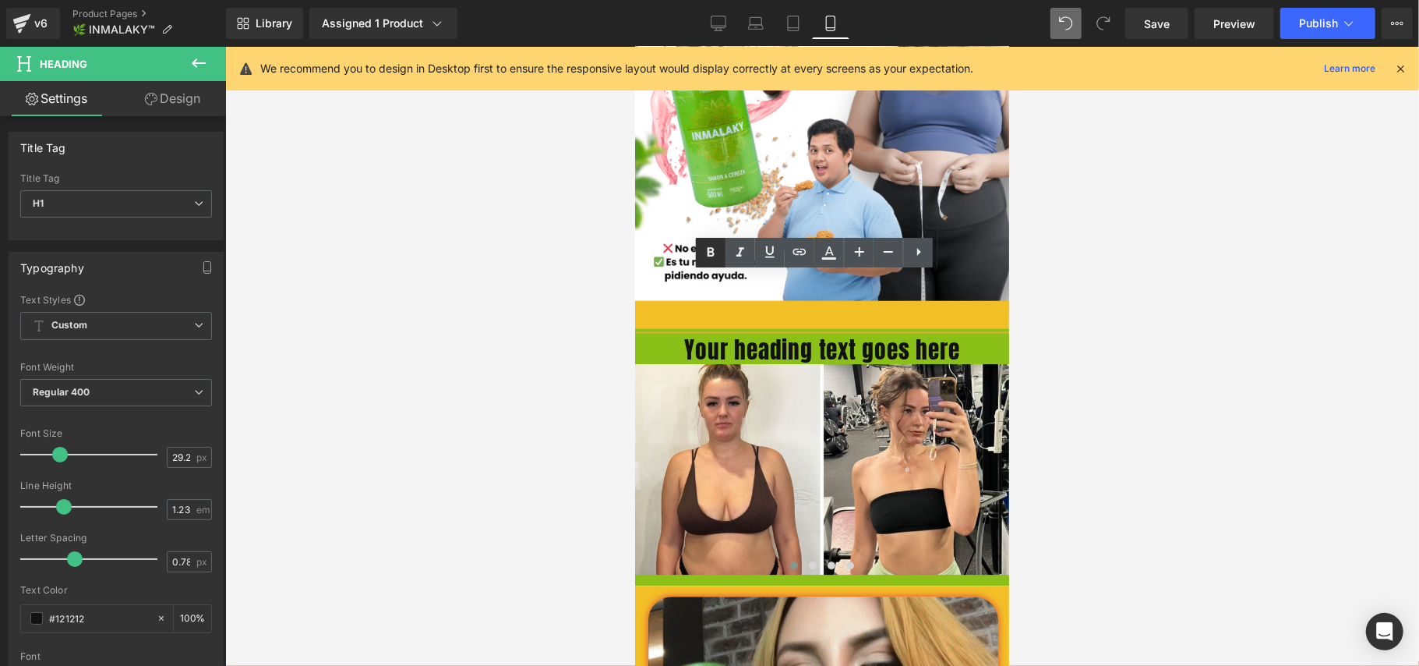
click at [709, 245] on icon at bounding box center [710, 252] width 19 height 19
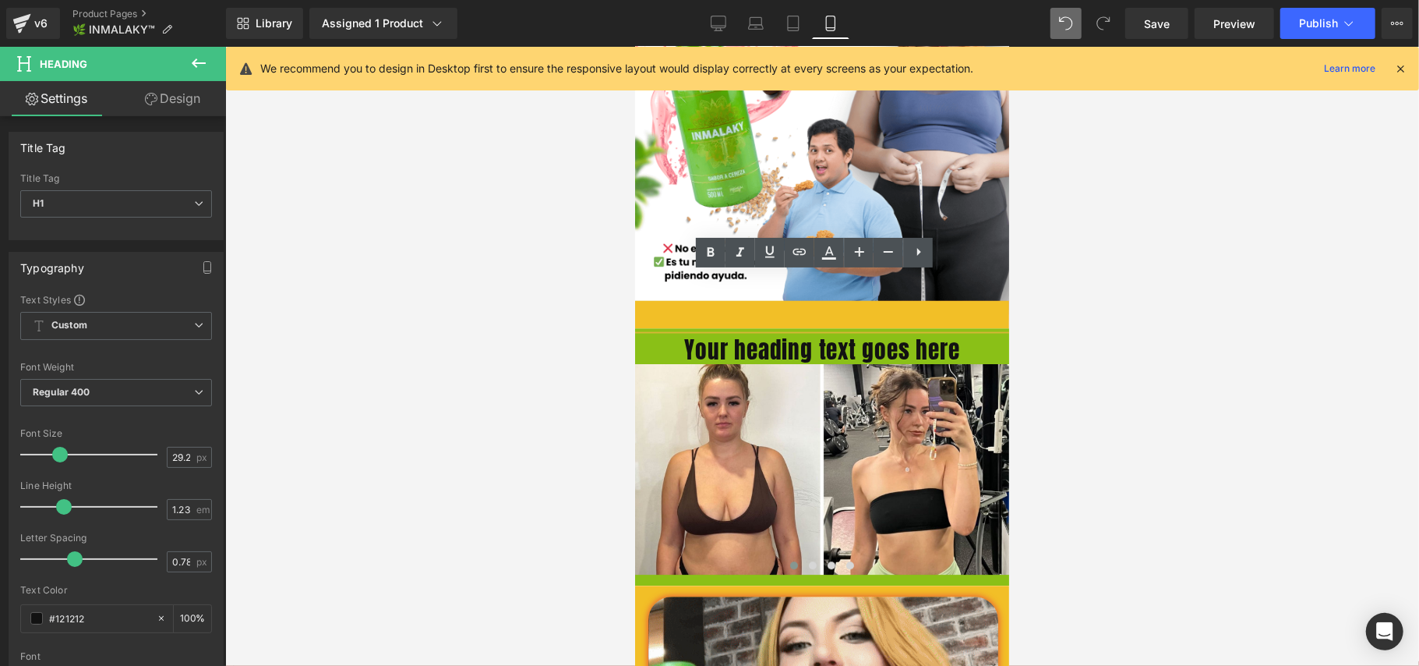
click at [924, 335] on h1 "Your heading text goes here" at bounding box center [821, 349] width 374 height 28
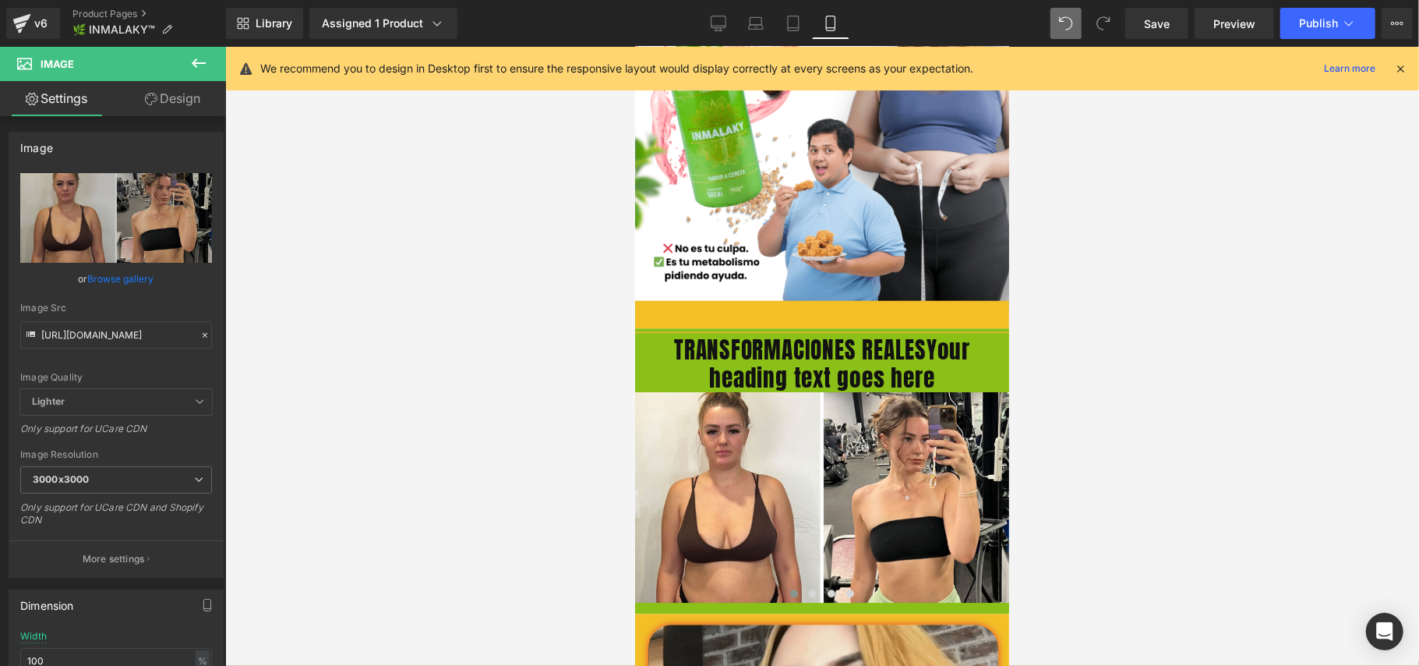
click at [929, 335] on h1 "TRANSFORMACIONES REALESYour heading text goes here" at bounding box center [821, 363] width 374 height 56
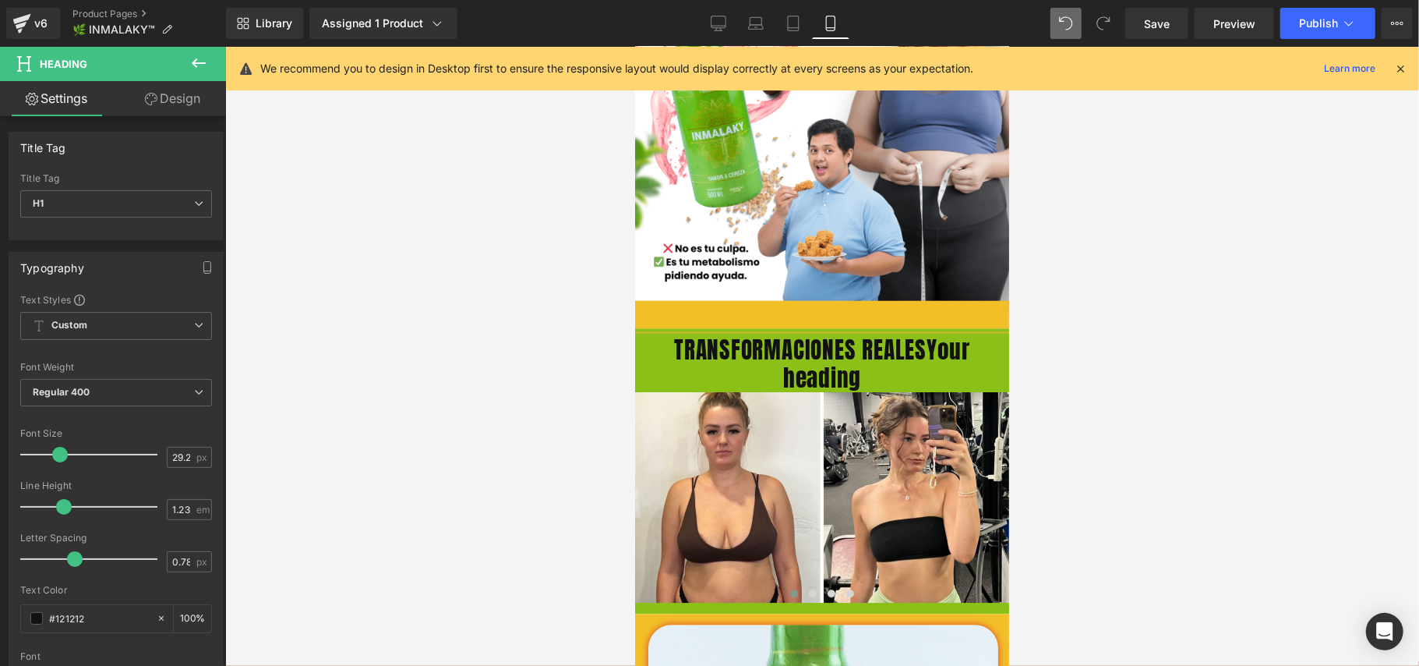
scroll to position [0, 4]
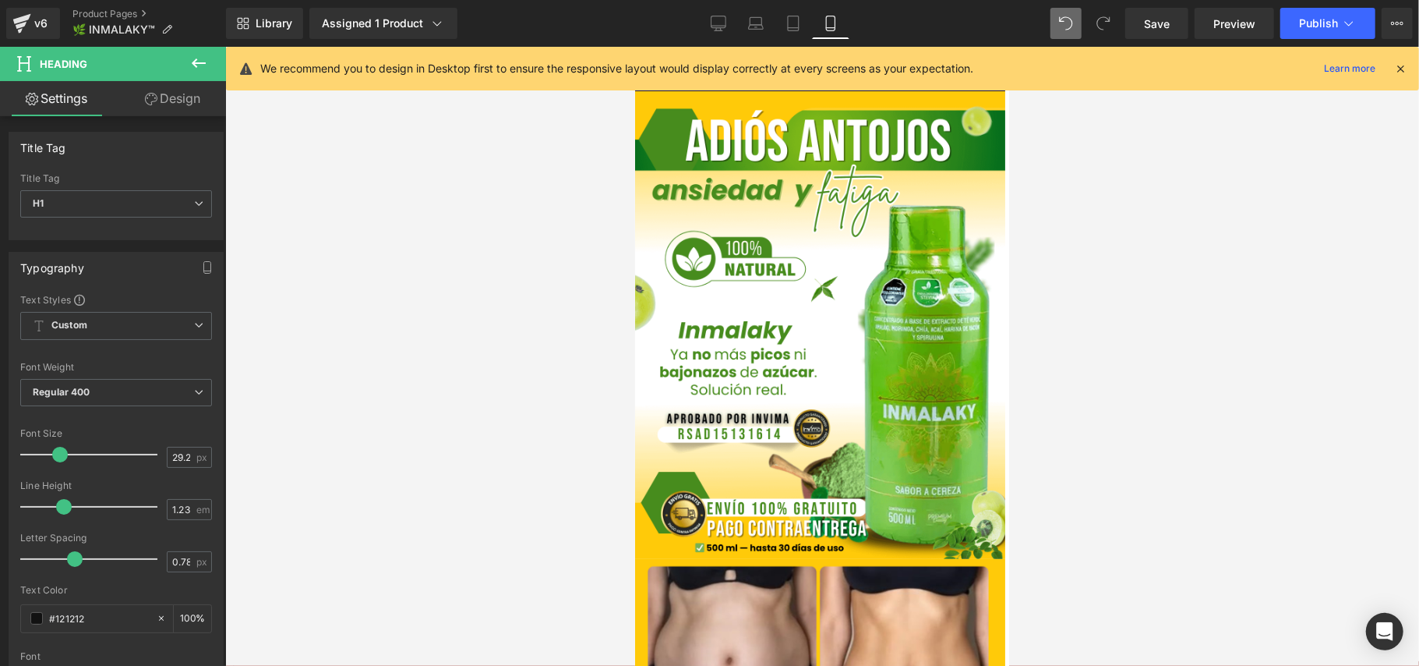
click at [1136, 285] on div at bounding box center [822, 356] width 1194 height 619
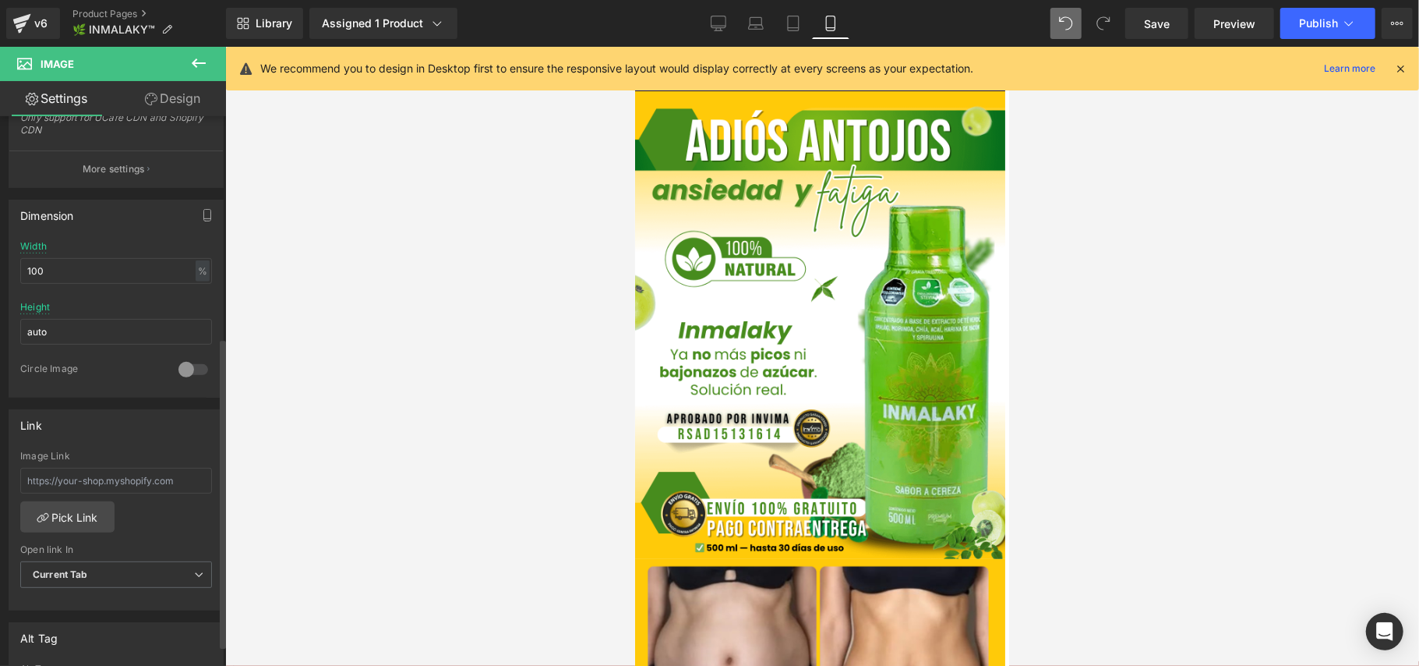
scroll to position [427, 0]
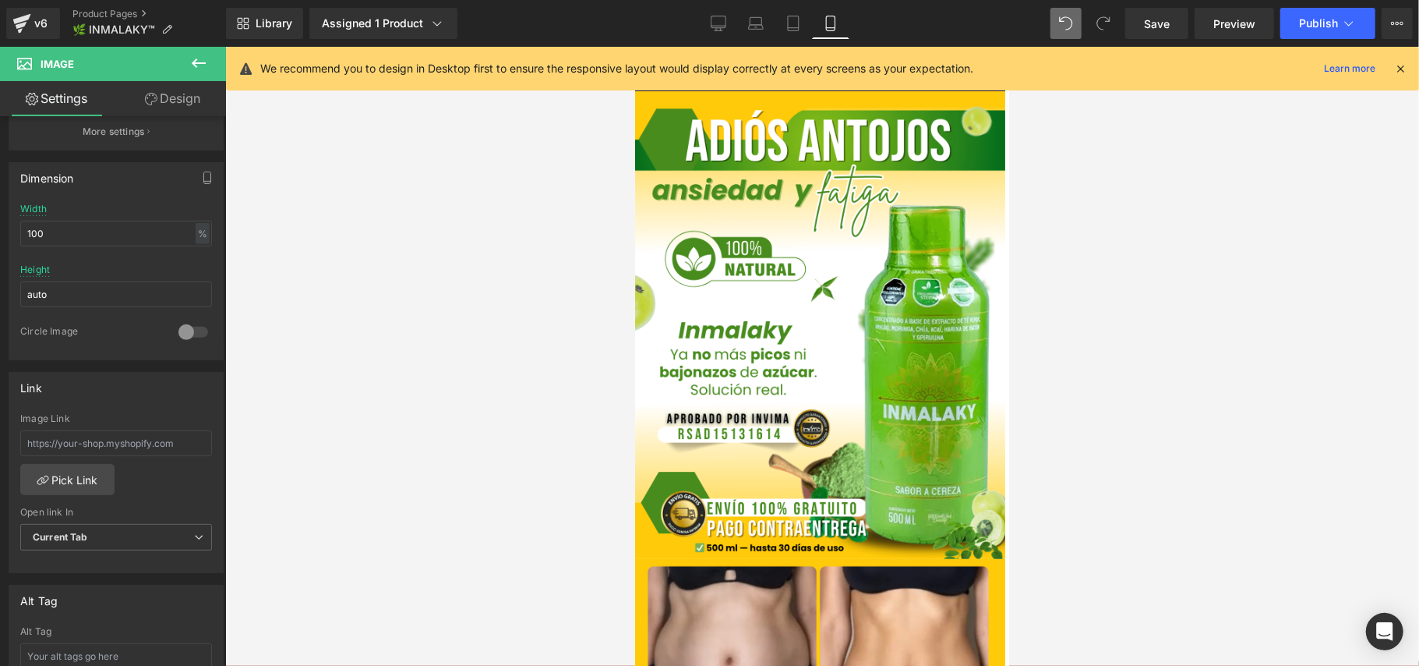
click at [1326, 302] on div at bounding box center [822, 356] width 1194 height 619
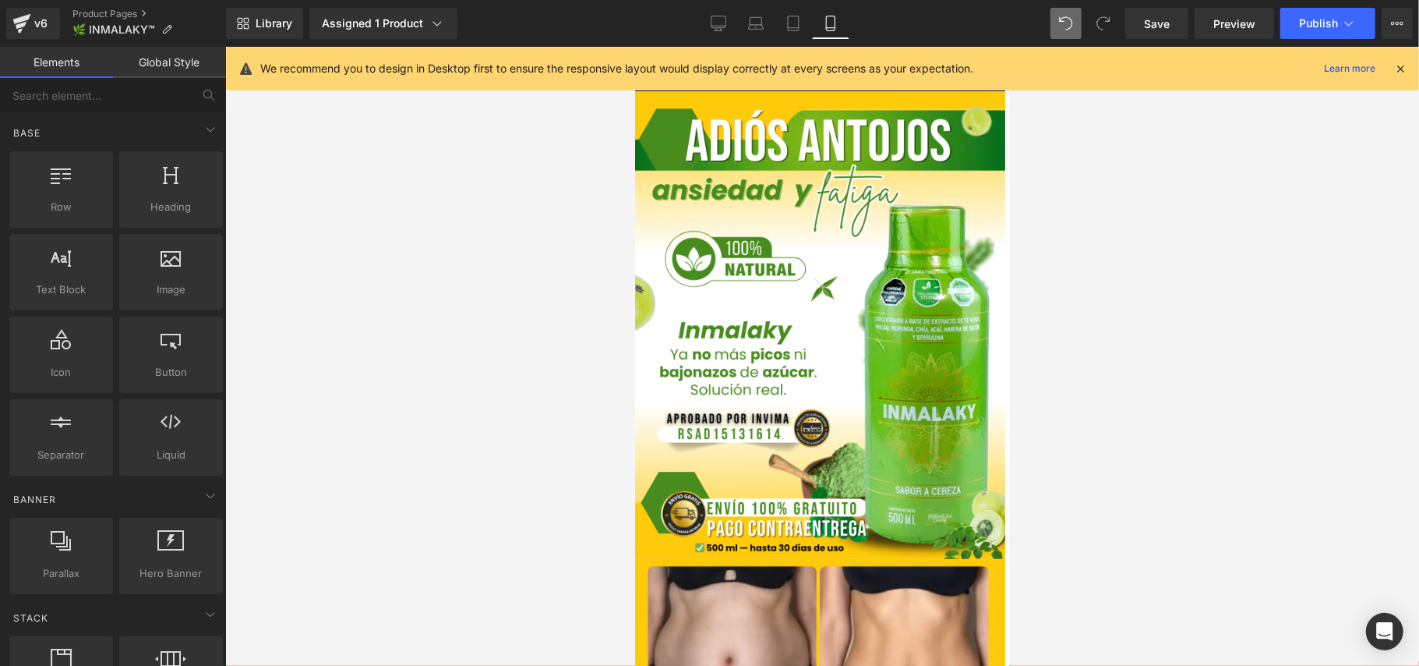
click at [1030, 296] on div at bounding box center [822, 356] width 1194 height 619
click at [1217, 294] on div at bounding box center [822, 356] width 1194 height 619
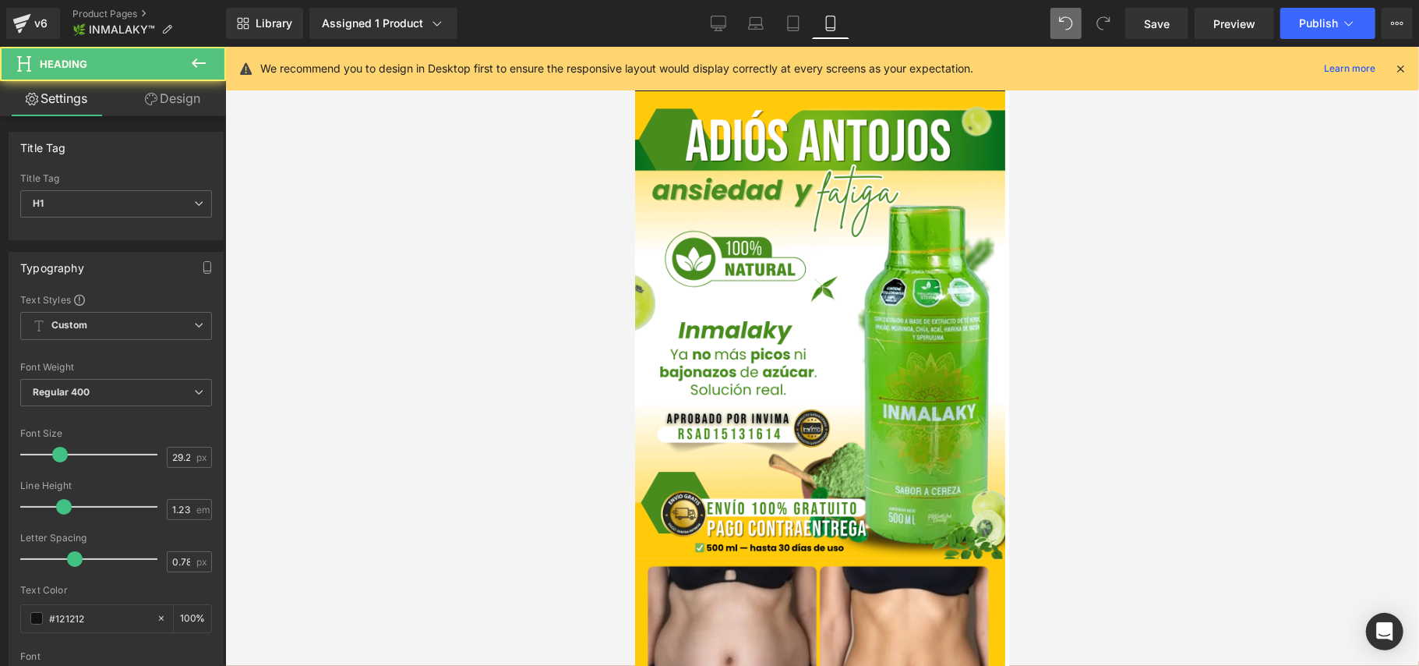
click at [1235, 379] on div at bounding box center [822, 356] width 1194 height 619
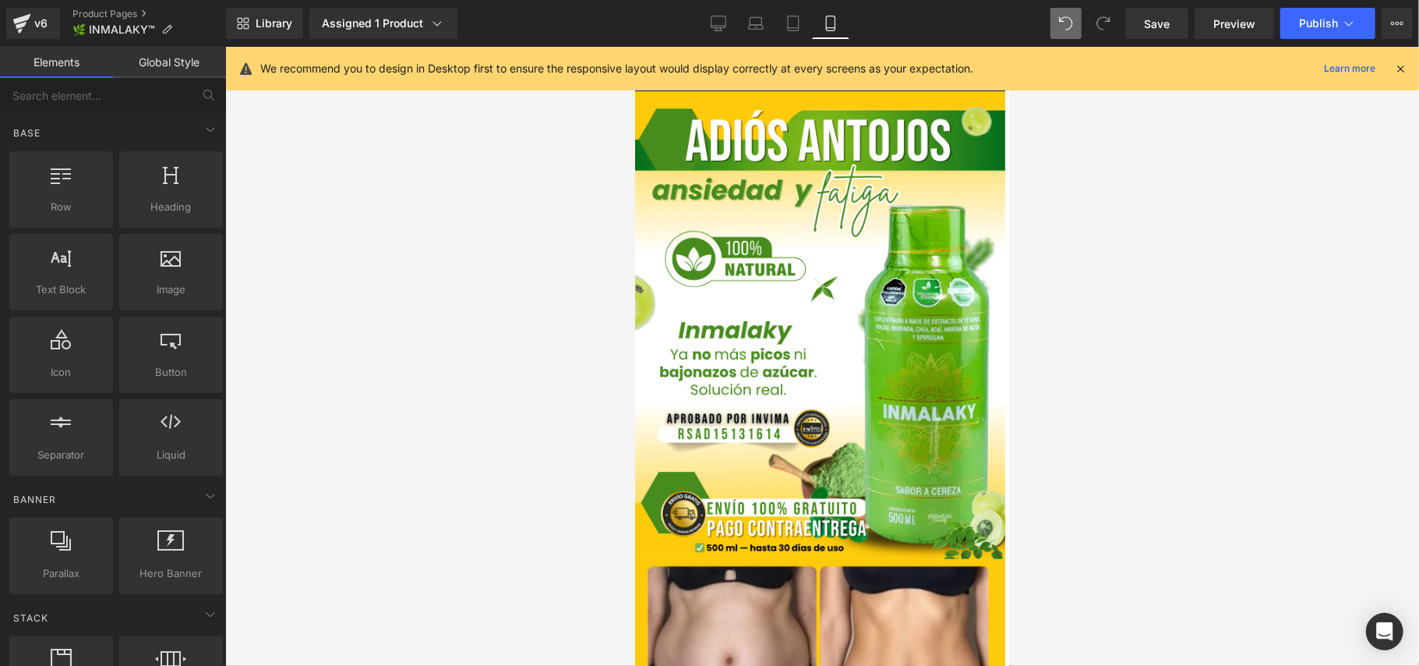
click at [1182, 365] on div at bounding box center [822, 356] width 1194 height 619
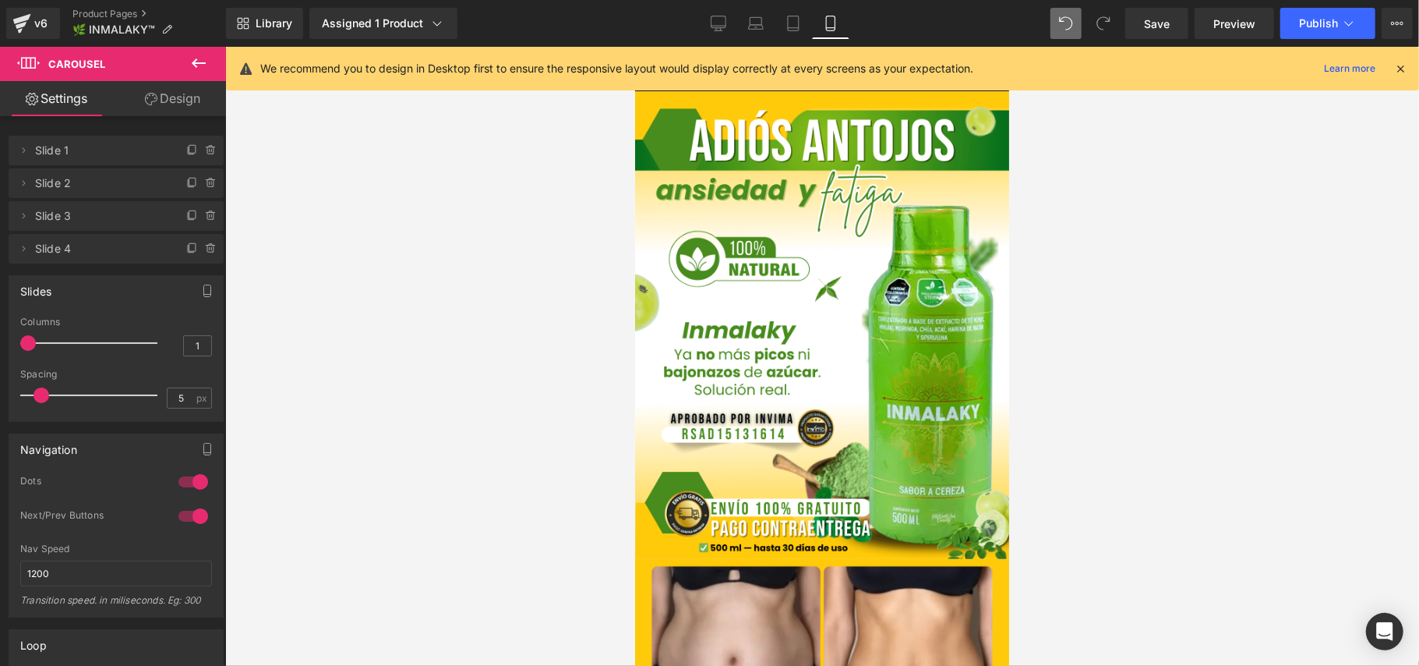
drag, startPoint x: 917, startPoint y: 300, endPoint x: 917, endPoint y: 315, distance: 14.8
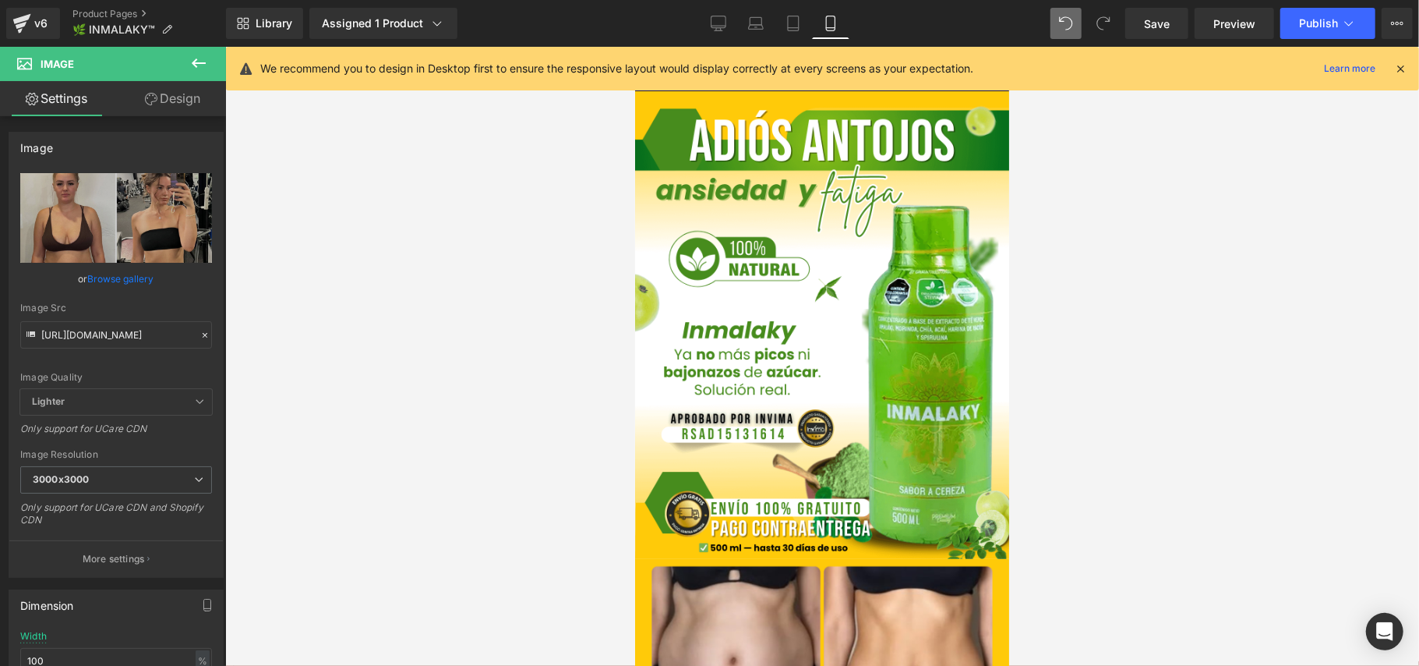
drag, startPoint x: 927, startPoint y: 319, endPoint x: 927, endPoint y: 303, distance: 15.6
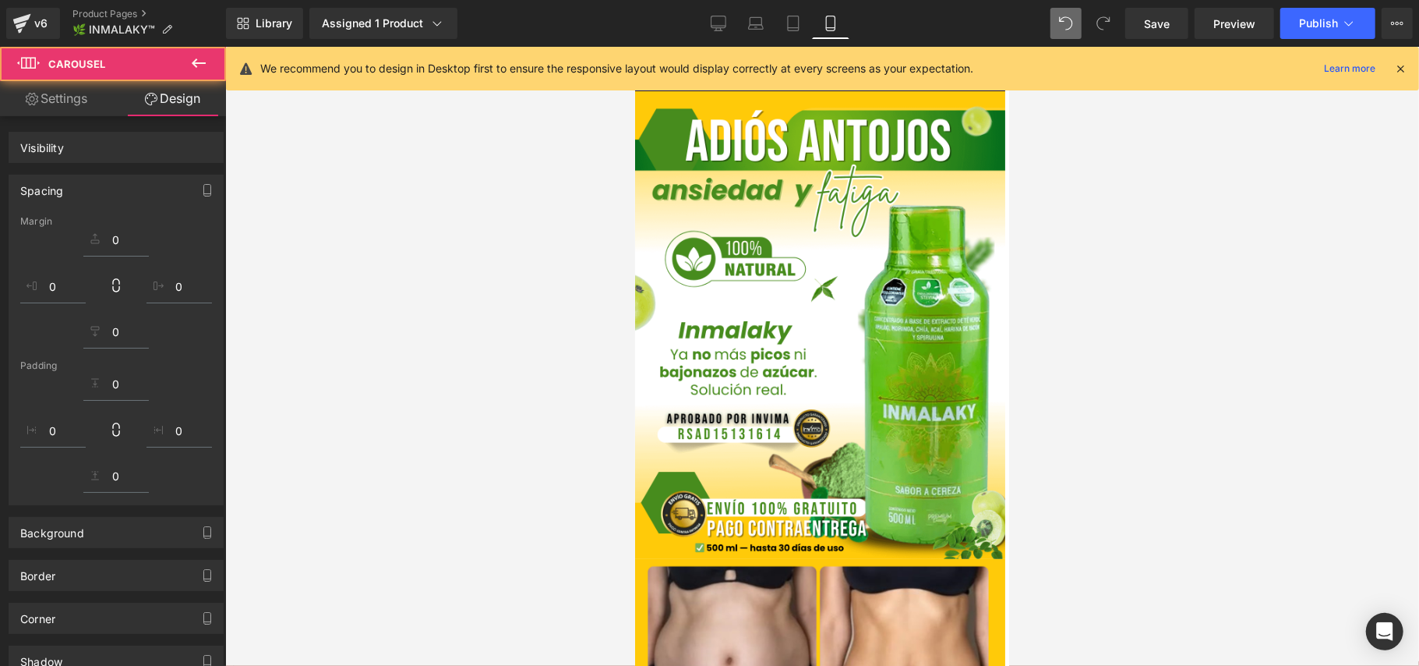
click at [1124, 302] on div at bounding box center [822, 356] width 1194 height 619
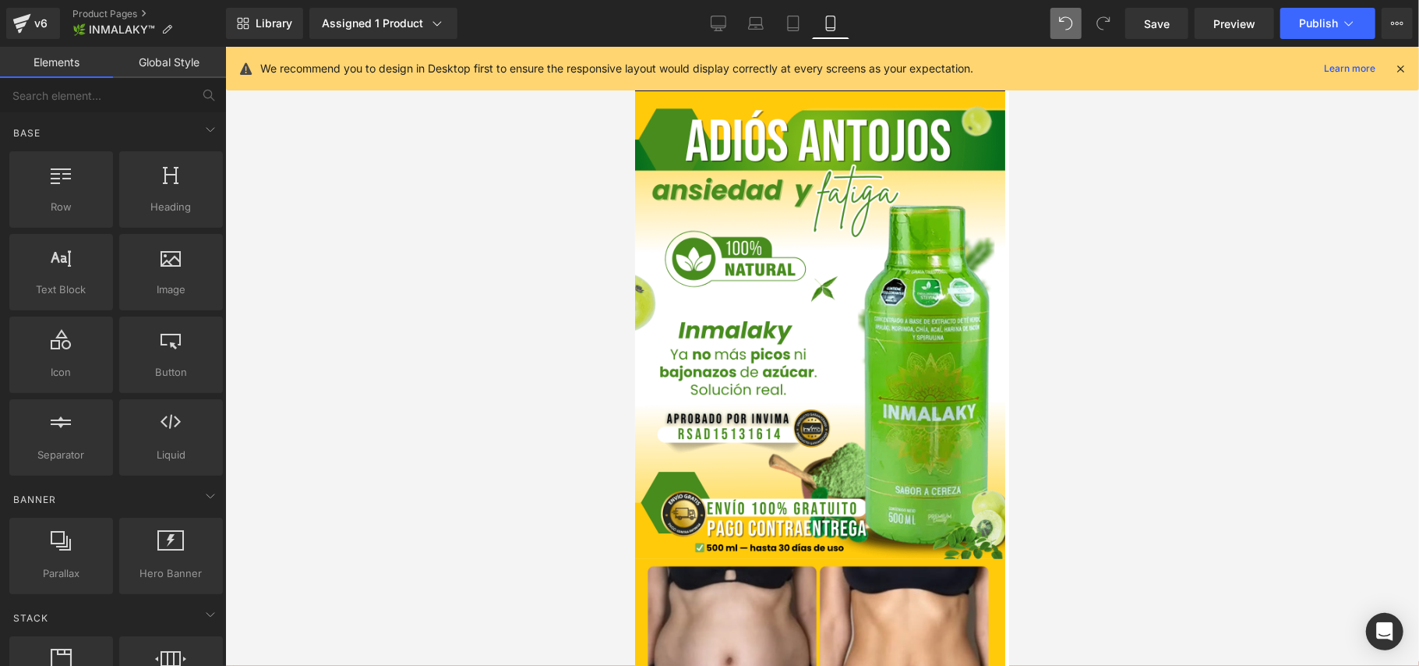
click at [1161, 224] on div at bounding box center [822, 356] width 1194 height 619
click at [1228, 266] on div at bounding box center [822, 356] width 1194 height 619
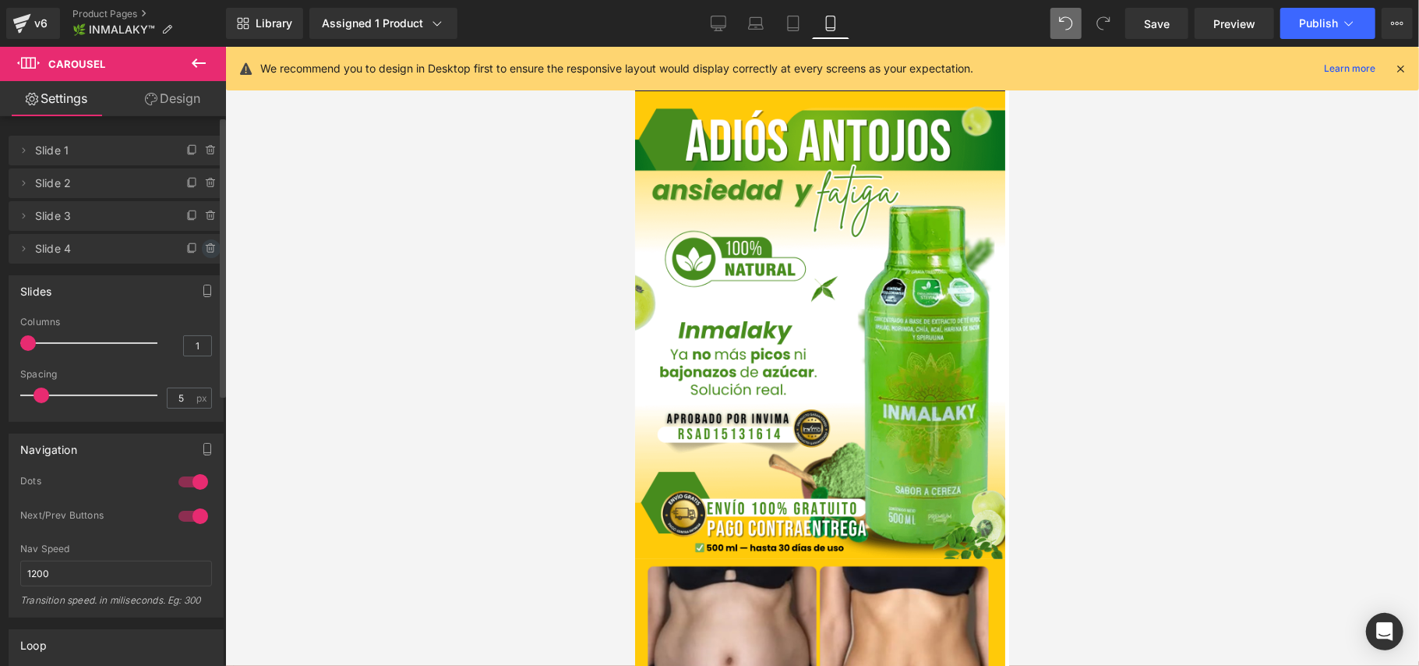
click at [205, 247] on icon at bounding box center [211, 248] width 12 height 12
click at [201, 247] on button "Delete" at bounding box center [194, 249] width 49 height 20
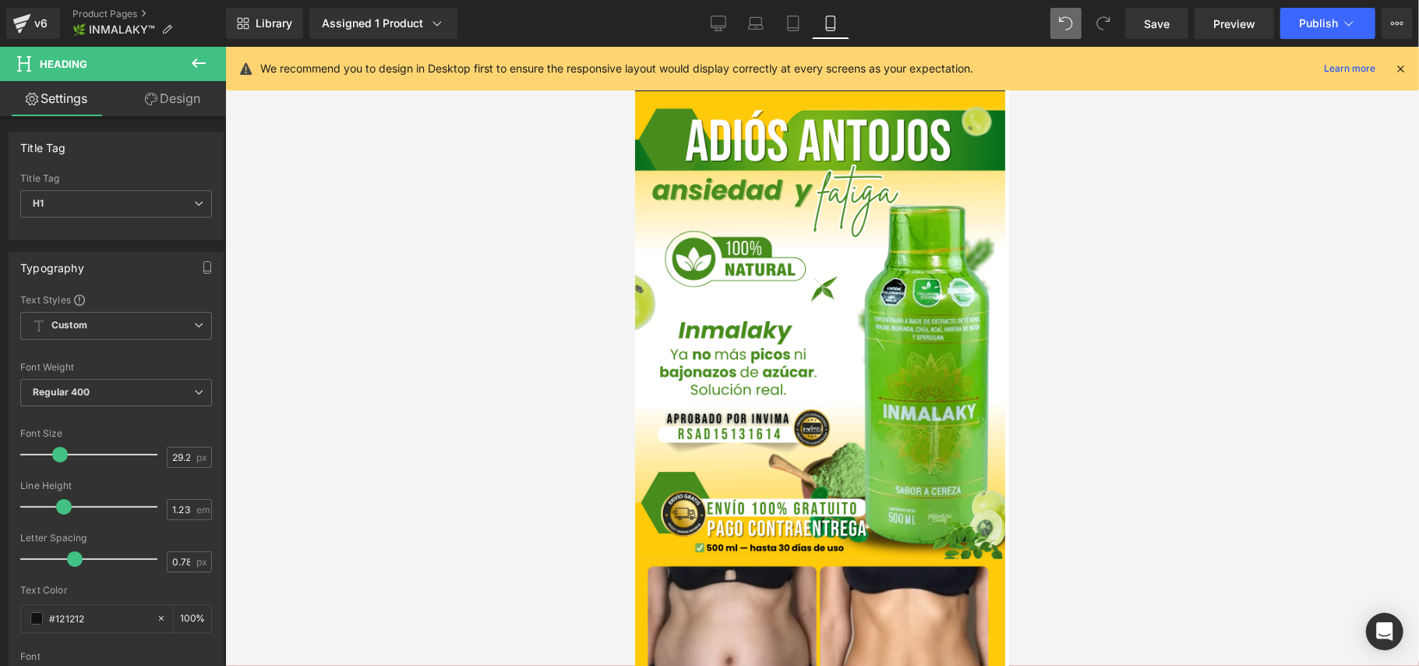
click at [157, 101] on link "Design" at bounding box center [172, 98] width 113 height 35
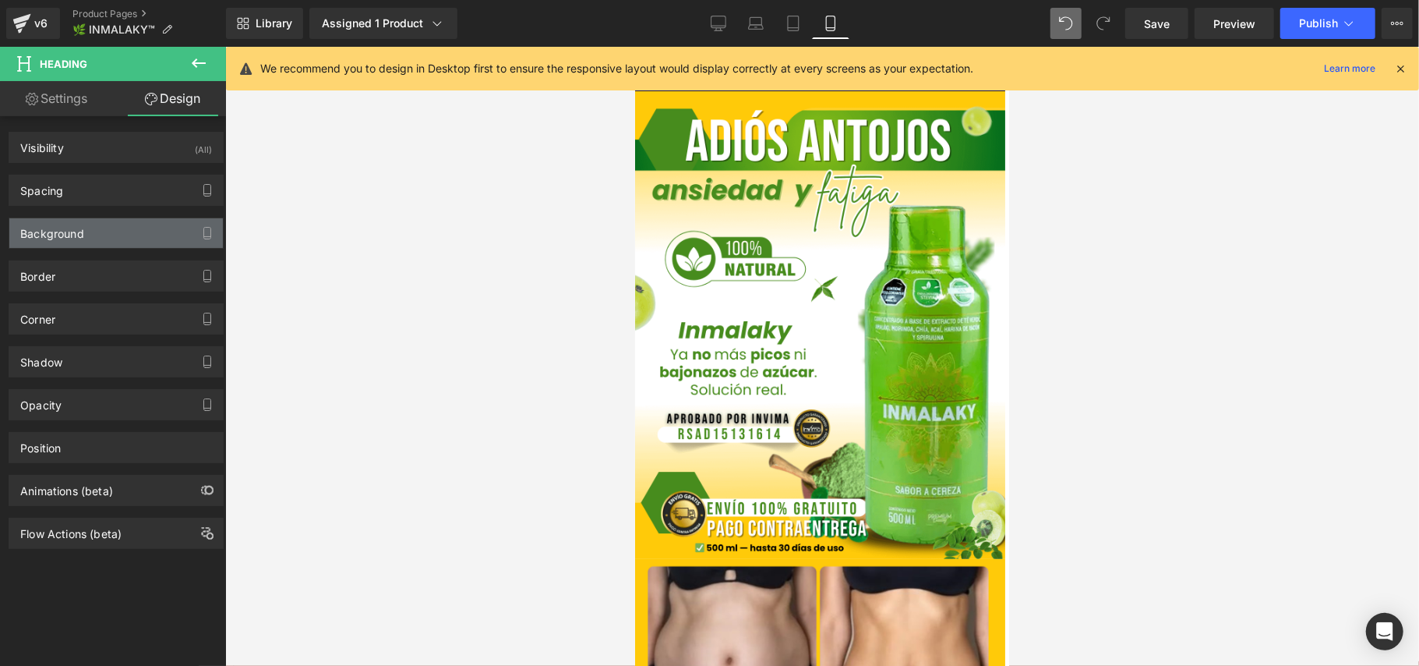
click at [112, 237] on div "Background" at bounding box center [116, 233] width 214 height 30
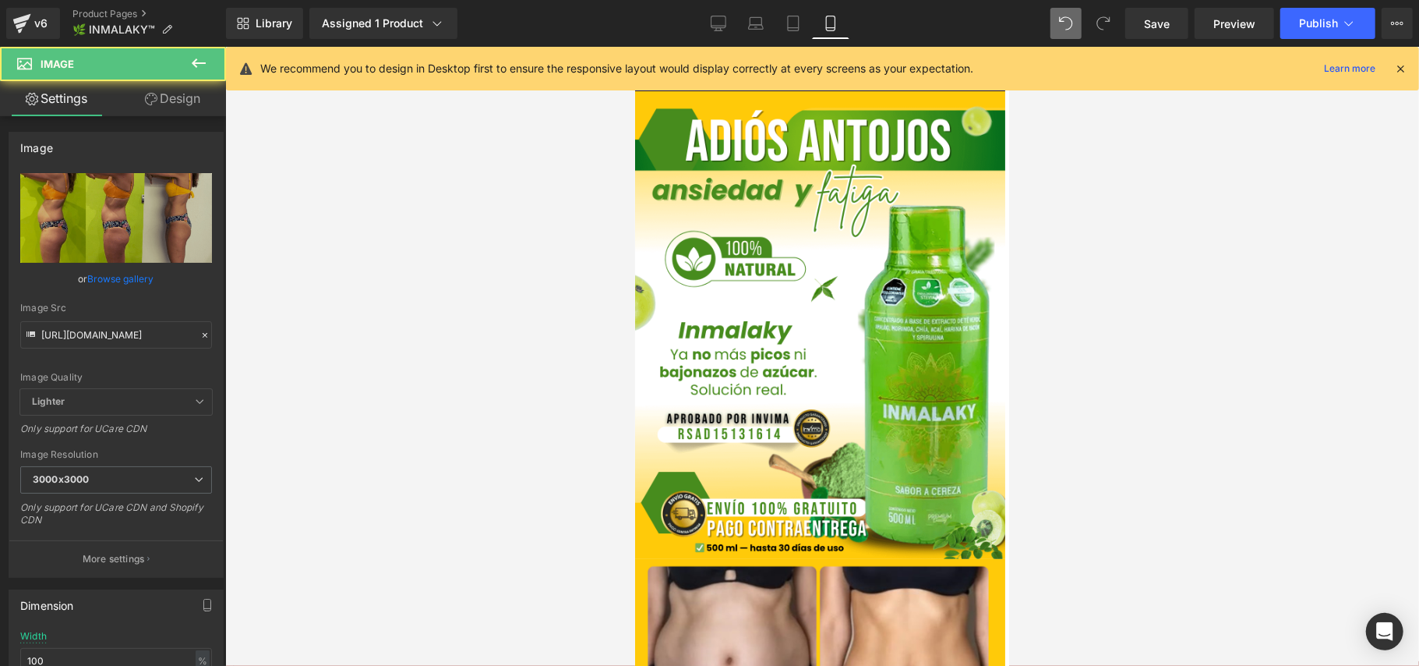
click at [162, 92] on link "Design" at bounding box center [172, 98] width 113 height 35
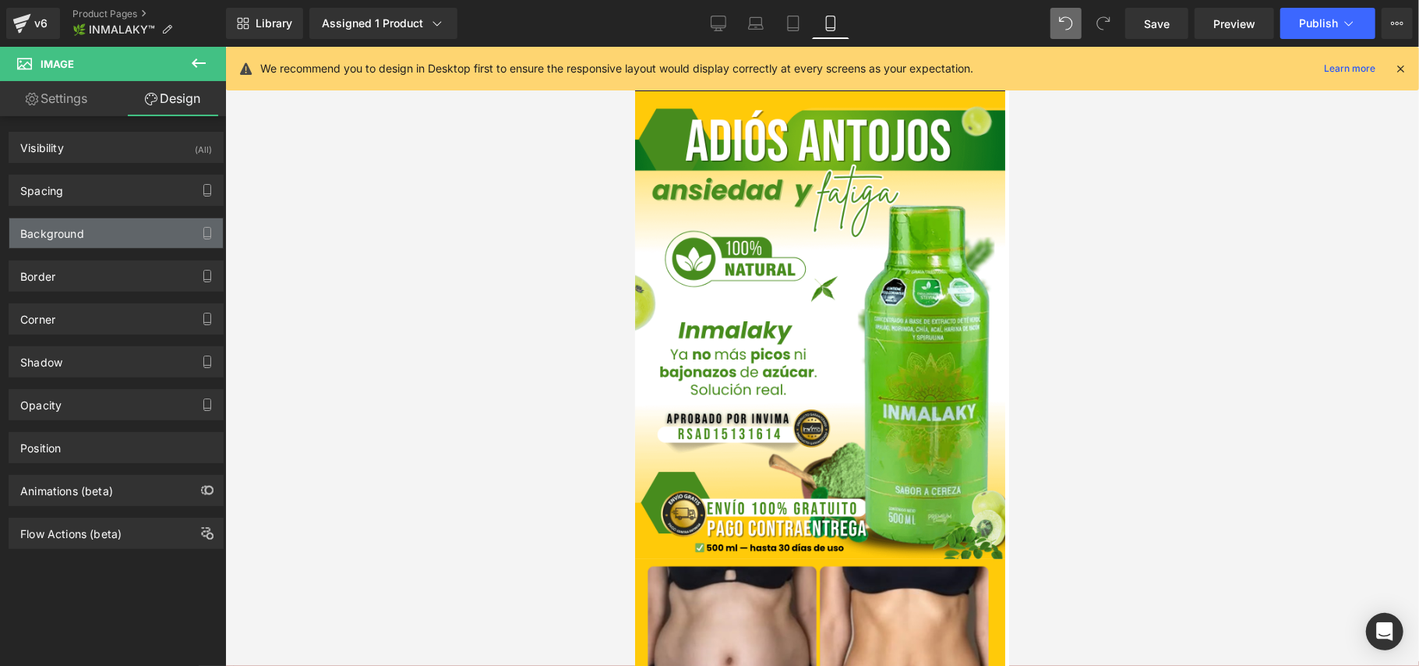
click at [95, 231] on div "Background" at bounding box center [116, 233] width 214 height 30
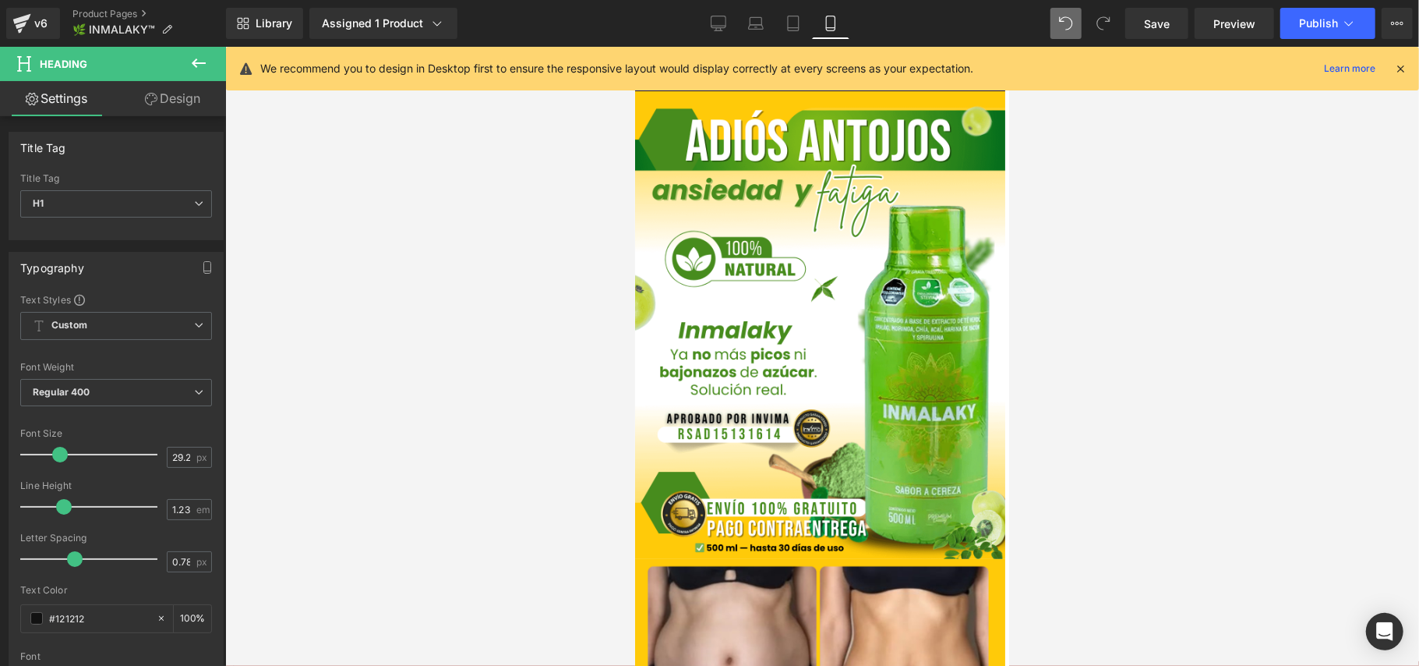
click at [188, 82] on link "Design" at bounding box center [172, 98] width 113 height 35
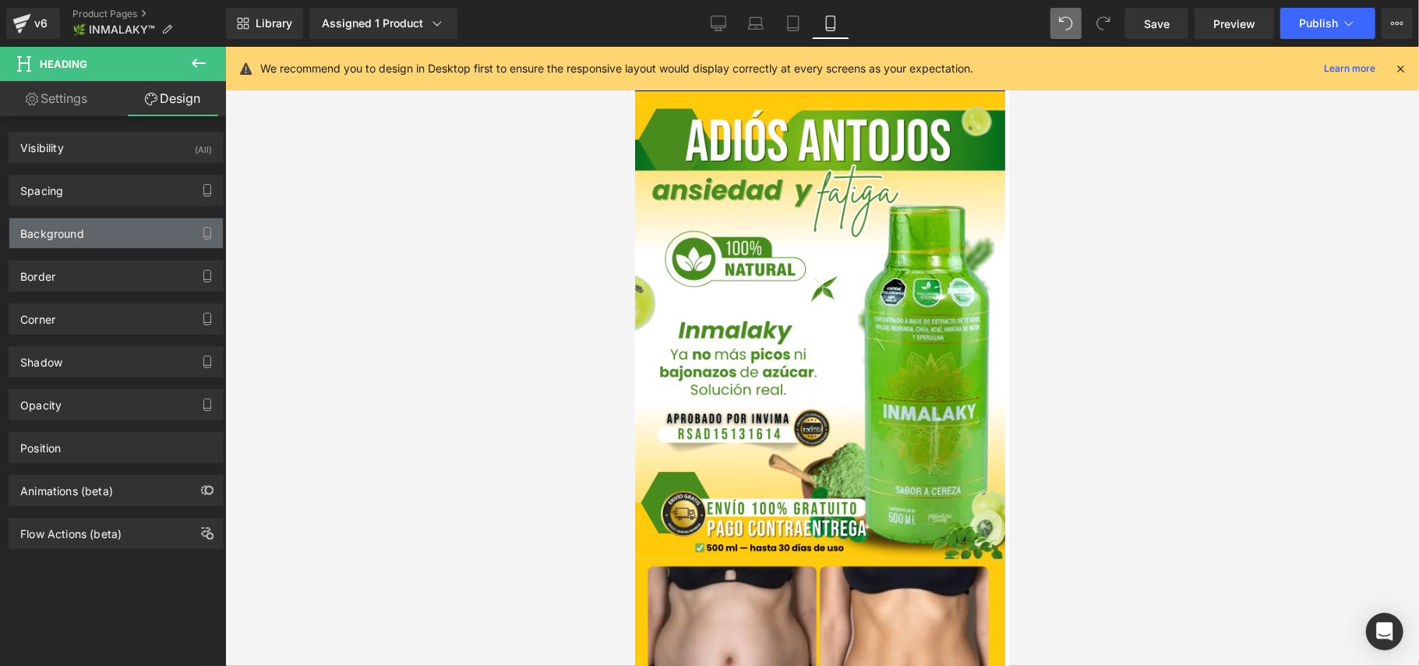
click at [95, 242] on div "Background" at bounding box center [116, 233] width 214 height 30
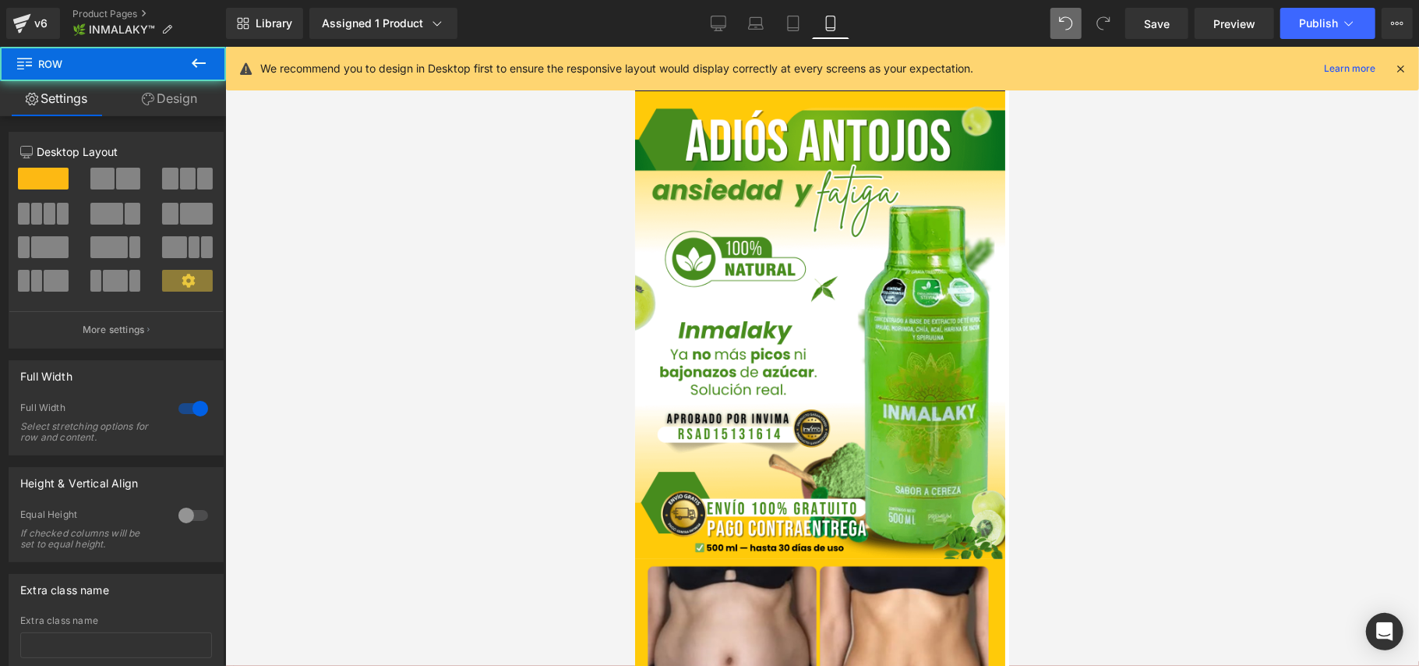
click at [173, 98] on link "Design" at bounding box center [169, 98] width 113 height 35
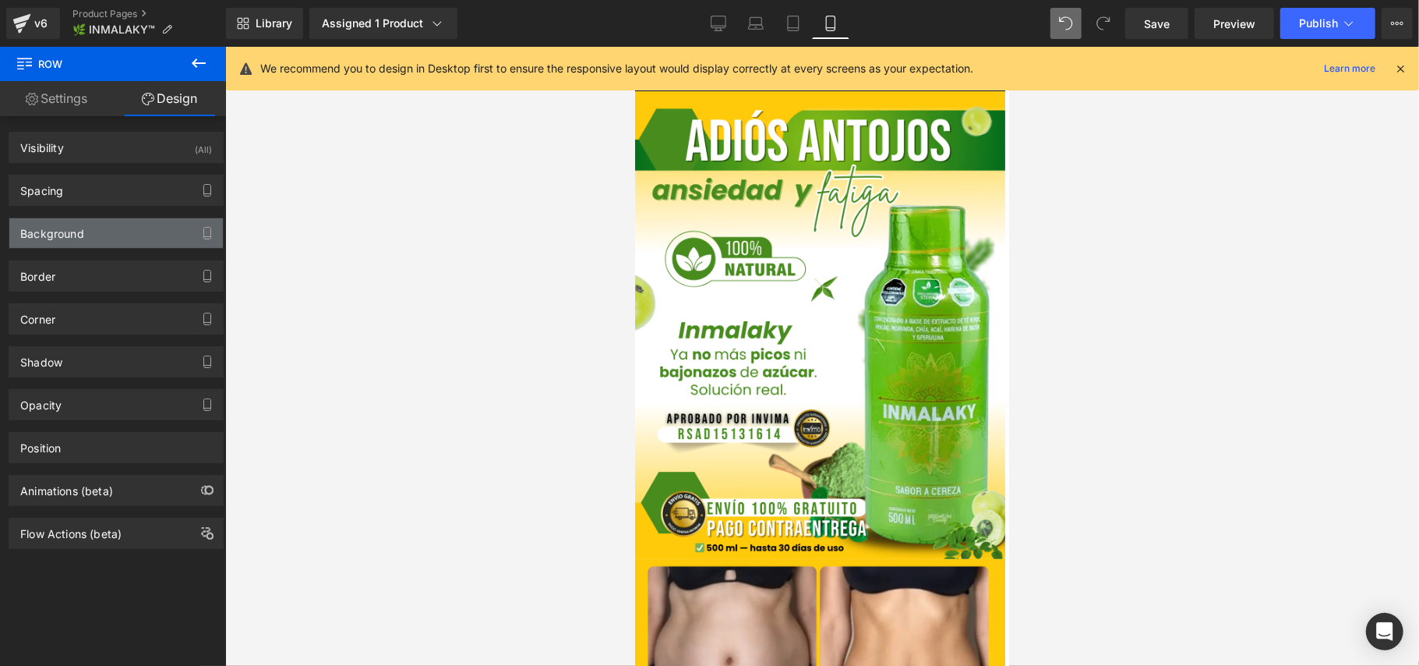
click at [87, 229] on div "Background" at bounding box center [116, 233] width 214 height 30
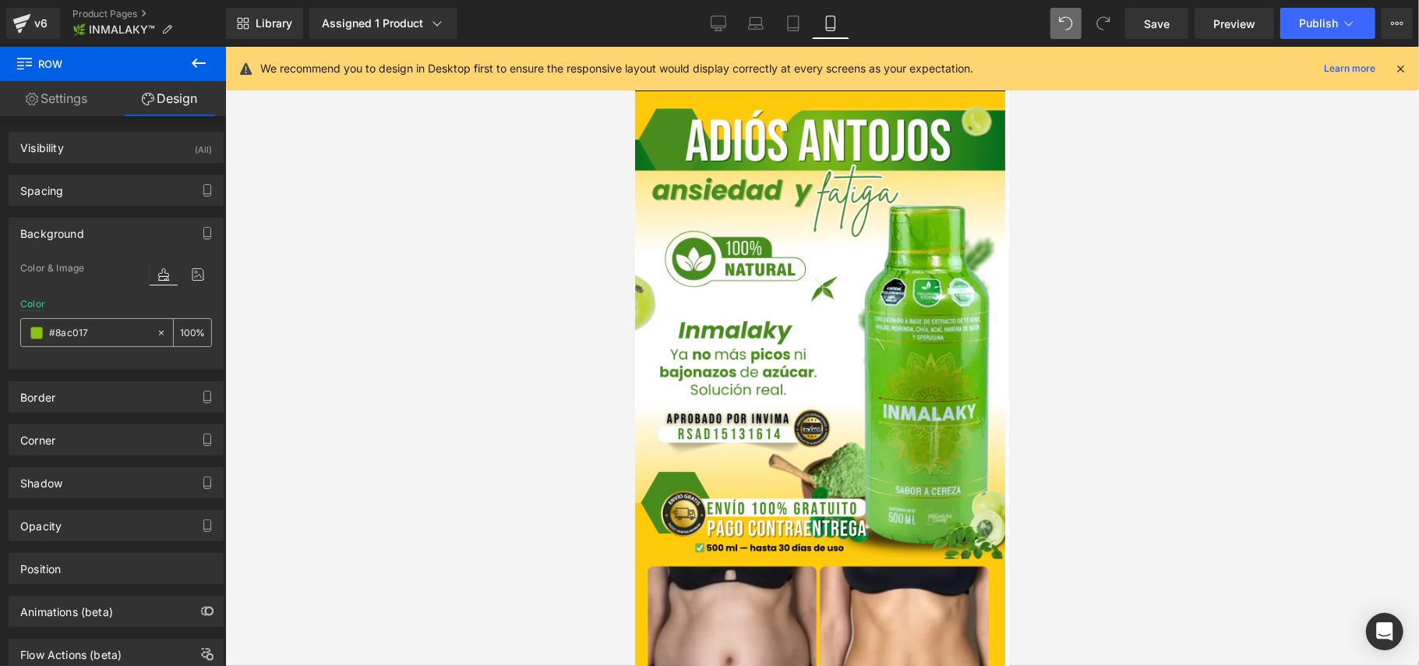
click at [85, 334] on input "text" at bounding box center [99, 332] width 100 height 17
type input "#8ac017"
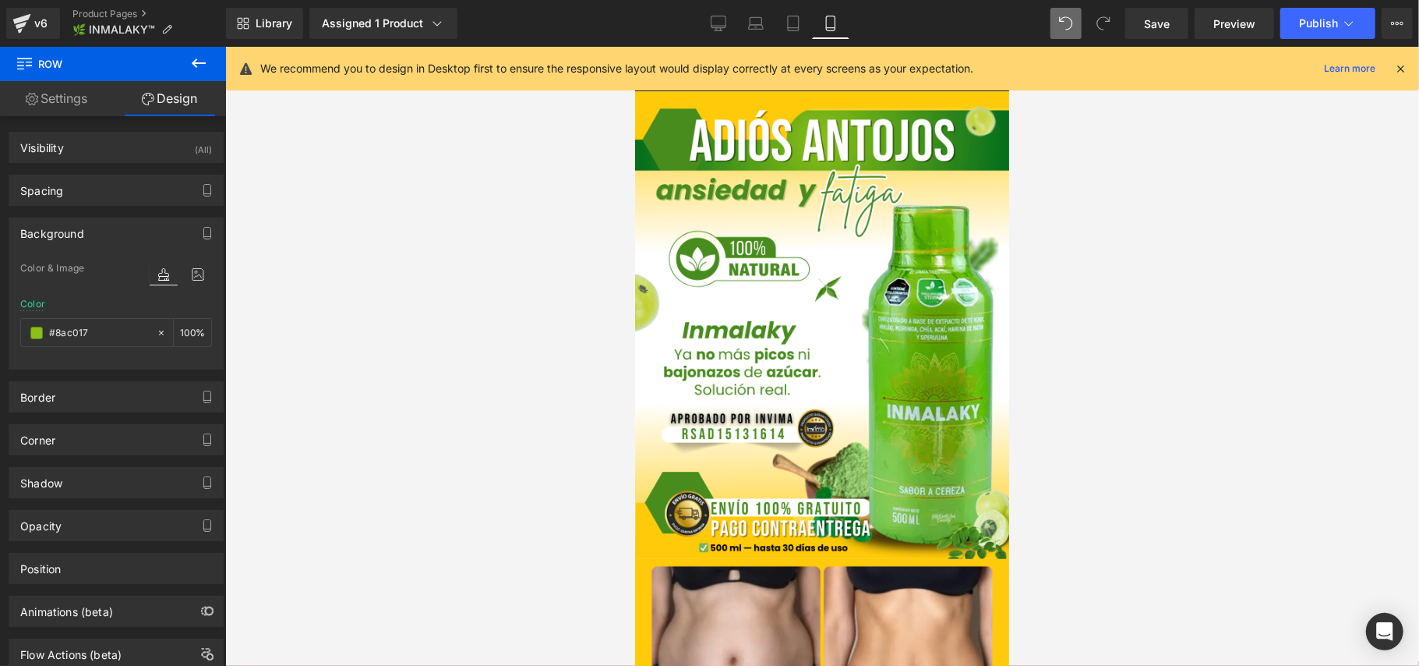
scroll to position [2494, 0]
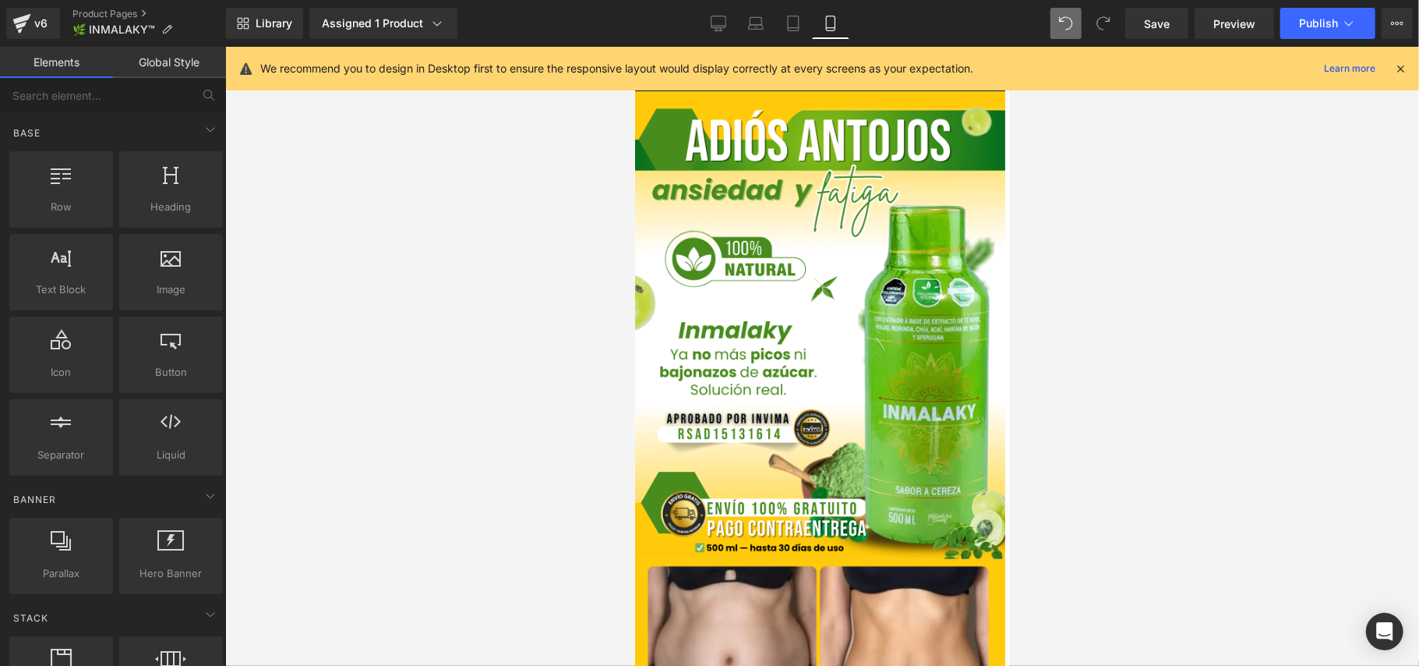
click at [1151, 452] on div at bounding box center [822, 356] width 1194 height 619
click at [1102, 384] on div at bounding box center [822, 356] width 1194 height 619
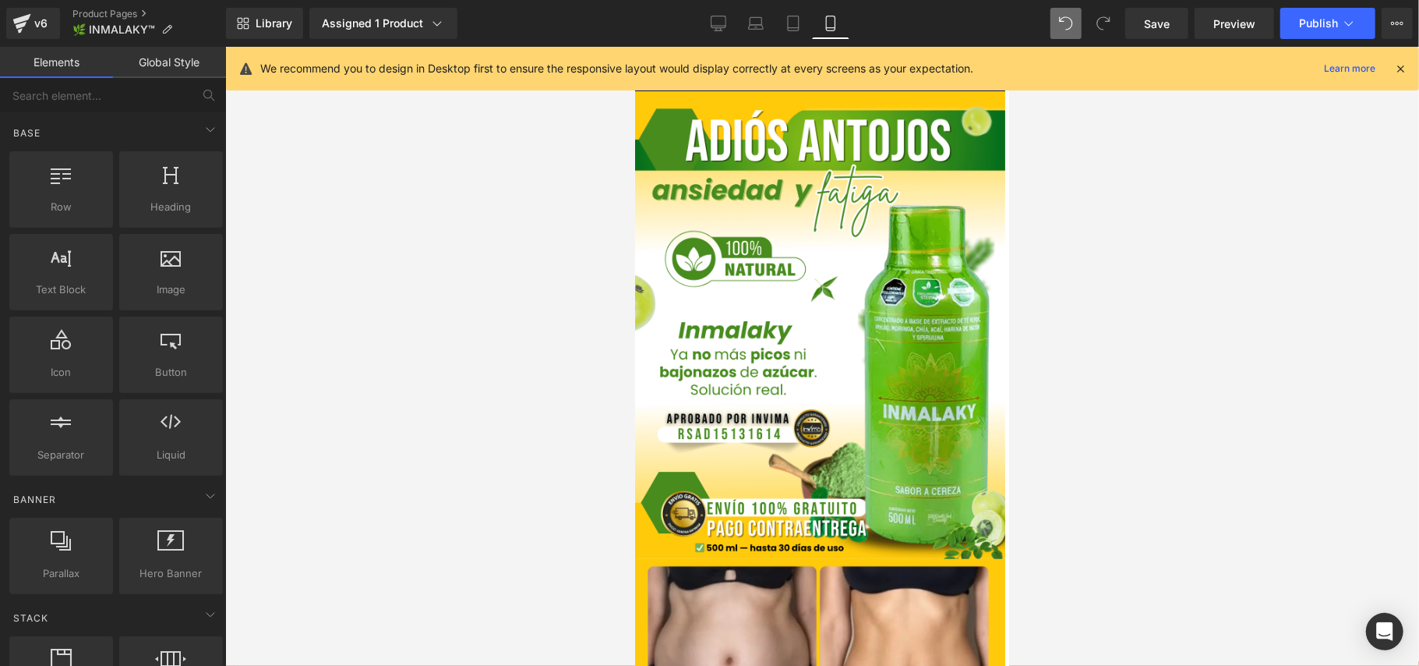
scroll to position [2701, 0]
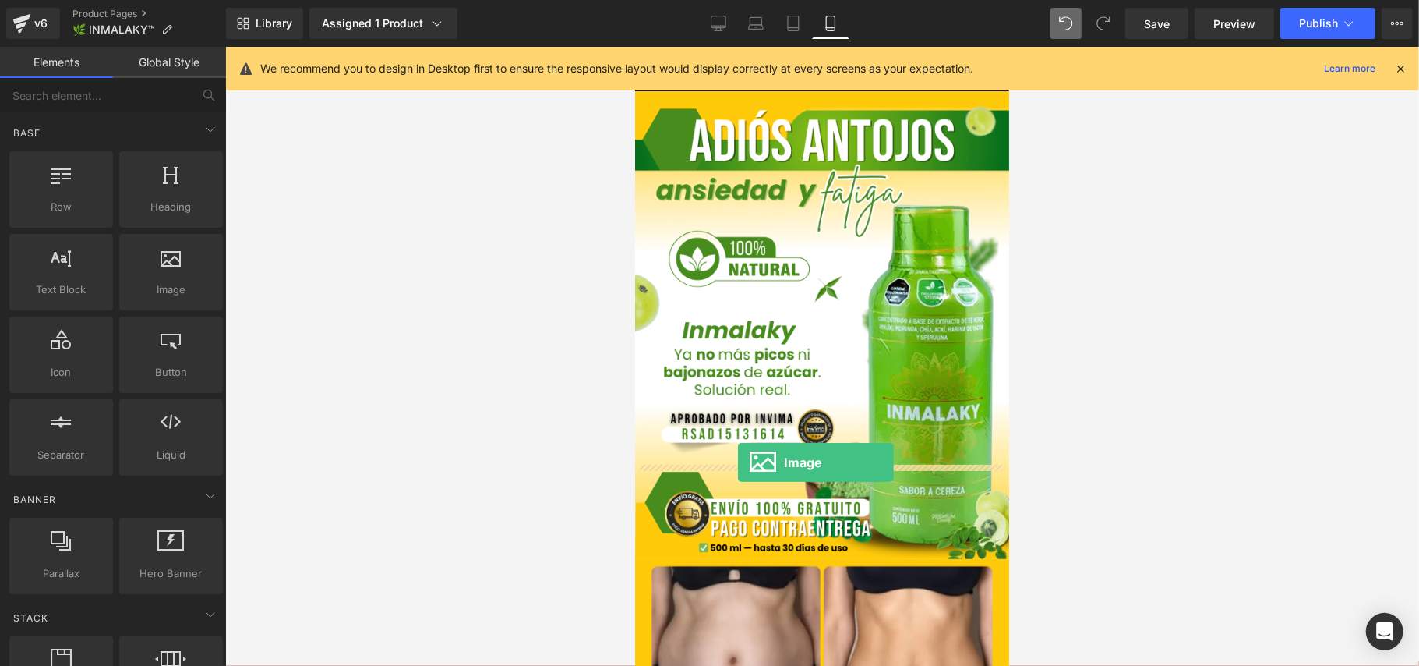
drag, startPoint x: 801, startPoint y: 336, endPoint x: 737, endPoint y: 461, distance: 140.8
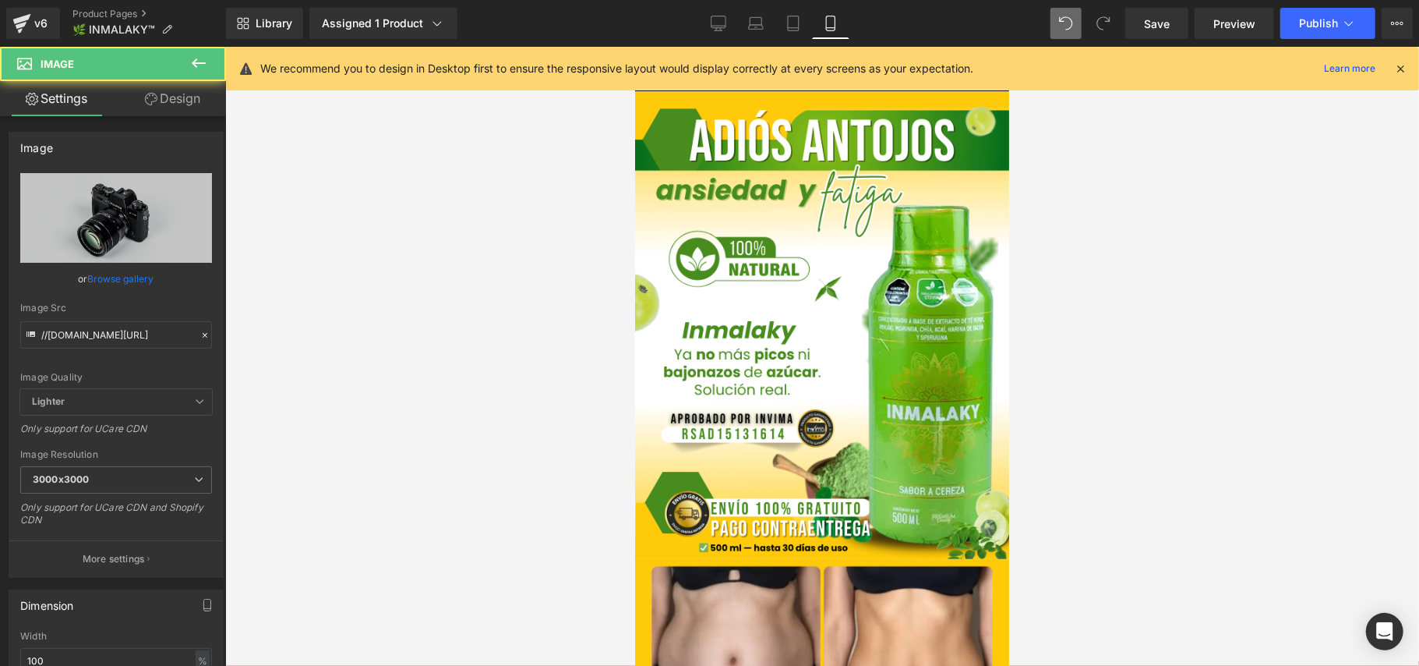
drag, startPoint x: 877, startPoint y: 464, endPoint x: 877, endPoint y: 476, distance: 12.5
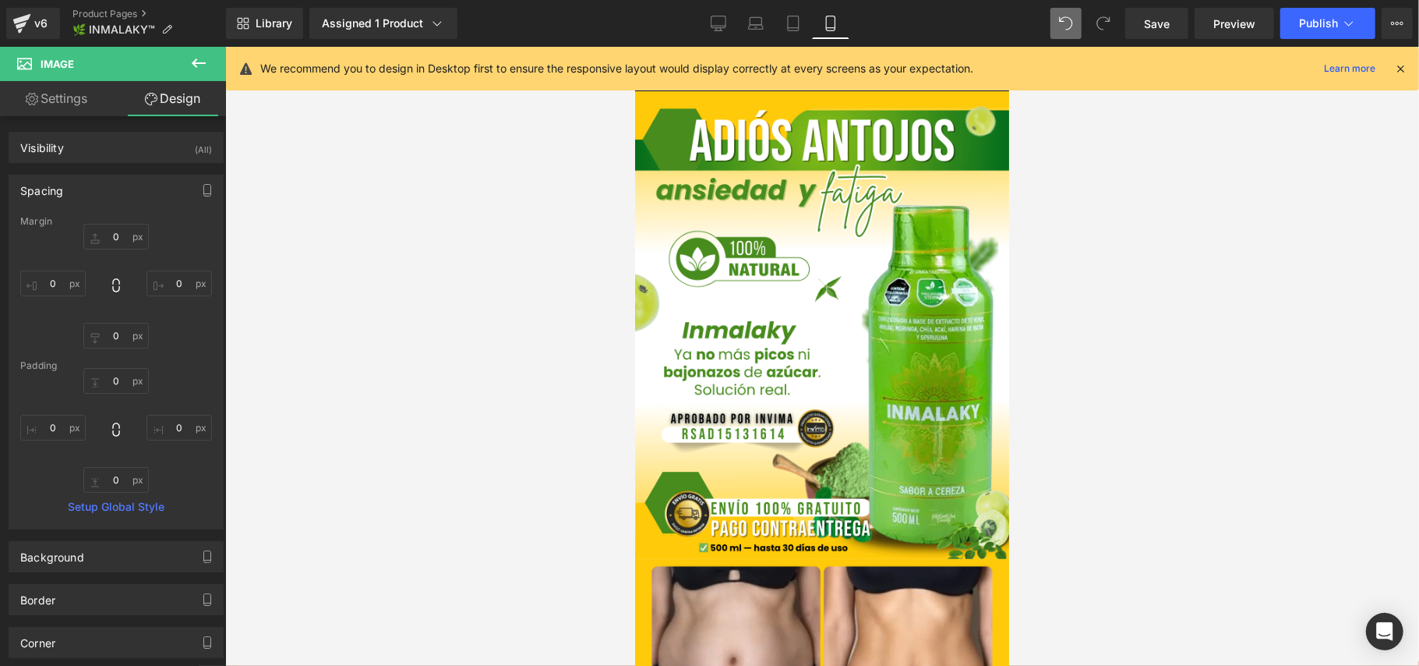
drag, startPoint x: 880, startPoint y: 467, endPoint x: 881, endPoint y: 482, distance: 15.6
drag, startPoint x: 881, startPoint y: 478, endPoint x: 880, endPoint y: 468, distance: 9.4
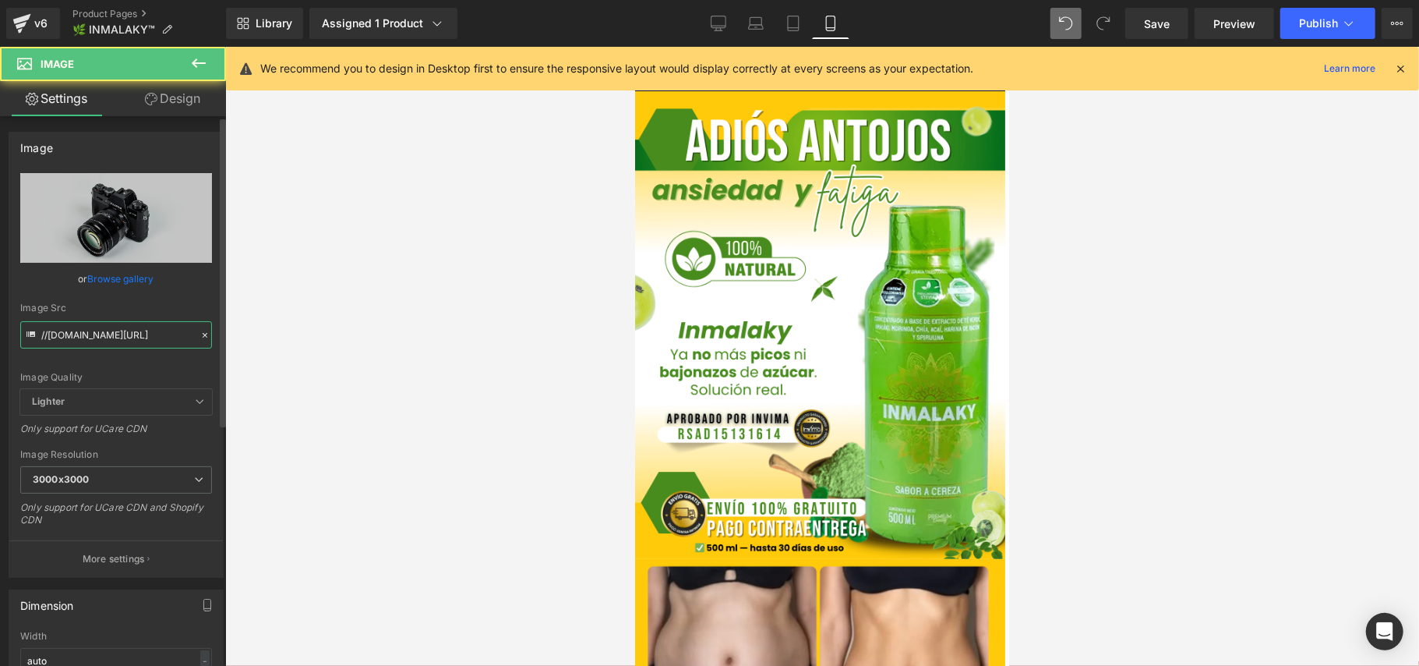
click at [128, 343] on input "//[DOMAIN_NAME][URL]" at bounding box center [116, 334] width 192 height 27
paste input "[URL][DOMAIN_NAME]"
type input "[URL][DOMAIN_NAME]"
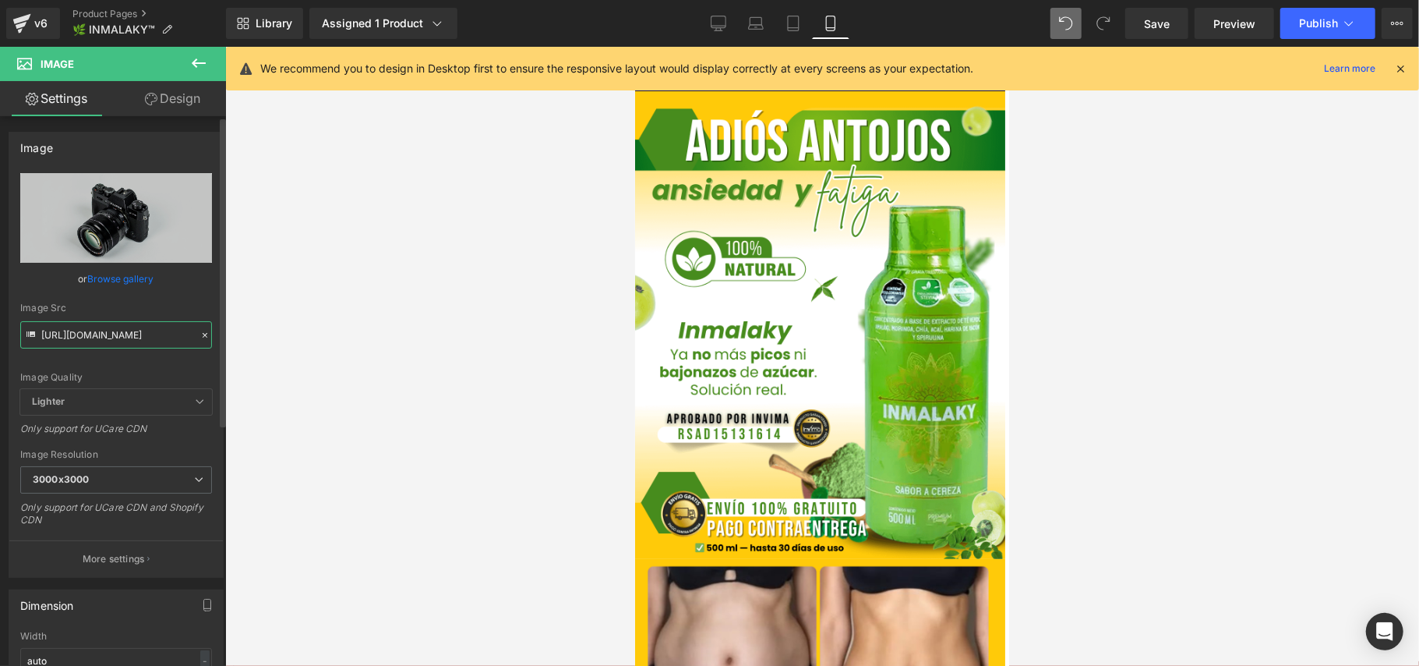
scroll to position [0, 273]
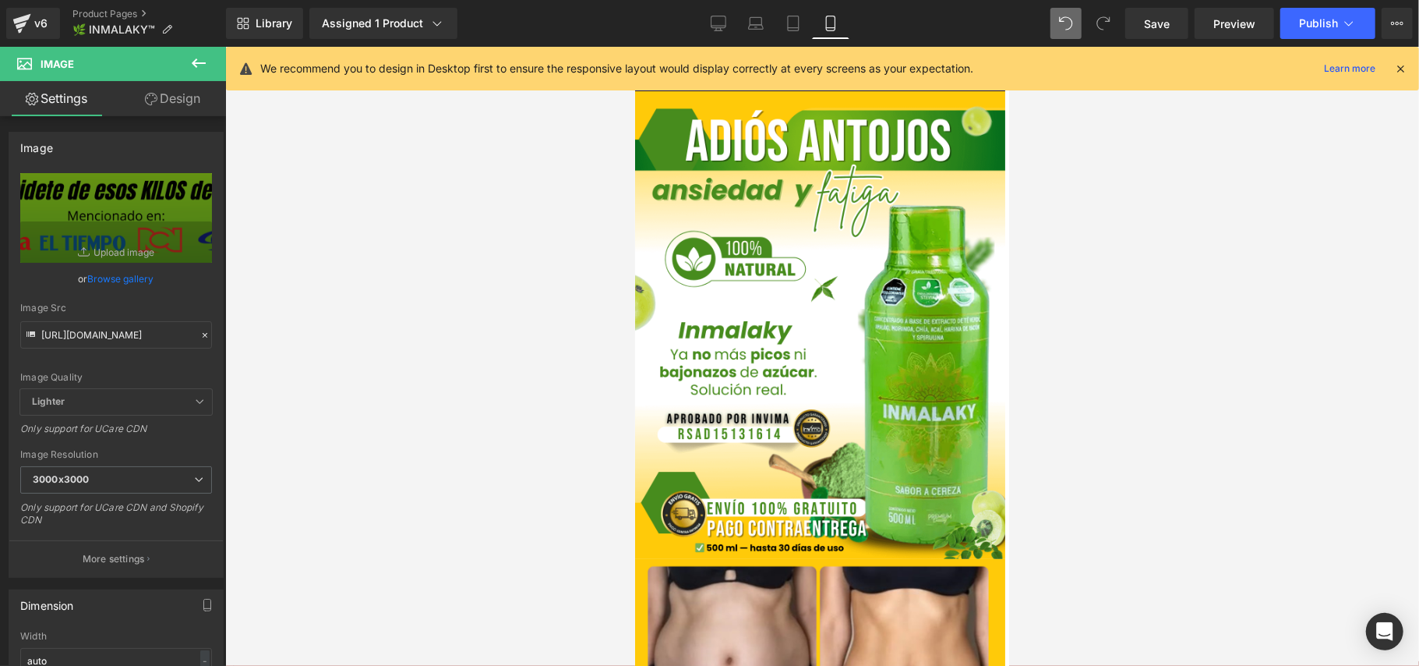
click at [1200, 478] on div at bounding box center [822, 356] width 1194 height 619
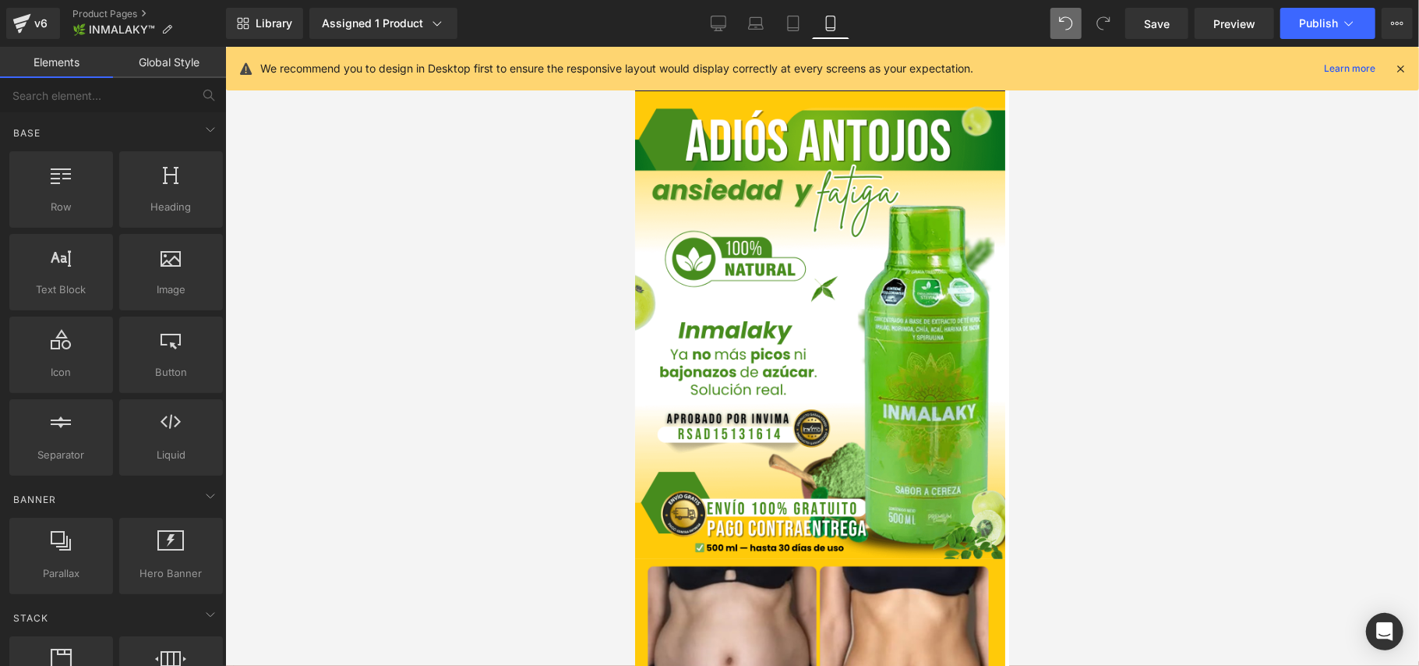
scroll to position [2494, 0]
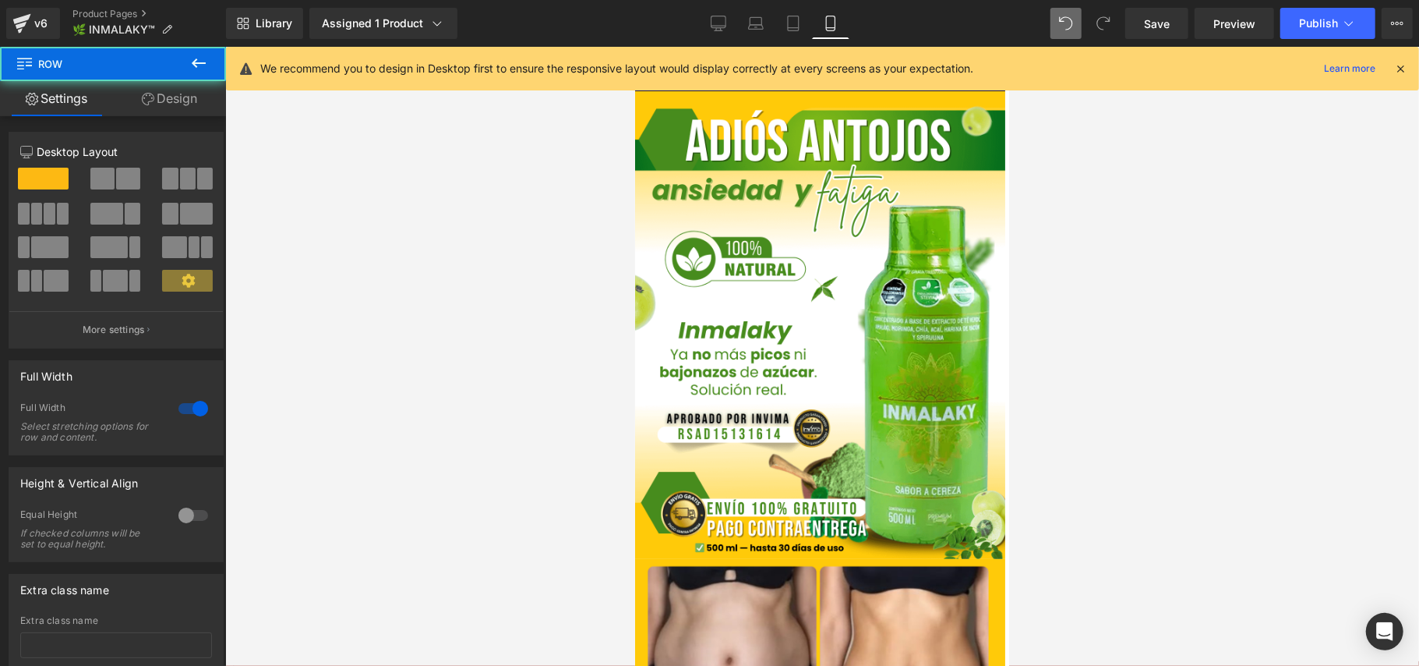
drag, startPoint x: 917, startPoint y: 417, endPoint x: 942, endPoint y: 394, distance: 34.2
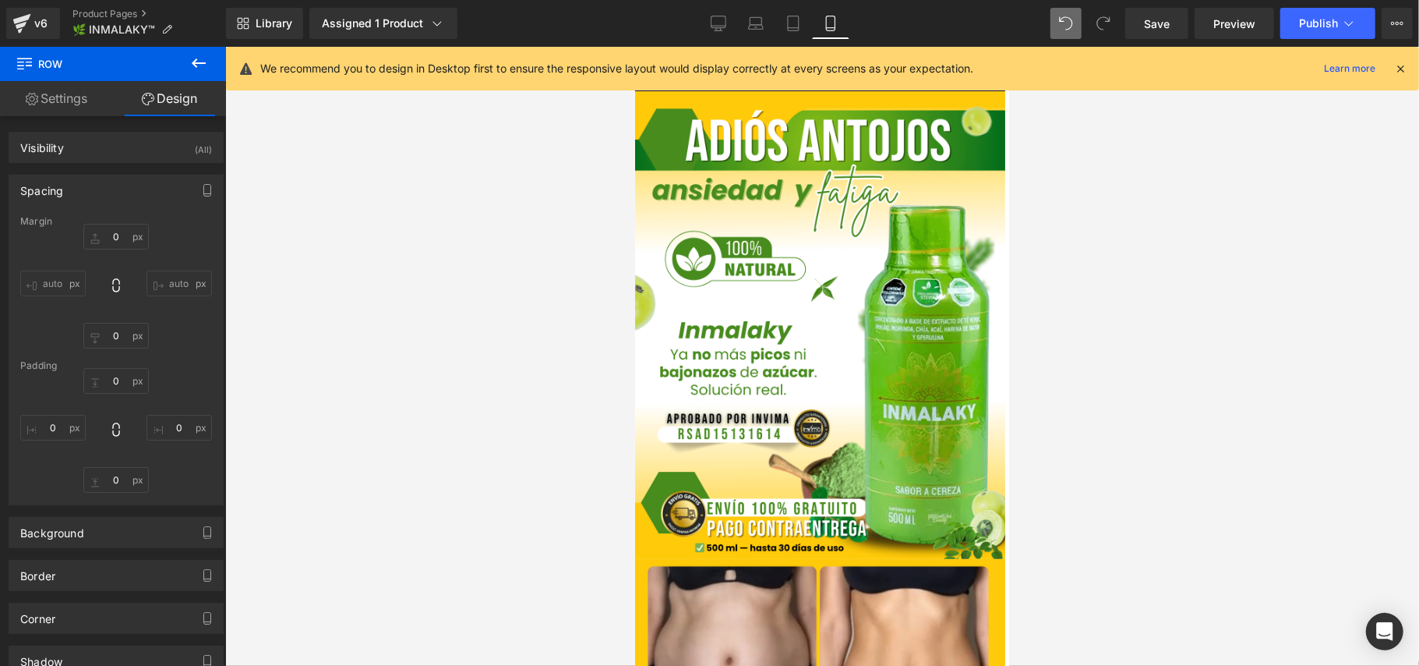
click at [1208, 372] on div at bounding box center [822, 356] width 1194 height 619
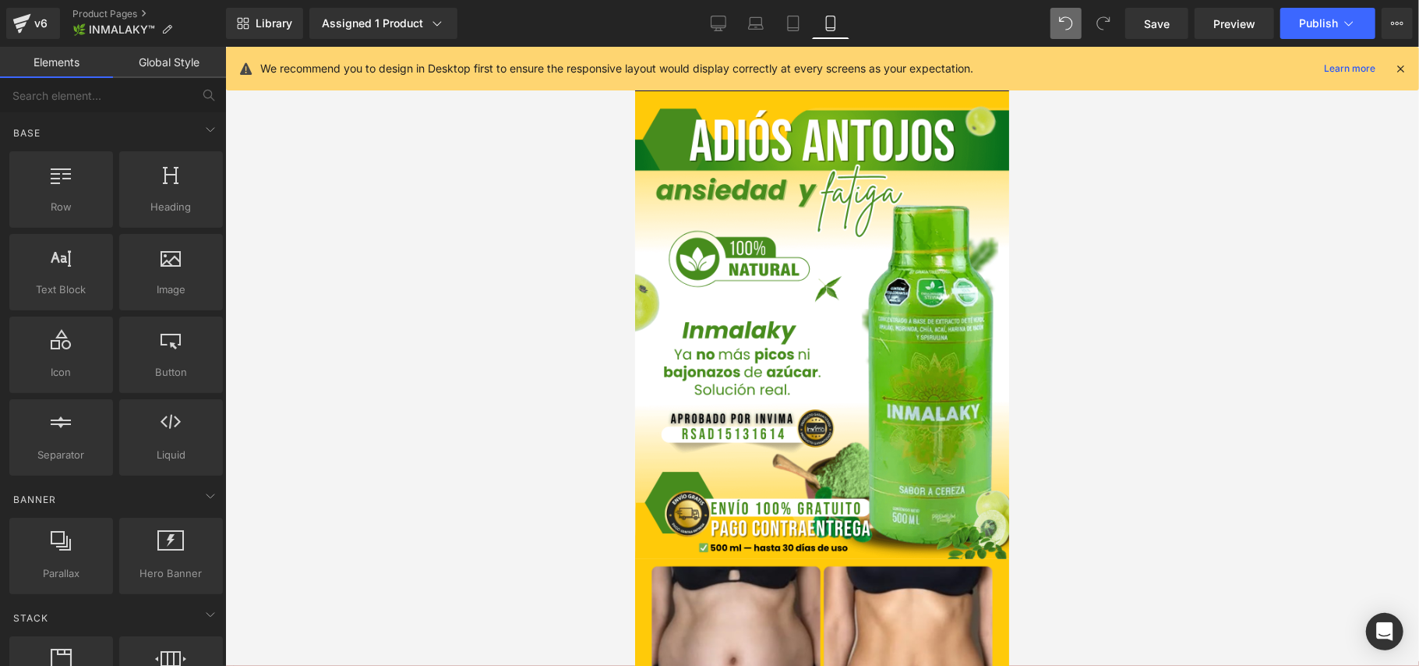
scroll to position [2701, 0]
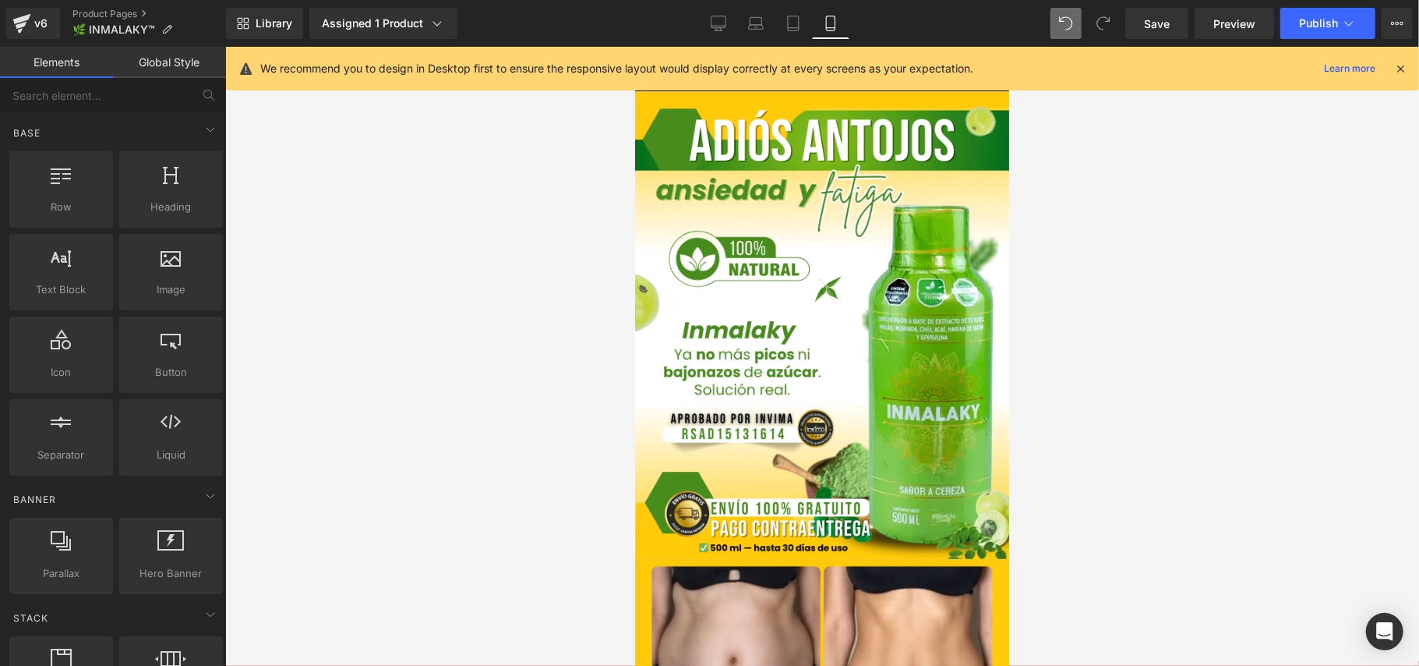
click at [1233, 419] on div at bounding box center [822, 356] width 1194 height 619
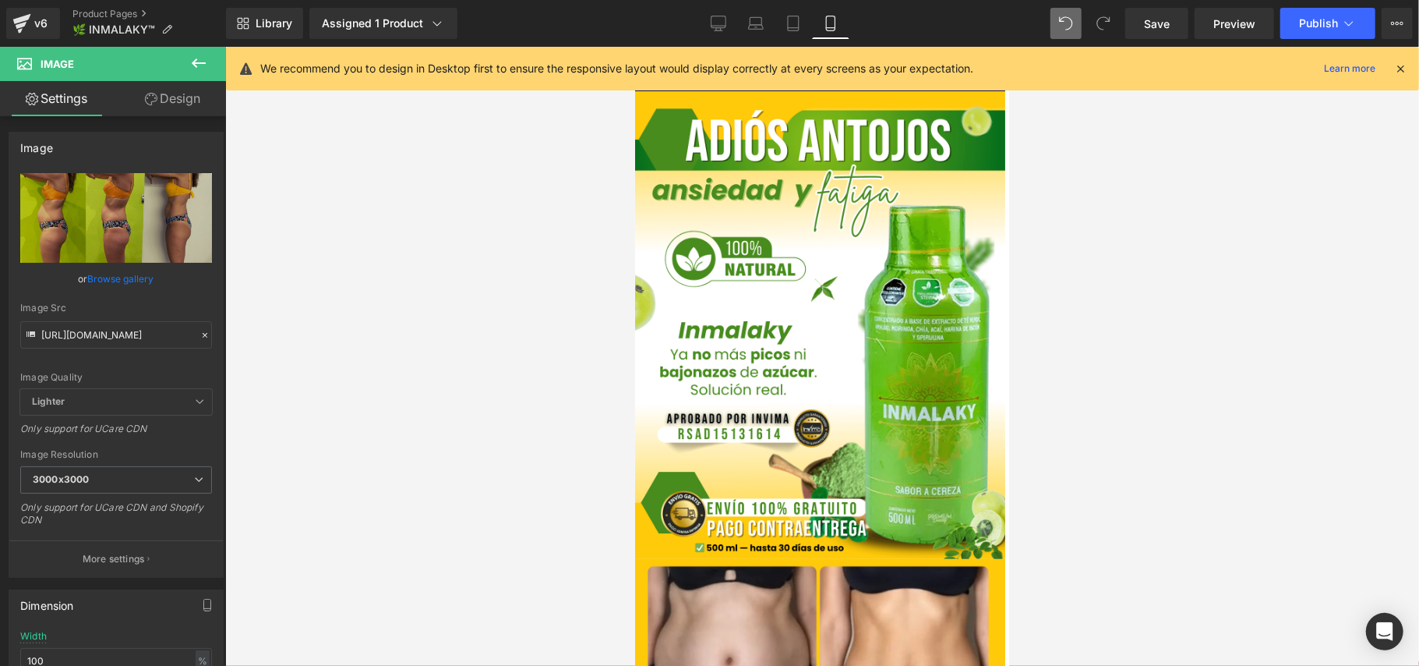
click at [185, 104] on link "Design" at bounding box center [172, 98] width 113 height 35
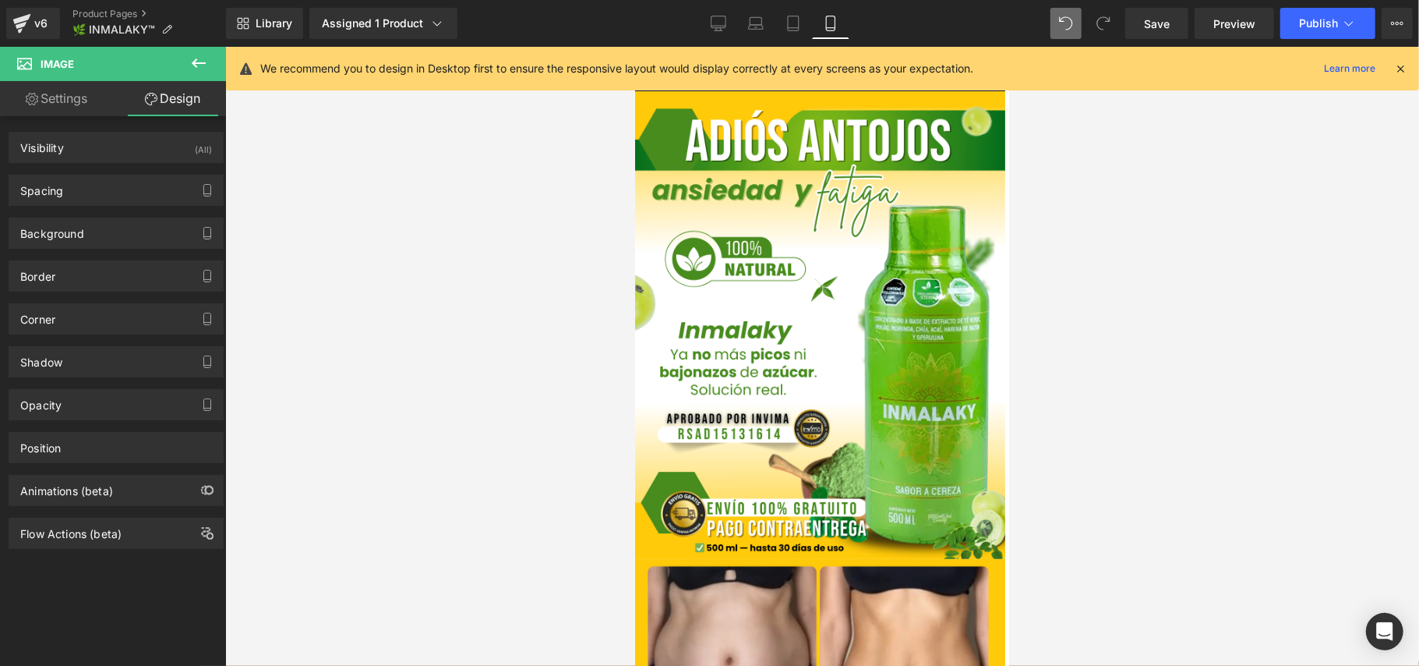
click at [187, 66] on button at bounding box center [198, 64] width 55 height 34
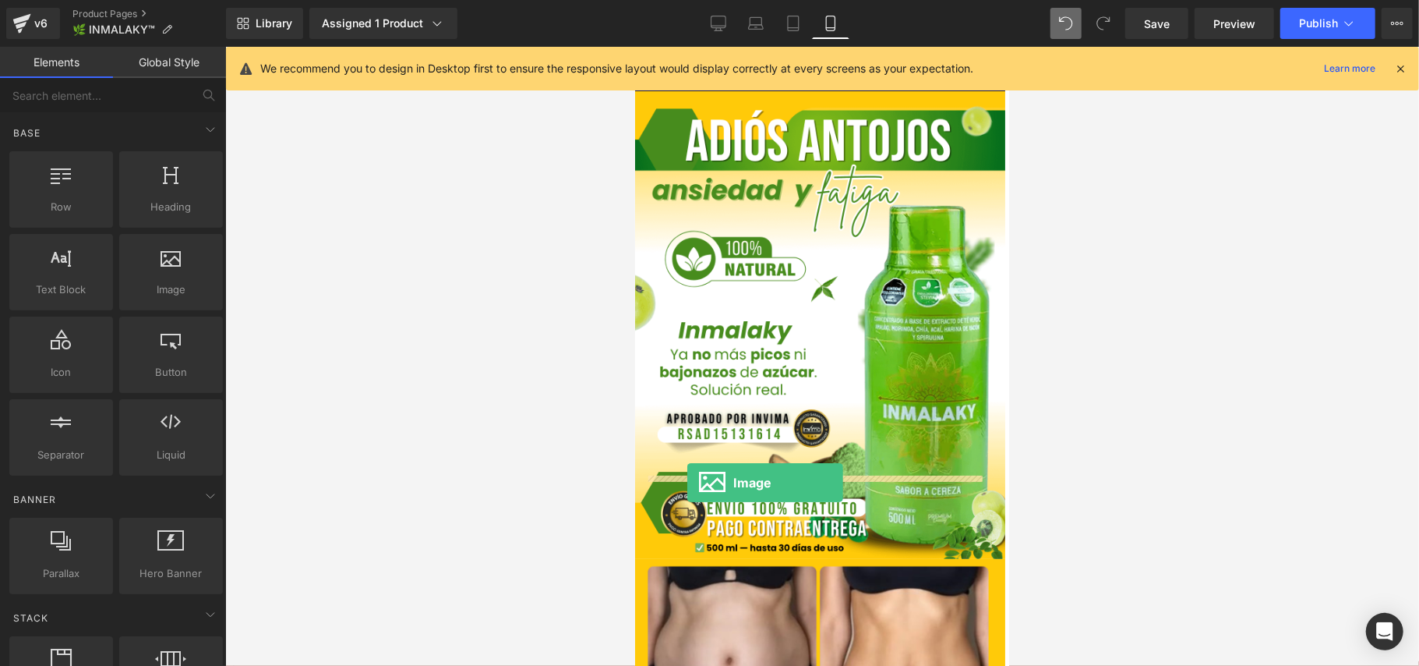
drag, startPoint x: 797, startPoint y: 336, endPoint x: 687, endPoint y: 481, distance: 181.4
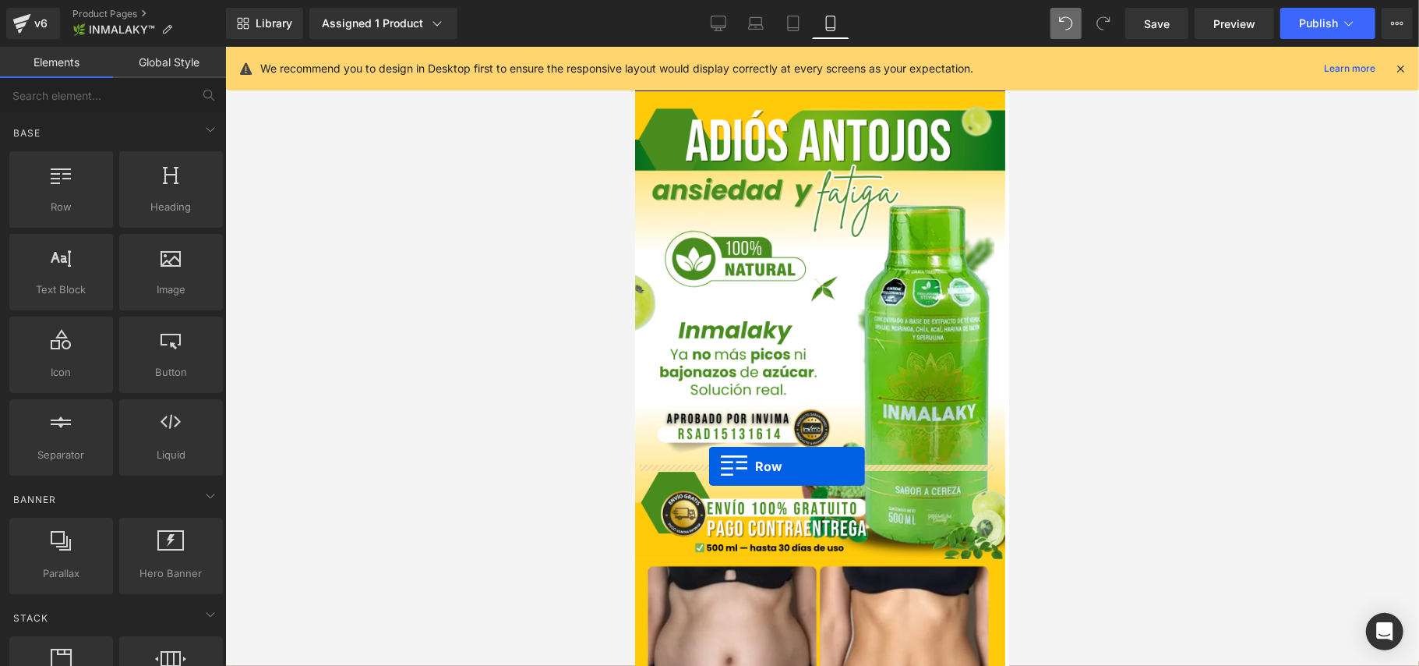
drag, startPoint x: 691, startPoint y: 243, endPoint x: 708, endPoint y: 465, distance: 222.8
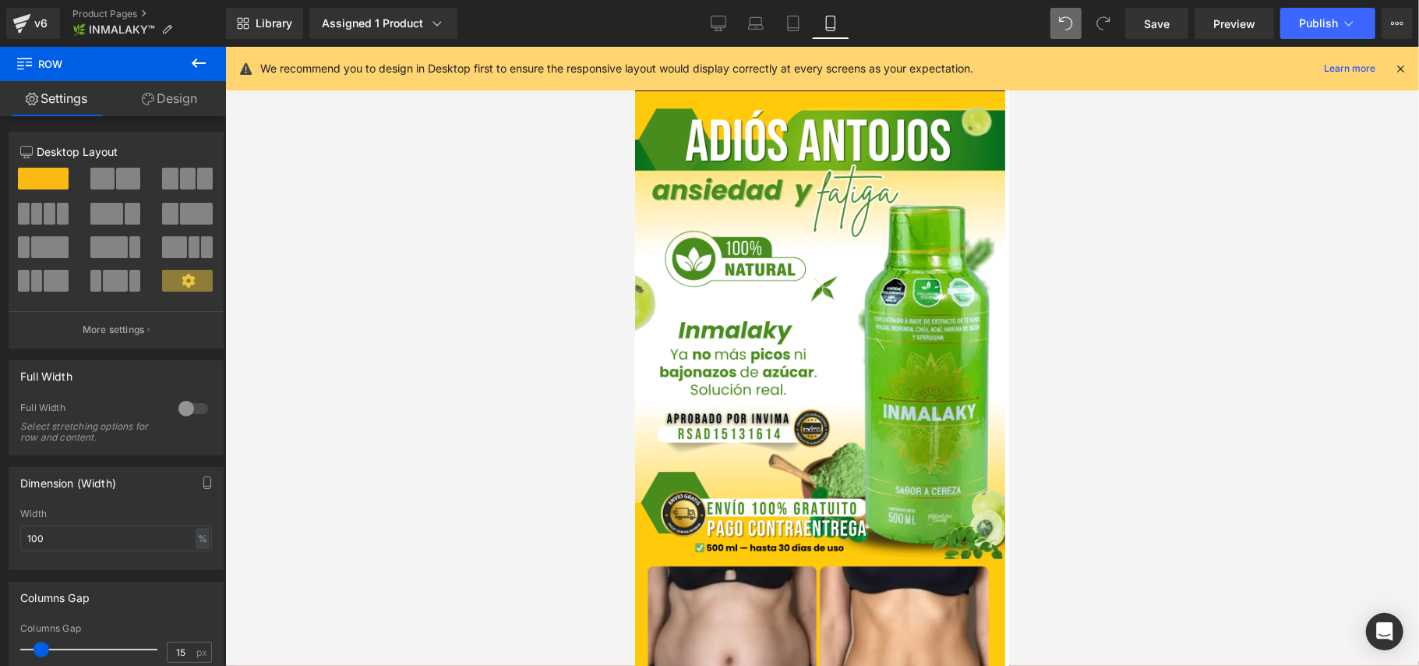
click at [197, 48] on button at bounding box center [198, 64] width 55 height 34
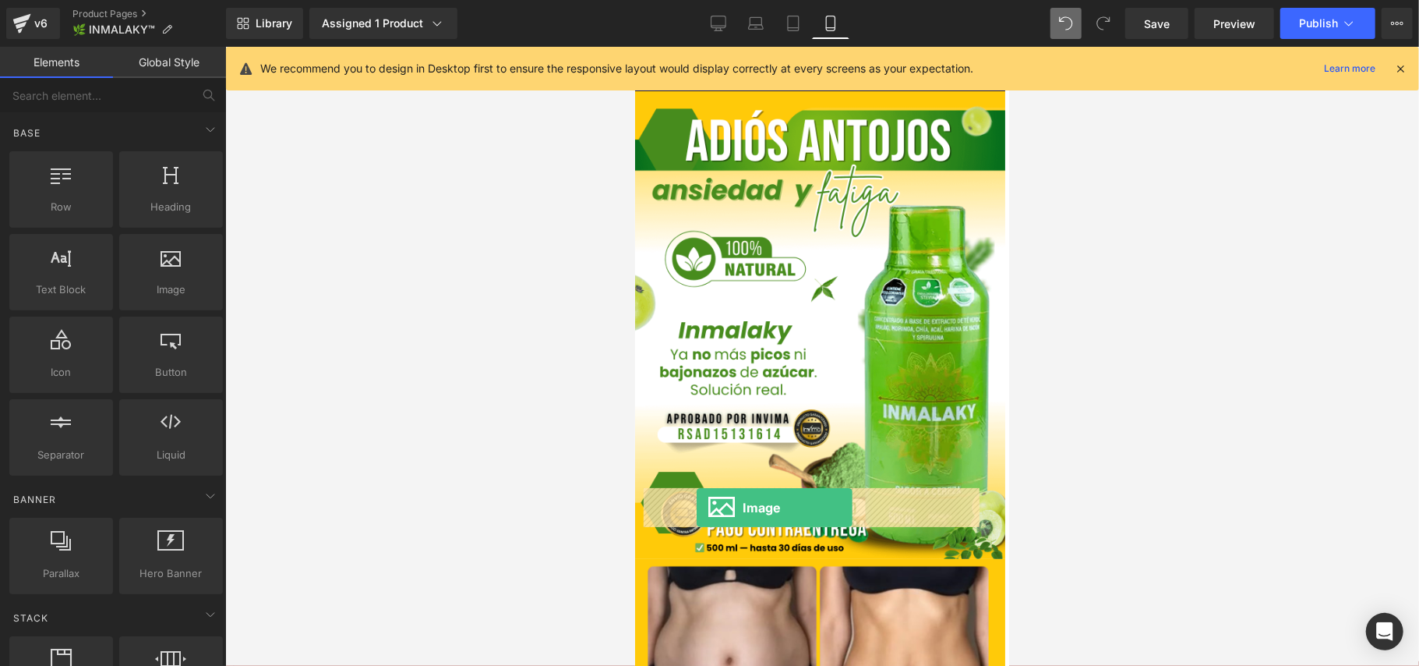
drag, startPoint x: 807, startPoint y: 318, endPoint x: 697, endPoint y: 507, distance: 219.0
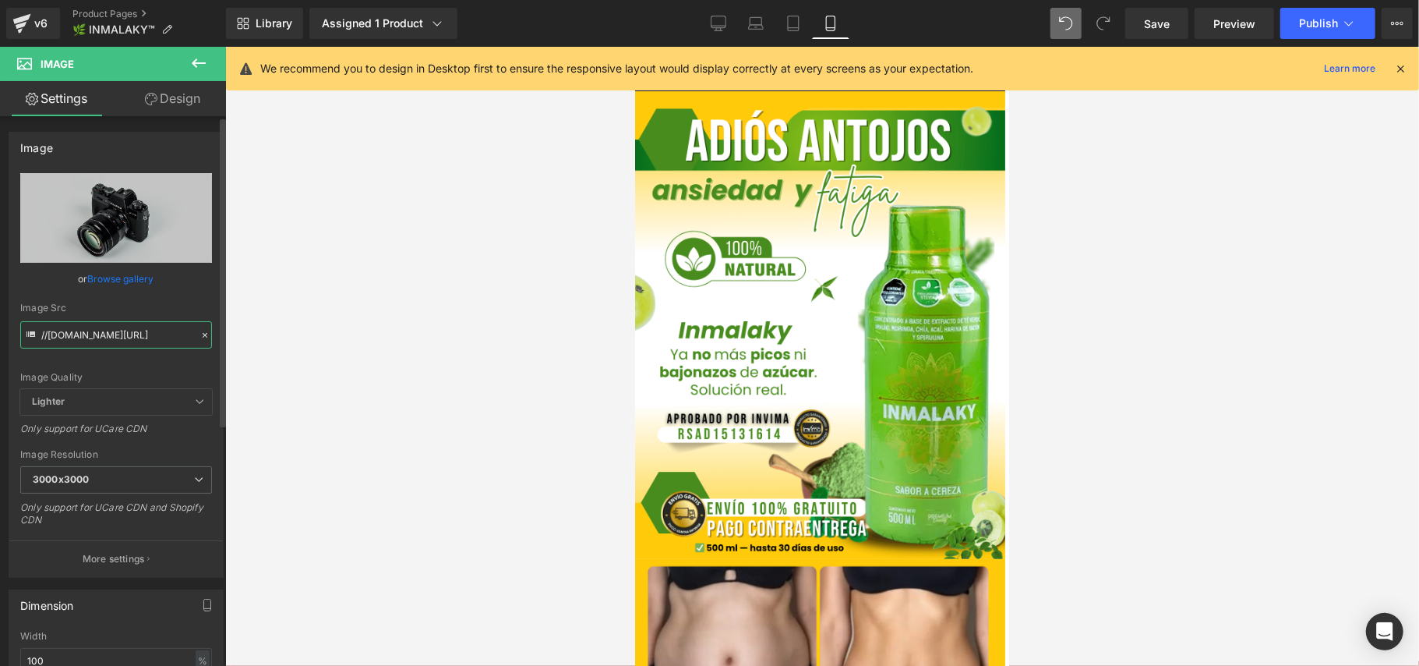
click at [148, 332] on input "//[DOMAIN_NAME][URL]" at bounding box center [116, 334] width 192 height 27
paste input "[URL][DOMAIN_NAME]"
type input "[URL][DOMAIN_NAME]"
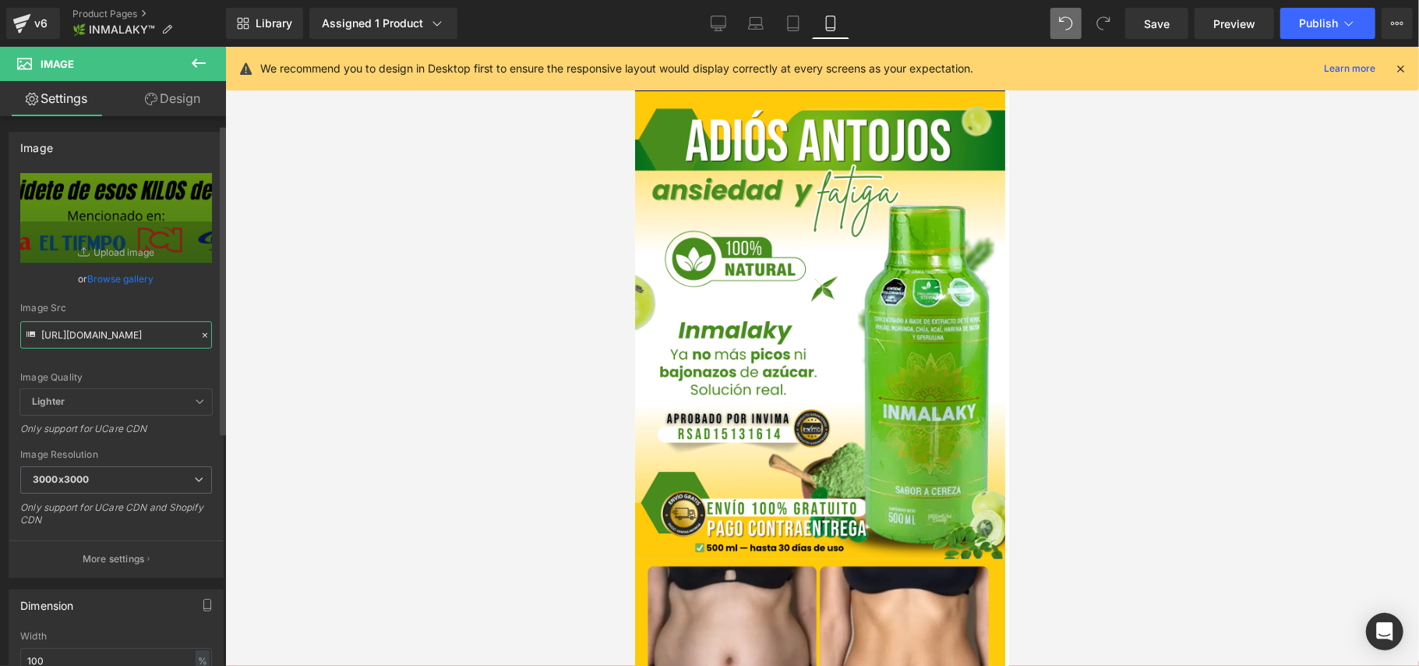
scroll to position [207, 0]
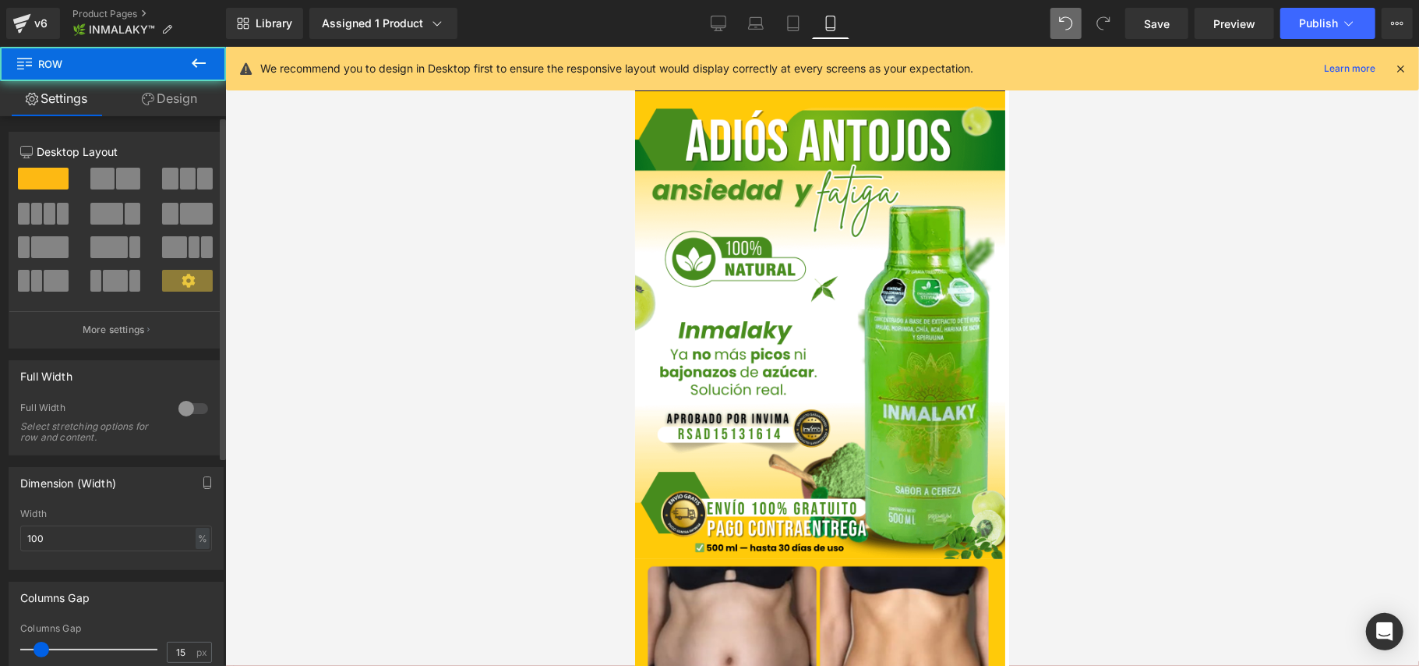
click at [178, 412] on div at bounding box center [193, 408] width 37 height 25
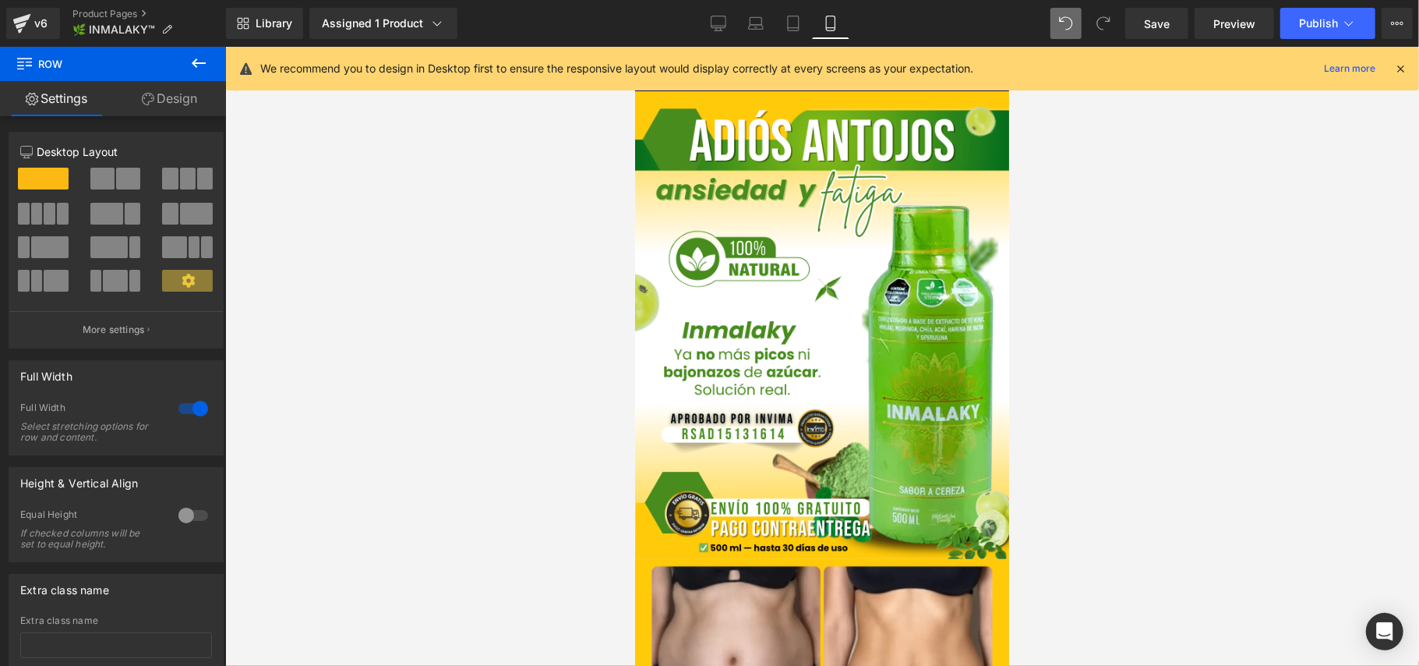
drag, startPoint x: 818, startPoint y: 483, endPoint x: 812, endPoint y: 443, distance: 41.0
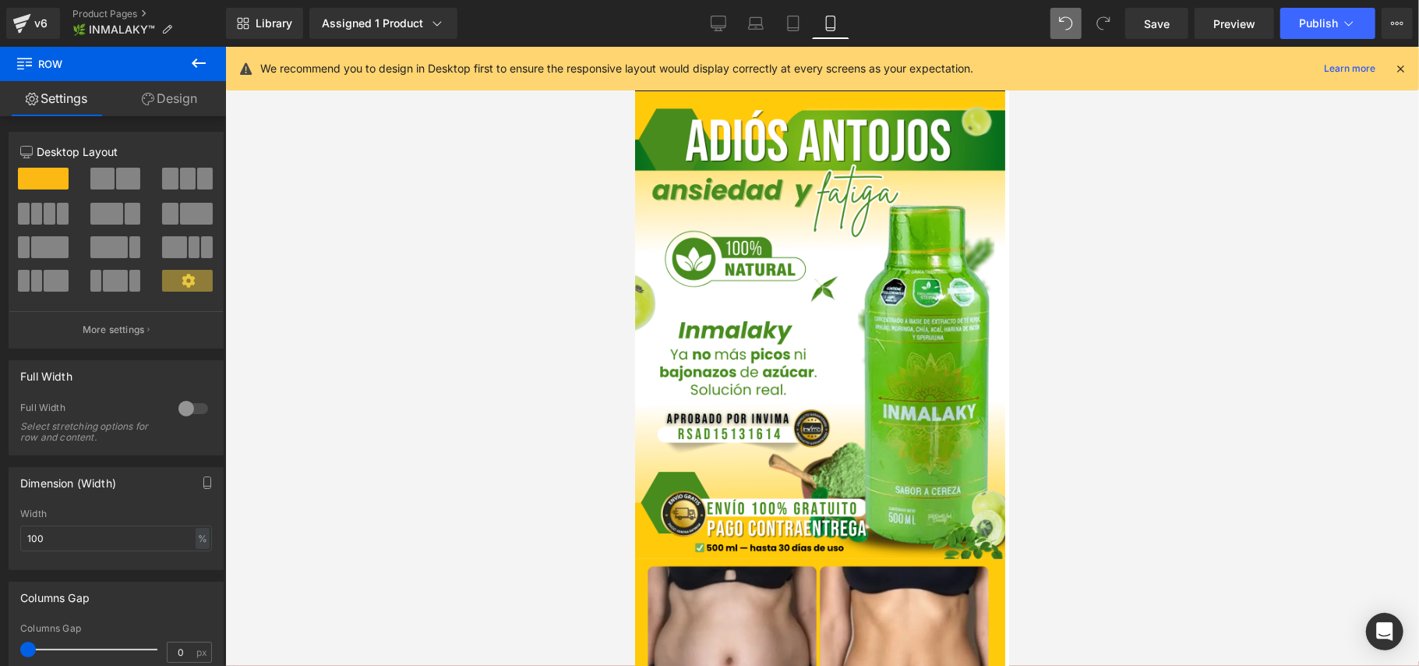
drag, startPoint x: 823, startPoint y: 567, endPoint x: 824, endPoint y: 539, distance: 28.1
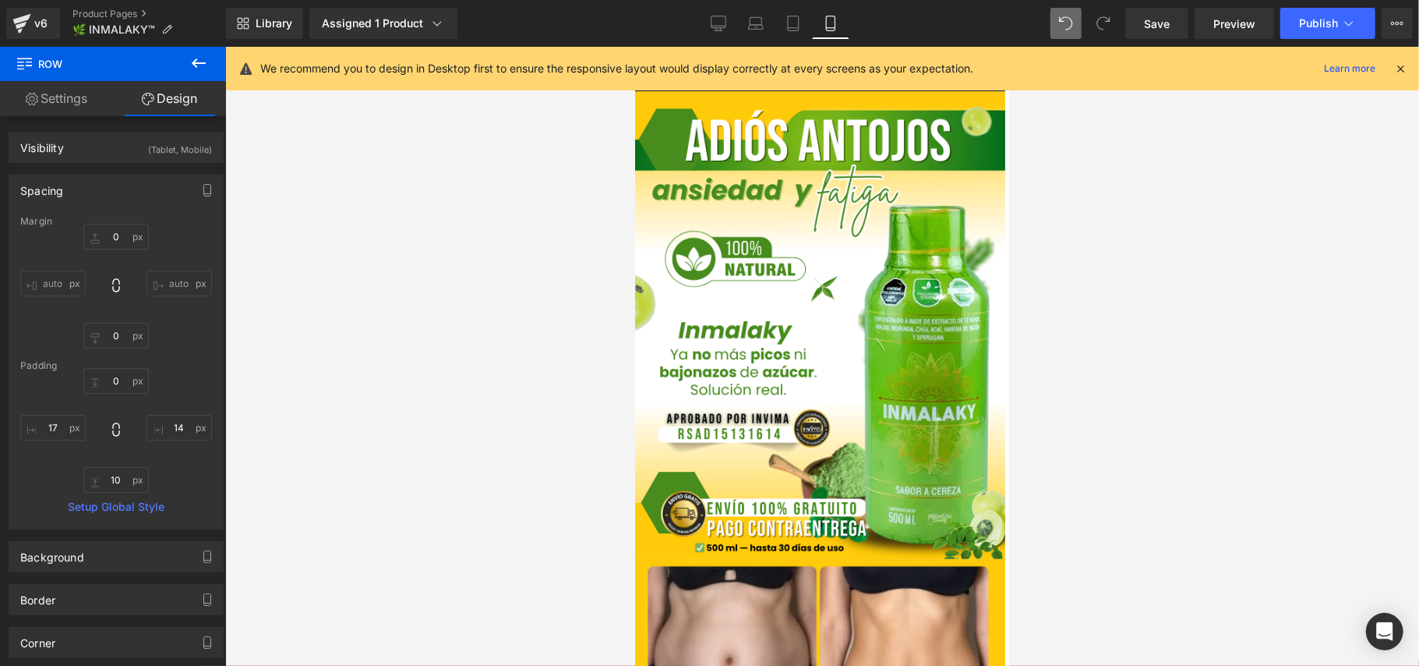
drag, startPoint x: 821, startPoint y: 567, endPoint x: 836, endPoint y: 561, distance: 16.1
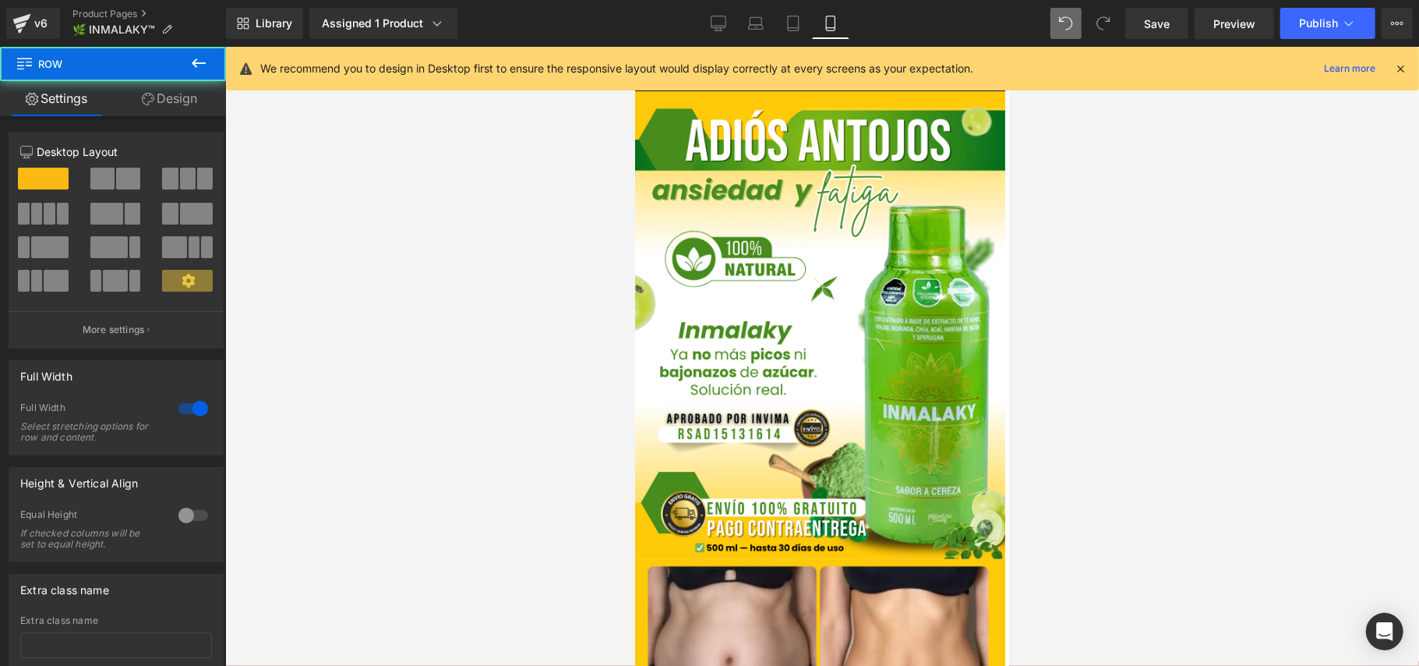
drag, startPoint x: 840, startPoint y: 560, endPoint x: 856, endPoint y: 549, distance: 19.0
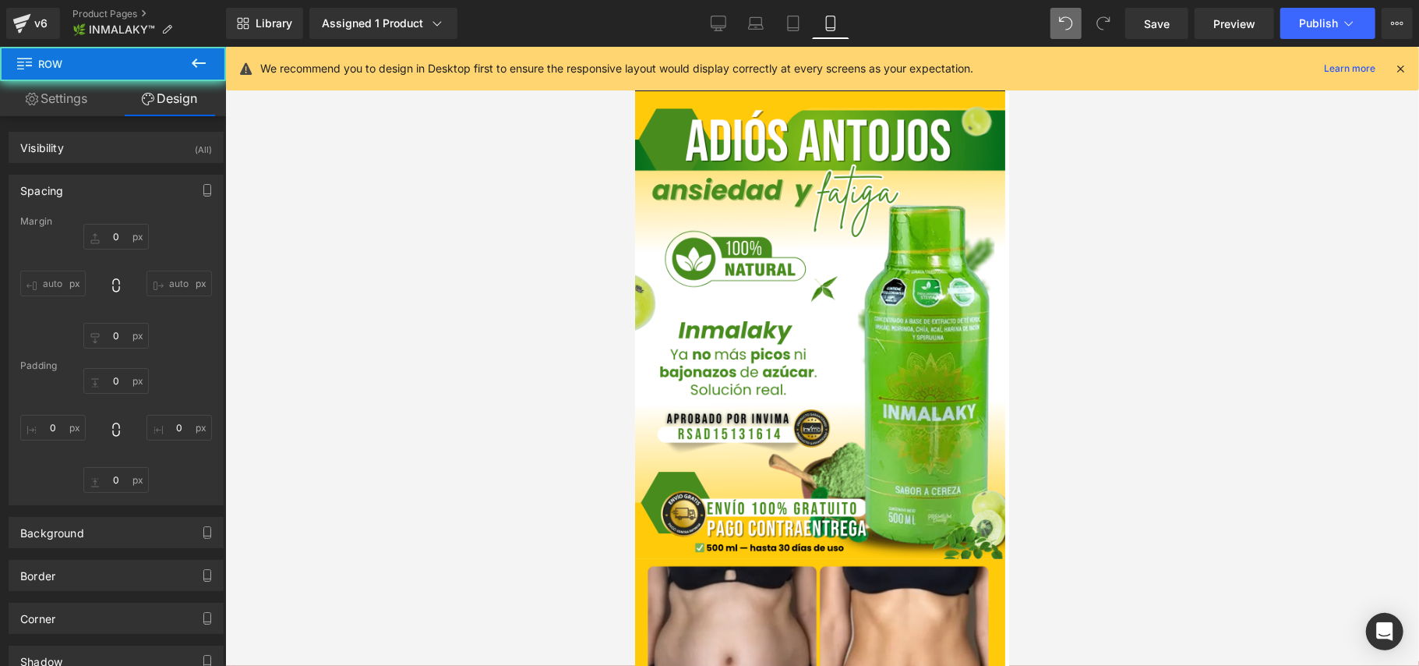
click at [1083, 546] on div at bounding box center [822, 356] width 1194 height 619
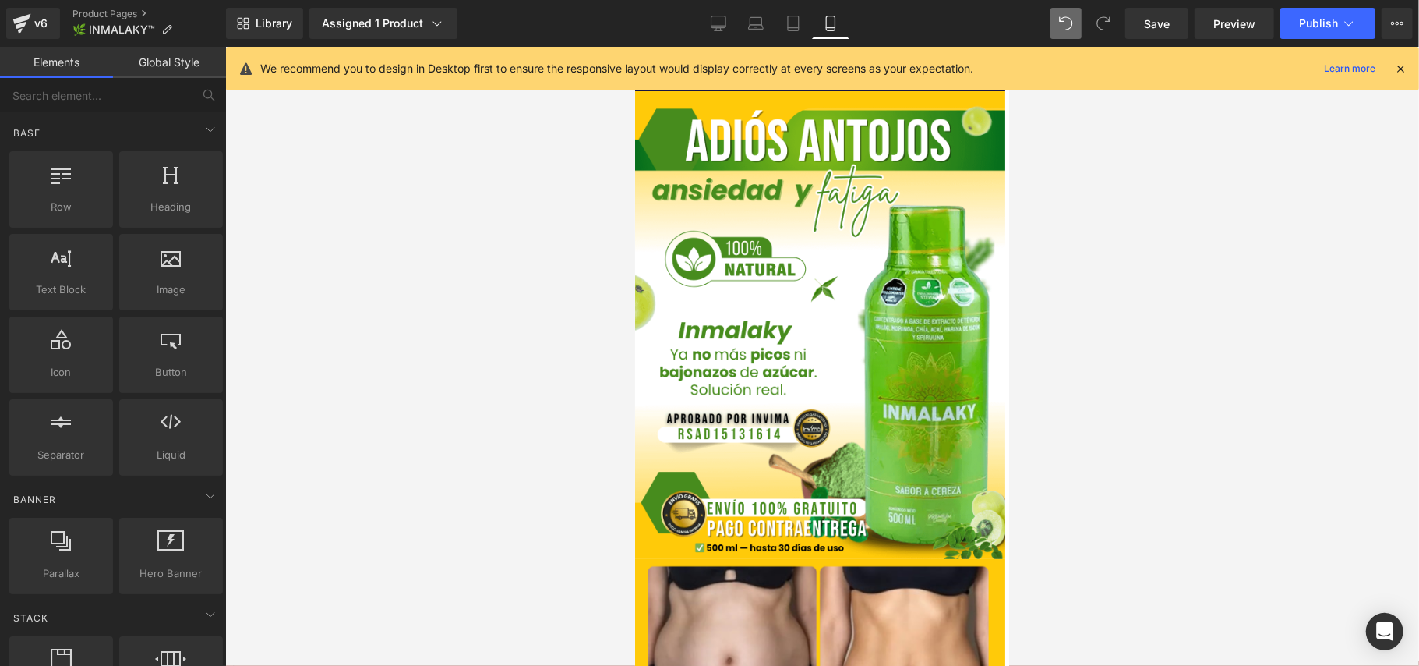
click at [1152, 397] on div at bounding box center [822, 356] width 1194 height 619
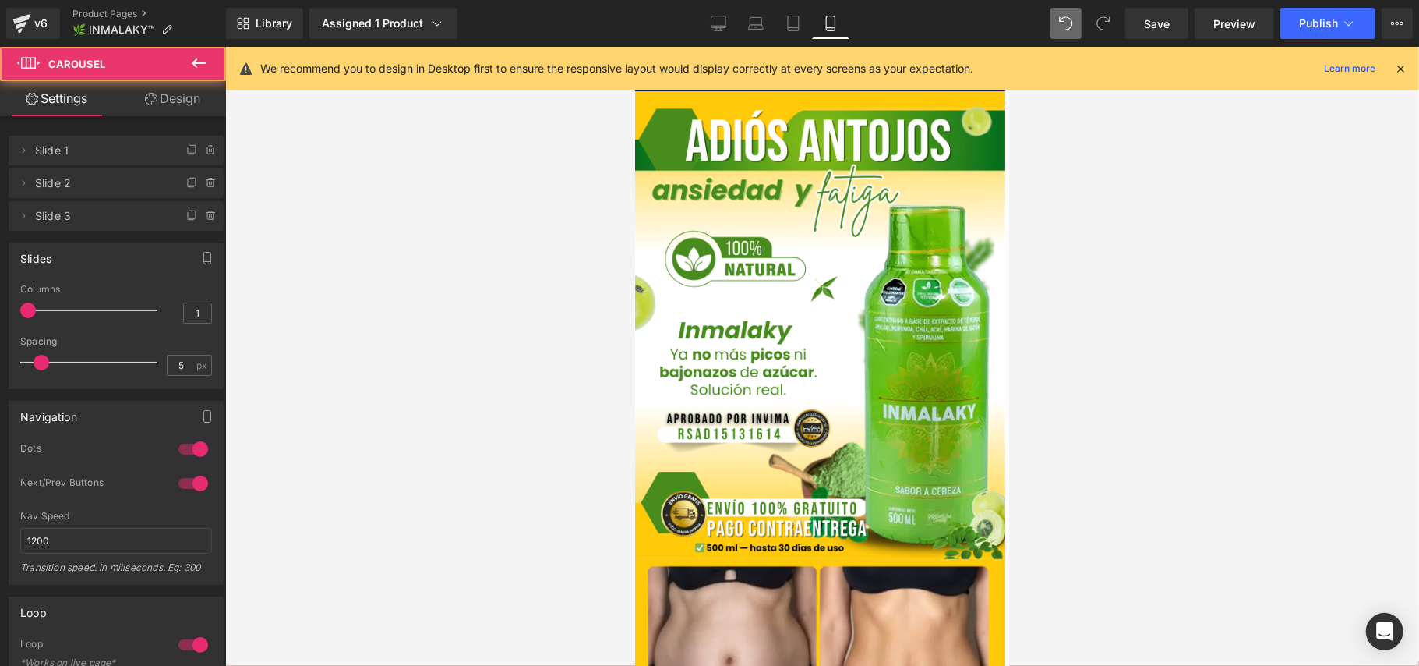
click at [182, 97] on link "Design" at bounding box center [172, 98] width 113 height 35
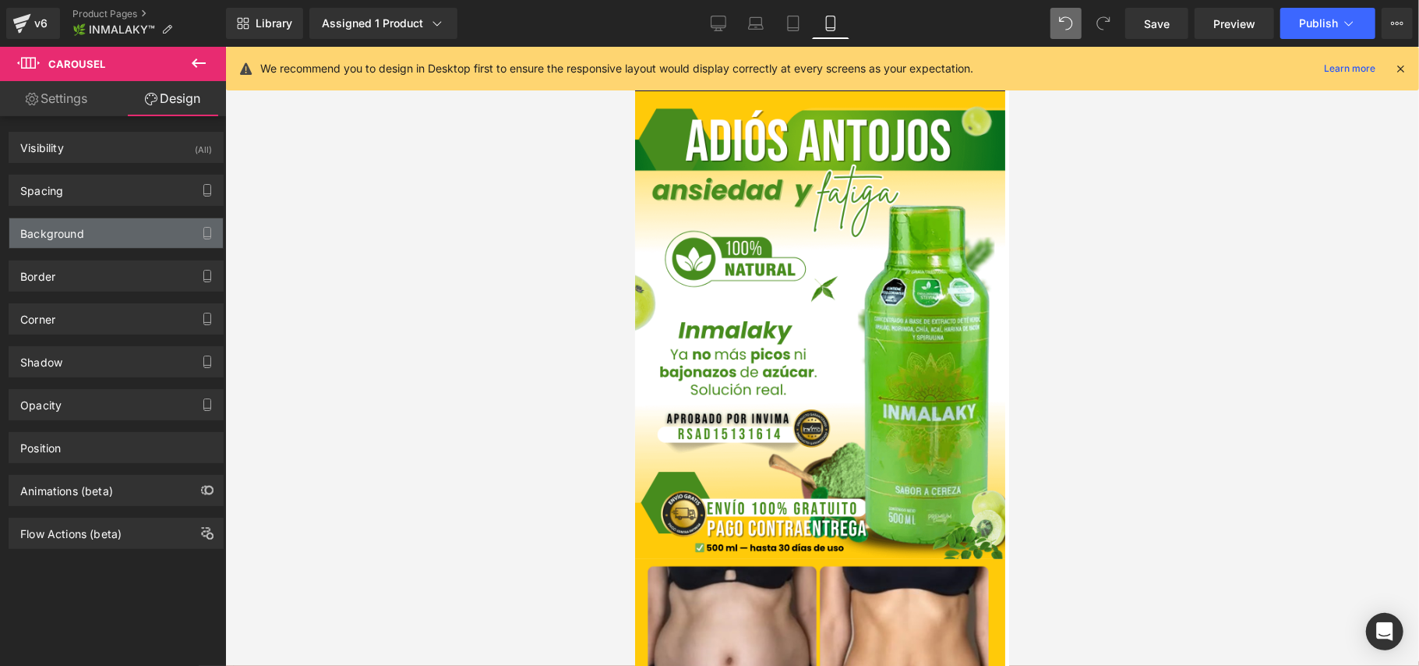
click at [69, 238] on div "Background" at bounding box center [52, 229] width 64 height 22
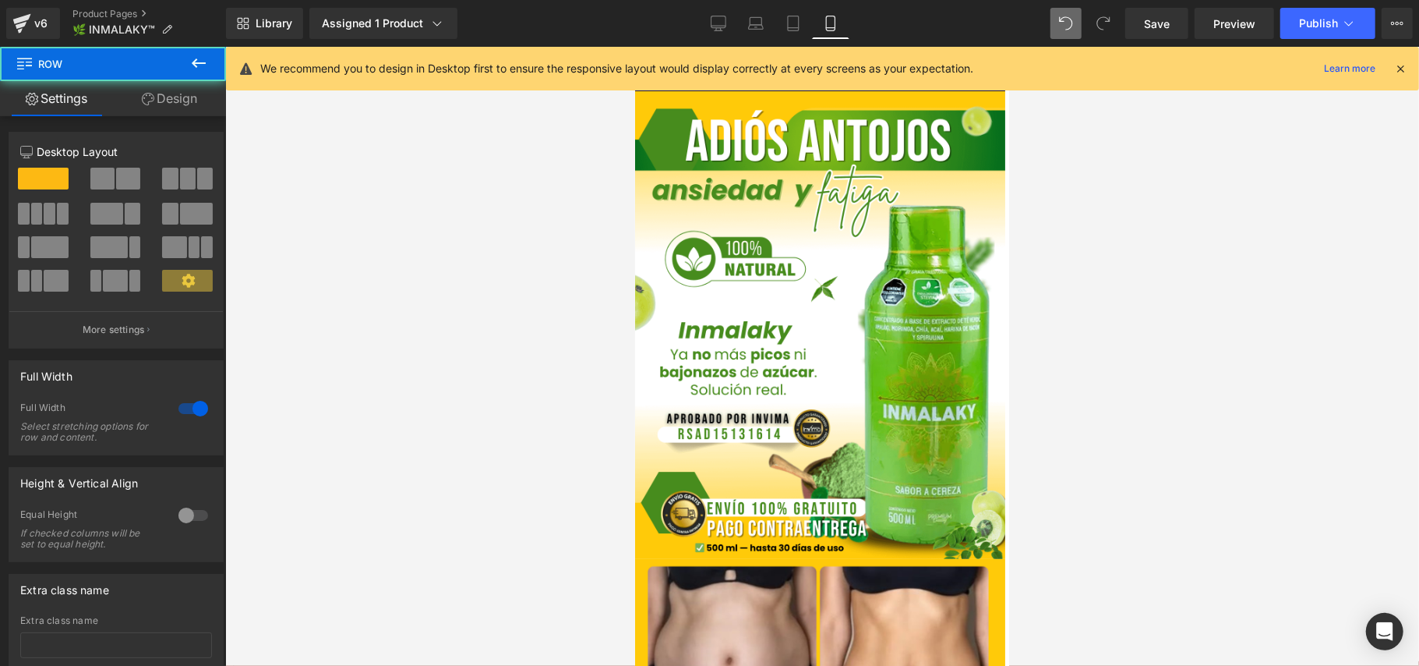
click at [169, 97] on link "Design" at bounding box center [169, 98] width 113 height 35
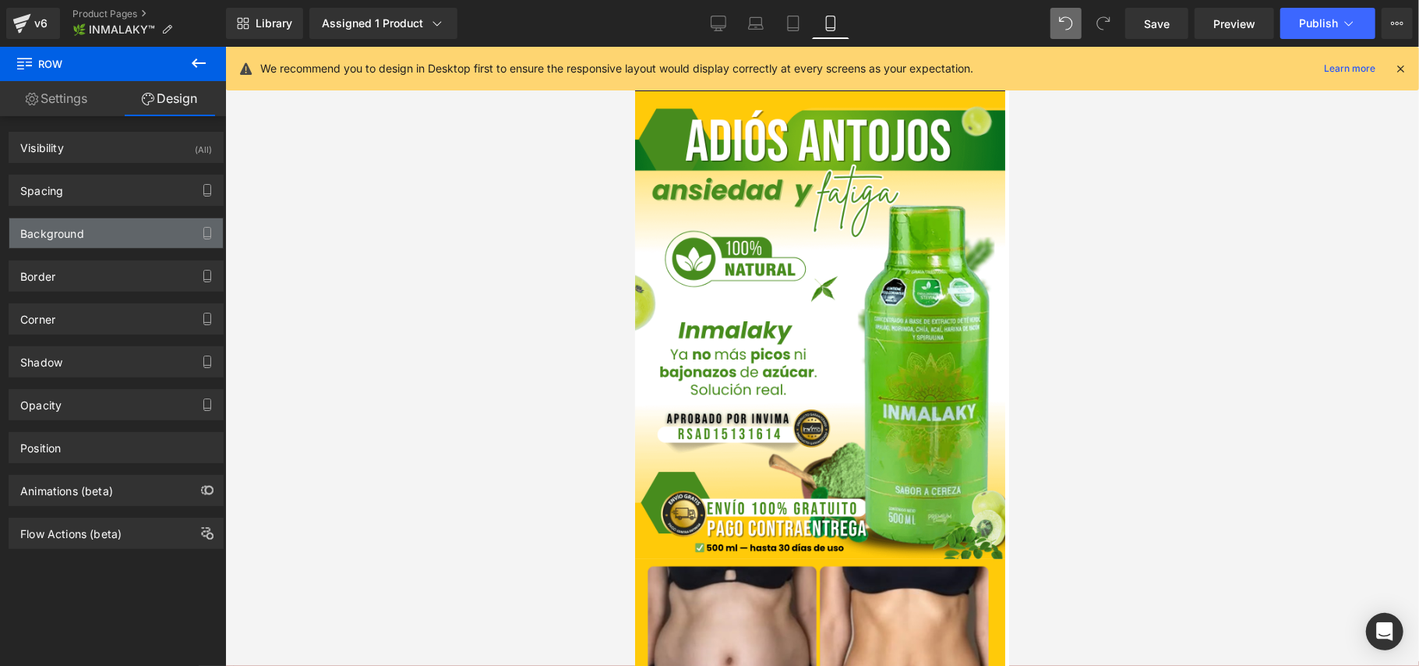
click at [78, 231] on div "Background" at bounding box center [52, 229] width 64 height 22
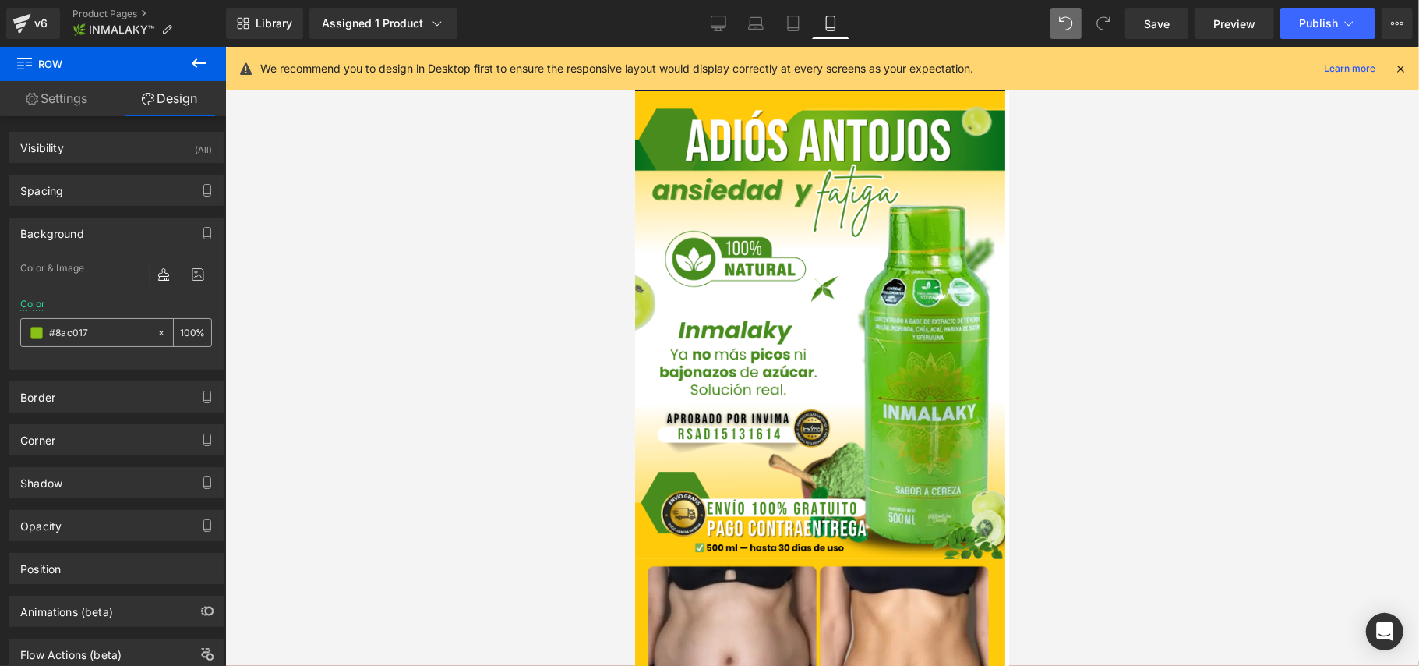
click at [70, 332] on input "#8ac017" at bounding box center [99, 332] width 100 height 17
click at [474, 319] on div at bounding box center [822, 356] width 1194 height 619
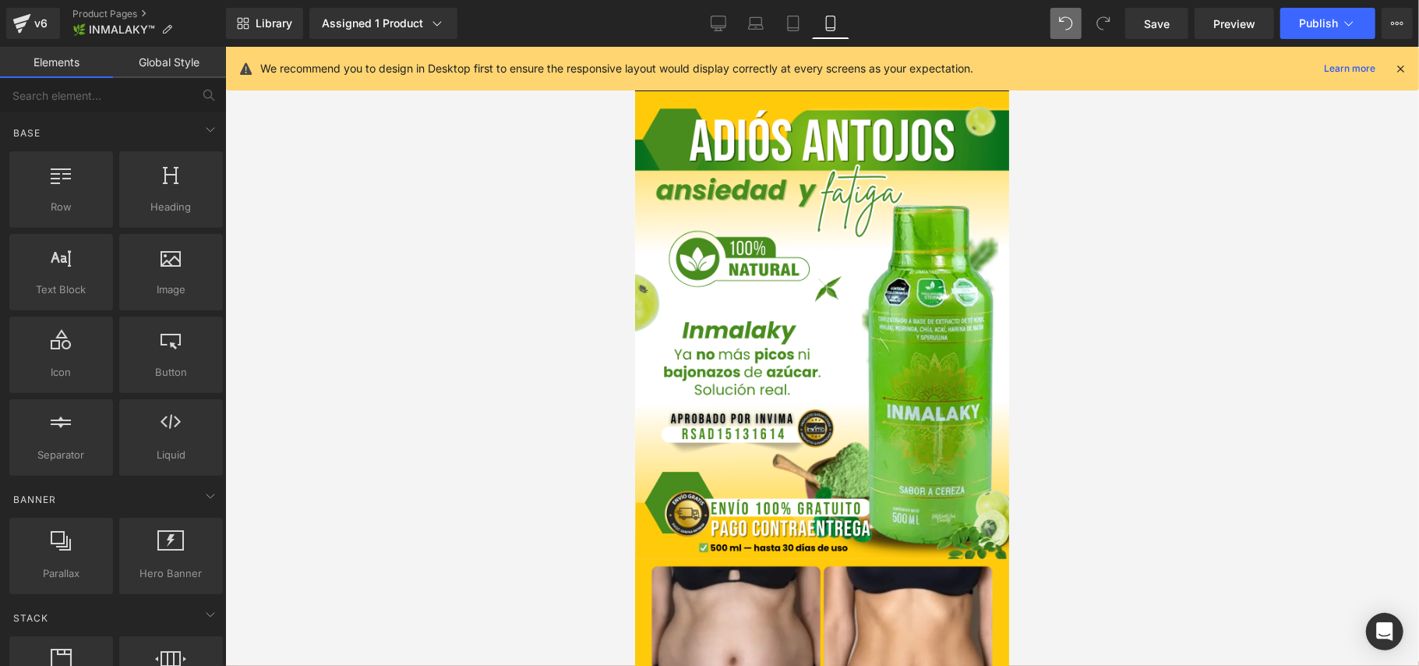
scroll to position [2667, 0]
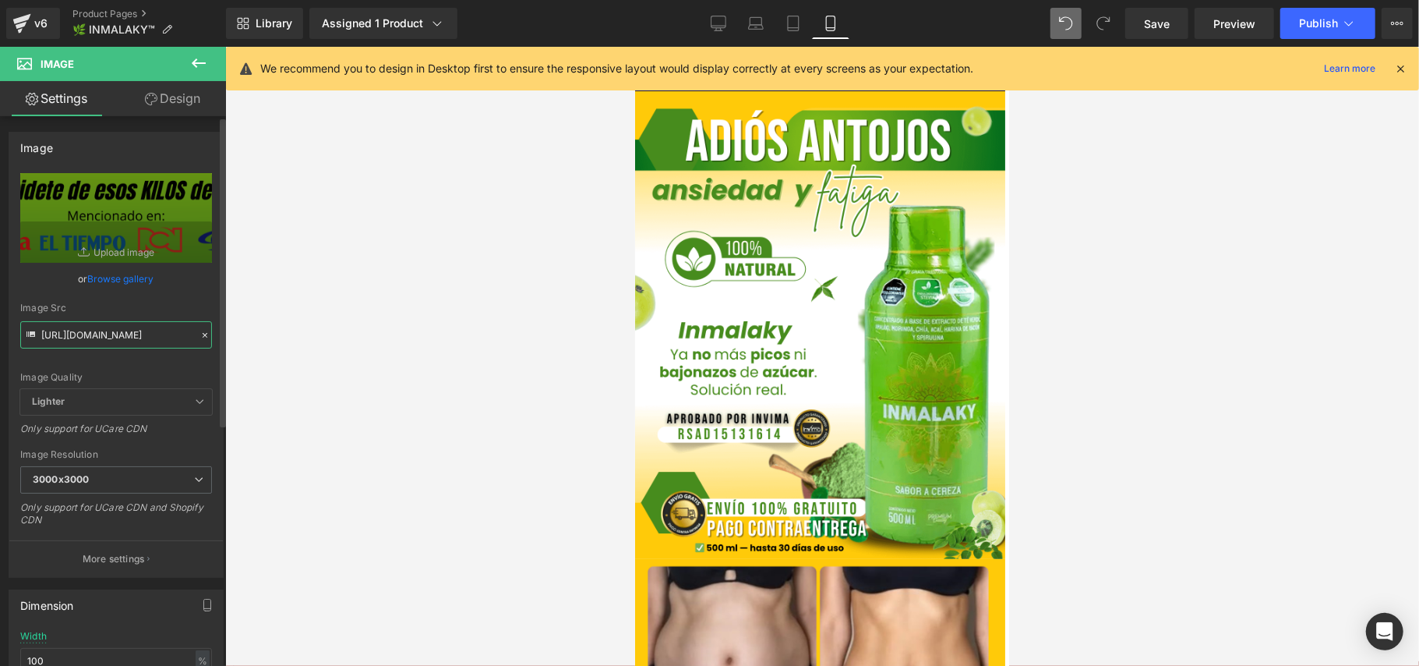
click at [129, 334] on input "[URL][DOMAIN_NAME]" at bounding box center [116, 334] width 192 height 27
paste input "2.png?v=1758574166"
type input "[URL][DOMAIN_NAME]"
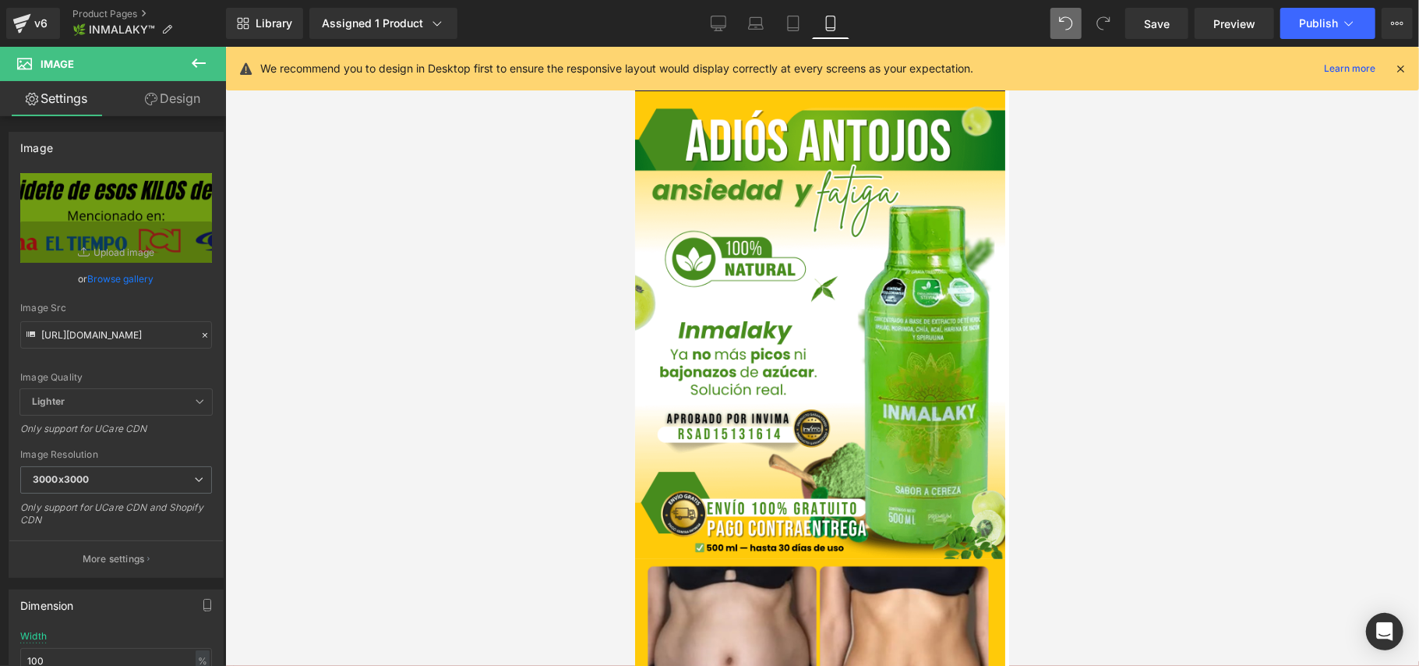
scroll to position [0, 0]
click at [1219, 489] on div at bounding box center [822, 356] width 1194 height 619
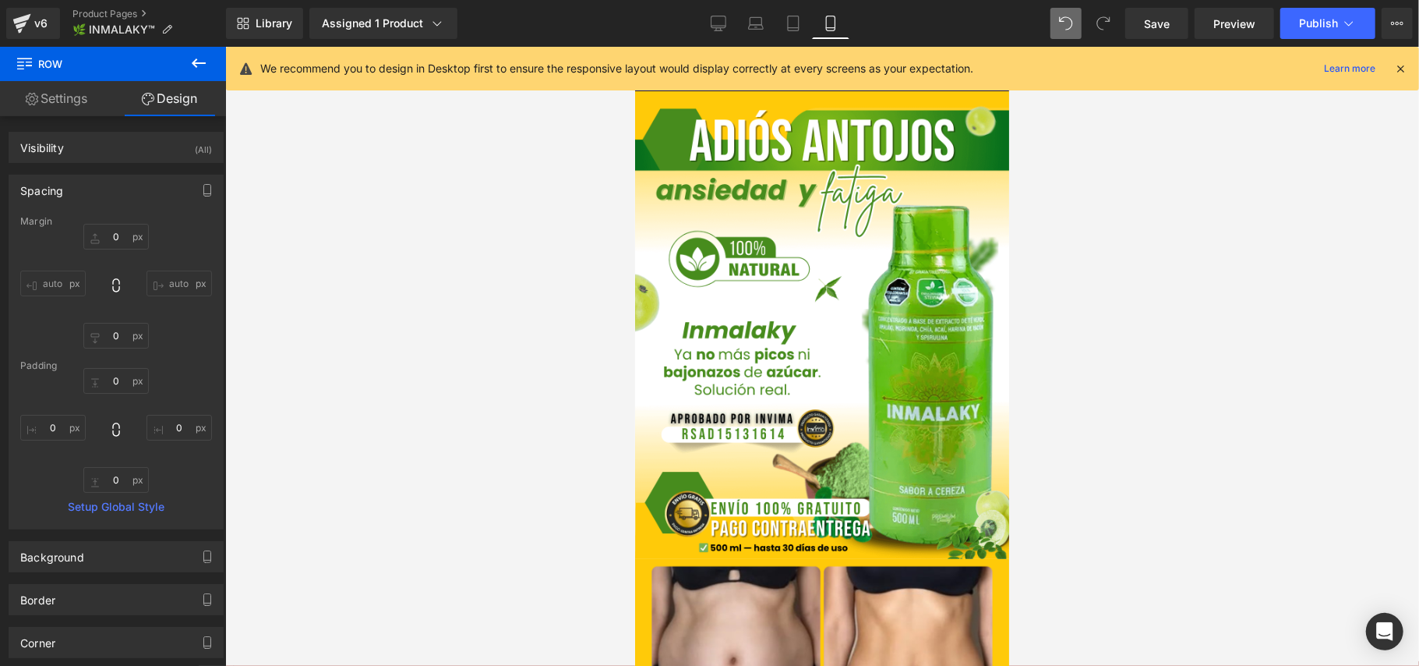
click at [634, 46] on div at bounding box center [634, 46] width 0 height 0
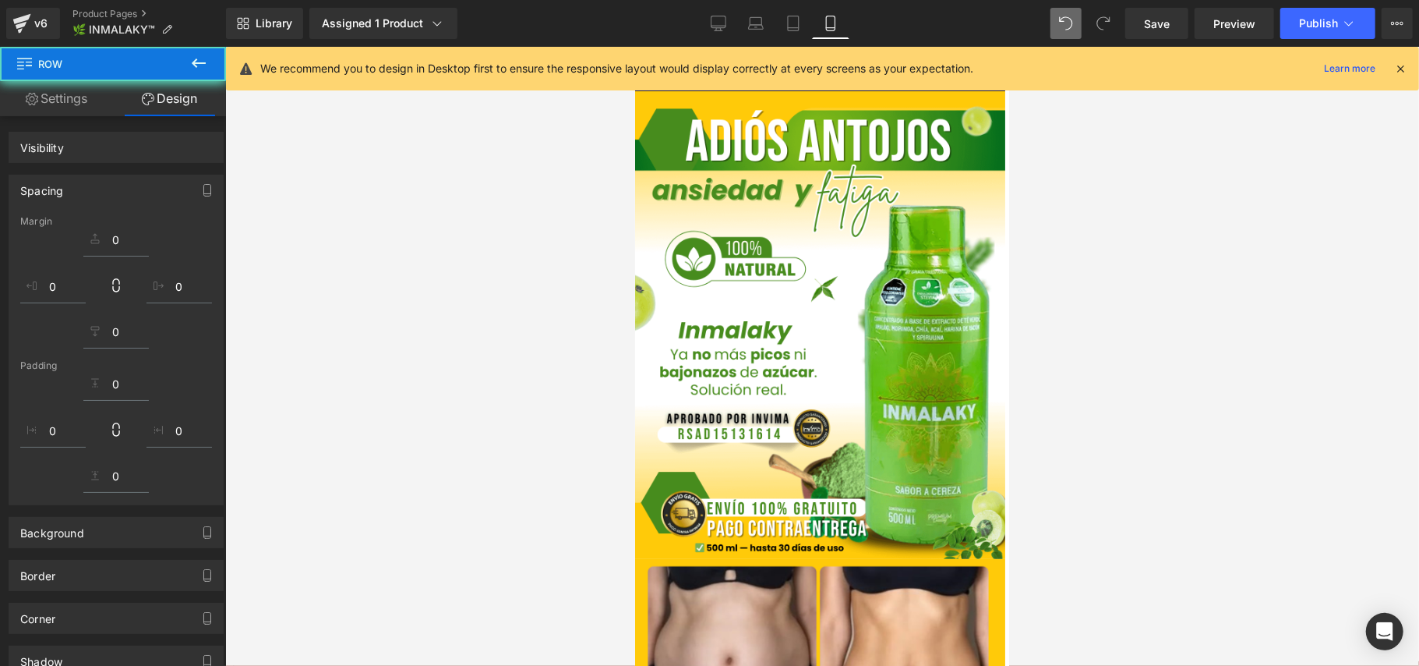
click at [1138, 256] on div at bounding box center [822, 356] width 1194 height 619
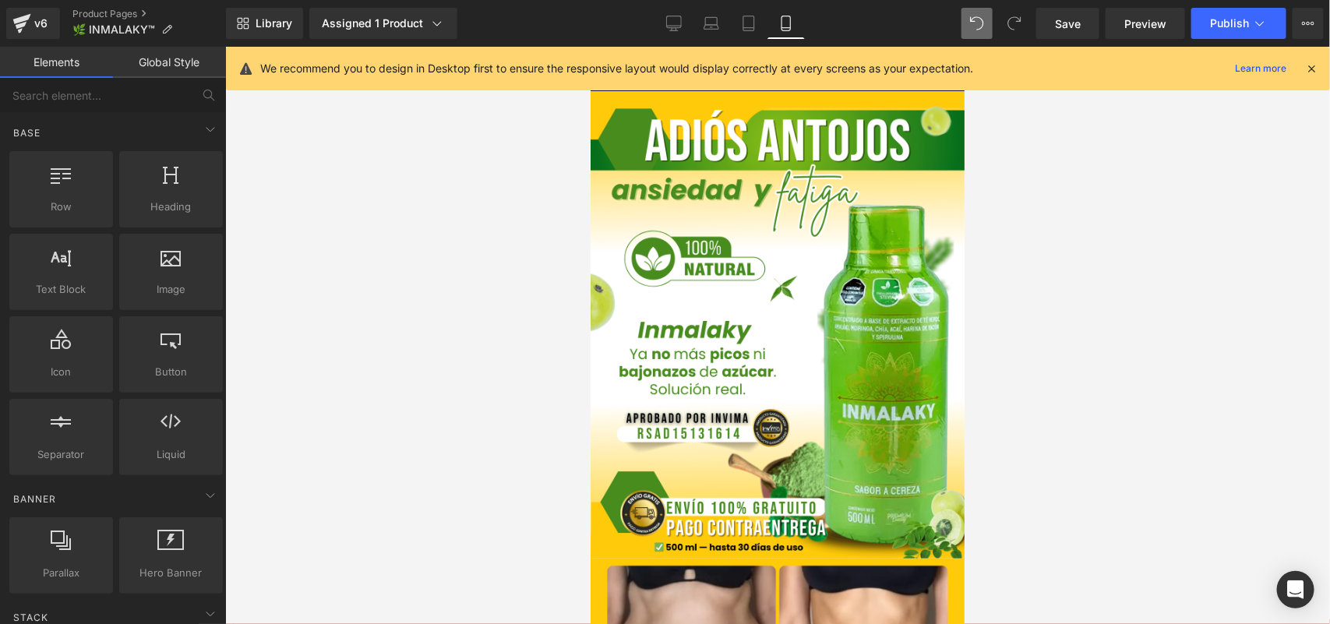
scroll to position [2701, 0]
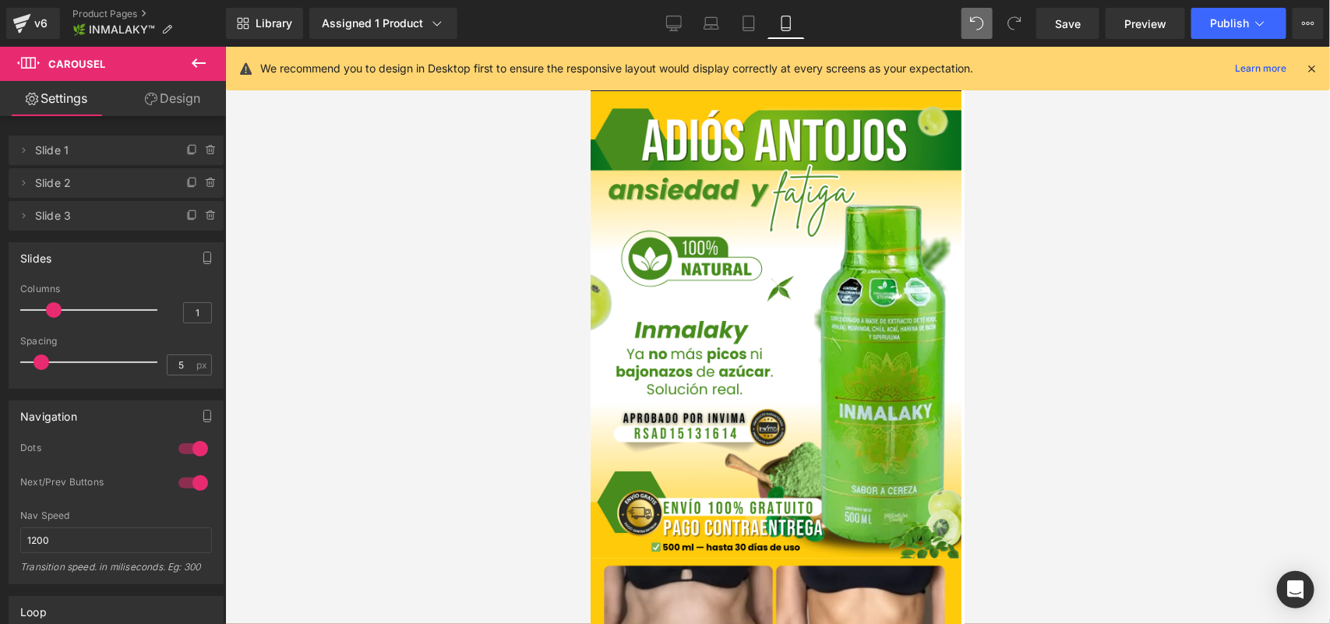
drag, startPoint x: 30, startPoint y: 314, endPoint x: 44, endPoint y: 318, distance: 15.3
click at [44, 318] on div at bounding box center [92, 310] width 129 height 31
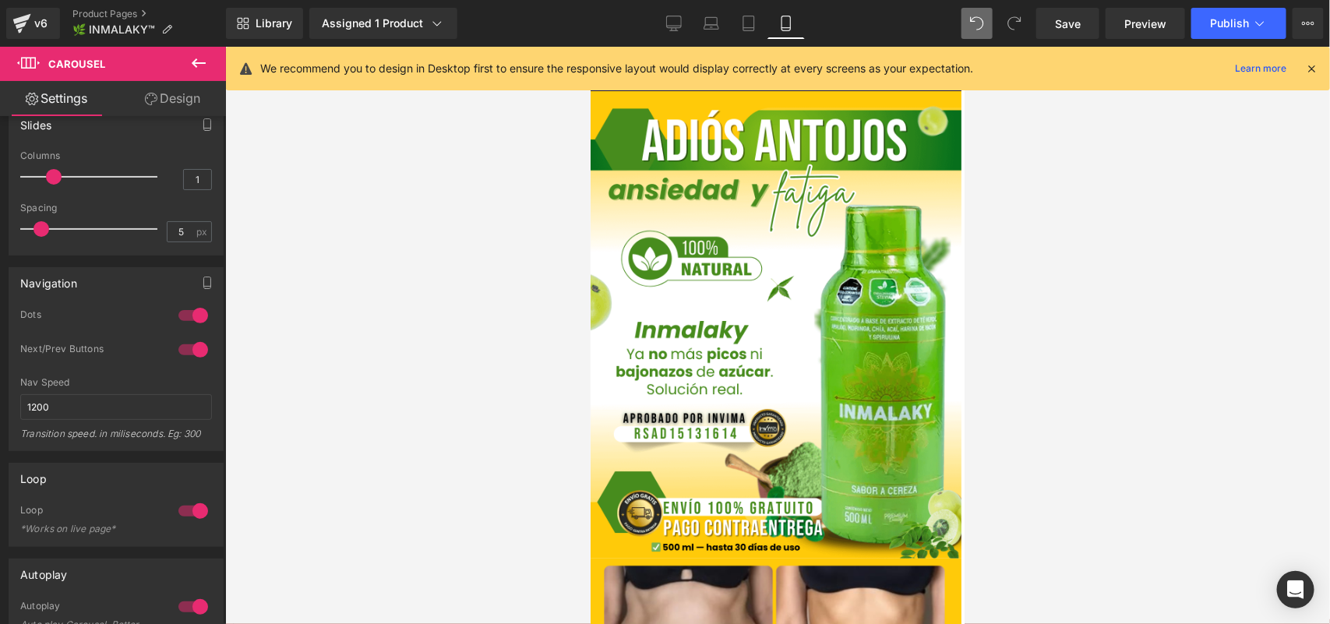
scroll to position [195, 0]
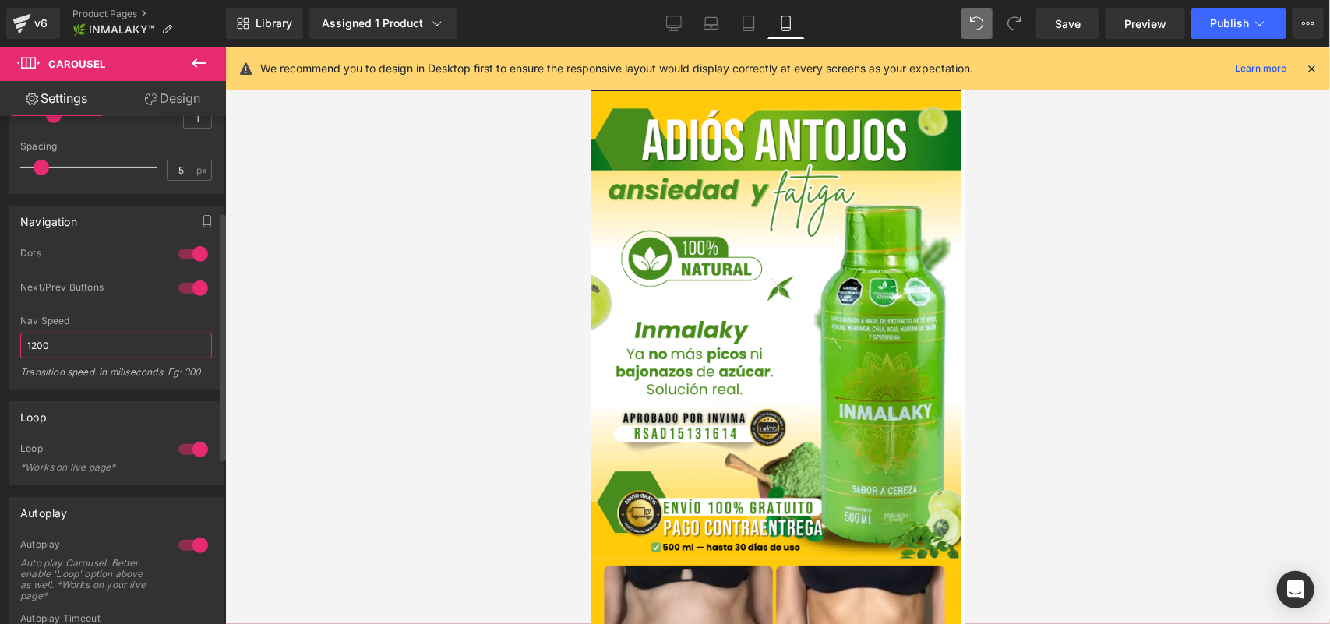
click at [45, 348] on input "1200" at bounding box center [116, 346] width 192 height 26
type input "500"
click at [104, 318] on div "Nav Speed" at bounding box center [116, 321] width 192 height 11
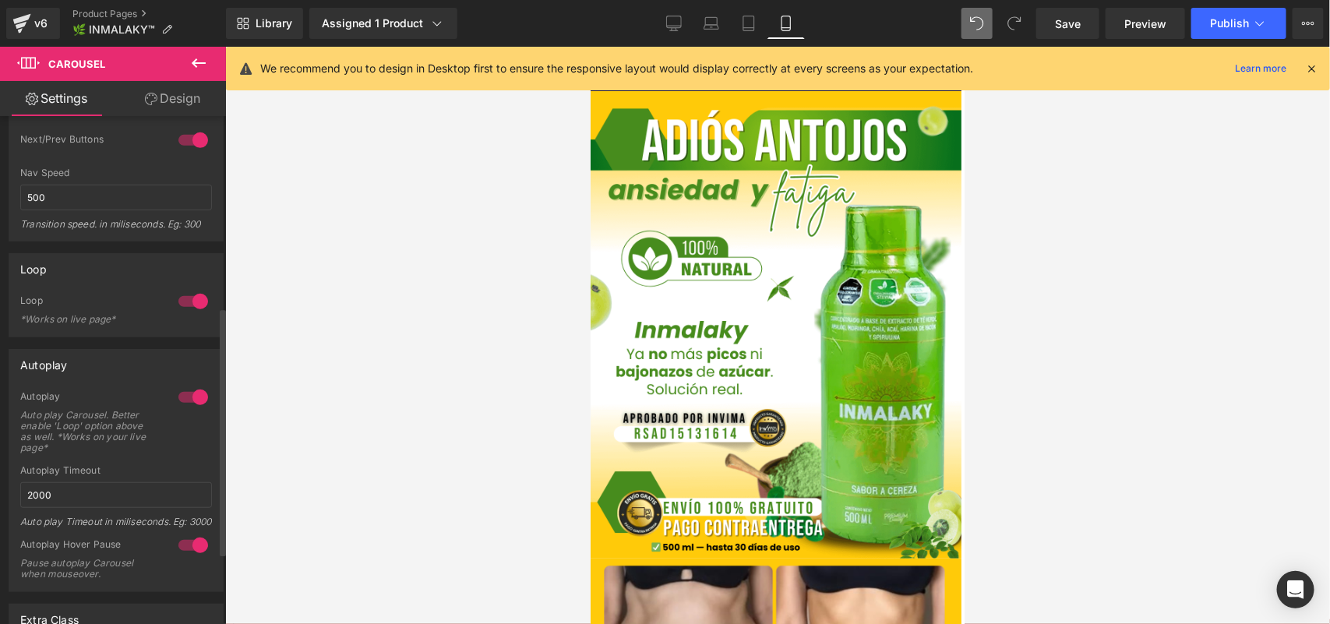
scroll to position [390, 0]
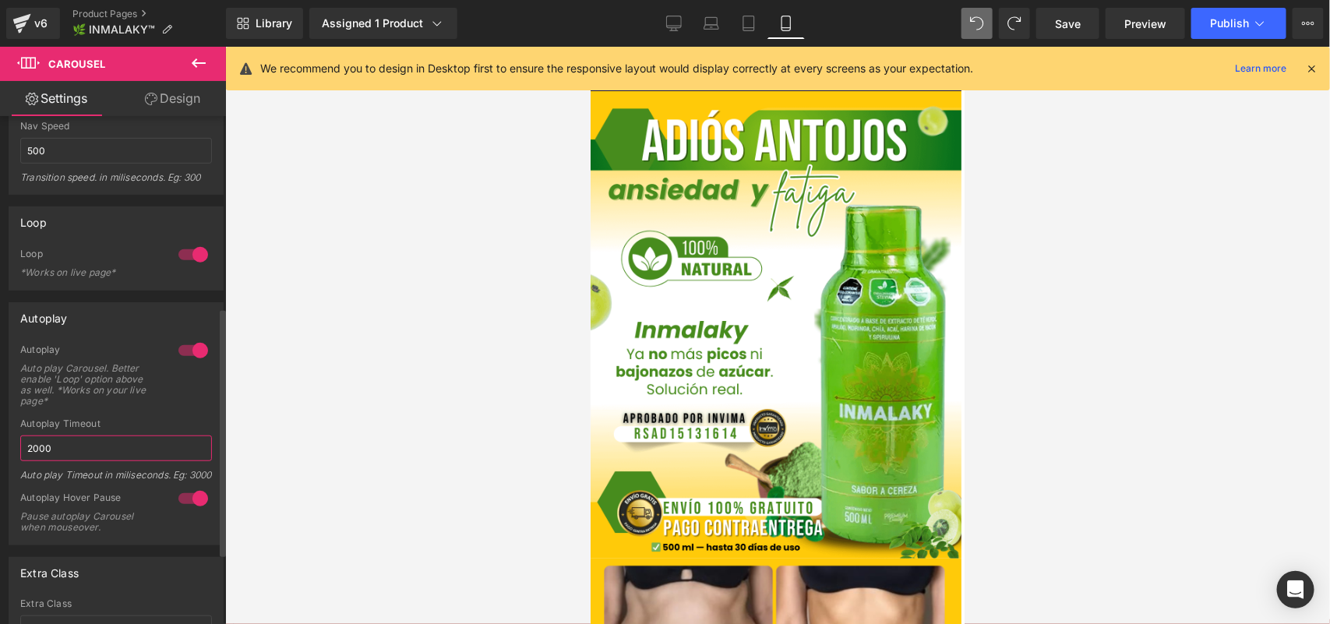
click at [65, 449] on input "2000" at bounding box center [116, 449] width 192 height 26
click at [149, 429] on div "Autoplay Timeout" at bounding box center [116, 424] width 192 height 11
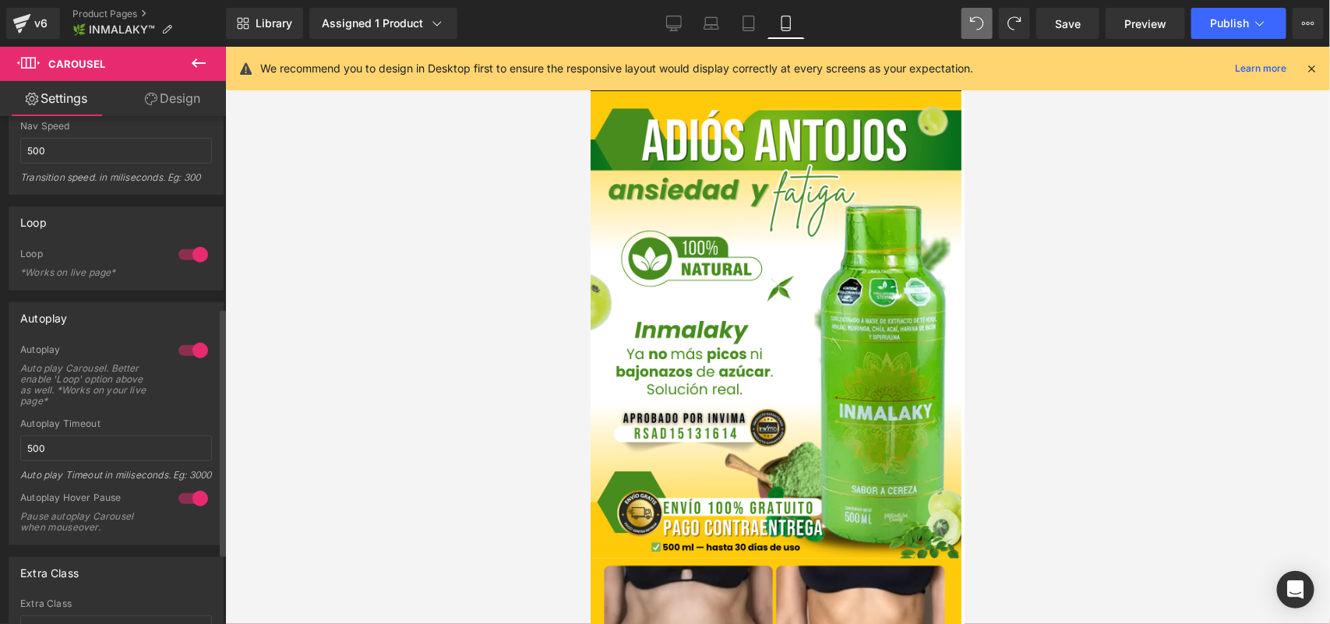
click at [182, 511] on div at bounding box center [193, 498] width 37 height 25
click at [76, 450] on input "500" at bounding box center [116, 449] width 192 height 26
type input "1000"
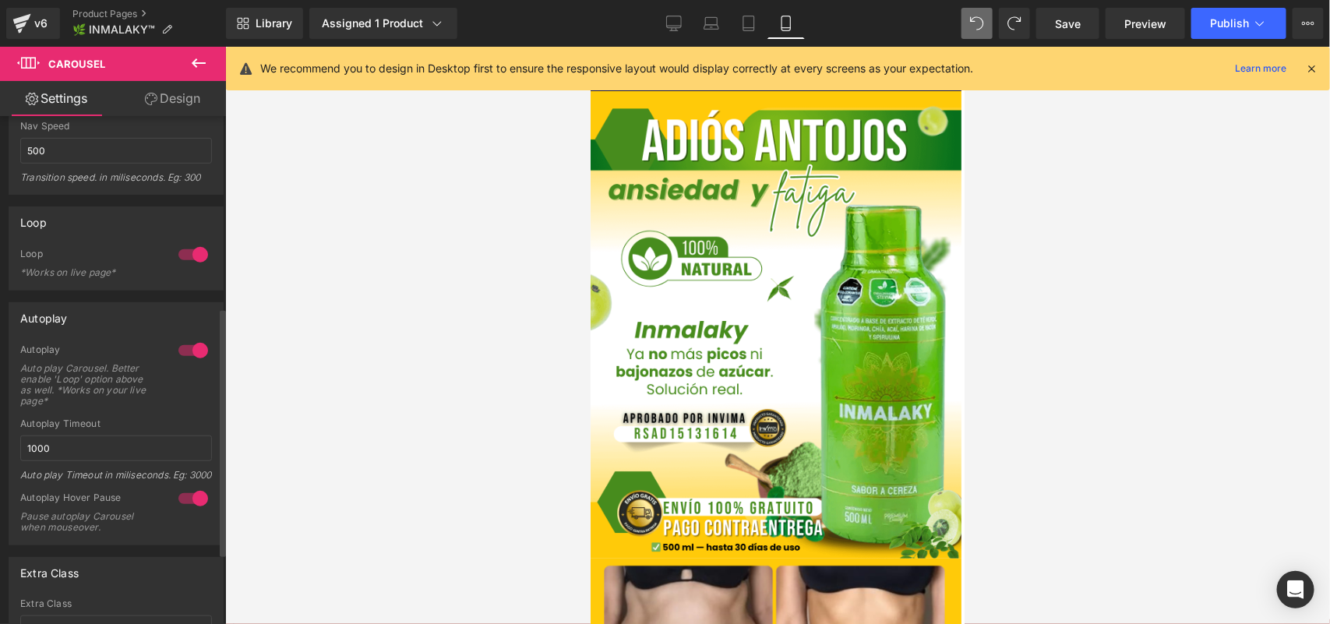
click at [170, 426] on div "Autoplay Timeout" at bounding box center [116, 424] width 192 height 11
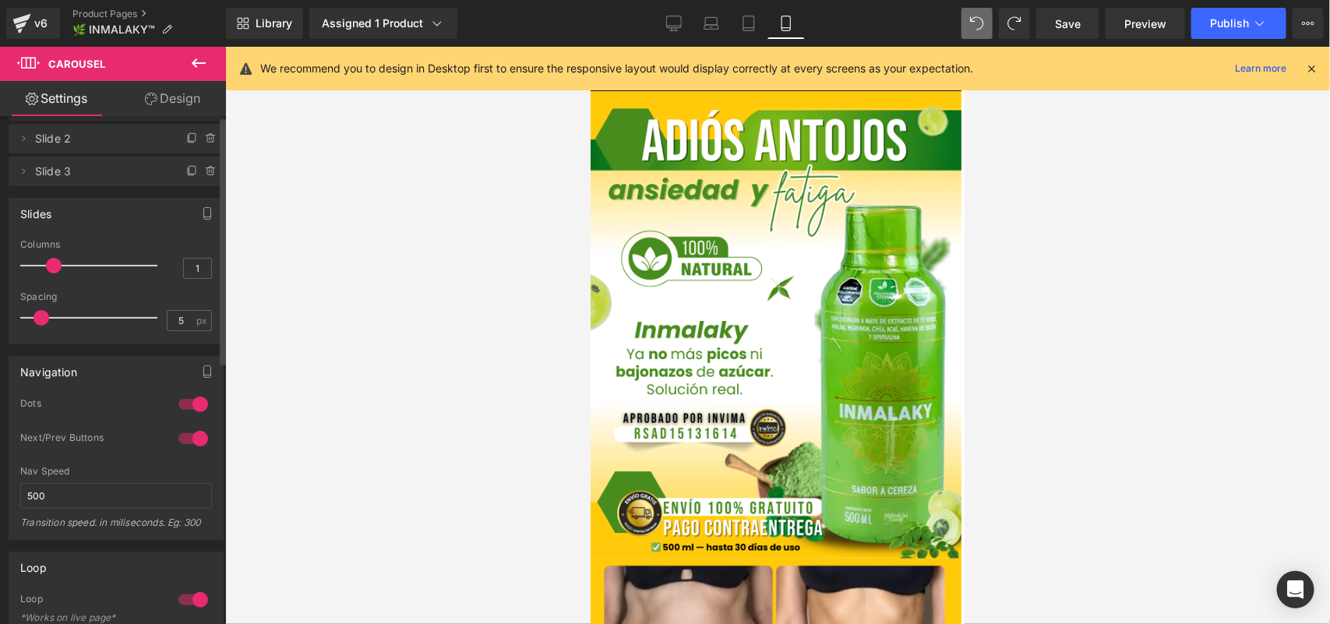
scroll to position [0, 0]
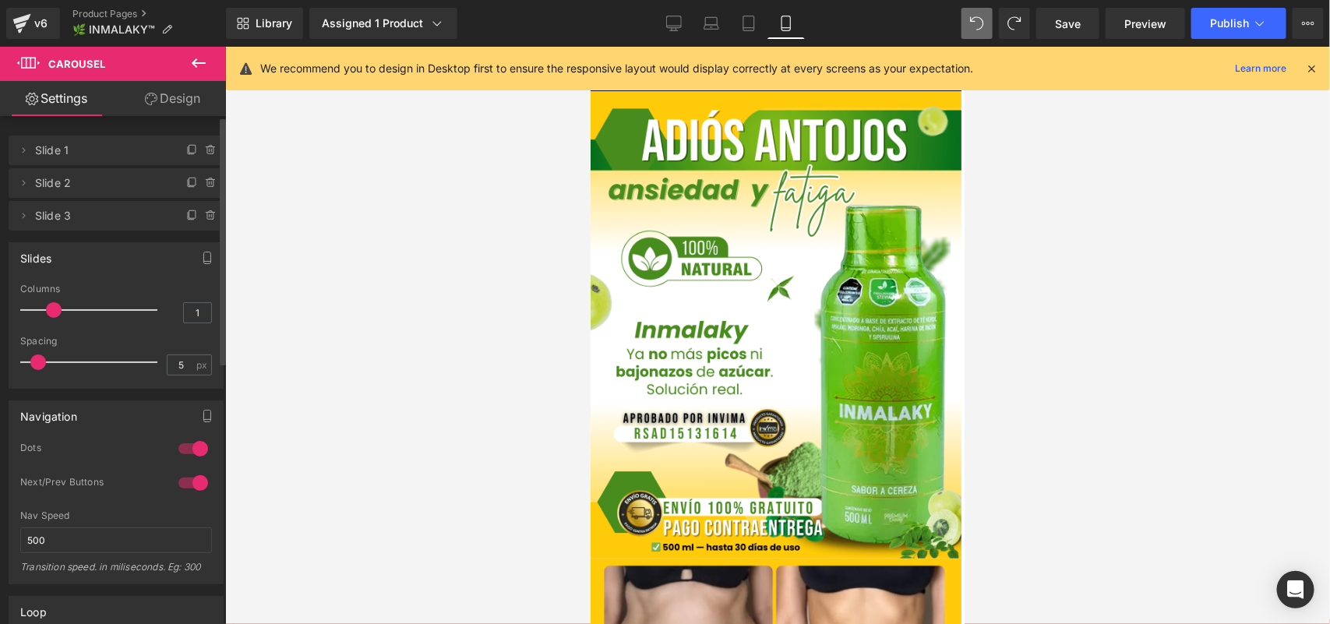
click at [34, 364] on span at bounding box center [38, 363] width 16 height 16
drag, startPoint x: 44, startPoint y: 320, endPoint x: 35, endPoint y: 320, distance: 8.6
click at [35, 320] on div at bounding box center [92, 310] width 129 height 31
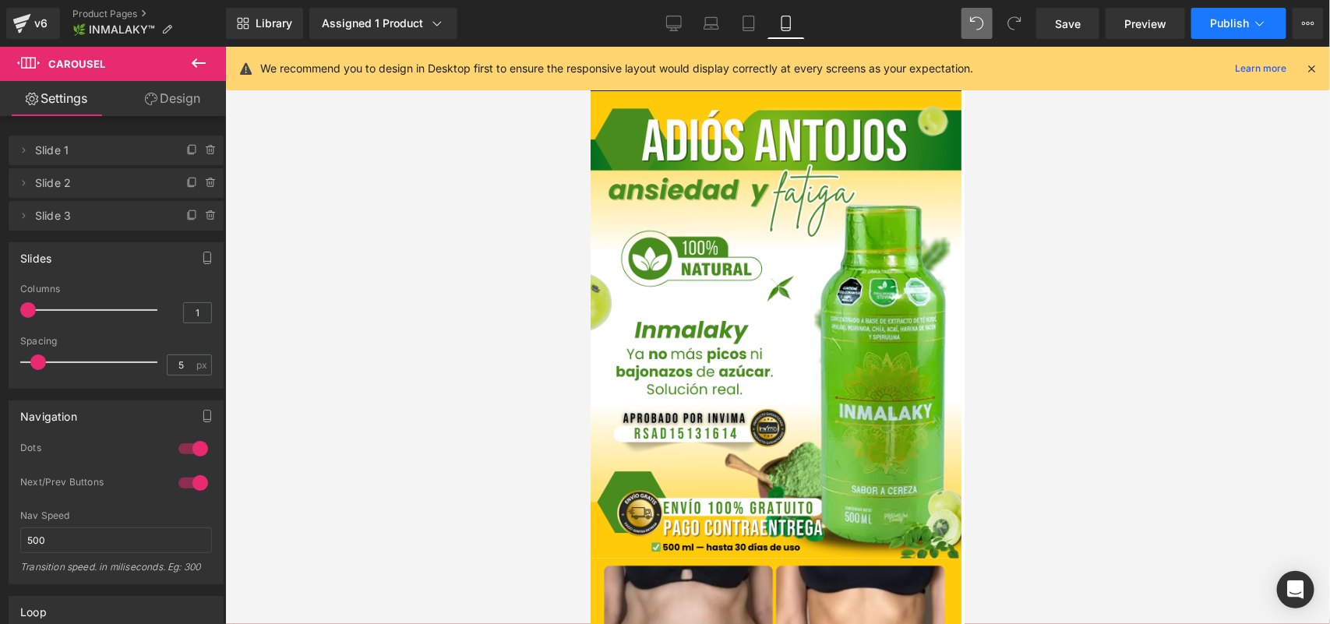
click at [1242, 23] on span "Publish" at bounding box center [1229, 23] width 39 height 12
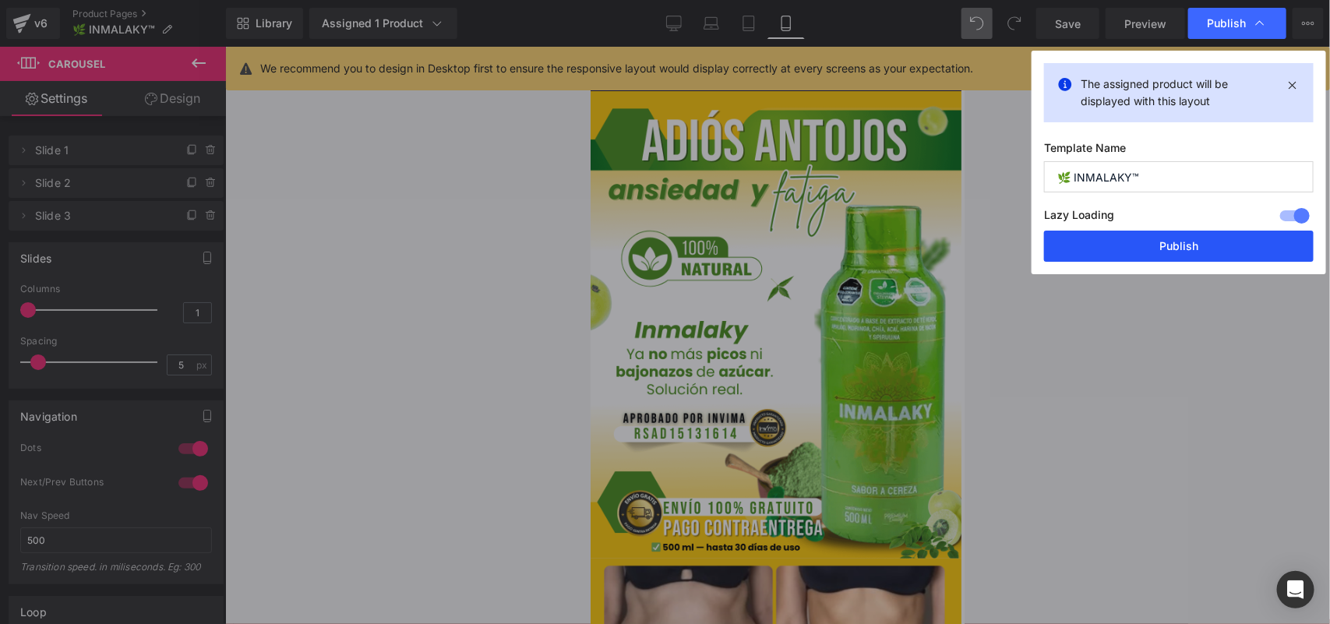
click at [1135, 248] on button "Publish" at bounding box center [1179, 246] width 270 height 31
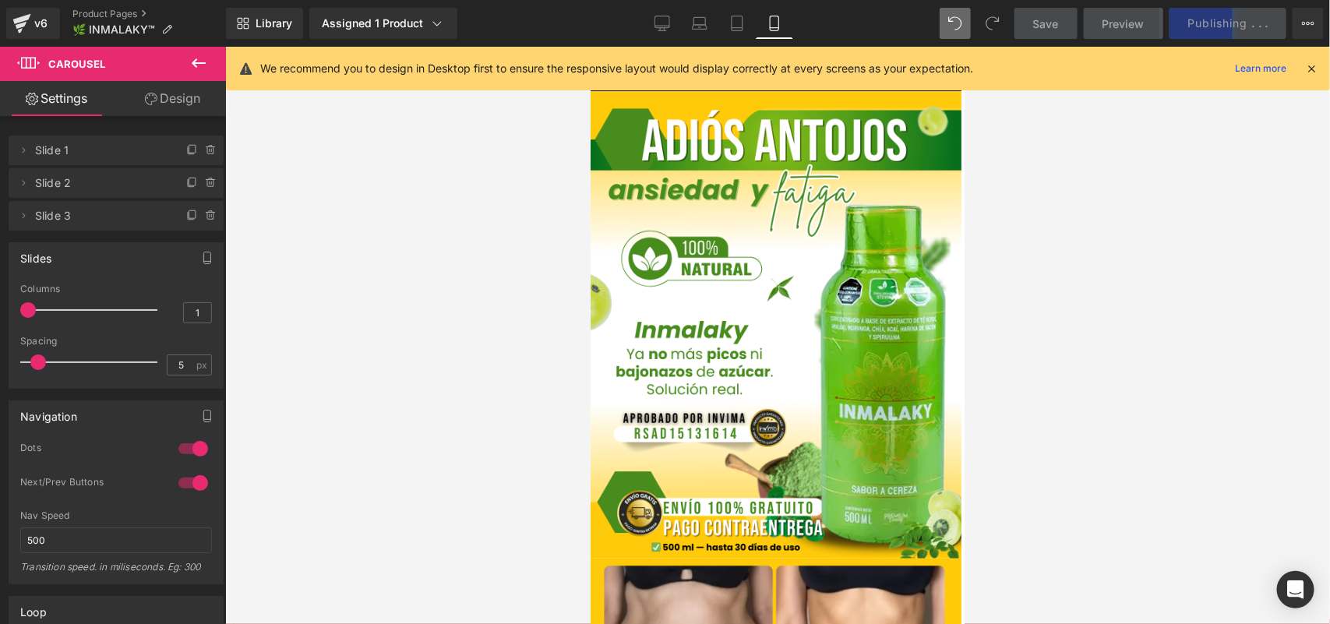
scroll to position [585, 0]
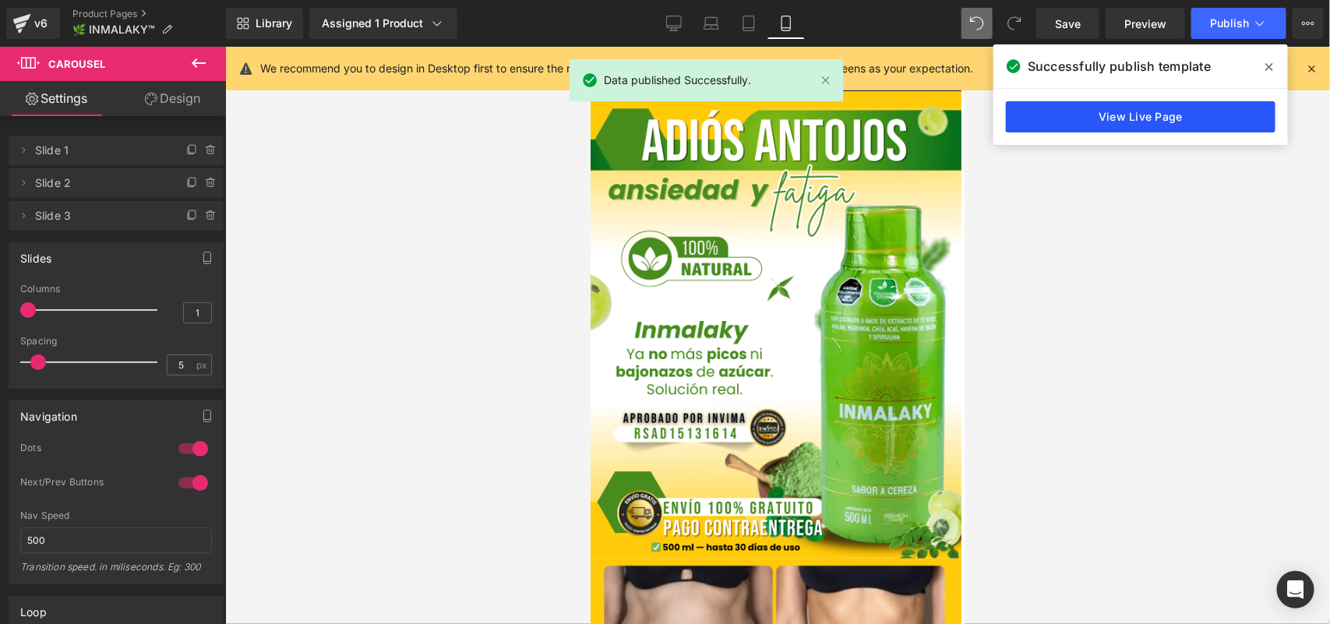
click at [1170, 113] on link "View Live Page" at bounding box center [1141, 116] width 270 height 31
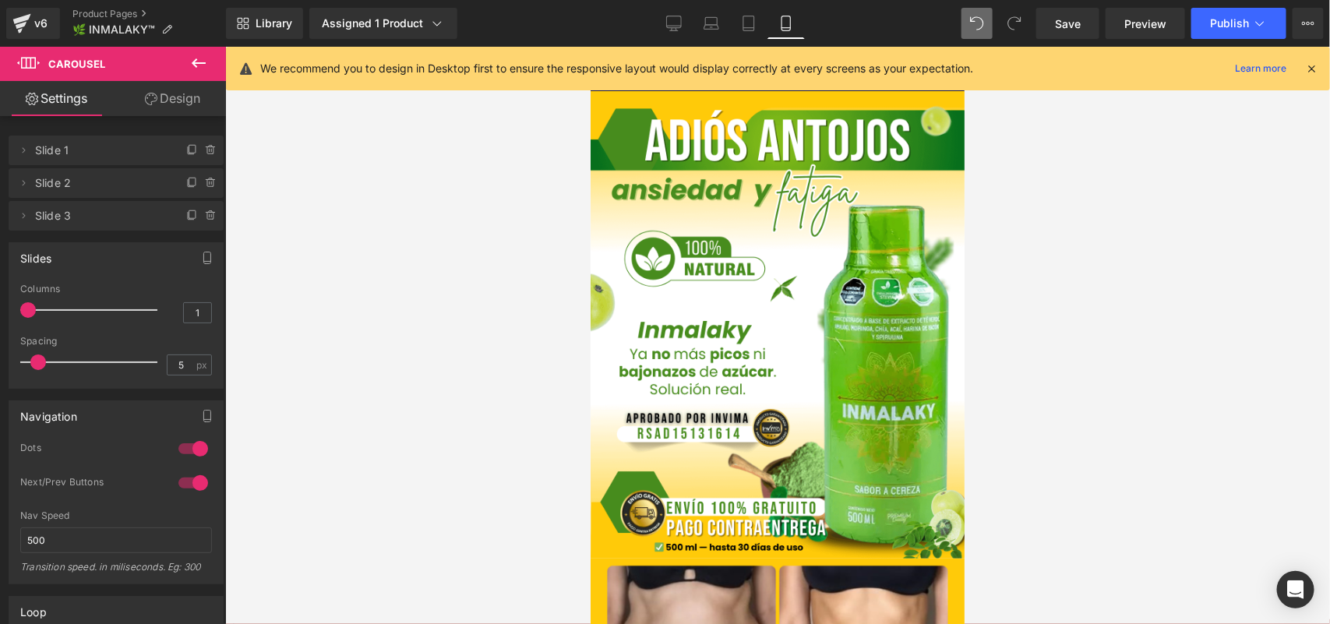
scroll to position [2728, 0]
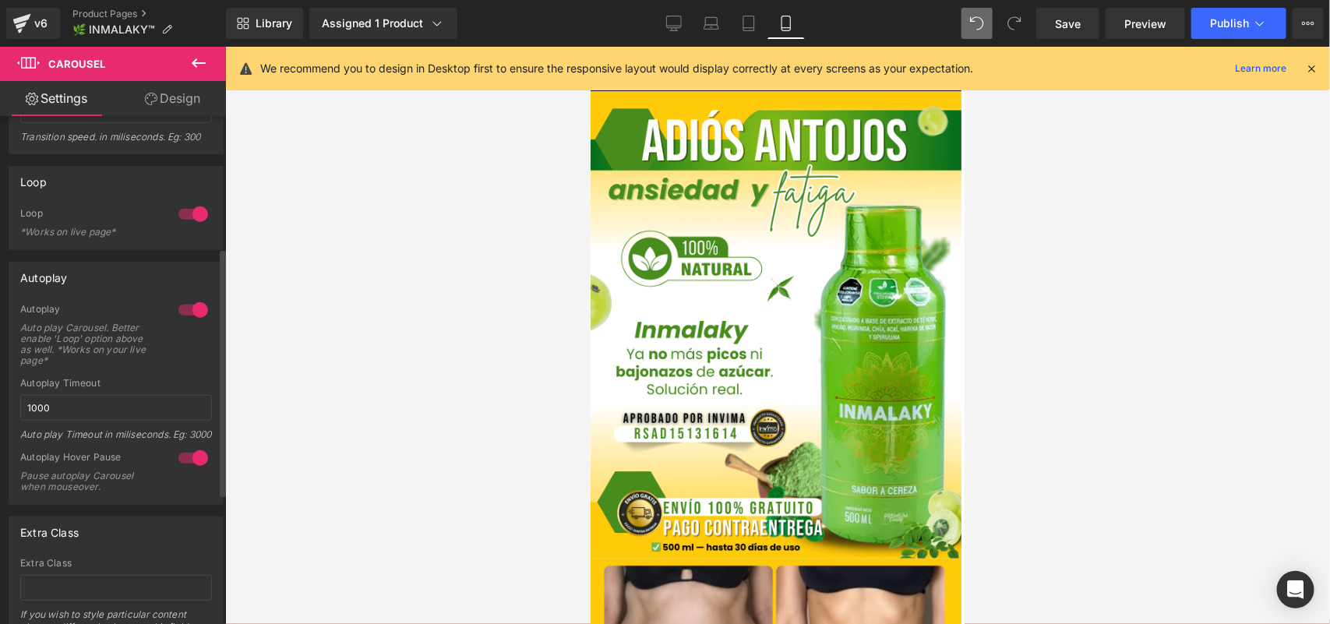
scroll to position [534, 0]
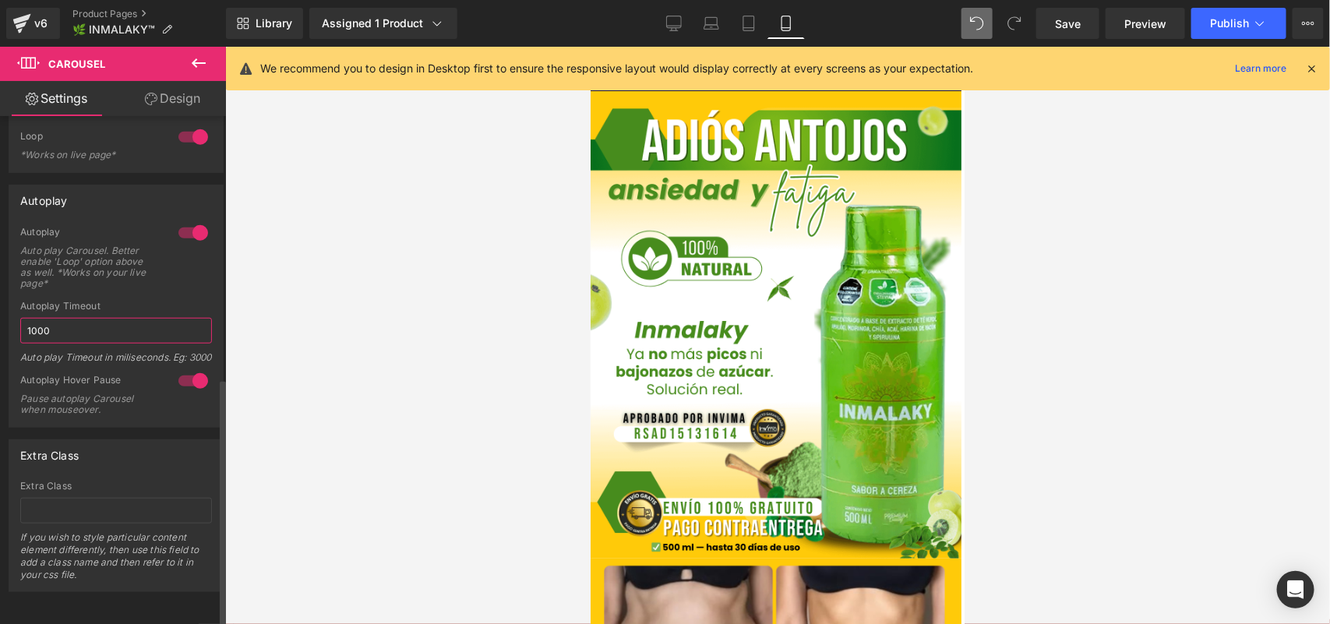
click at [51, 318] on input "1000" at bounding box center [116, 331] width 192 height 26
type input "2000"
click at [1224, 21] on span "Publish" at bounding box center [1229, 23] width 39 height 12
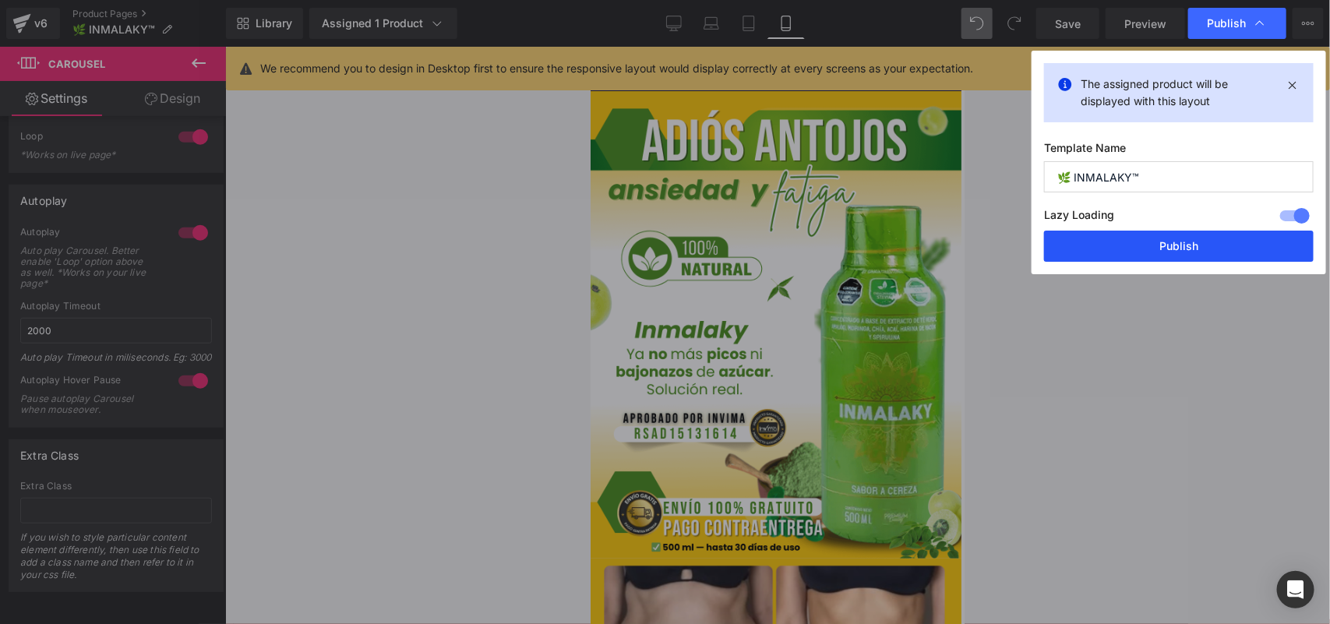
click at [1168, 238] on button "Publish" at bounding box center [1179, 246] width 270 height 31
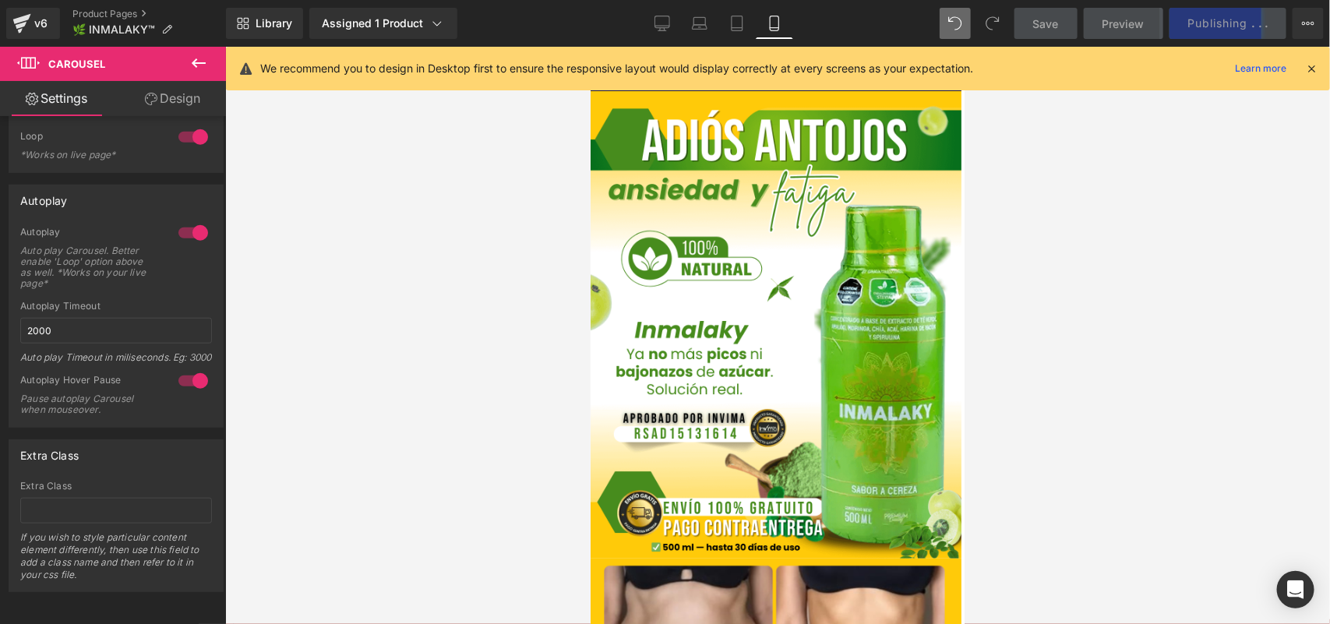
scroll to position [585, 0]
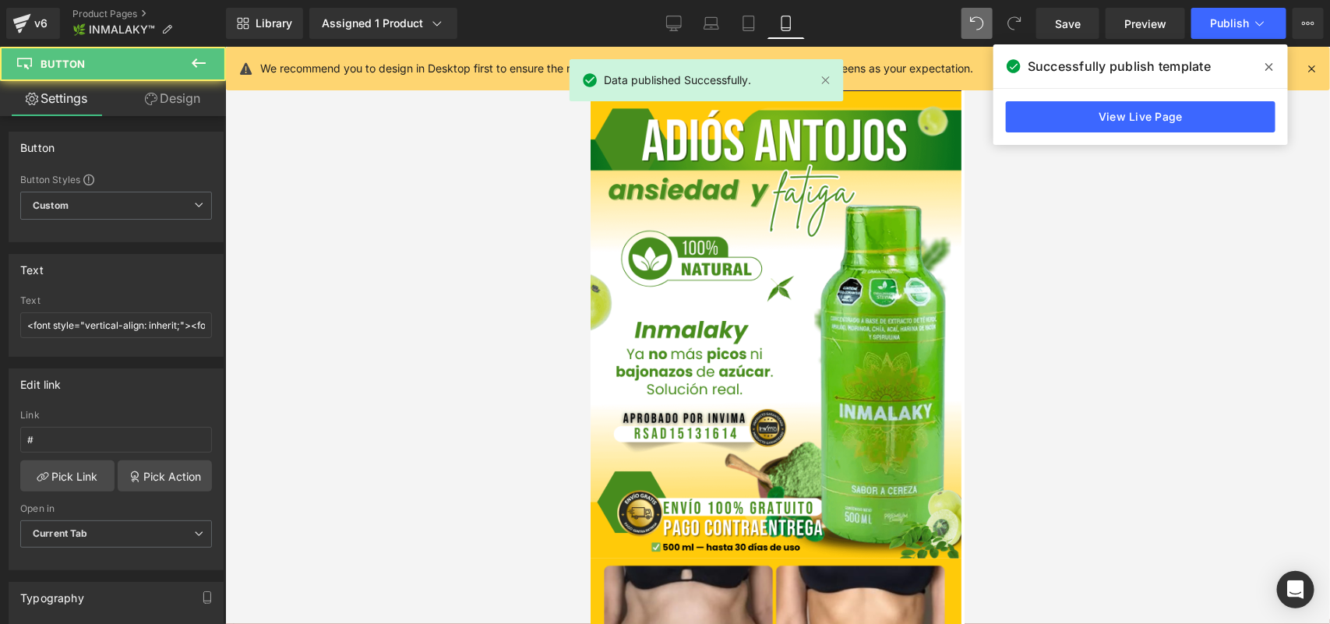
click at [142, 90] on link "Design" at bounding box center [172, 98] width 113 height 35
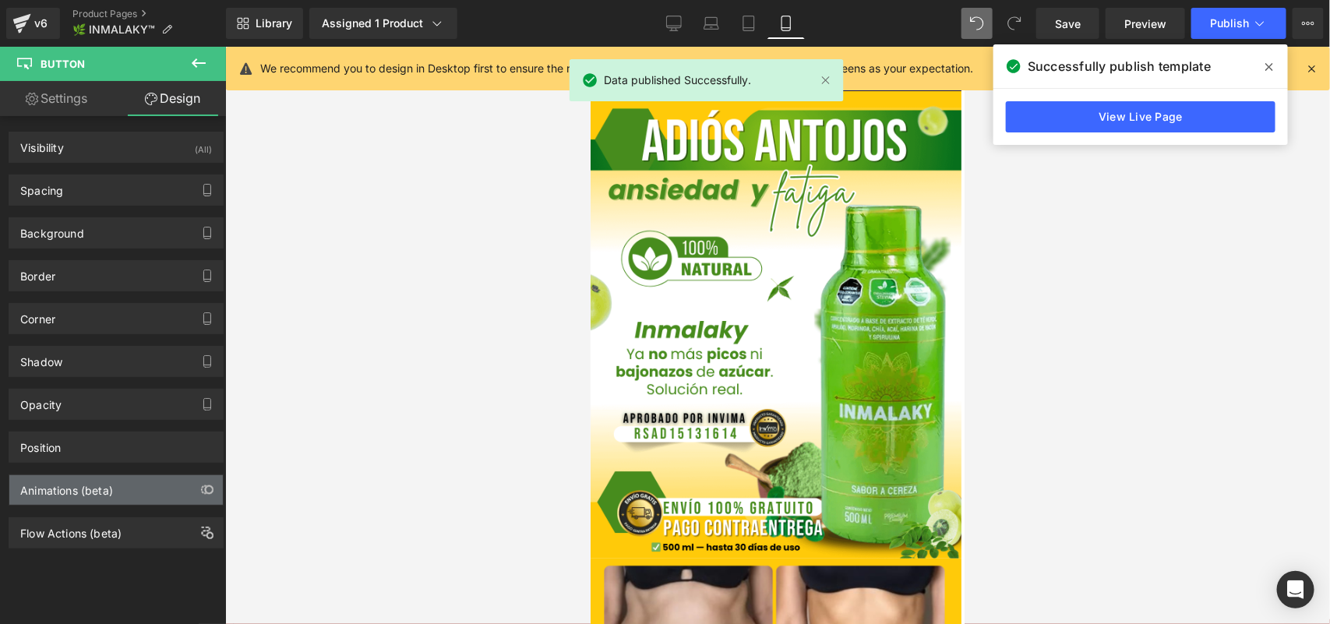
click at [87, 489] on div "Animations (beta)" at bounding box center [66, 486] width 93 height 22
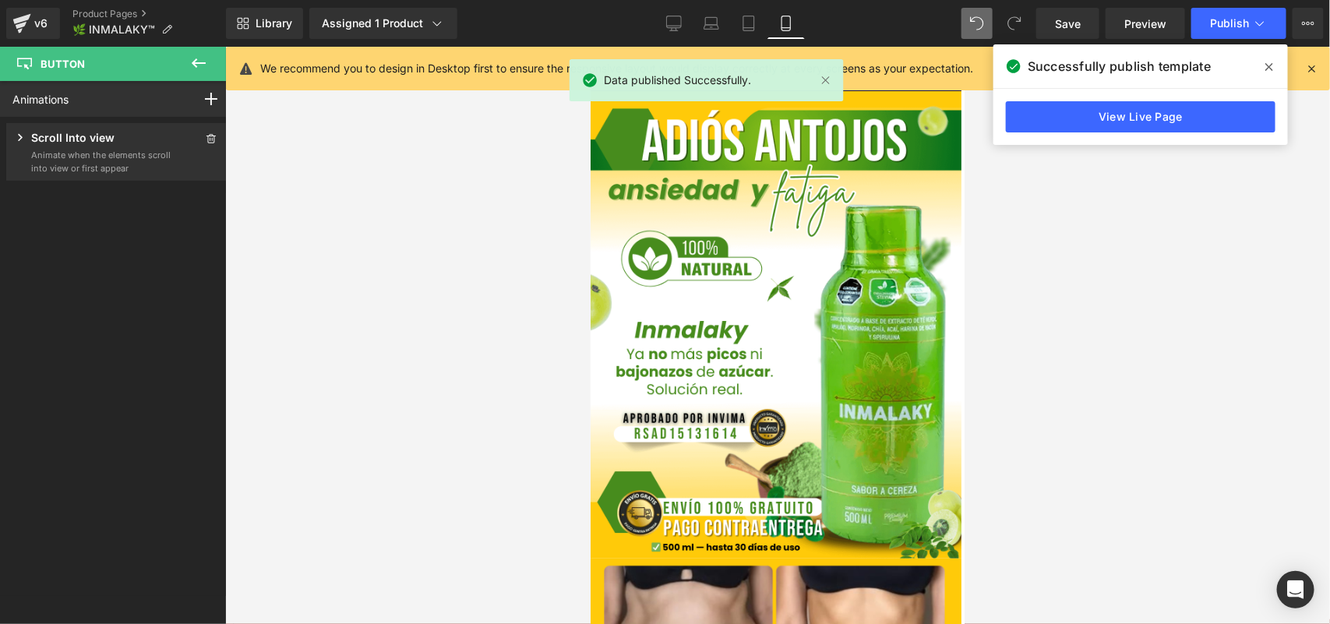
click at [109, 136] on p "Scroll Into view" at bounding box center [72, 138] width 83 height 19
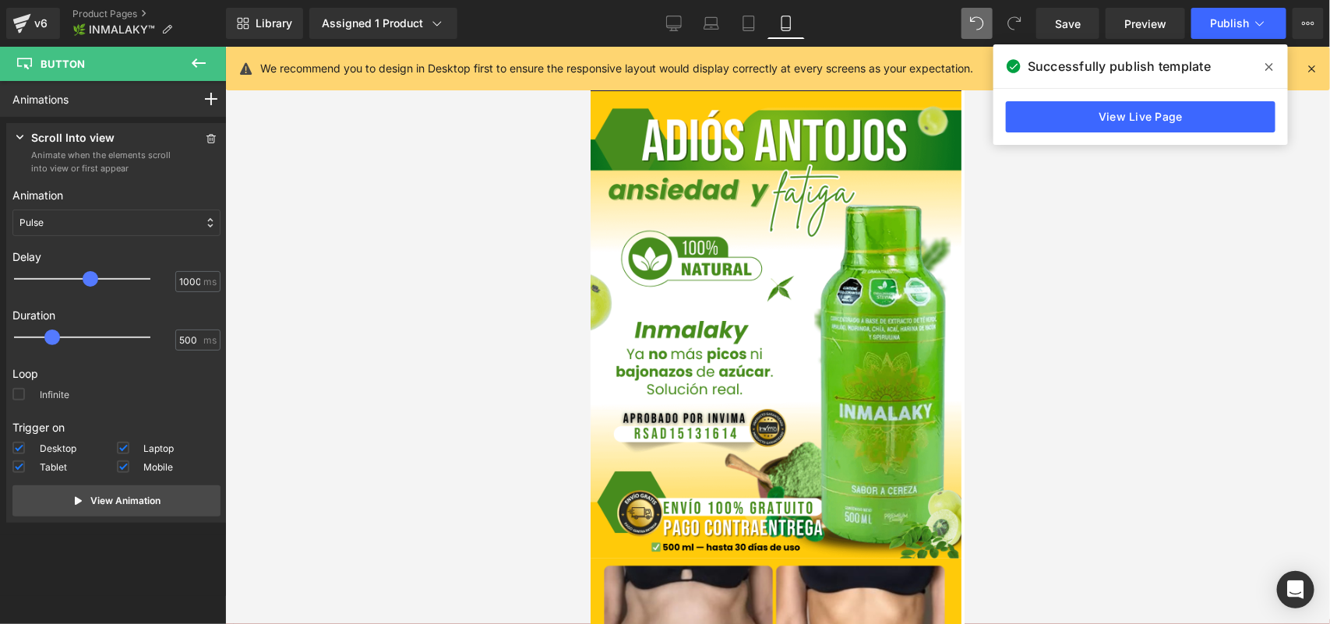
click at [41, 394] on label "Infinite" at bounding box center [40, 397] width 57 height 19
click at [0, 0] on input "Infinite" at bounding box center [0, 0] width 0 height 0
click at [1228, 17] on span "Publish" at bounding box center [1229, 23] width 39 height 12
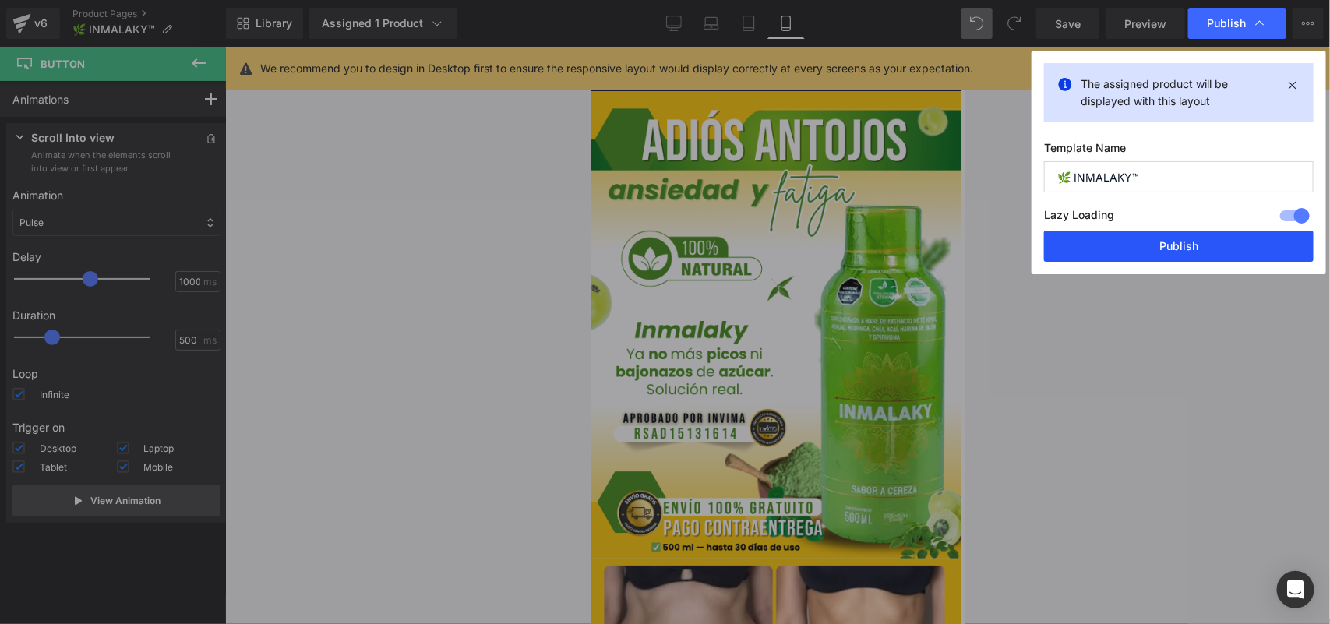
click at [1129, 246] on button "Publish" at bounding box center [1179, 246] width 270 height 31
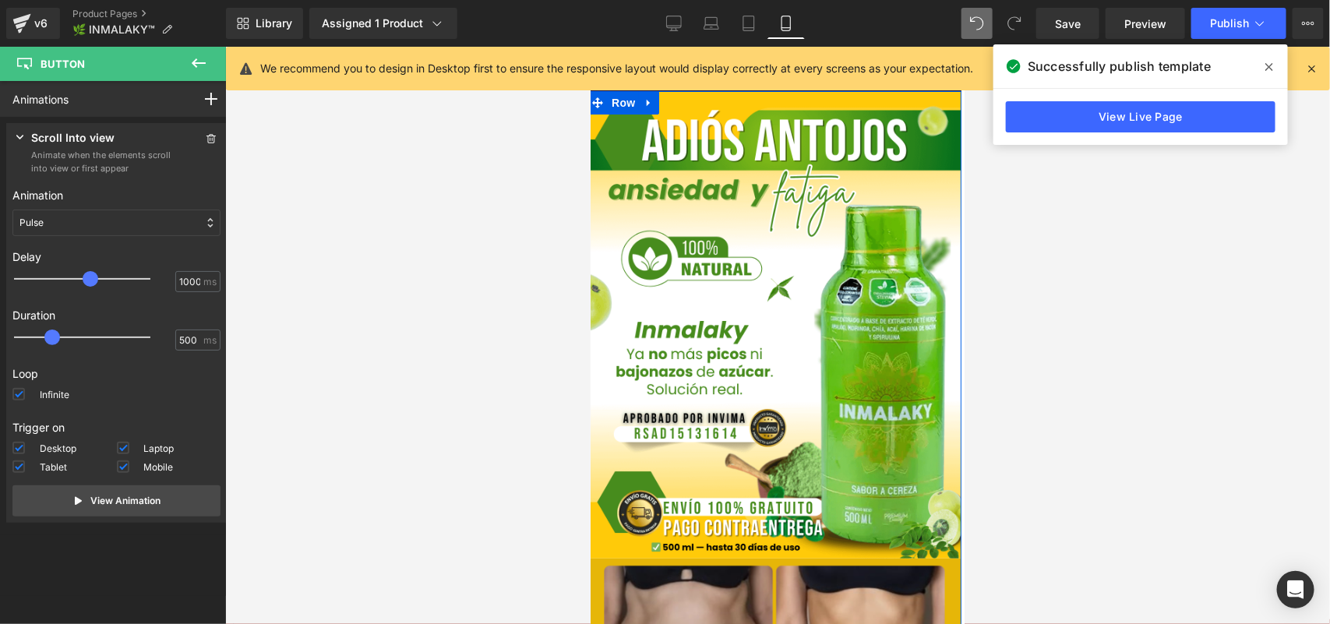
scroll to position [390, 0]
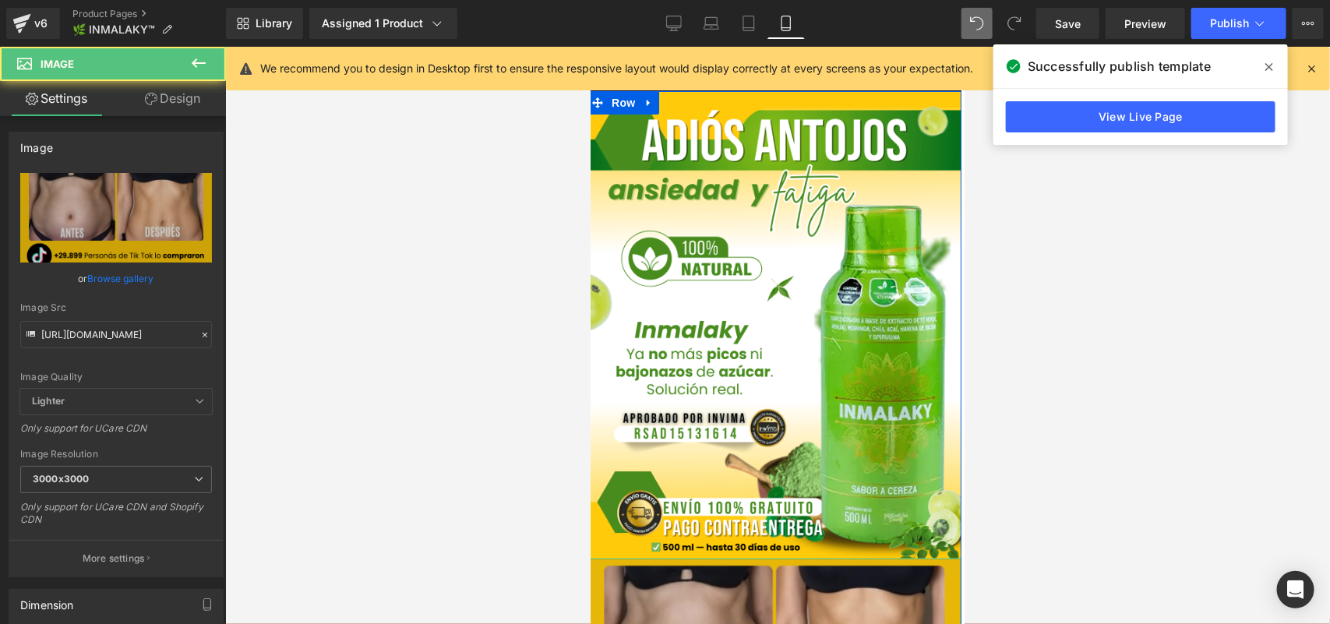
drag, startPoint x: 901, startPoint y: 373, endPoint x: 901, endPoint y: 362, distance: 11.7
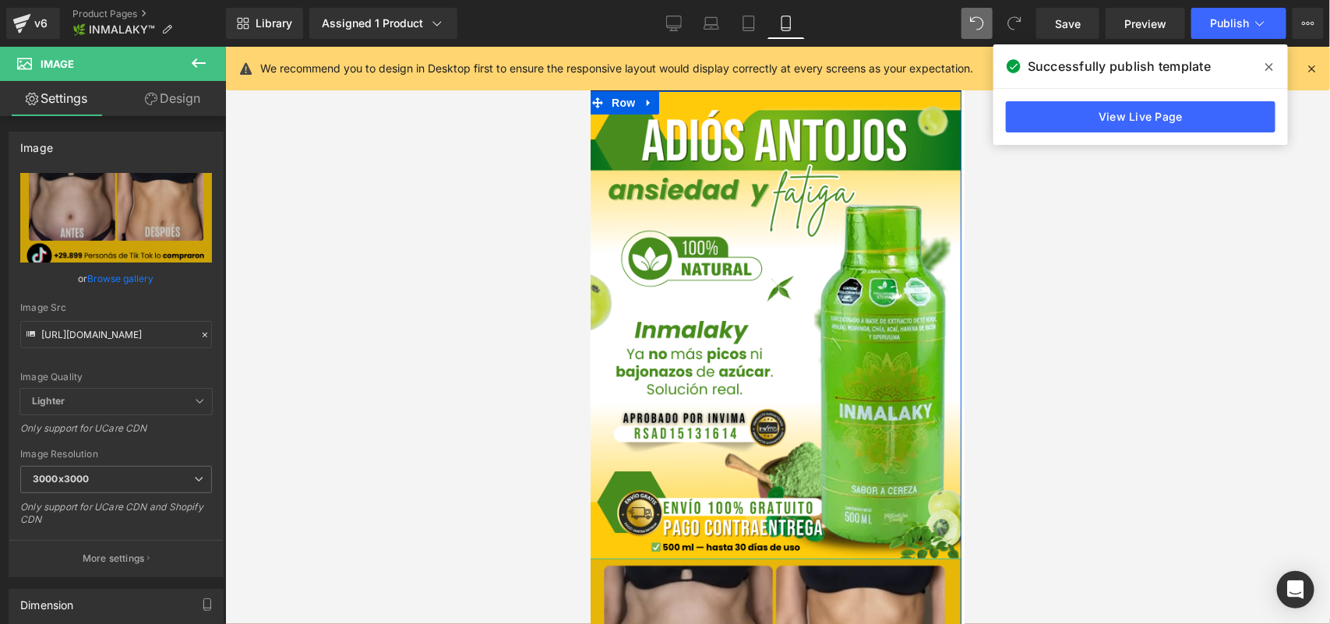
drag, startPoint x: 903, startPoint y: 373, endPoint x: 896, endPoint y: 330, distance: 43.6
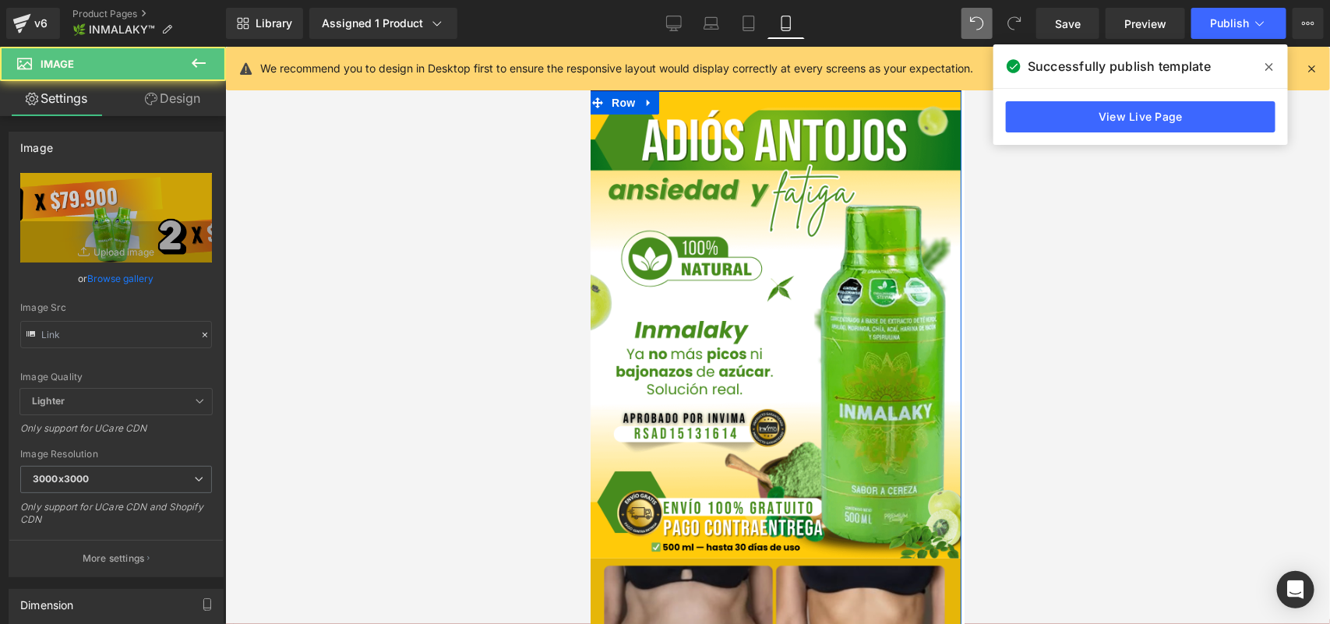
drag, startPoint x: 923, startPoint y: 376, endPoint x: 923, endPoint y: 367, distance: 8.6
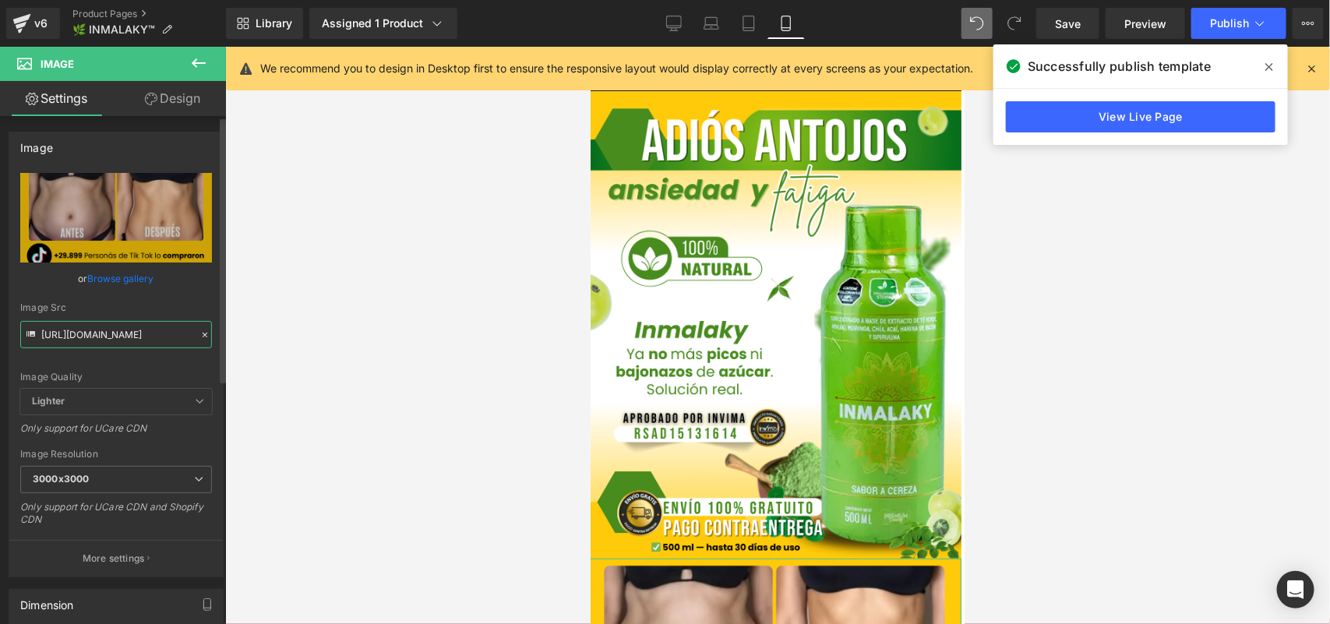
click at [107, 337] on input "[URL][DOMAIN_NAME]" at bounding box center [116, 334] width 192 height 27
paste input ".png?v=1758574425"
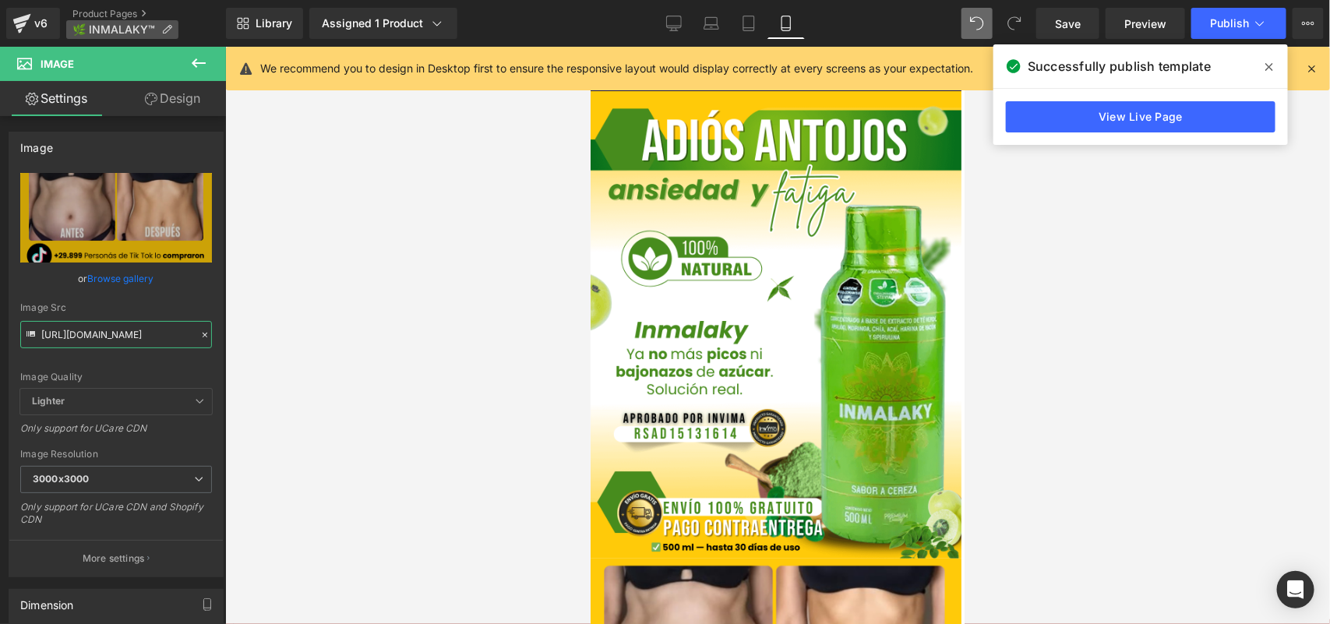
type input "[URL][DOMAIN_NAME]"
click at [1066, 23] on span "Save" at bounding box center [1068, 24] width 26 height 16
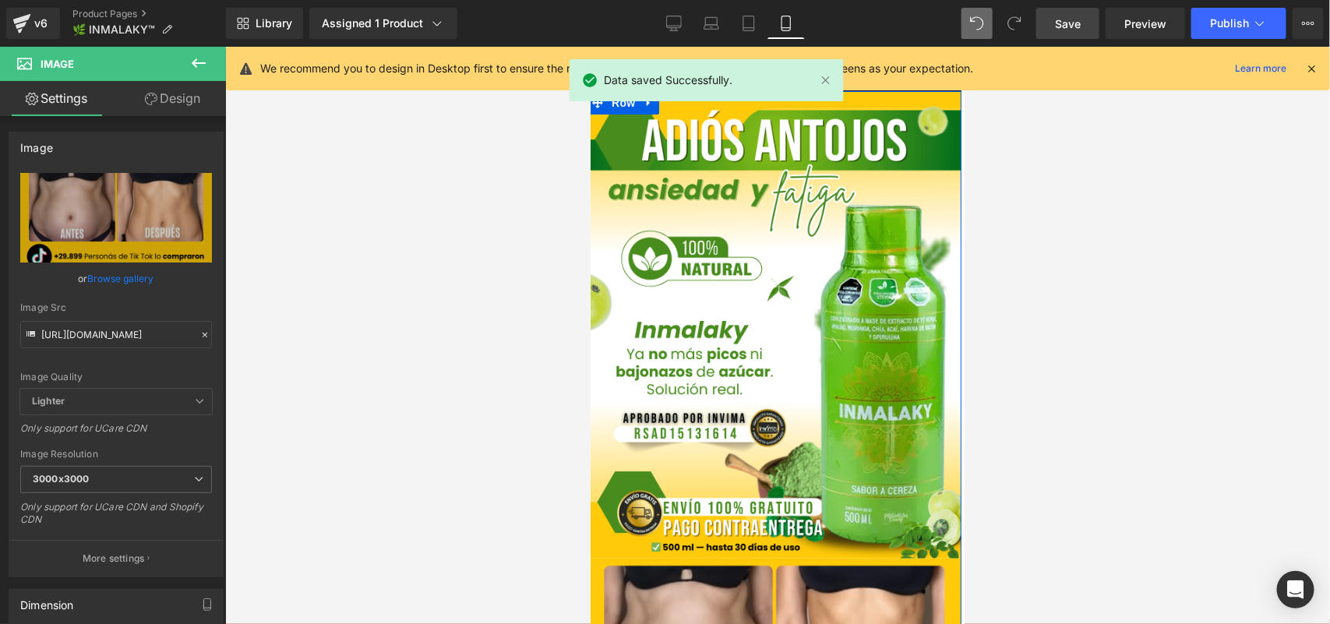
scroll to position [585, 0]
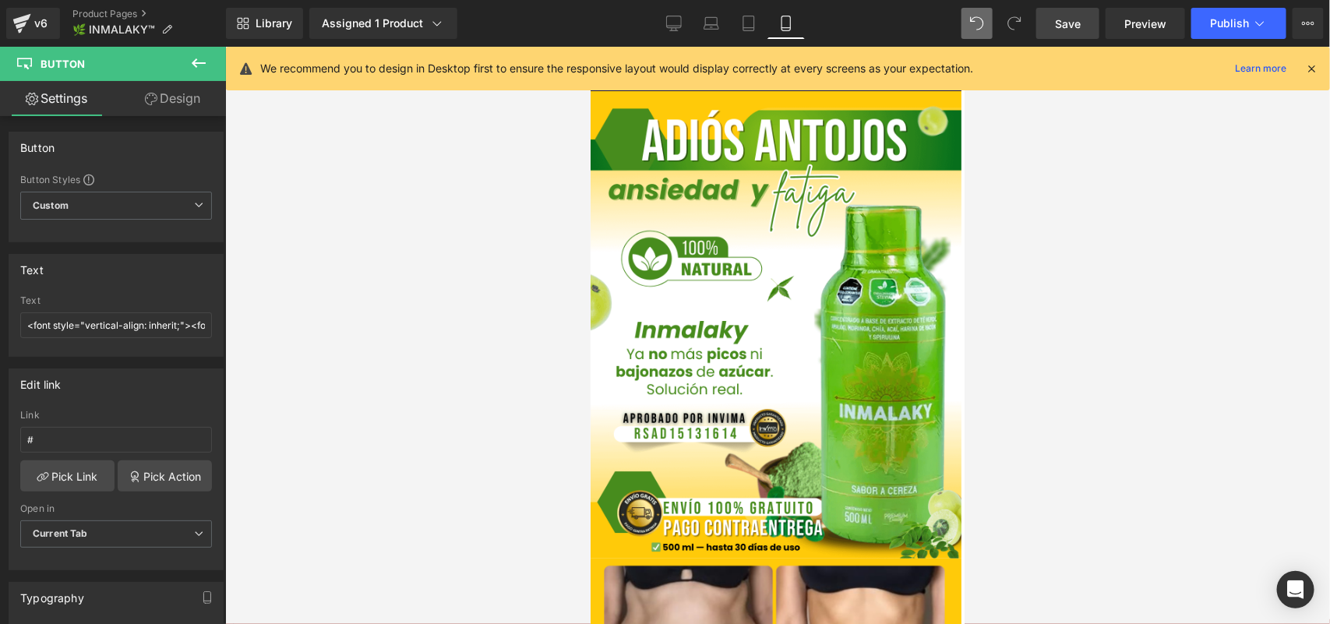
scroll to position [3897, 0]
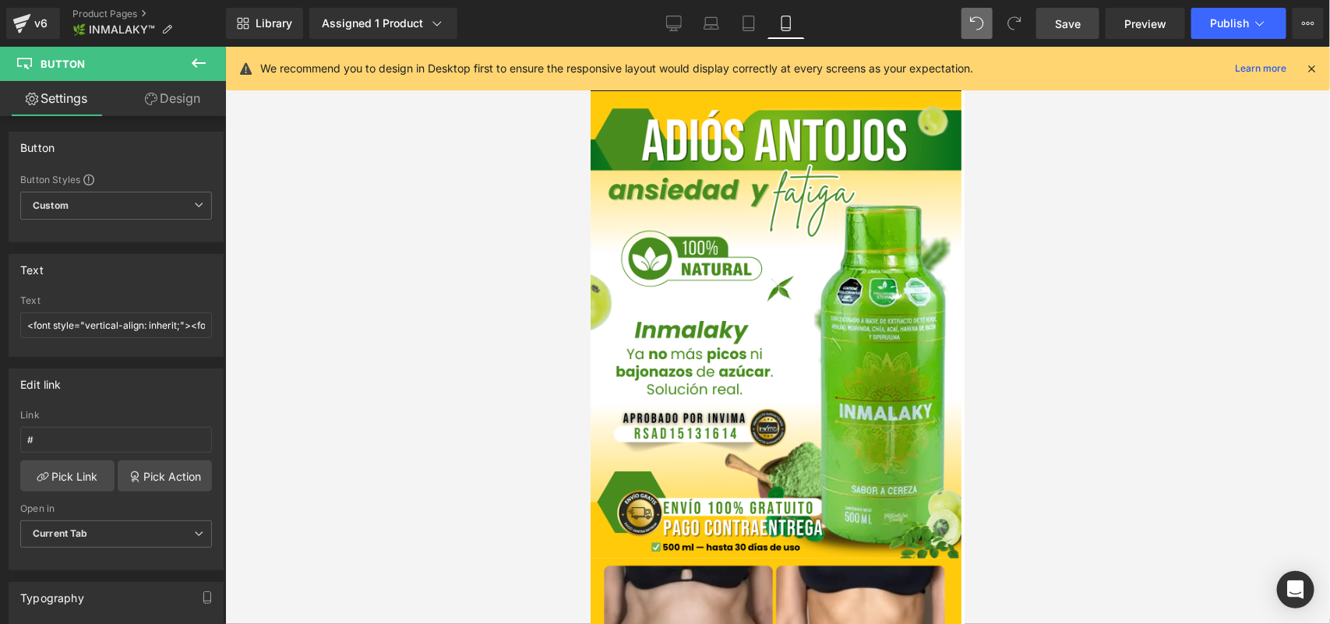
scroll to position [4499, 0]
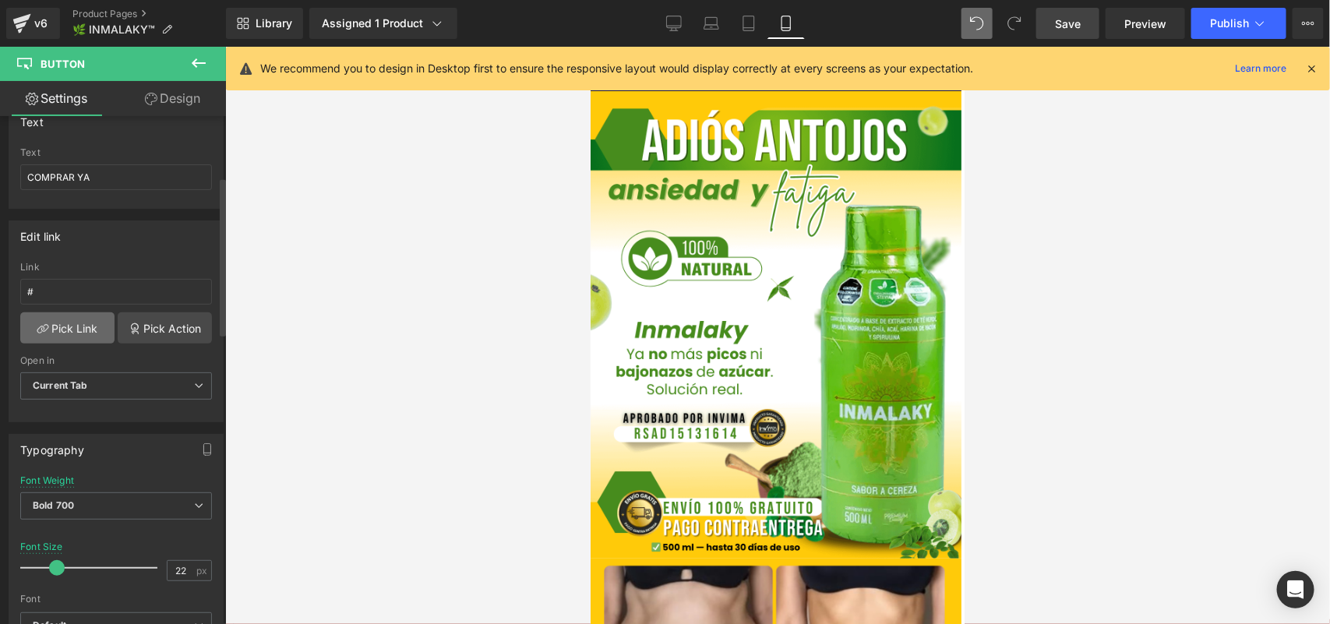
scroll to position [195, 0]
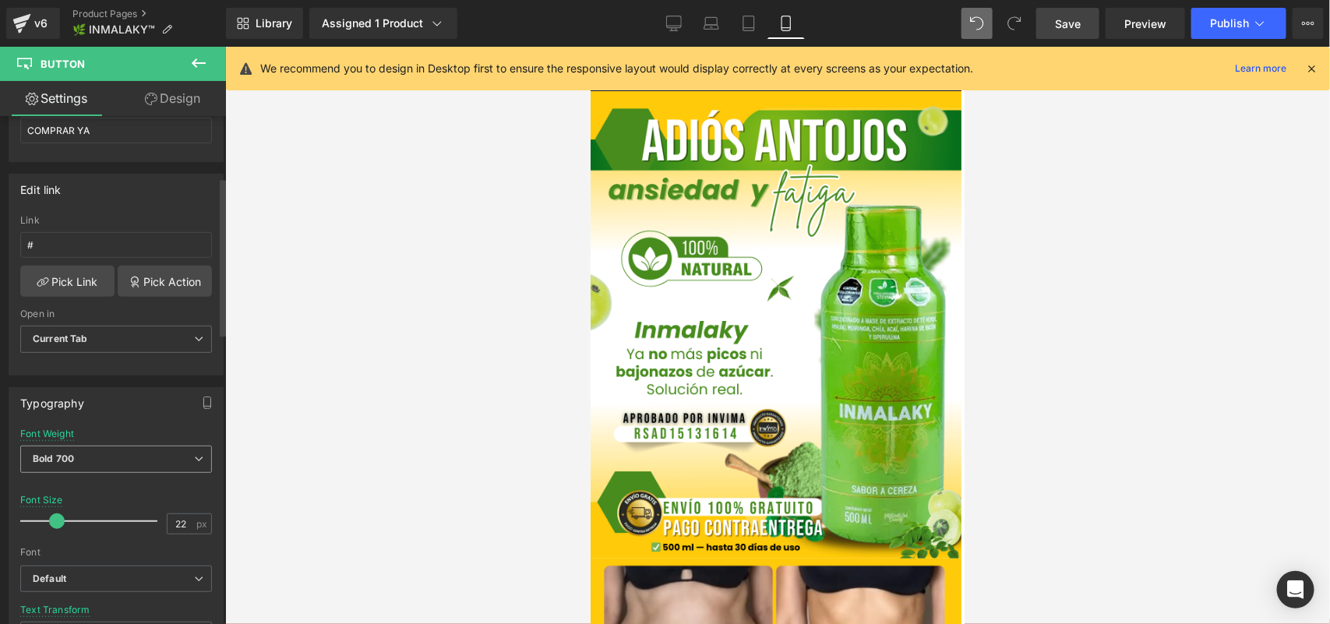
click at [109, 453] on span "Bold 700" at bounding box center [116, 459] width 192 height 27
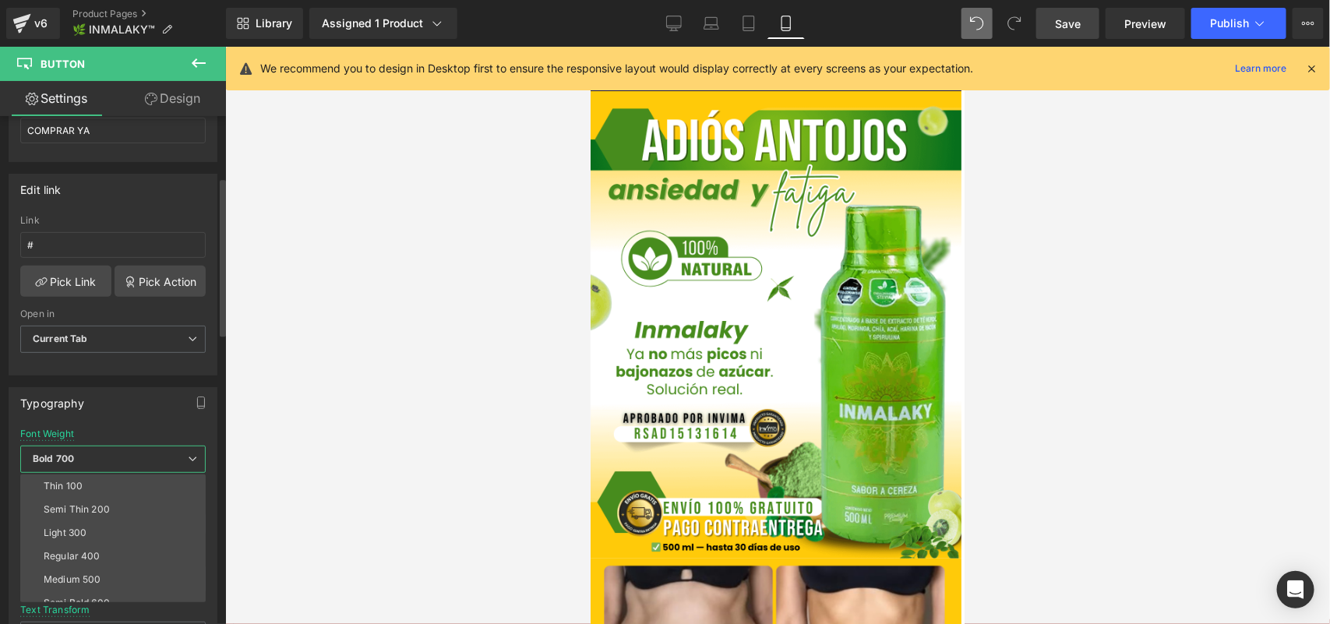
click at [110, 450] on span "Bold 700" at bounding box center [112, 459] width 185 height 27
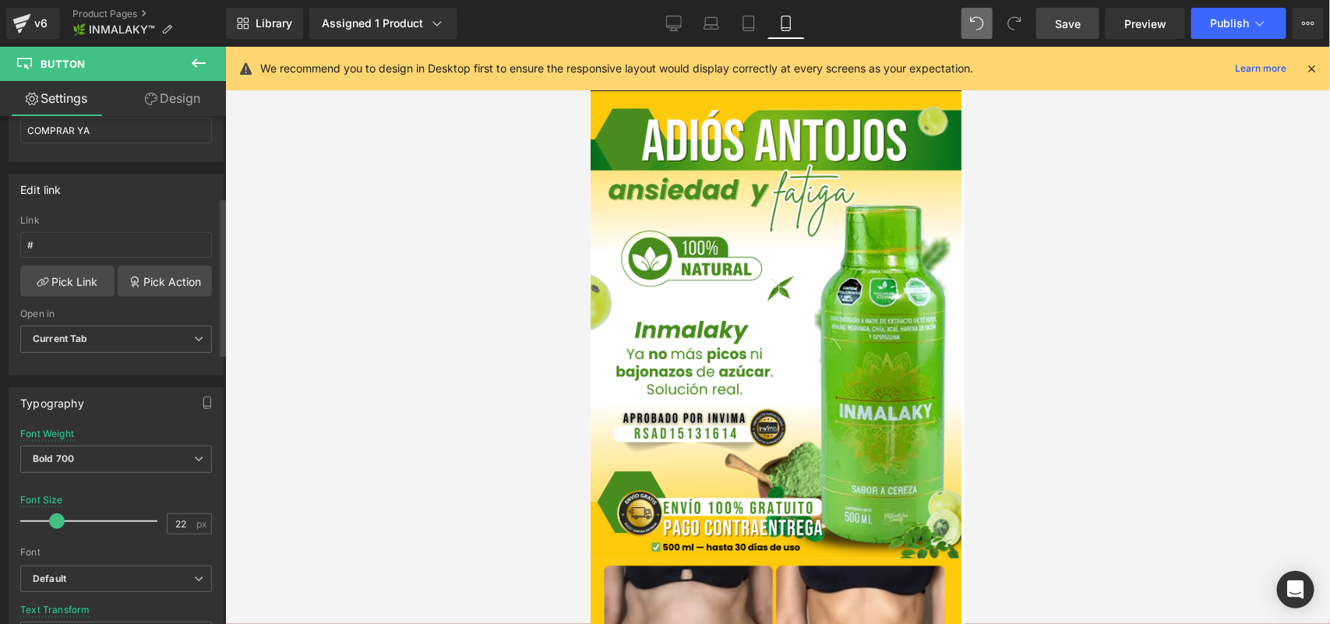
scroll to position [390, 0]
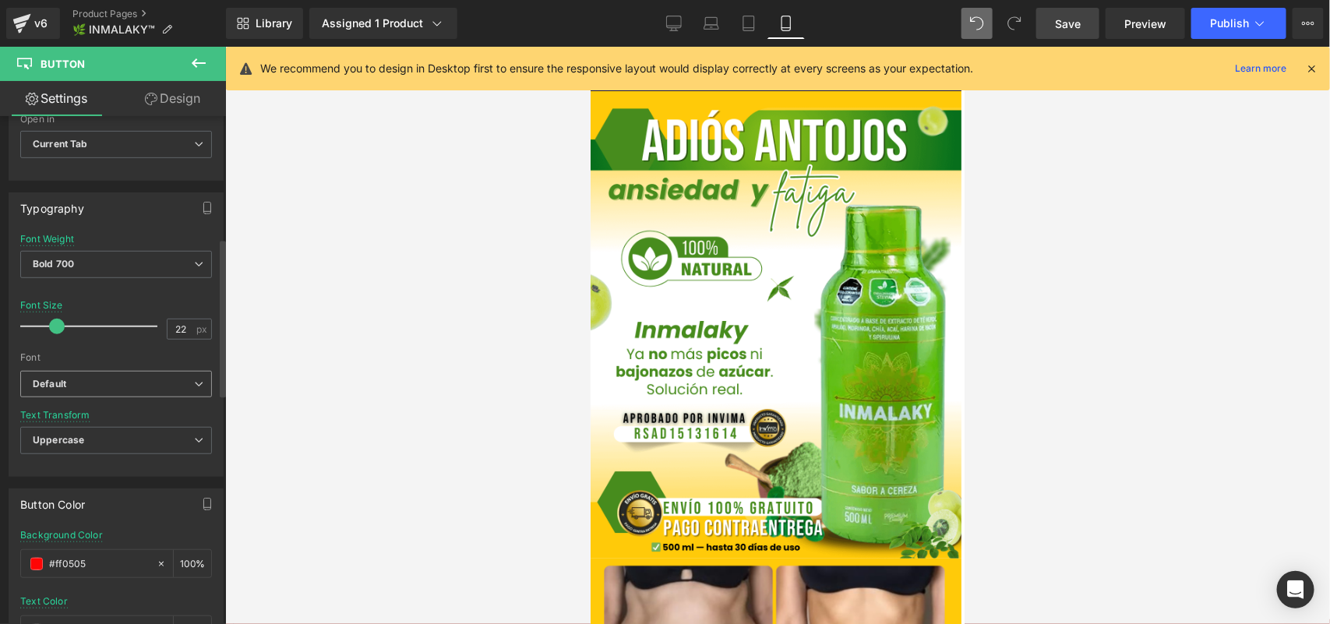
click at [114, 380] on b "Default" at bounding box center [113, 384] width 161 height 13
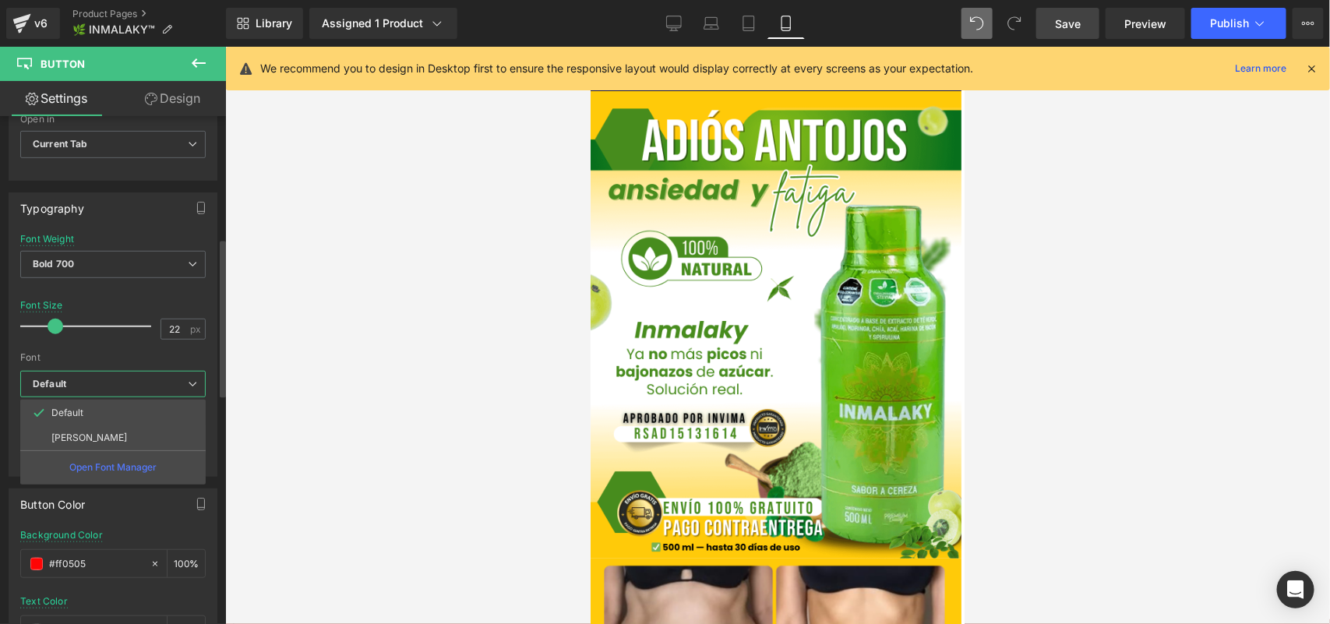
click at [114, 380] on b "Default" at bounding box center [110, 384] width 155 height 13
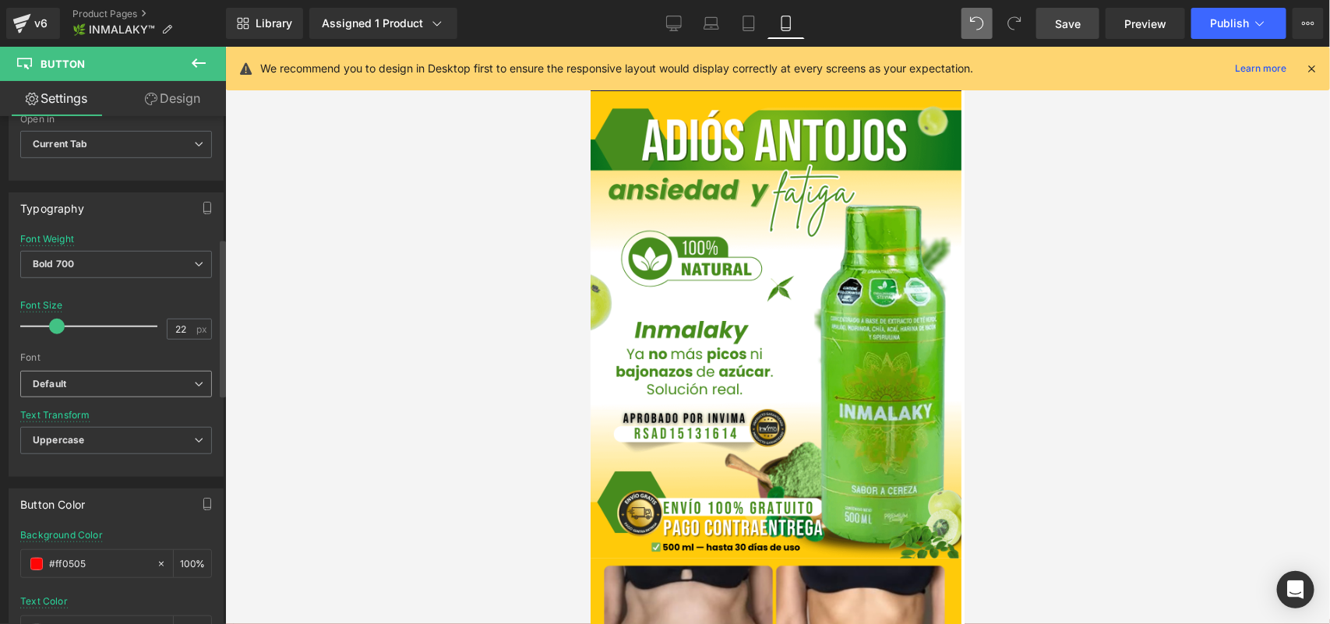
click at [114, 380] on b "Default" at bounding box center [113, 384] width 161 height 13
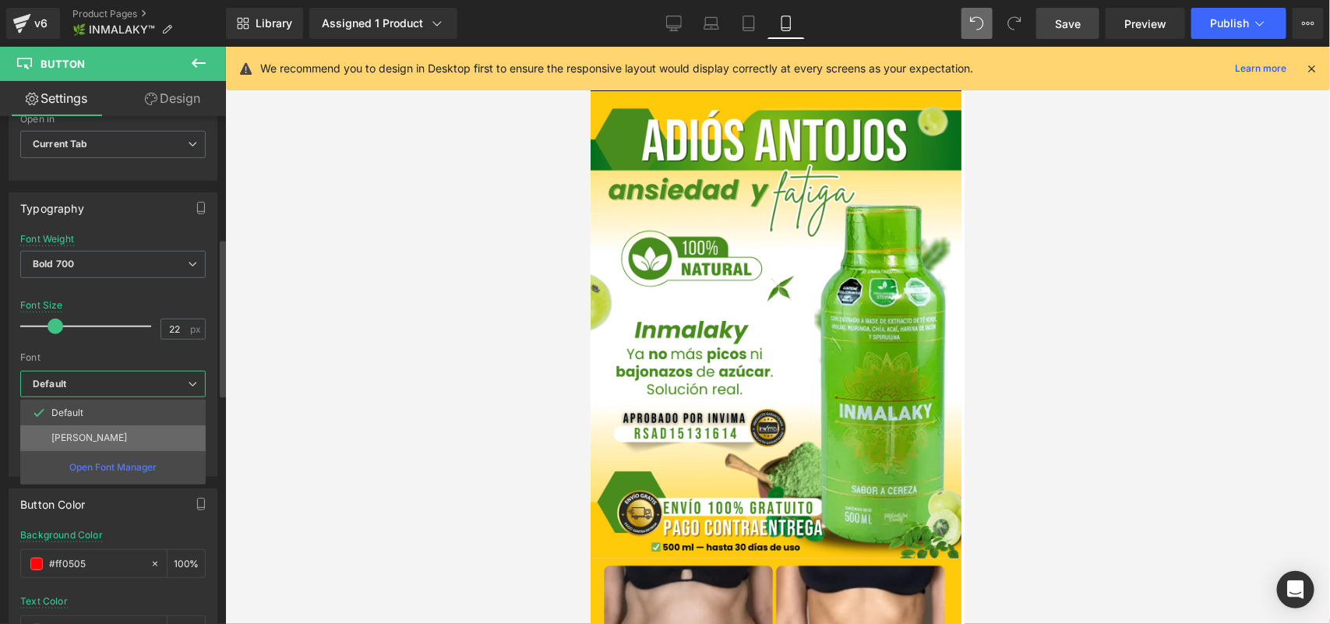
click at [114, 429] on li "[PERSON_NAME]" at bounding box center [112, 438] width 185 height 25
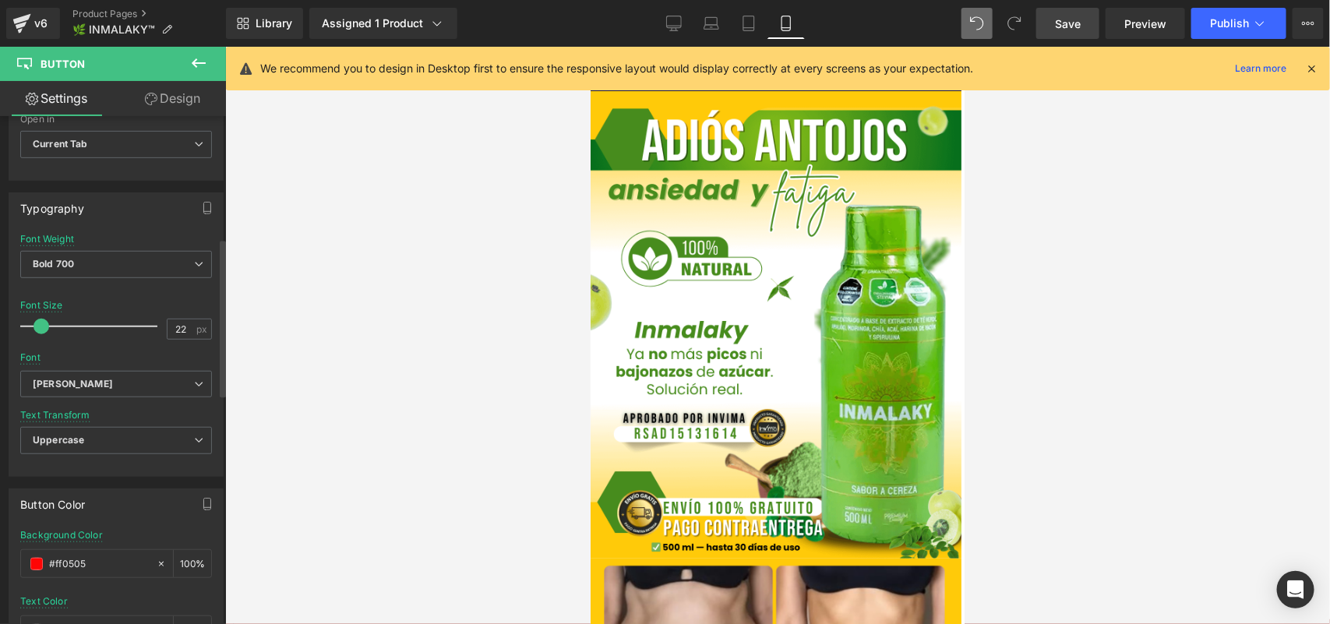
click at [41, 329] on div at bounding box center [92, 326] width 129 height 31
drag, startPoint x: 41, startPoint y: 329, endPoint x: 56, endPoint y: 331, distance: 15.8
click at [56, 331] on span at bounding box center [58, 327] width 16 height 16
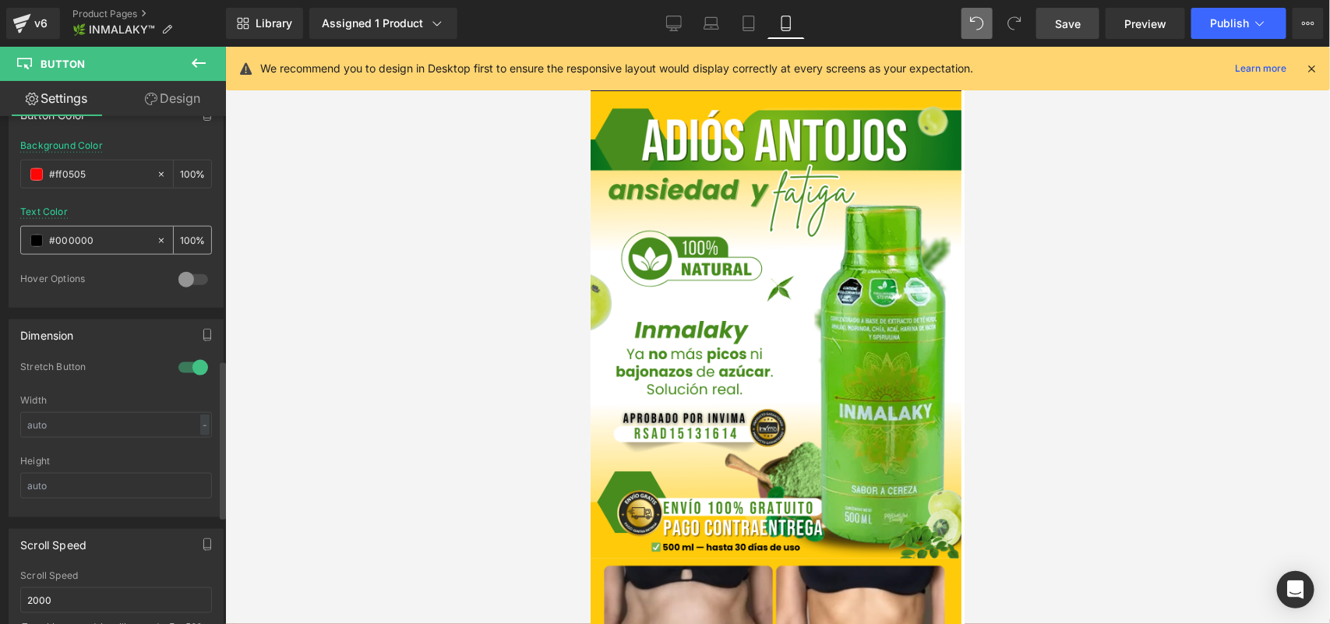
click at [36, 240] on span at bounding box center [36, 241] width 12 height 12
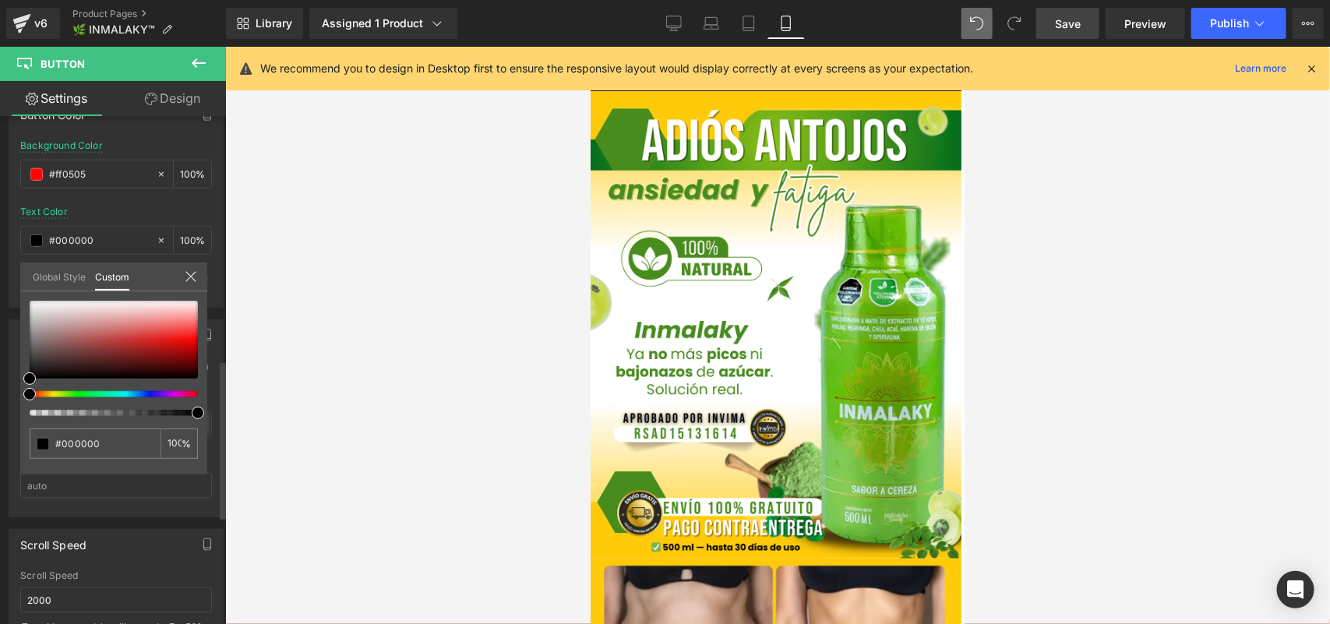
drag, startPoint x: 111, startPoint y: 292, endPoint x: 110, endPoint y: 300, distance: 7.8
click at [110, 300] on div "#000000 100 %" at bounding box center [113, 300] width 187 height 19
drag, startPoint x: 109, startPoint y: 305, endPoint x: 110, endPoint y: 287, distance: 17.9
click at [110, 287] on div "Global Style Custom Setup Global Style #000000 100 %" at bounding box center [113, 287] width 187 height 48
drag, startPoint x: 51, startPoint y: 302, endPoint x: 14, endPoint y: 300, distance: 37.5
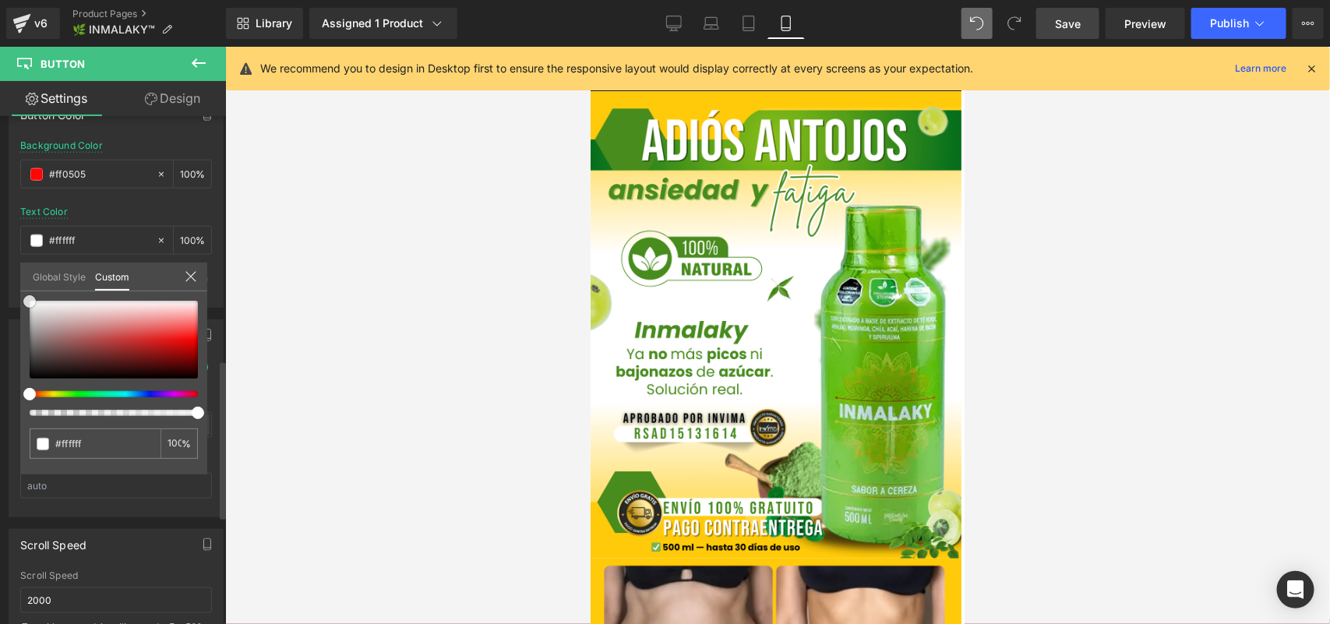
click at [14, 300] on div "Button Color rgb(255, 5, 5) Background Color #ff0505 100 % rgba(0, 0, 0, 1) Tex…" at bounding box center [116, 197] width 233 height 221
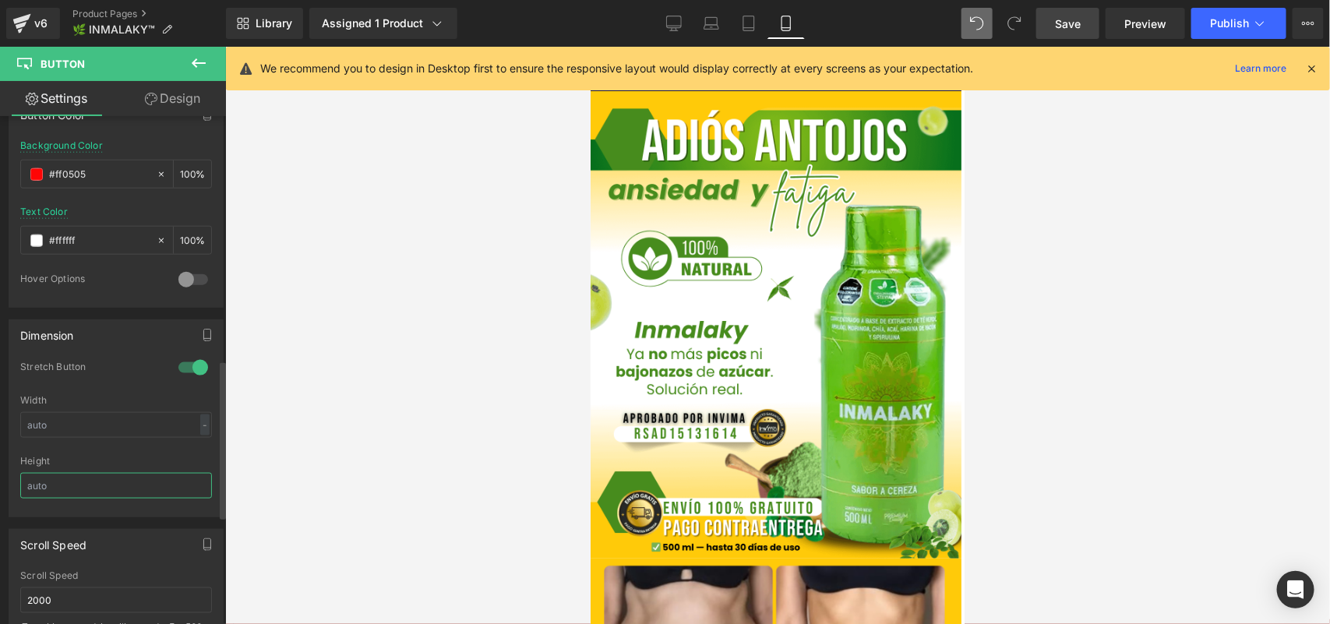
scroll to position [4304, 0]
click at [30, 244] on span at bounding box center [36, 241] width 12 height 12
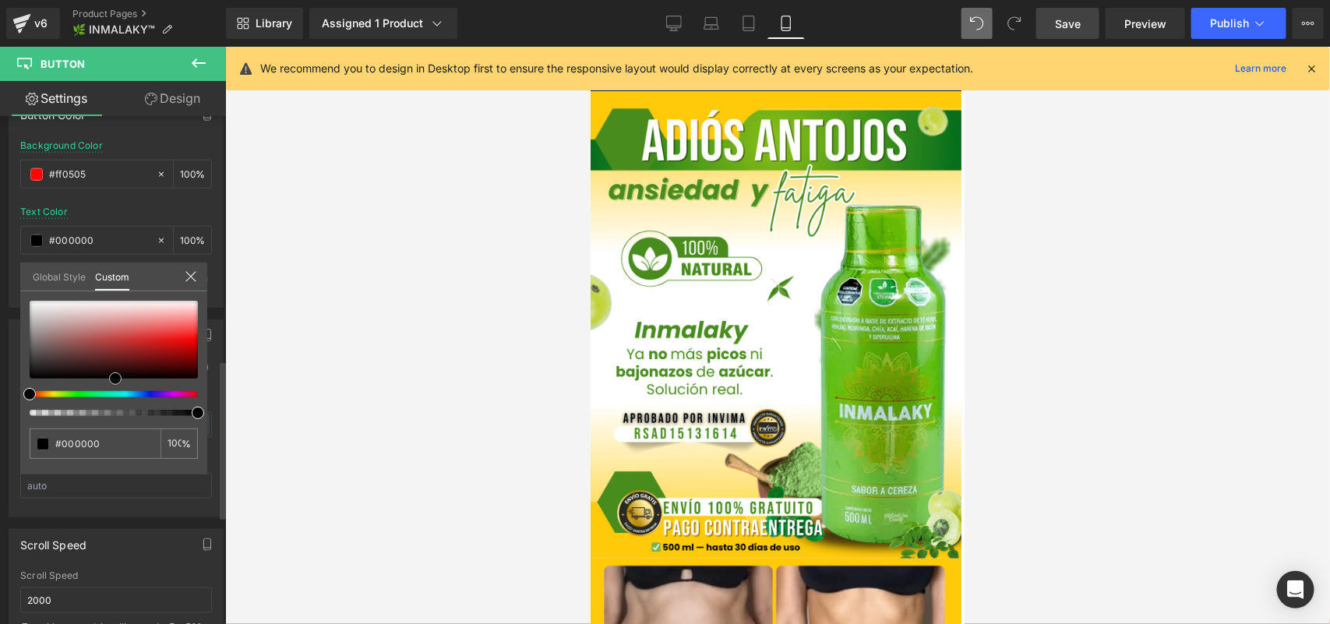
drag, startPoint x: 111, startPoint y: 378, endPoint x: 115, endPoint y: 400, distance: 22.2
click at [115, 400] on div at bounding box center [114, 358] width 168 height 115
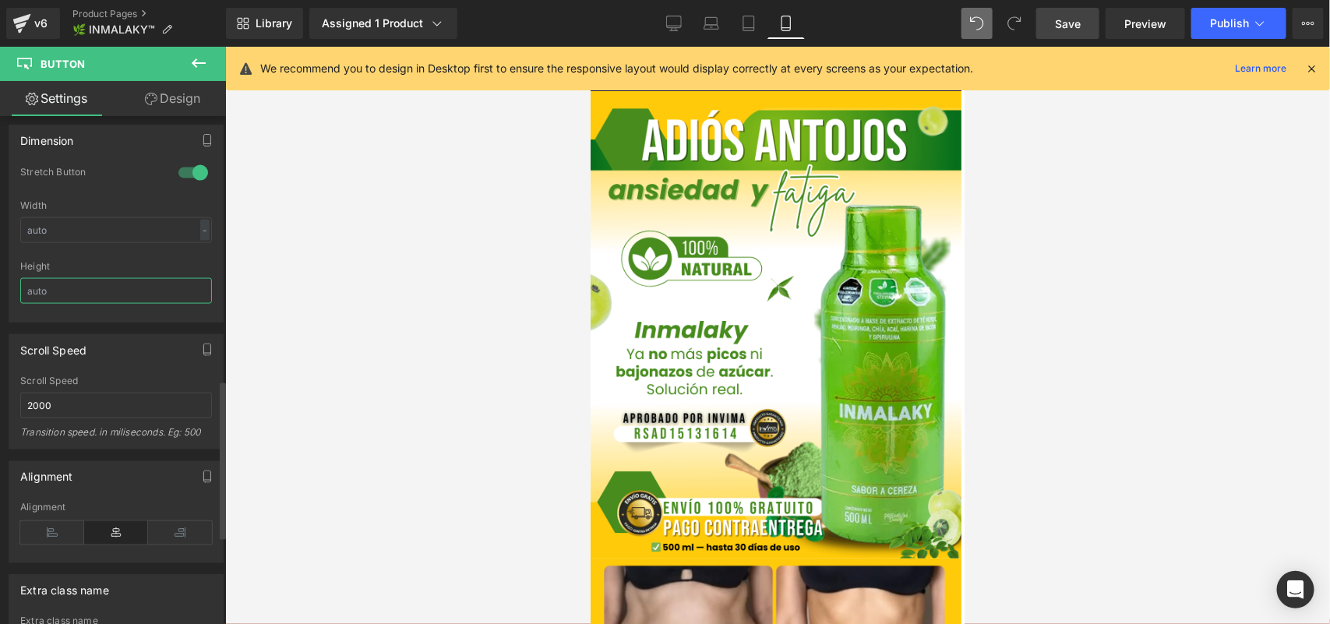
scroll to position [779, 0]
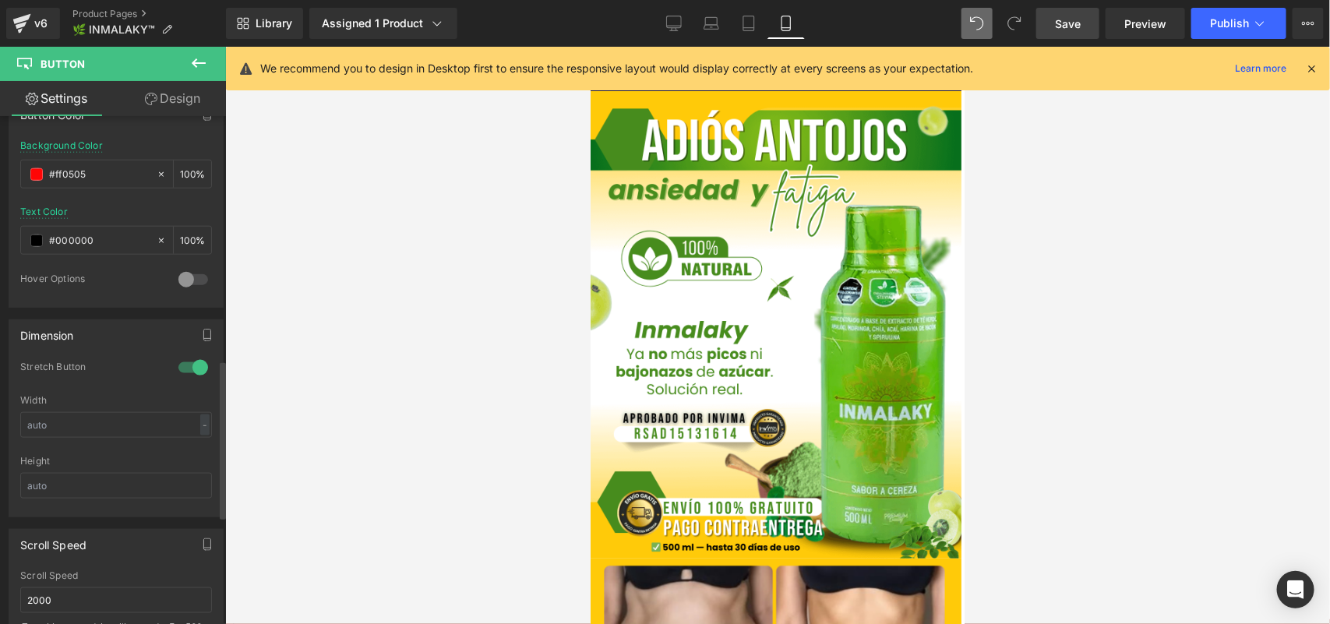
click at [182, 367] on div at bounding box center [193, 367] width 37 height 25
